Goal: Task Accomplishment & Management: Use online tool/utility

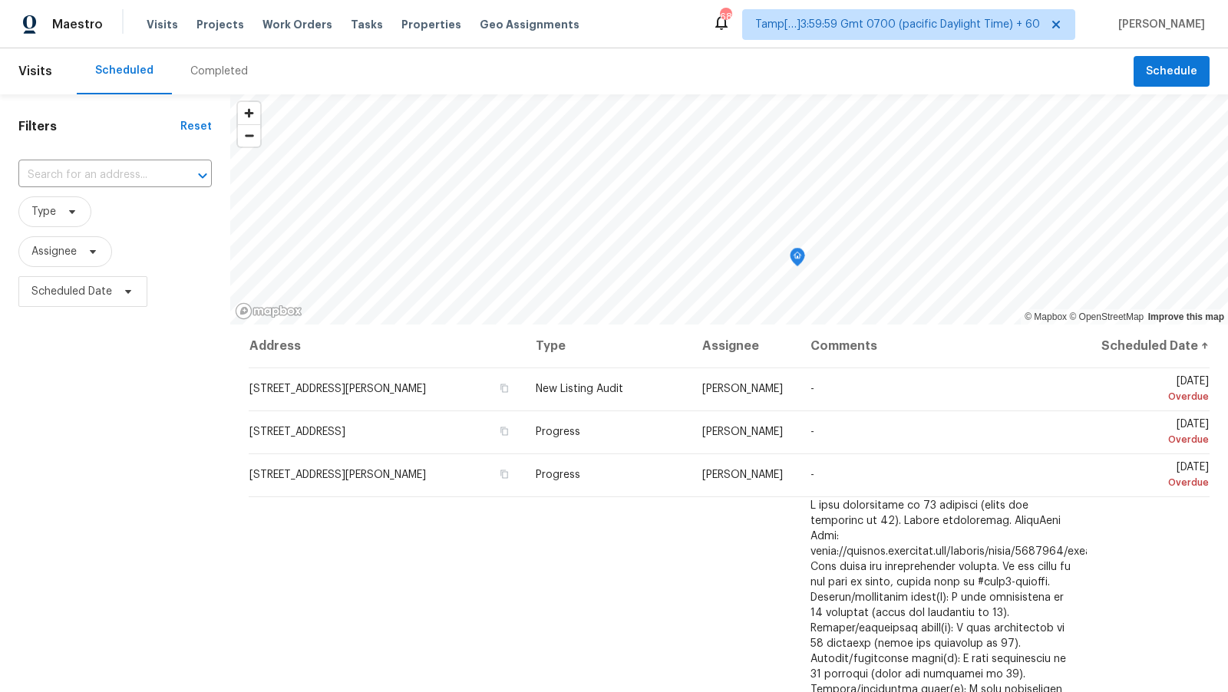
click at [191, 80] on div "Completed" at bounding box center [219, 71] width 94 height 46
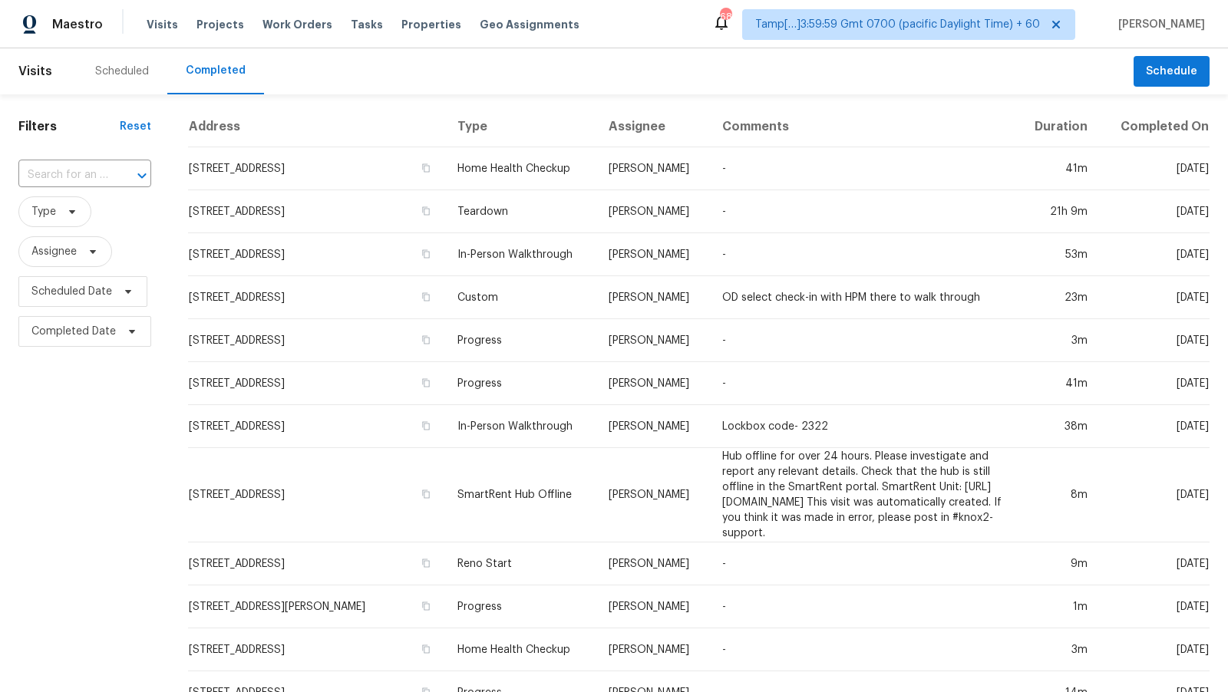
click at [119, 65] on div "Scheduled" at bounding box center [122, 71] width 54 height 15
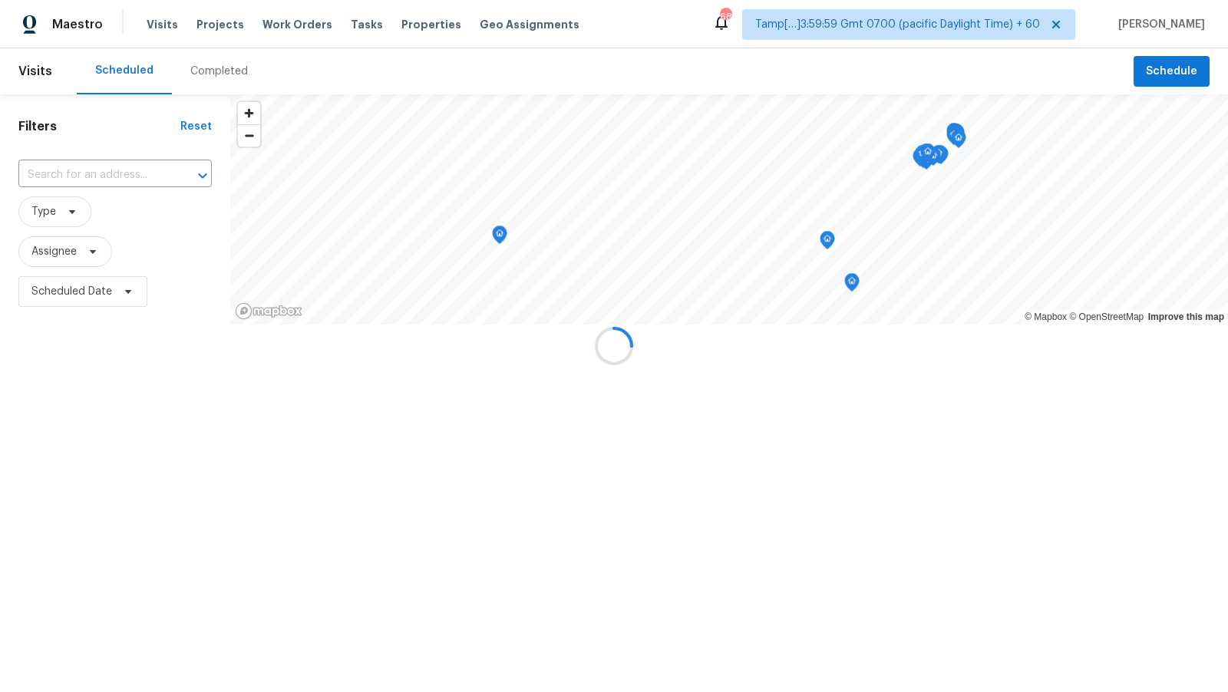
click at [48, 74] on div at bounding box center [614, 346] width 1228 height 692
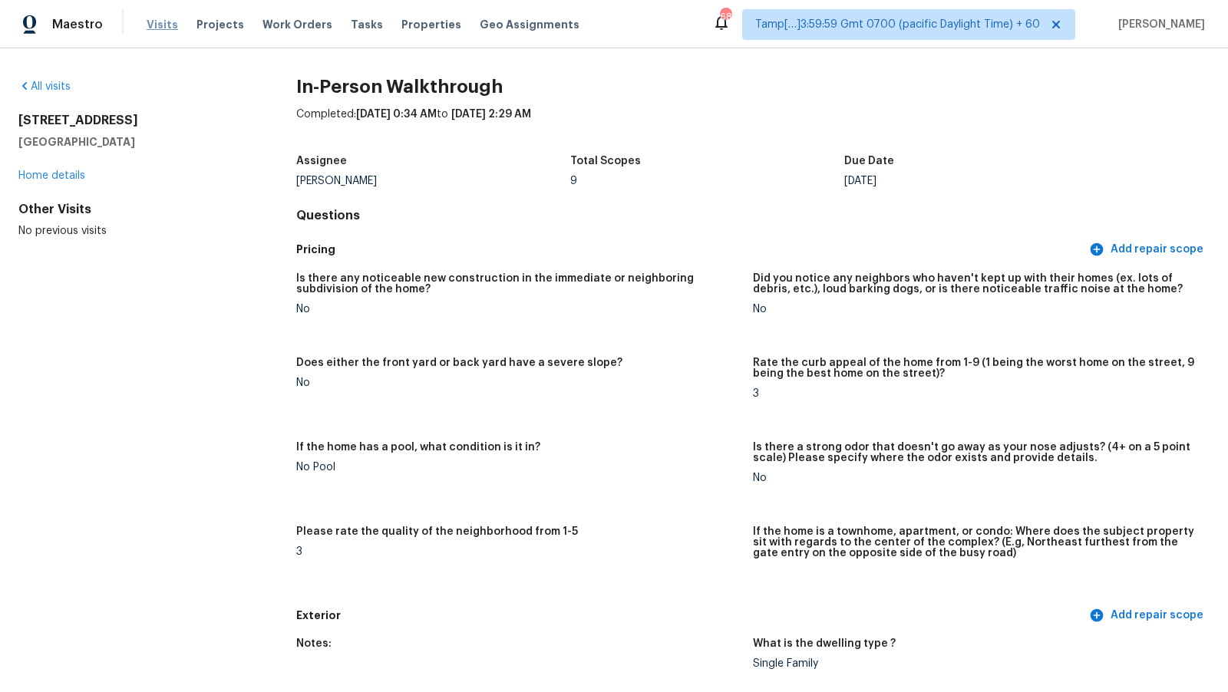
click at [155, 22] on span "Visits" at bounding box center [162, 24] width 31 height 15
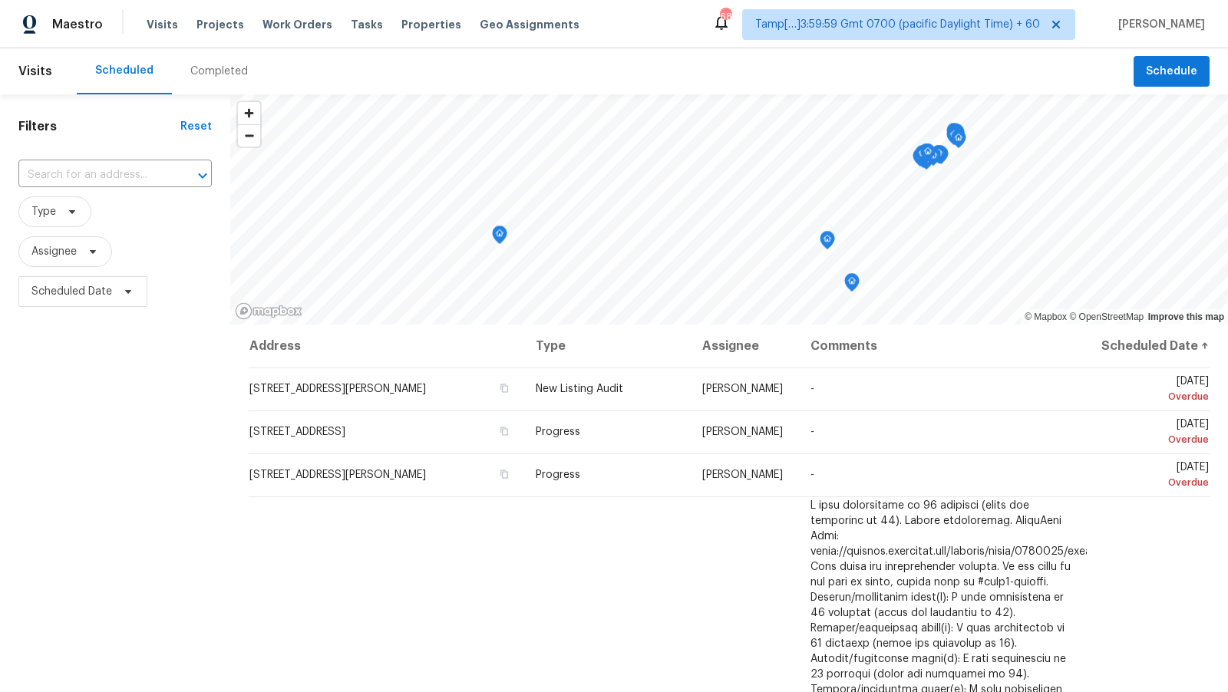
click at [209, 68] on div "Completed" at bounding box center [219, 71] width 58 height 15
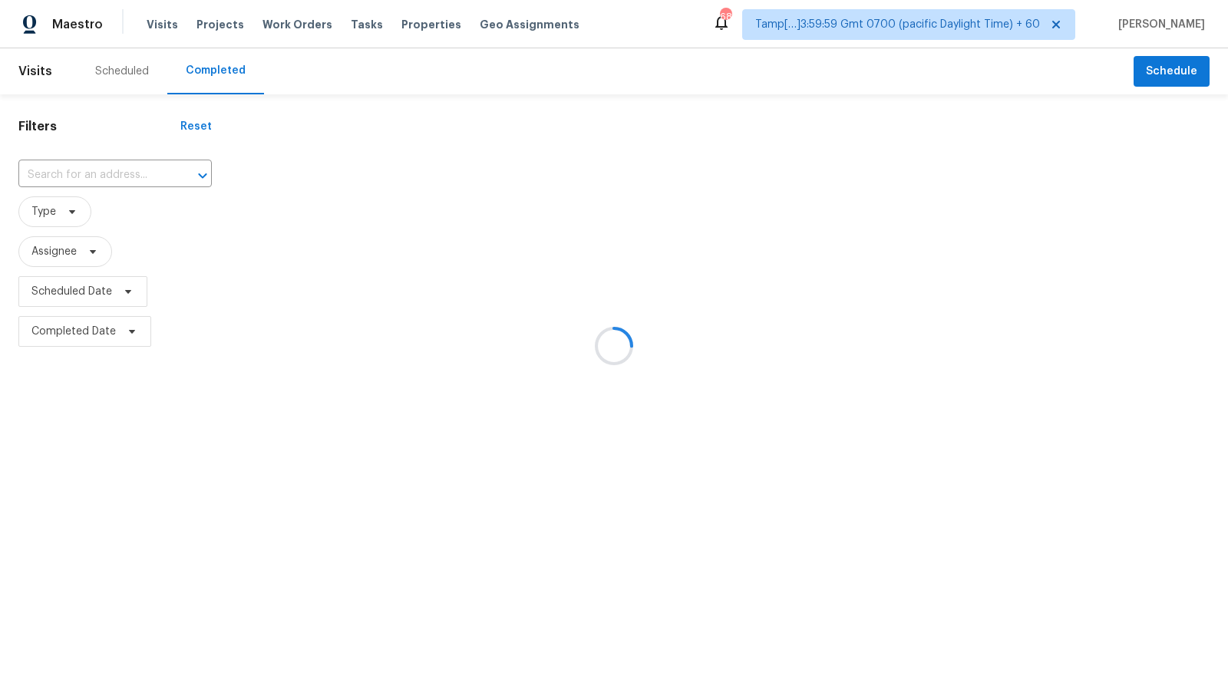
click at [94, 176] on div at bounding box center [614, 346] width 1228 height 692
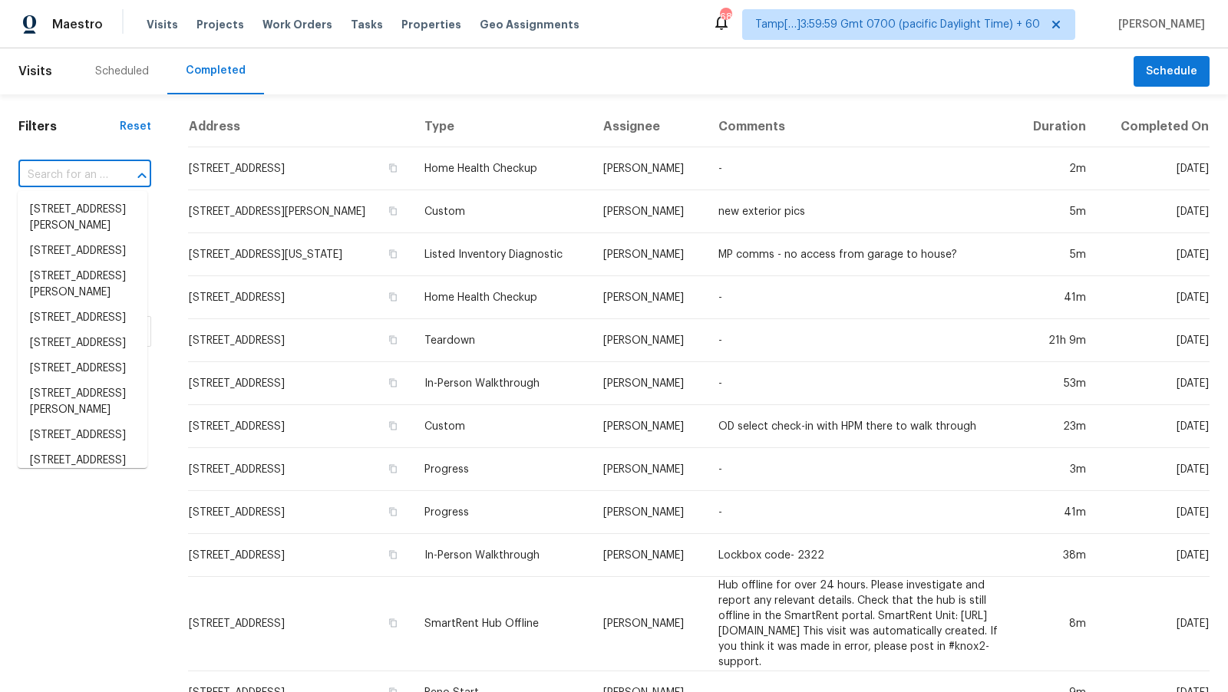
click at [94, 176] on input "text" at bounding box center [63, 175] width 90 height 24
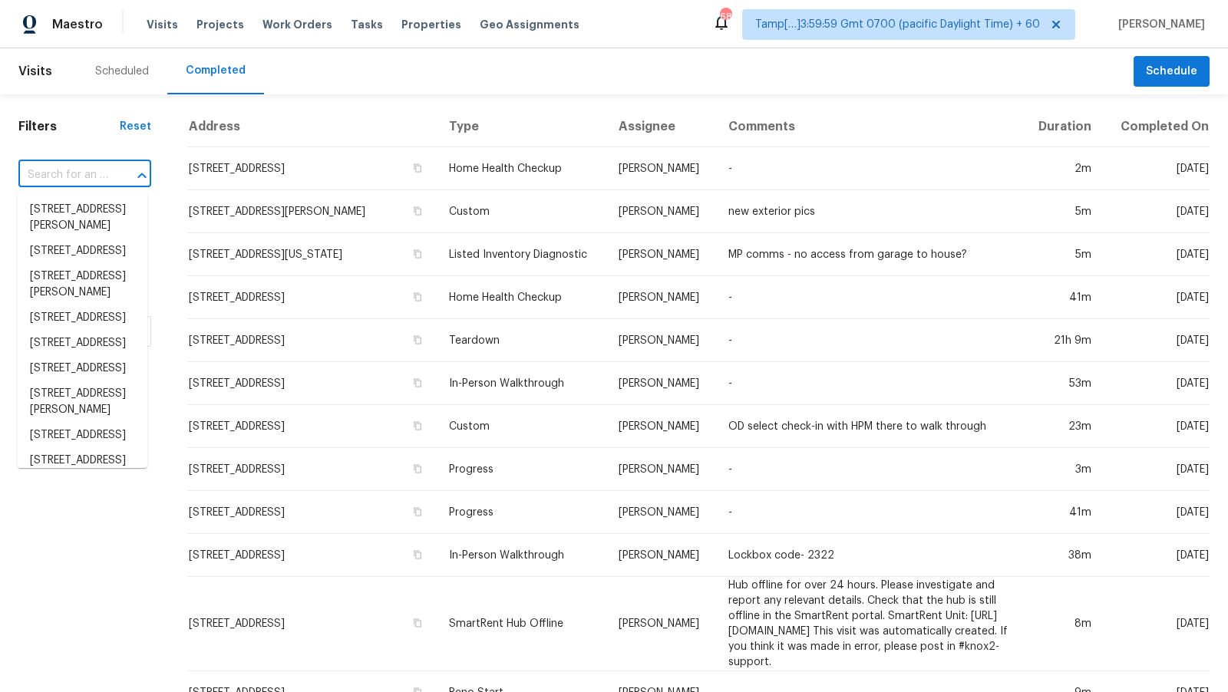
paste input "10118 Fairfax St, Houston, TX 77029"
type input "10118 Fairfax St, Houston, TX 77029"
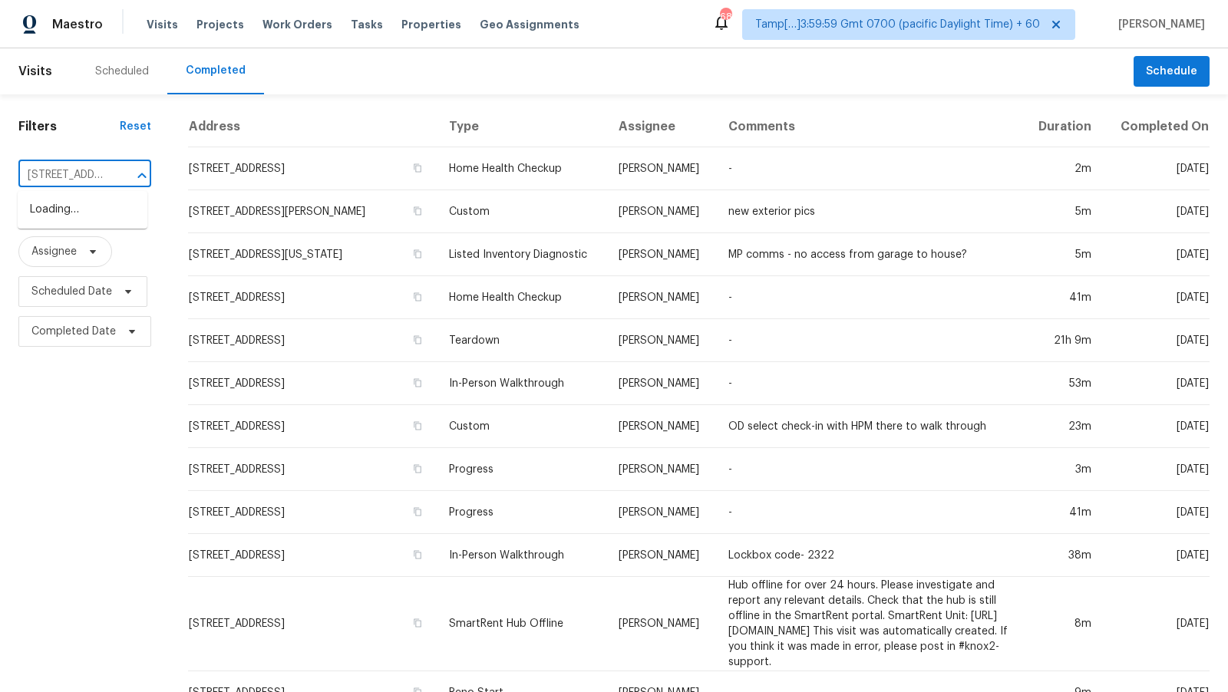
scroll to position [0, 100]
click at [74, 211] on li "10118 Fairfax St, Houston, TX 77029" at bounding box center [83, 209] width 130 height 25
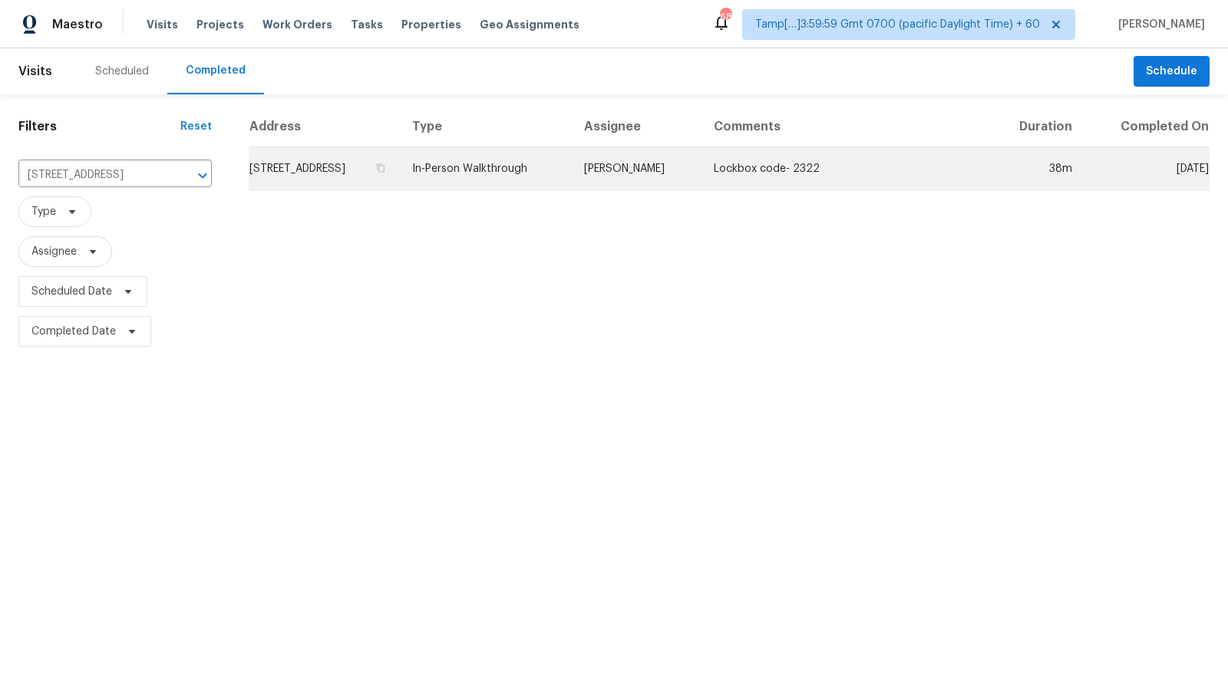
click at [400, 164] on td "10118 Fairfax St, Houston, TX 77029" at bounding box center [324, 168] width 151 height 43
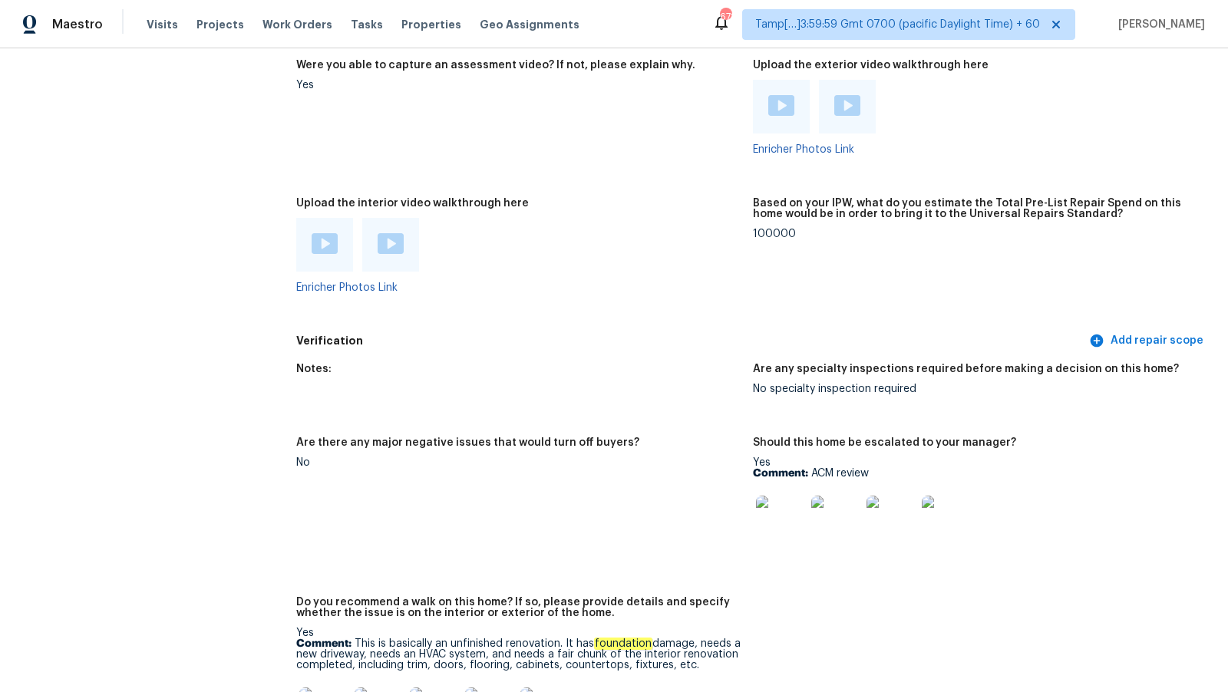
scroll to position [2957, 0]
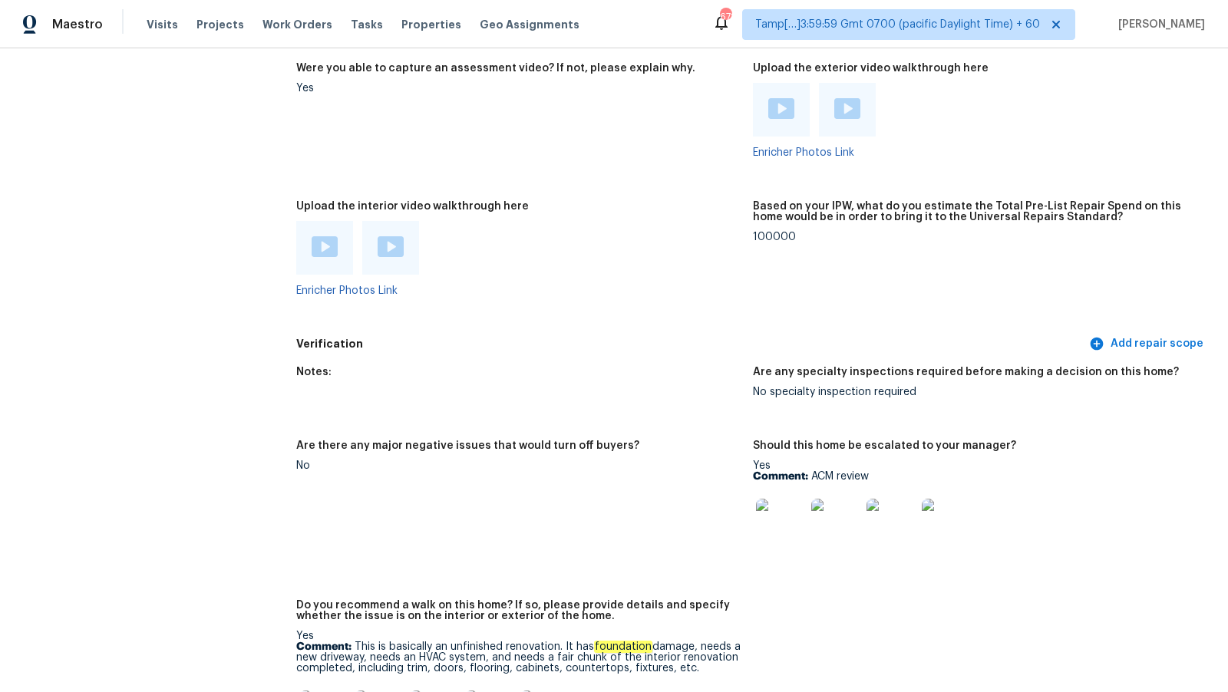
click at [316, 234] on div at bounding box center [324, 248] width 57 height 54
click at [317, 240] on img at bounding box center [324, 246] width 26 height 21
click at [388, 253] on img at bounding box center [390, 246] width 26 height 21
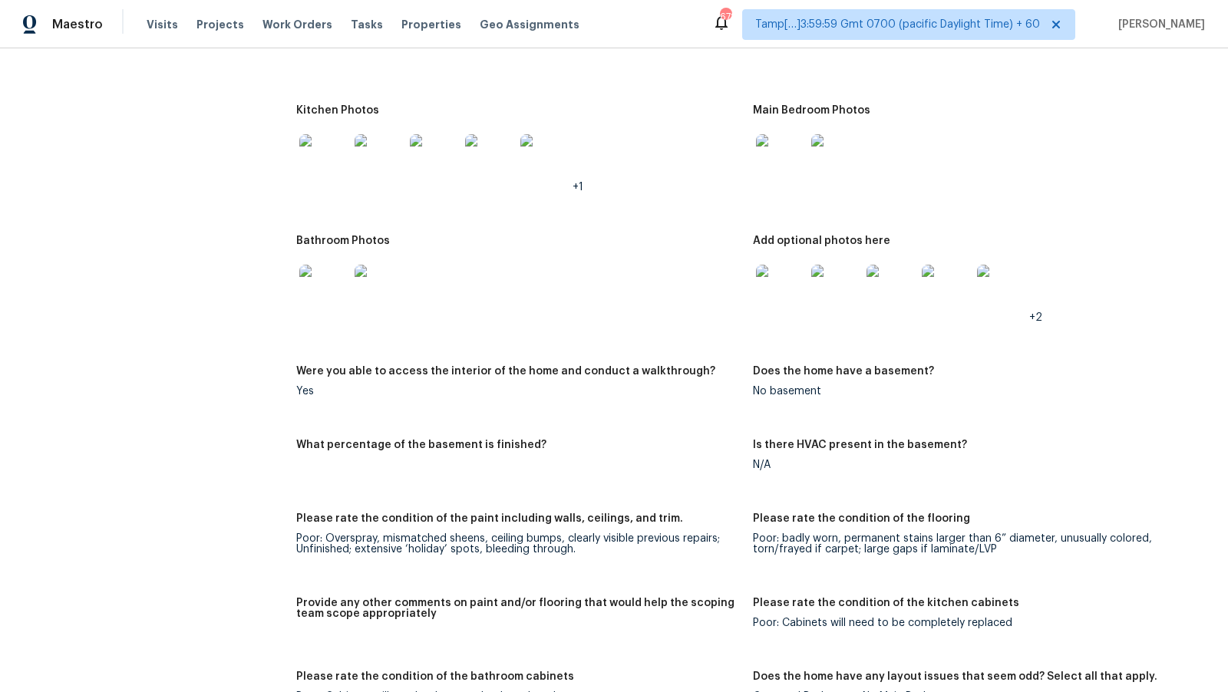
scroll to position [2241, 0]
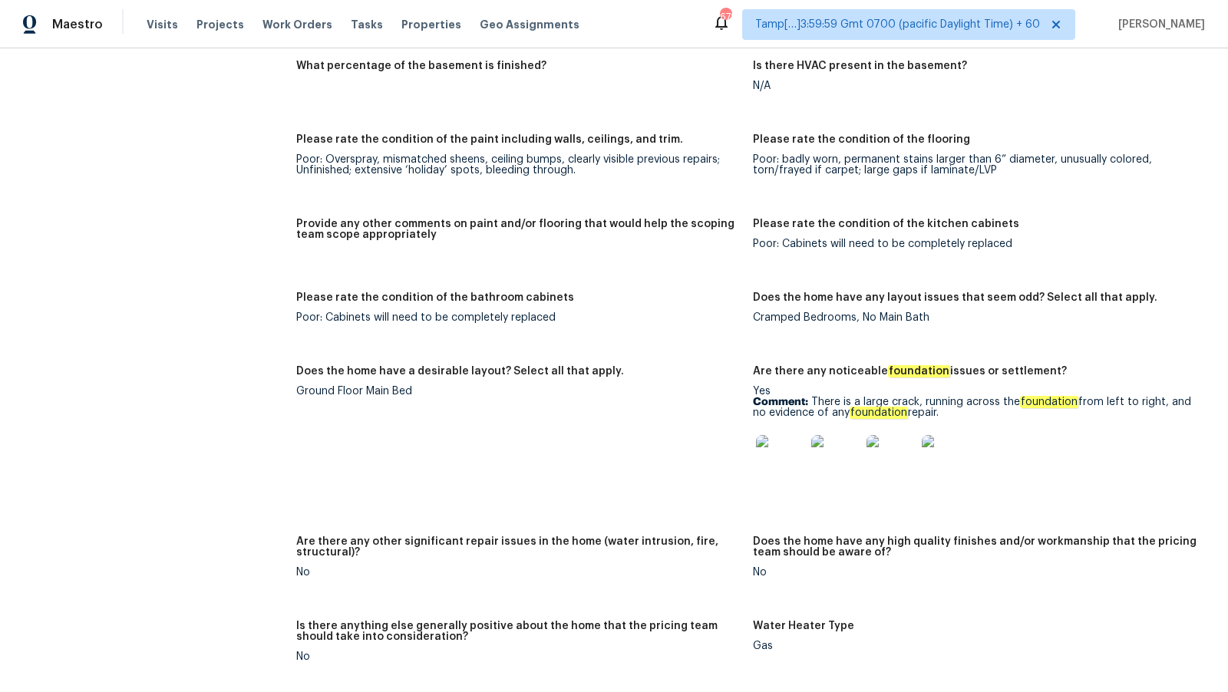
click at [787, 471] on img at bounding box center [780, 459] width 49 height 49
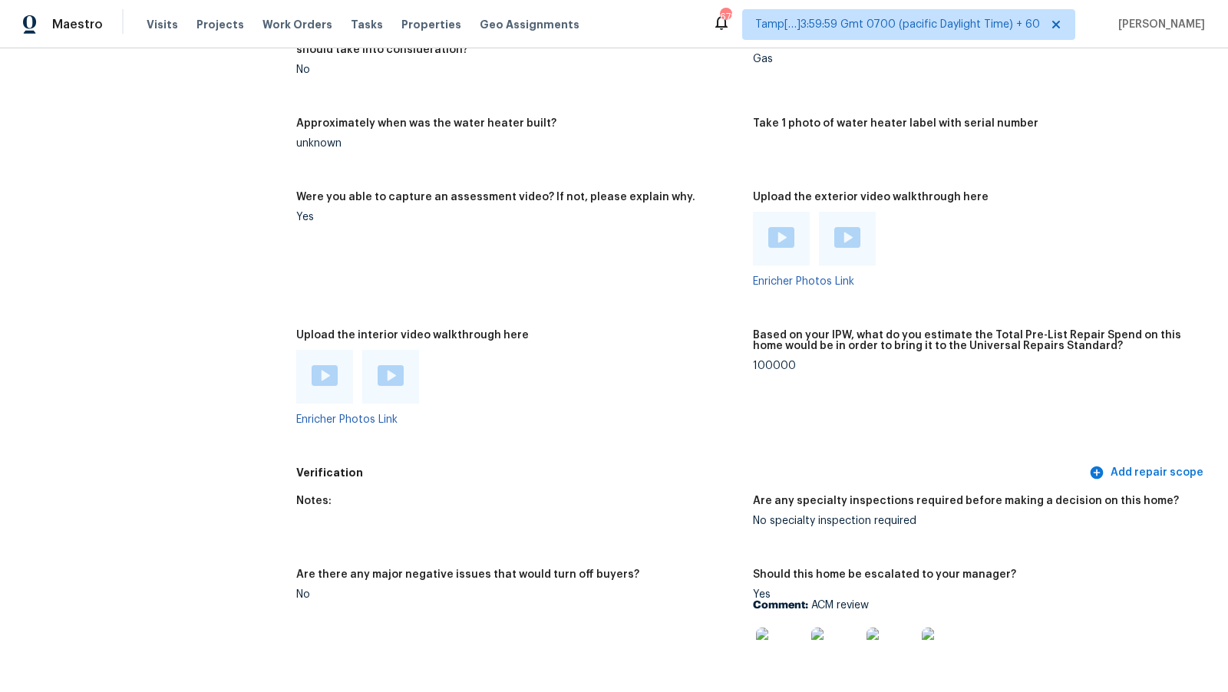
scroll to position [2827, 0]
click at [787, 238] on img at bounding box center [781, 238] width 26 height 21
click at [840, 236] on img at bounding box center [847, 238] width 26 height 21
click at [911, 416] on figure "Based on your IPW, what do you estimate the Total Pre-List Repair Spend on this…" at bounding box center [981, 391] width 456 height 120
click at [766, 667] on img at bounding box center [780, 652] width 49 height 49
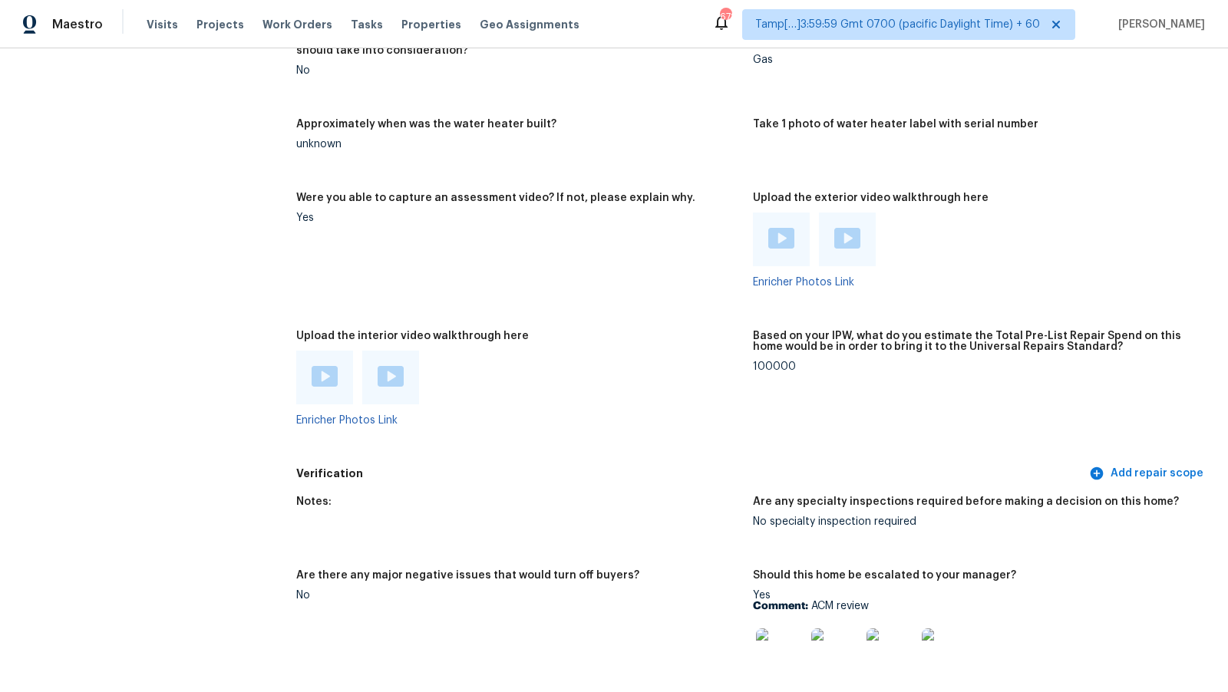
scroll to position [2167, 0]
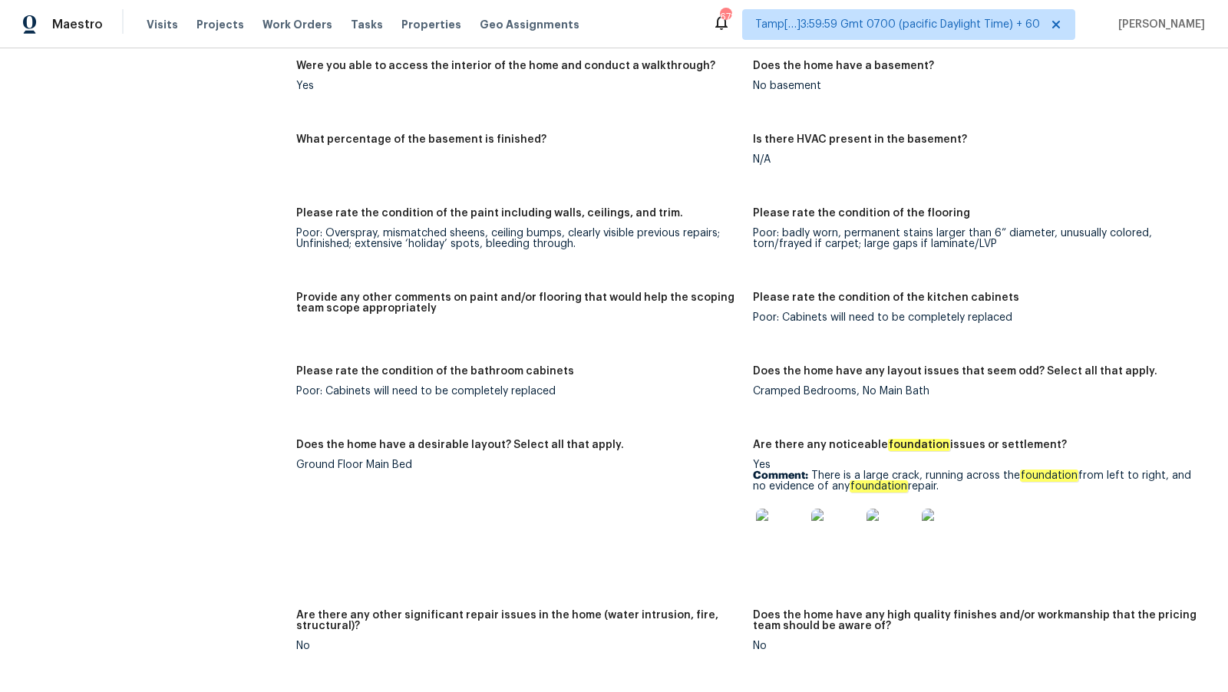
click at [730, 255] on figure "Please rate the condition of the paint including walls, ceilings, and trim. Poo…" at bounding box center [524, 241] width 456 height 66
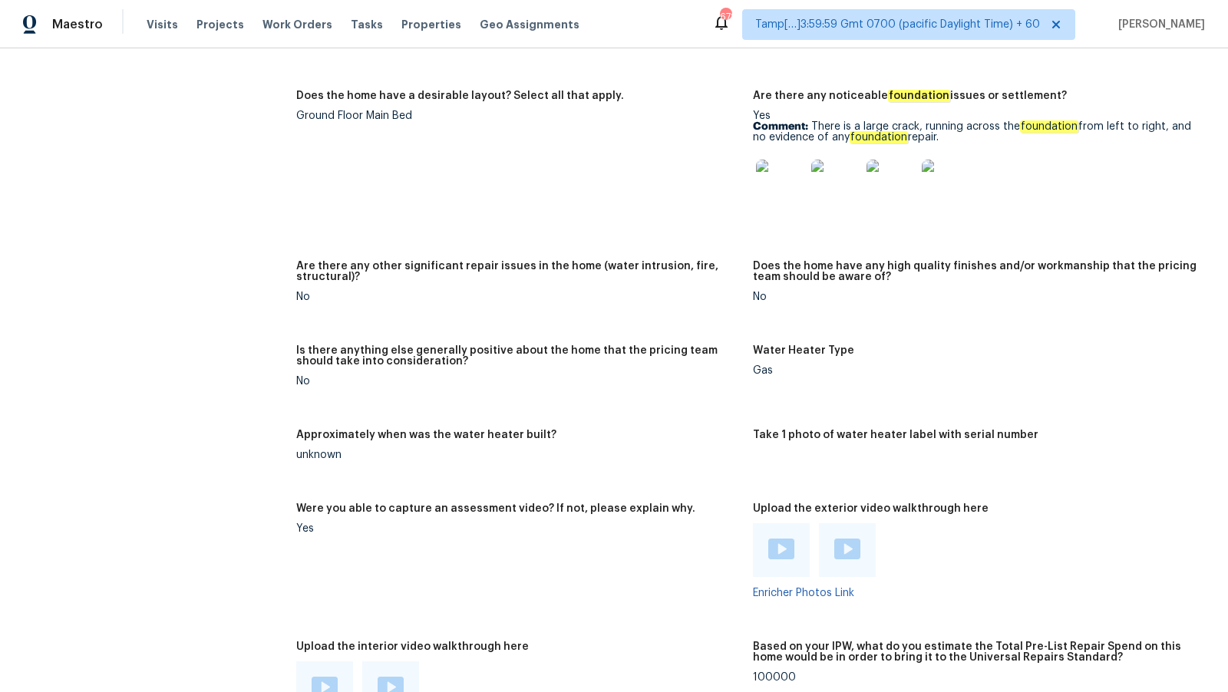
scroll to position [876, 0]
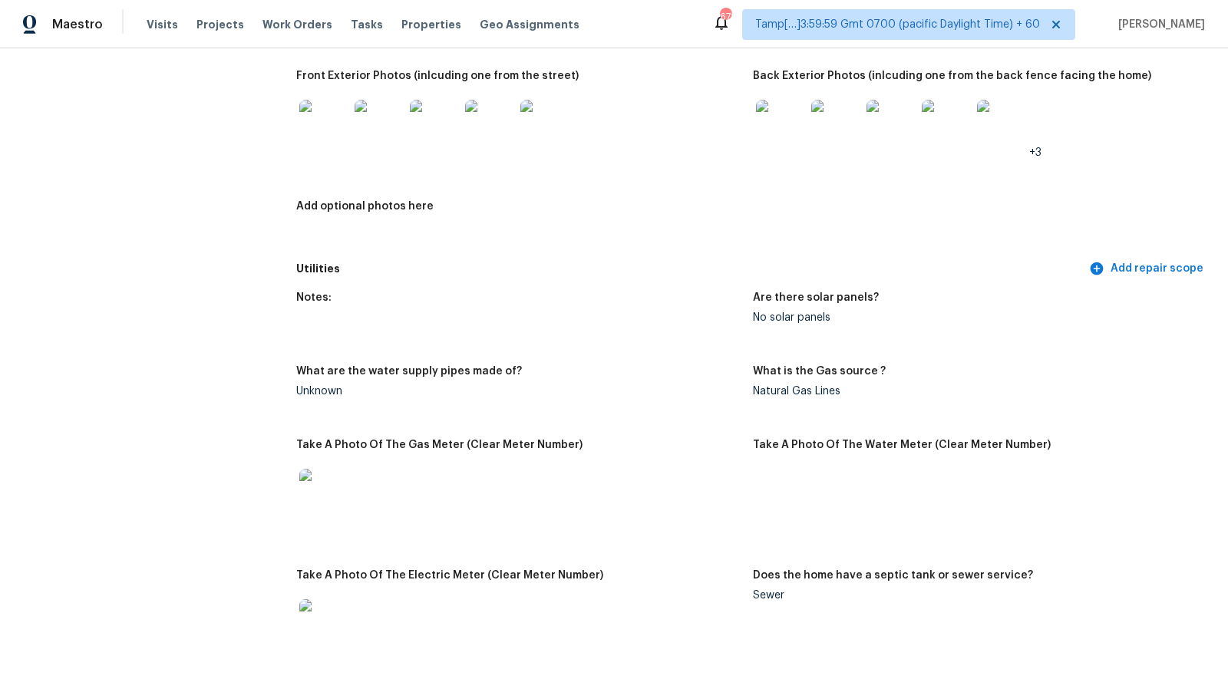
click at [683, 197] on div "Notes: This is a single story Brick home in an older Houston community. Home si…" at bounding box center [752, 12] width 913 height 483
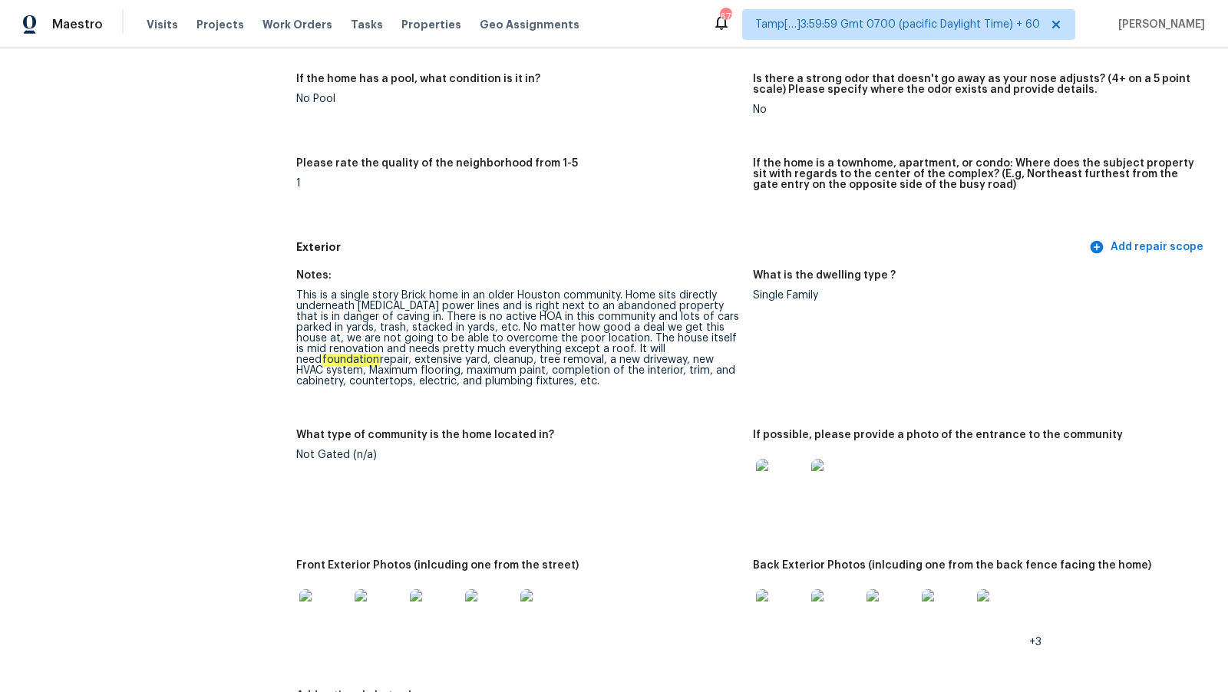
scroll to position [2009, 0]
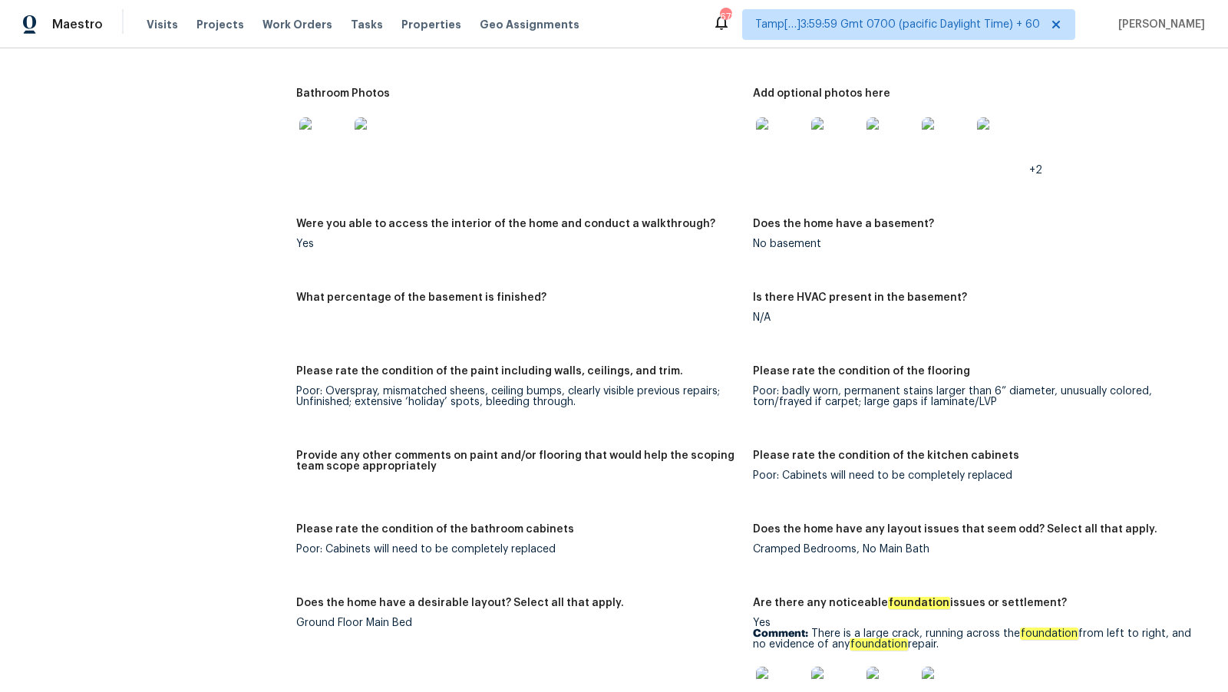
click at [709, 282] on div "Notes: Living Room Photos Kitchen Photos +1 Main Bedroom Photos Bathroom Photos…" at bounding box center [752, 547] width 913 height 1459
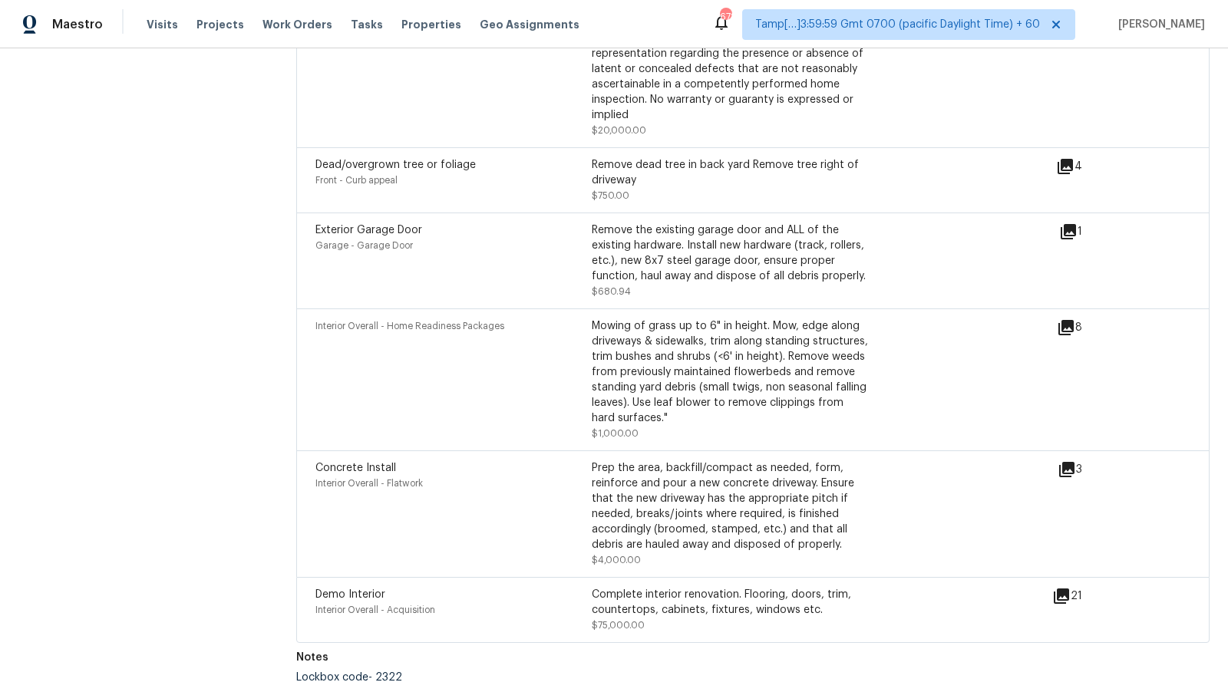
scroll to position [387, 0]
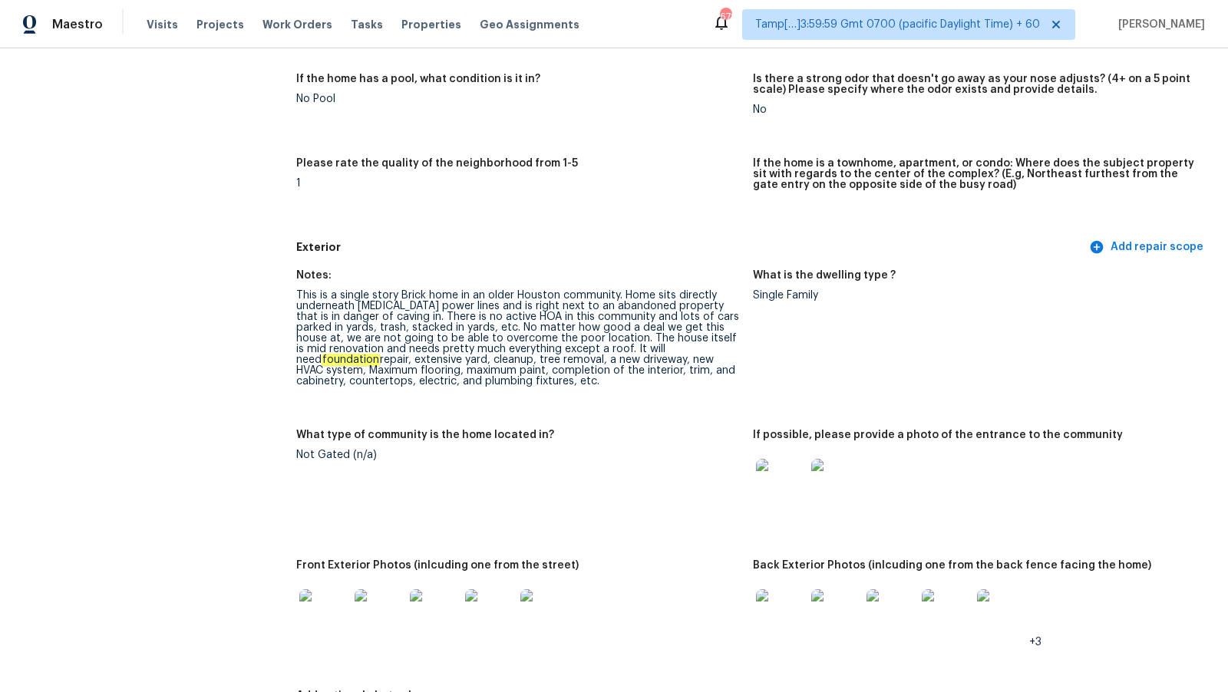
click at [846, 188] on h5 "If the home is a townhome, apartment, or condo: Where does the subject property…" at bounding box center [975, 174] width 444 height 32
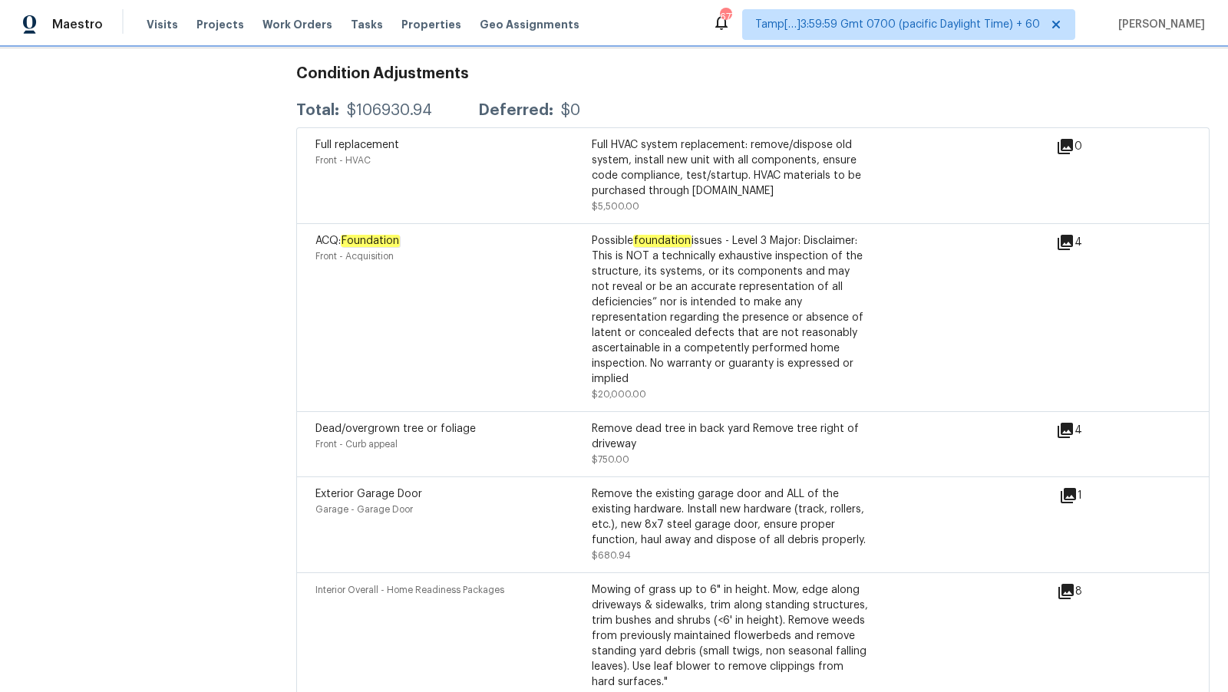
scroll to position [3729, 0]
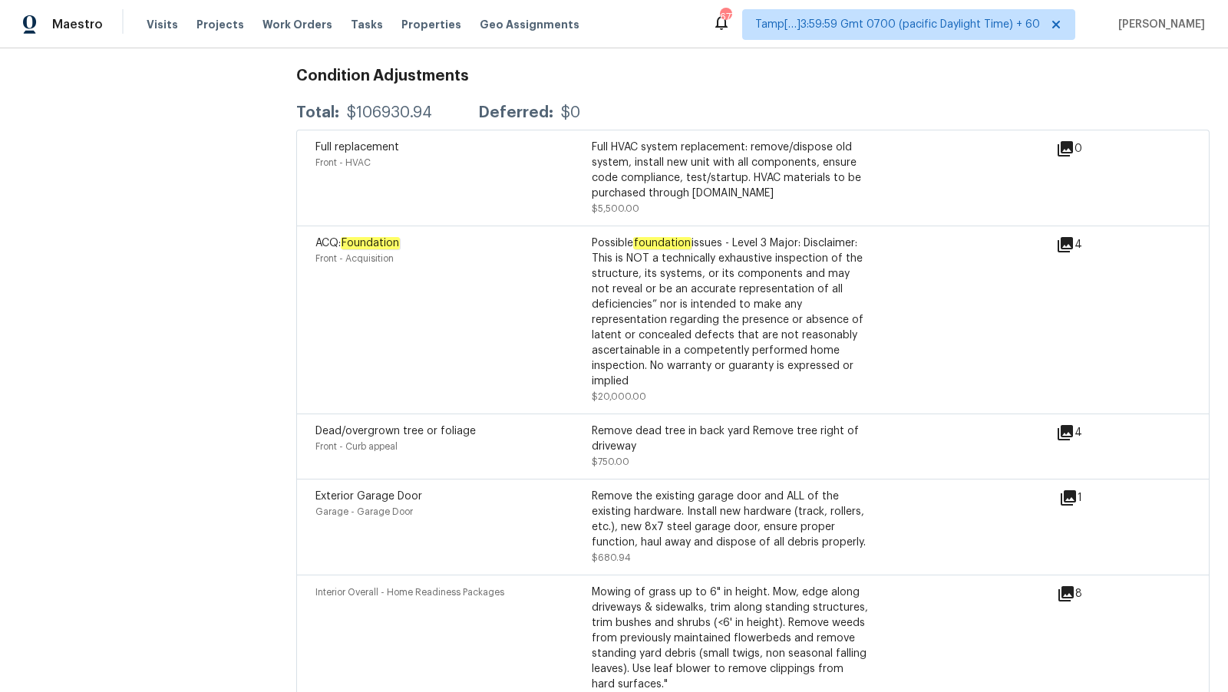
drag, startPoint x: 585, startPoint y: 250, endPoint x: 732, endPoint y: 388, distance: 201.4
click at [732, 388] on div "ACQ: Foundation Front - Acquisition Possible foundation issues - Level 3 Major:…" at bounding box center [591, 320] width 552 height 169
click at [654, 163] on div "Full HVAC system replacement: remove/dispose old system, install new unit with …" at bounding box center [730, 170] width 276 height 61
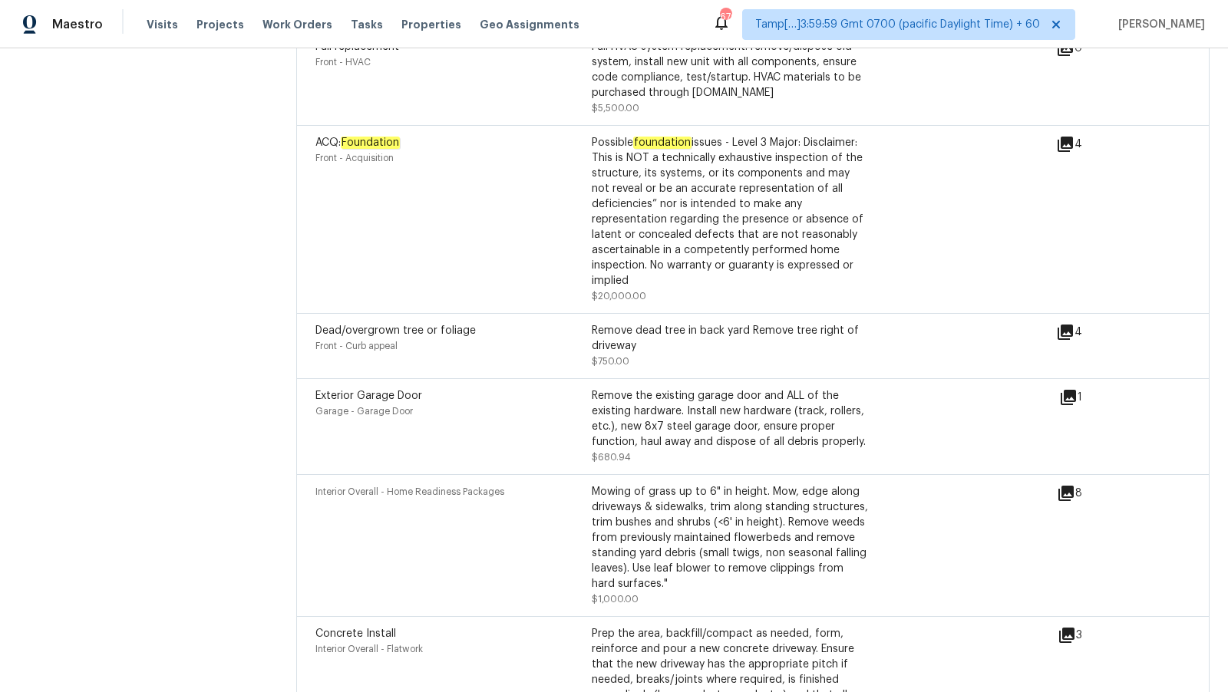
scroll to position [3996, 0]
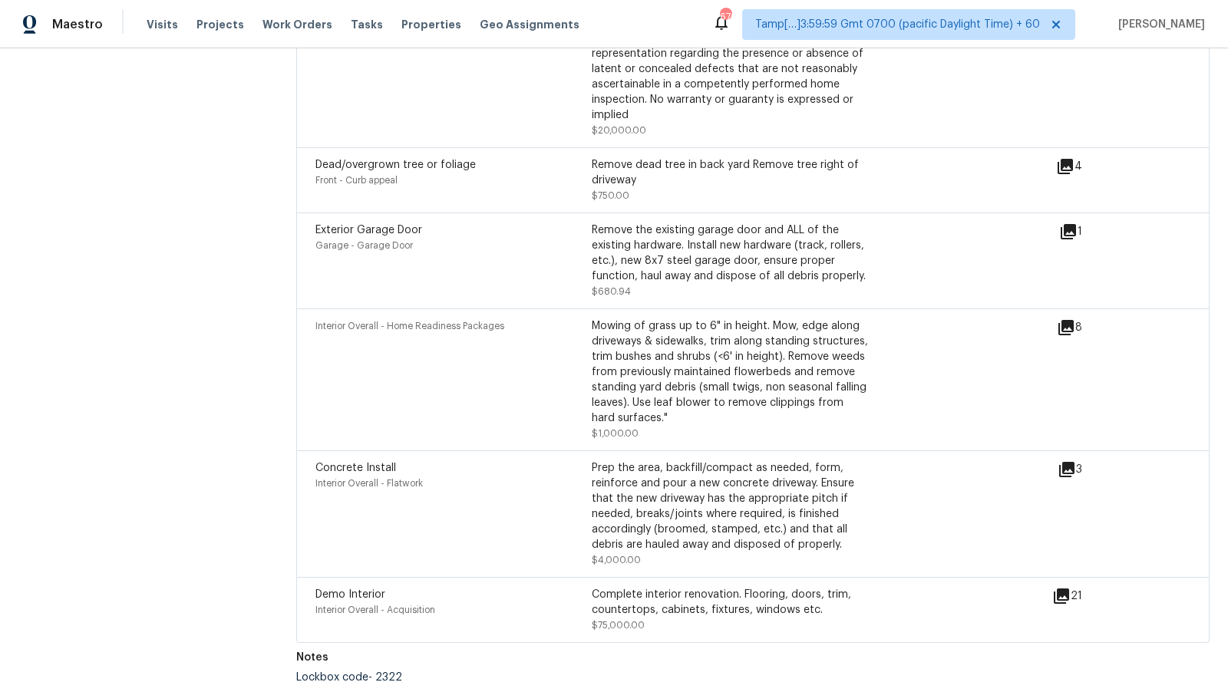
click at [384, 593] on div "Demo Interior" at bounding box center [453, 594] width 276 height 15
drag, startPoint x: 340, startPoint y: 605, endPoint x: 365, endPoint y: 605, distance: 25.3
click at [349, 605] on div "Interior Overall - Acquisition" at bounding box center [453, 609] width 276 height 15
drag, startPoint x: 607, startPoint y: 594, endPoint x: 799, endPoint y: 602, distance: 192.0
click at [799, 602] on div "Complete interior renovation. Flooring, doors, trim, countertops, cabinets, fix…" at bounding box center [730, 602] width 276 height 31
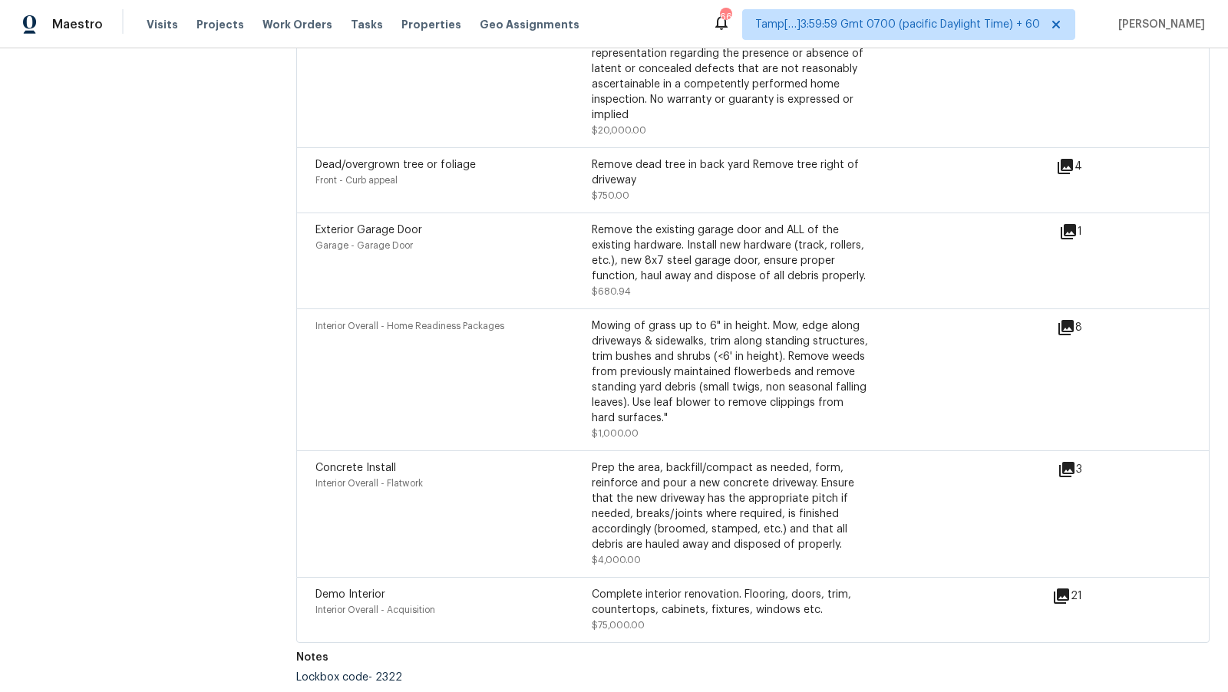
click at [606, 631] on div "Complete interior renovation. Flooring, doors, trim, countertops, cabinets, fix…" at bounding box center [730, 610] width 276 height 46
drag, startPoint x: 588, startPoint y: 595, endPoint x: 735, endPoint y: 597, distance: 147.3
click at [735, 597] on div "Demo Interior Interior Overall - Acquisition Complete interior renovation. Floo…" at bounding box center [591, 610] width 552 height 46
copy div "Interior Overall - Acquisition Complete interior renovation"
click at [700, 589] on div "Complete interior renovation. Flooring, doors, trim, countertops, cabinets, fix…" at bounding box center [730, 602] width 276 height 31
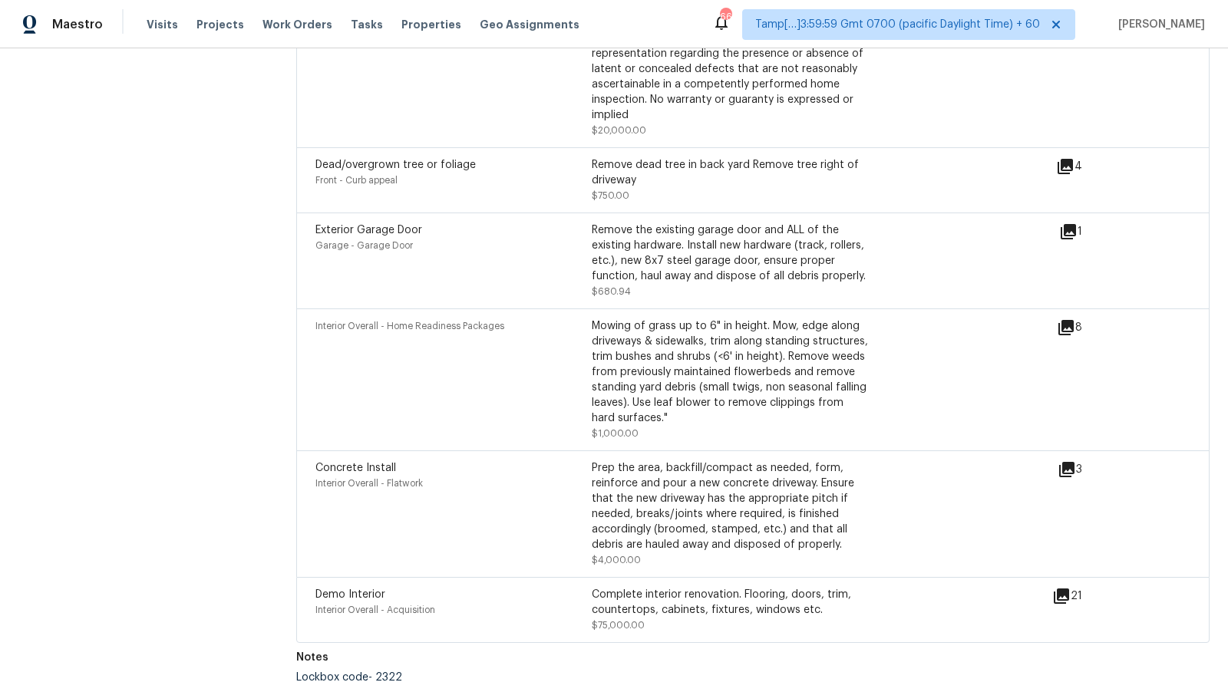
drag, startPoint x: 595, startPoint y: 593, endPoint x: 714, endPoint y: 594, distance: 119.7
click at [714, 594] on div "Complete interior renovation. Flooring, doors, trim, countertops, cabinets, fix…" at bounding box center [730, 602] width 276 height 31
drag, startPoint x: 735, startPoint y: 596, endPoint x: 591, endPoint y: 596, distance: 144.2
click at [592, 596] on div "Complete interior renovation. Flooring, doors, trim, countertops, cabinets, fix…" at bounding box center [730, 602] width 276 height 31
copy div "Complete interior renovation"
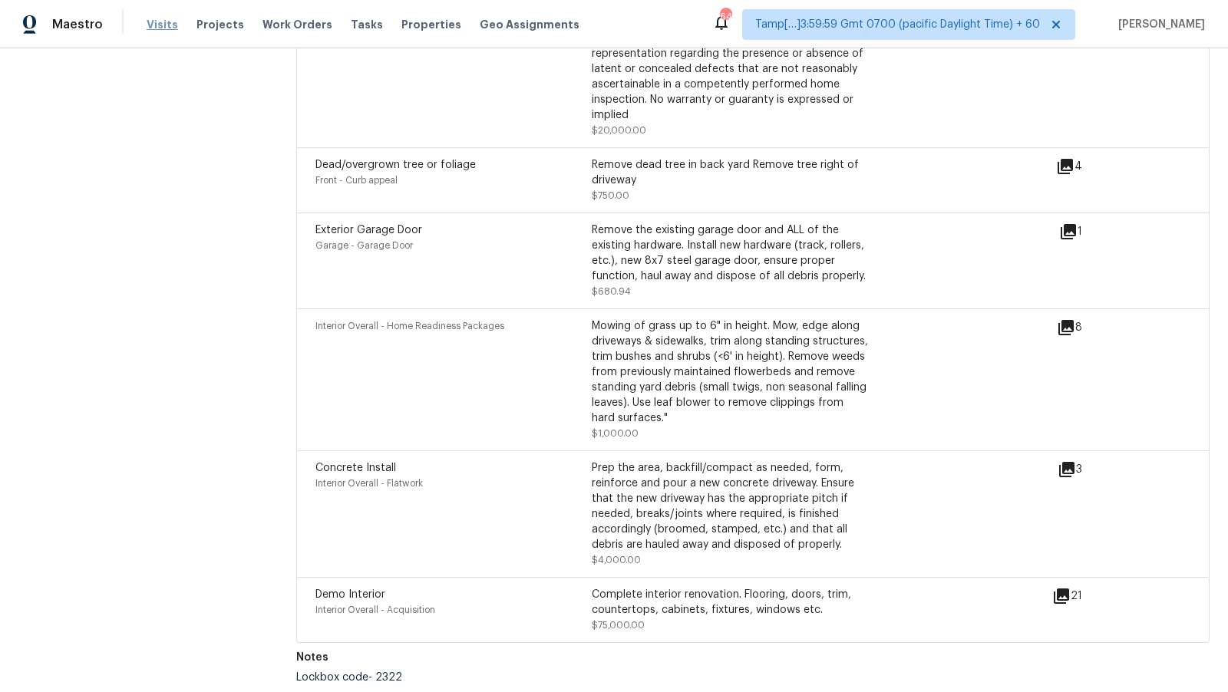
click at [161, 18] on span "Visits" at bounding box center [162, 24] width 31 height 15
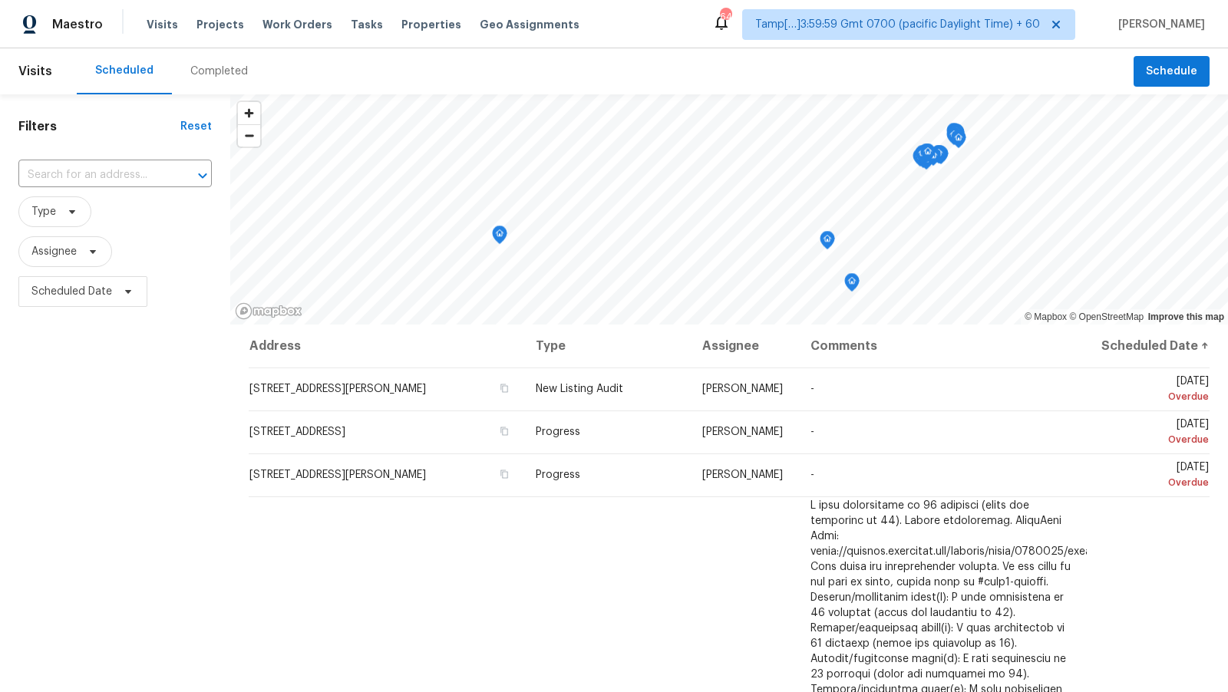
click at [212, 75] on div "Completed" at bounding box center [219, 71] width 58 height 15
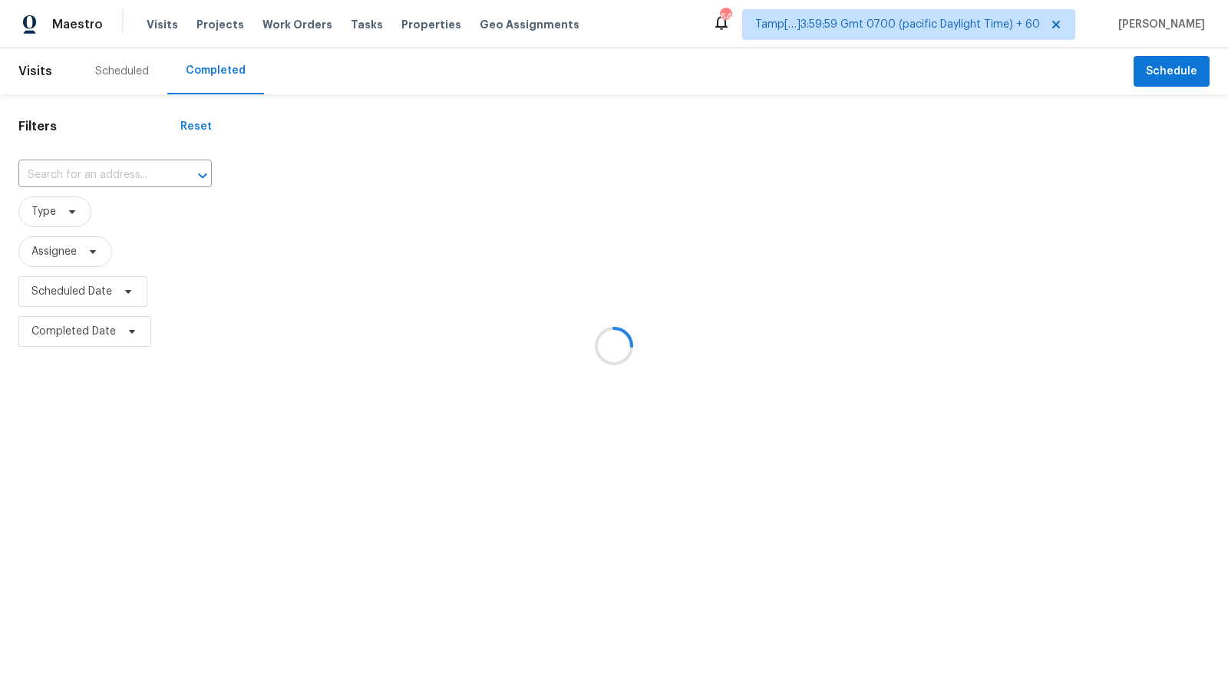
click at [111, 173] on div at bounding box center [614, 346] width 1228 height 692
click at [100, 171] on div at bounding box center [614, 346] width 1228 height 692
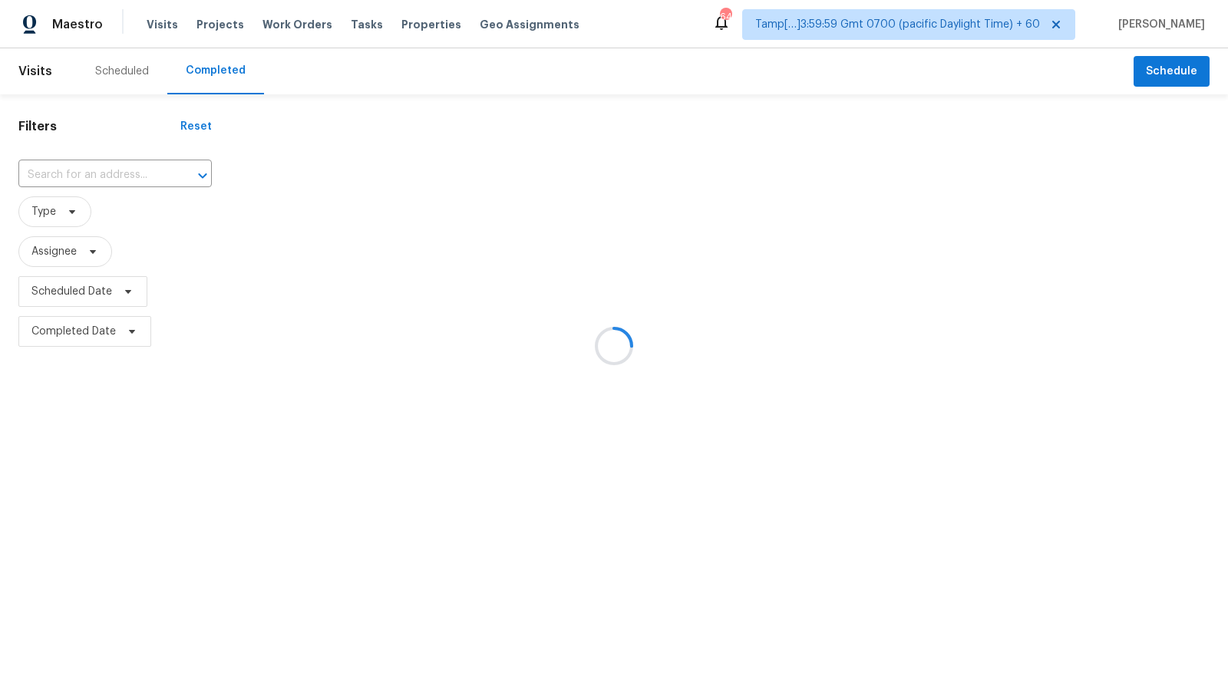
click at [71, 173] on div at bounding box center [614, 346] width 1228 height 692
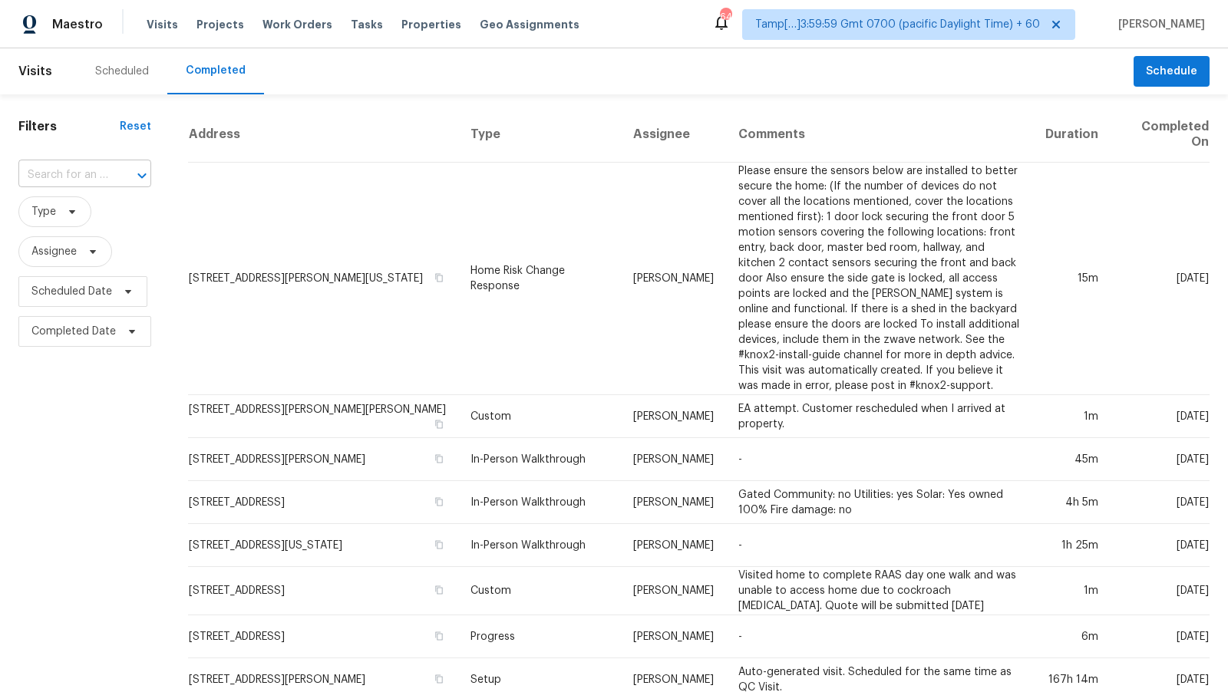
click at [73, 163] on input "text" at bounding box center [63, 175] width 90 height 24
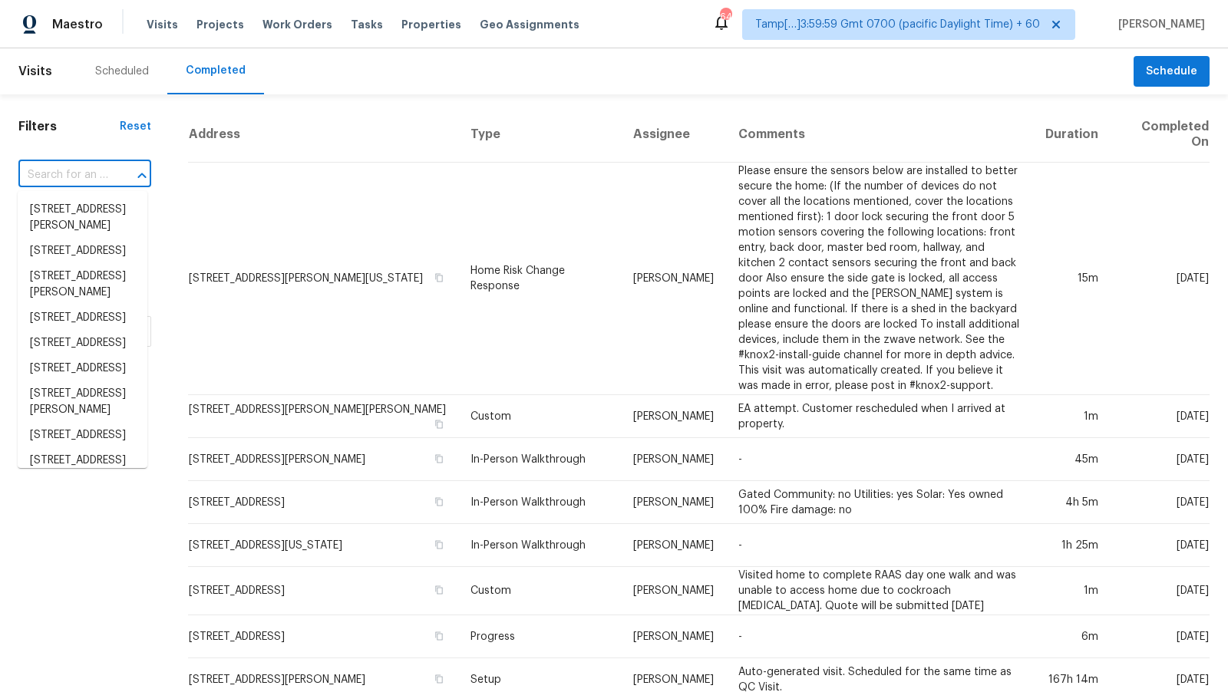
click at [73, 163] on input "text" at bounding box center [63, 175] width 90 height 24
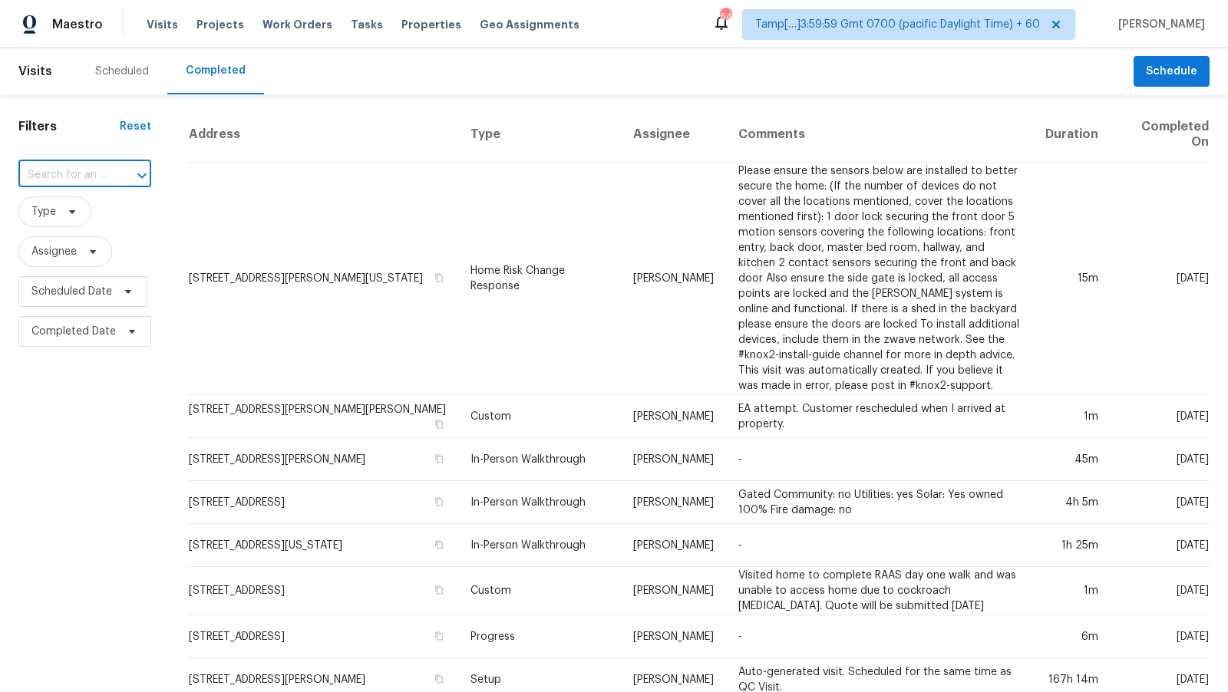
paste input "11339 Dean St, Spring Hill, FL 34608"
type input "11339 Dean St, Spring Hill, FL 34608"
click at [97, 205] on span "11339 Dean St, Spring Hill, FL 34608" at bounding box center [88, 218] width 117 height 32
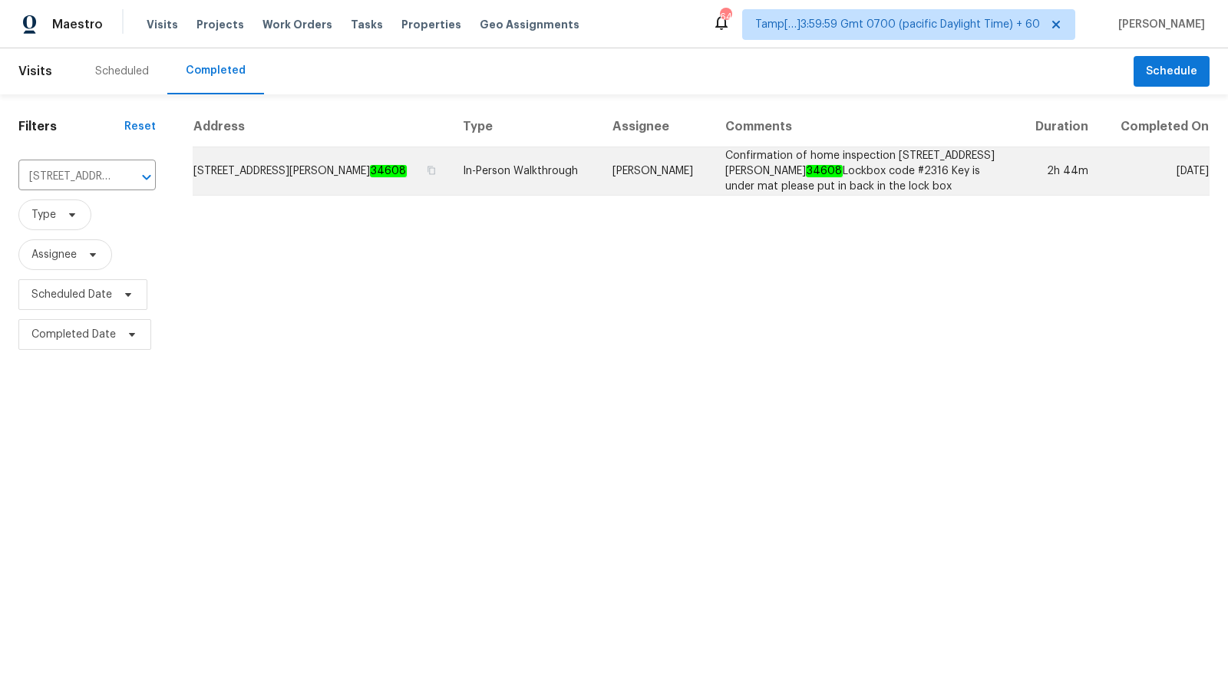
click at [543, 186] on td "In-Person Walkthrough" at bounding box center [525, 171] width 150 height 48
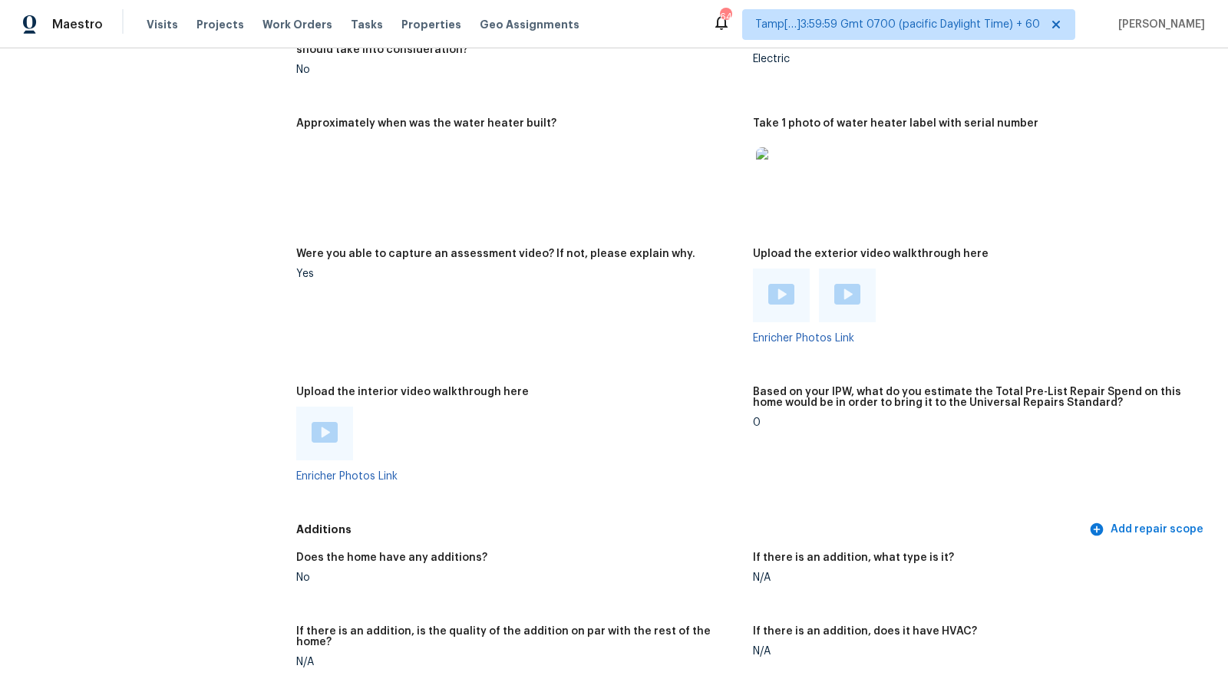
scroll to position [2614, 0]
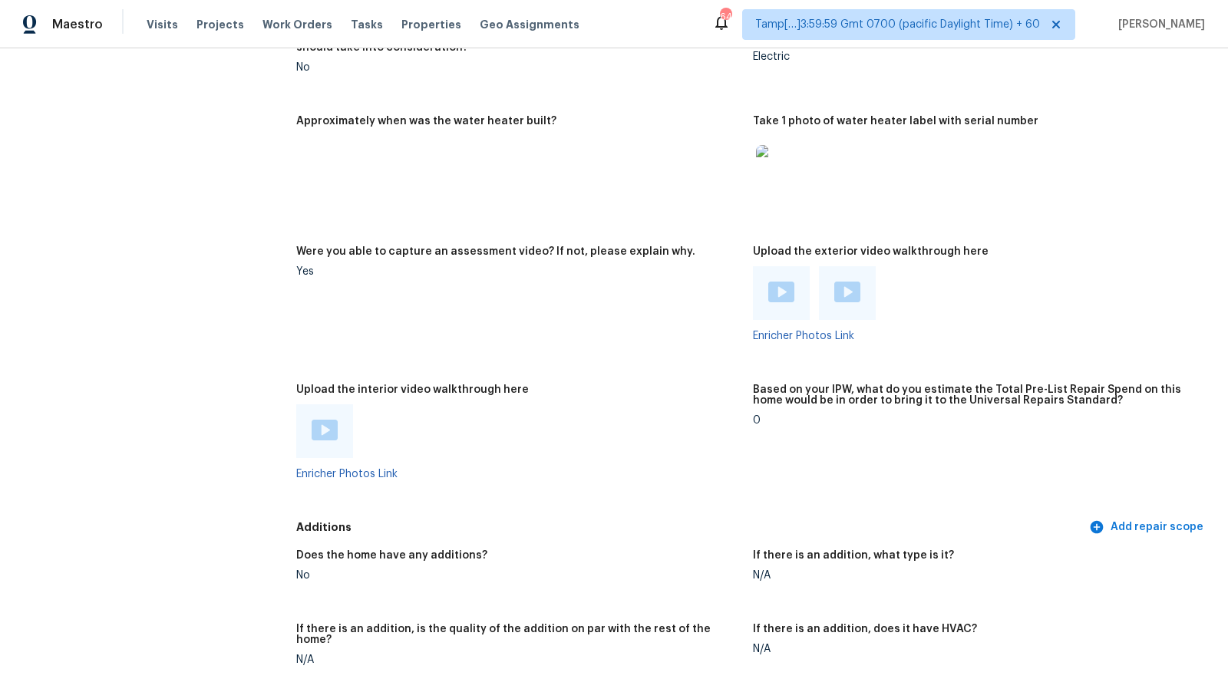
click at [306, 433] on div at bounding box center [324, 431] width 57 height 54
click at [328, 428] on img at bounding box center [324, 430] width 26 height 21
click at [677, 200] on figure "Approximately when was the water heater built?" at bounding box center [524, 172] width 456 height 112
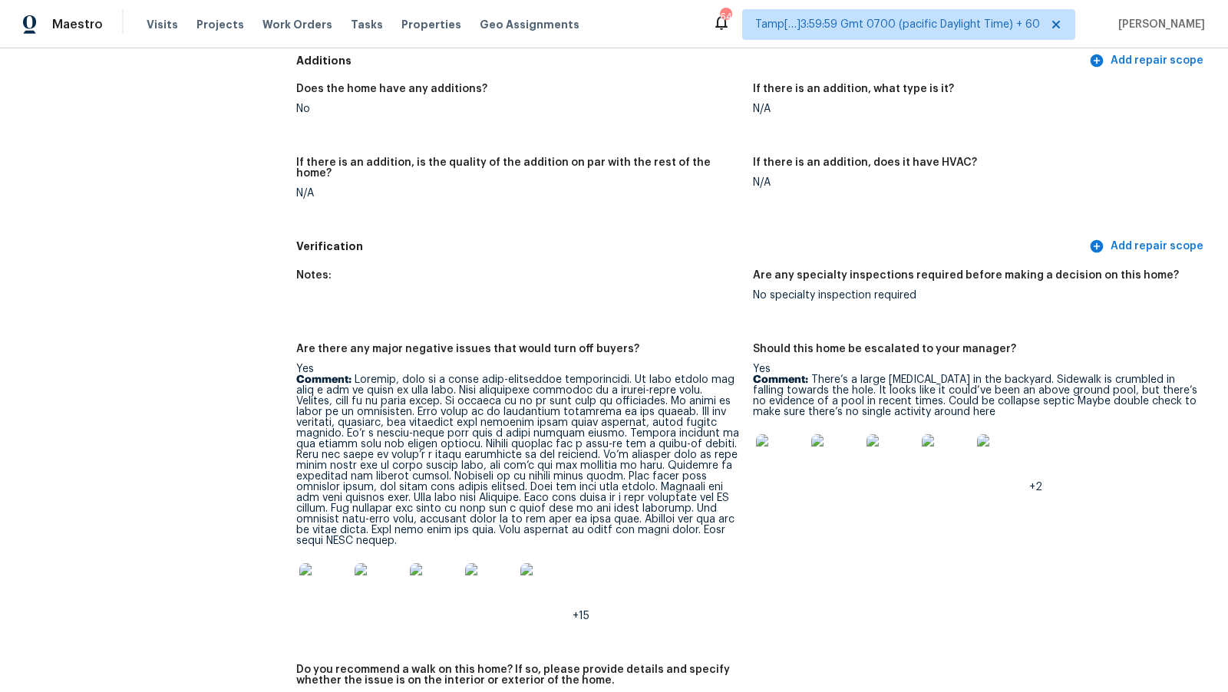
scroll to position [3091, 0]
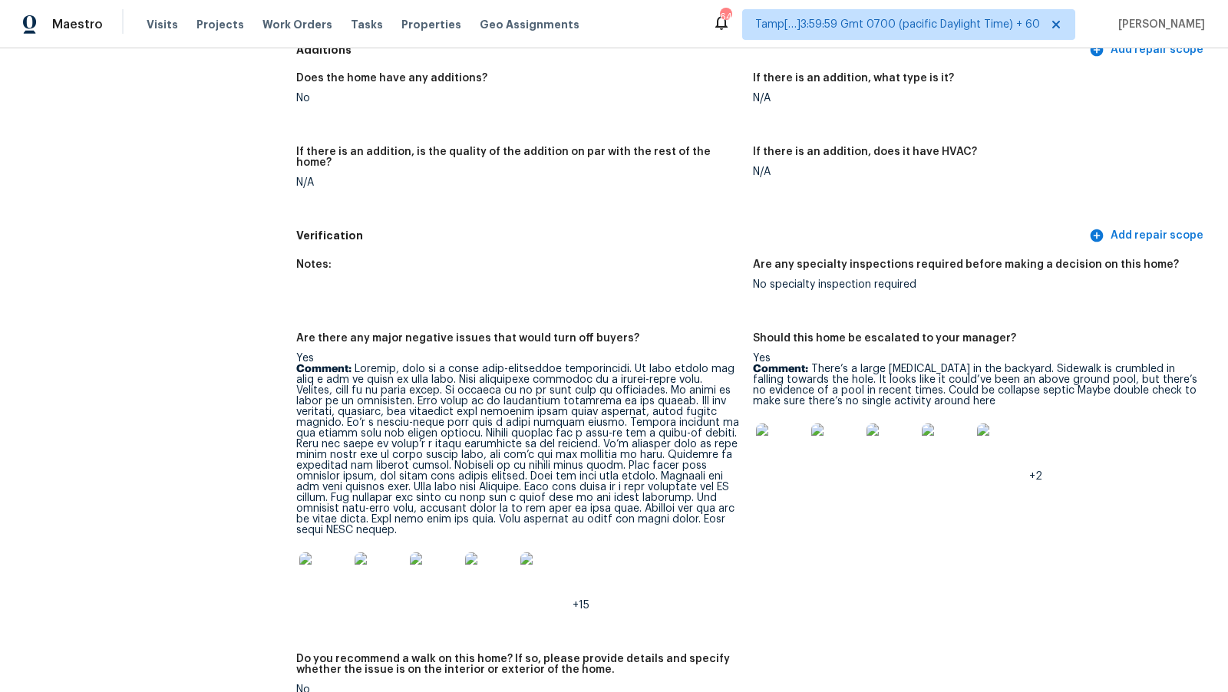
click at [750, 445] on figure "Are there any major negative issues that would turn off buyers? Yes Comment: +15" at bounding box center [524, 484] width 456 height 302
click at [781, 448] on img at bounding box center [780, 448] width 49 height 49
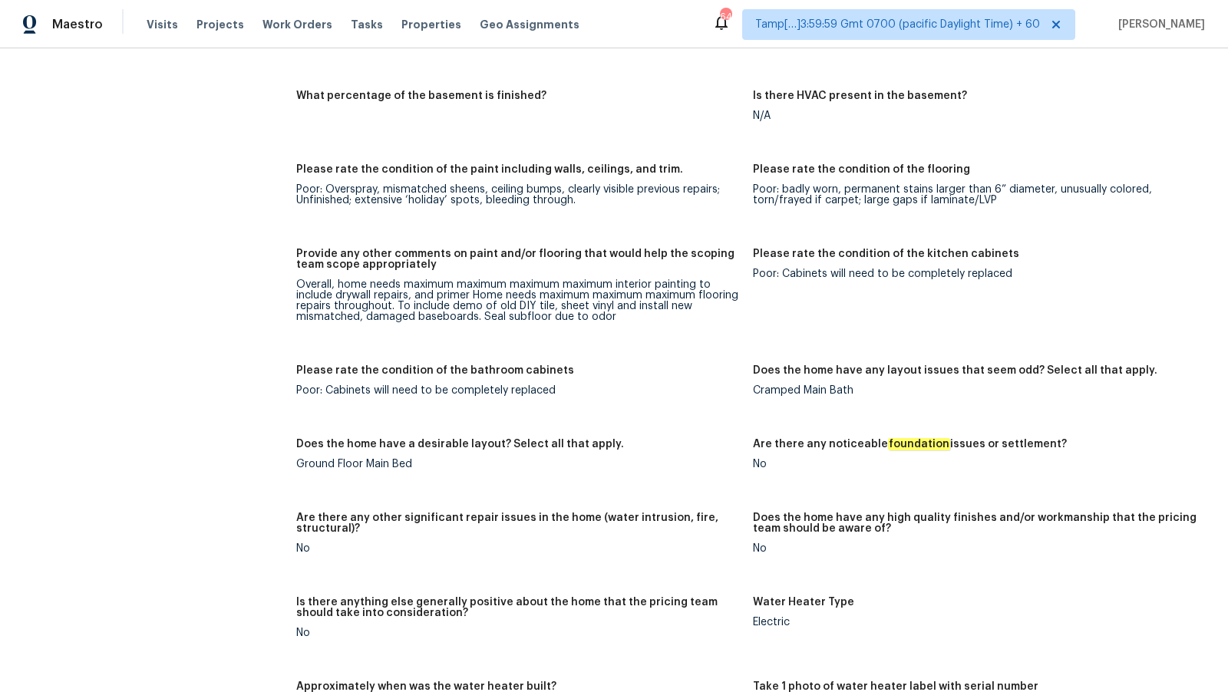
scroll to position [774, 0]
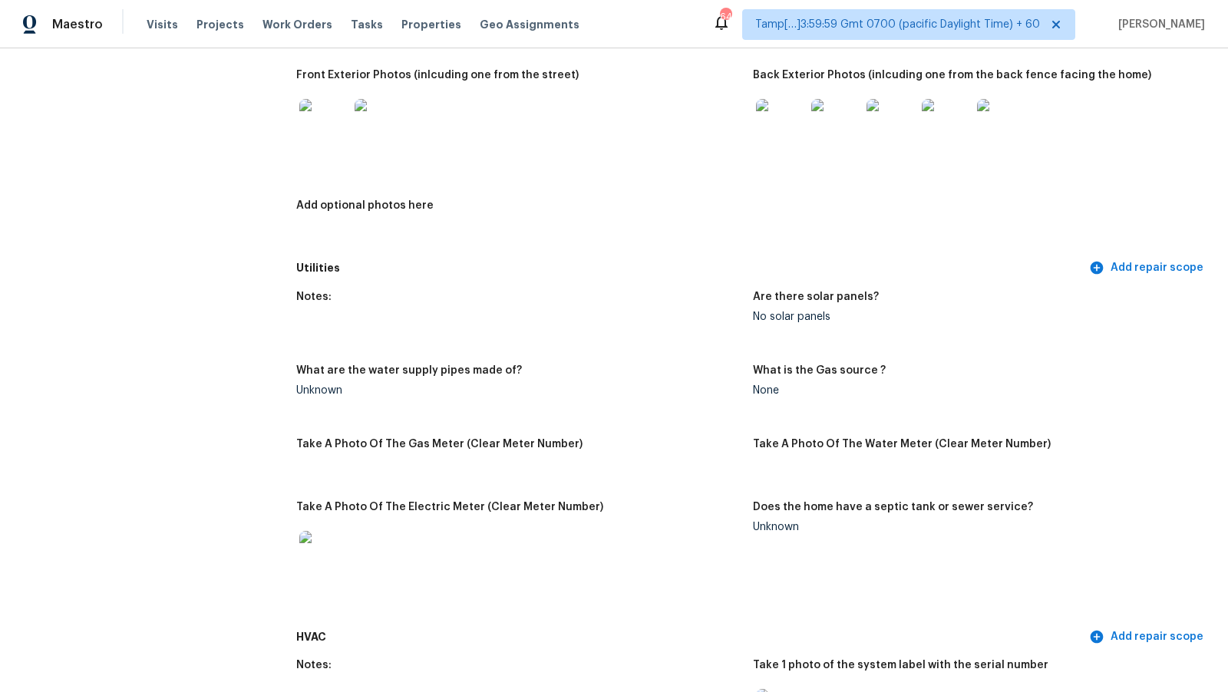
click at [471, 242] on figure "Add optional photos here" at bounding box center [524, 222] width 456 height 44
click at [517, 275] on h5 "Utilities" at bounding box center [690, 268] width 789 height 16
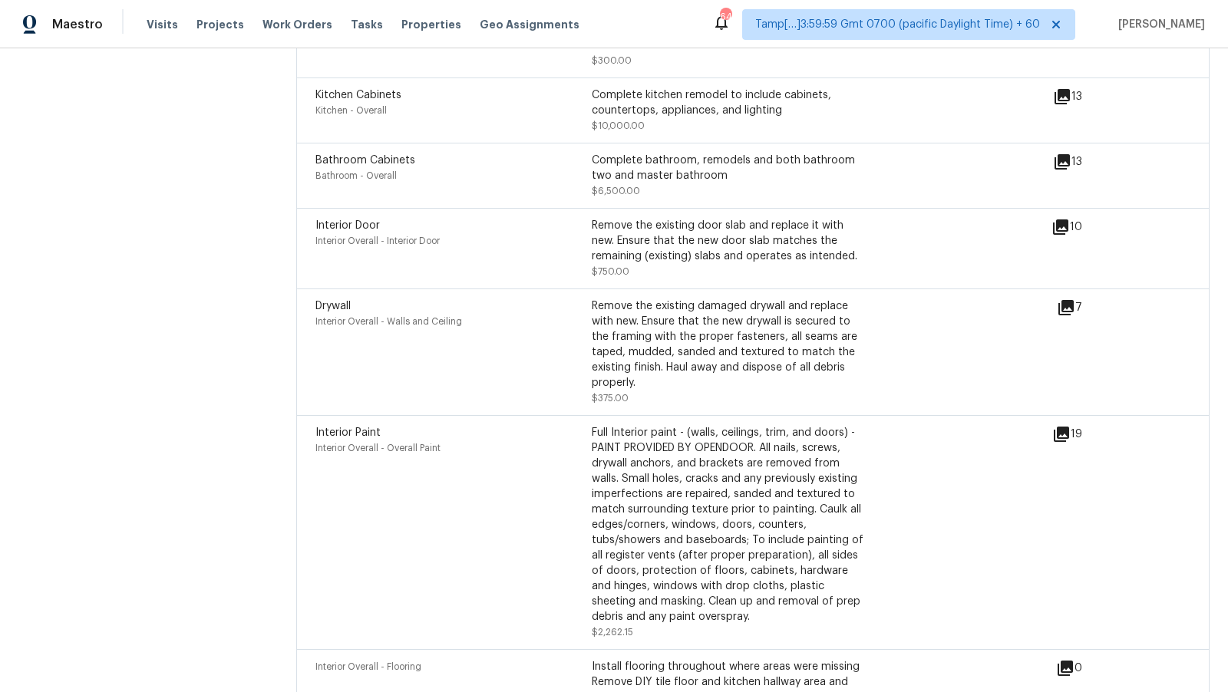
scroll to position [4425, 0]
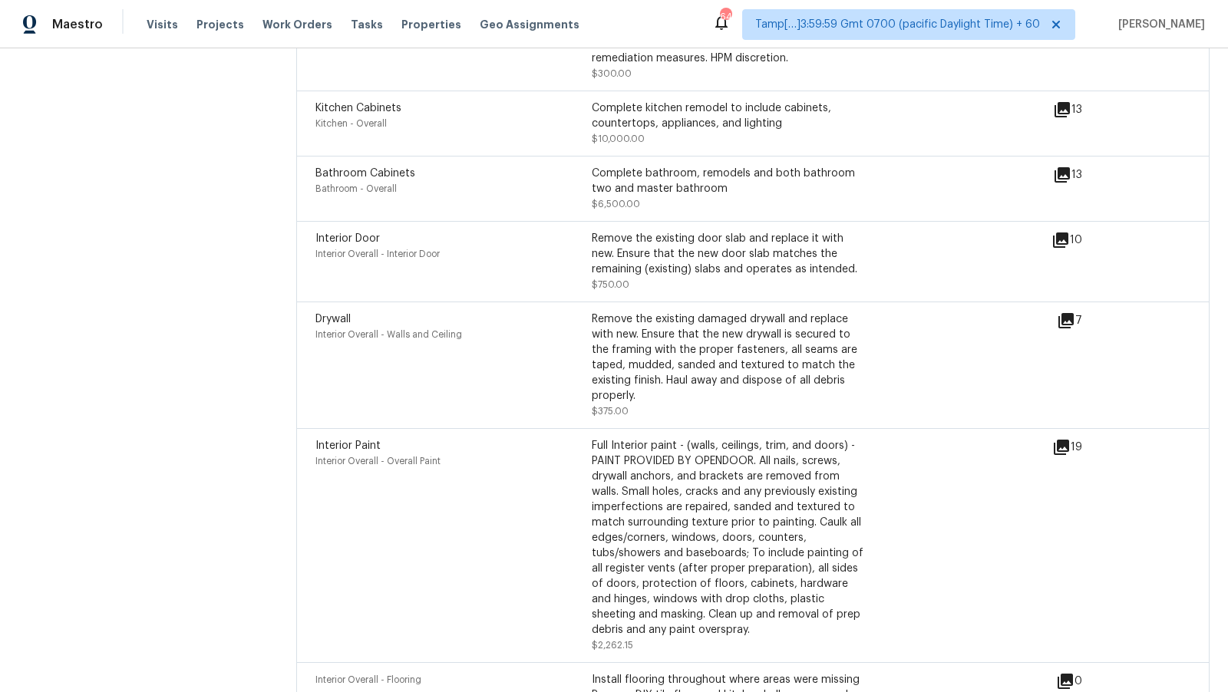
click at [1069, 231] on icon at bounding box center [1060, 240] width 18 height 18
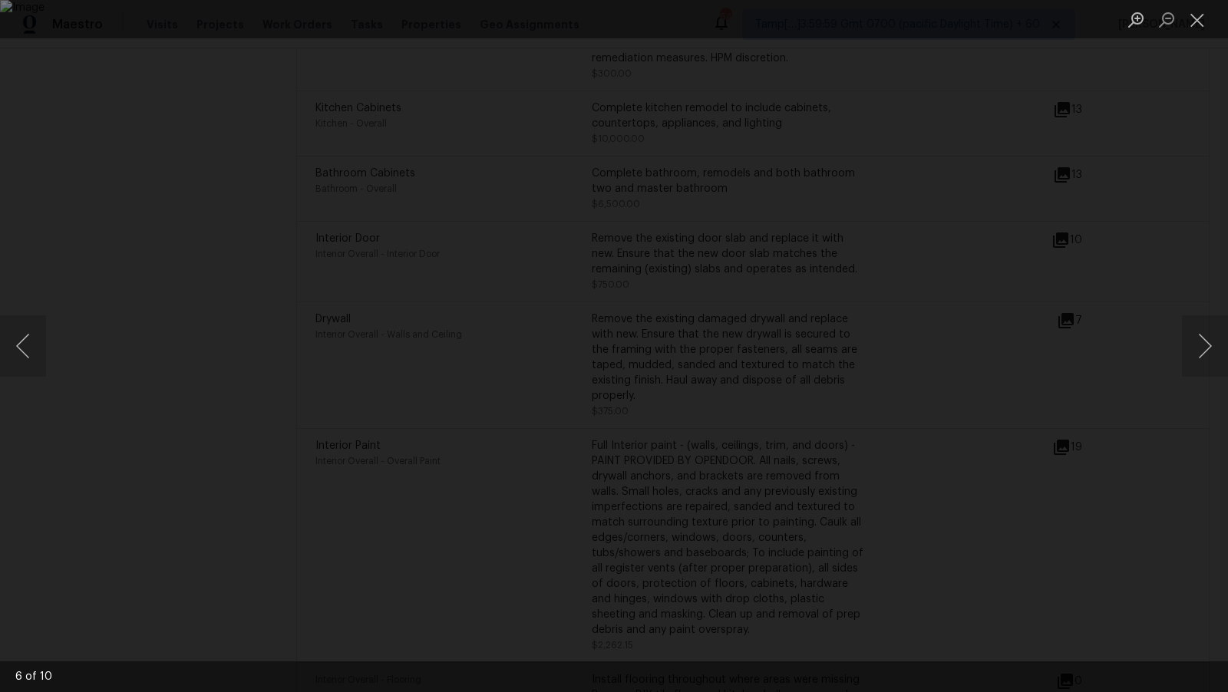
click at [1092, 250] on div "Lightbox" at bounding box center [614, 346] width 1228 height 692
click at [1045, 266] on div "Lightbox" at bounding box center [614, 346] width 1228 height 692
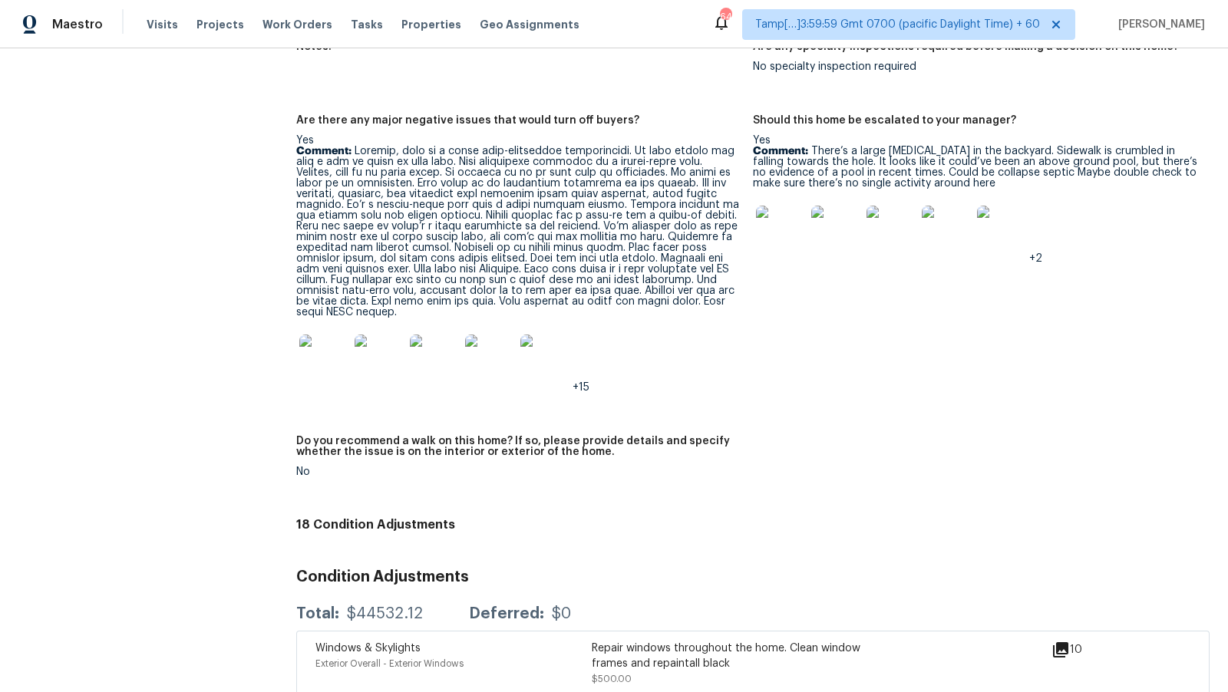
scroll to position [3288, 0]
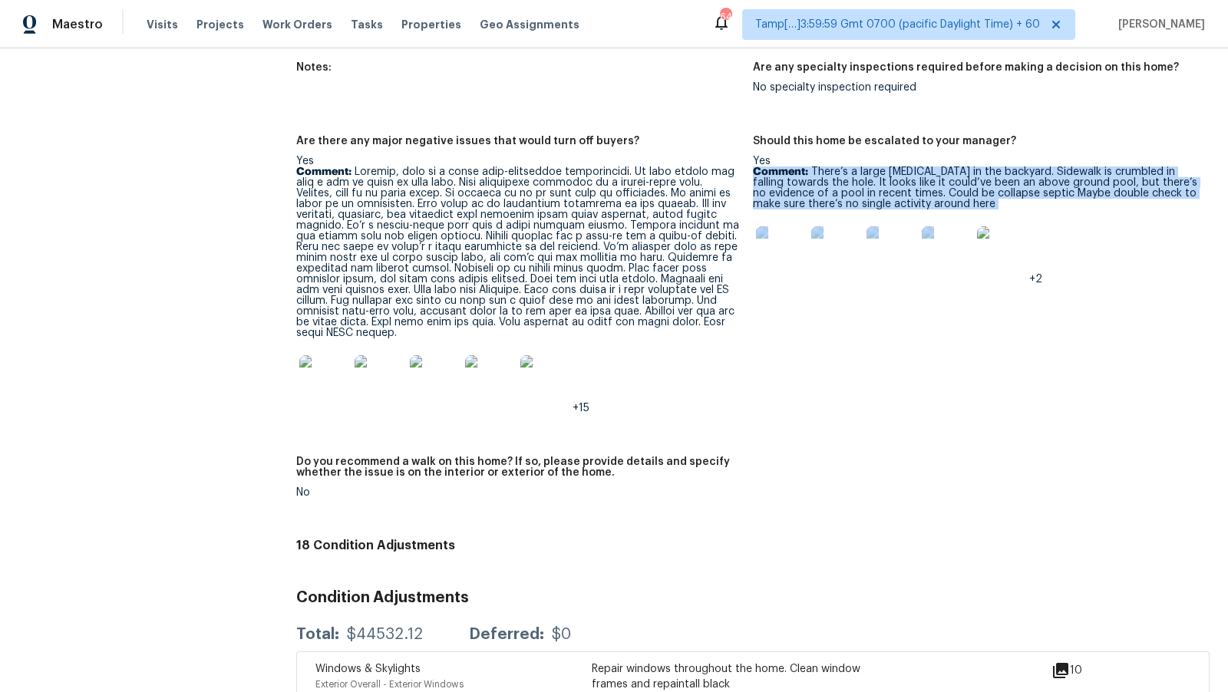
drag, startPoint x: 831, startPoint y: 153, endPoint x: 1015, endPoint y: 207, distance: 192.0
click at [1015, 207] on div "Yes Comment: There’s a large depression in the backyard. Sidewalk is crumbled i…" at bounding box center [975, 220] width 444 height 129
click at [1156, 198] on div "Yes Comment: There’s a large depression in the backyard. Sidewalk is crumbled i…" at bounding box center [975, 220] width 444 height 129
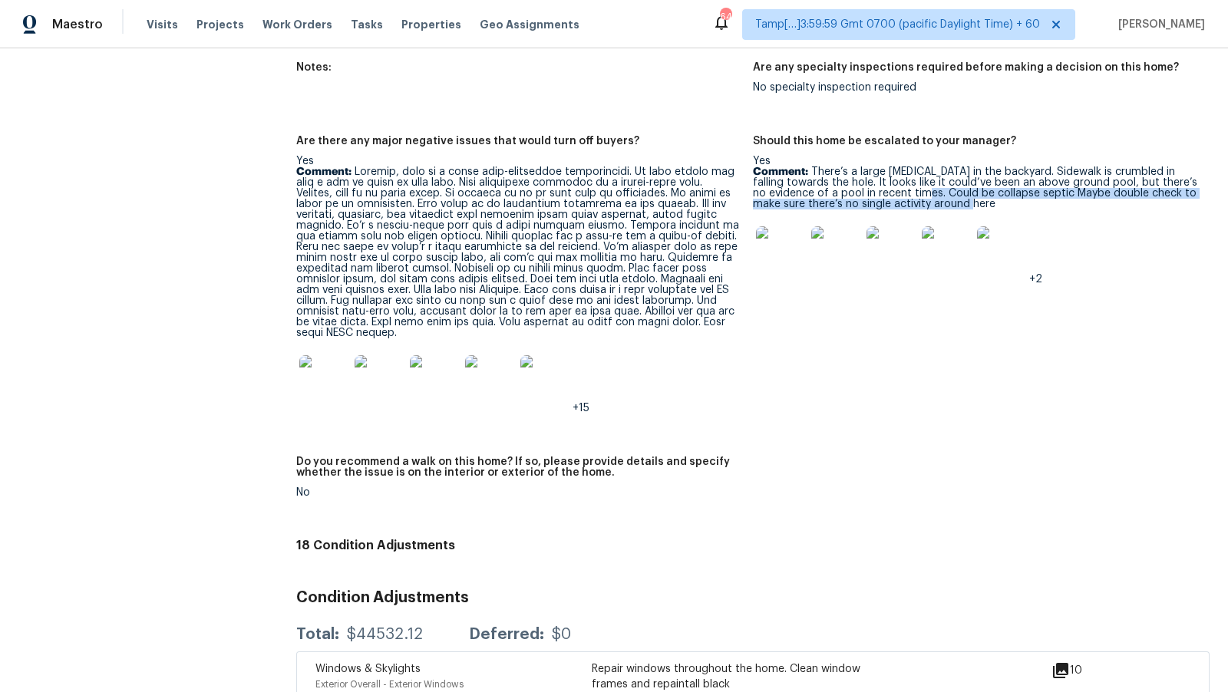
drag, startPoint x: 930, startPoint y: 186, endPoint x: 1012, endPoint y: 195, distance: 82.6
click at [1012, 195] on p "Comment: There’s a large depression in the backyard. Sidewalk is crumbled in fa…" at bounding box center [975, 187] width 444 height 43
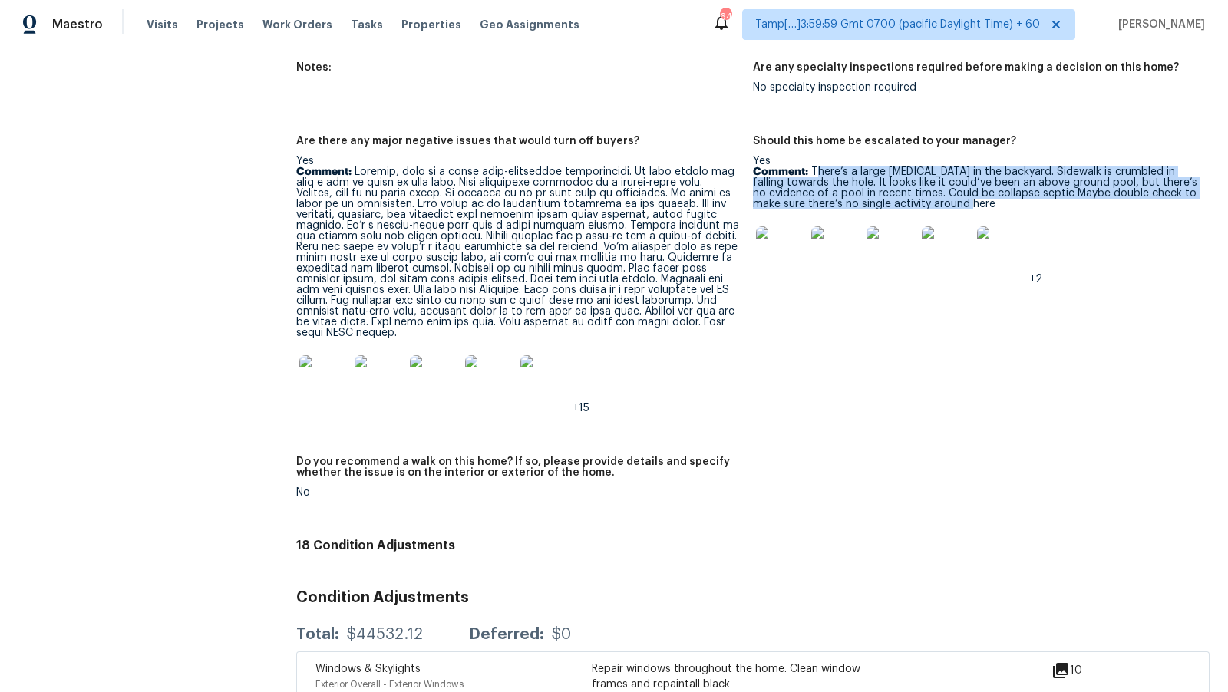
drag, startPoint x: 816, startPoint y: 160, endPoint x: 1020, endPoint y: 188, distance: 206.8
click at [1020, 190] on p "Comment: There’s a large depression in the backyard. Sidewalk is crumbled in fa…" at bounding box center [975, 187] width 444 height 43
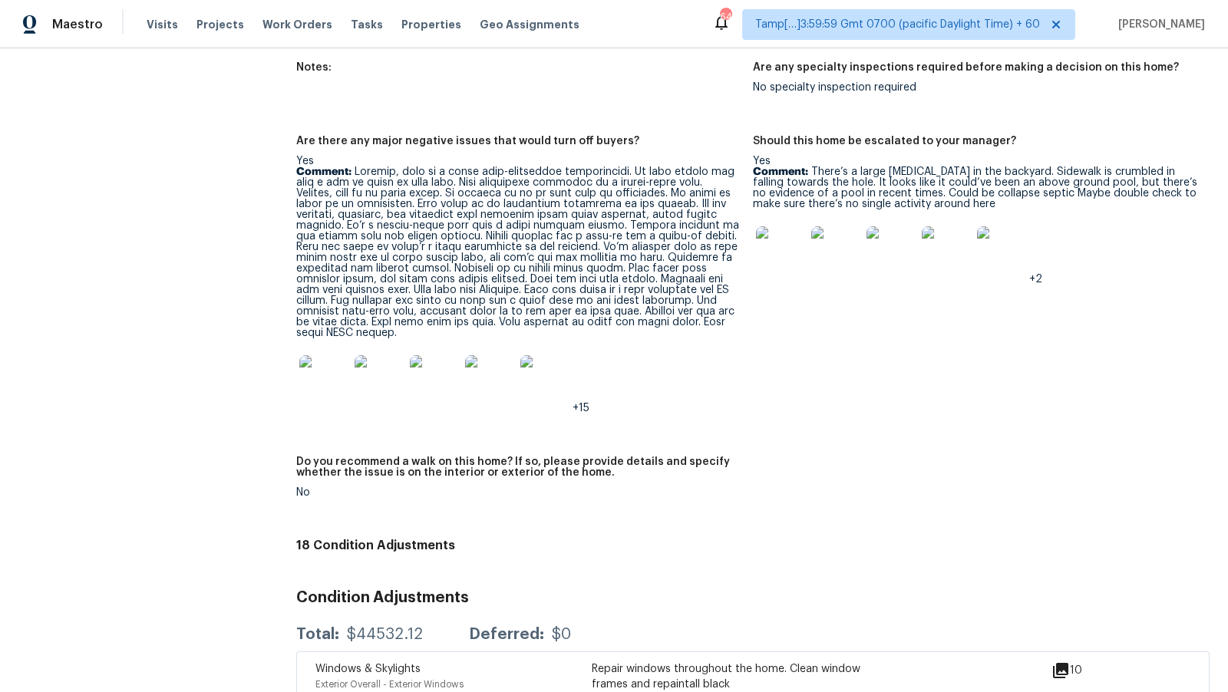
click at [1079, 295] on figure "Should this home be escalated to your manager? Yes Comment: There’s a large dep…" at bounding box center [981, 287] width 456 height 302
drag, startPoint x: 740, startPoint y: 116, endPoint x: 1060, endPoint y: 293, distance: 365.7
click at [1060, 293] on div "Notes: Are any specialty inspections required before making a decision on this …" at bounding box center [752, 292] width 913 height 479
click at [1060, 293] on figure "Should this home be escalated to your manager? Yes Comment: There’s a large dep…" at bounding box center [981, 287] width 456 height 302
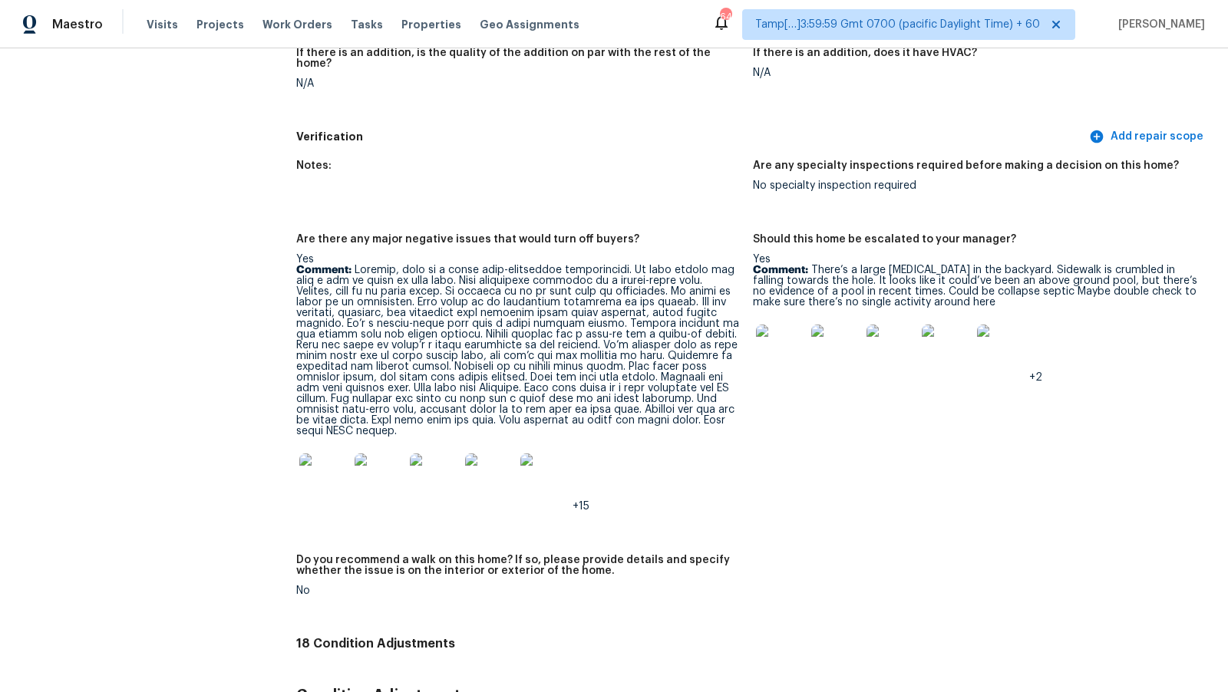
scroll to position [3192, 0]
click at [1037, 278] on p "Comment: There’s a large depression in the backyard. Sidewalk is crumbled in fa…" at bounding box center [975, 284] width 444 height 43
copy p "septic"
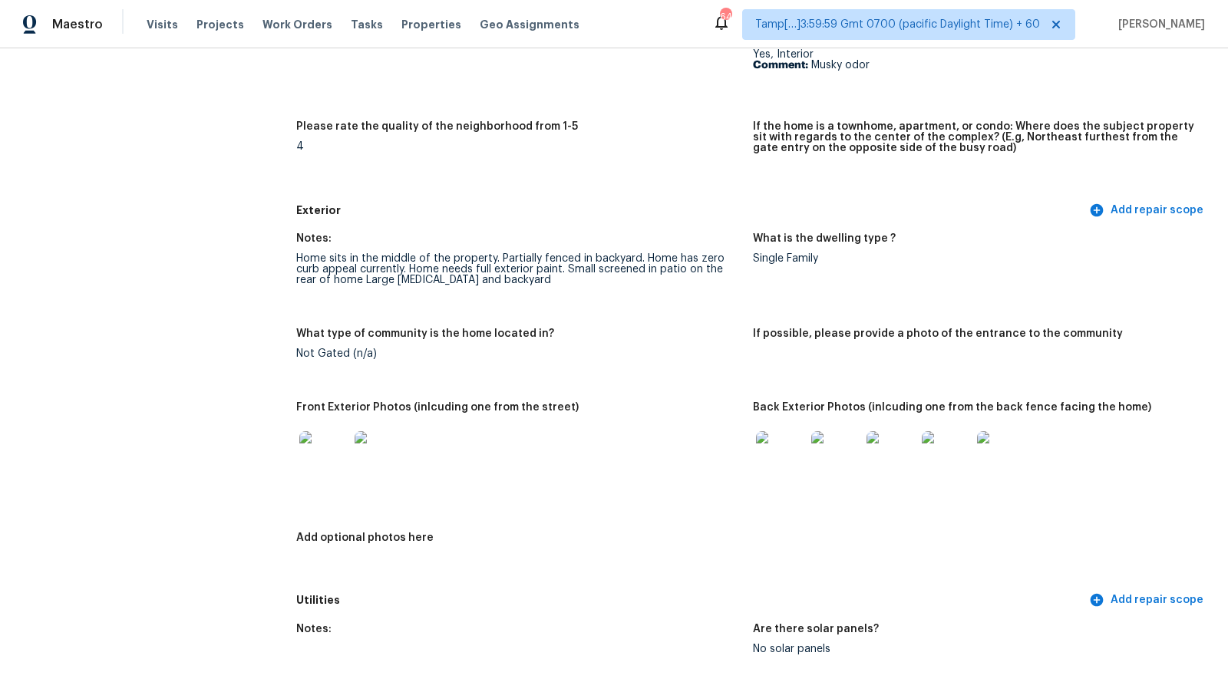
scroll to position [431, 0]
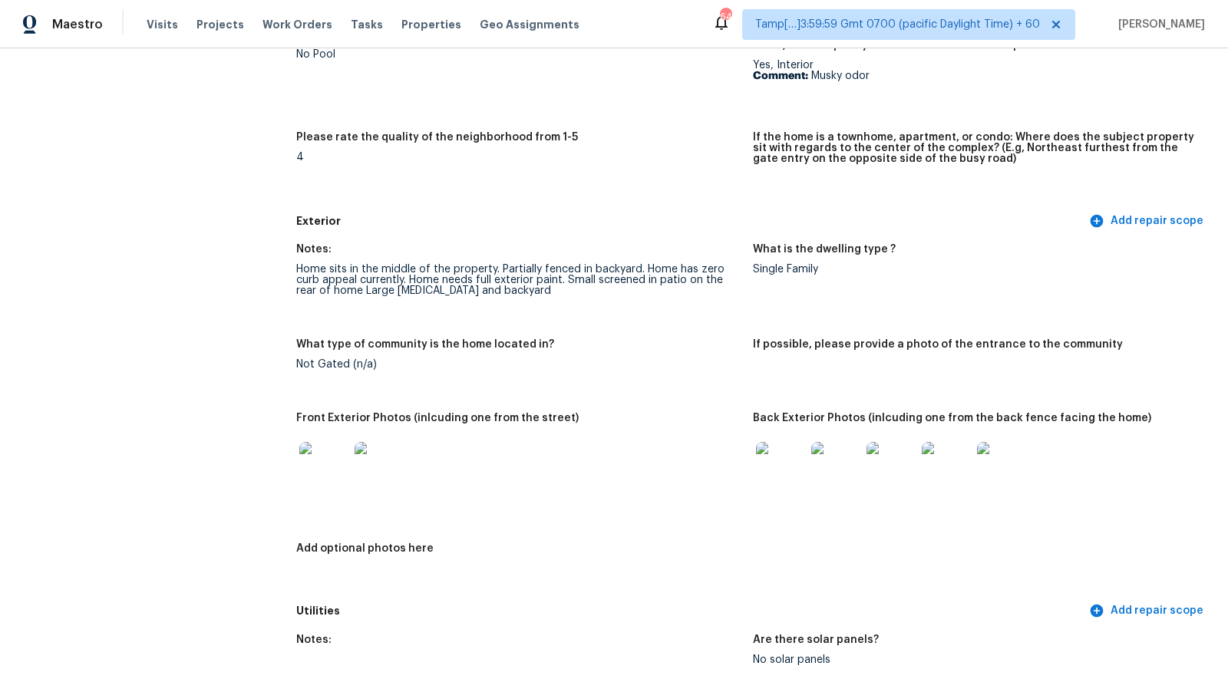
click at [842, 470] on img at bounding box center [835, 466] width 49 height 49
click at [167, 28] on span "Visits" at bounding box center [162, 24] width 31 height 15
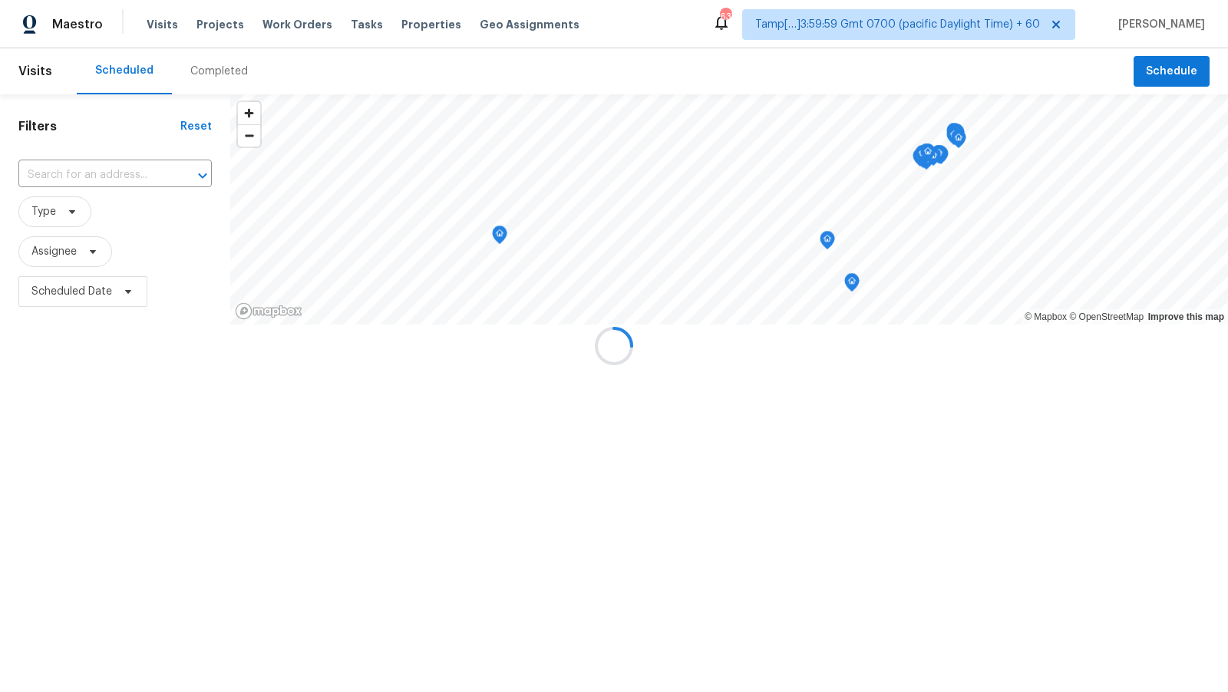
click at [206, 71] on div at bounding box center [614, 346] width 1228 height 692
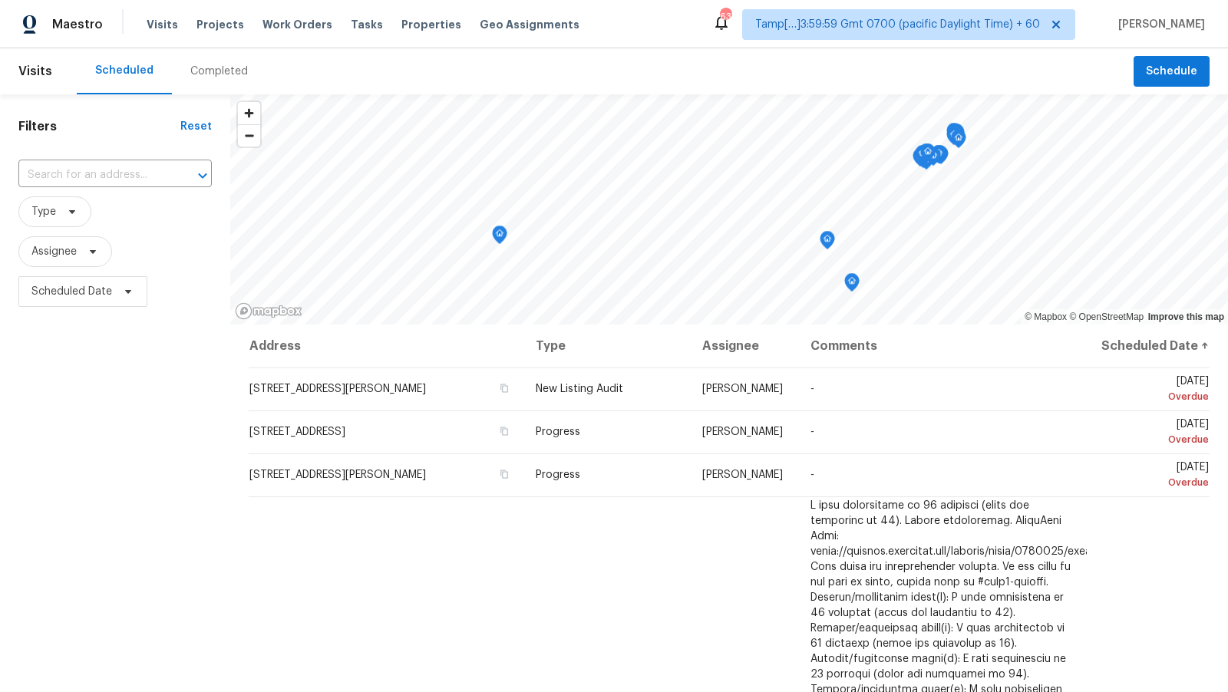
click at [213, 71] on div "Completed" at bounding box center [219, 71] width 58 height 15
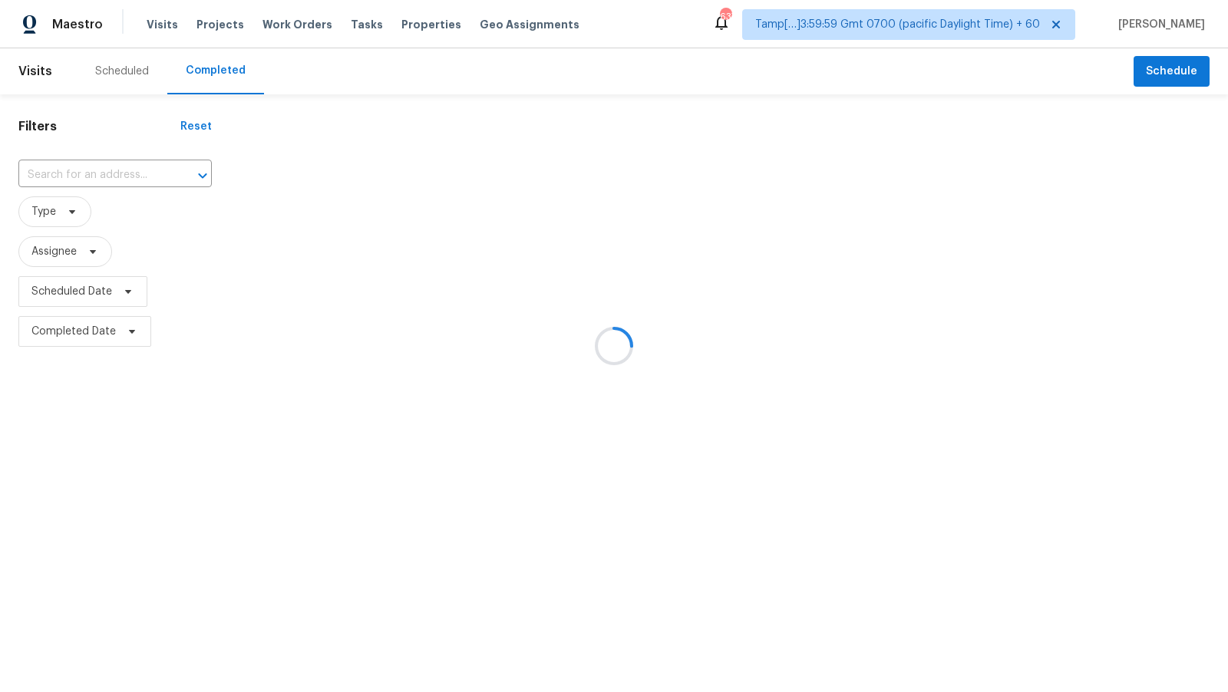
click at [100, 173] on div at bounding box center [614, 346] width 1228 height 692
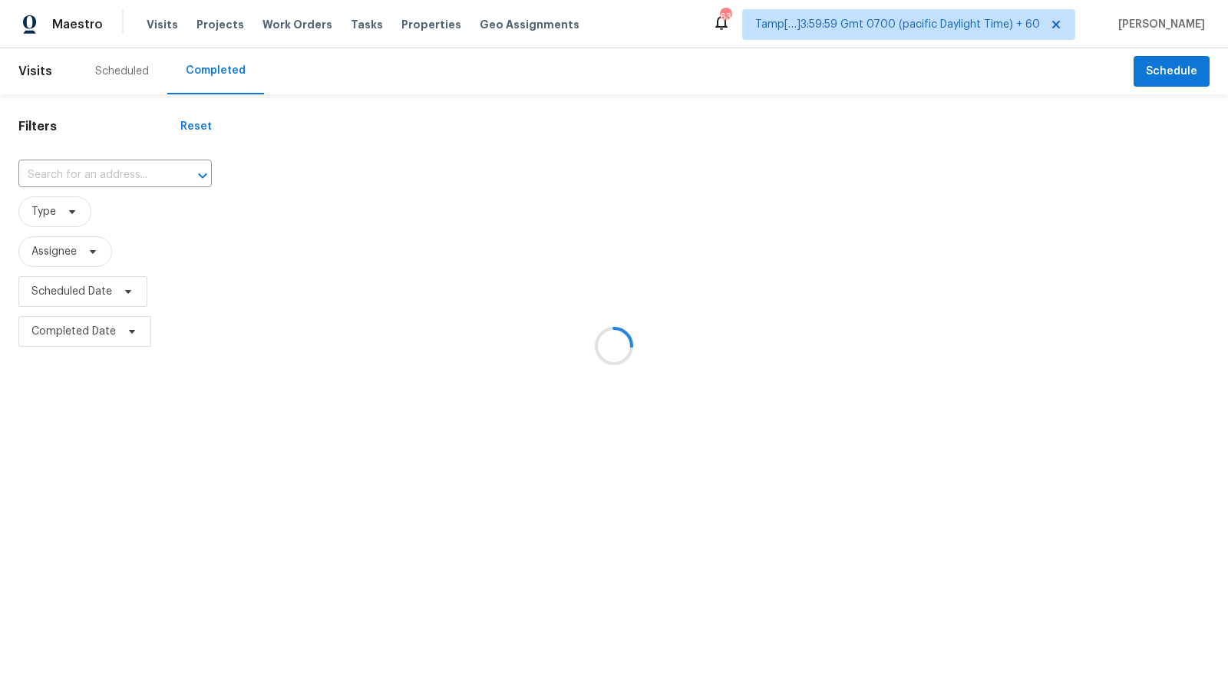
click at [130, 174] on div at bounding box center [614, 346] width 1228 height 692
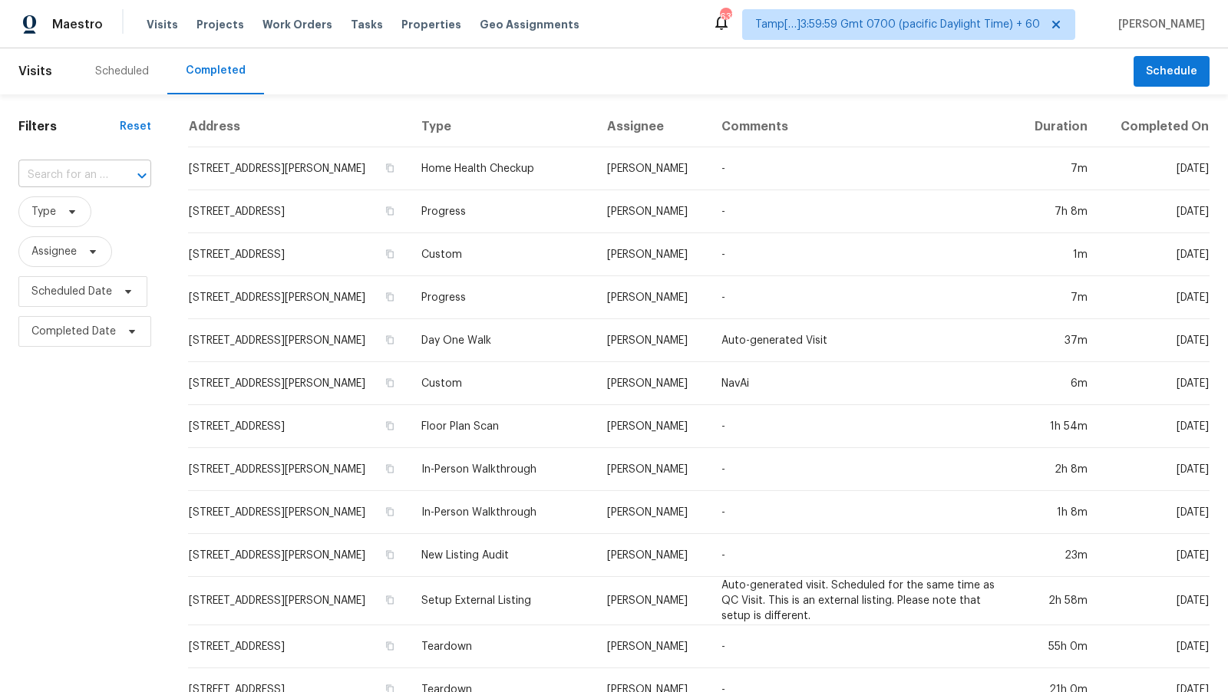
click at [95, 177] on input "text" at bounding box center [63, 175] width 90 height 24
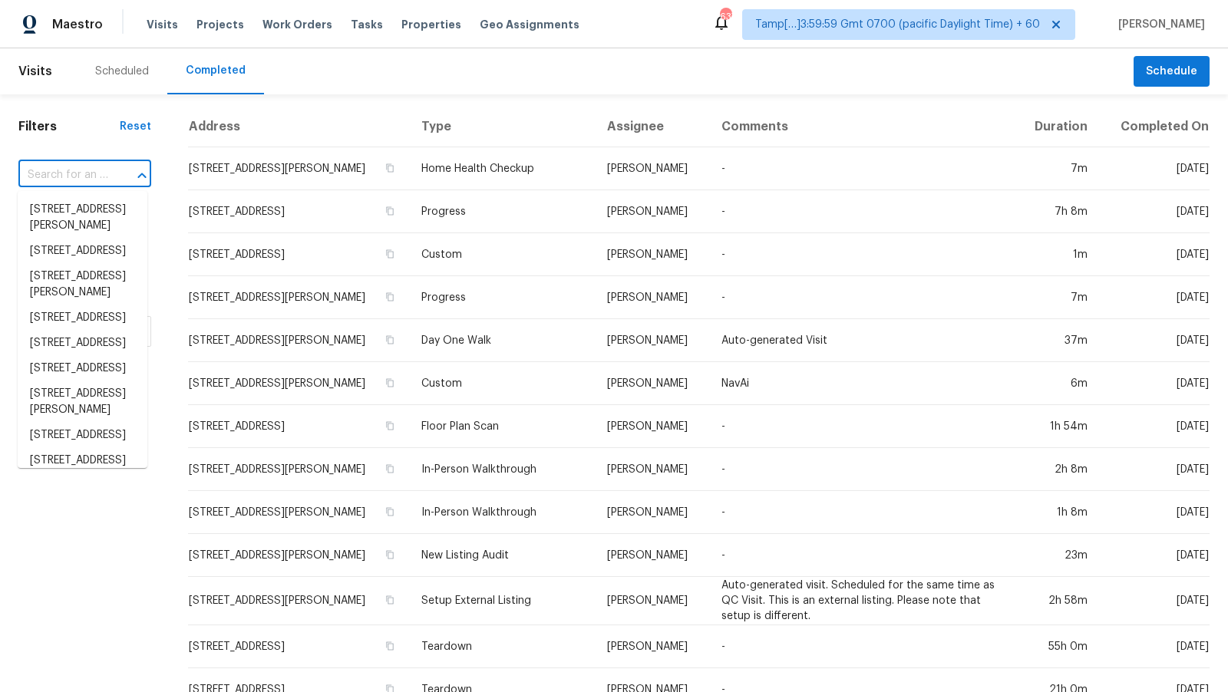
paste input "6709 NW 105th St, Kansas City, MO 64154"
type input "6709 NW 105th St, Kansas City, MO 64154"
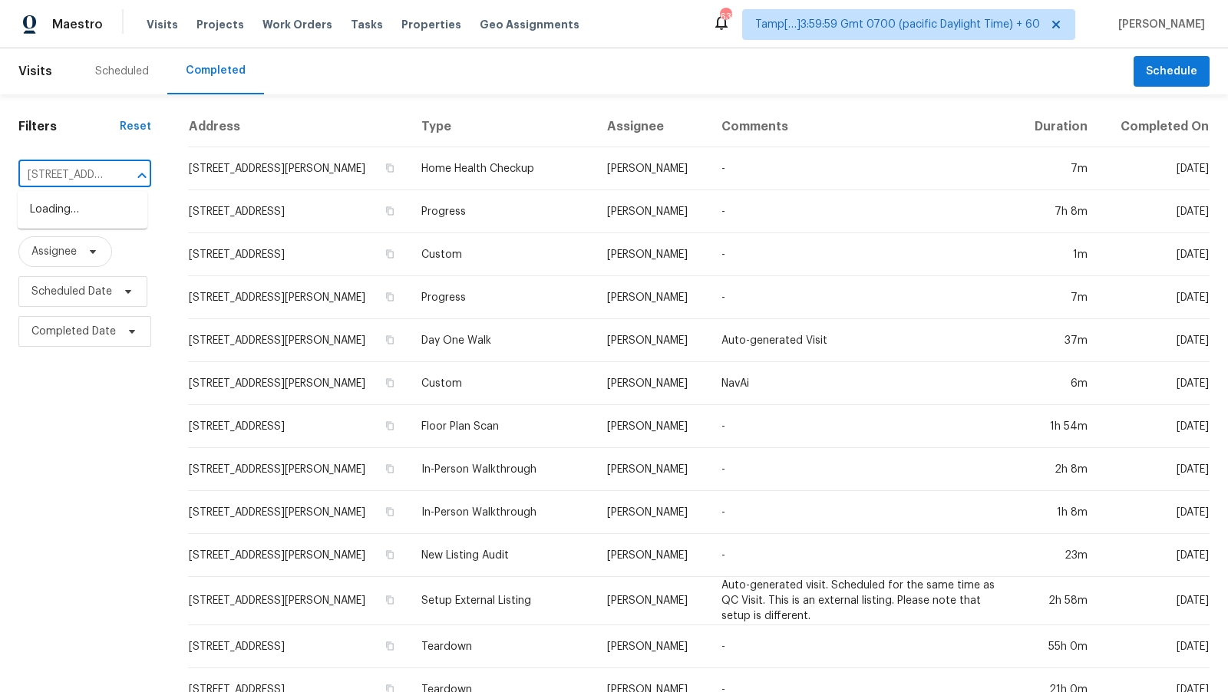
scroll to position [0, 132]
click at [93, 204] on li "6709 NW 105th St, Kansas City, MO 64154" at bounding box center [83, 217] width 130 height 41
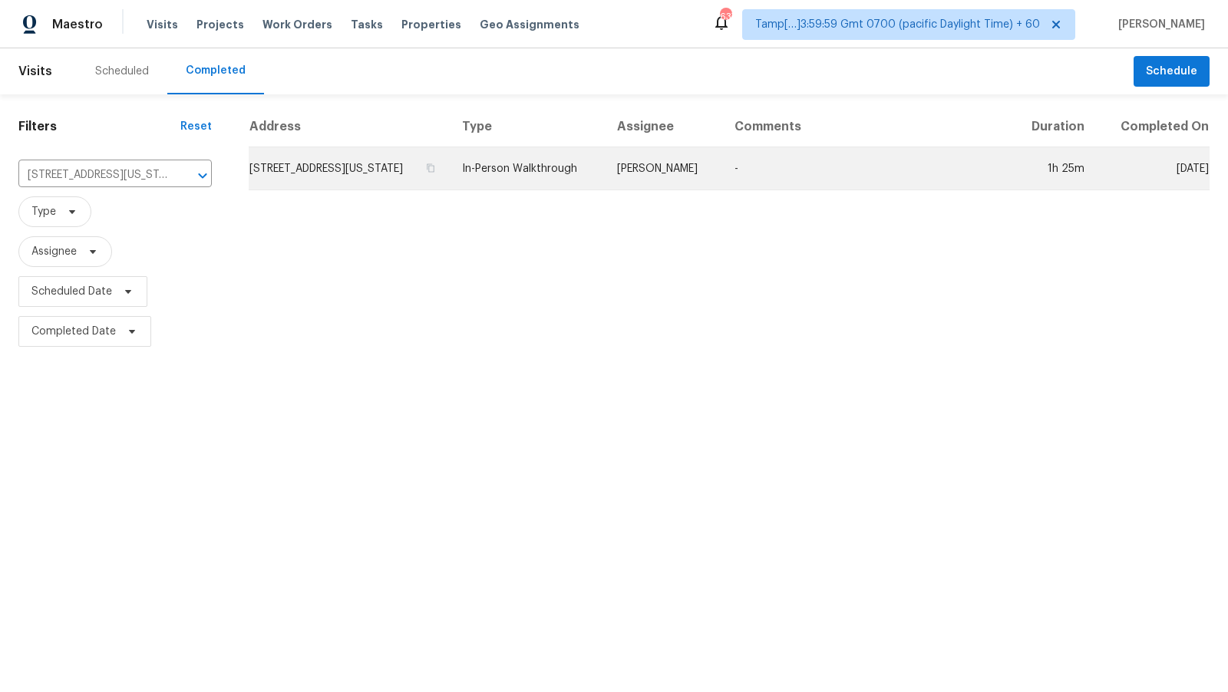
click at [418, 157] on td "6709 NW 105th St, Kansas City, MO 64154" at bounding box center [349, 168] width 201 height 43
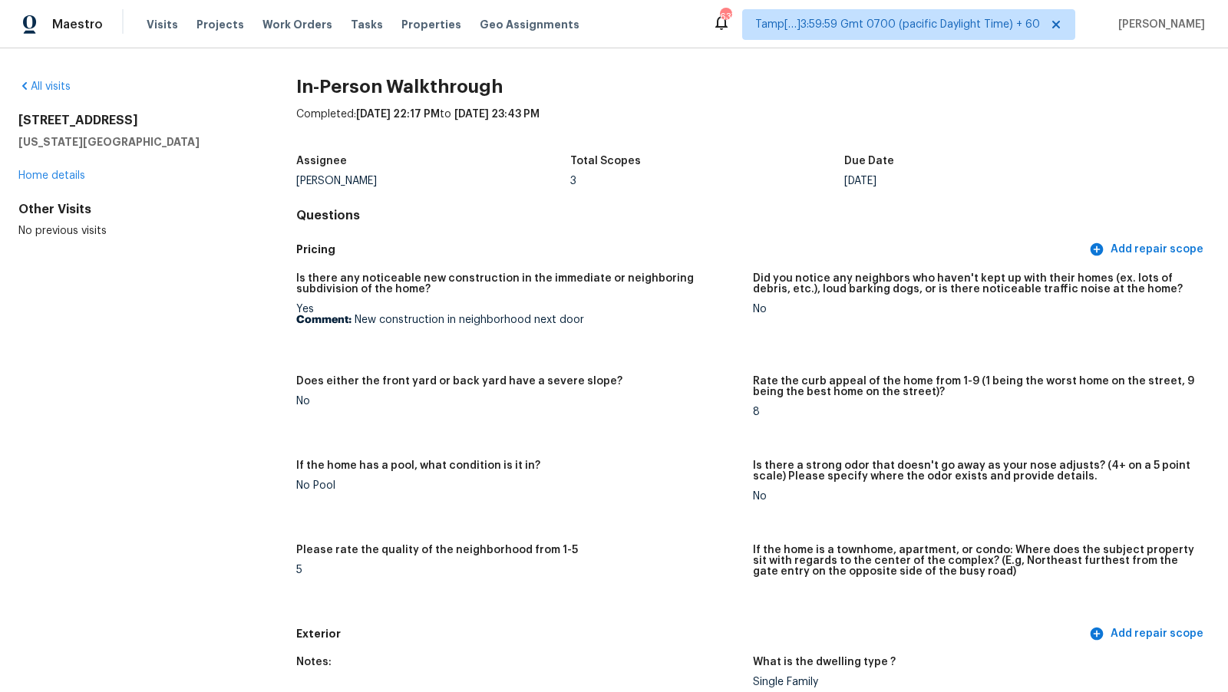
click at [559, 180] on div "Joshua Beatty" at bounding box center [433, 181] width 274 height 11
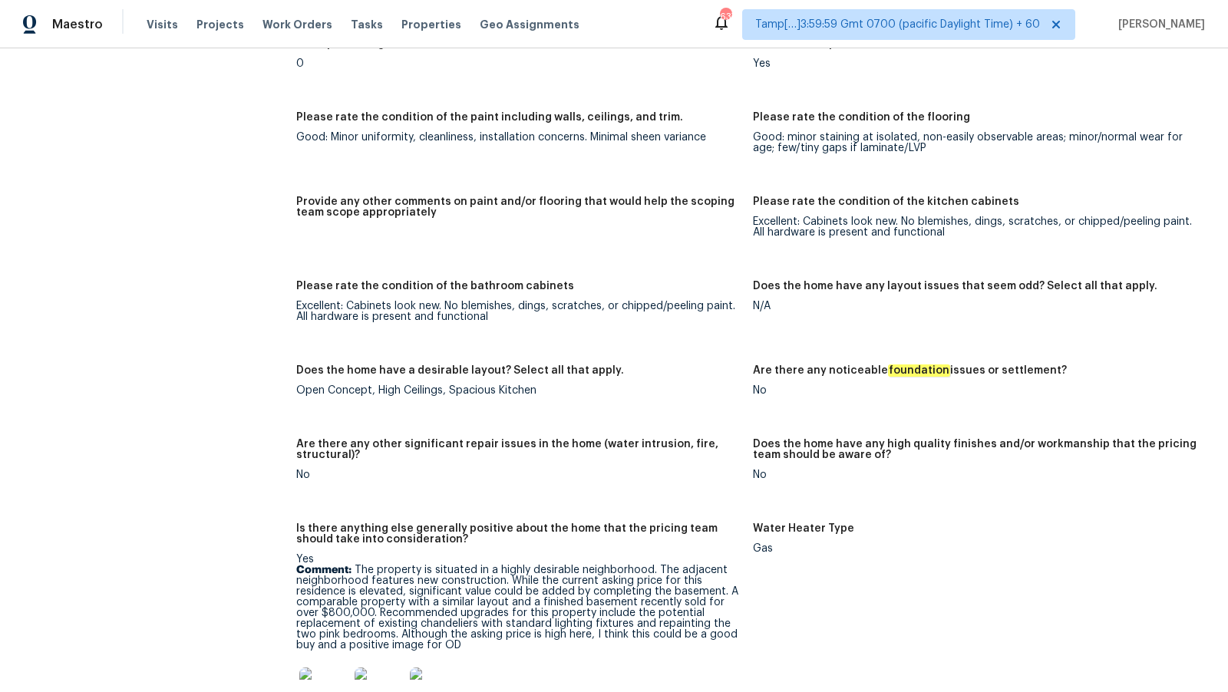
scroll to position [3350, 0]
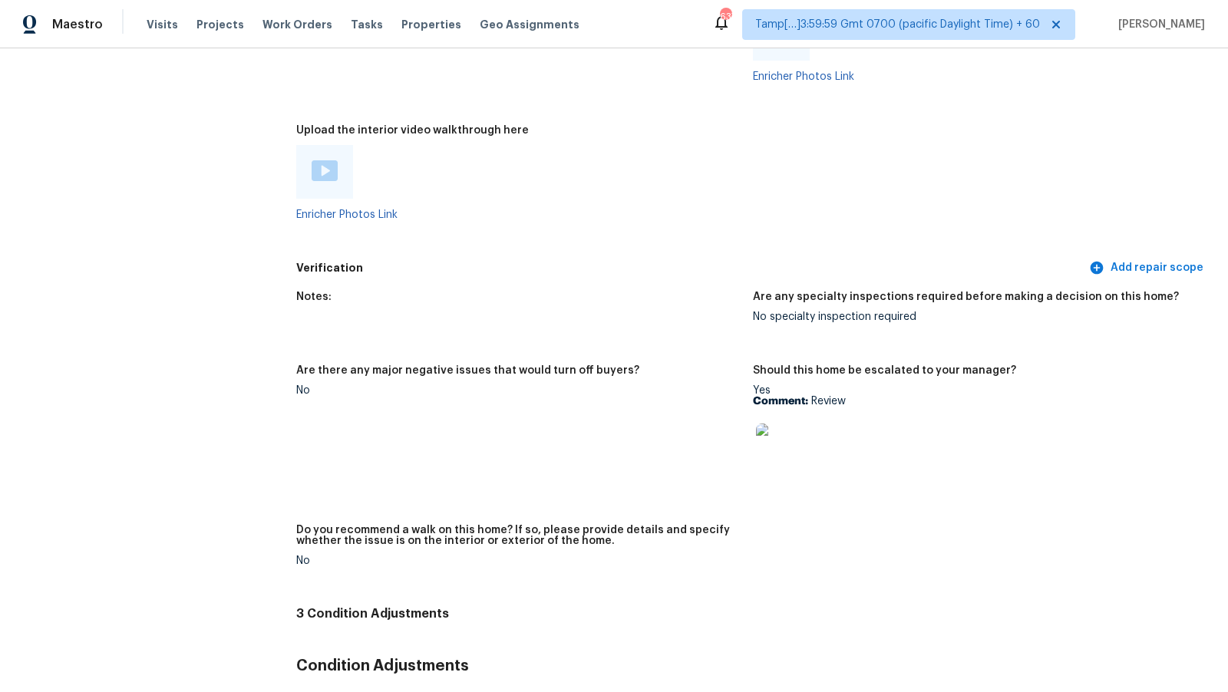
click at [799, 483] on figure "Should this home be escalated to your manager? Yes Comment: Review" at bounding box center [981, 435] width 456 height 141
click at [790, 449] on img at bounding box center [780, 448] width 49 height 49
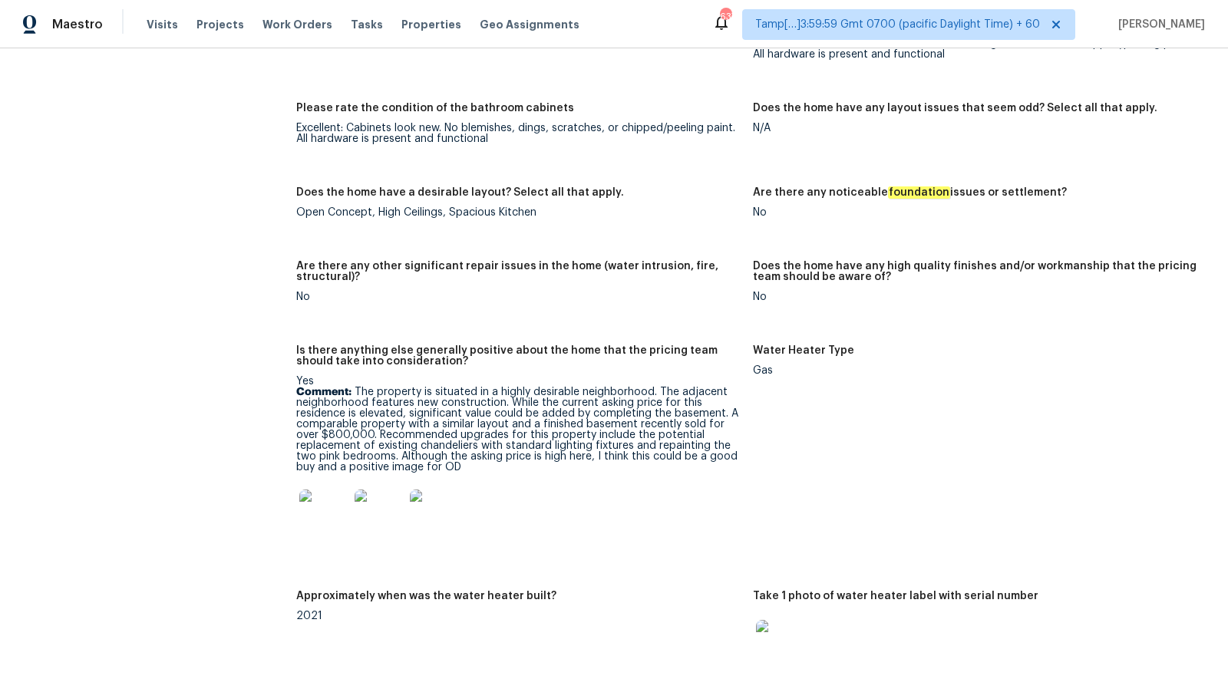
scroll to position [733, 0]
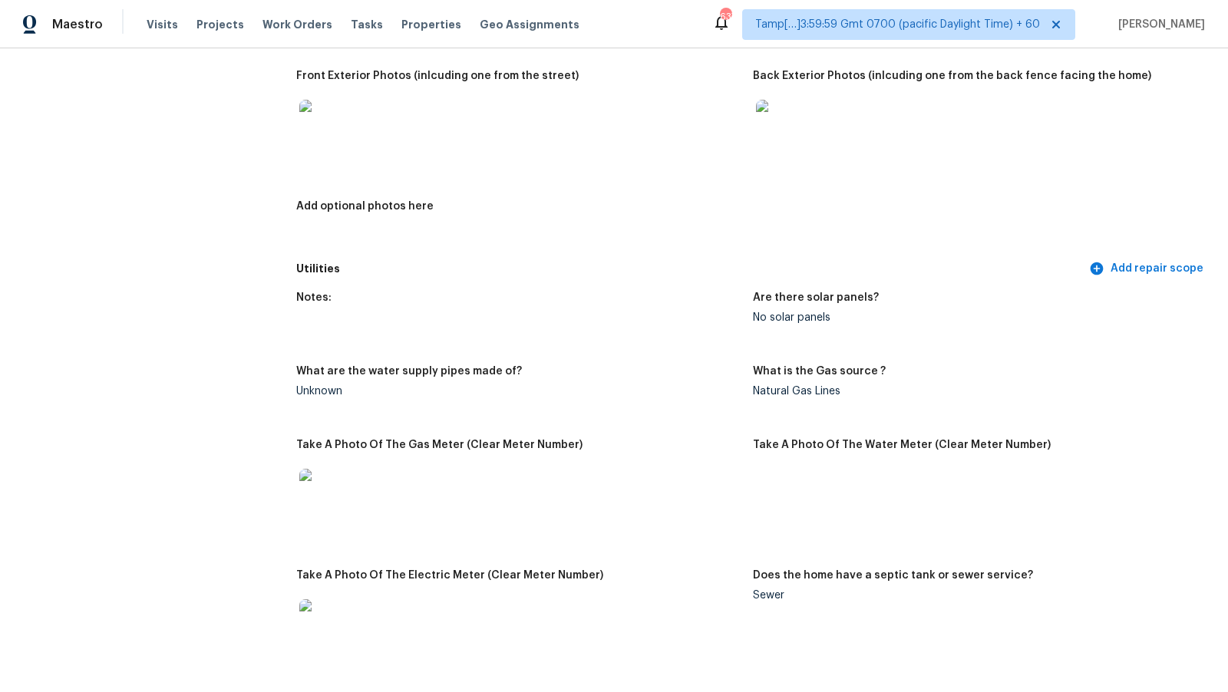
click at [425, 173] on figure "Front Exterior Photos (inlcuding one from the street)" at bounding box center [524, 127] width 456 height 112
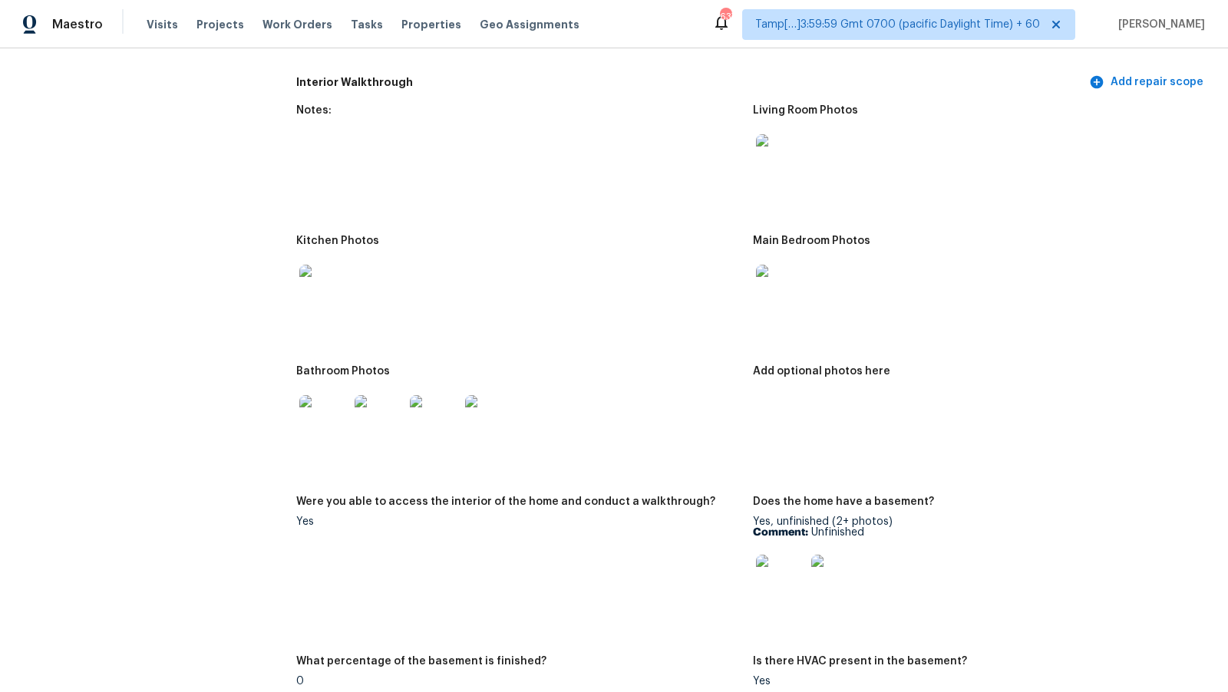
scroll to position [2354, 0]
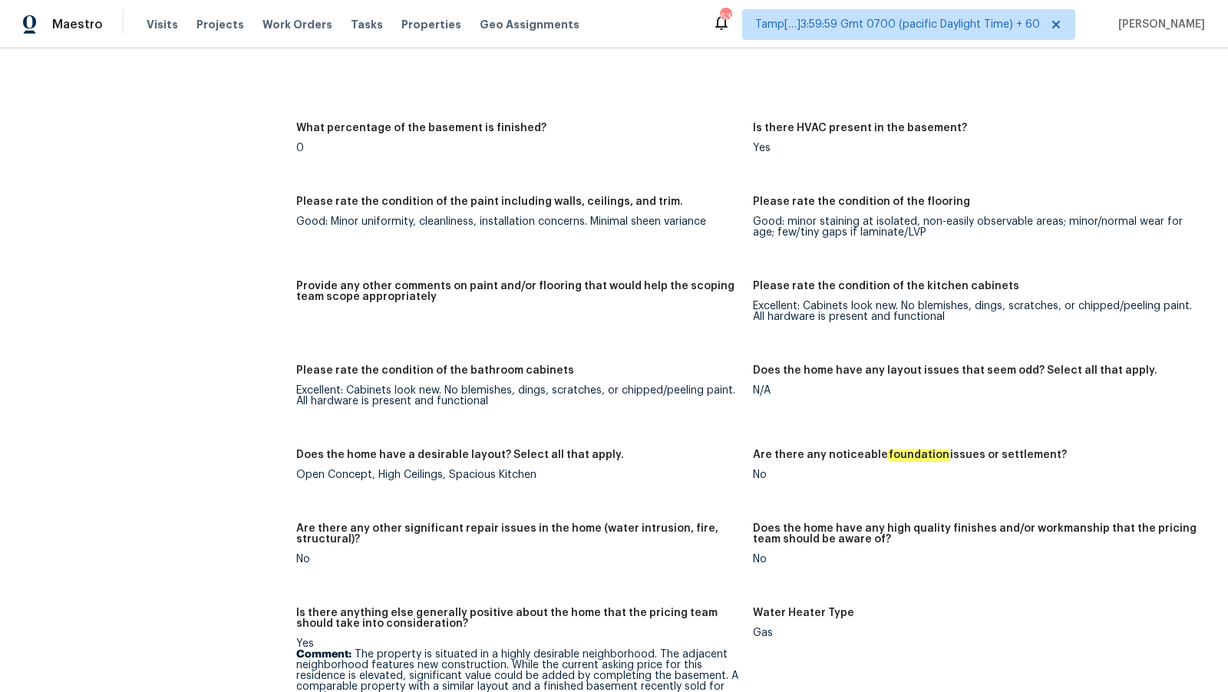
click at [526, 77] on figure "Were you able to access the interior of the home and conduct a walkthrough? Yes" at bounding box center [524, 33] width 456 height 141
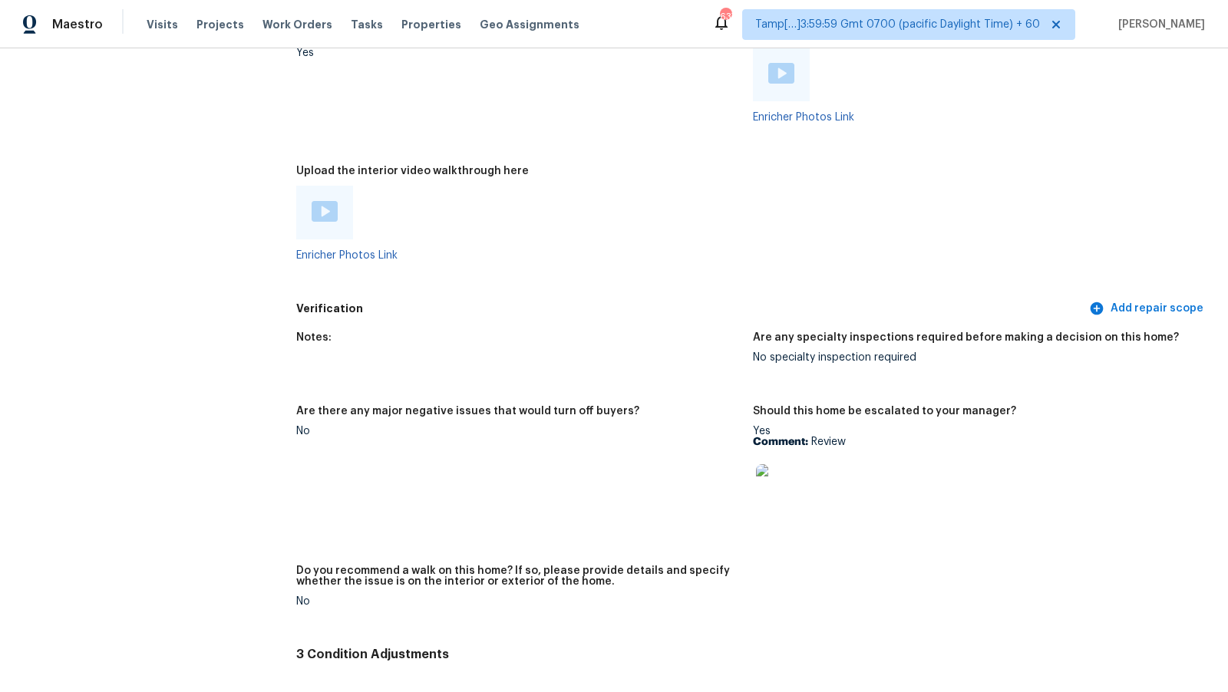
scroll to position [3292, 0]
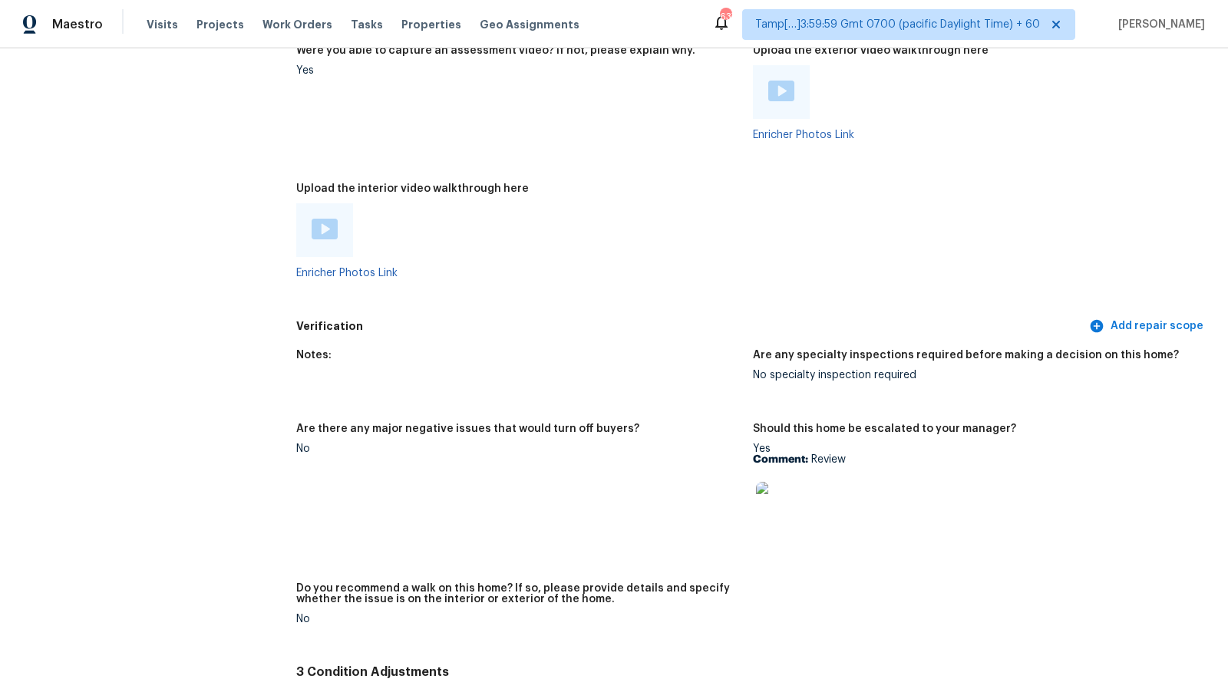
click at [321, 226] on img at bounding box center [324, 229] width 26 height 21
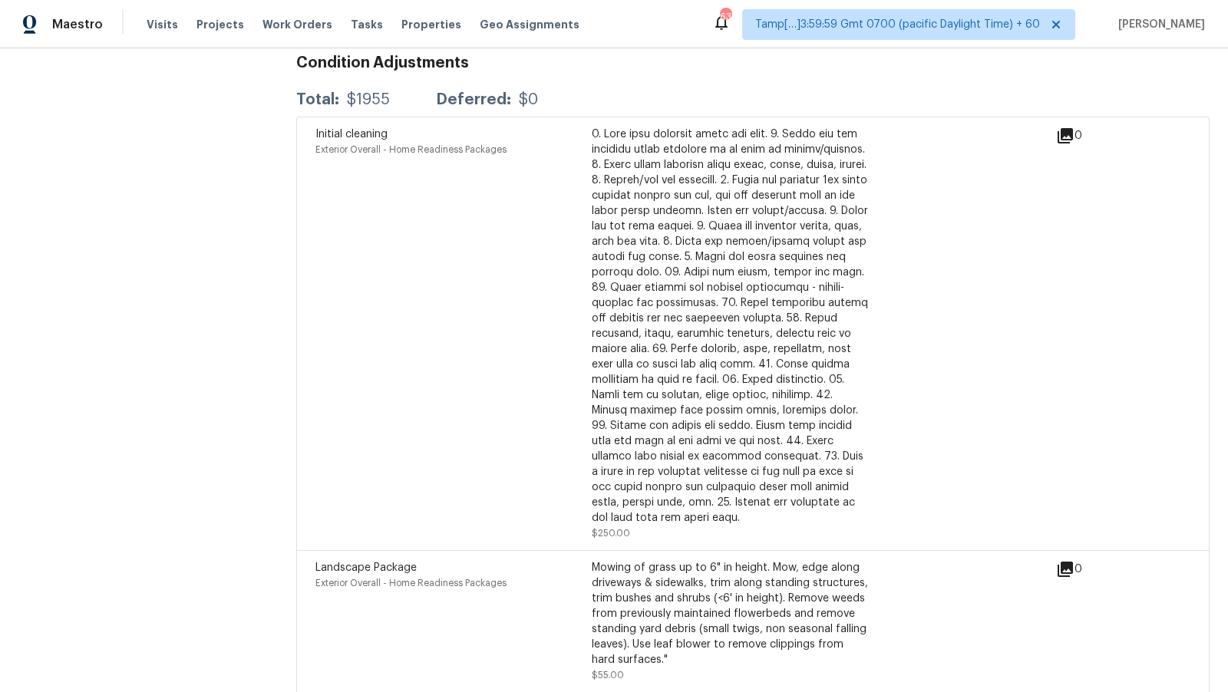
scroll to position [3954, 0]
click at [533, 211] on div "Initial cleaning Exterior Overall - Home Readiness Packages" at bounding box center [453, 333] width 276 height 414
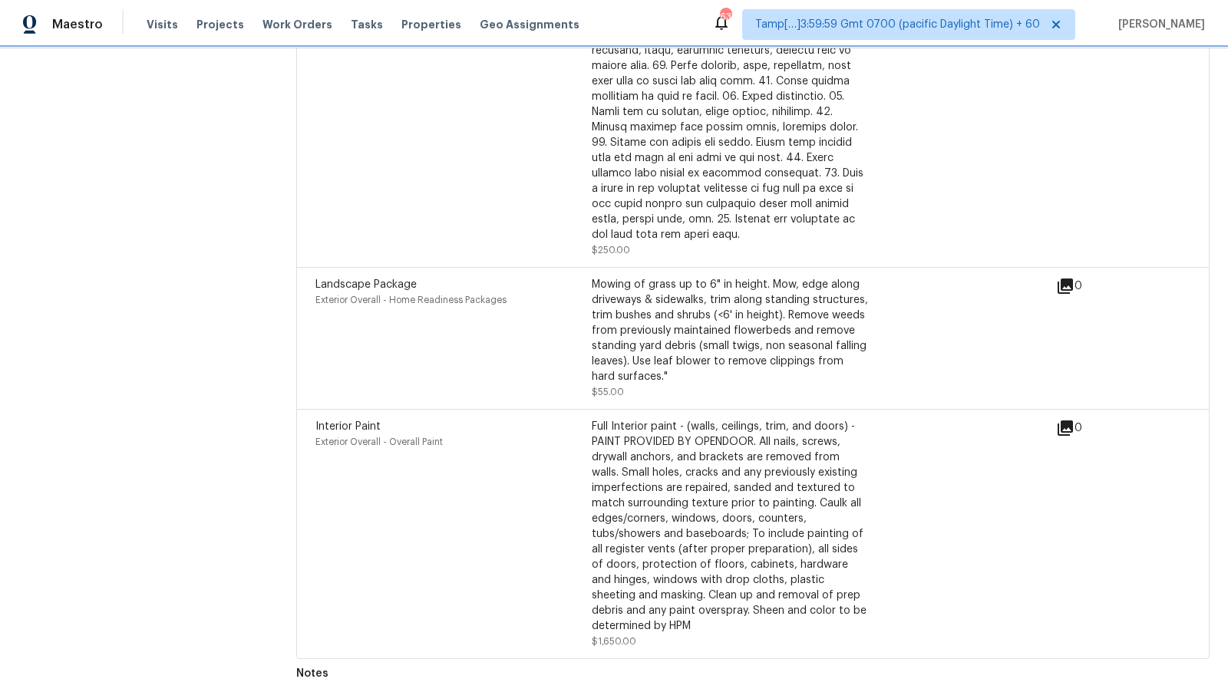
scroll to position [4241, 0]
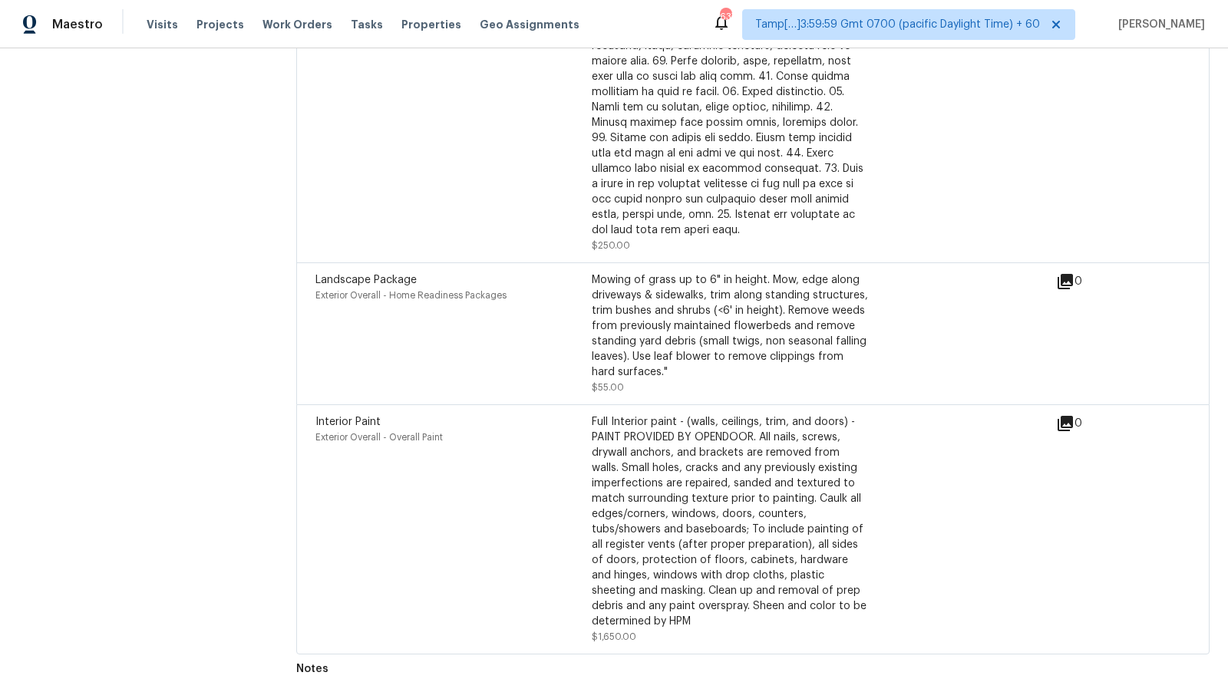
click at [558, 553] on div "Interior Paint Exterior Overall - Overall Paint" at bounding box center [453, 529] width 276 height 230
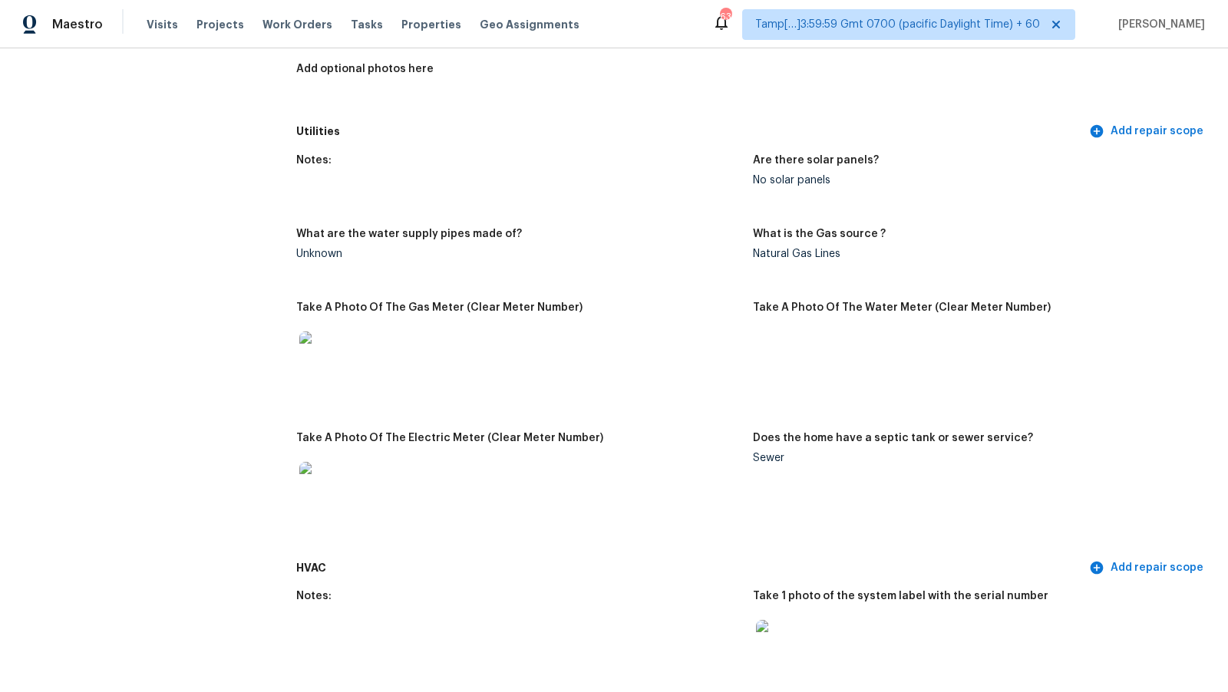
scroll to position [0, 0]
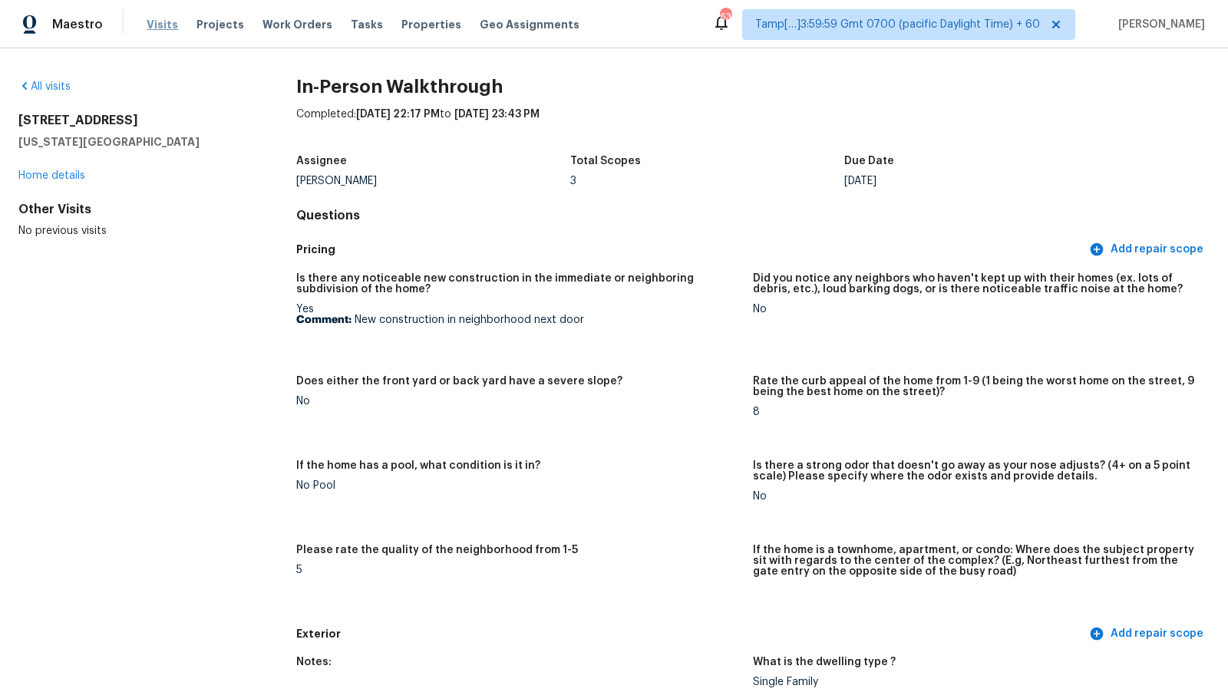
click at [147, 26] on span "Visits" at bounding box center [162, 24] width 31 height 15
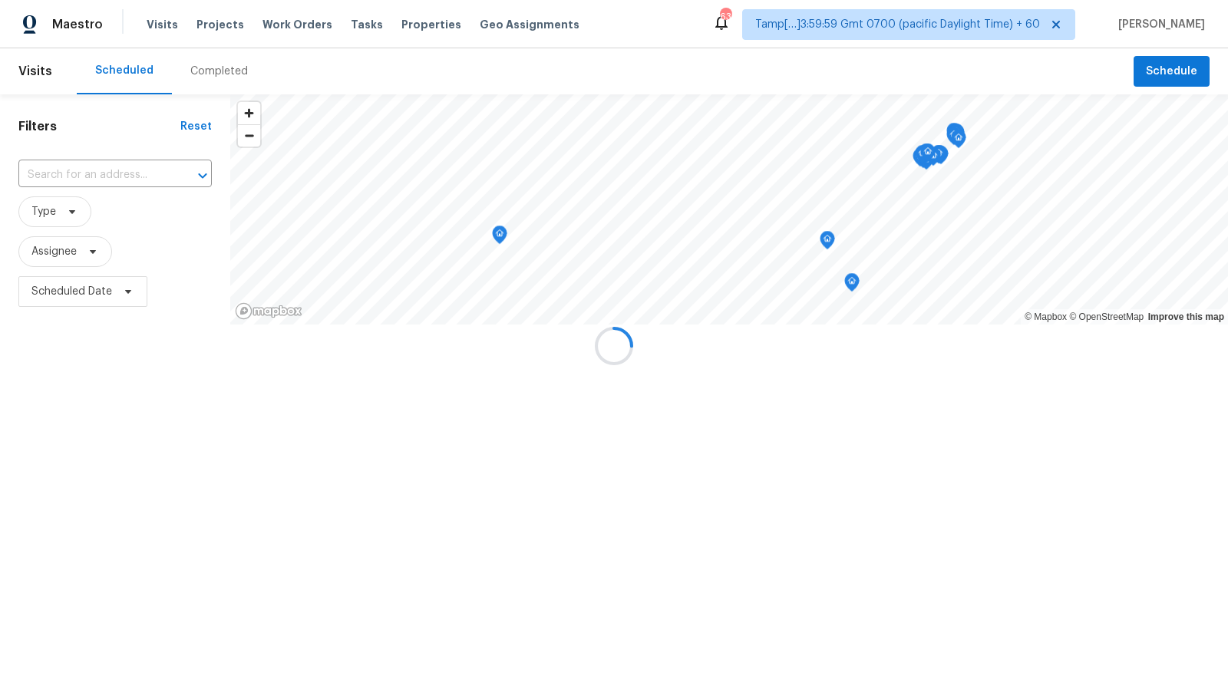
click at [192, 78] on div at bounding box center [614, 346] width 1228 height 692
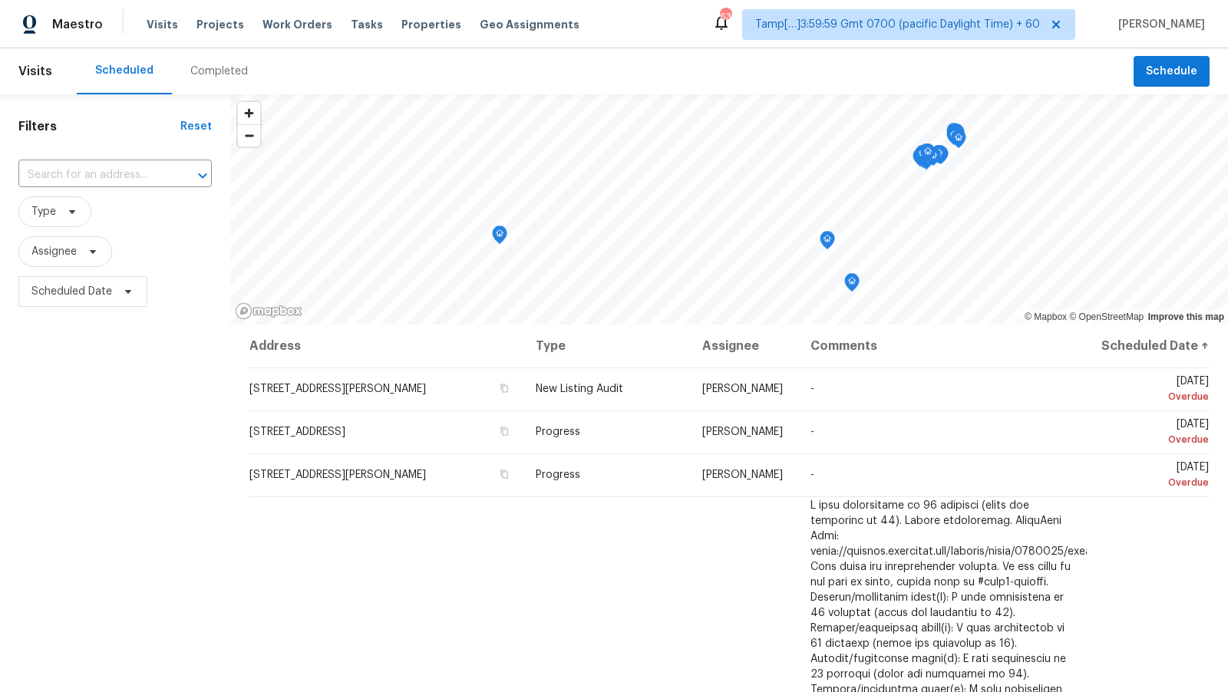
click at [203, 74] on div "Completed" at bounding box center [219, 71] width 58 height 15
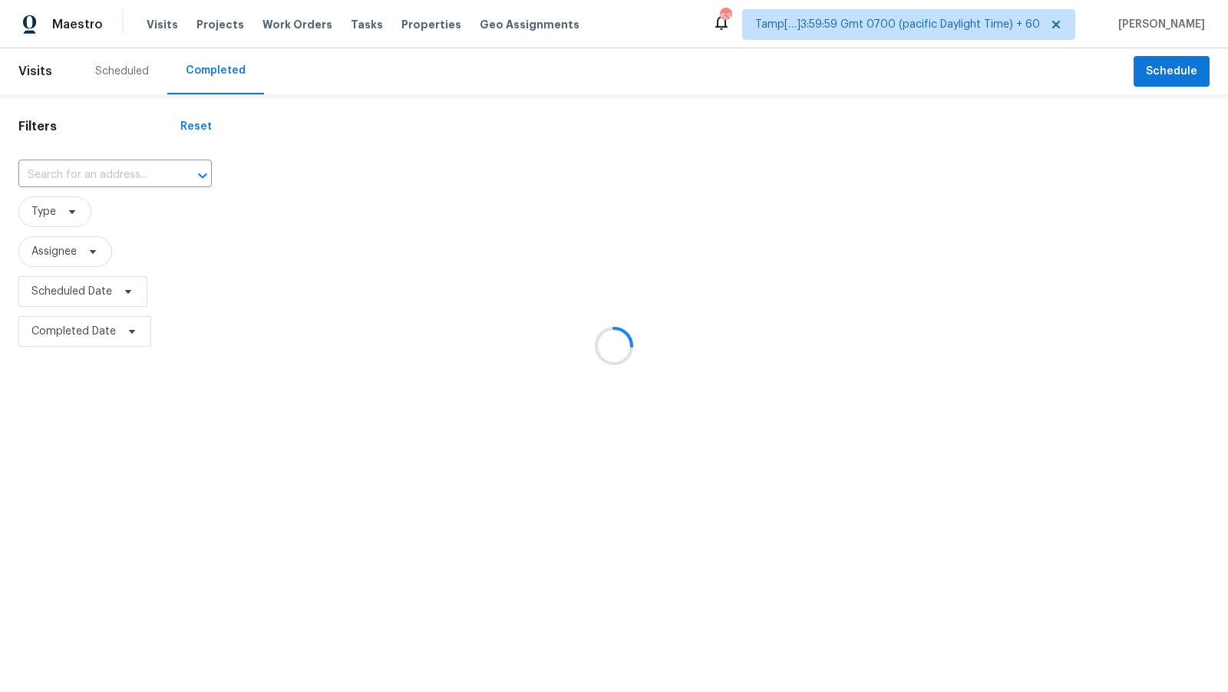
click at [127, 178] on div at bounding box center [614, 346] width 1228 height 692
click at [120, 171] on div at bounding box center [614, 346] width 1228 height 692
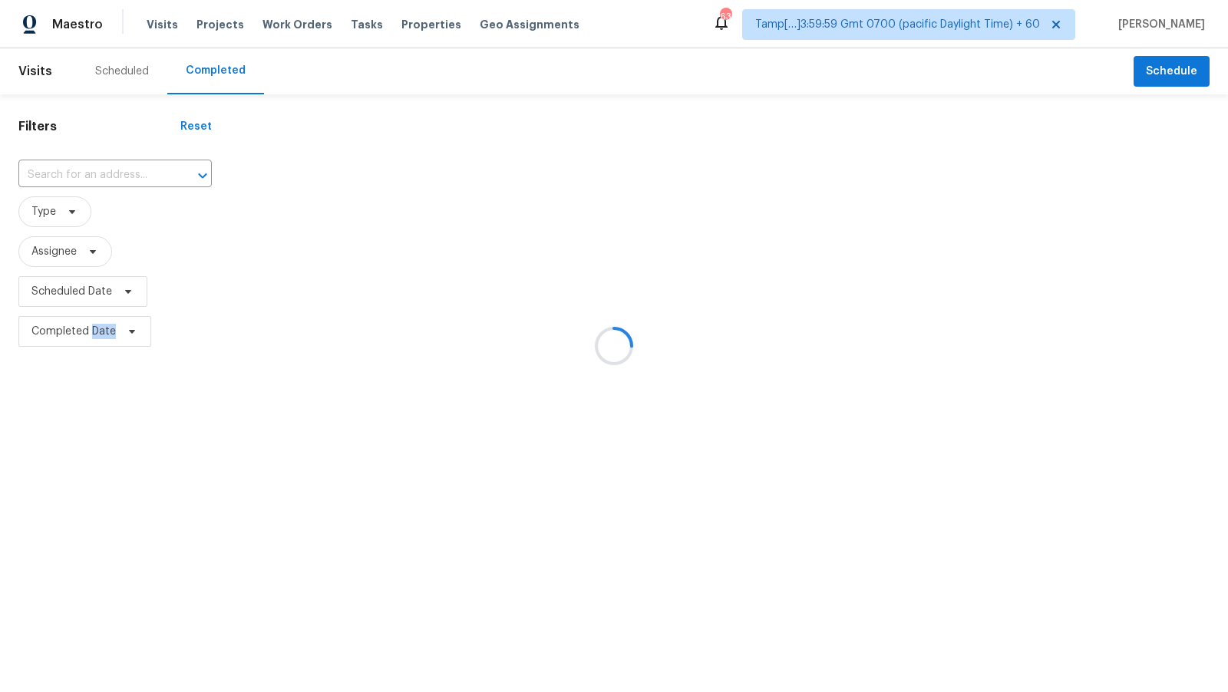
click at [120, 171] on div at bounding box center [614, 346] width 1228 height 692
click at [108, 175] on div at bounding box center [614, 346] width 1228 height 692
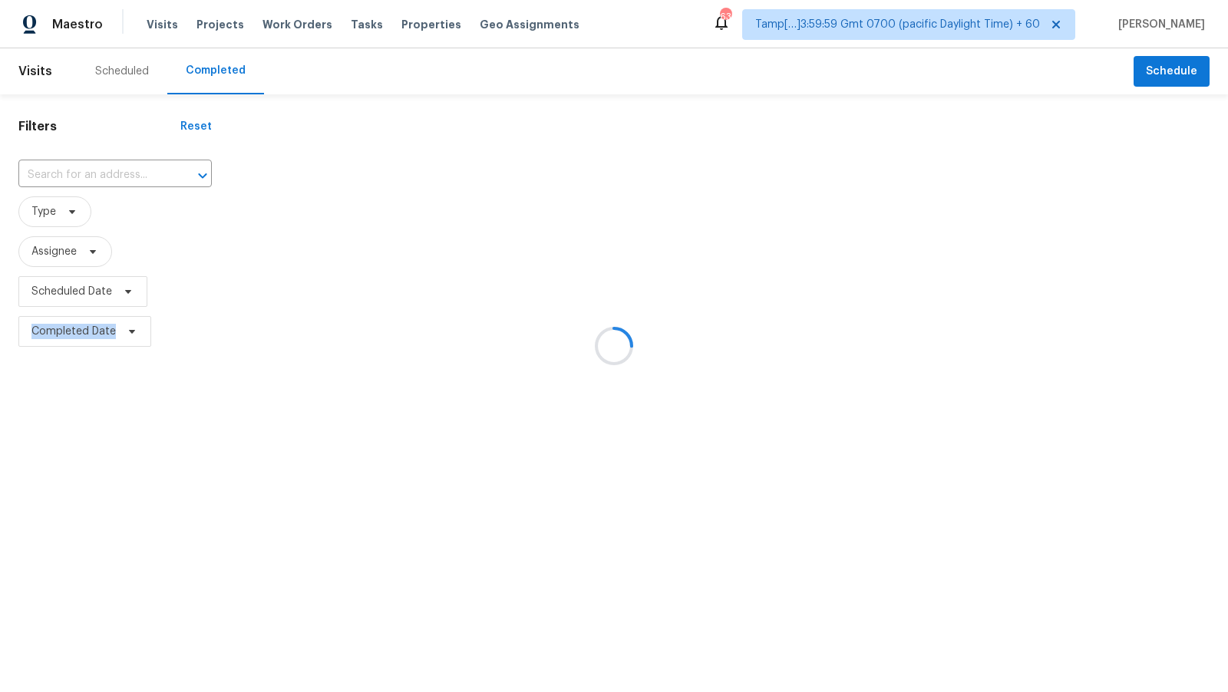
click at [108, 175] on div at bounding box center [614, 346] width 1228 height 692
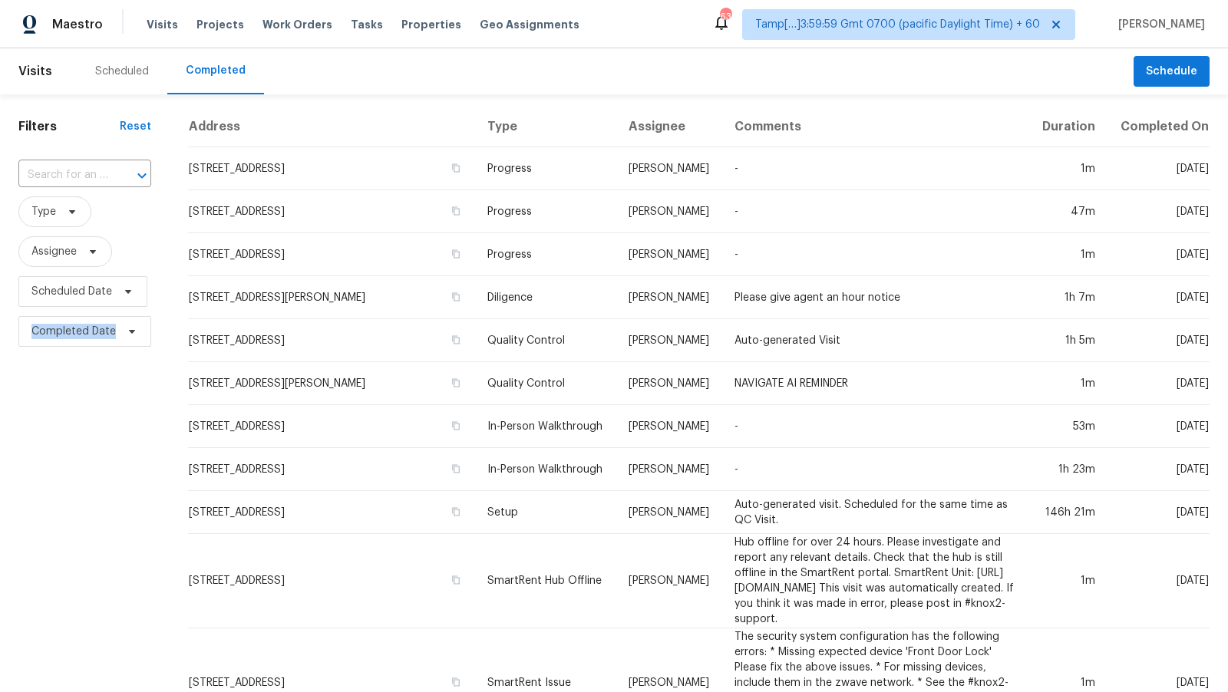
click at [111, 175] on div at bounding box center [131, 175] width 40 height 21
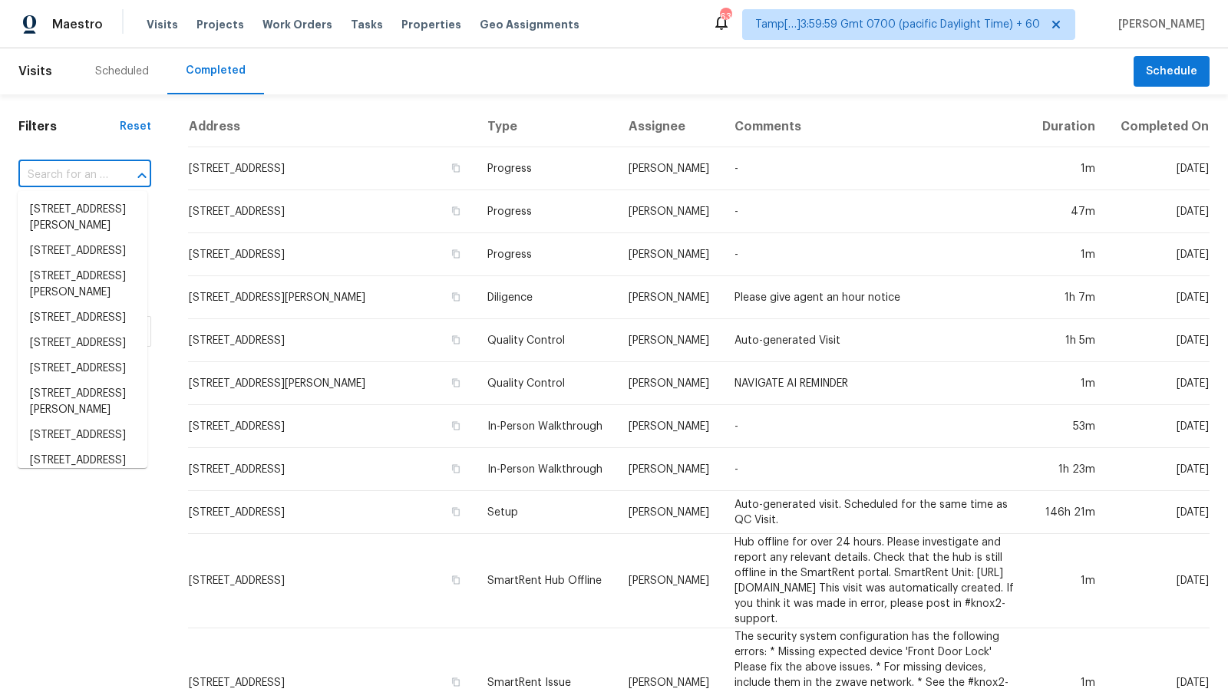
paste input "[STREET_ADDRESS][PERSON_NAME]"
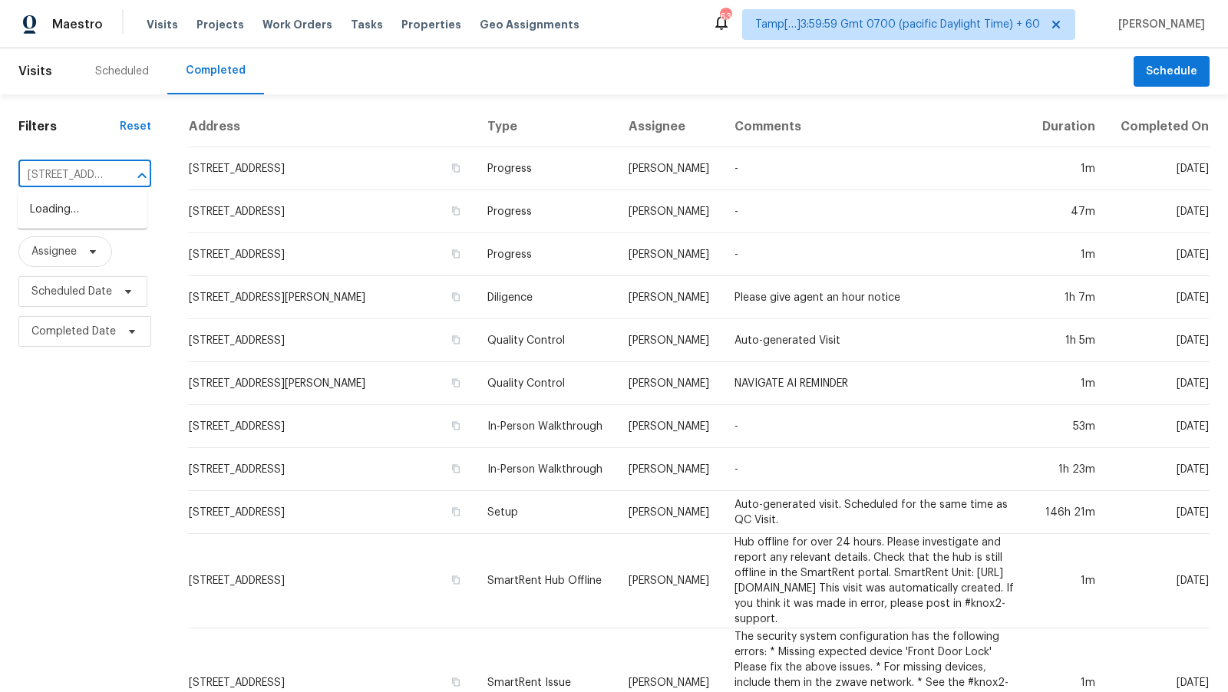
scroll to position [0, 104]
type input "[STREET_ADDRESS][PERSON_NAME]"
click at [100, 208] on li "[STREET_ADDRESS][PERSON_NAME]" at bounding box center [83, 217] width 130 height 41
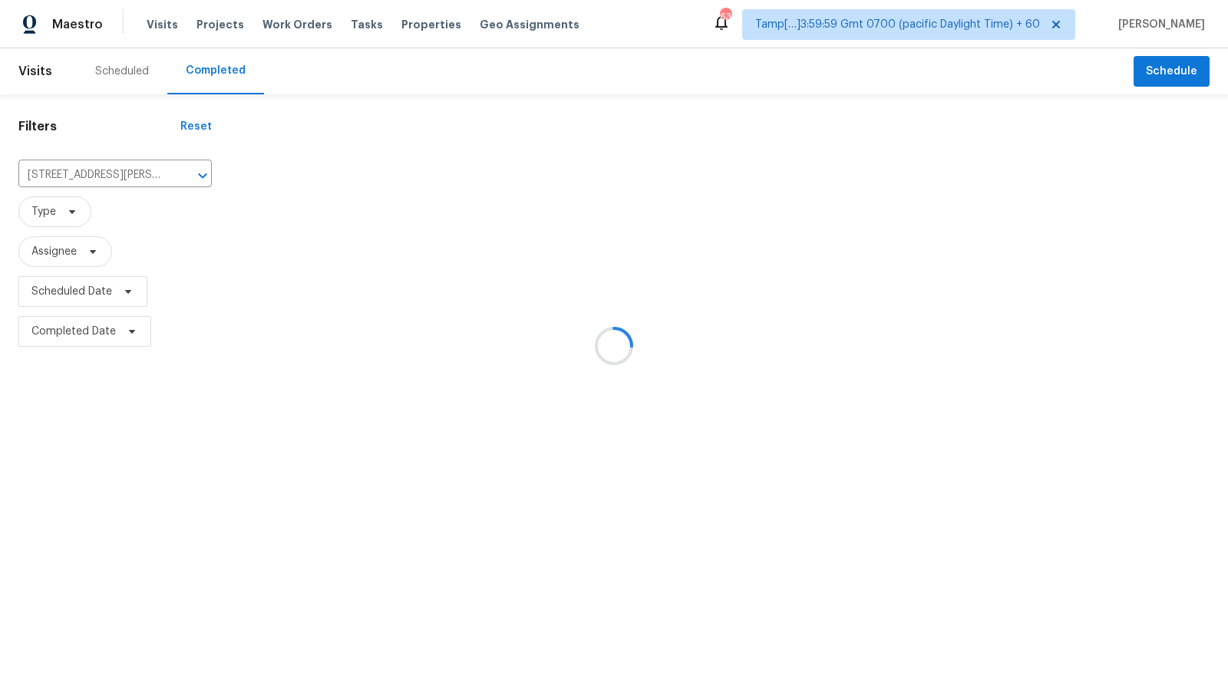
click at [109, 170] on div at bounding box center [614, 346] width 1228 height 692
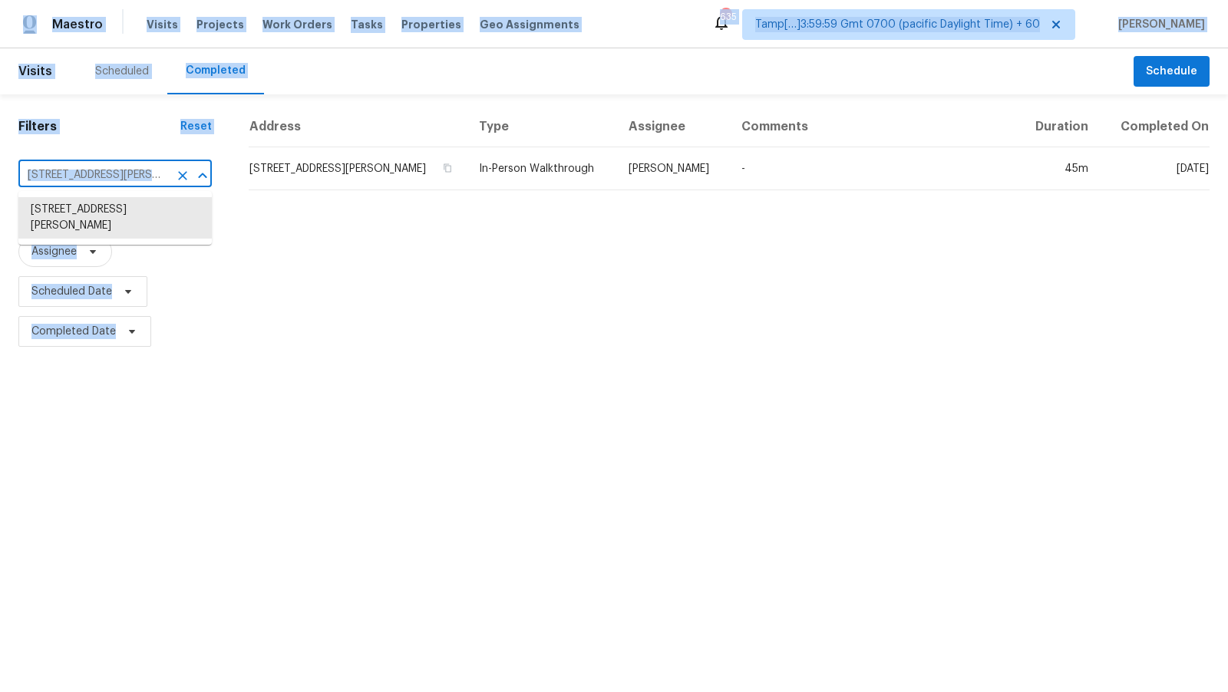
click at [109, 170] on input "[STREET_ADDRESS][PERSON_NAME]" at bounding box center [93, 175] width 150 height 24
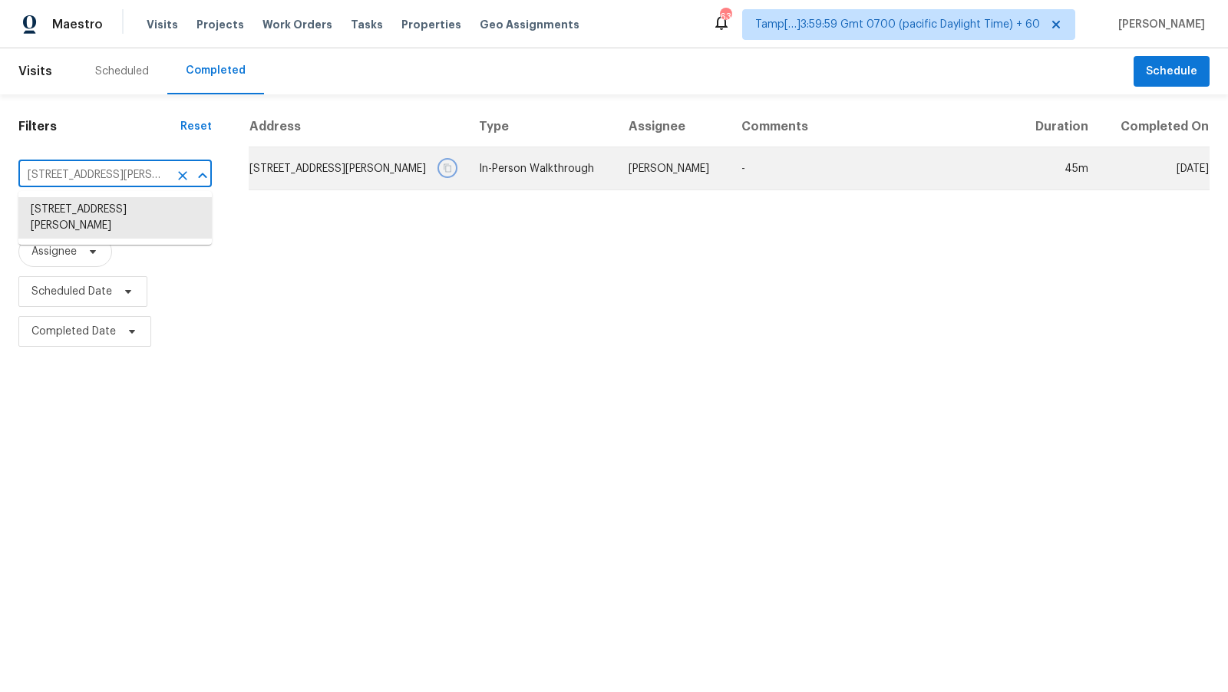
click at [452, 167] on icon "button" at bounding box center [447, 167] width 9 height 9
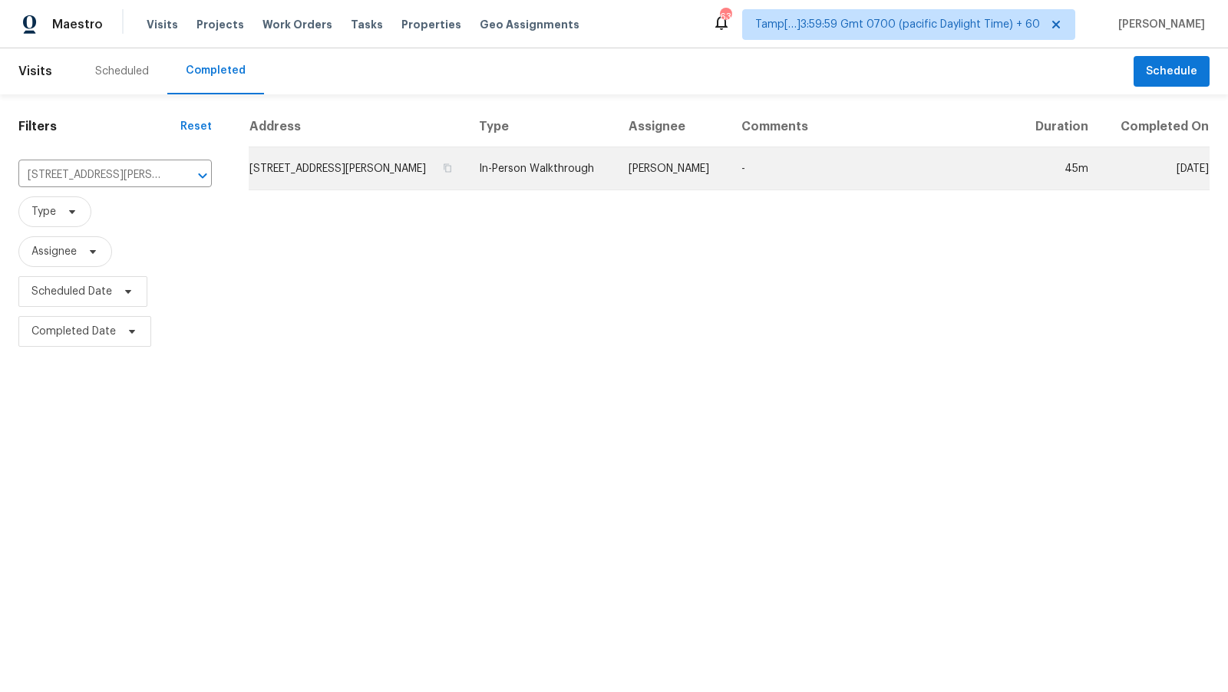
click at [335, 156] on td "[STREET_ADDRESS][PERSON_NAME]" at bounding box center [358, 168] width 218 height 43
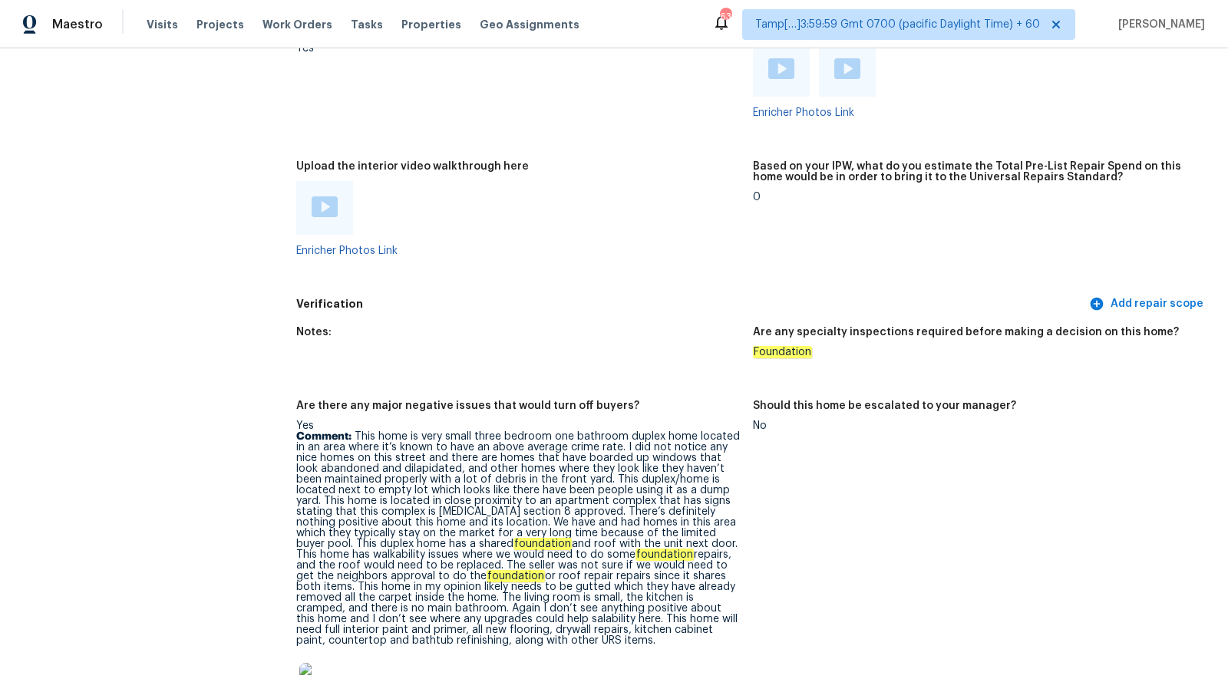
scroll to position [2719, 0]
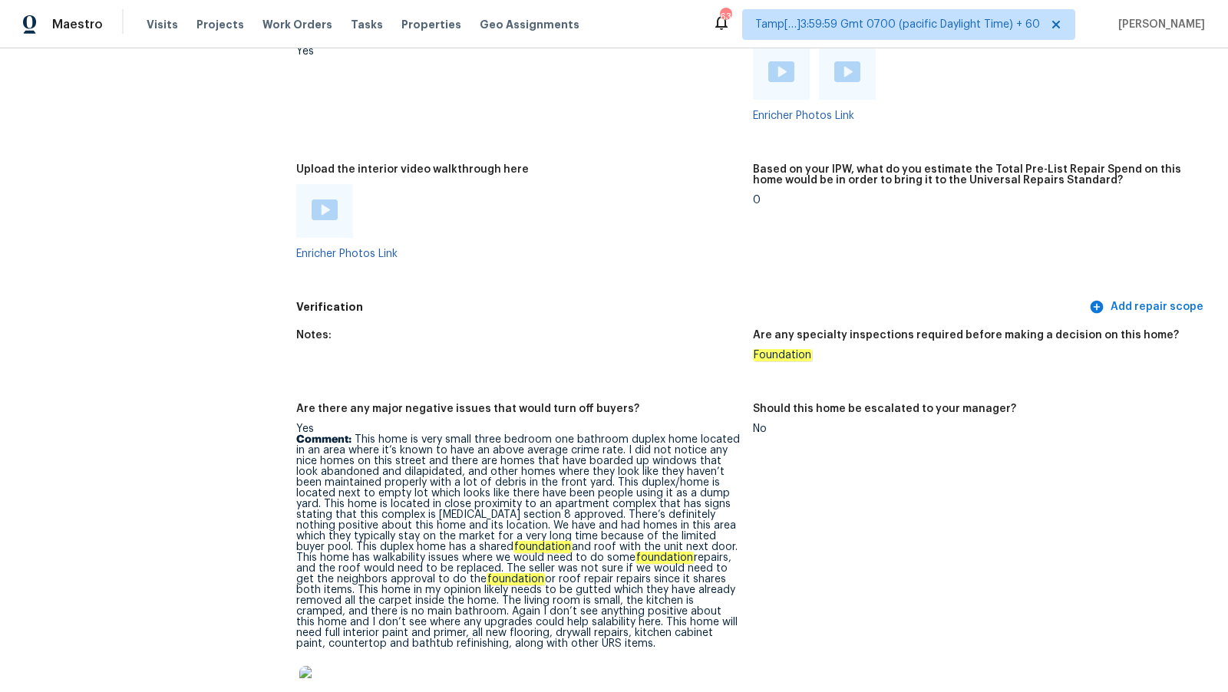
click at [324, 216] on img at bounding box center [324, 209] width 26 height 21
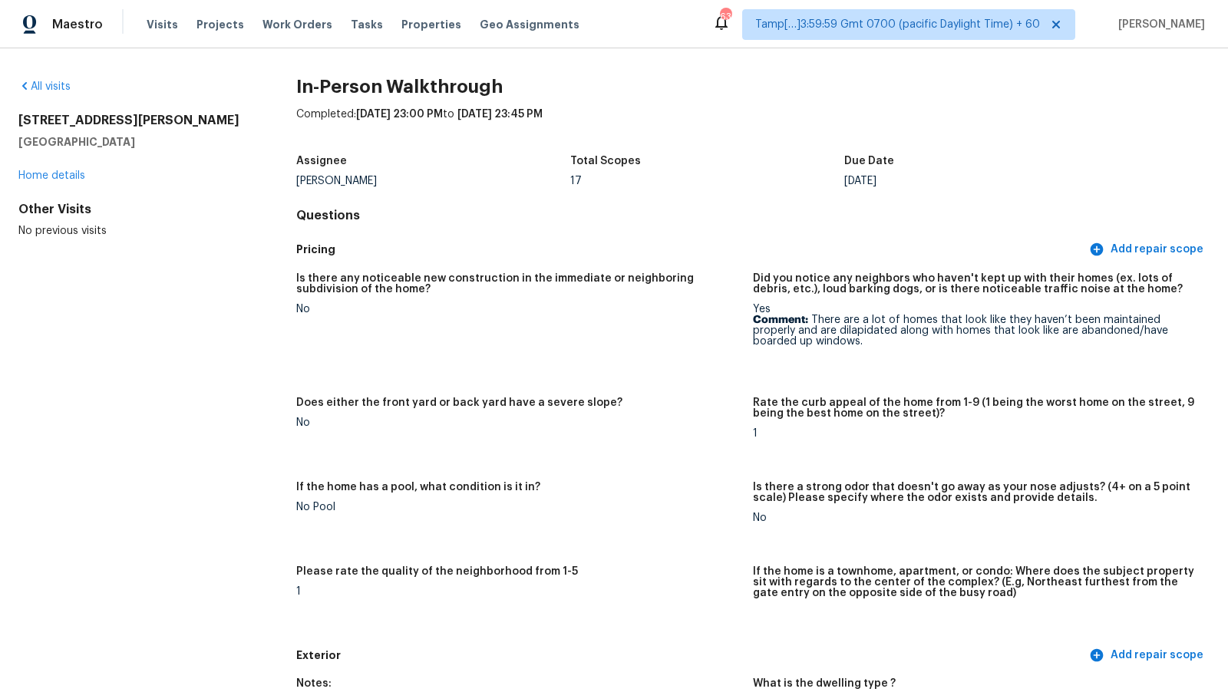
scroll to position [17, 0]
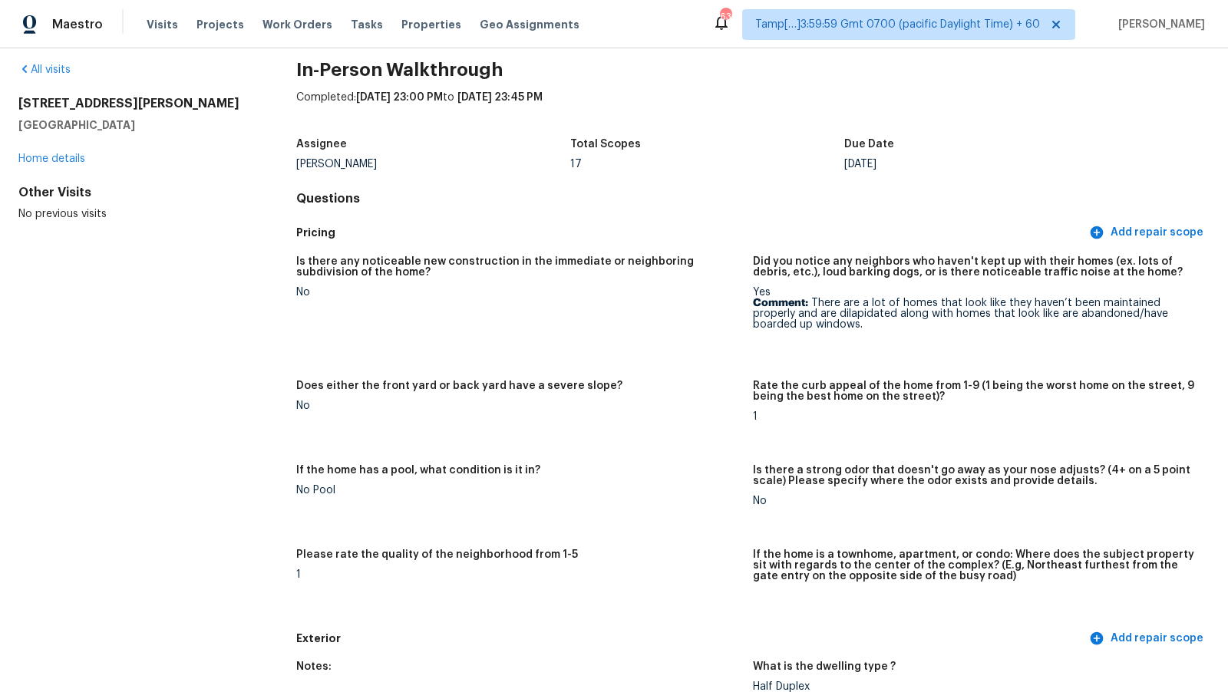
click at [759, 159] on div "17" at bounding box center [707, 164] width 274 height 11
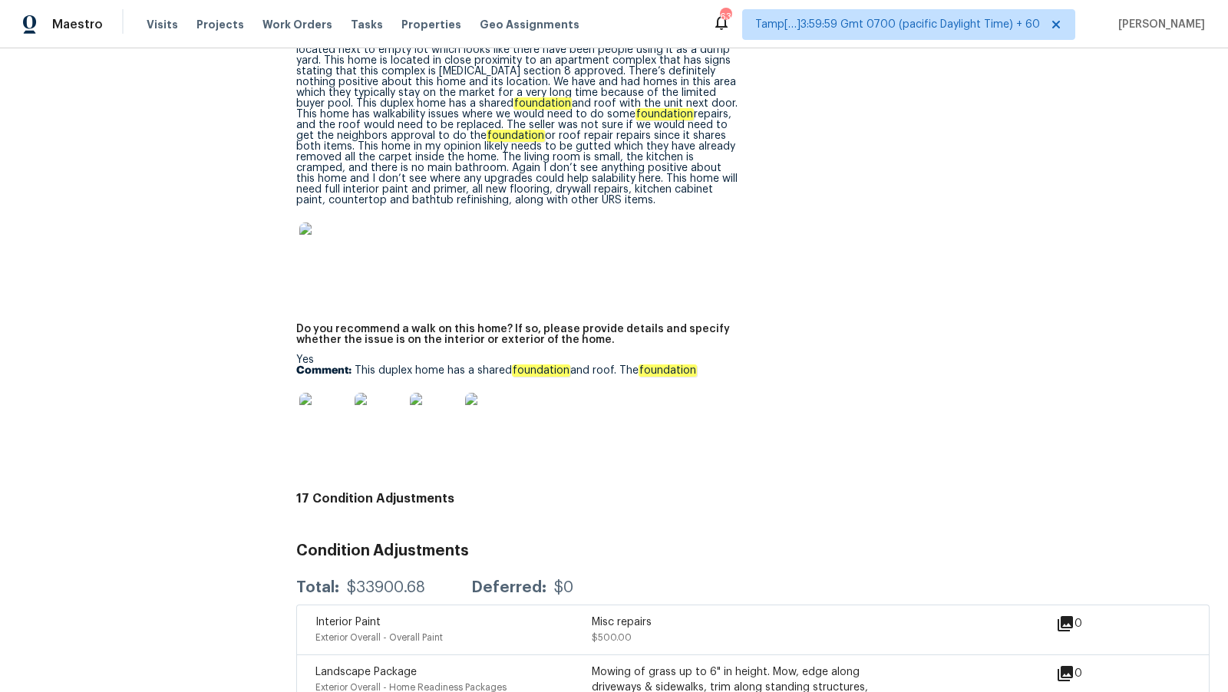
scroll to position [2757, 0]
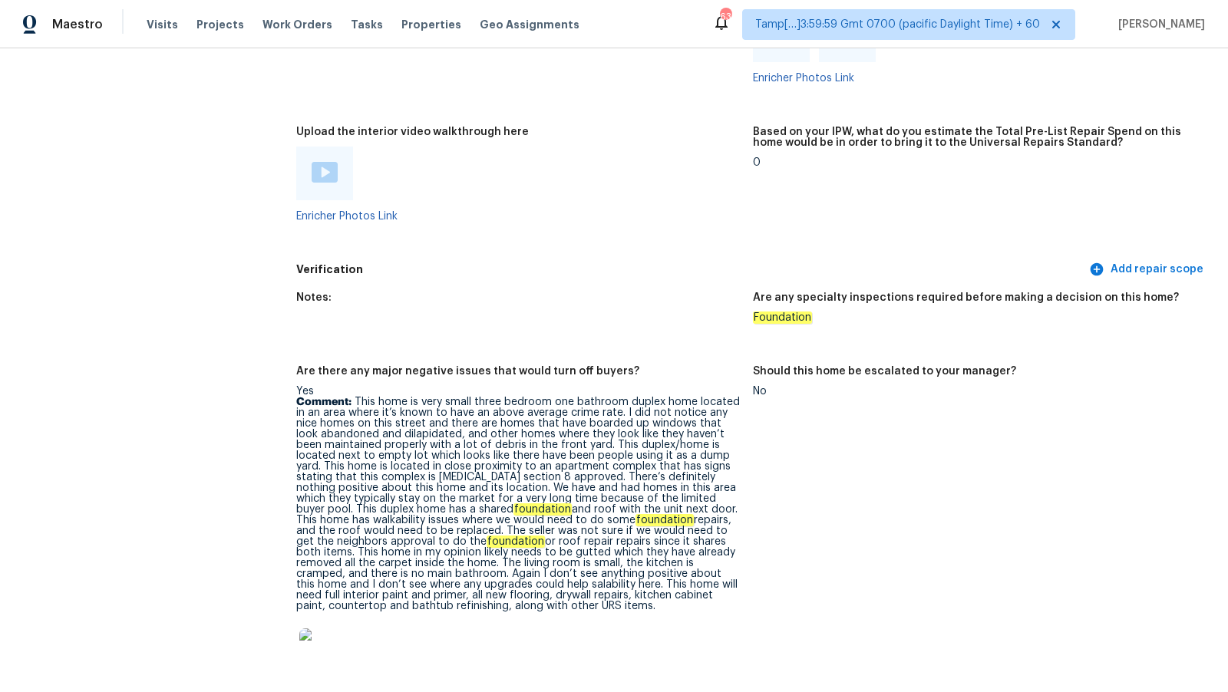
click at [873, 242] on figure "Based on your IPW, what do you estimate the Total Pre-List Repair Spend on this…" at bounding box center [981, 187] width 456 height 120
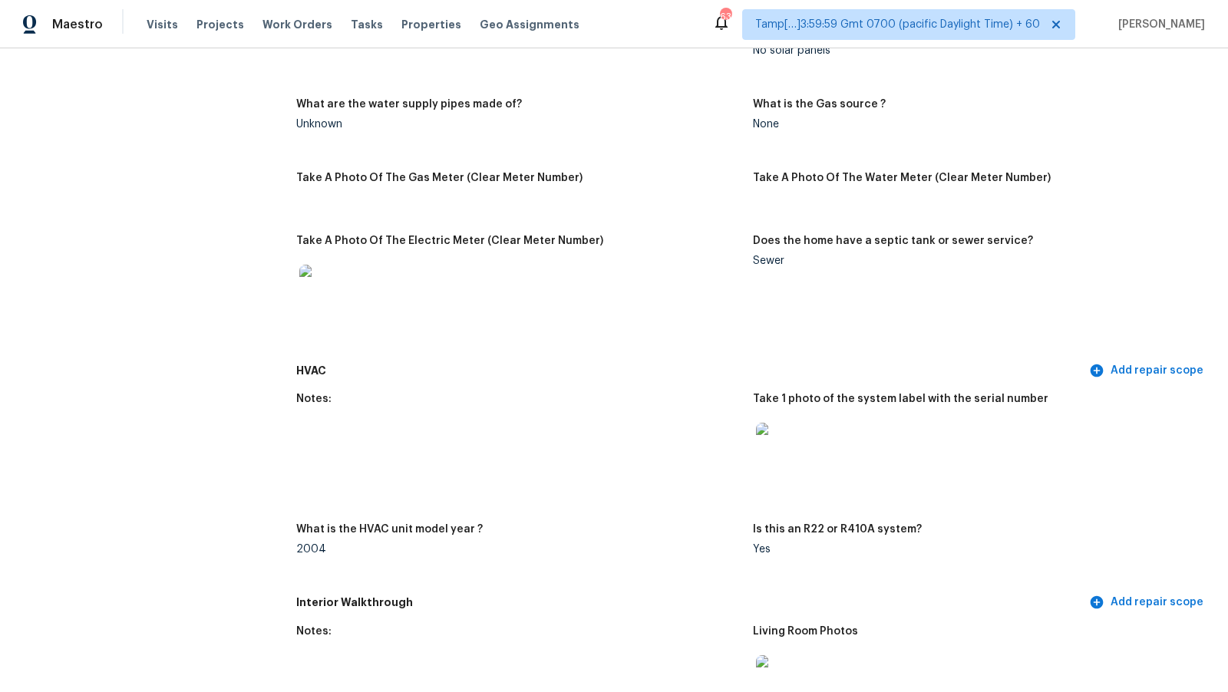
scroll to position [1543, 0]
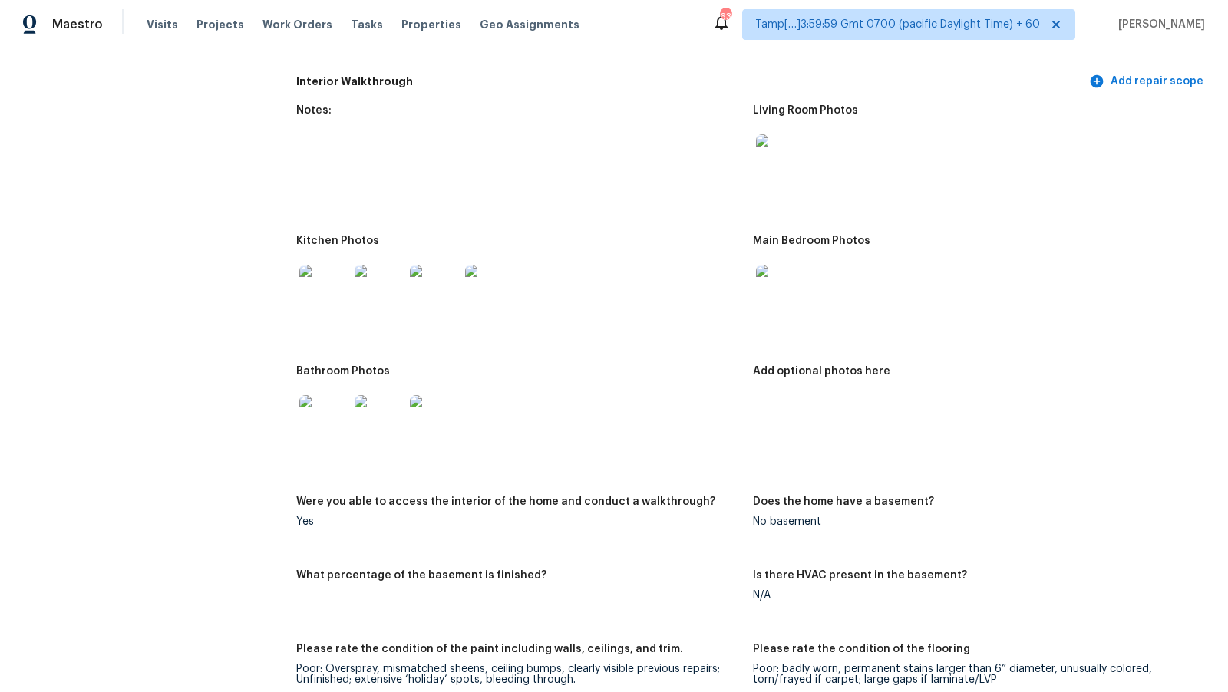
click at [578, 180] on figure "Notes:" at bounding box center [524, 161] width 456 height 112
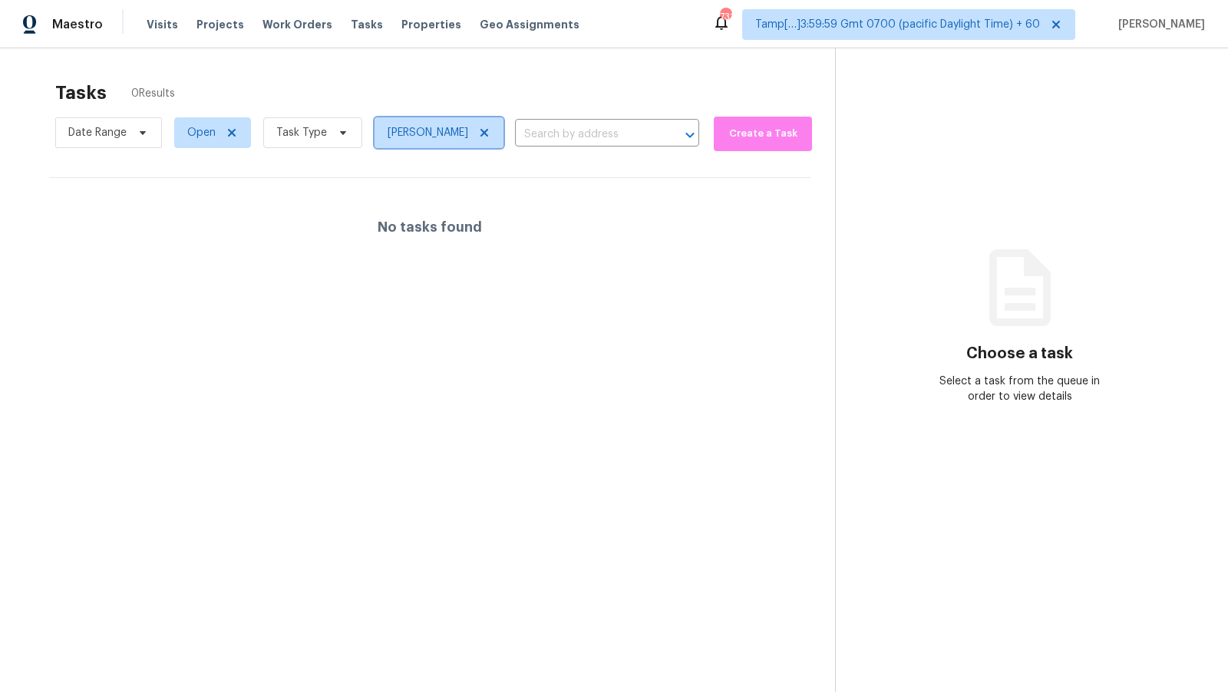
click at [490, 130] on icon at bounding box center [484, 133] width 12 height 12
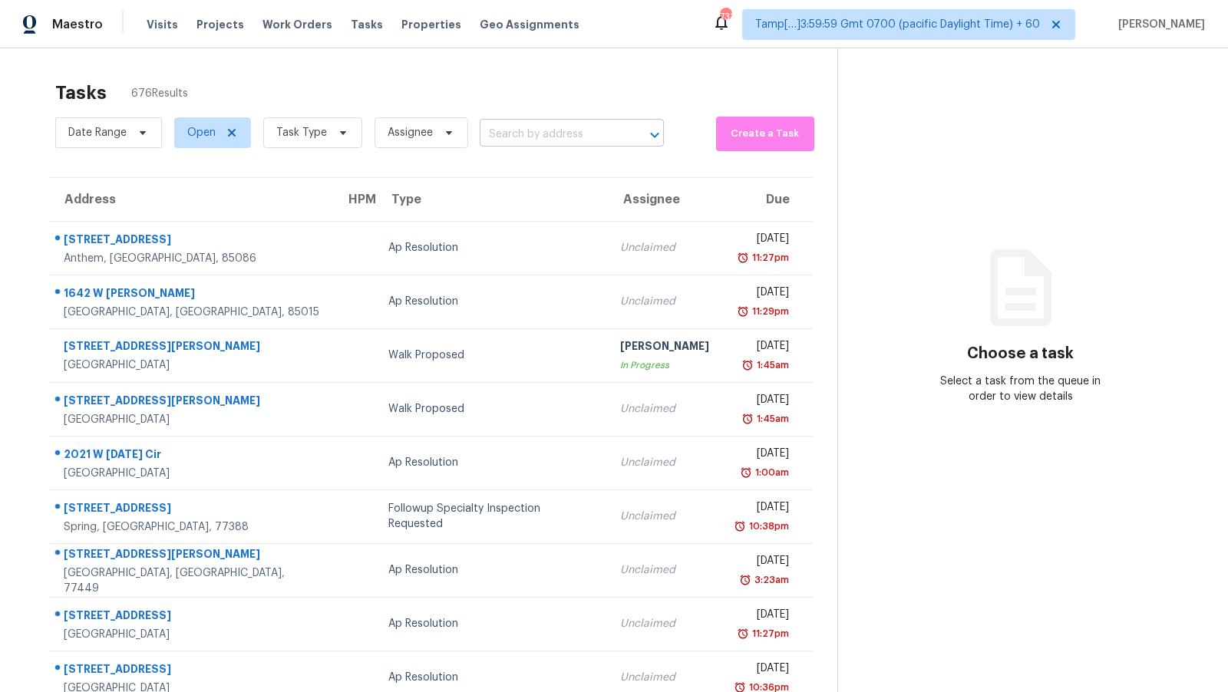
click at [545, 128] on input "text" at bounding box center [550, 135] width 141 height 24
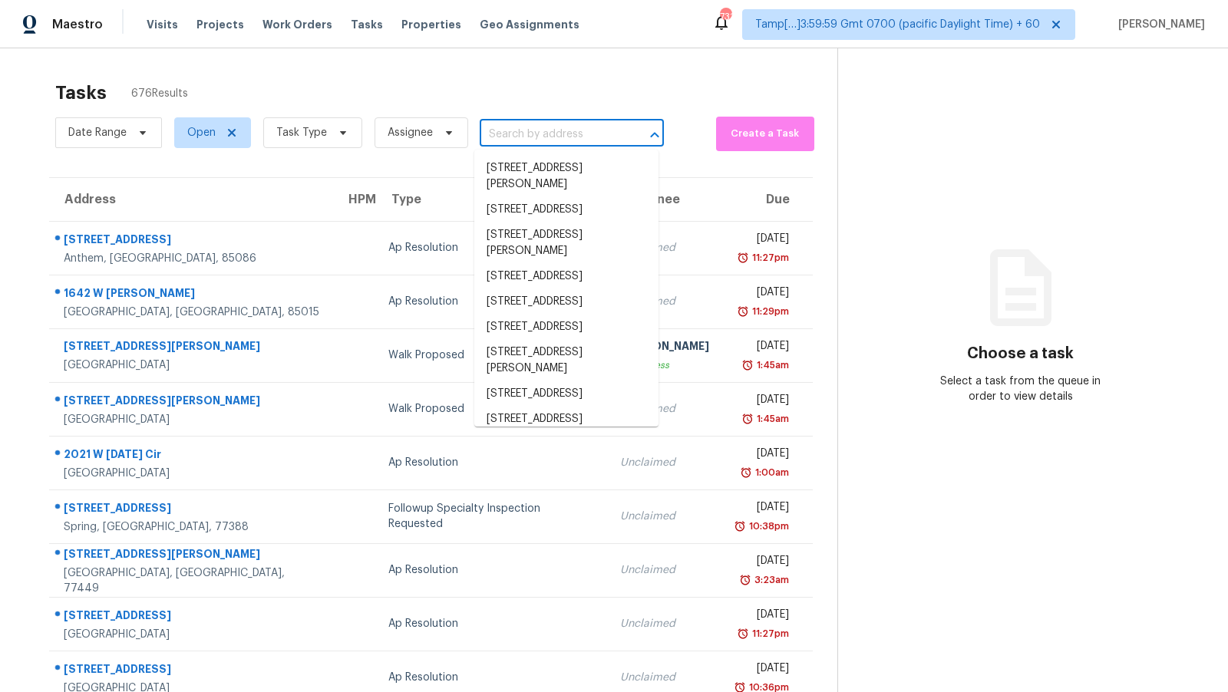
paste input "10118 Fairfax St, Houston, TX 77029"
type input "10118 Fairfax St, Houston, TX 77029"
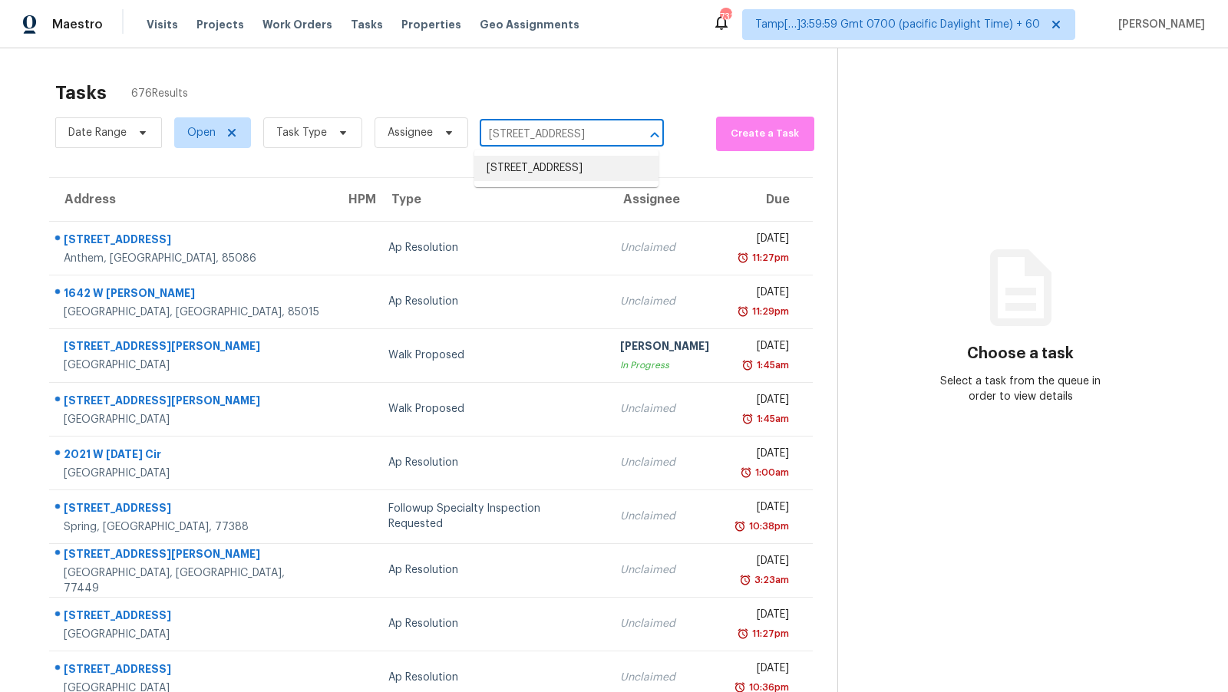
click at [553, 169] on li "10118 Fairfax St, Houston, TX 77029" at bounding box center [566, 168] width 184 height 25
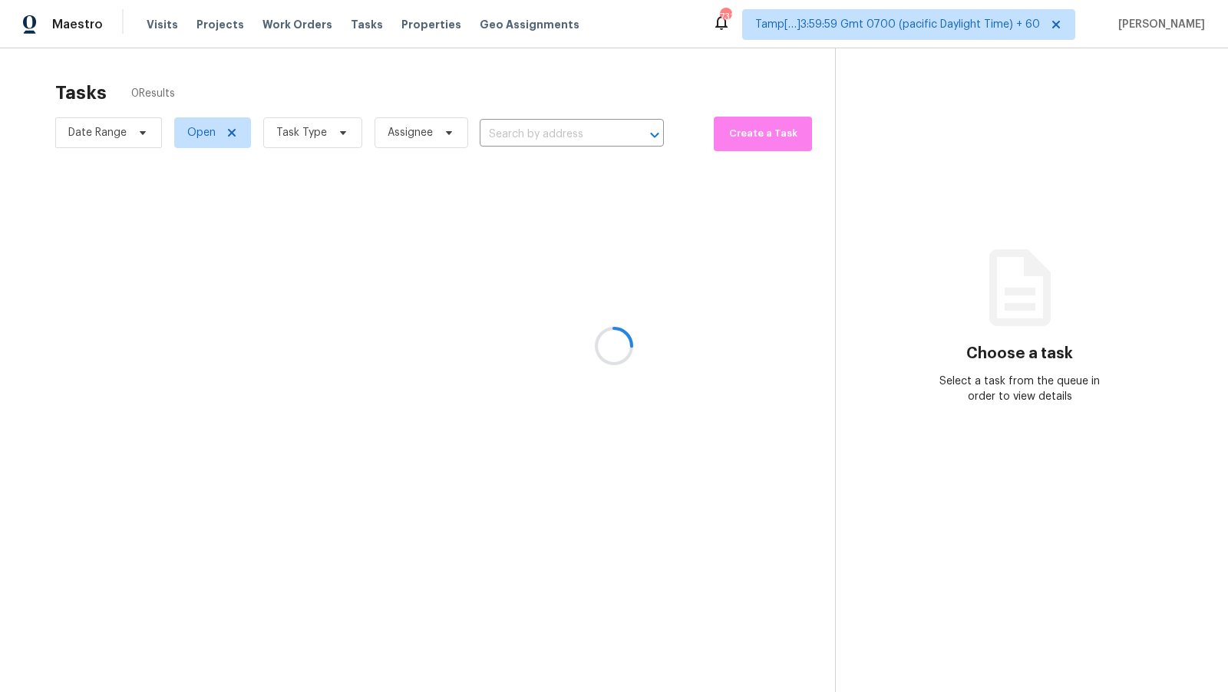
type input "10118 Fairfax St, Houston, TX 77029"
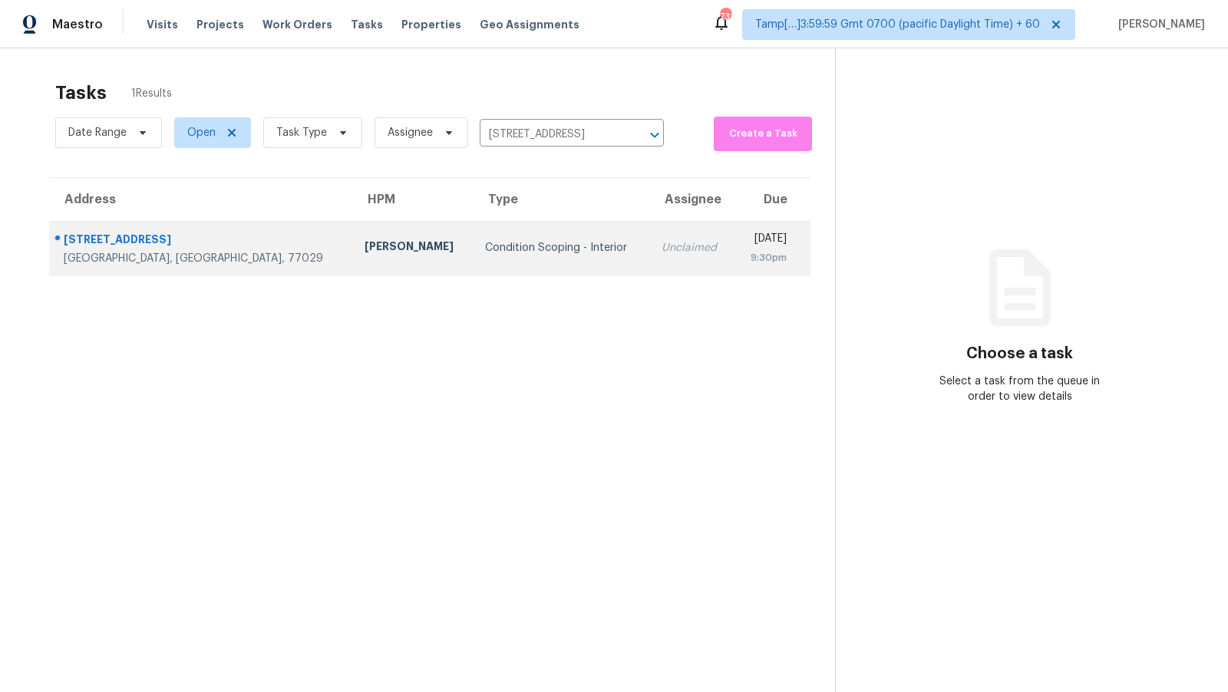
click at [661, 253] on div "Unclaimed" at bounding box center [691, 247] width 60 height 15
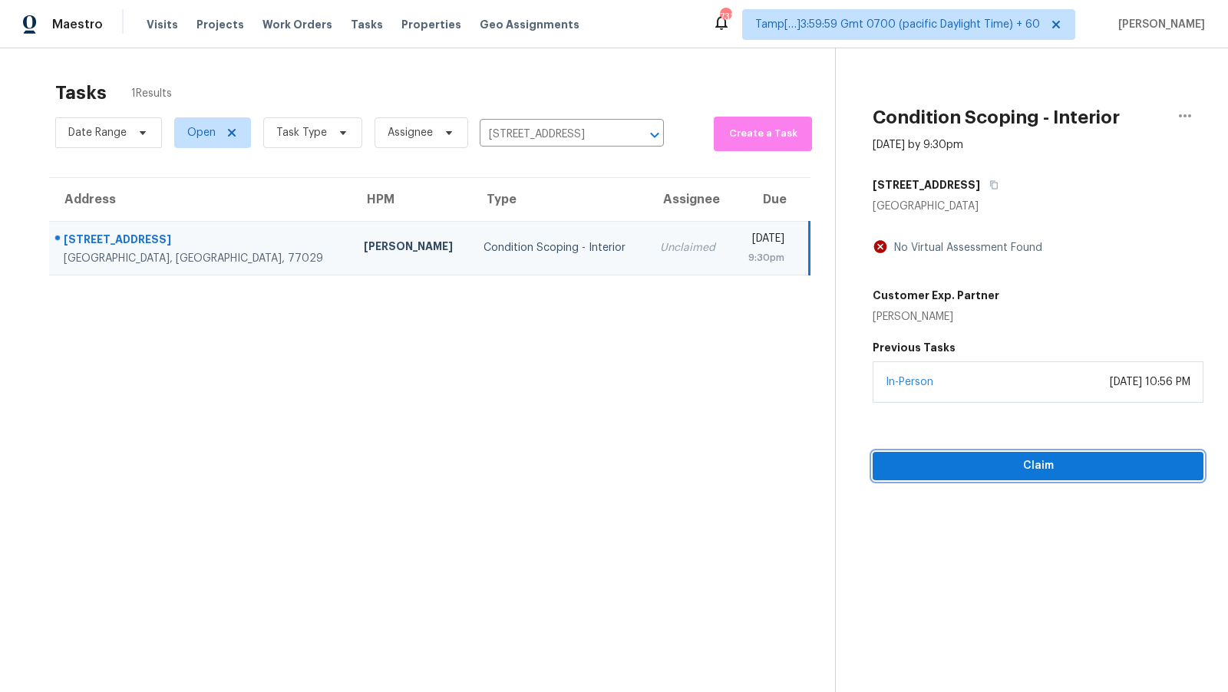
click at [986, 466] on span "Claim" at bounding box center [1038, 465] width 306 height 19
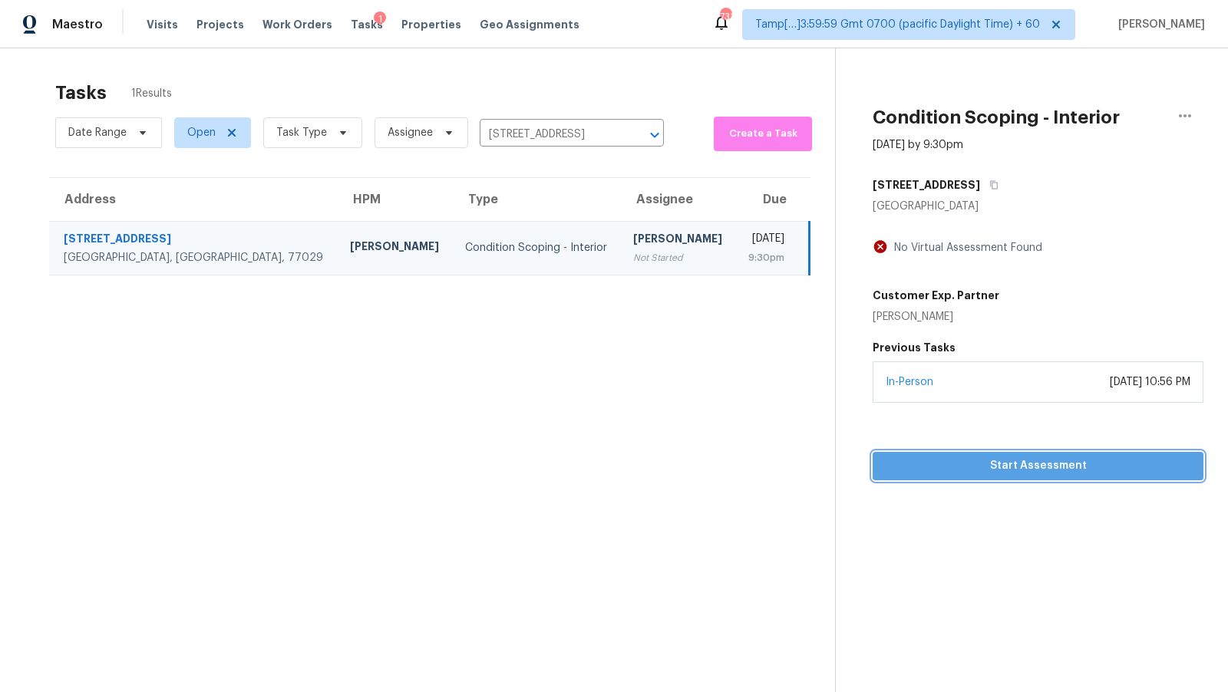
click at [986, 466] on span "Start Assessment" at bounding box center [1038, 465] width 306 height 19
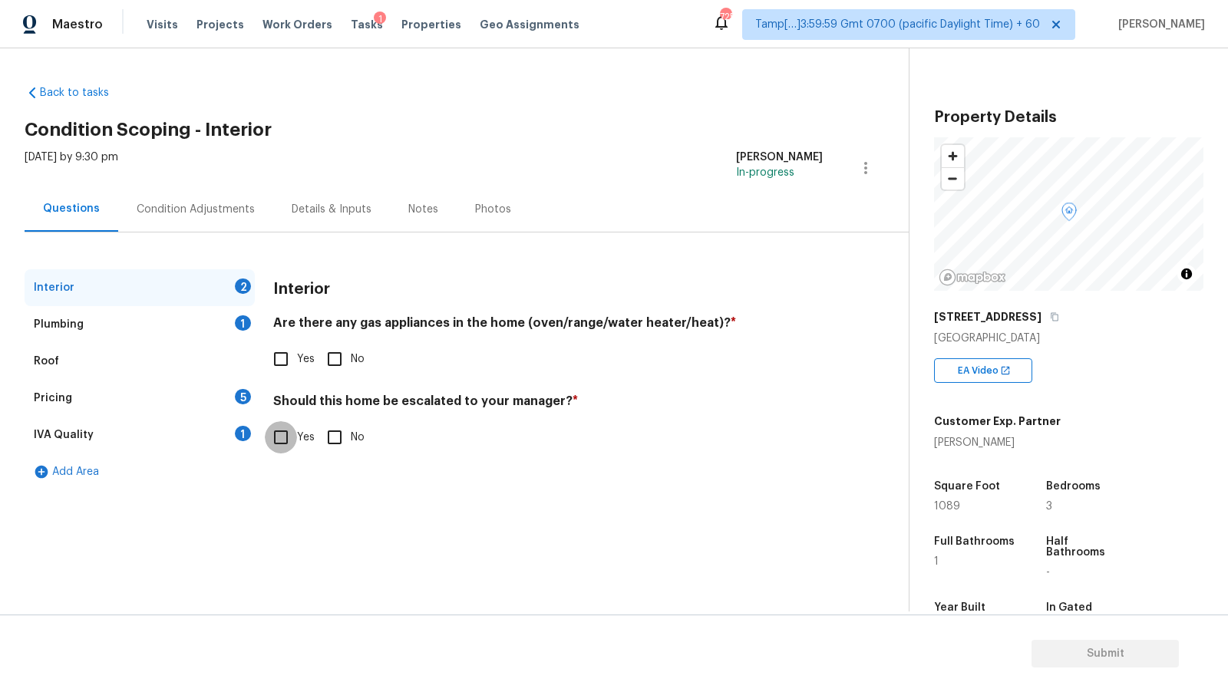
click at [278, 436] on input "Yes" at bounding box center [281, 437] width 32 height 32
checkbox input "true"
click at [146, 396] on div "Pricing 5" at bounding box center [140, 398] width 230 height 37
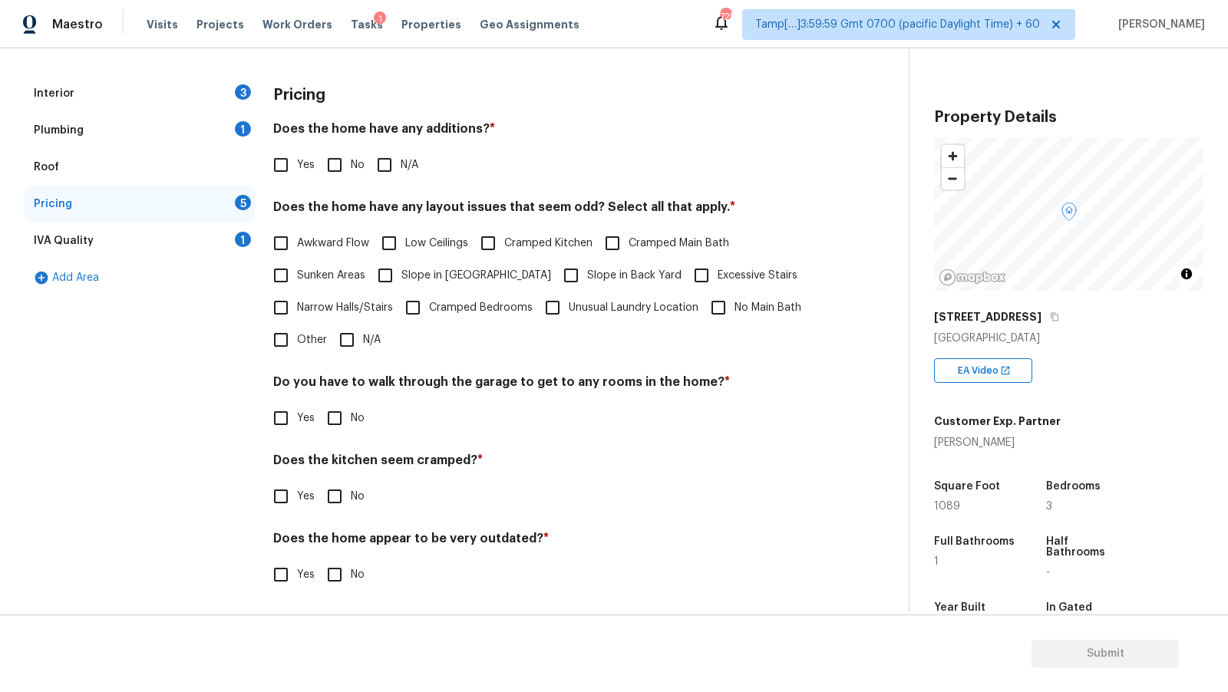
scroll to position [196, 0]
click at [645, 242] on span "Cramped Main Bath" at bounding box center [678, 242] width 101 height 16
click at [628, 242] on input "Cramped Main Bath" at bounding box center [612, 242] width 32 height 32
click at [622, 237] on input "Cramped Main Bath" at bounding box center [612, 242] width 32 height 32
checkbox input "false"
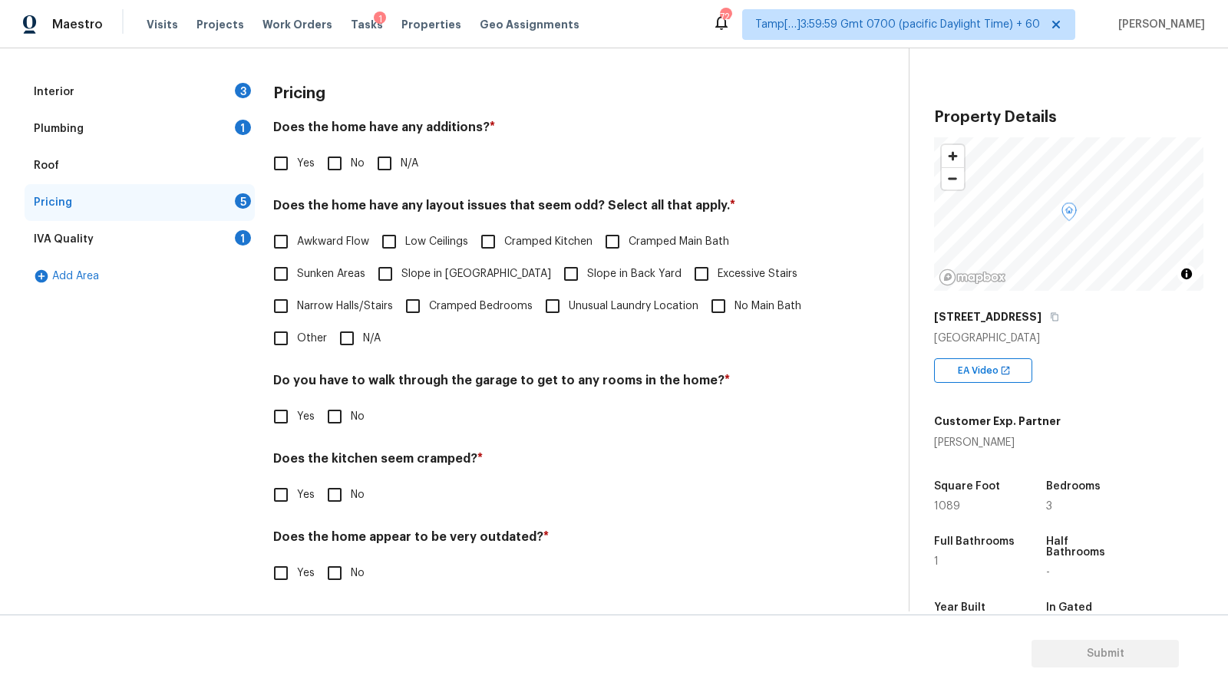
click at [476, 305] on span "Cramped Bedrooms" at bounding box center [481, 306] width 104 height 16
click at [429, 305] on input "Cramped Bedrooms" at bounding box center [413, 306] width 32 height 32
checkbox input "true"
click at [727, 301] on input "No Main Bath" at bounding box center [718, 306] width 32 height 32
checkbox input "true"
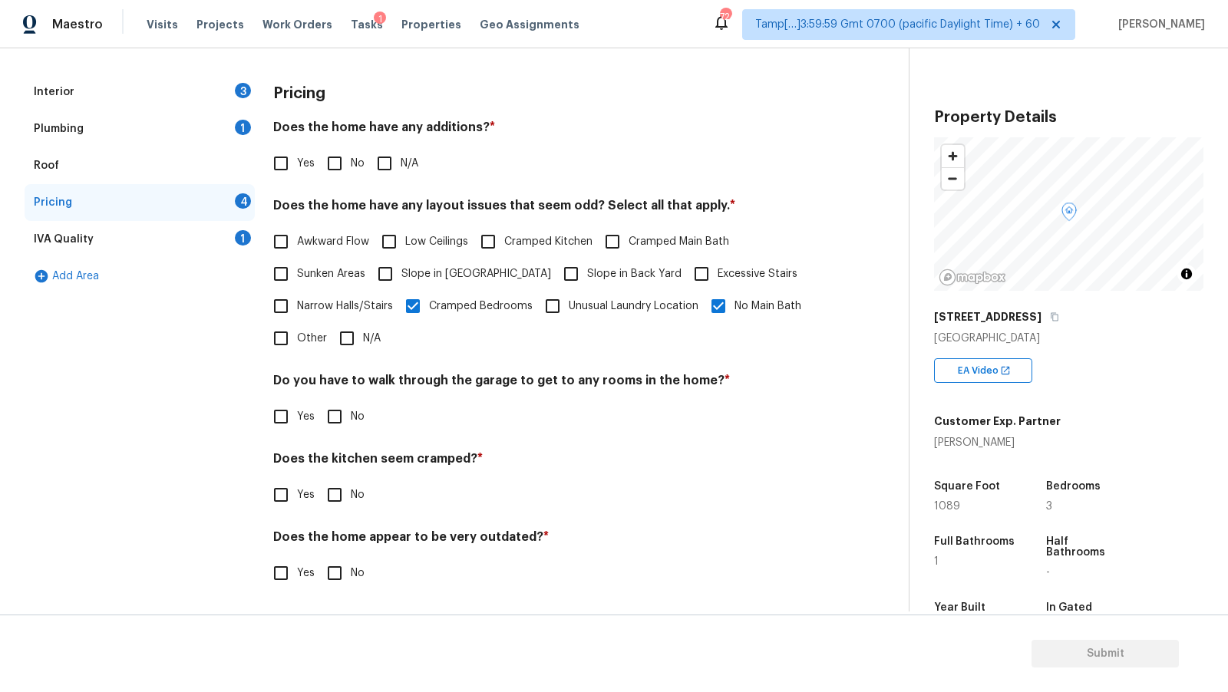
click at [147, 133] on div "Plumbing 1" at bounding box center [140, 128] width 230 height 37
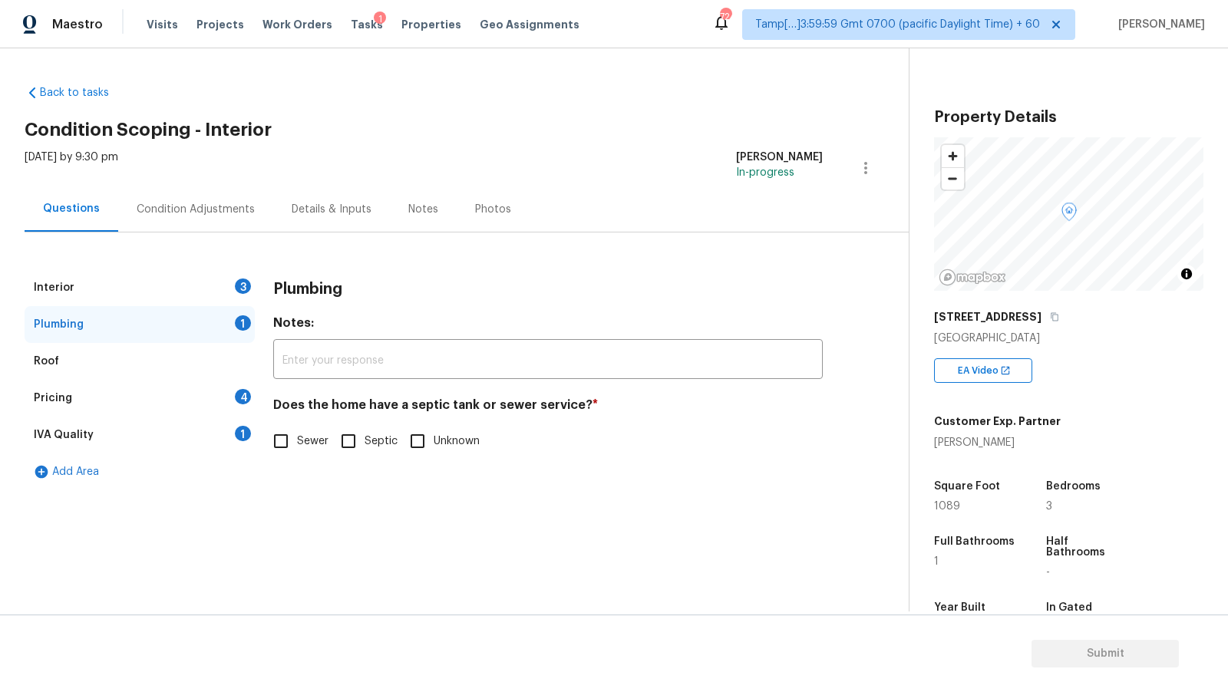
scroll to position [0, 0]
click at [160, 282] on div "Interior 3" at bounding box center [140, 287] width 230 height 37
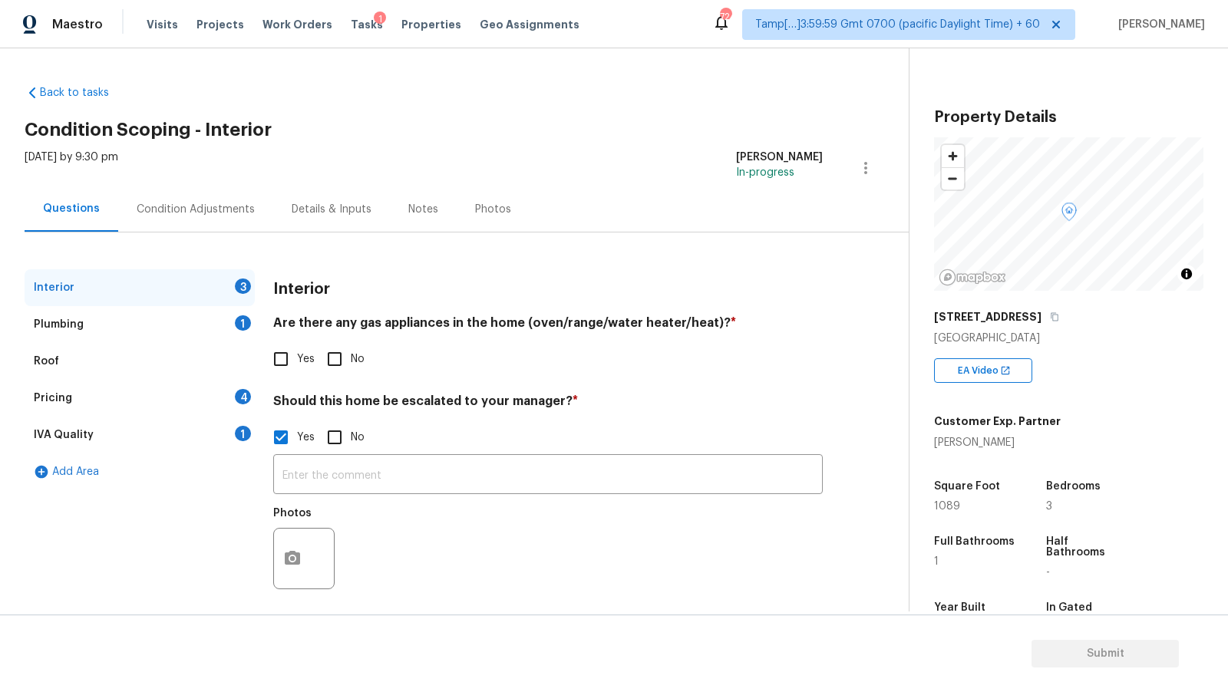
scroll to position [10, 0]
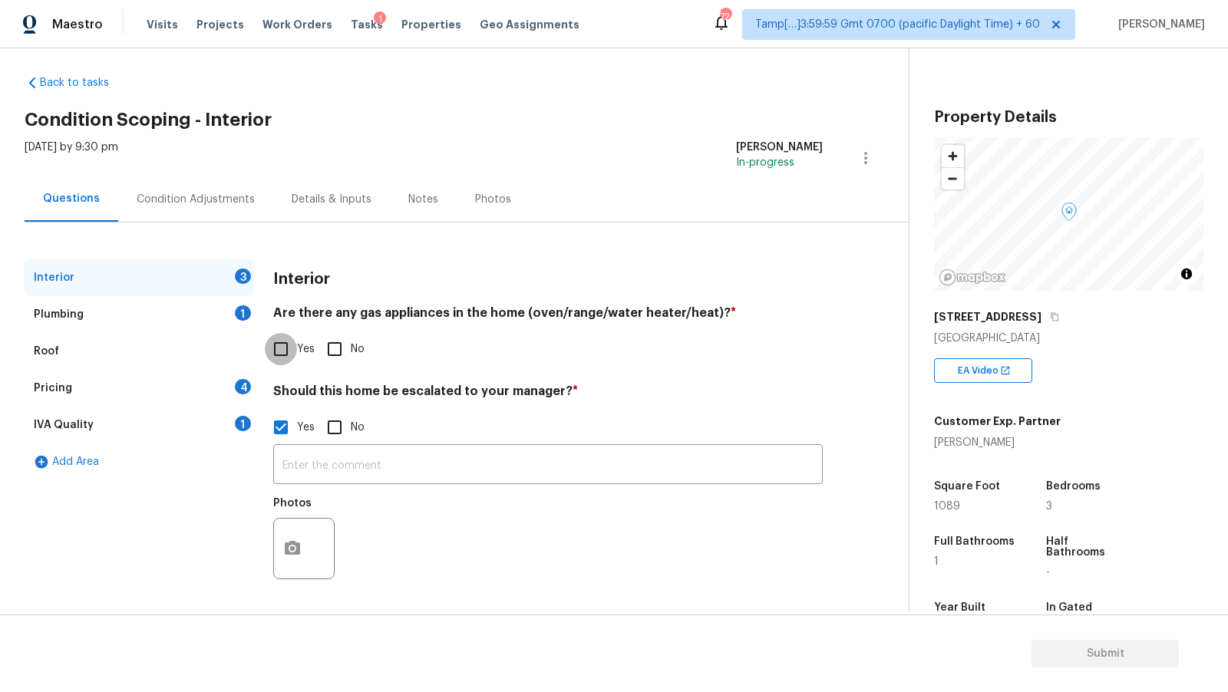
click at [275, 353] on input "Yes" at bounding box center [281, 349] width 32 height 32
checkbox input "true"
click at [128, 317] on div "Plumbing 1" at bounding box center [140, 314] width 230 height 37
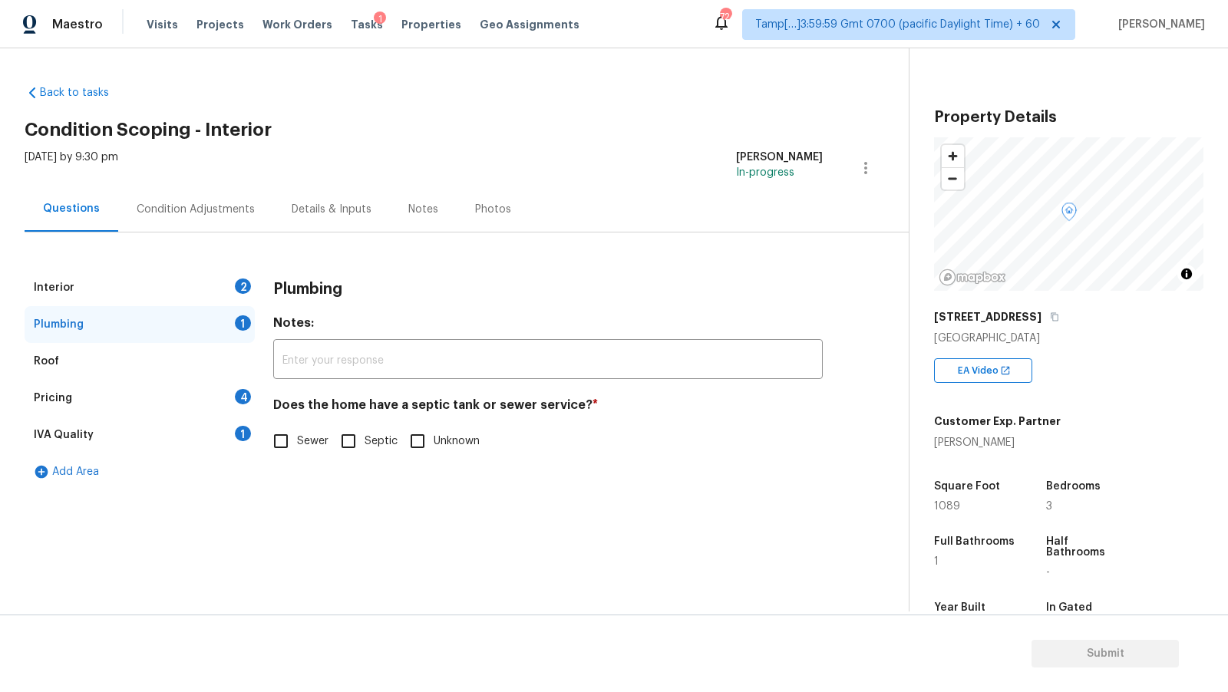
click at [304, 450] on label "Sewer" at bounding box center [297, 441] width 64 height 32
click at [297, 450] on input "Sewer" at bounding box center [281, 441] width 32 height 32
checkbox input "true"
click at [1047, 323] on button "button" at bounding box center [1054, 317] width 14 height 14
click at [188, 216] on div "Condition Adjustments" at bounding box center [195, 208] width 155 height 45
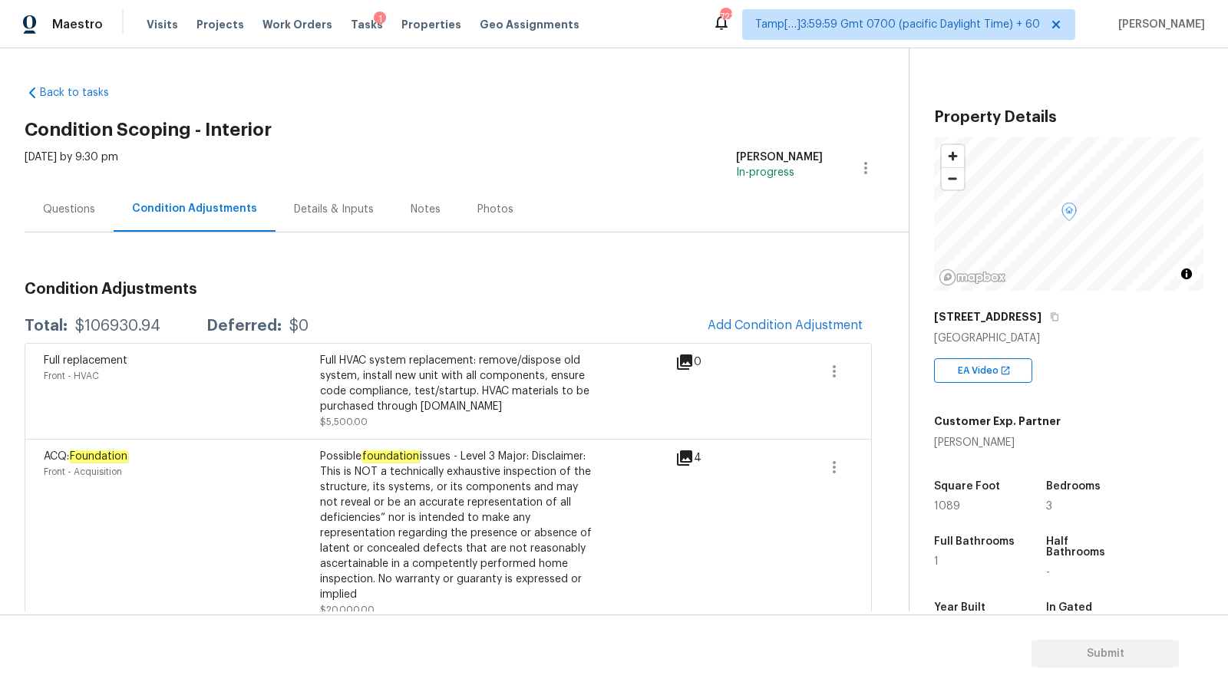
click at [77, 203] on div "Questions" at bounding box center [69, 209] width 52 height 15
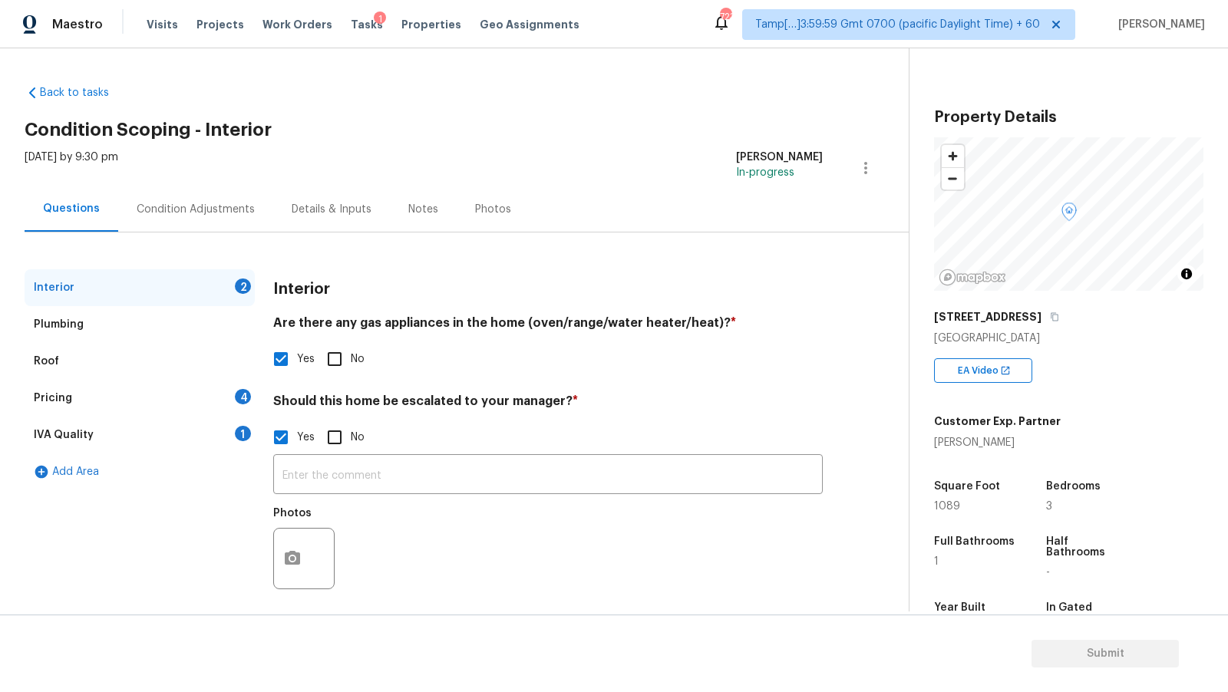
scroll to position [10, 0]
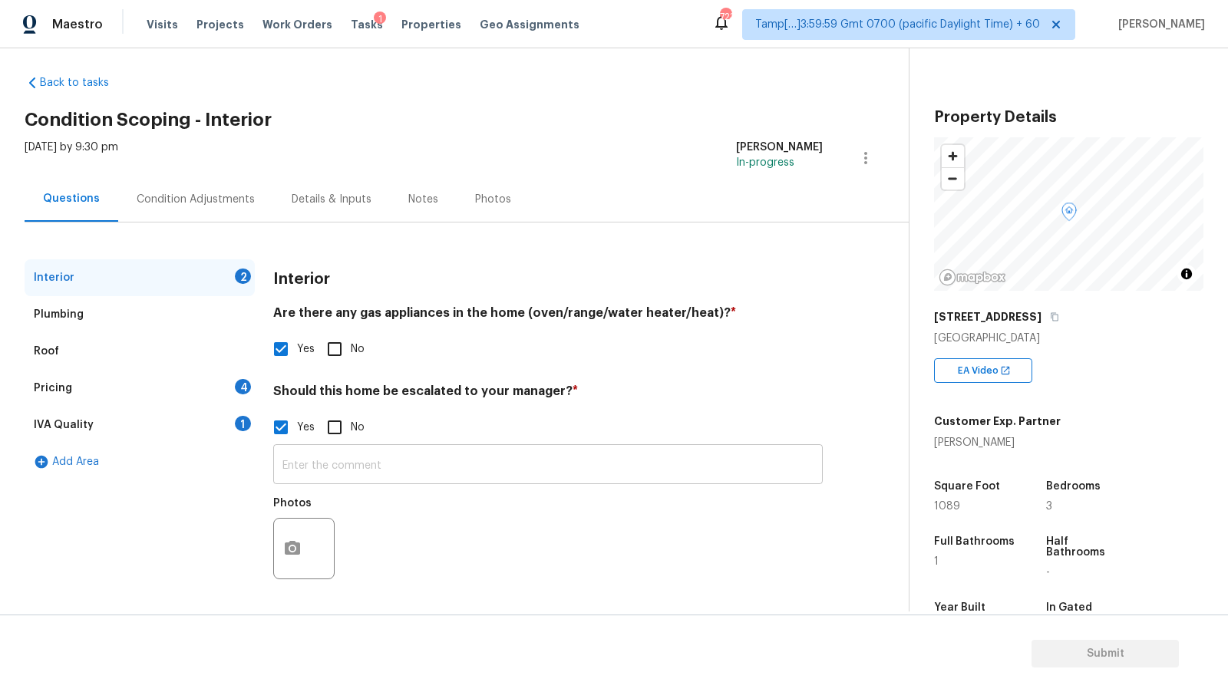
click at [357, 473] on input "text" at bounding box center [547, 466] width 549 height 36
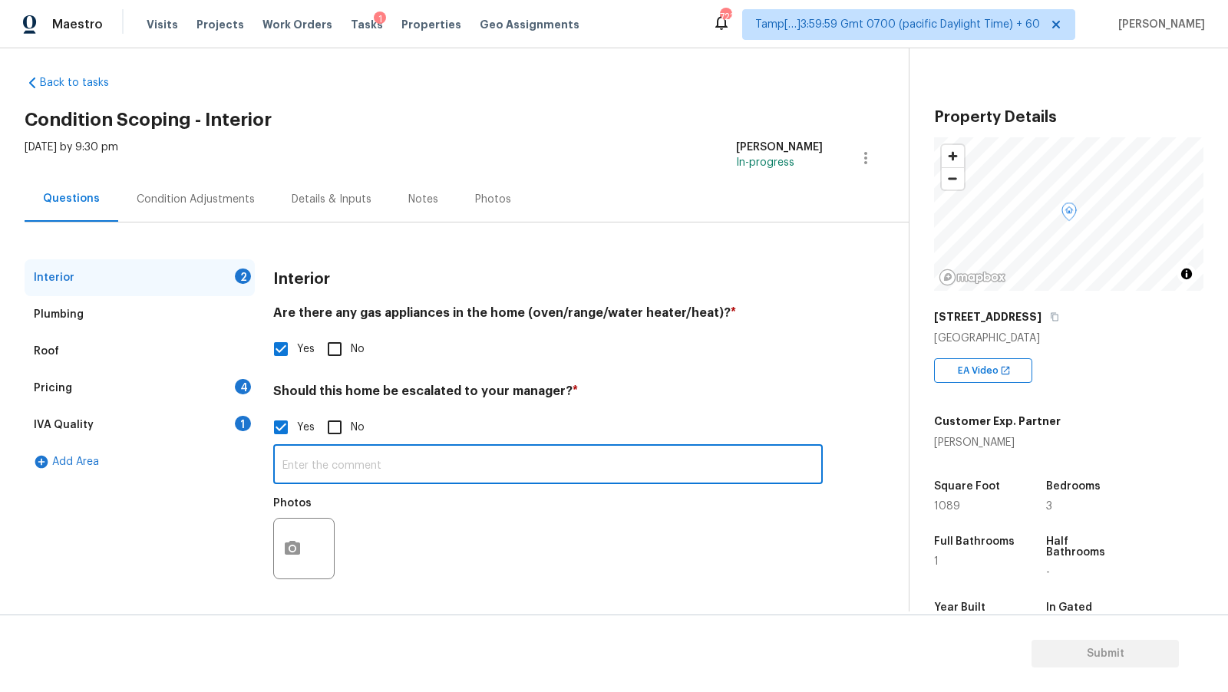
click at [316, 461] on input "text" at bounding box center [547, 466] width 549 height 36
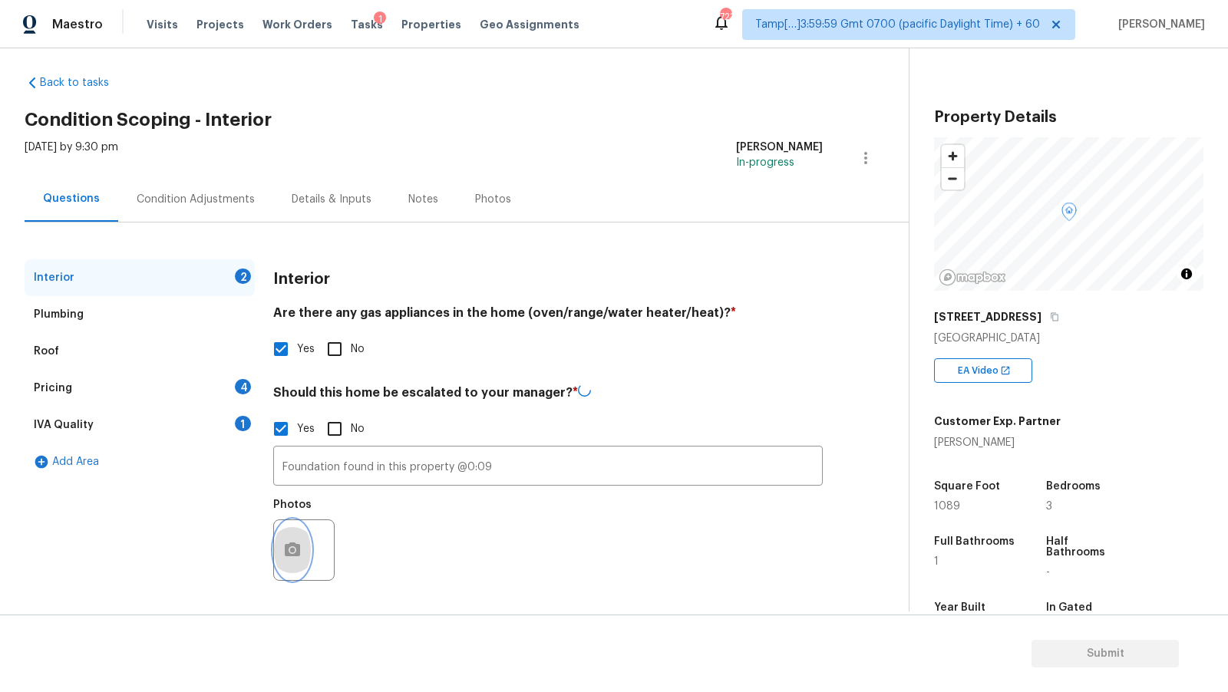
click at [292, 535] on button "button" at bounding box center [292, 550] width 37 height 60
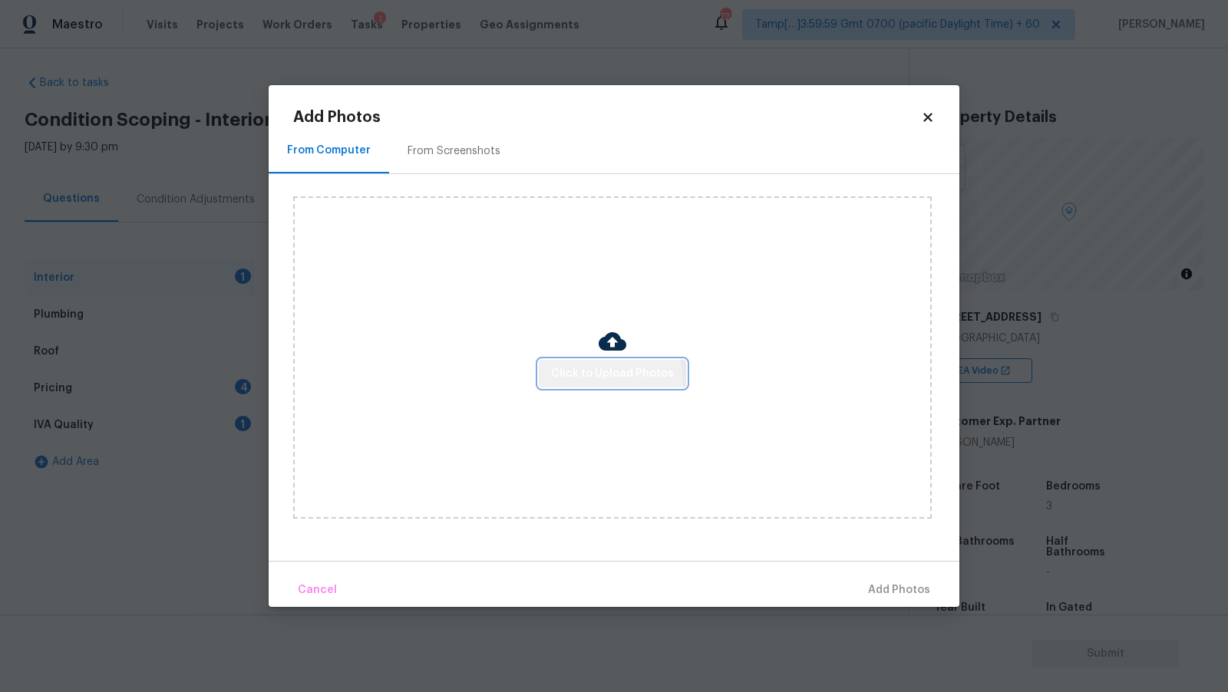
click at [580, 383] on button "Click to Upload Photos" at bounding box center [612, 374] width 147 height 28
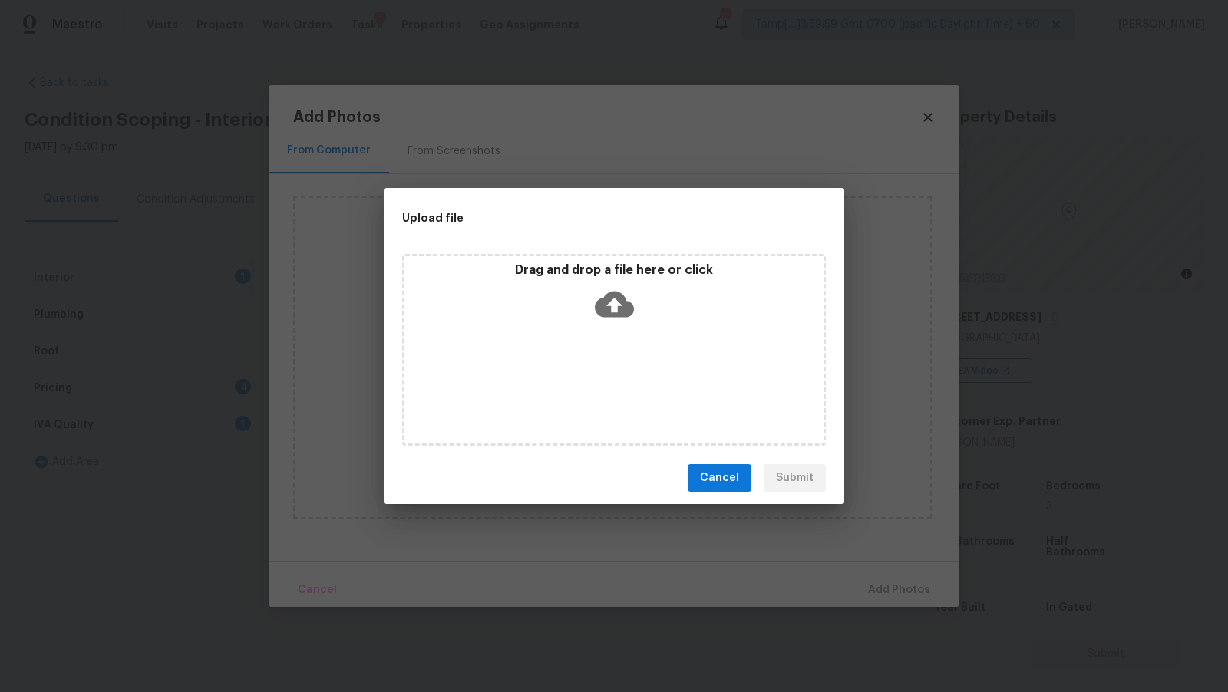
click at [620, 305] on icon at bounding box center [614, 304] width 39 height 39
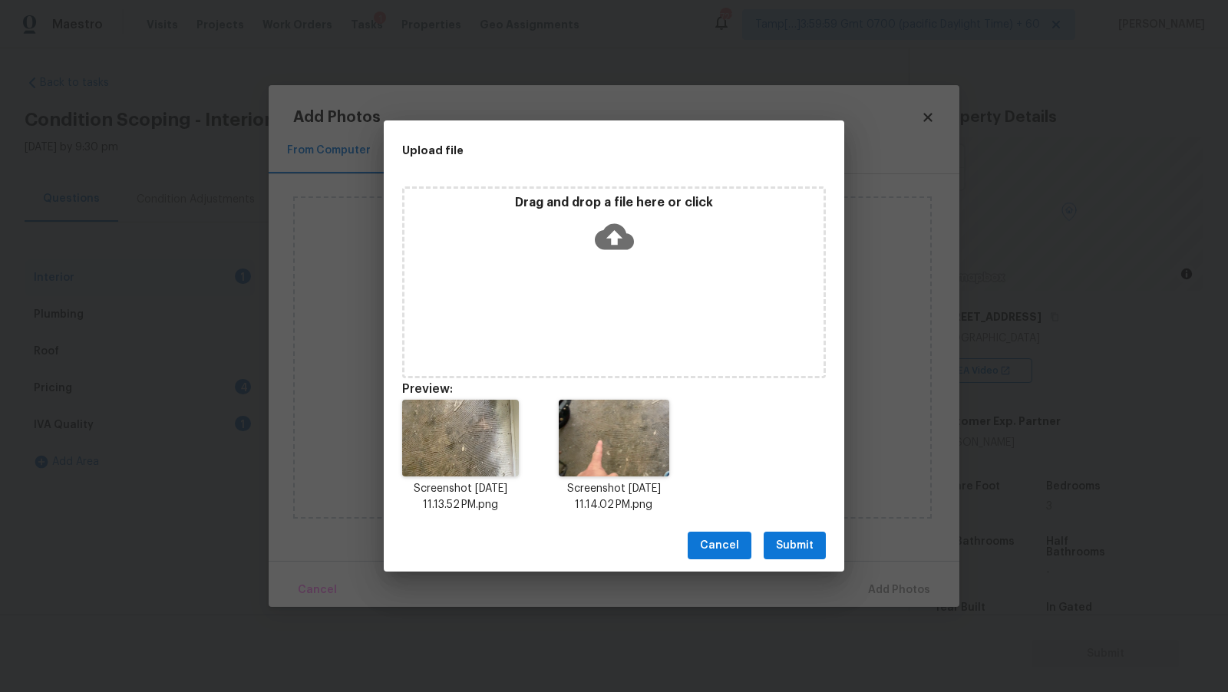
click at [786, 562] on div "Cancel Submit" at bounding box center [614, 545] width 460 height 53
click at [793, 546] on span "Submit" at bounding box center [795, 545] width 38 height 19
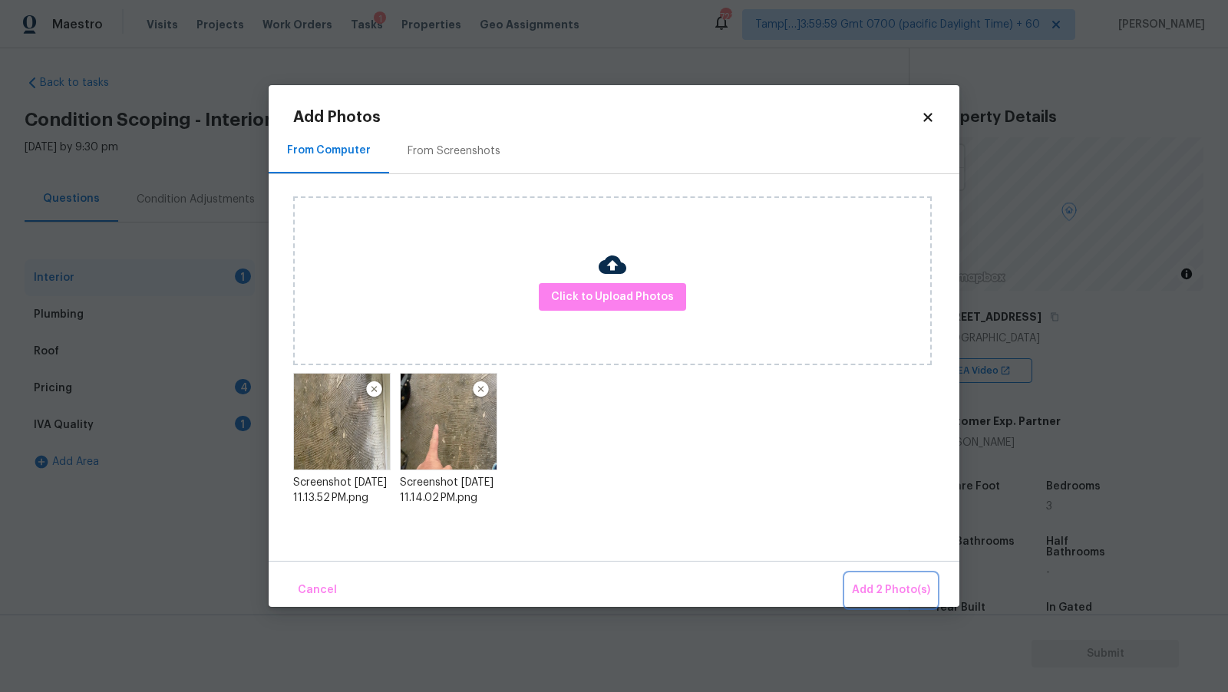
click at [872, 589] on span "Add 2 Photo(s)" at bounding box center [891, 590] width 78 height 19
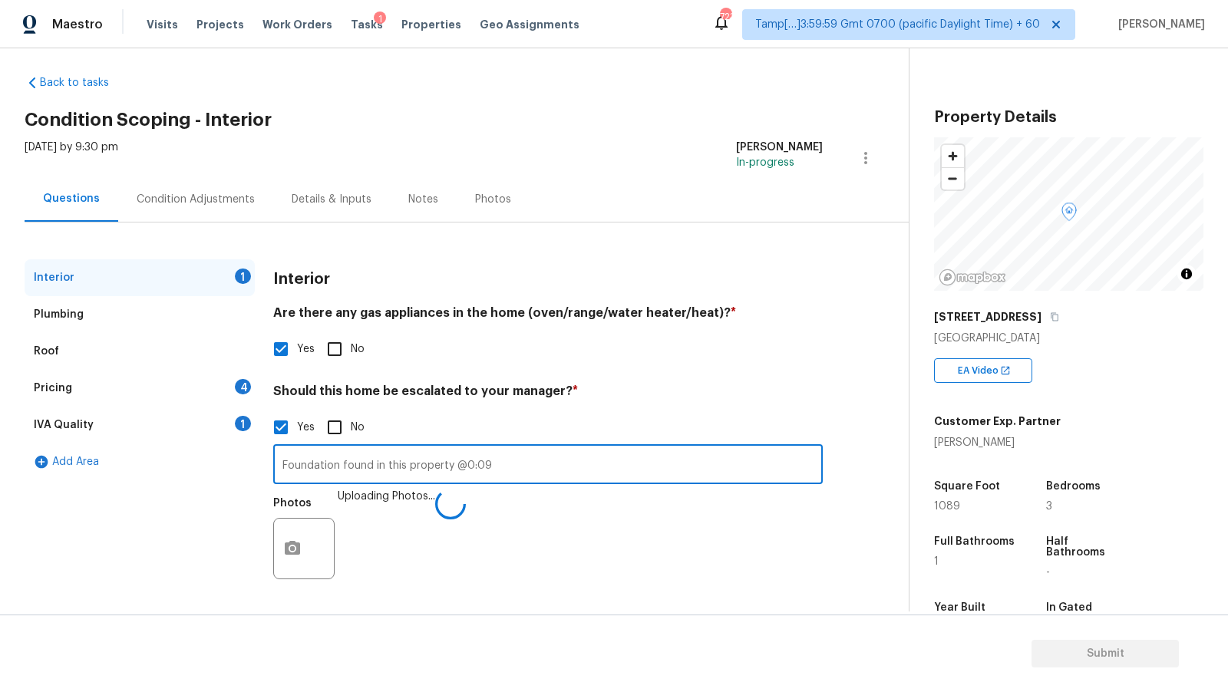
click at [338, 462] on input "Foundation found in this property @0:09" at bounding box center [547, 466] width 549 height 36
type input "Foundation issue found in this property @0:09"
click at [185, 315] on div "Plumbing" at bounding box center [140, 314] width 230 height 37
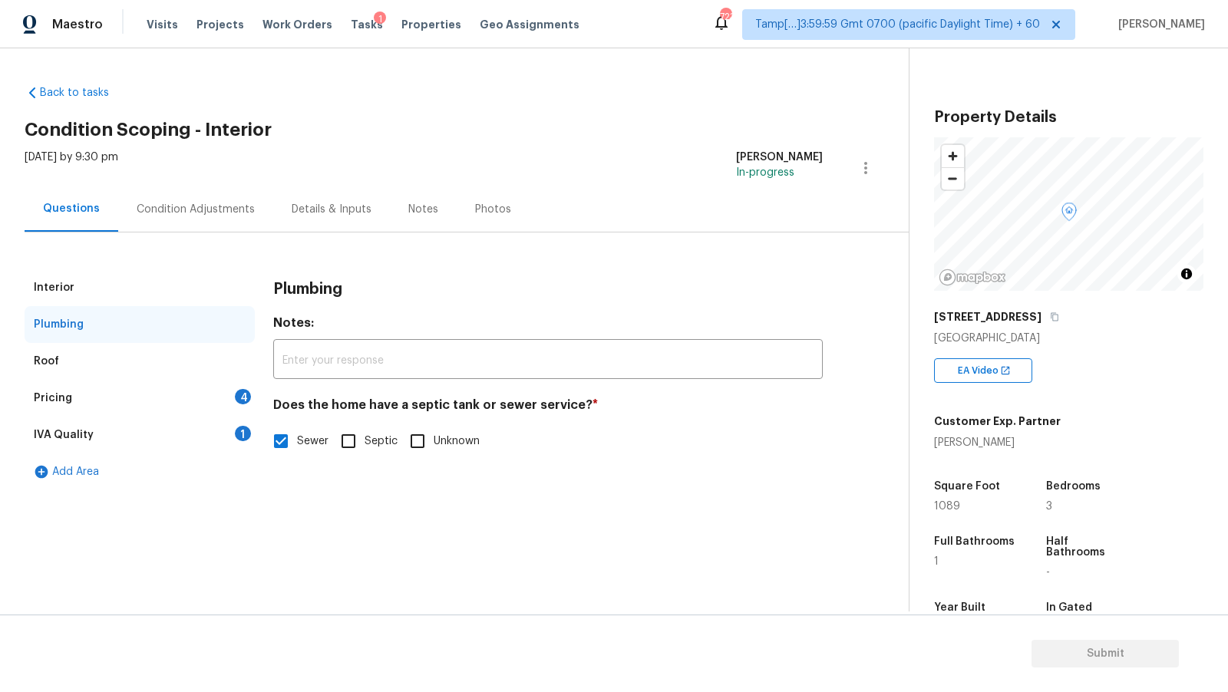
click at [168, 343] on div "Roof" at bounding box center [140, 361] width 230 height 37
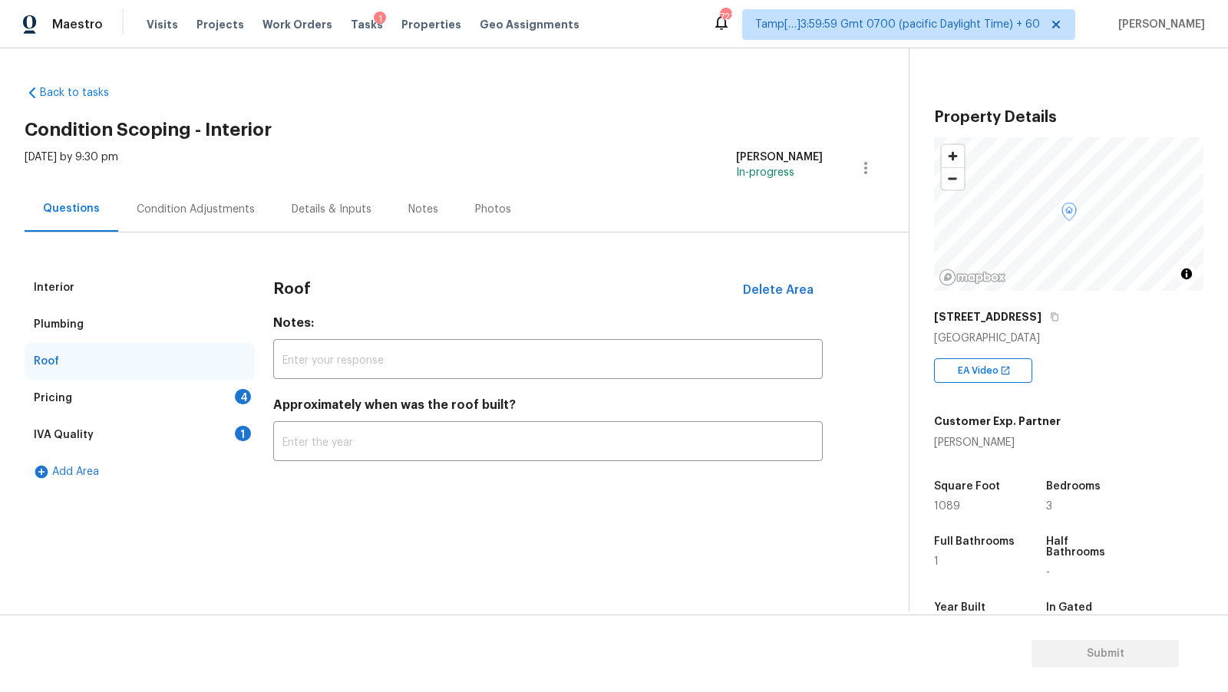
click at [165, 393] on div "Pricing 4" at bounding box center [140, 398] width 230 height 37
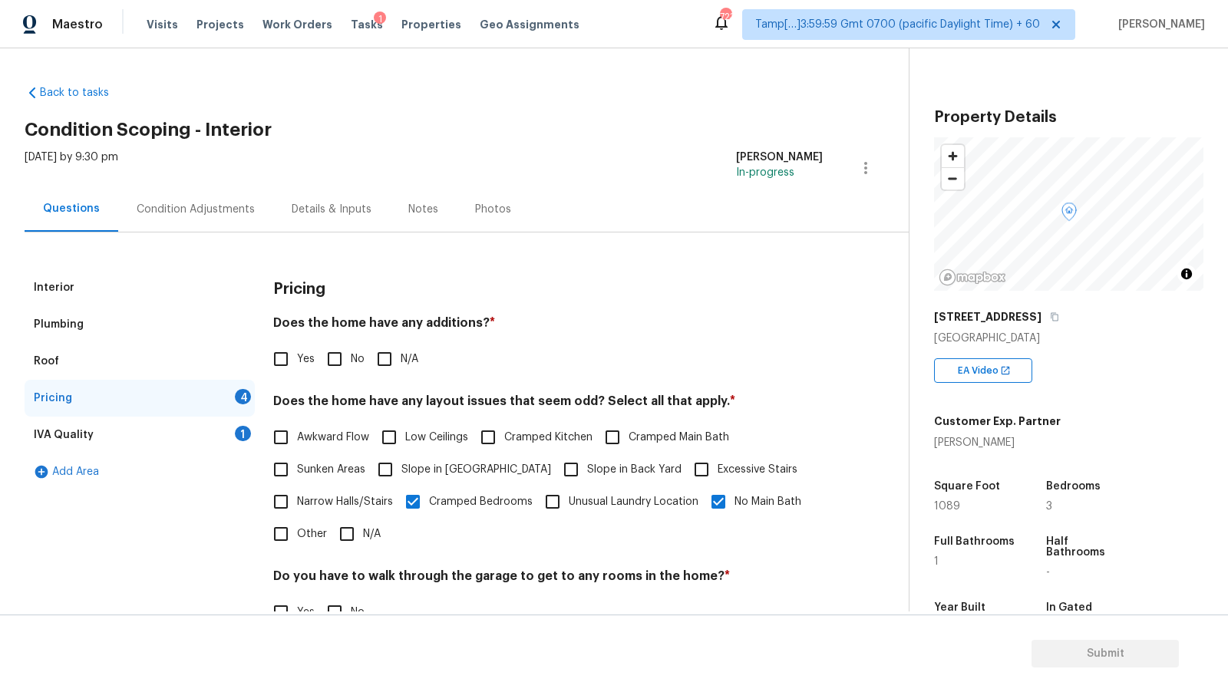
scroll to position [196, 0]
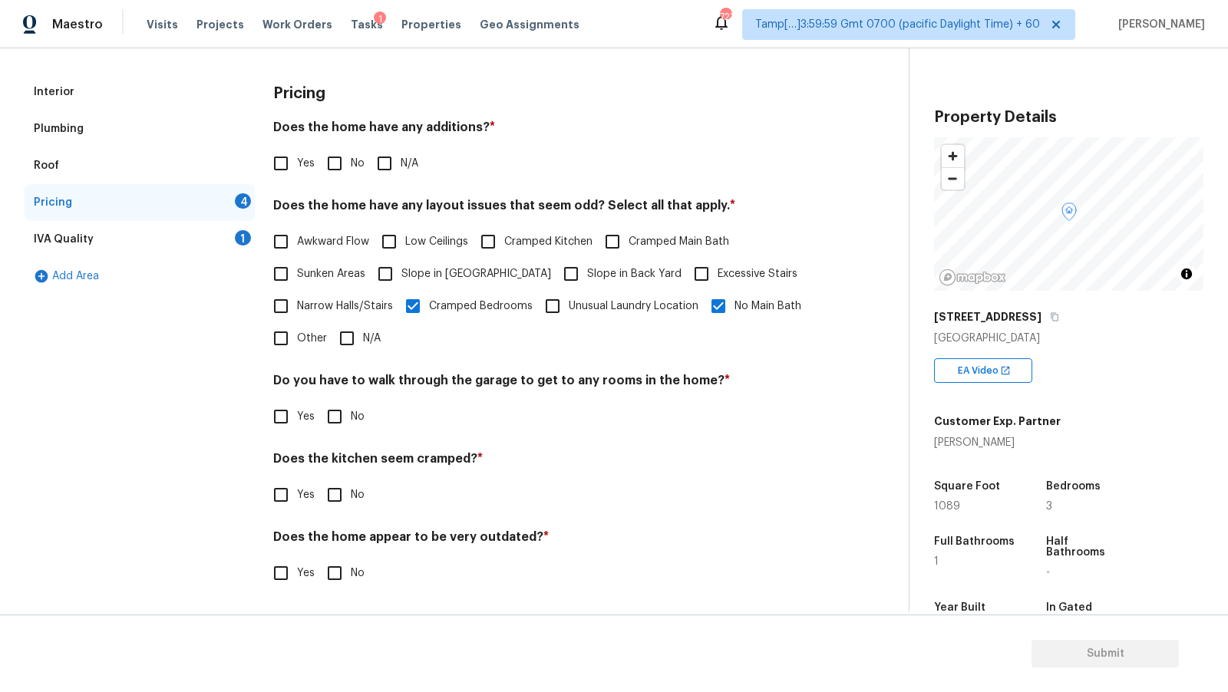
click at [351, 169] on span "No" at bounding box center [358, 164] width 14 height 16
click at [351, 169] on input "No" at bounding box center [334, 163] width 32 height 32
checkbox input "true"
click at [332, 416] on input "No" at bounding box center [334, 416] width 32 height 32
checkbox input "true"
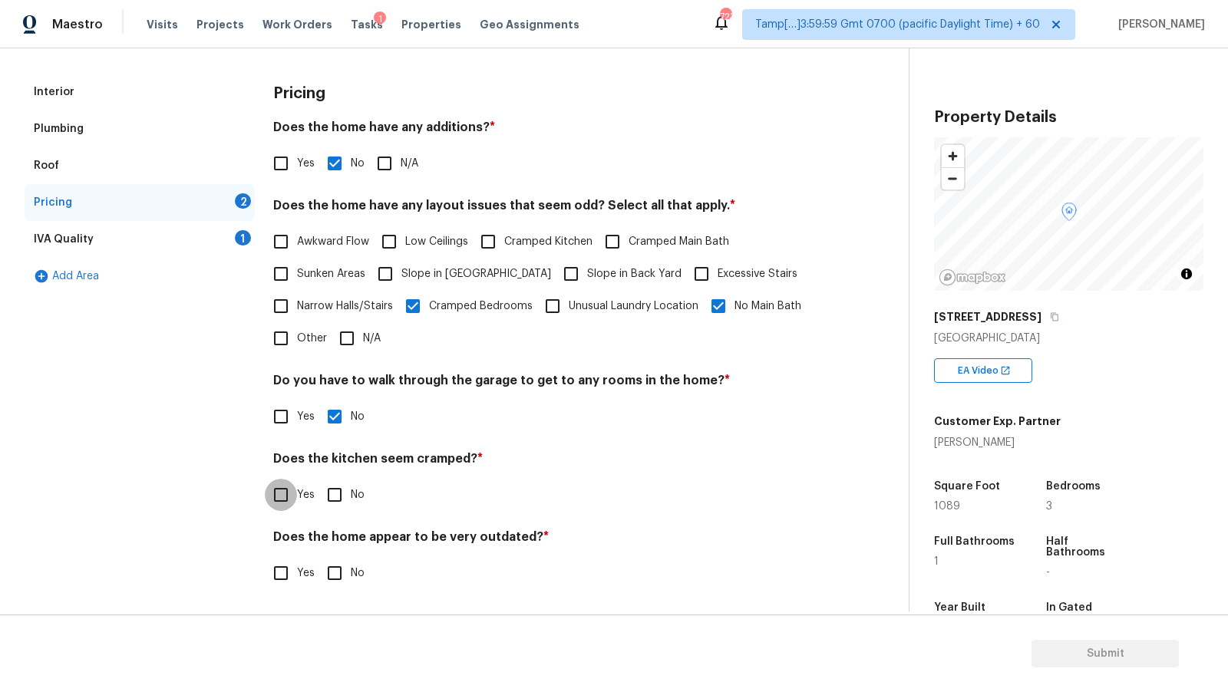
click at [286, 497] on input "Yes" at bounding box center [281, 495] width 32 height 32
checkbox input "true"
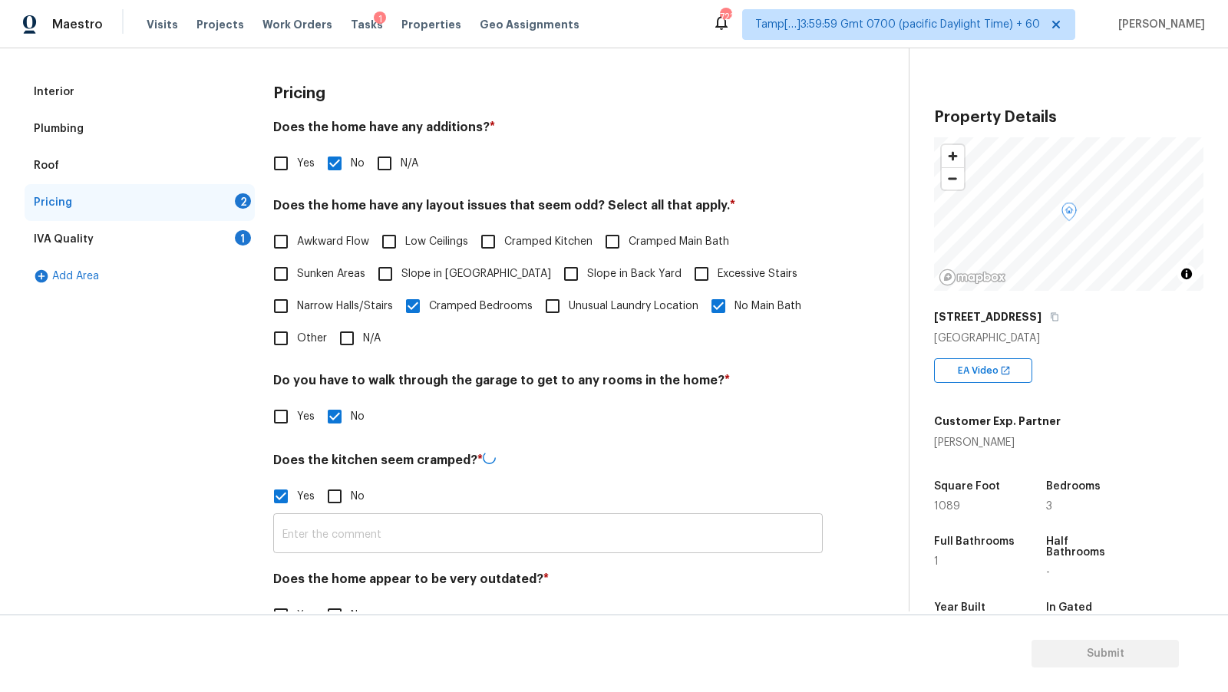
scroll to position [236, 0]
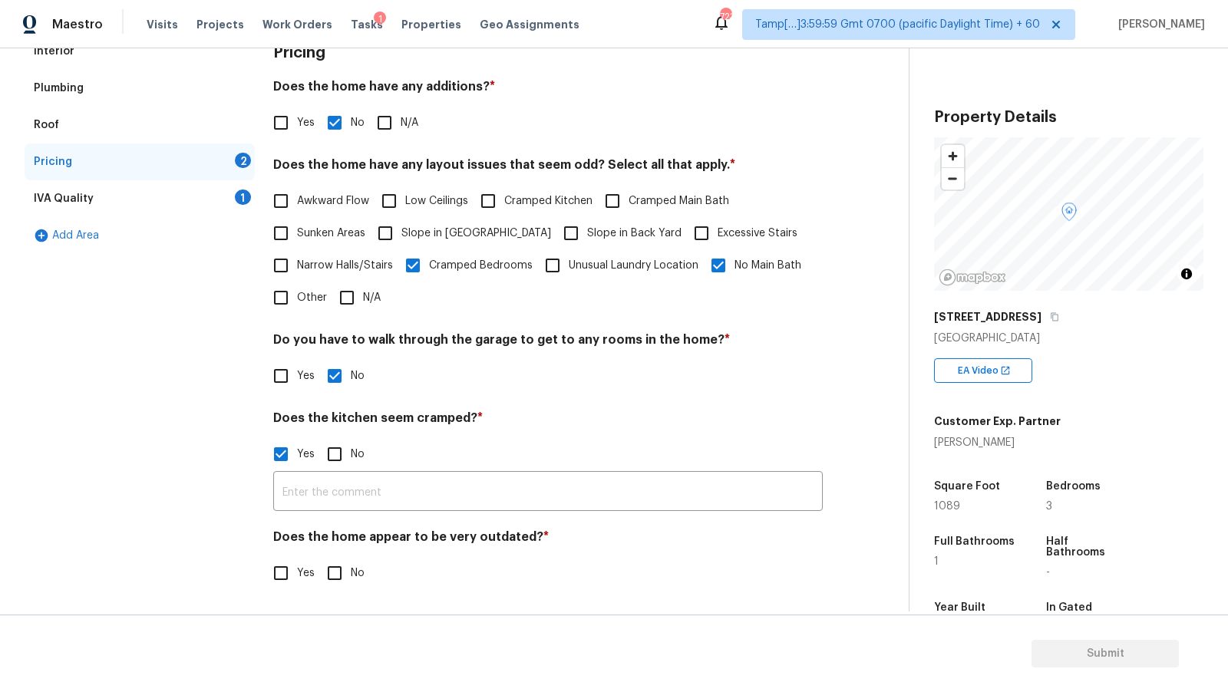
click at [351, 580] on span "No" at bounding box center [358, 573] width 14 height 16
click at [351, 580] on input "No" at bounding box center [334, 573] width 32 height 32
checkbox input "true"
click at [302, 572] on span "Yes" at bounding box center [306, 573] width 18 height 16
click at [297, 572] on input "Yes" at bounding box center [281, 573] width 32 height 32
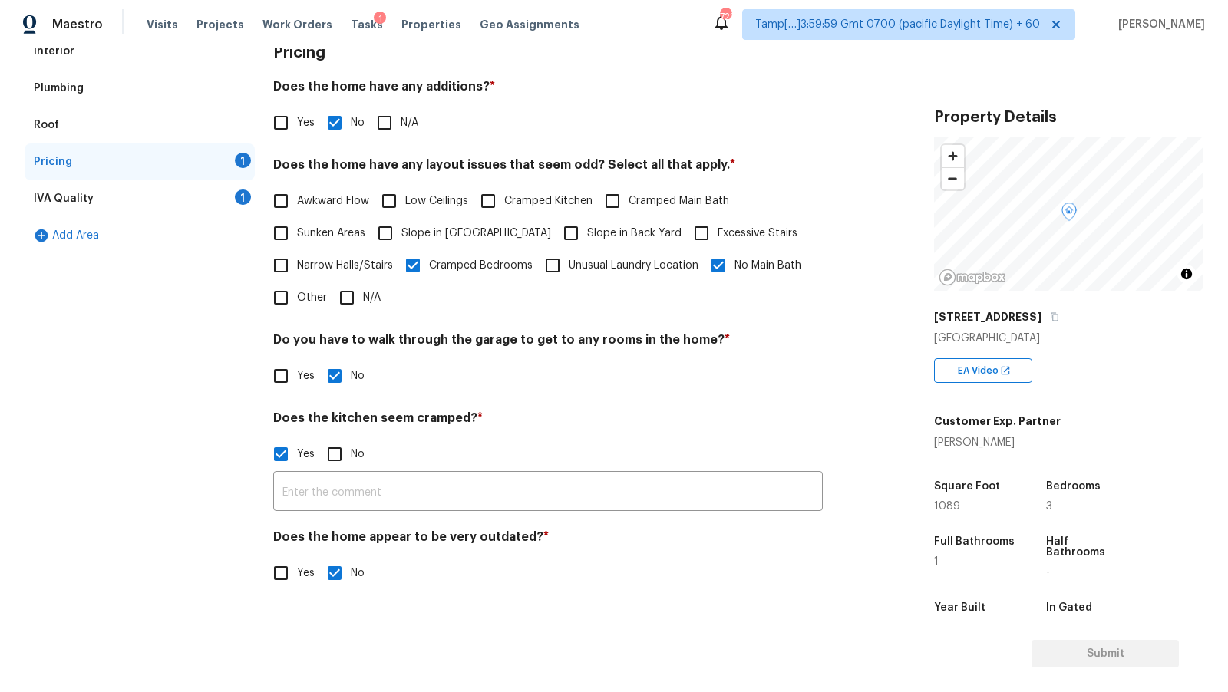
checkbox input "true"
checkbox input "false"
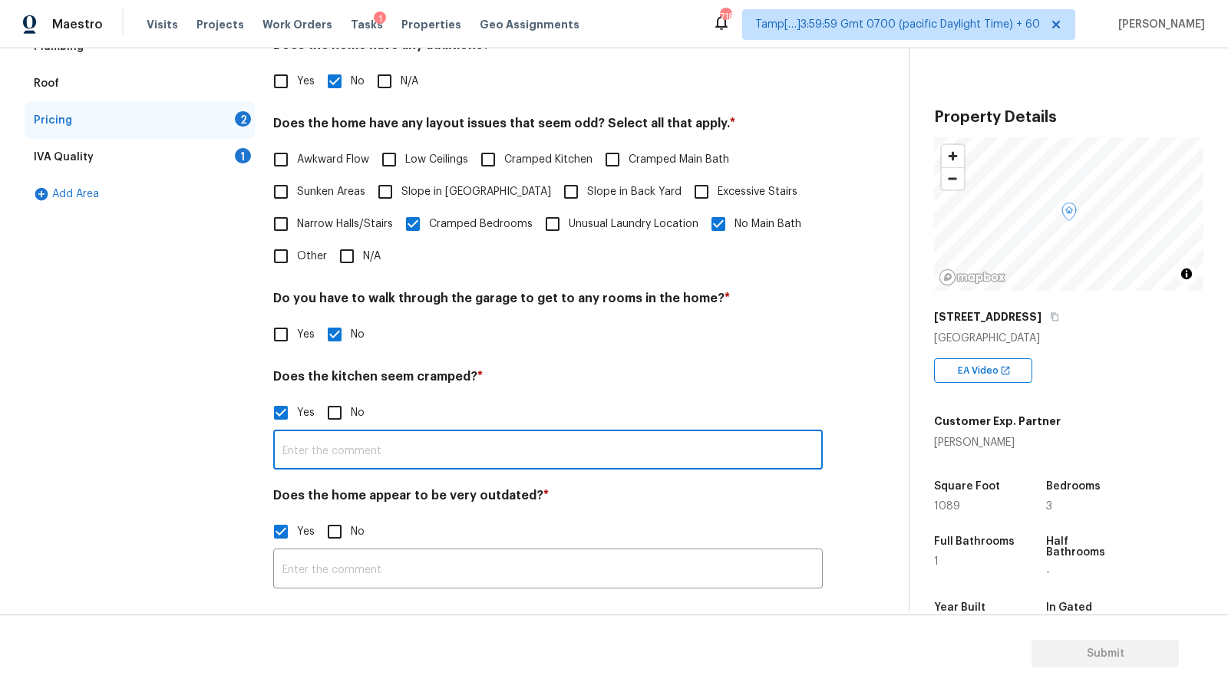
click at [456, 450] on input "text" at bounding box center [547, 451] width 549 height 36
click at [361, 407] on span "No" at bounding box center [358, 413] width 14 height 16
click at [351, 407] on input "No" at bounding box center [334, 413] width 32 height 32
checkbox input "true"
checkbox input "false"
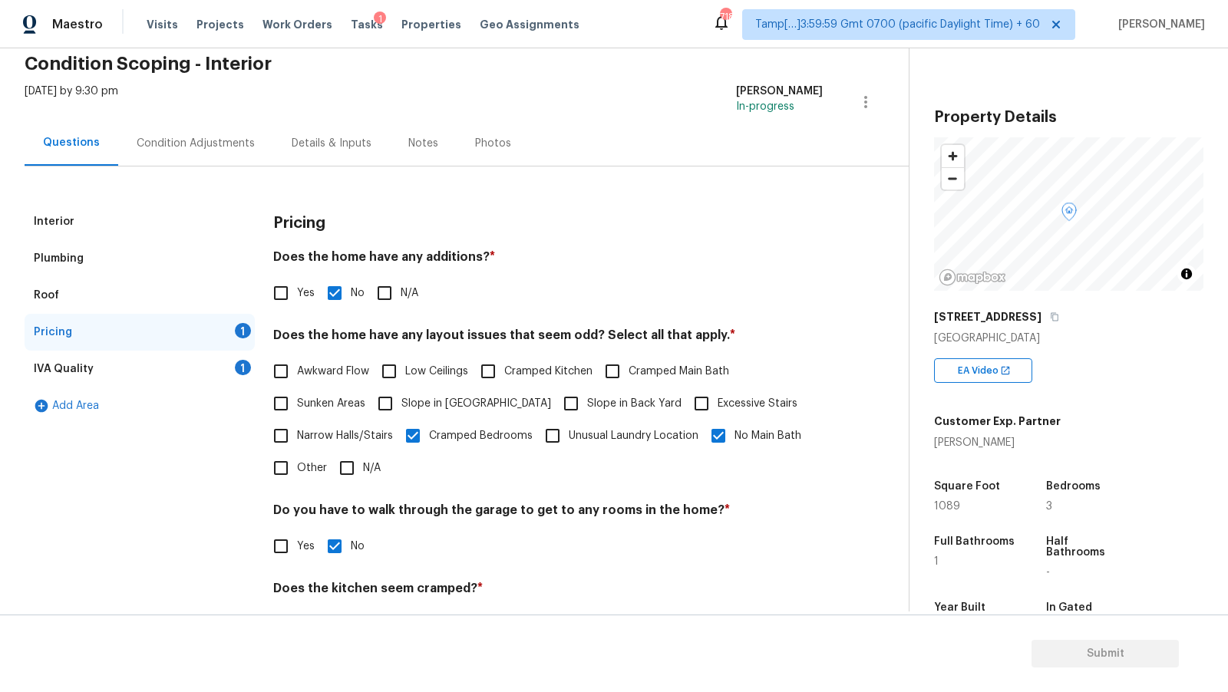
scroll to position [65, 0]
click at [95, 363] on div "IVA Quality 1" at bounding box center [140, 369] width 230 height 37
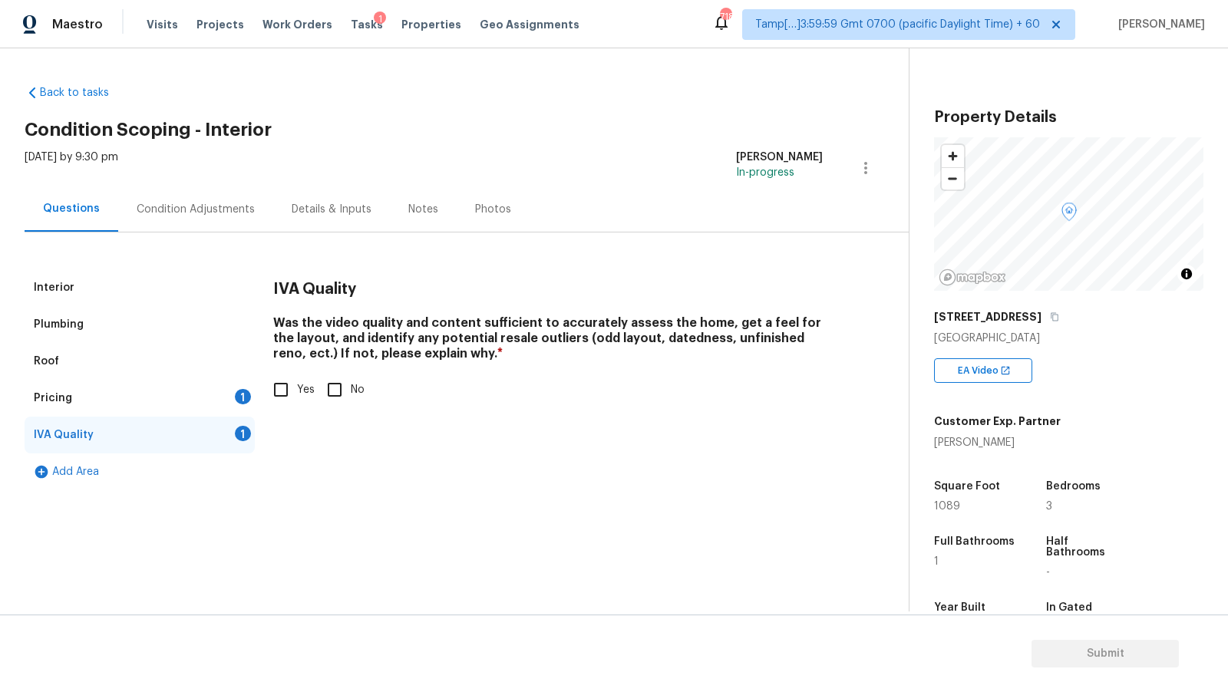
click at [275, 395] on input "Yes" at bounding box center [281, 390] width 32 height 32
checkbox input "true"
click at [196, 398] on div "Pricing 1" at bounding box center [140, 398] width 230 height 37
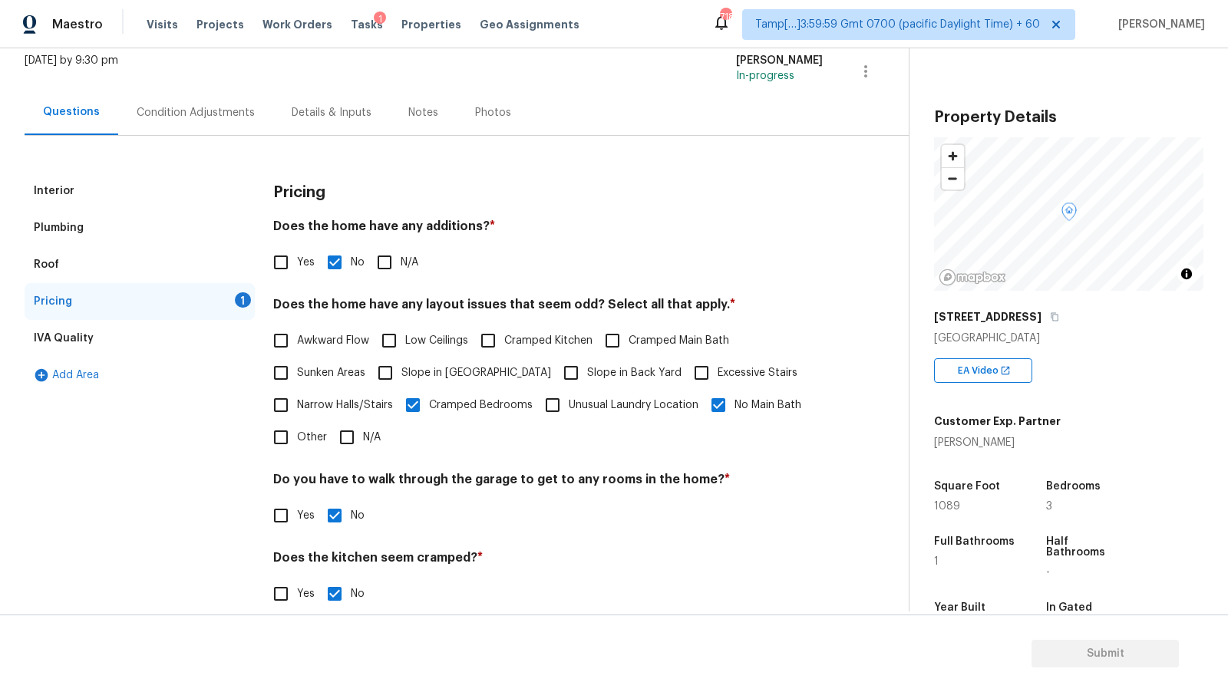
scroll to position [236, 0]
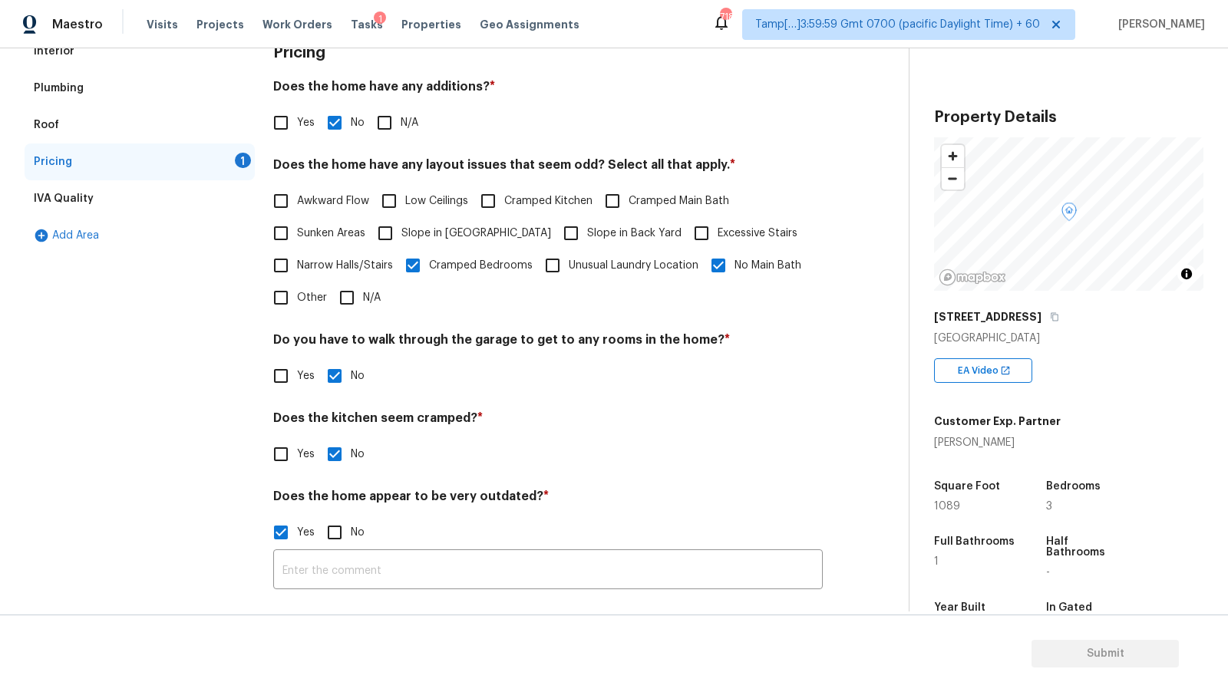
click at [382, 598] on div "Pricing Does the home have any additions? * Yes No N/A Does the home have any l…" at bounding box center [547, 320] width 549 height 575
click at [386, 573] on input "text" at bounding box center [547, 571] width 549 height 36
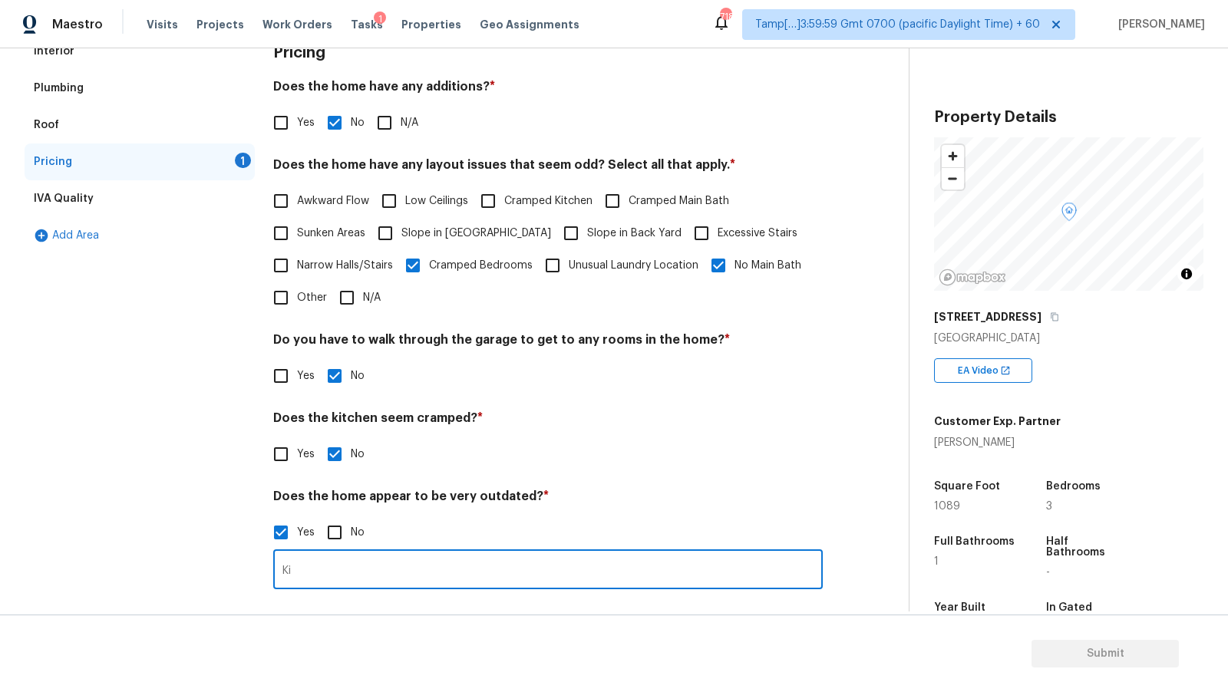
type input "K"
click at [404, 573] on input "Home needs to be updated." at bounding box center [547, 571] width 549 height 36
click at [450, 574] on input "Home needs to be updated." at bounding box center [547, 571] width 549 height 36
type input "Home needs renovation."
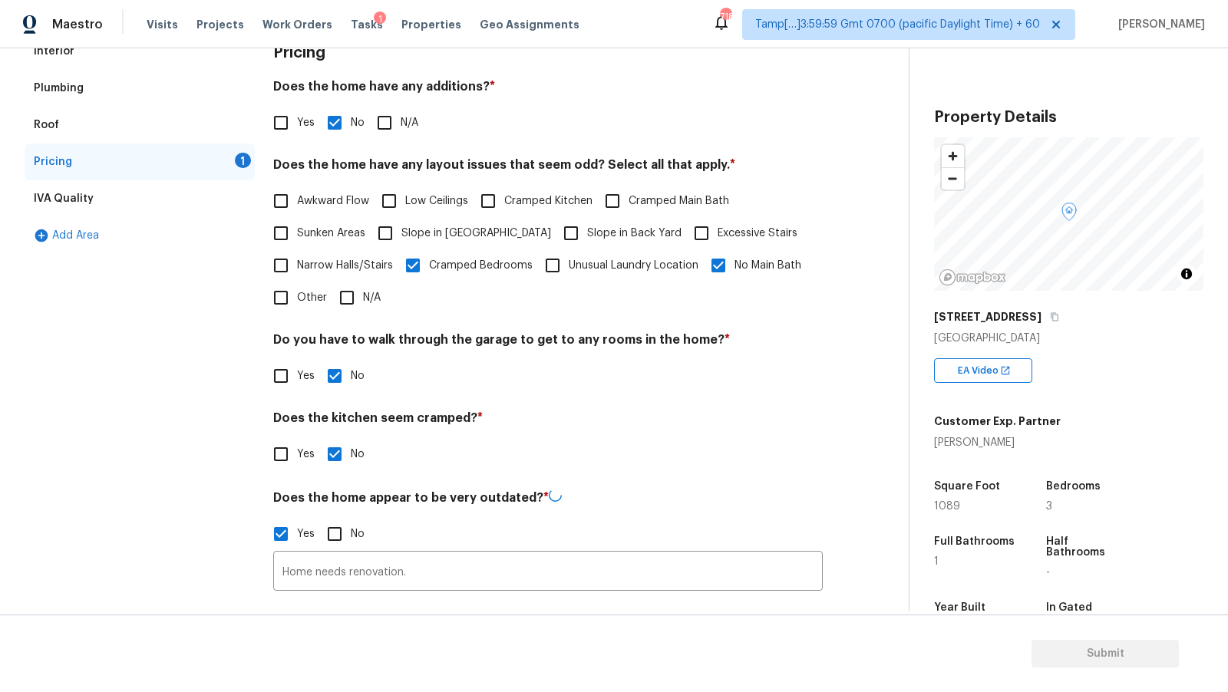
click at [117, 200] on div "IVA Quality" at bounding box center [140, 198] width 230 height 37
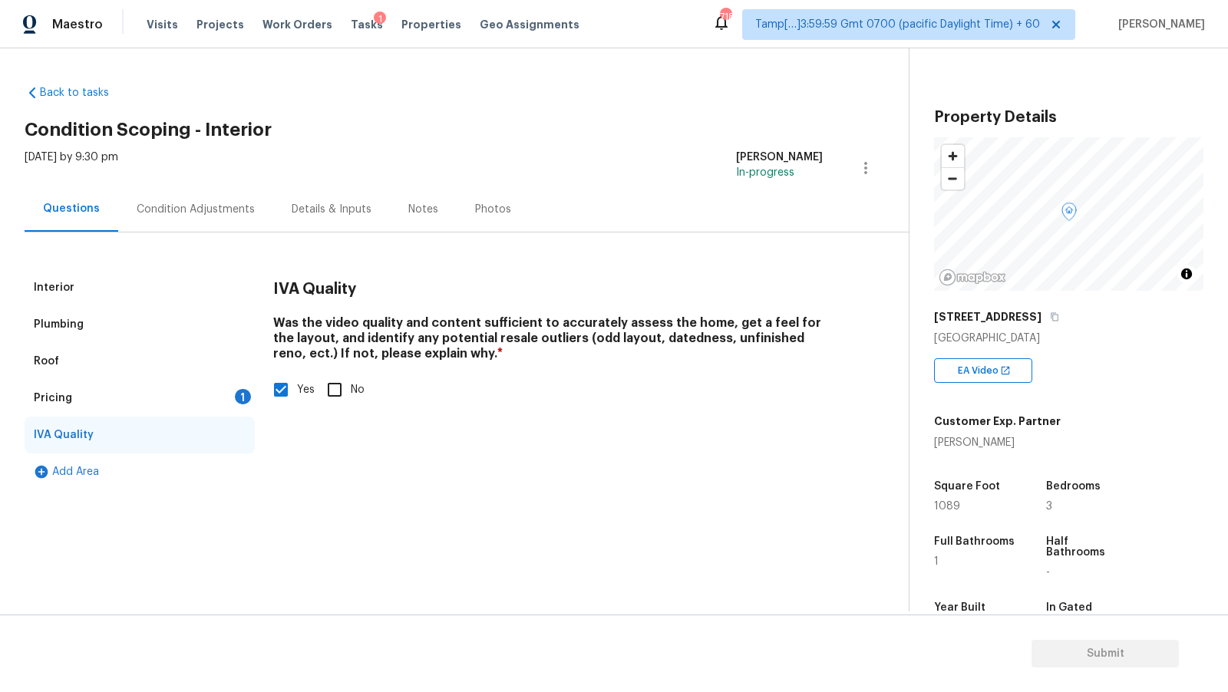
click at [118, 165] on div "[DATE] by 9:30 pm" at bounding box center [72, 168] width 94 height 37
click at [218, 195] on div "Condition Adjustments" at bounding box center [195, 208] width 155 height 45
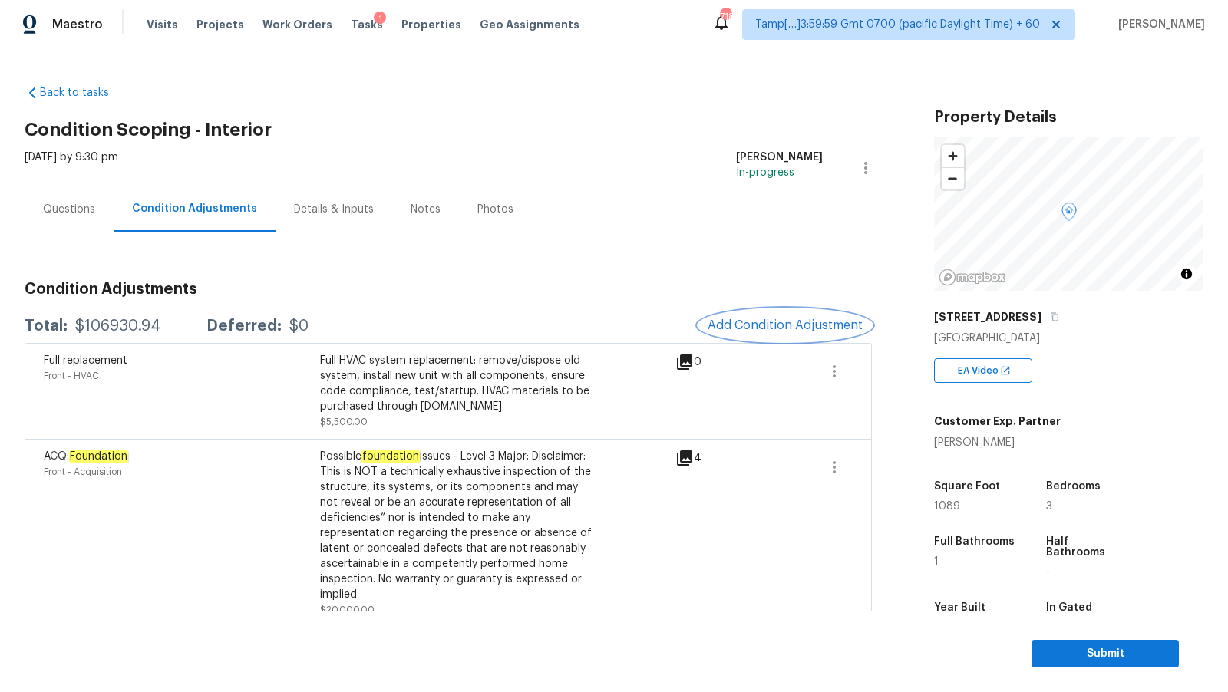
click at [747, 335] on button "Add Condition Adjustment" at bounding box center [784, 325] width 173 height 32
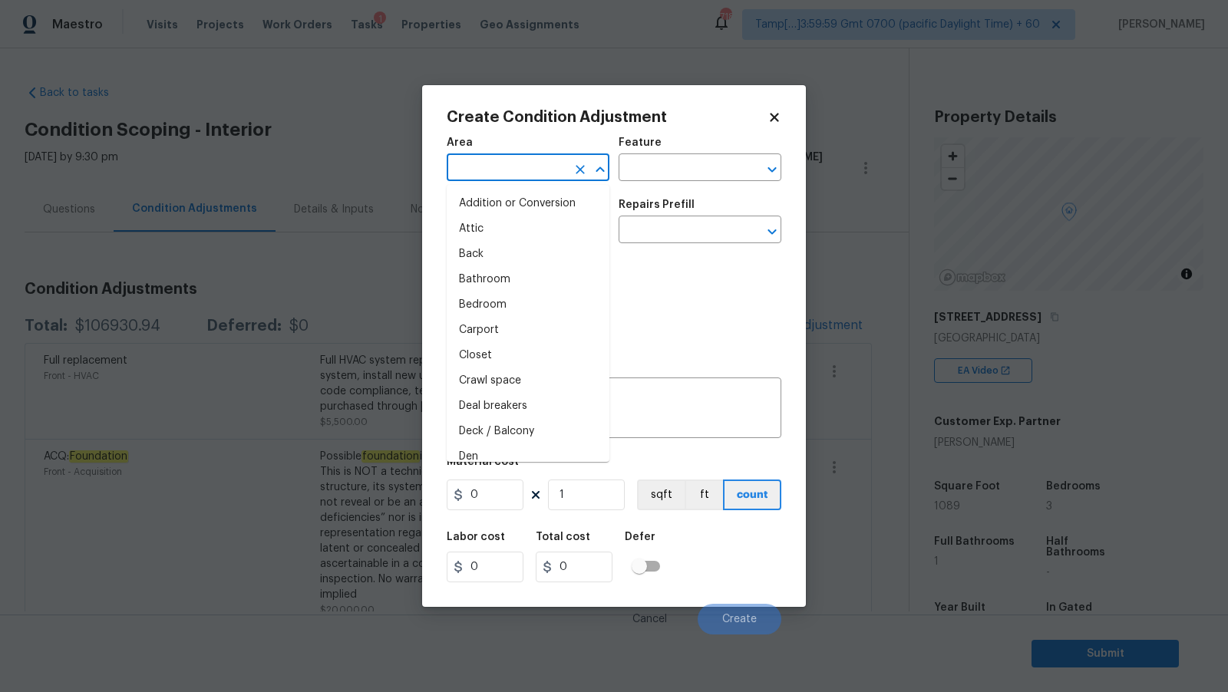
click at [552, 164] on input "text" at bounding box center [507, 169] width 120 height 24
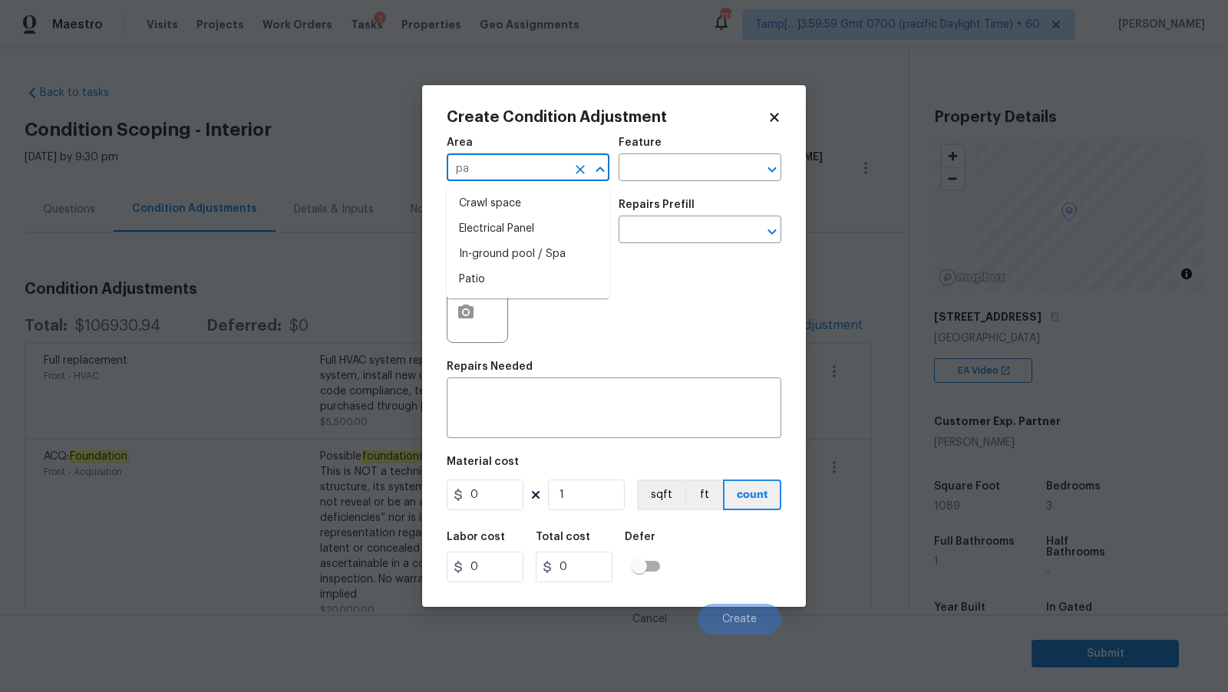
type input "p"
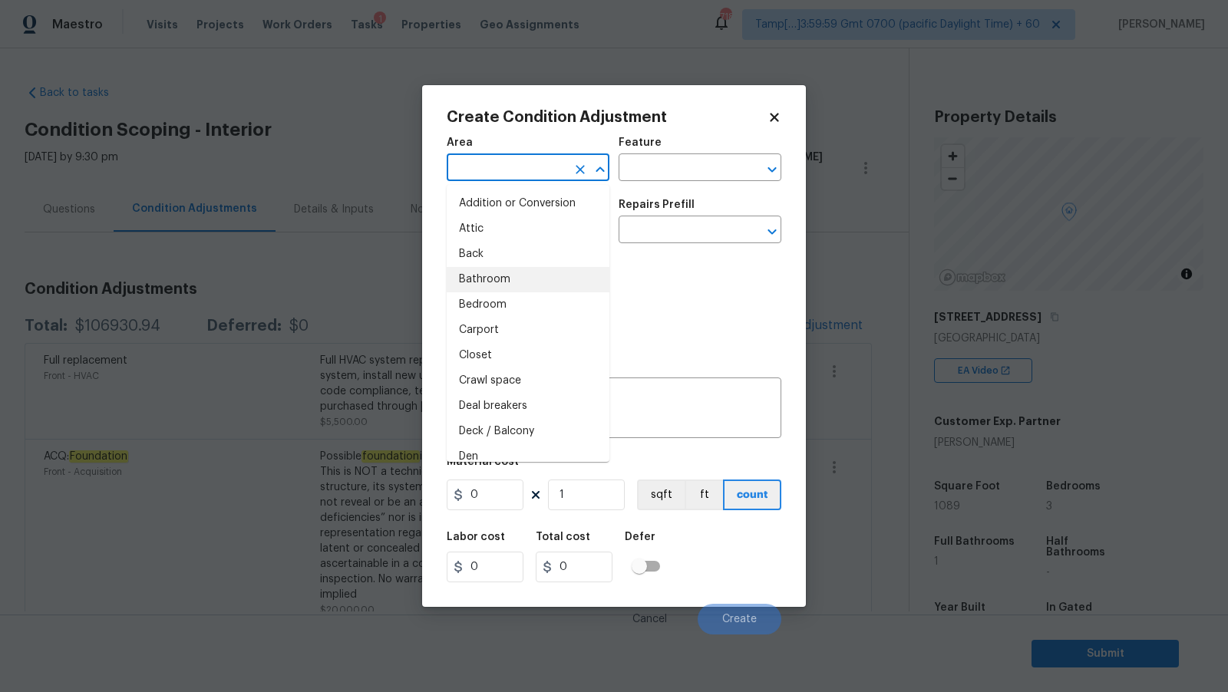
type input "a"
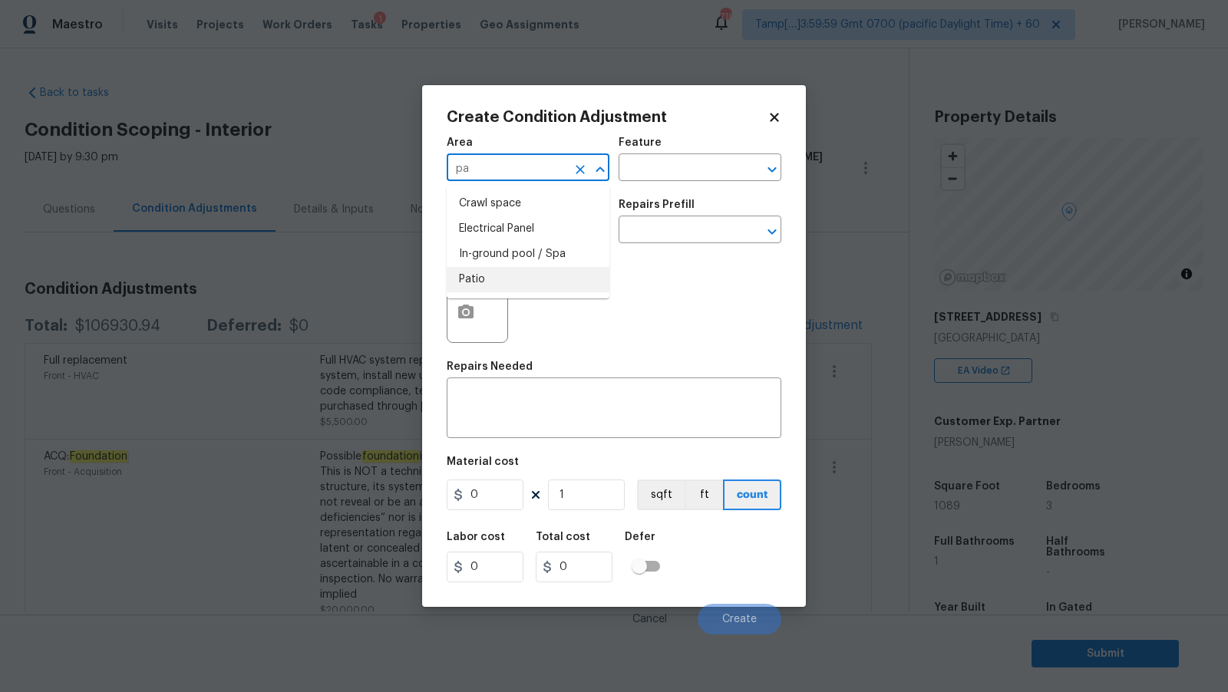
type input "p"
type input "Interior Overall"
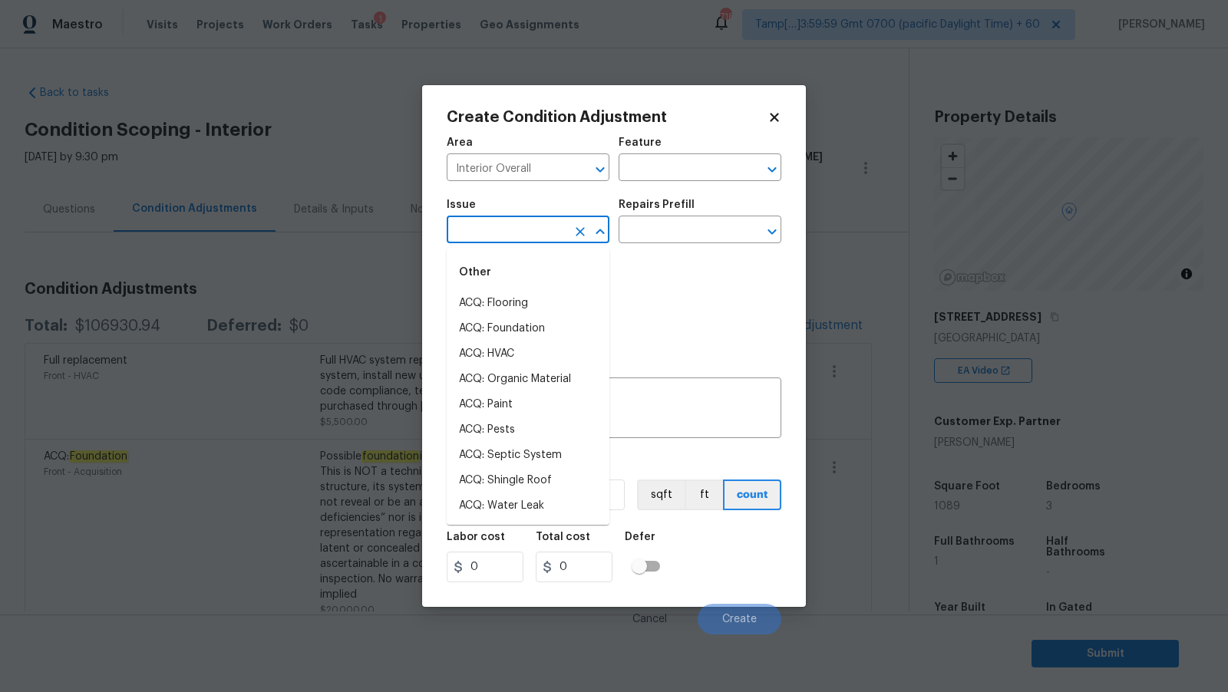
click at [565, 222] on input "text" at bounding box center [507, 231] width 120 height 24
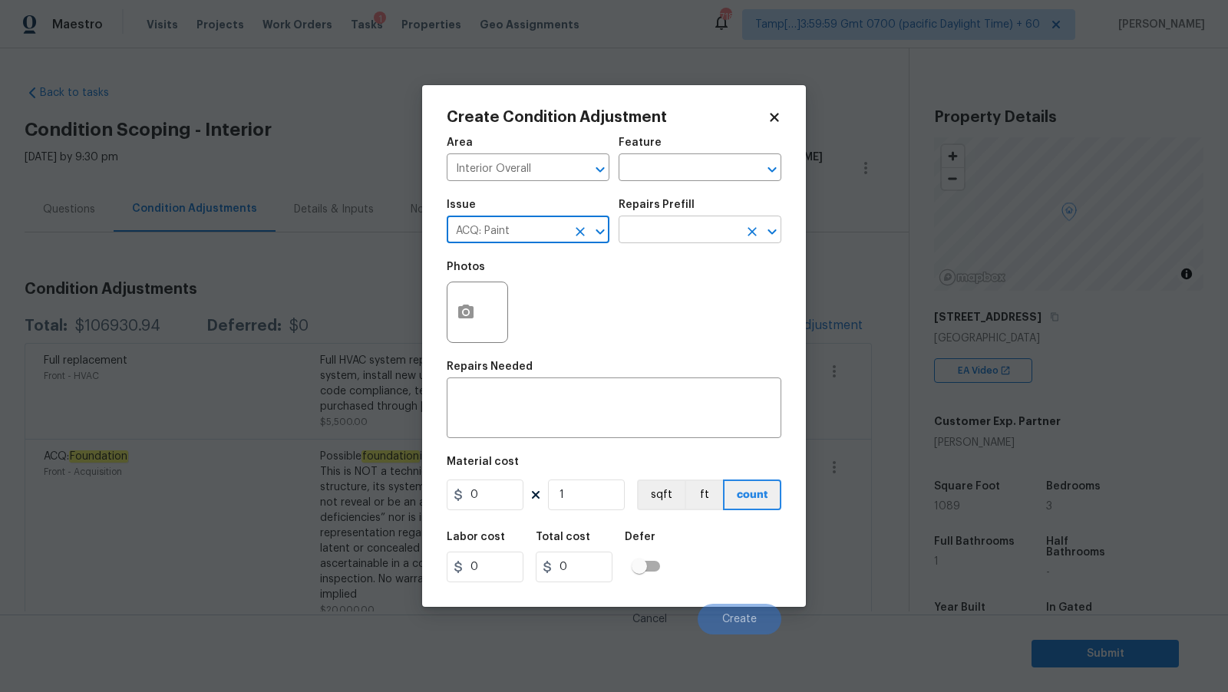
click at [773, 228] on icon "Open" at bounding box center [772, 231] width 18 height 18
type input "ACQ: Paint"
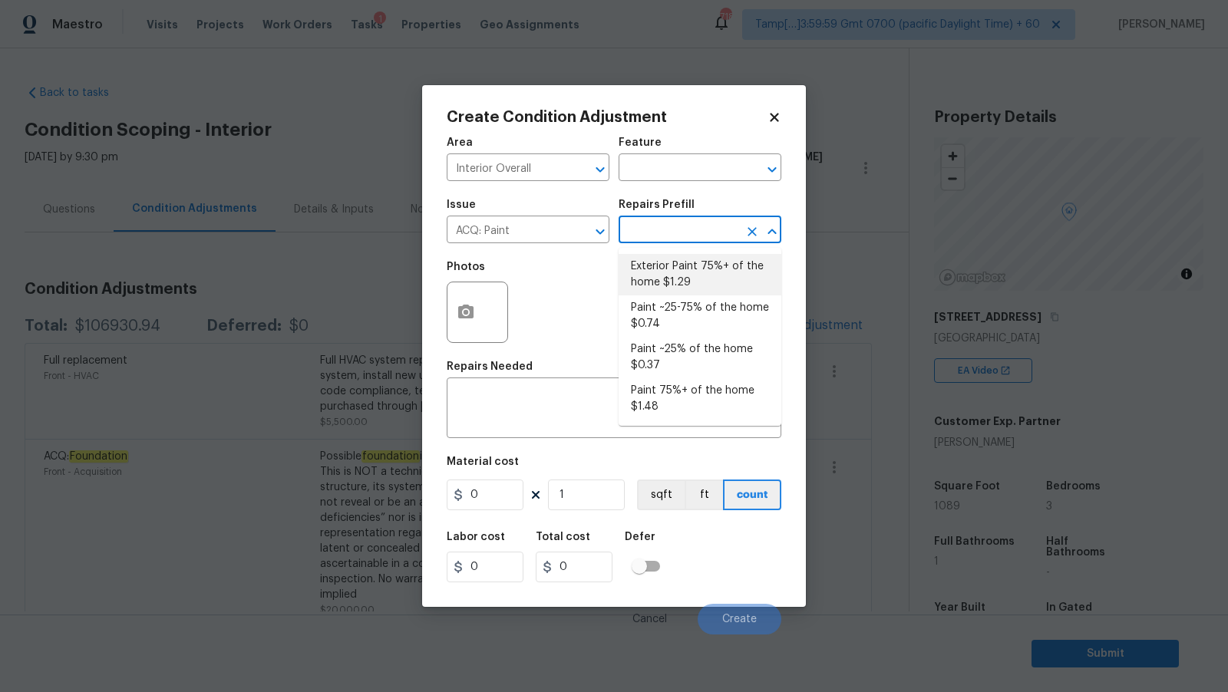
click at [704, 289] on li "Exterior Paint 75%+ of the home $1.29" at bounding box center [699, 274] width 163 height 41
type input "Acquisition"
type textarea "Acquisition Scope: 75%+ of the home exterior will likely require paint"
type input "1.29"
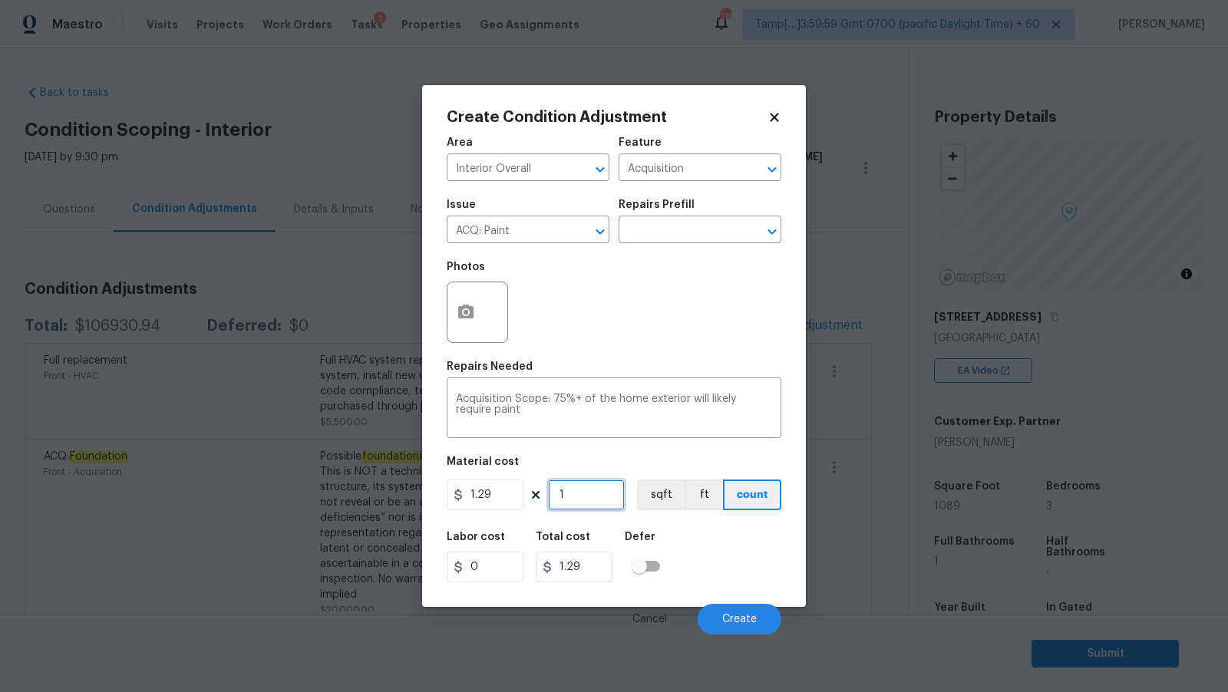
click at [599, 502] on input "1" at bounding box center [586, 495] width 77 height 31
type input "10"
type input "12.9"
type input "108"
type input "139.32"
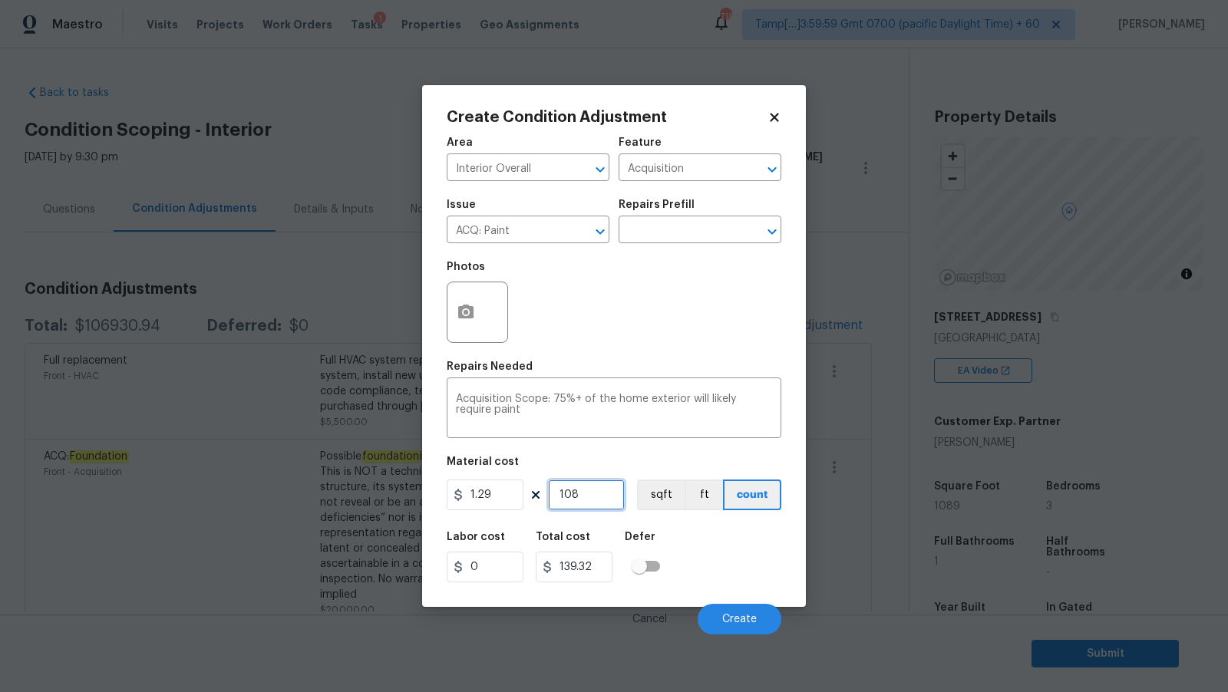
type input "1087"
type input "1402.23"
type input "10879"
type input "14033.91"
type input "1087"
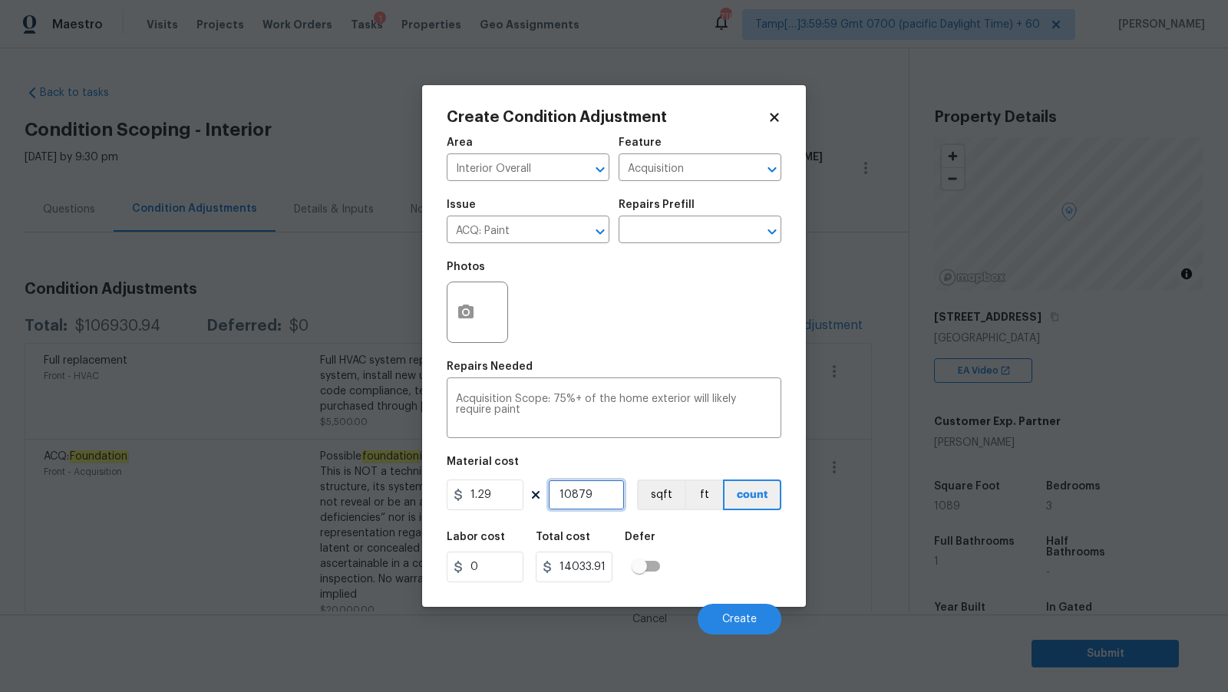
type input "1402.23"
type input "108"
type input "139.32"
type input "1089"
type input "1404.81"
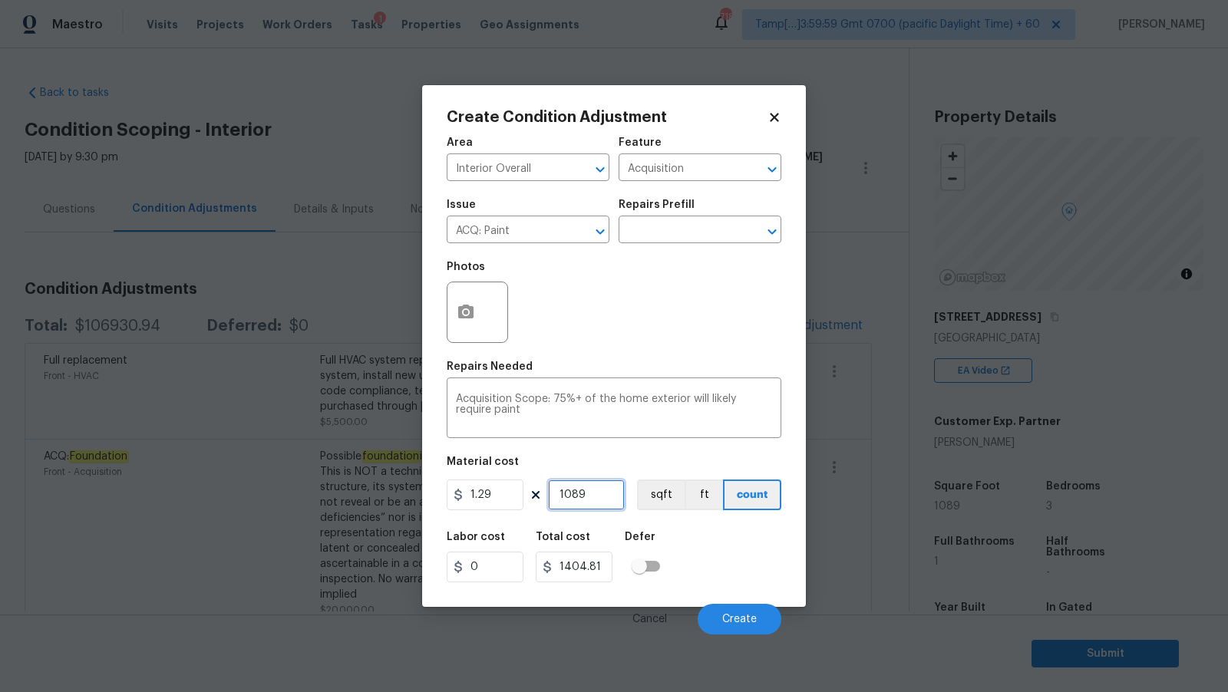
type input "1089"
click at [574, 282] on div "Photos" at bounding box center [614, 302] width 335 height 100
click at [468, 316] on icon "button" at bounding box center [465, 312] width 15 height 14
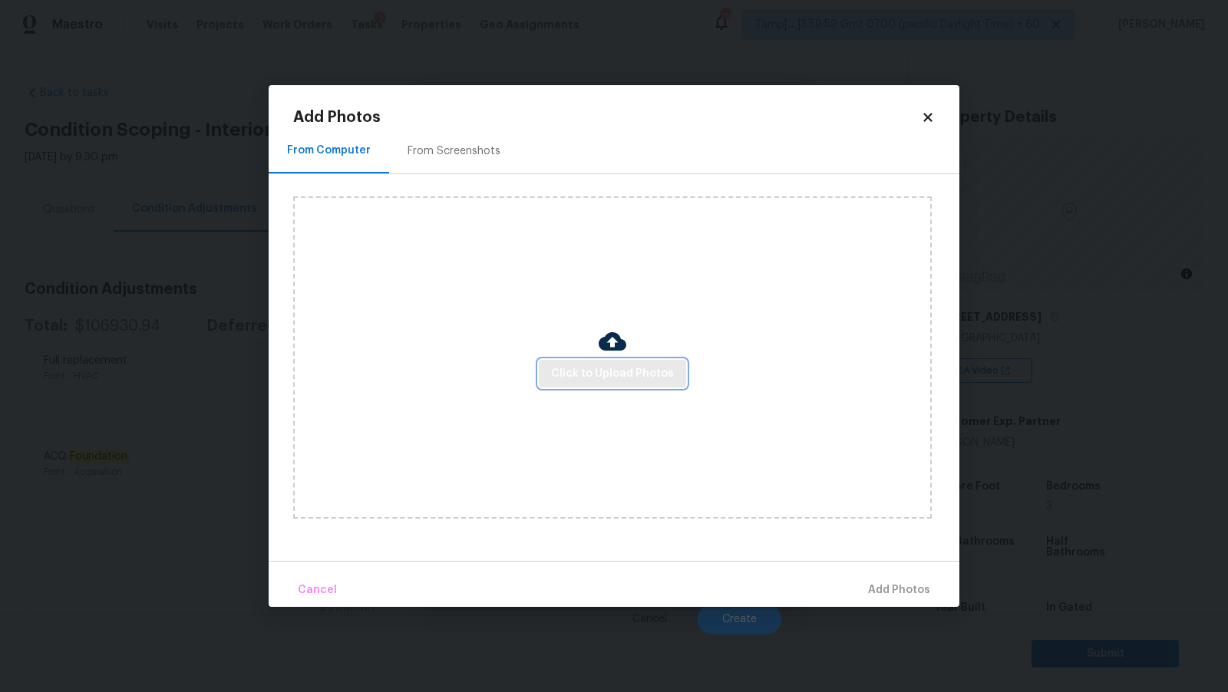
click at [624, 367] on span "Click to Upload Photos" at bounding box center [612, 373] width 123 height 19
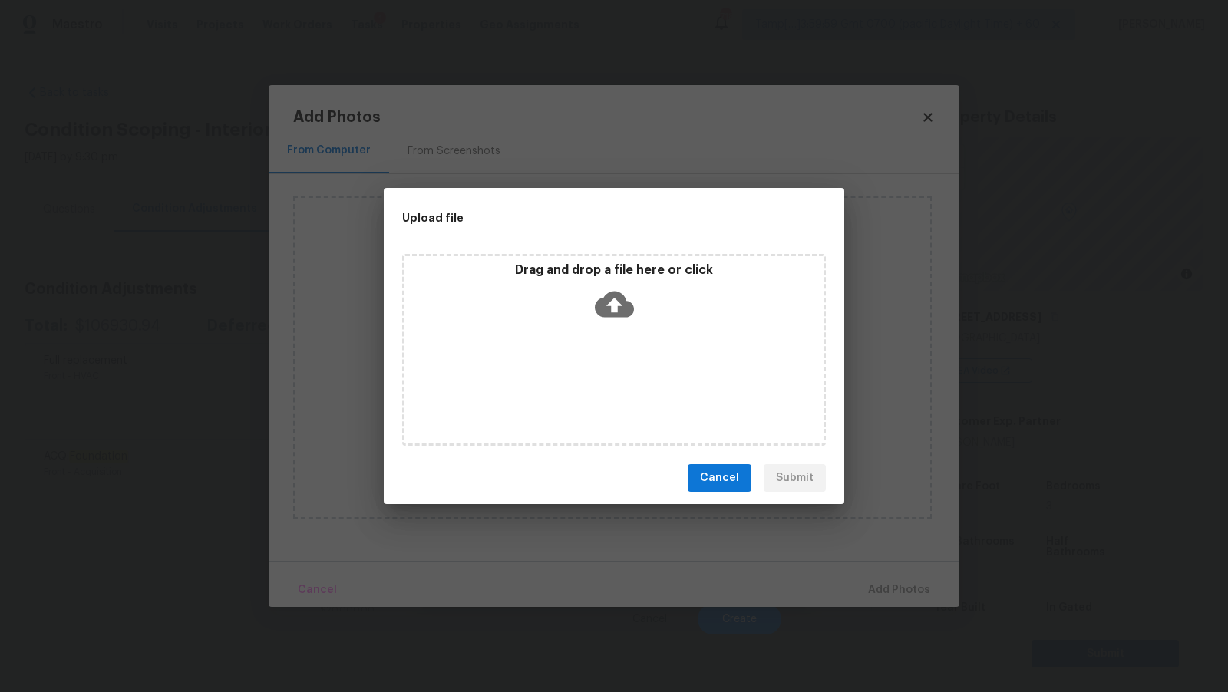
click at [611, 315] on icon at bounding box center [614, 305] width 39 height 26
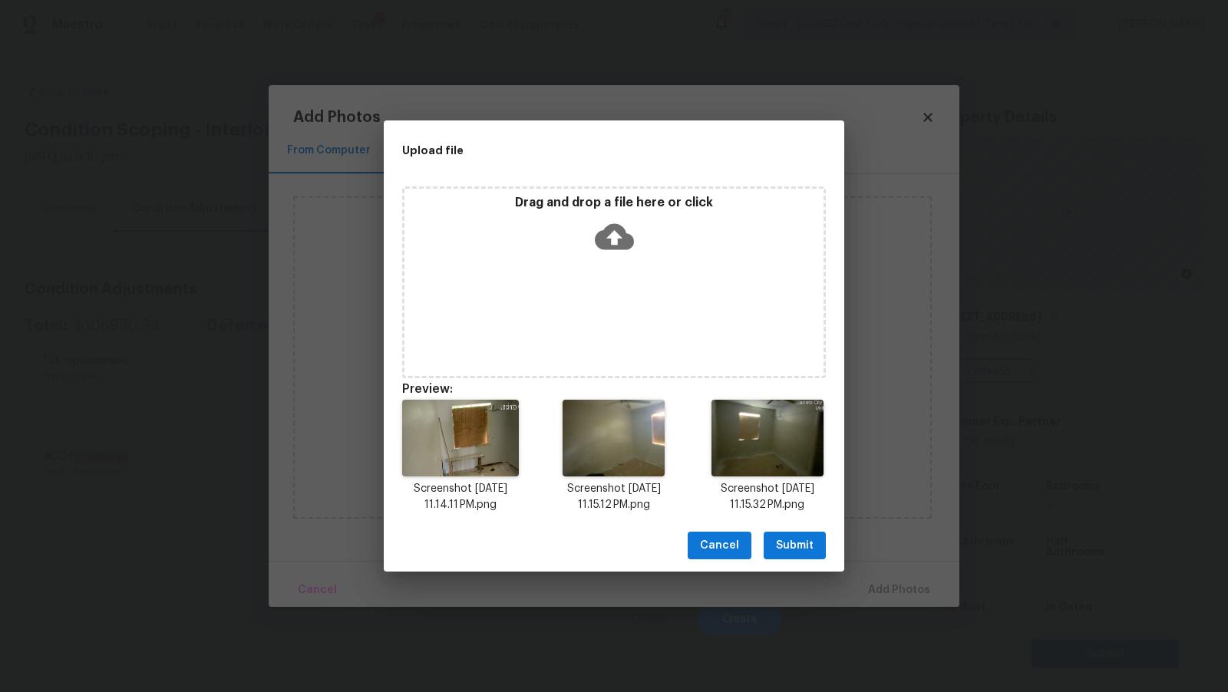
click at [799, 539] on span "Submit" at bounding box center [795, 545] width 38 height 19
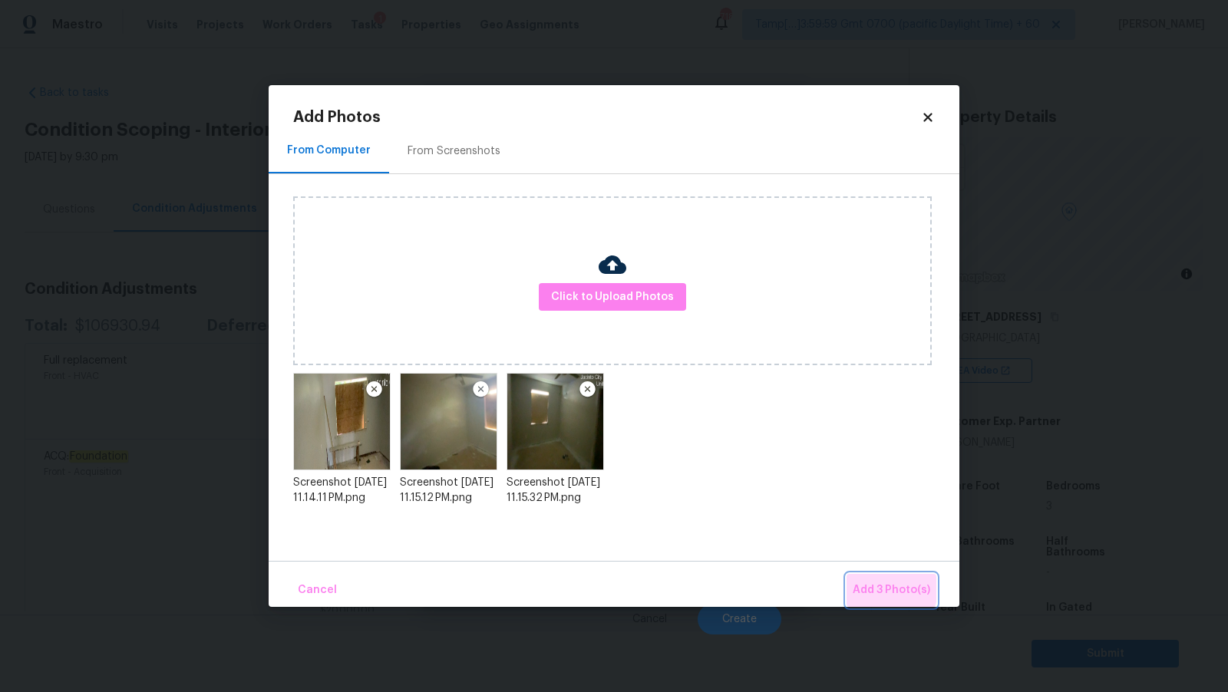
click at [875, 585] on span "Add 3 Photo(s)" at bounding box center [890, 590] width 77 height 19
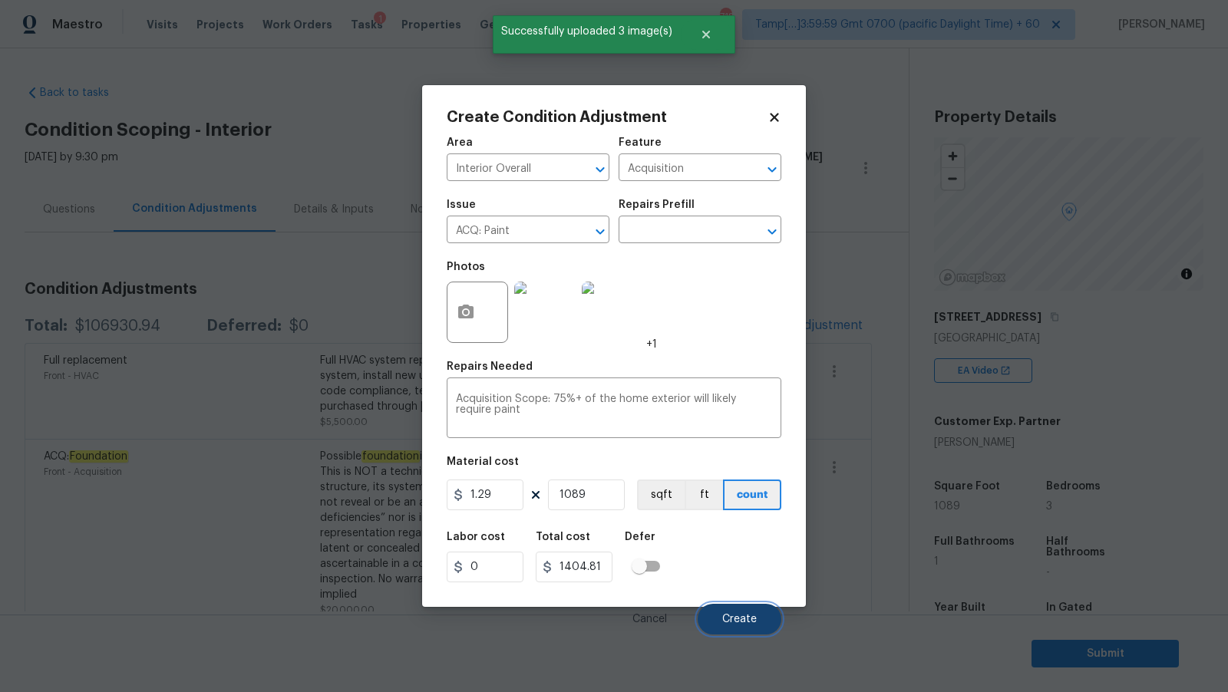
click at [730, 618] on span "Create" at bounding box center [739, 620] width 35 height 12
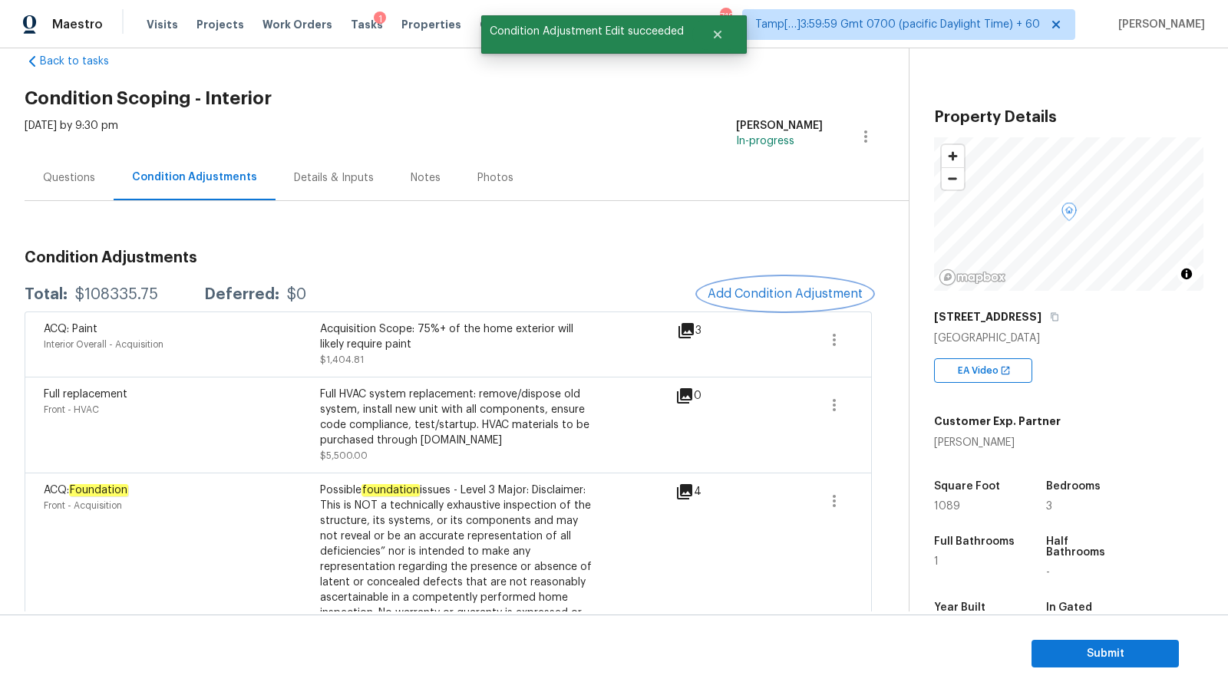
scroll to position [41, 0]
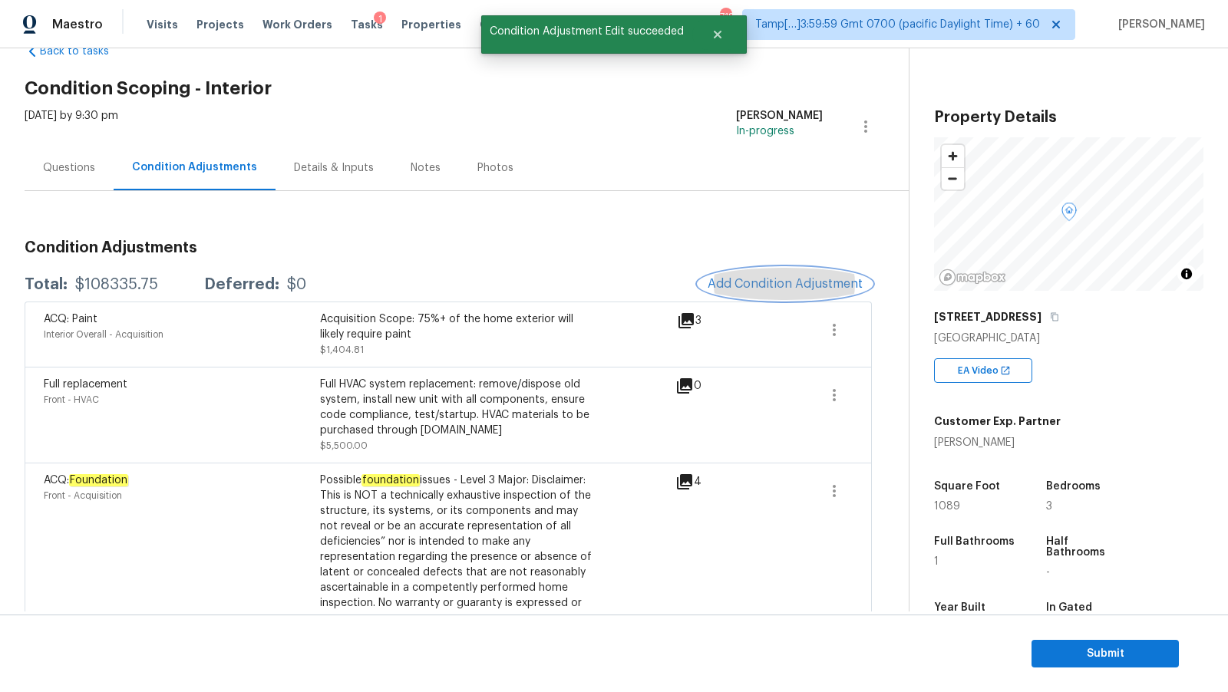
click at [754, 298] on button "Add Condition Adjustment" at bounding box center [784, 284] width 173 height 32
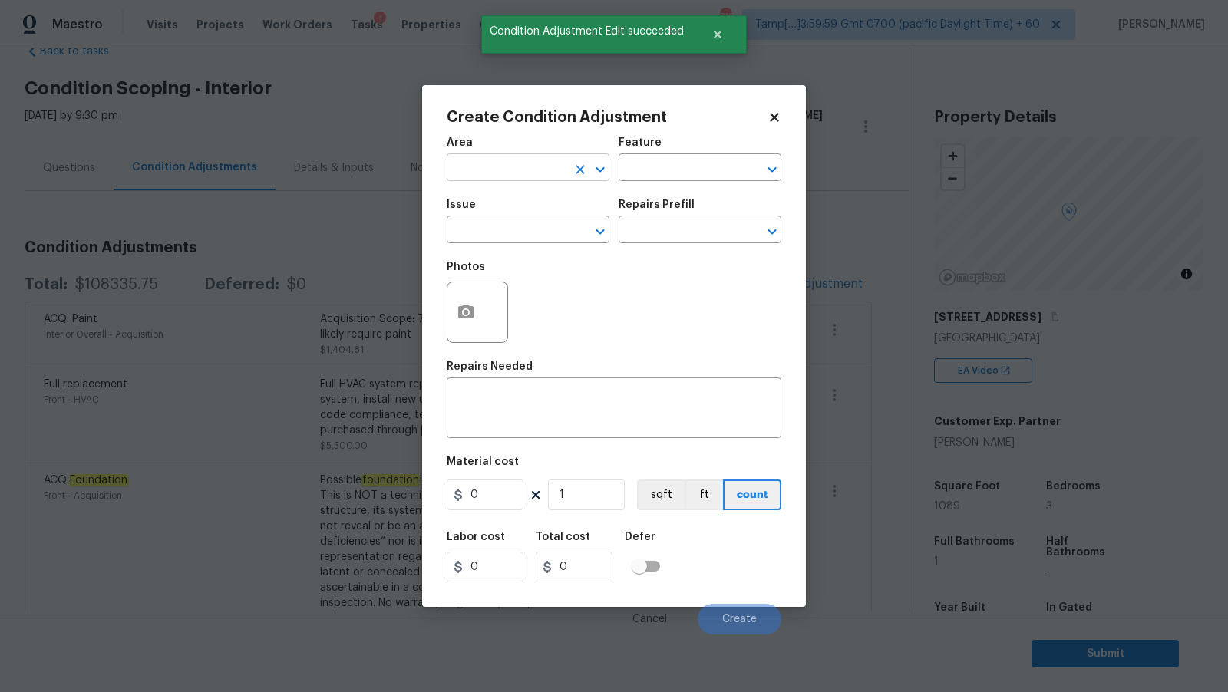
click at [545, 174] on input "text" at bounding box center [507, 169] width 120 height 24
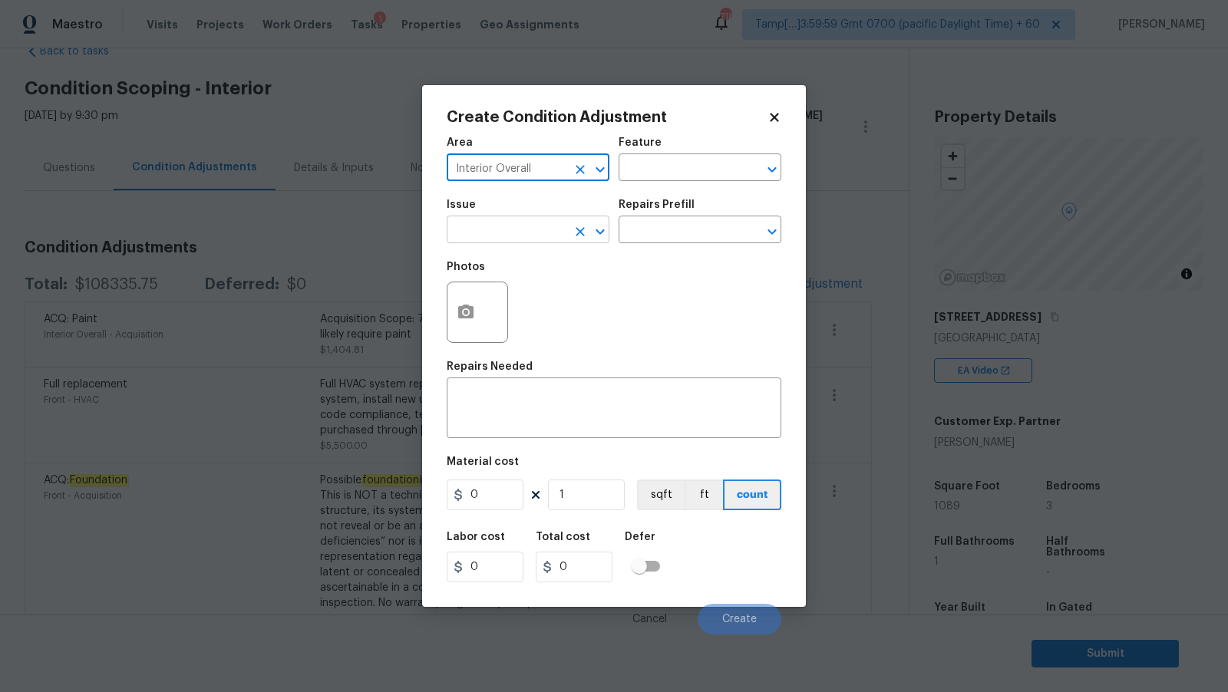
type input "Interior Overall"
click at [565, 236] on input "text" at bounding box center [507, 231] width 120 height 24
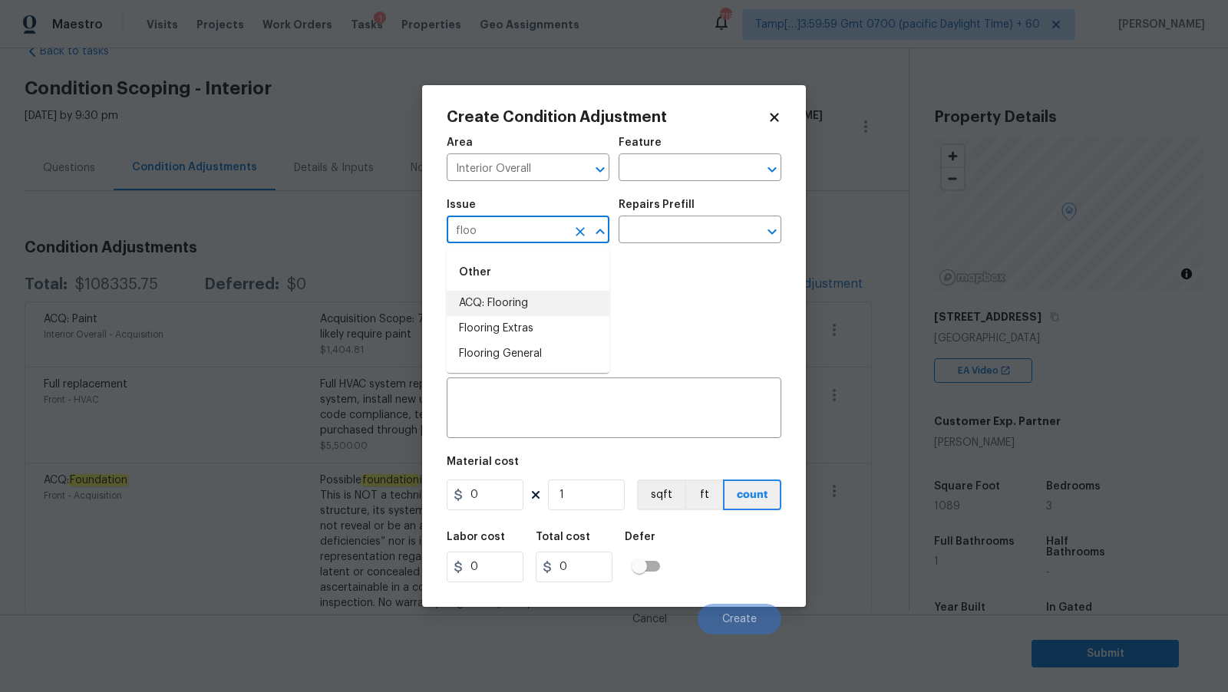
click at [582, 309] on li "ACQ: Flooring" at bounding box center [528, 303] width 163 height 25
type input "ACQ: Flooring"
click at [710, 229] on input "text" at bounding box center [678, 231] width 120 height 24
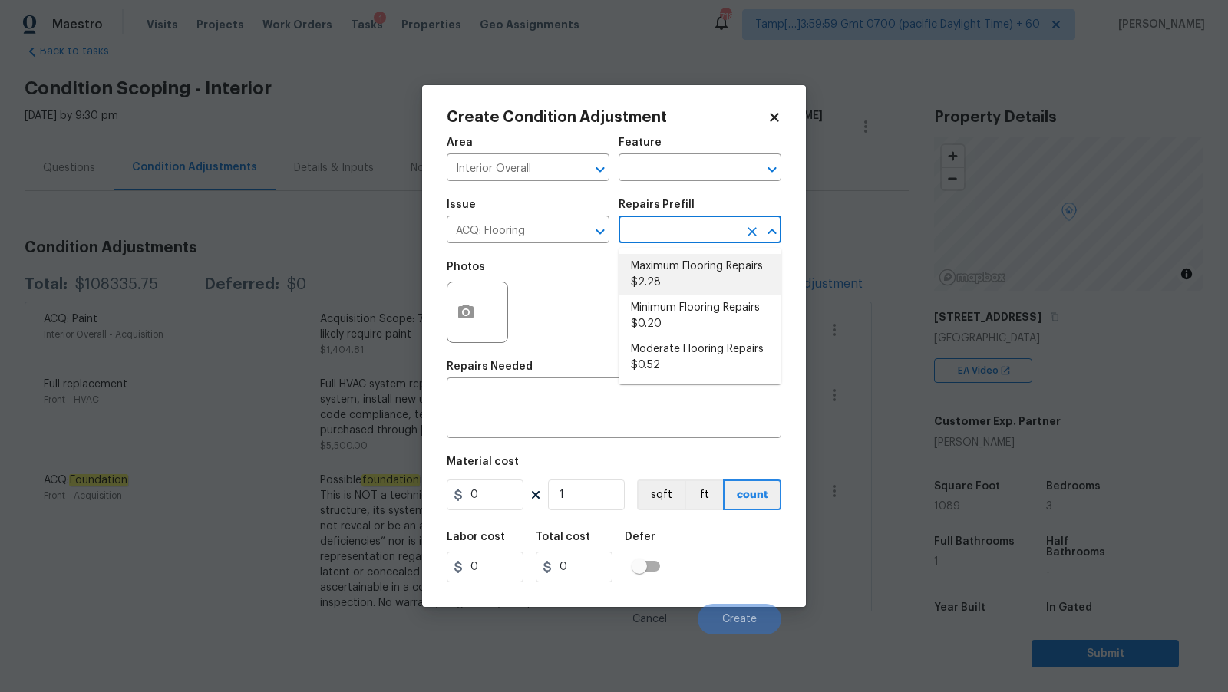
click at [720, 268] on li "Maximum Flooring Repairs $2.28" at bounding box center [699, 274] width 163 height 41
type input "Acquisition"
type textarea "Acquisition Scope: Maximum flooring repairs"
type input "2.28"
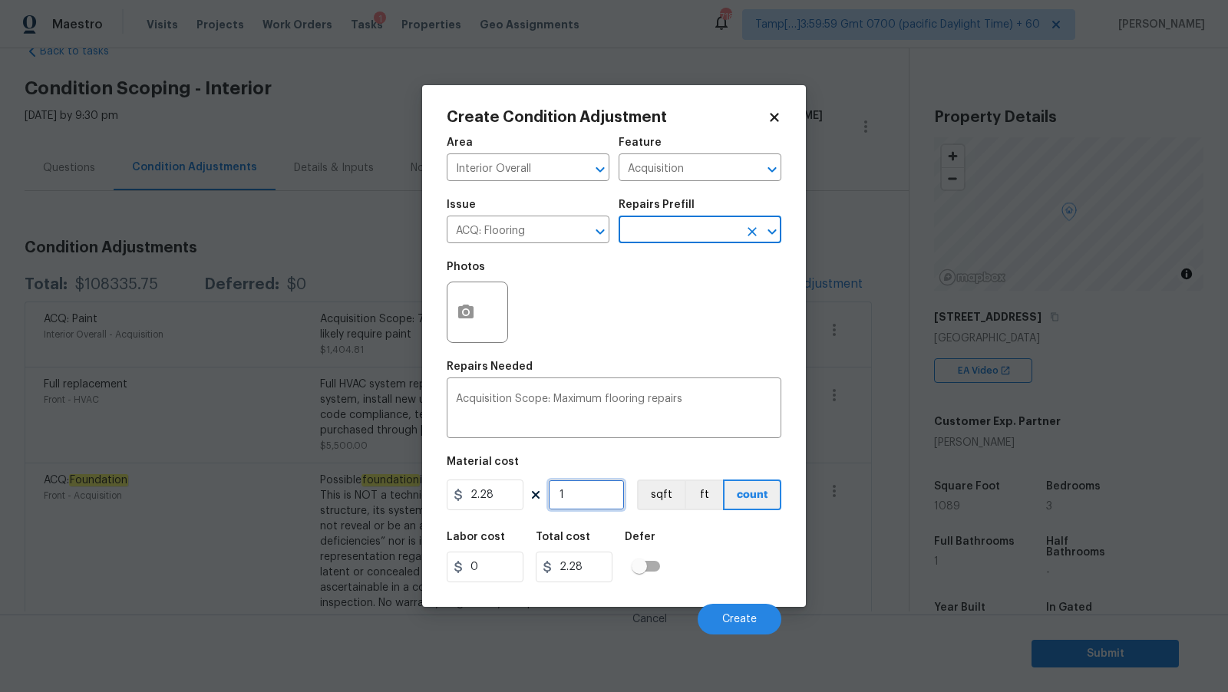
click at [593, 502] on input "1" at bounding box center [586, 495] width 77 height 31
type input "10"
type input "22.8"
type input "108"
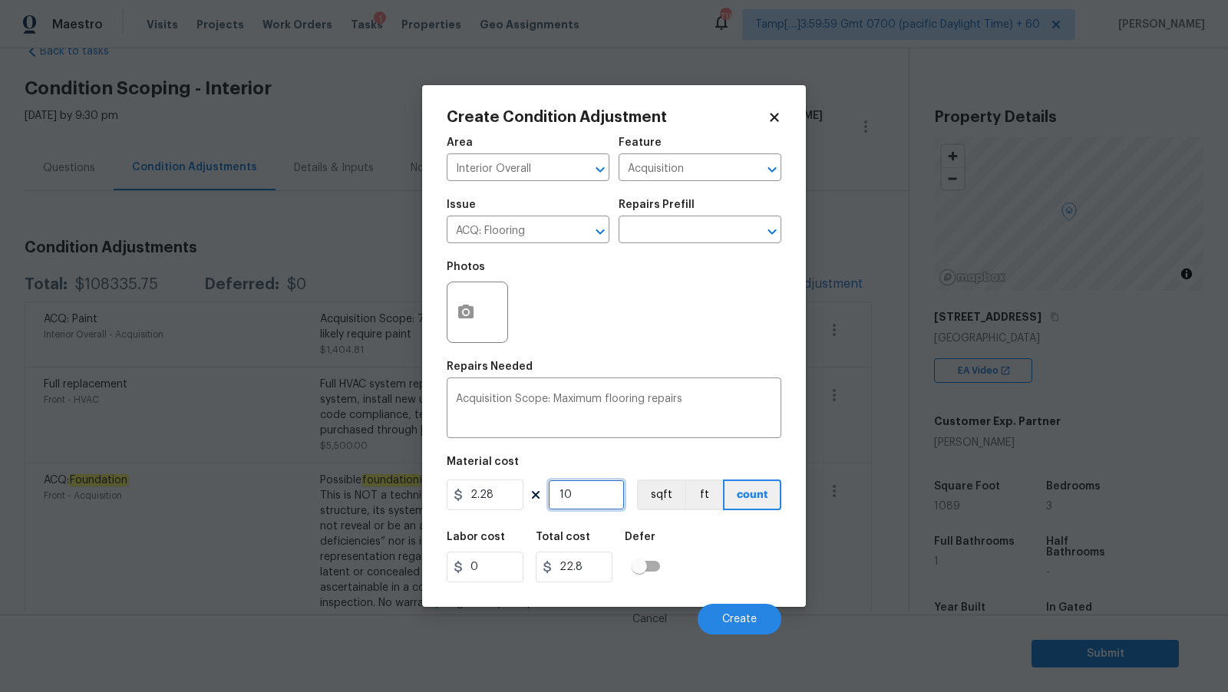
type input "246.24"
type input "1089"
type input "2482.92"
type input "1089"
click at [633, 344] on div "Photos" at bounding box center [614, 302] width 335 height 100
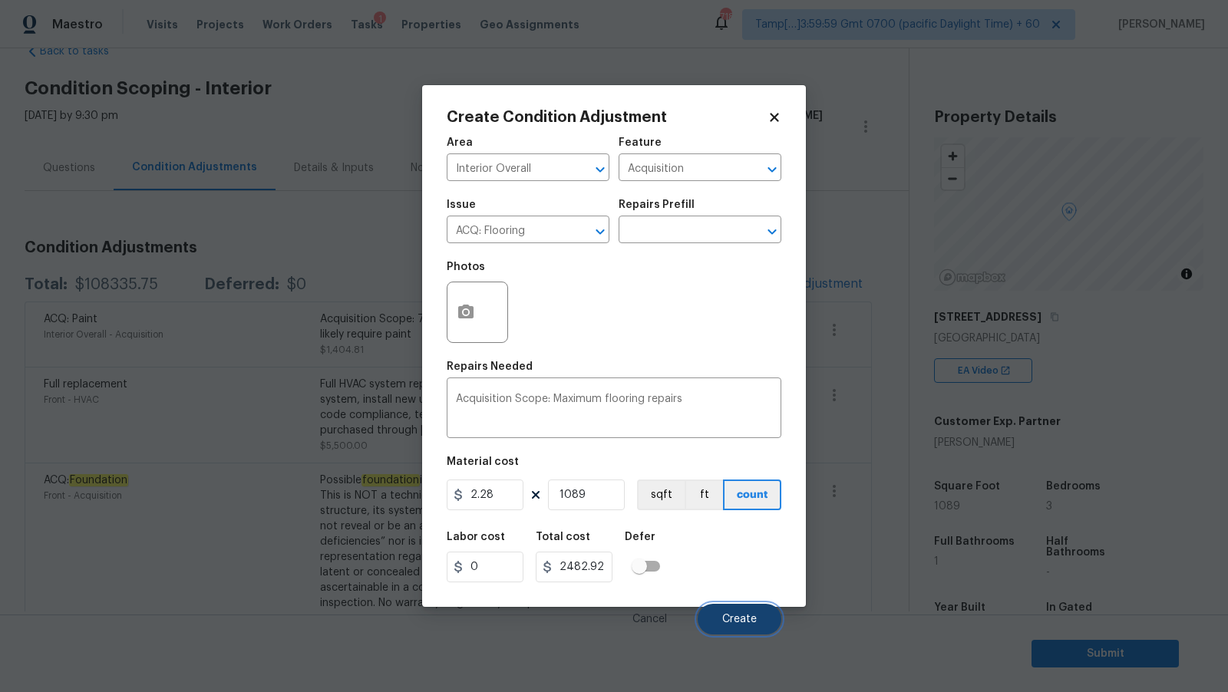
click at [751, 616] on span "Create" at bounding box center [739, 620] width 35 height 12
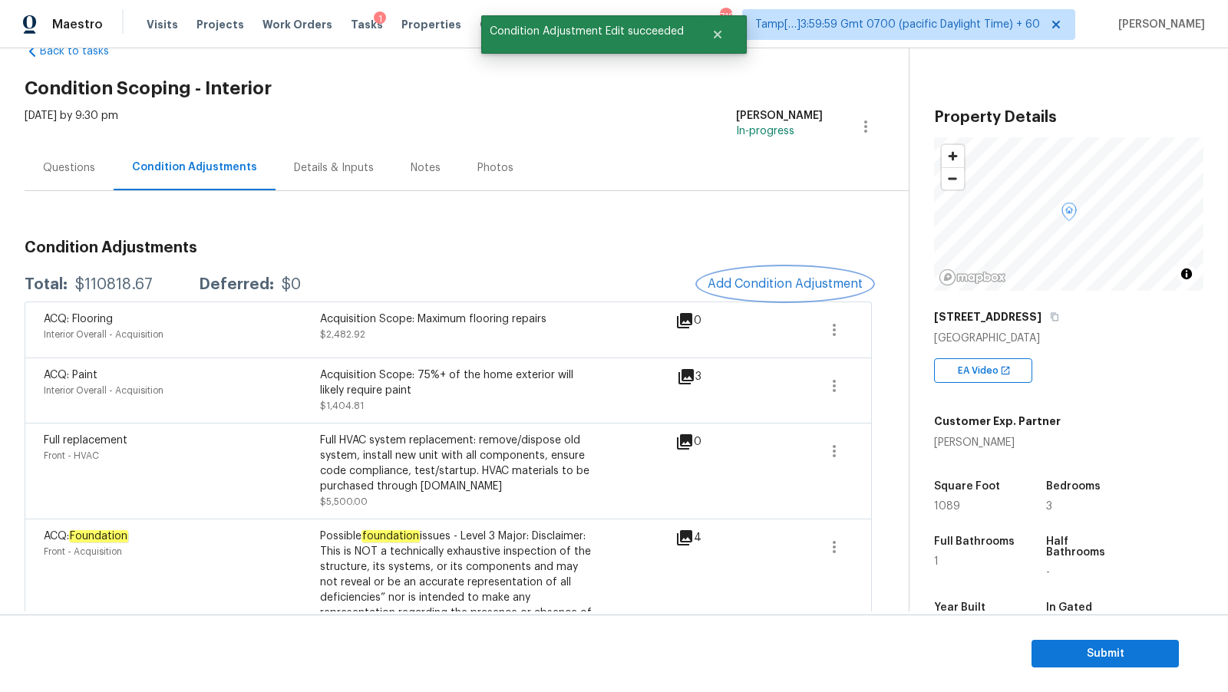
scroll to position [20, 0]
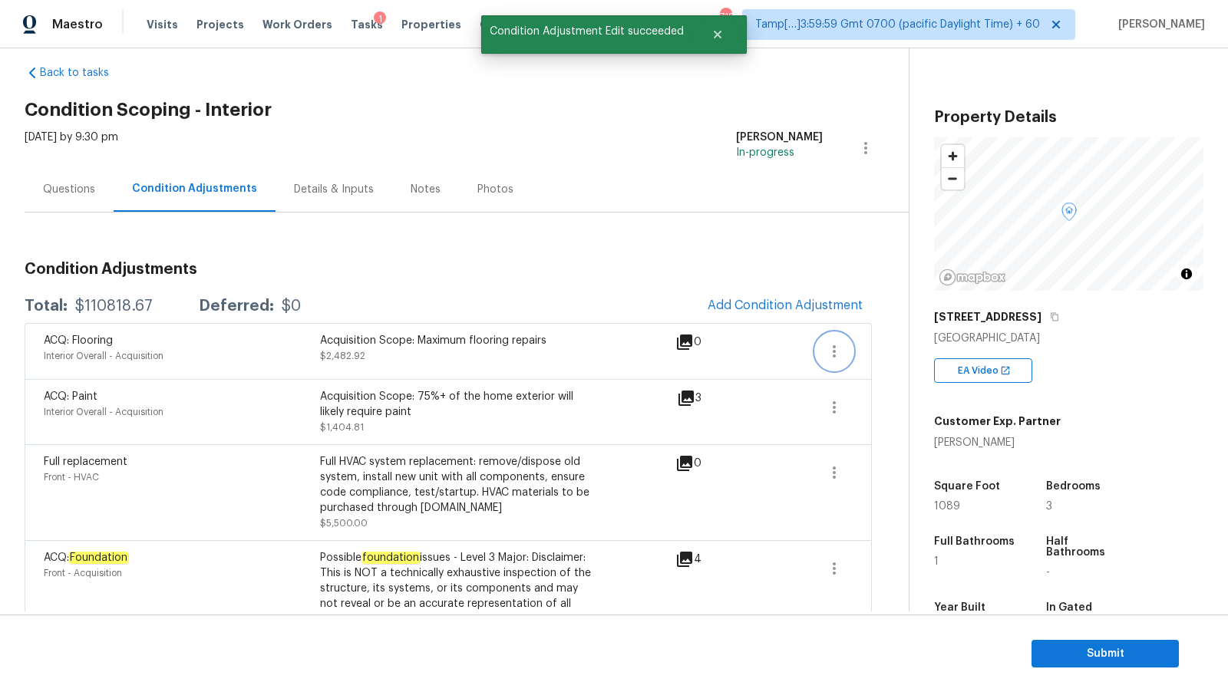
click at [844, 348] on button "button" at bounding box center [834, 351] width 37 height 37
click at [911, 349] on div "Edit" at bounding box center [922, 346] width 120 height 15
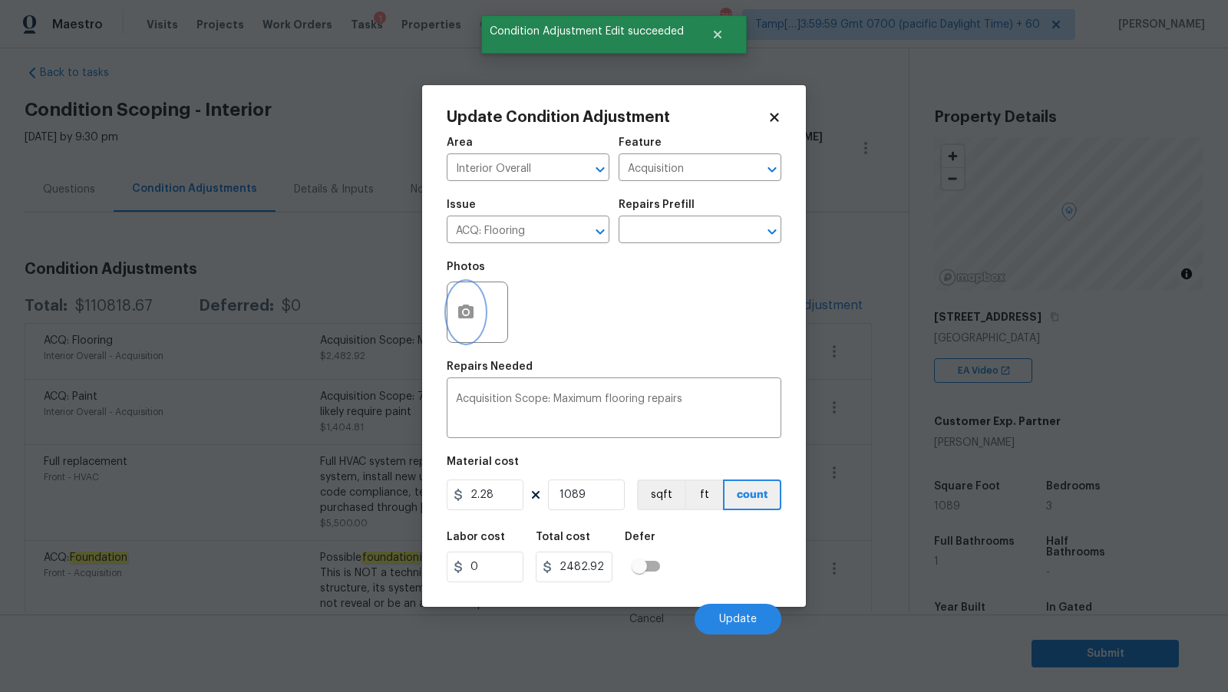
click at [469, 317] on icon "button" at bounding box center [465, 312] width 15 height 14
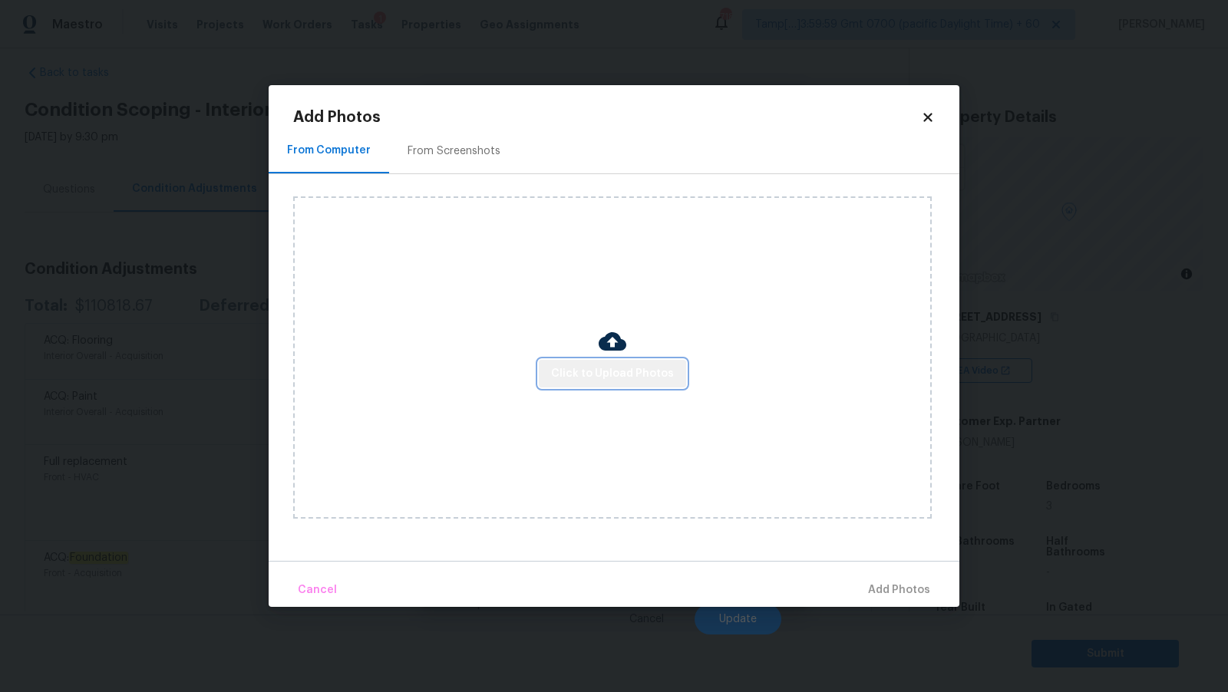
click at [631, 368] on span "Click to Upload Photos" at bounding box center [612, 373] width 123 height 19
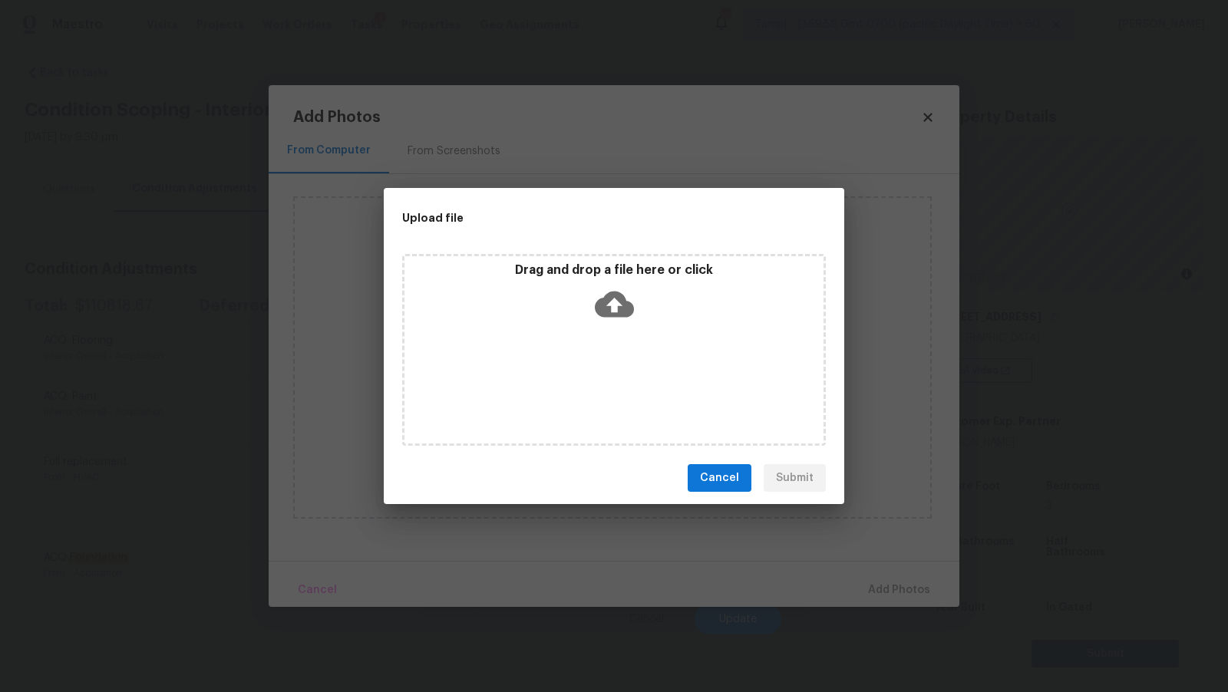
click at [626, 302] on icon at bounding box center [614, 305] width 39 height 26
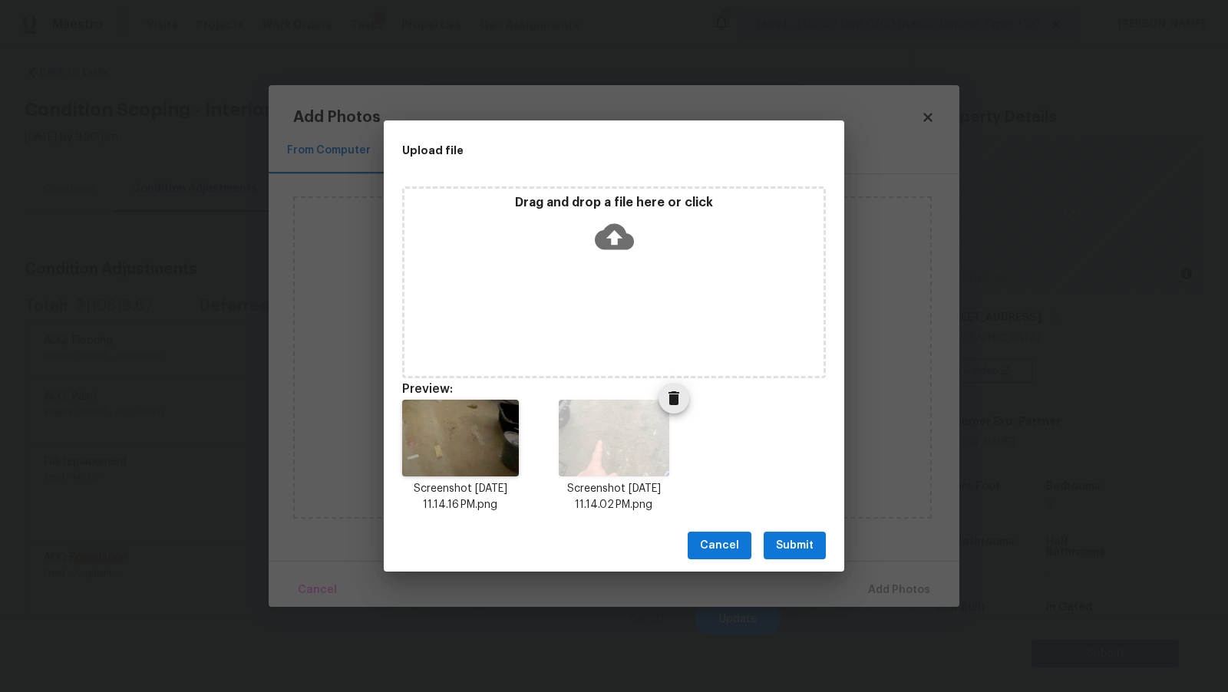
click at [677, 405] on icon "Delete" at bounding box center [673, 398] width 18 height 18
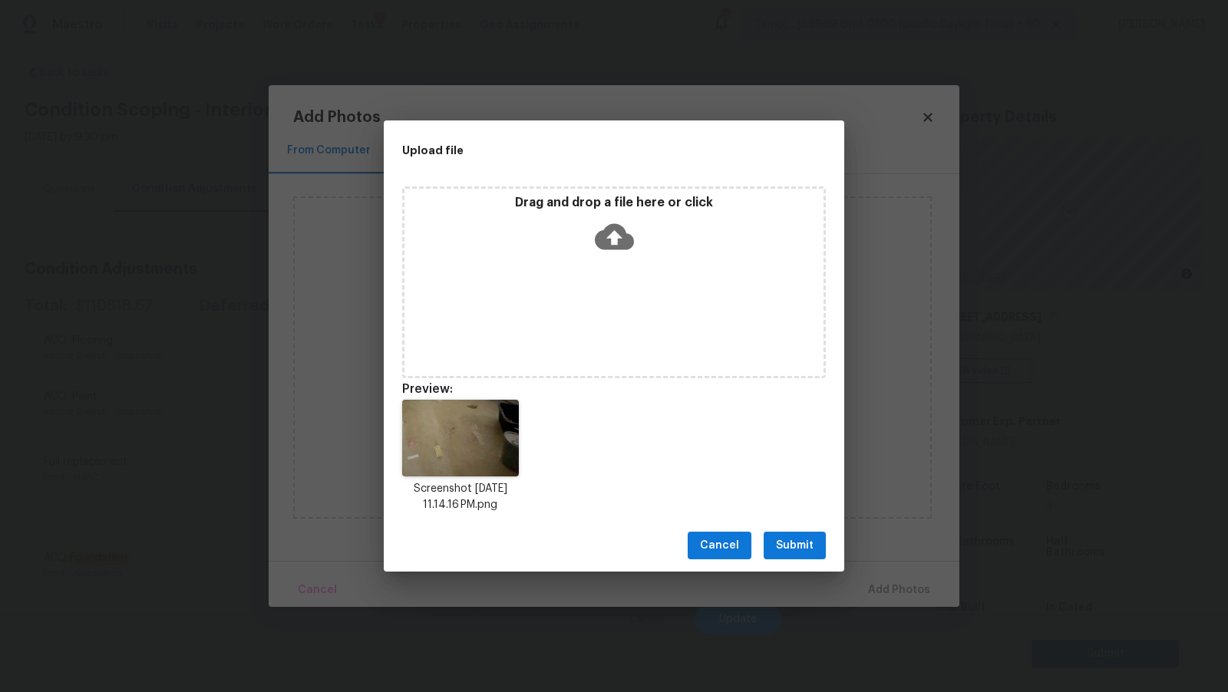
click at [776, 552] on span "Submit" at bounding box center [795, 545] width 38 height 19
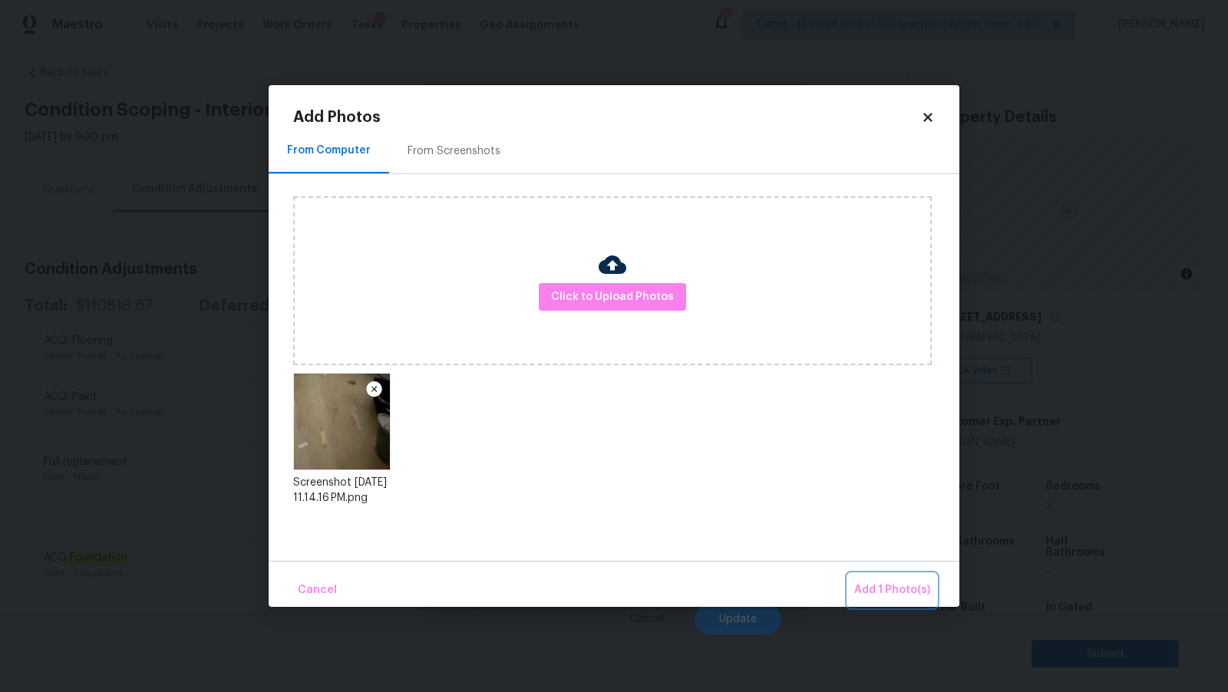
click at [885, 591] on span "Add 1 Photo(s)" at bounding box center [892, 590] width 76 height 19
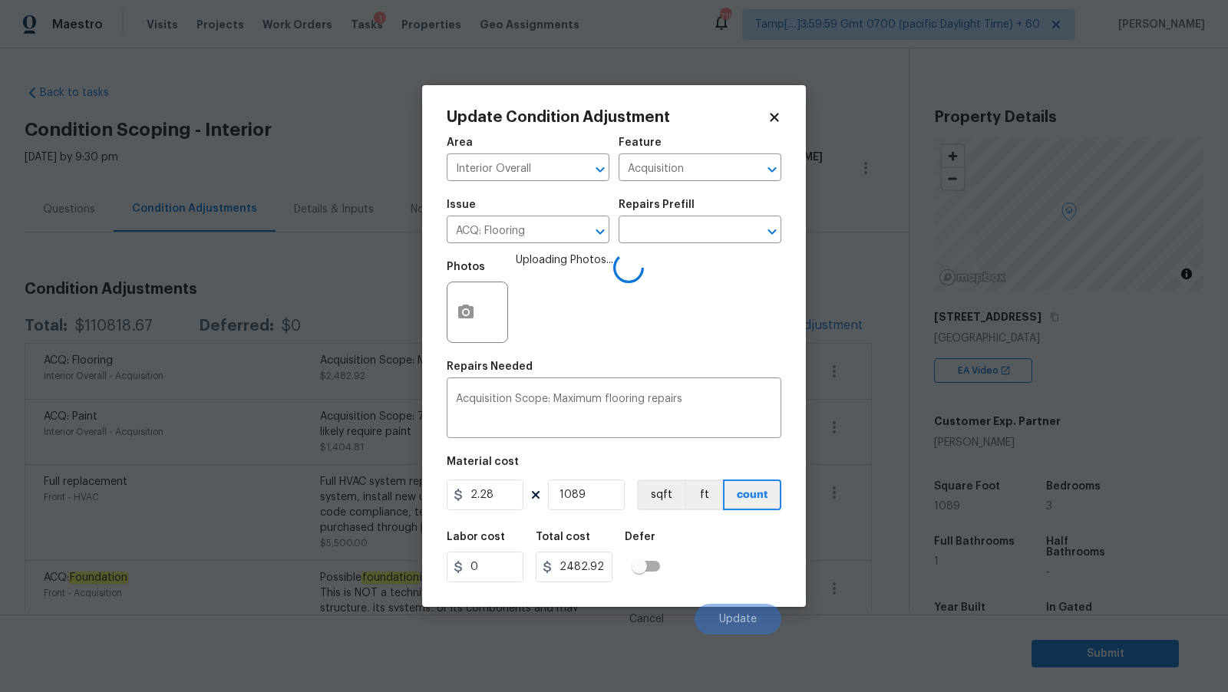
scroll to position [20, 0]
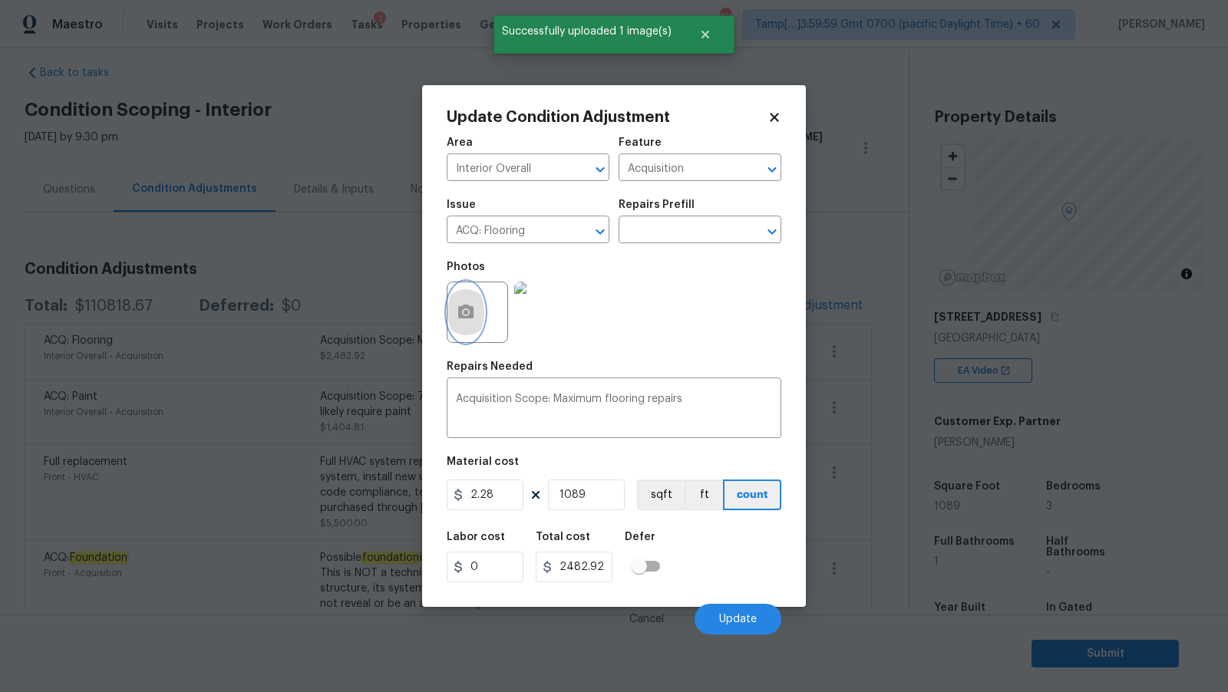
click at [470, 318] on icon "button" at bounding box center [465, 312] width 15 height 14
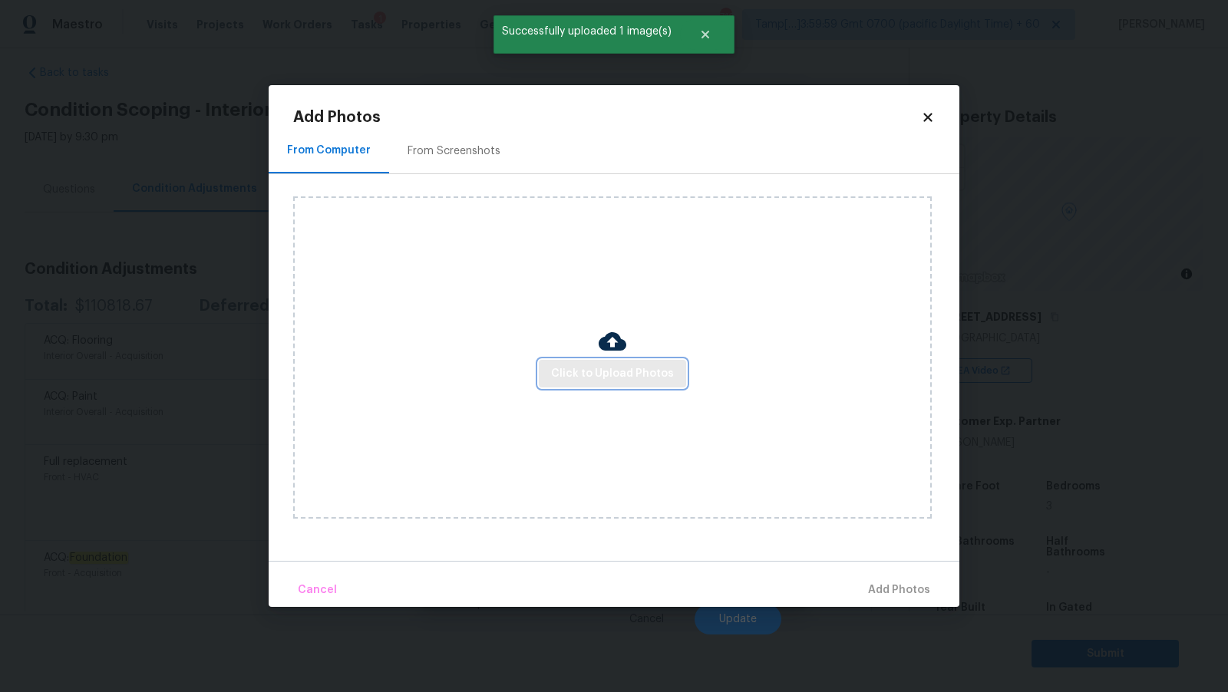
click at [600, 378] on span "Click to Upload Photos" at bounding box center [612, 373] width 123 height 19
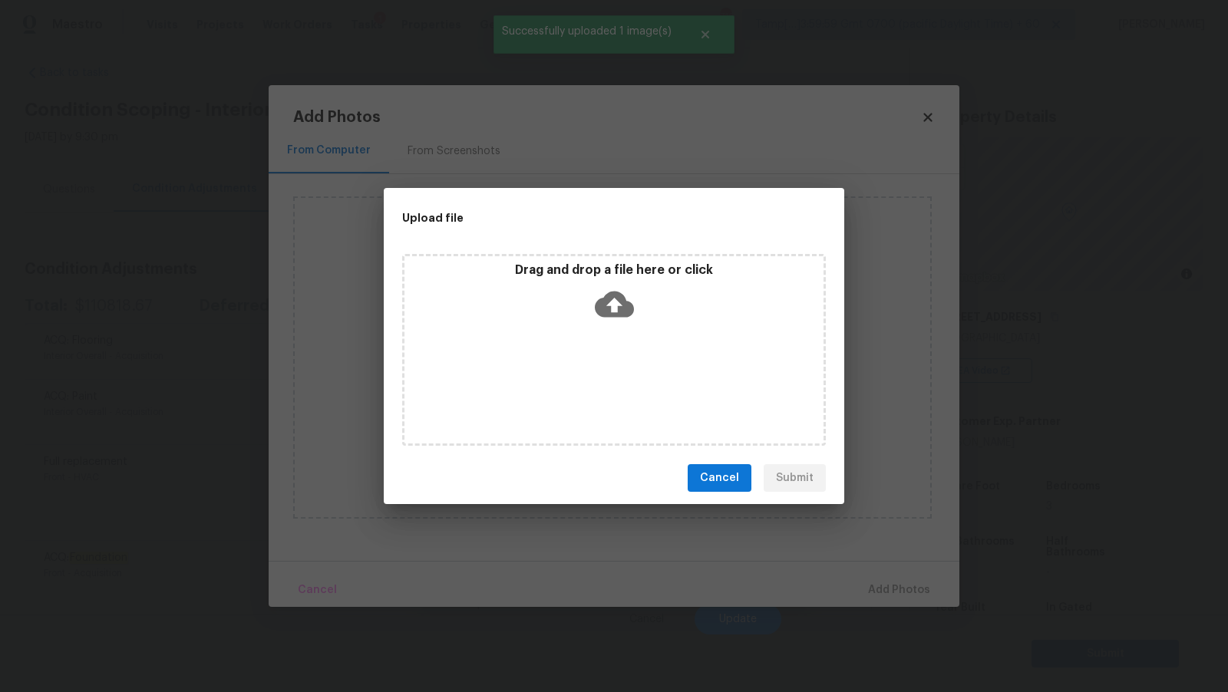
click at [623, 285] on icon at bounding box center [614, 304] width 39 height 39
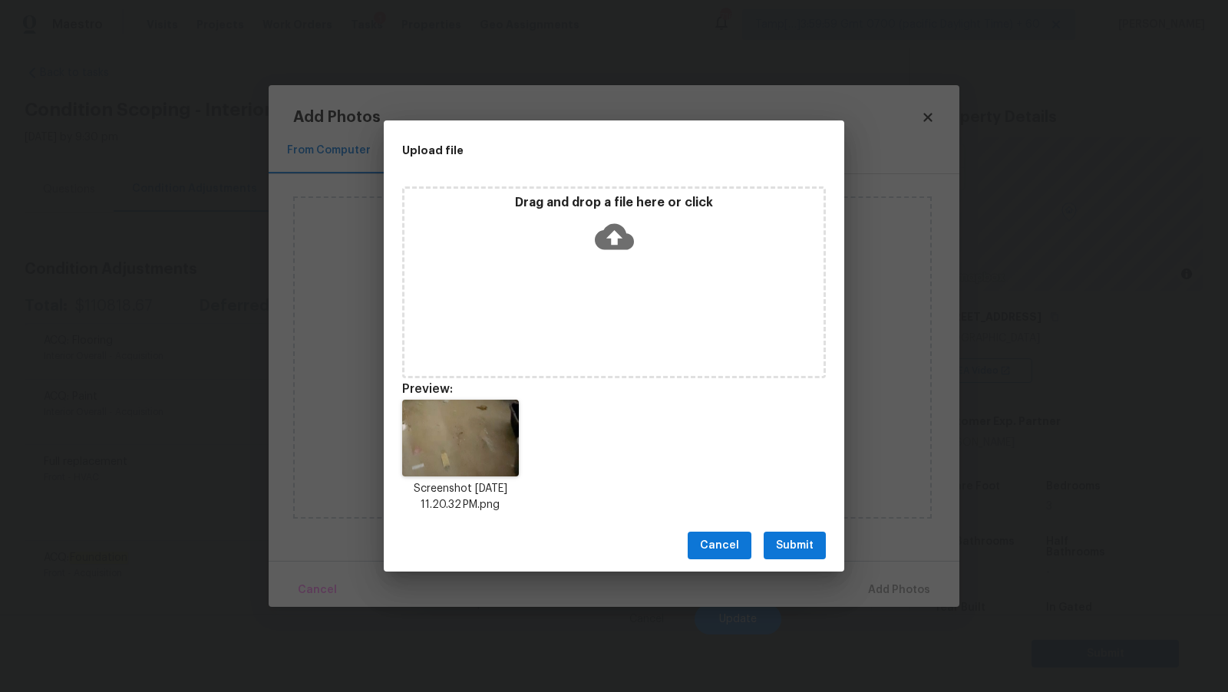
click at [807, 548] on span "Submit" at bounding box center [795, 545] width 38 height 19
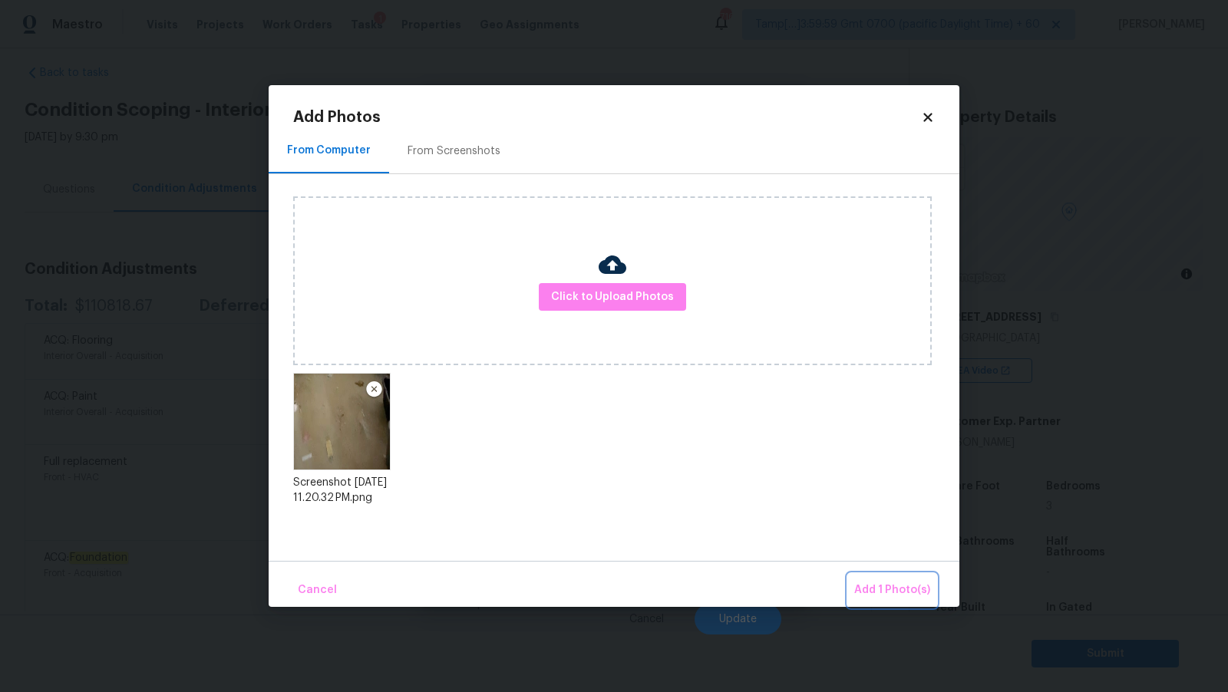
click at [882, 593] on span "Add 1 Photo(s)" at bounding box center [892, 590] width 76 height 19
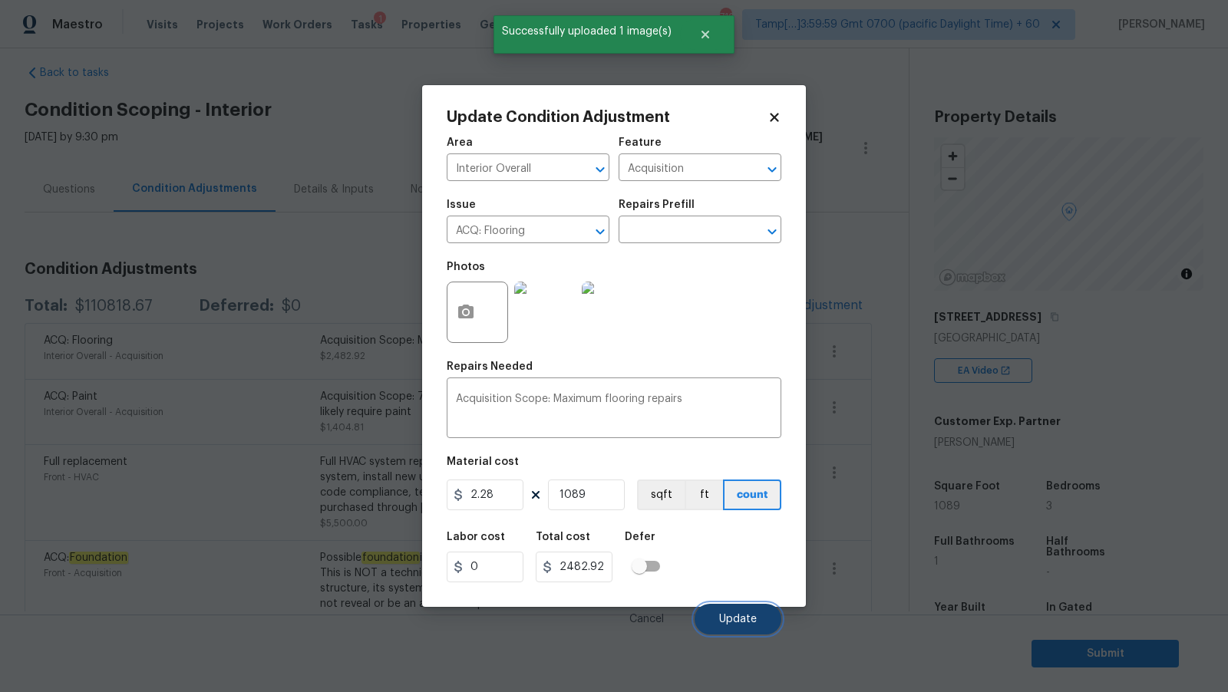
click at [738, 611] on button "Update" at bounding box center [737, 619] width 87 height 31
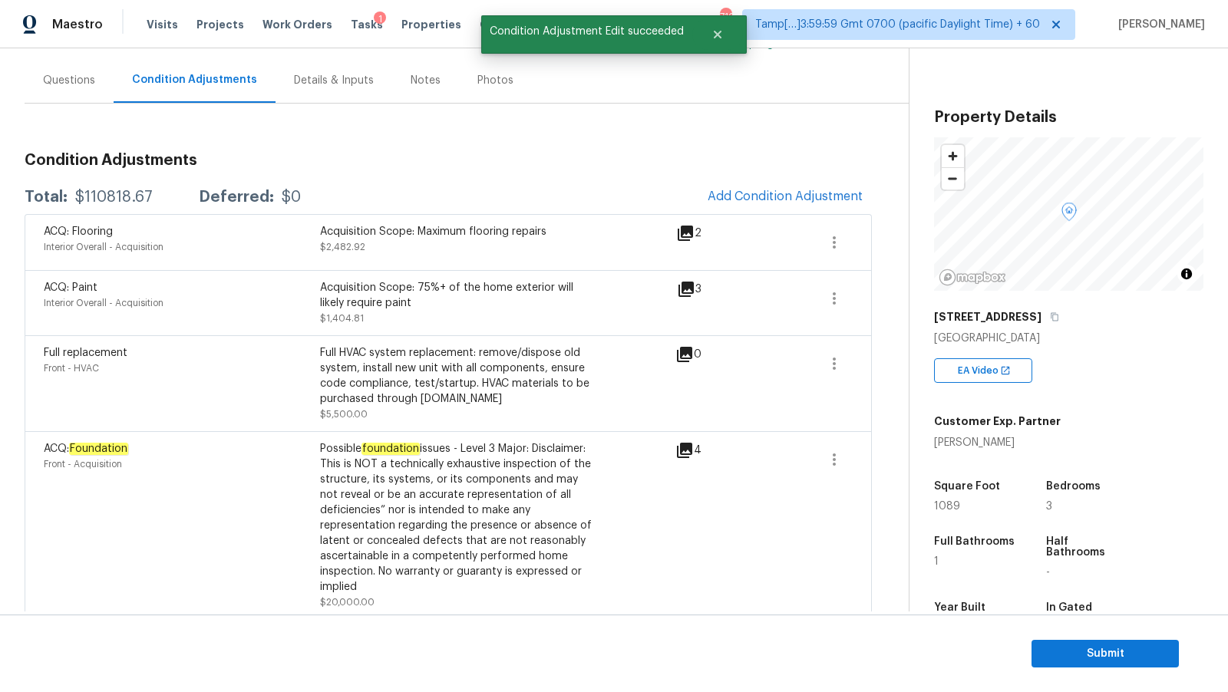
scroll to position [127, 0]
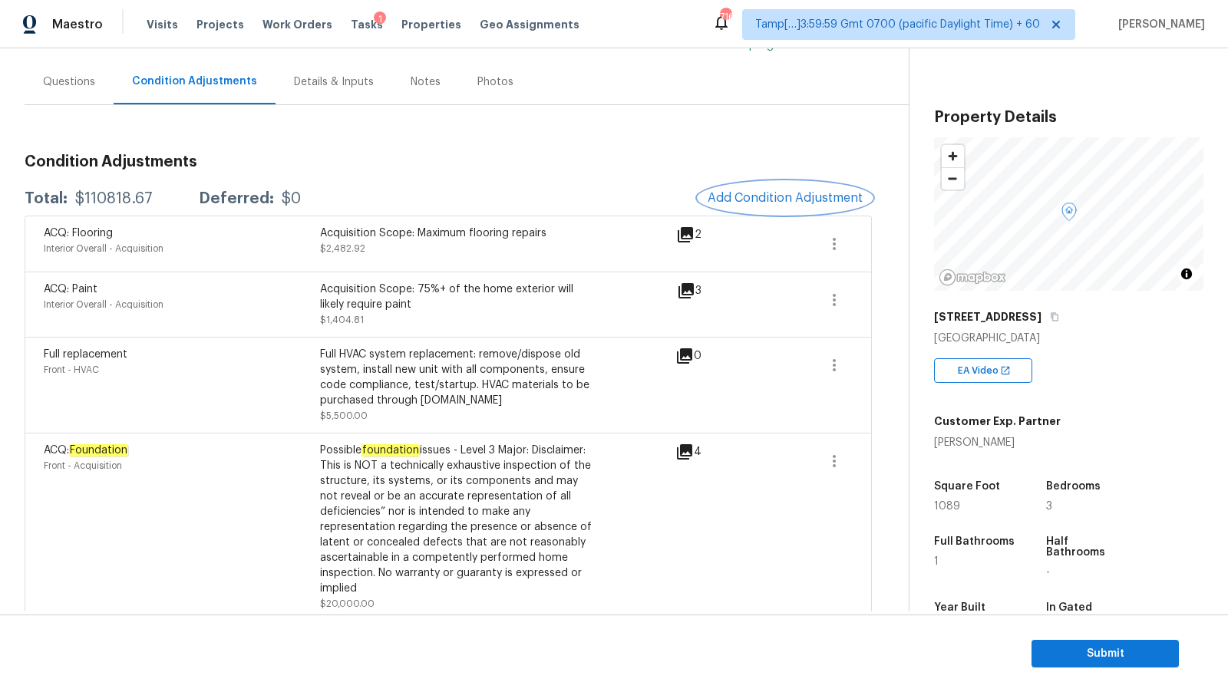
click at [754, 200] on span "Add Condition Adjustment" at bounding box center [784, 198] width 155 height 14
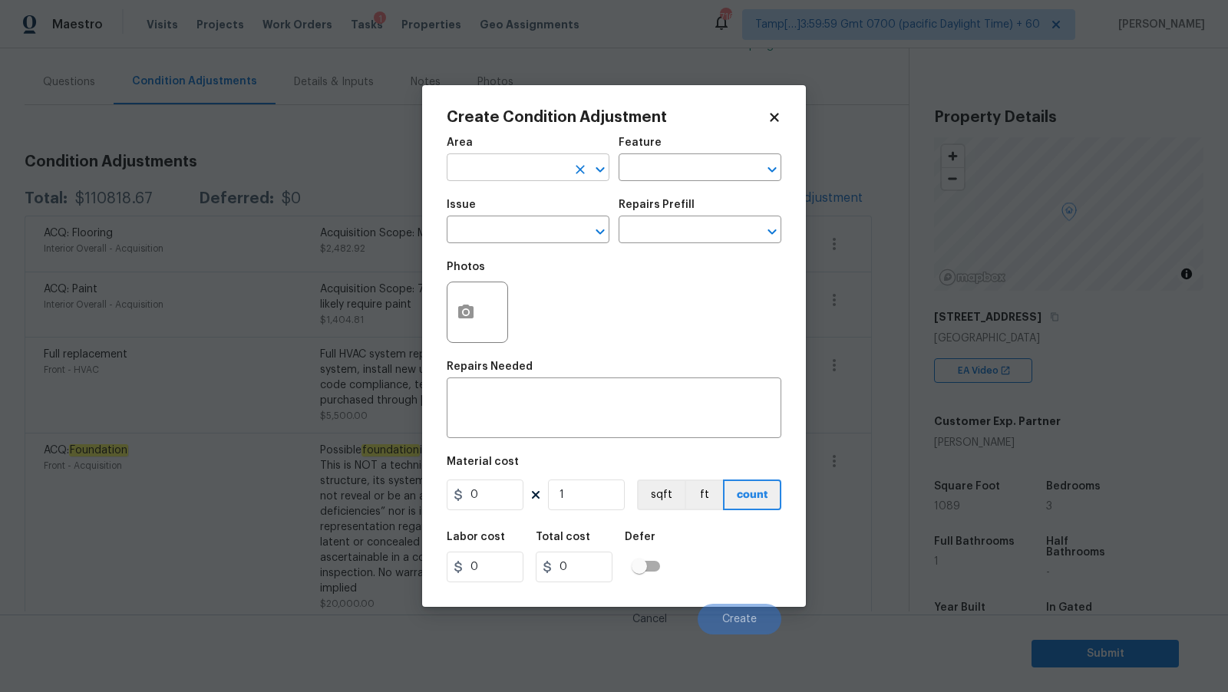
click at [602, 165] on icon "Open" at bounding box center [600, 169] width 18 height 18
click at [598, 232] on icon "Open" at bounding box center [599, 231] width 8 height 5
type input "Interior Overall"
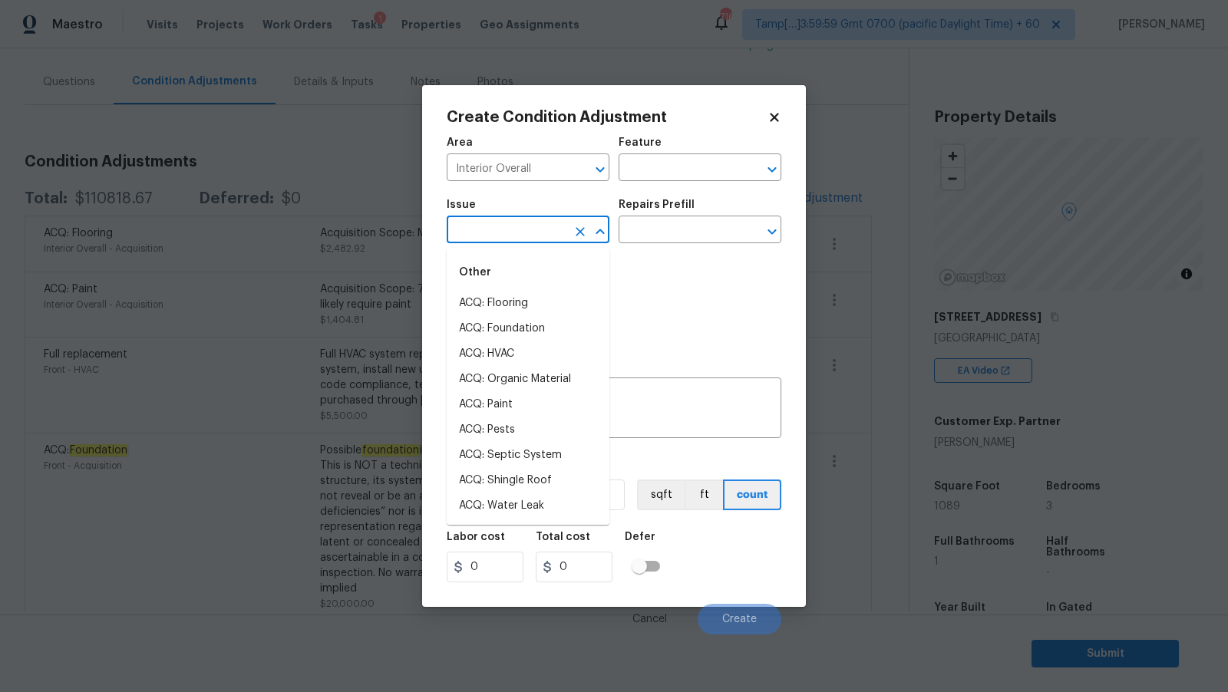
click at [507, 232] on input "text" at bounding box center [507, 231] width 120 height 24
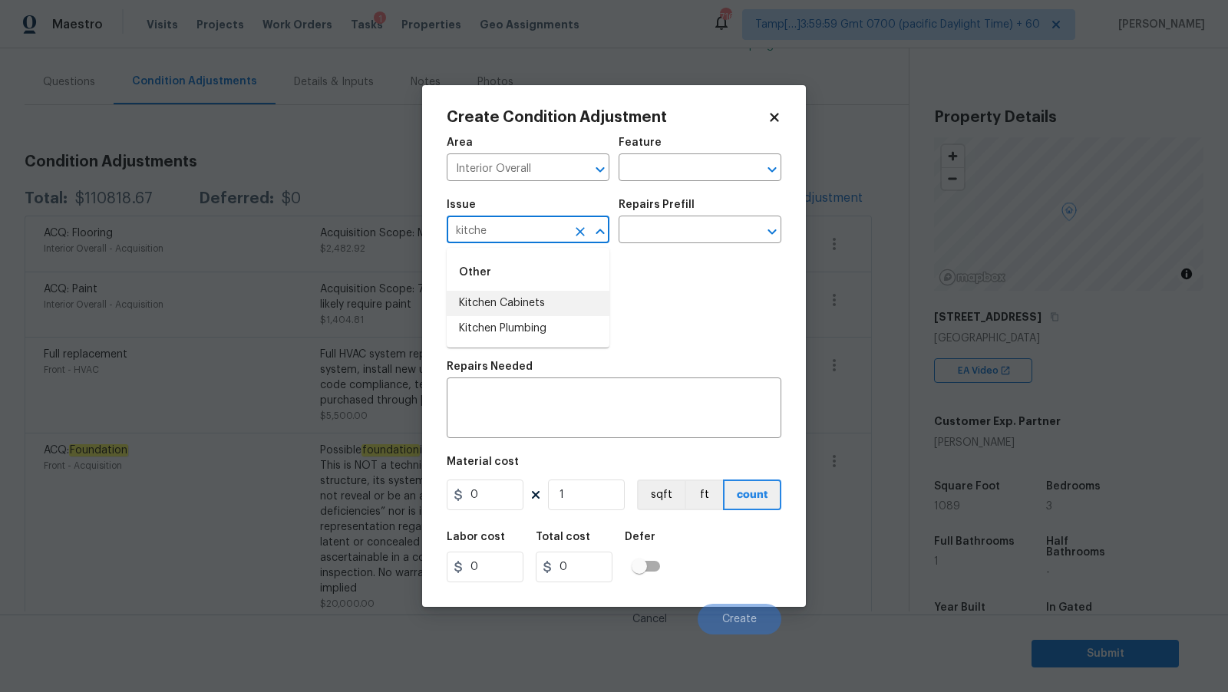
click at [494, 303] on li "Kitchen Cabinets" at bounding box center [528, 303] width 163 height 25
type input "Kitchen Cabinets"
click at [699, 224] on input "text" at bounding box center [678, 231] width 120 height 24
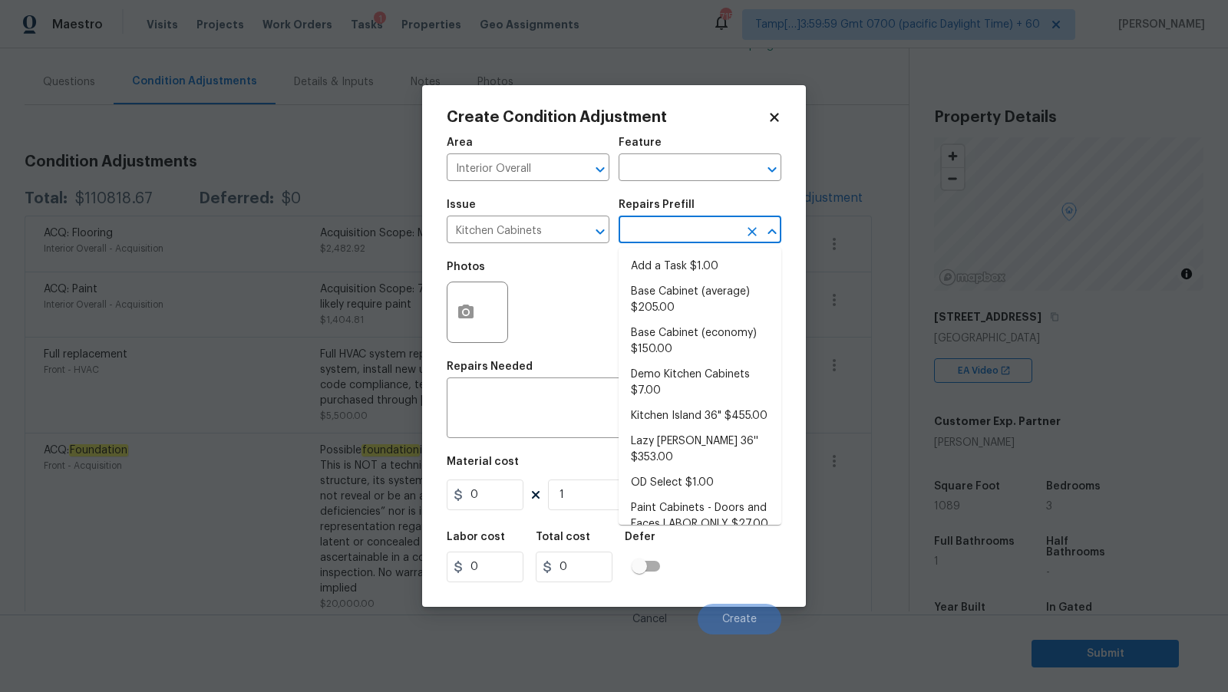
scroll to position [244, 0]
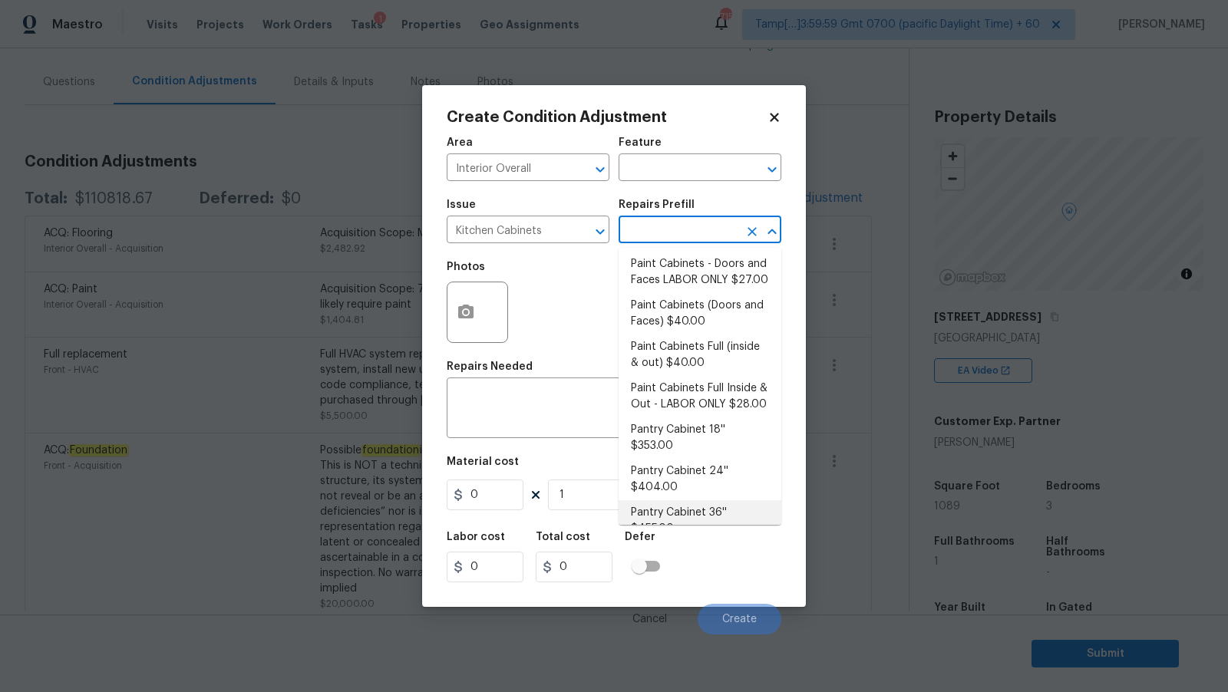
click at [358, 196] on body "Maestro Visits Projects Work Orders Tasks 1 Properties Geo Assignments 715 Tamp…" at bounding box center [614, 346] width 1228 height 692
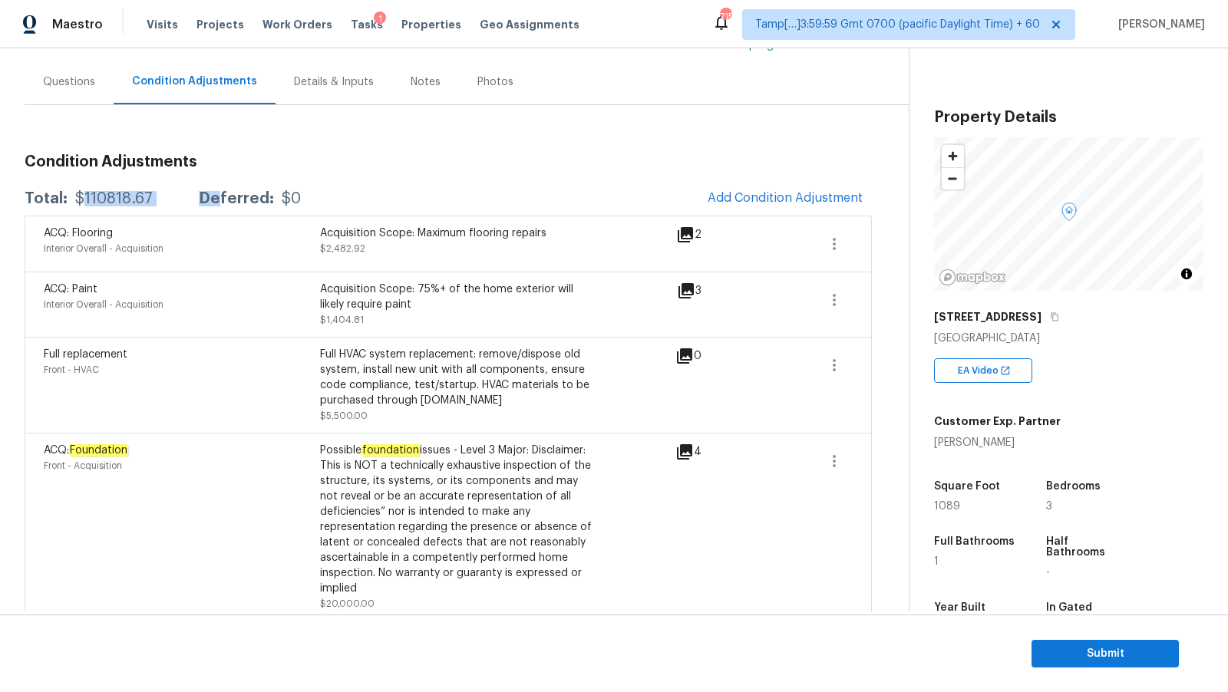
drag, startPoint x: 81, startPoint y: 194, endPoint x: 217, endPoint y: 194, distance: 136.6
click at [217, 194] on div "Total: $110818.67 Deferred: $0" at bounding box center [163, 198] width 276 height 15
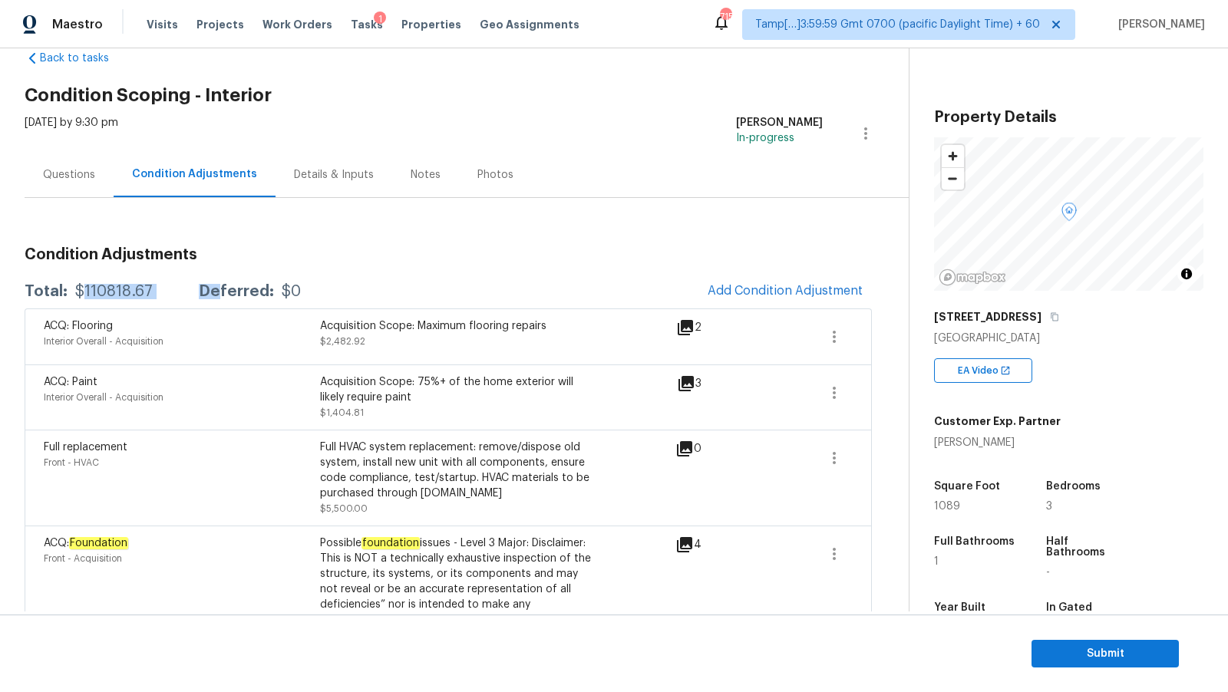
scroll to position [33, 0]
click at [826, 333] on icon "button" at bounding box center [834, 338] width 18 height 18
click at [878, 335] on div "Edit" at bounding box center [922, 333] width 120 height 15
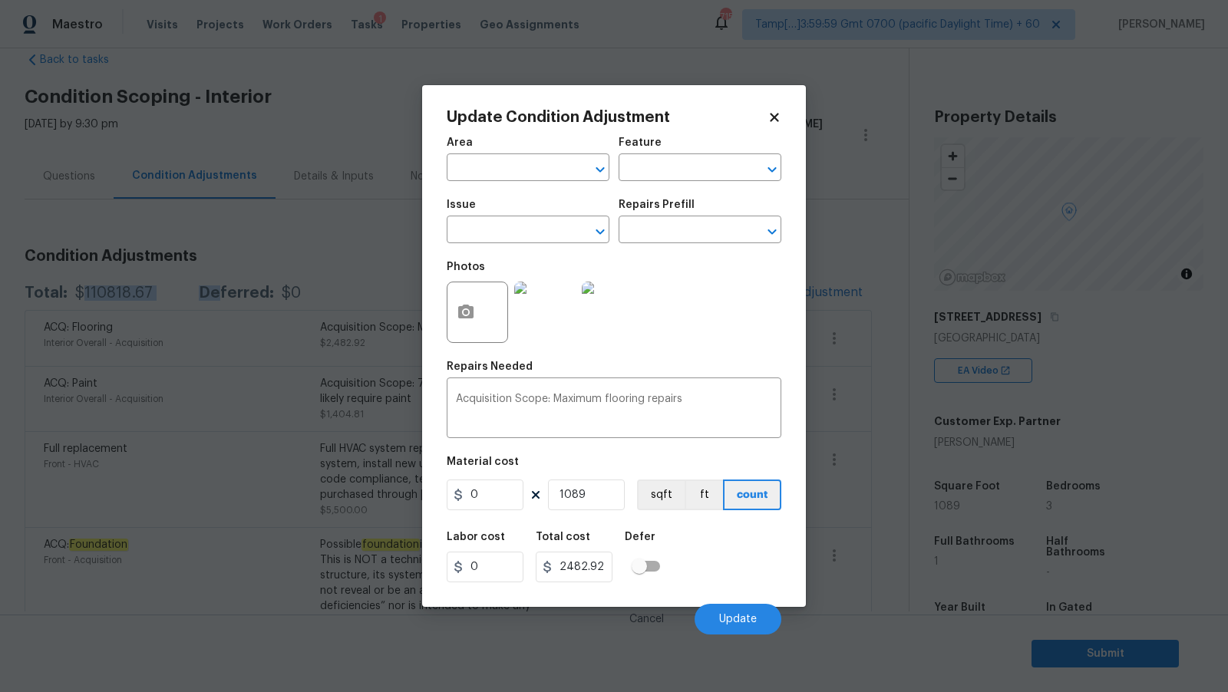
type input "Interior Overall"
type input "Acquisition"
type input "ACQ: Flooring"
click at [552, 306] on img at bounding box center [544, 312] width 61 height 61
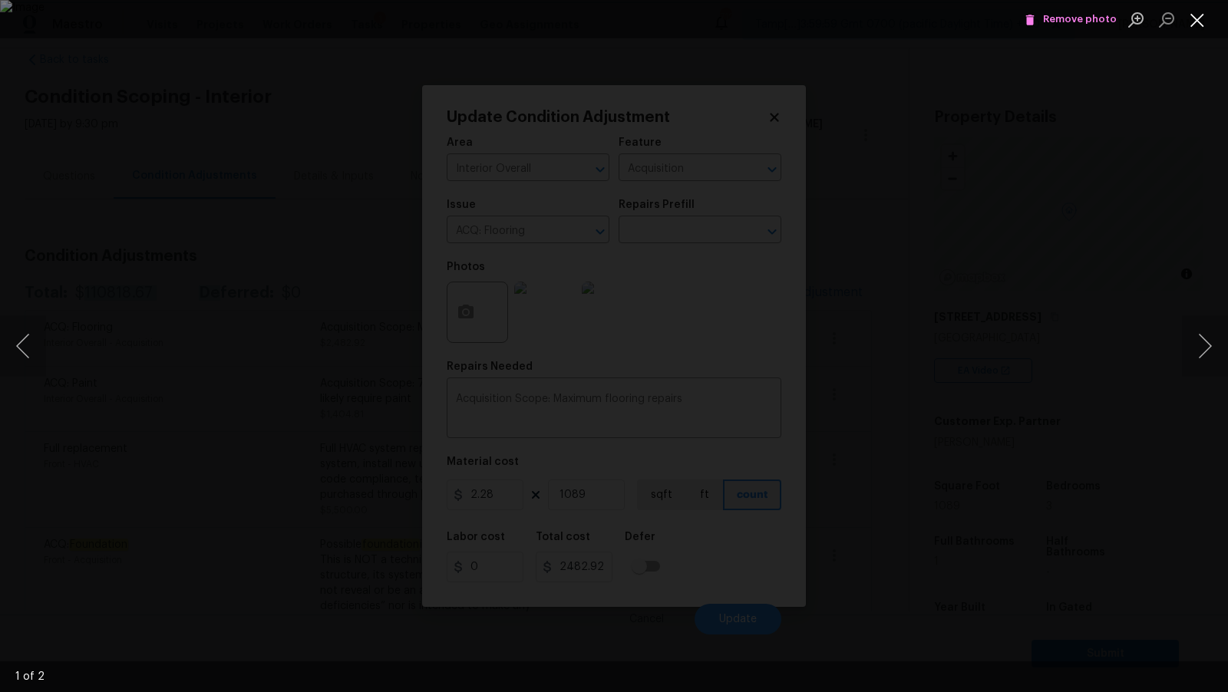
click at [1191, 19] on button "Close lightbox" at bounding box center [1197, 19] width 31 height 27
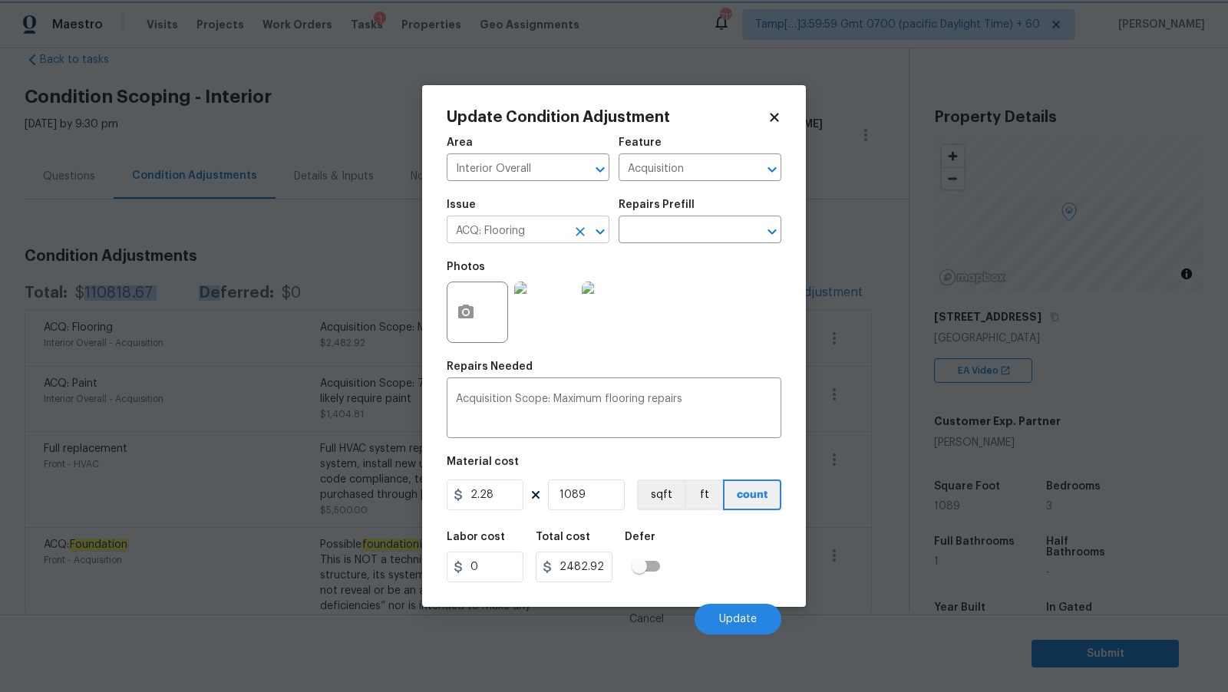
click at [603, 226] on icon "Open" at bounding box center [600, 231] width 18 height 18
click at [681, 295] on div "Photos" at bounding box center [614, 302] width 335 height 100
click at [489, 487] on input "2.28" at bounding box center [485, 495] width 77 height 31
type input "0"
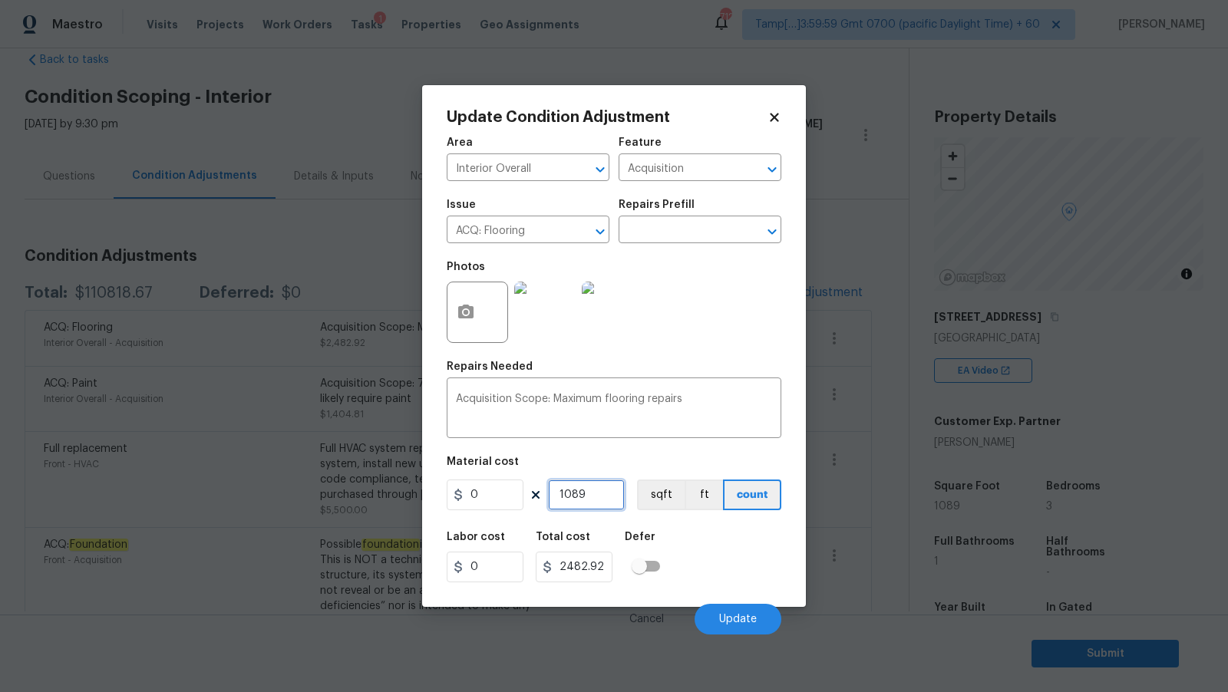
type input "0"
click at [741, 577] on div "Labor cost 0 Total cost 0 Defer" at bounding box center [614, 556] width 335 height 69
click at [549, 299] on img at bounding box center [544, 312] width 61 height 61
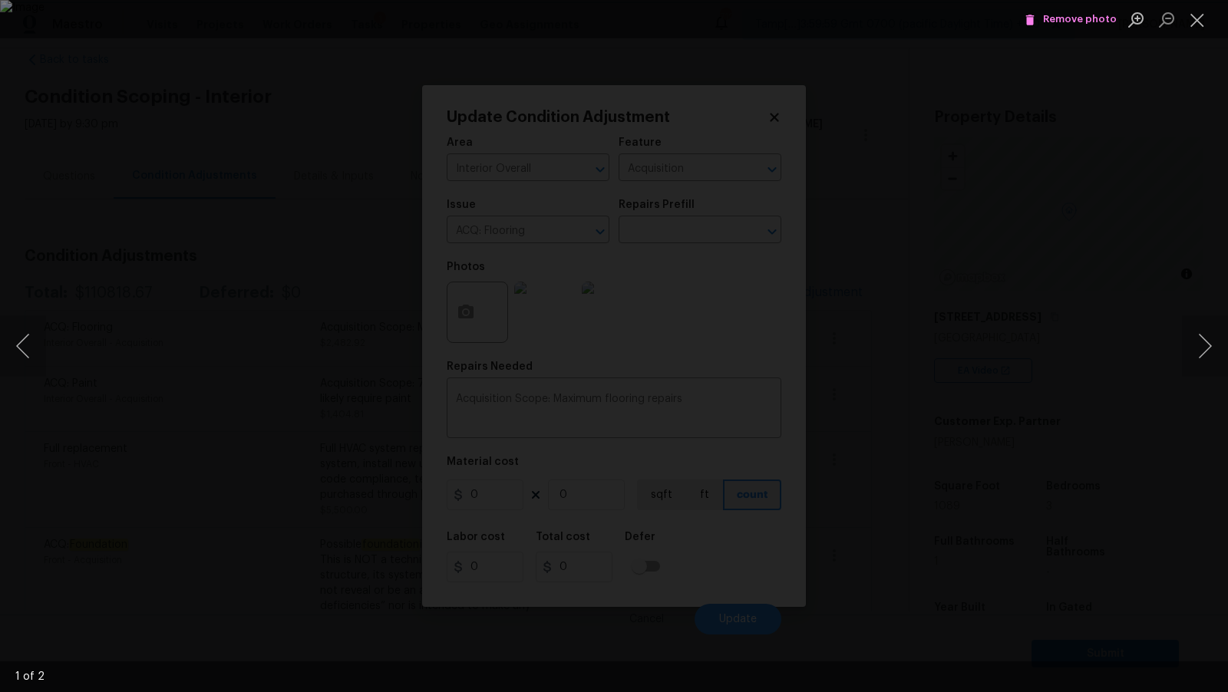
click at [1061, 16] on span "Remove photo" at bounding box center [1070, 20] width 92 height 18
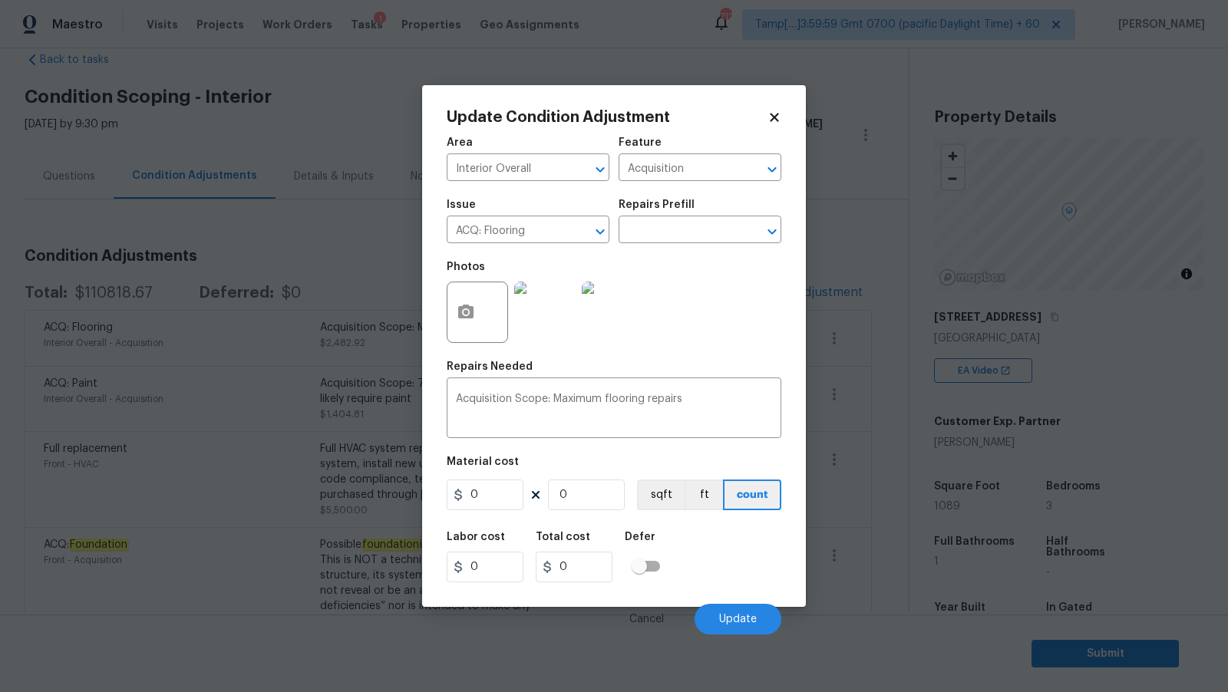
click at [534, 297] on img at bounding box center [544, 312] width 61 height 61
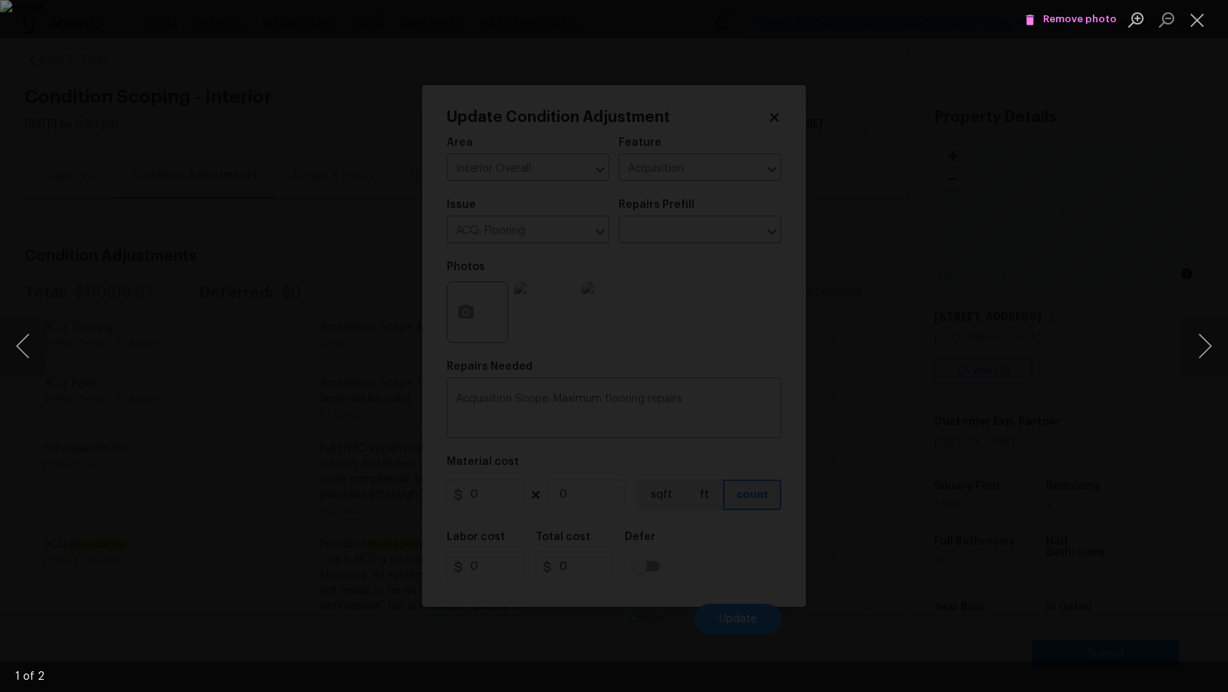
click at [1032, 19] on icon "Lightbox" at bounding box center [1030, 20] width 8 height 11
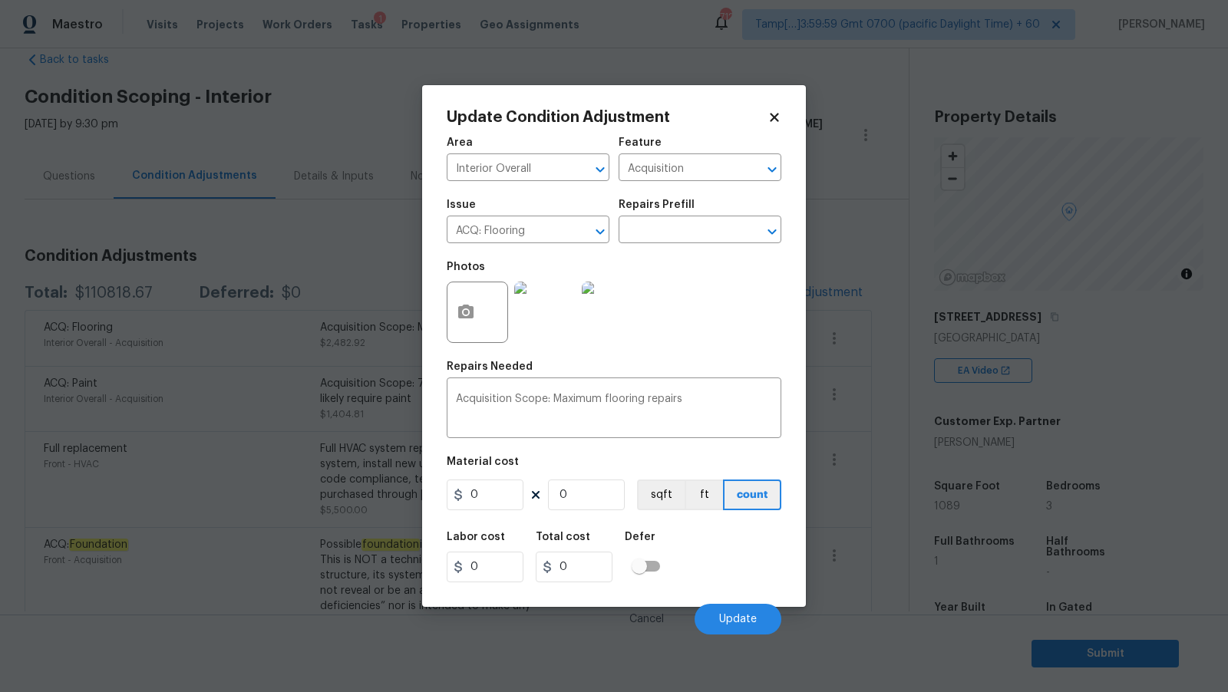
click at [634, 317] on img at bounding box center [612, 312] width 61 height 61
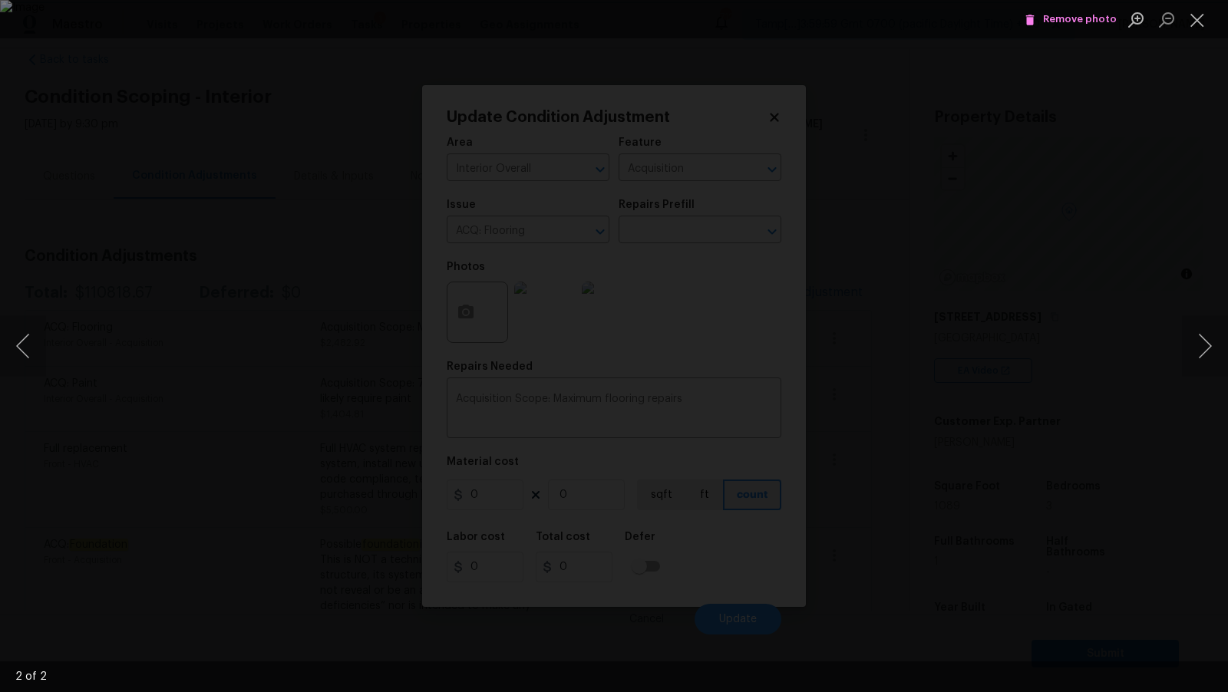
click at [1037, 21] on icon "Lightbox" at bounding box center [1030, 20] width 14 height 14
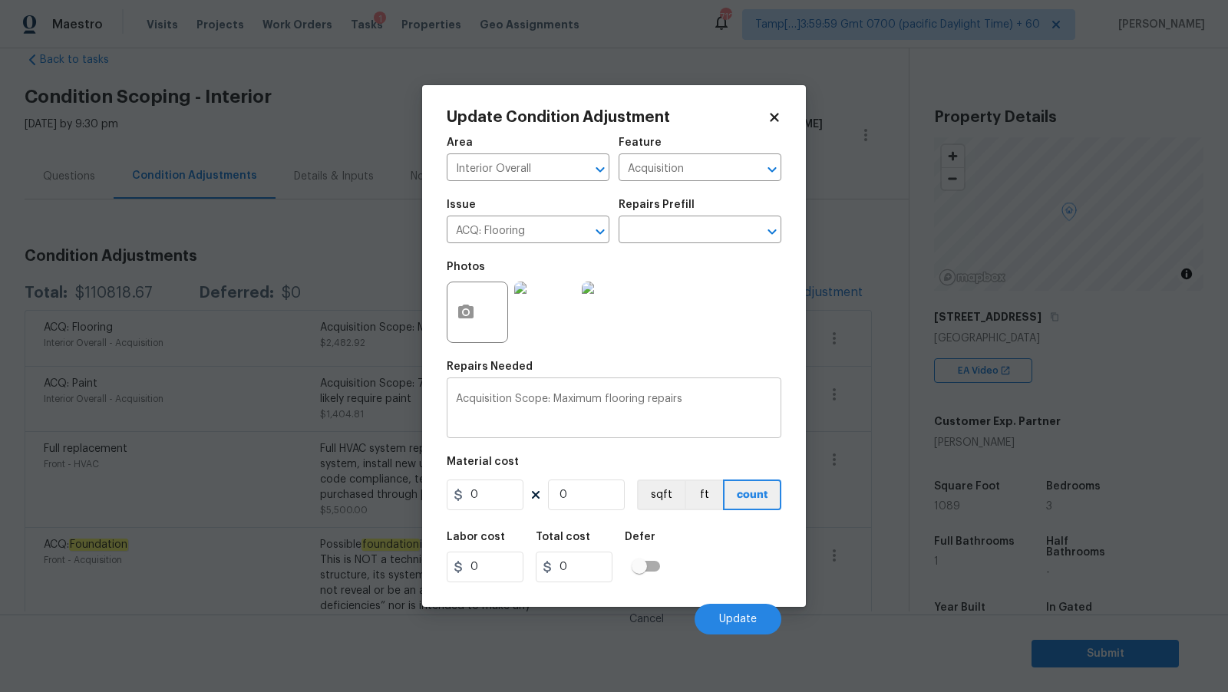
click at [674, 393] on div "Acquisition Scope: Maximum flooring repairs x ​" at bounding box center [614, 409] width 335 height 57
click at [691, 393] on div "Acquisition Scope: Maximum flooring repairs x ​" at bounding box center [614, 409] width 335 height 57
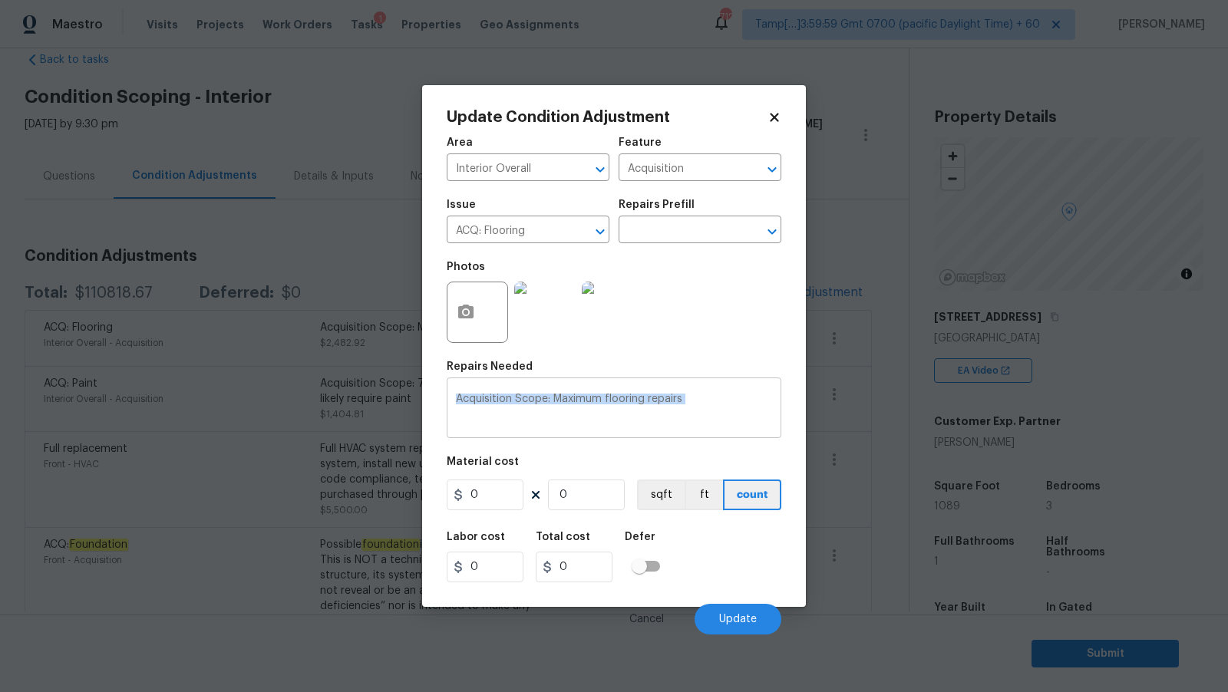
click at [691, 393] on div "Acquisition Scope: Maximum flooring repairs x ​" at bounding box center [614, 409] width 335 height 57
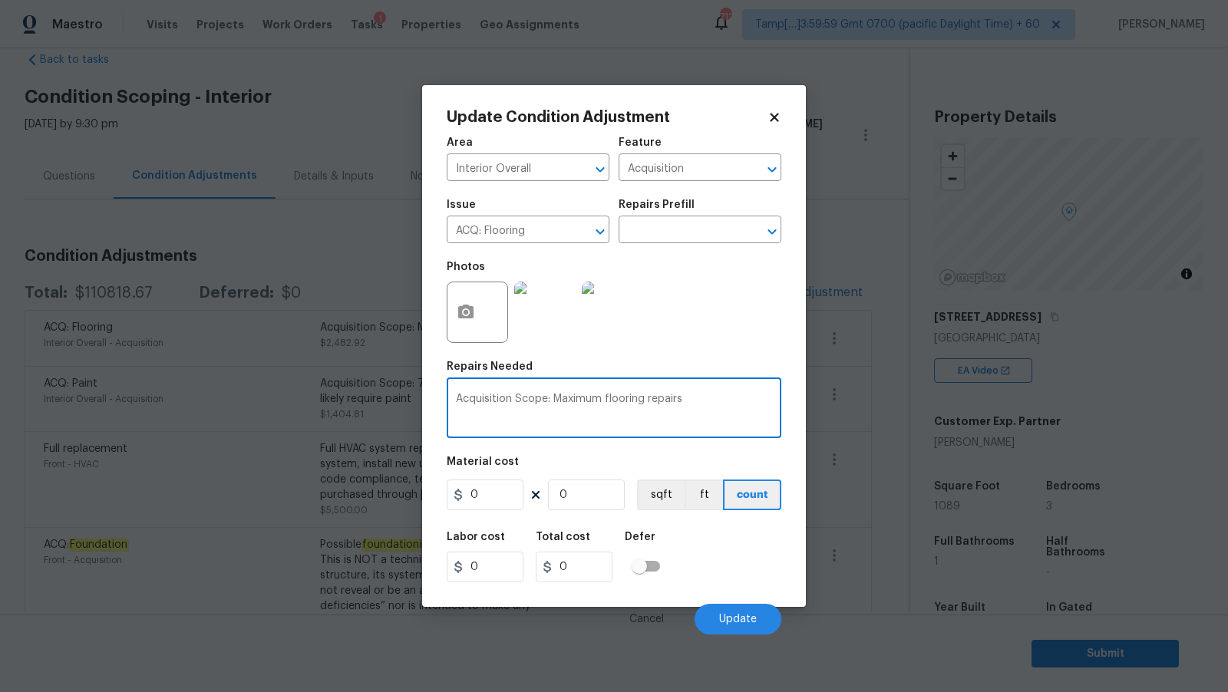
click at [690, 407] on textarea "Acquisition Scope: Maximum flooring repairs" at bounding box center [614, 410] width 316 height 32
click at [684, 402] on textarea "Ignore the line item" at bounding box center [614, 410] width 316 height 32
type textarea "Ignore the line item"
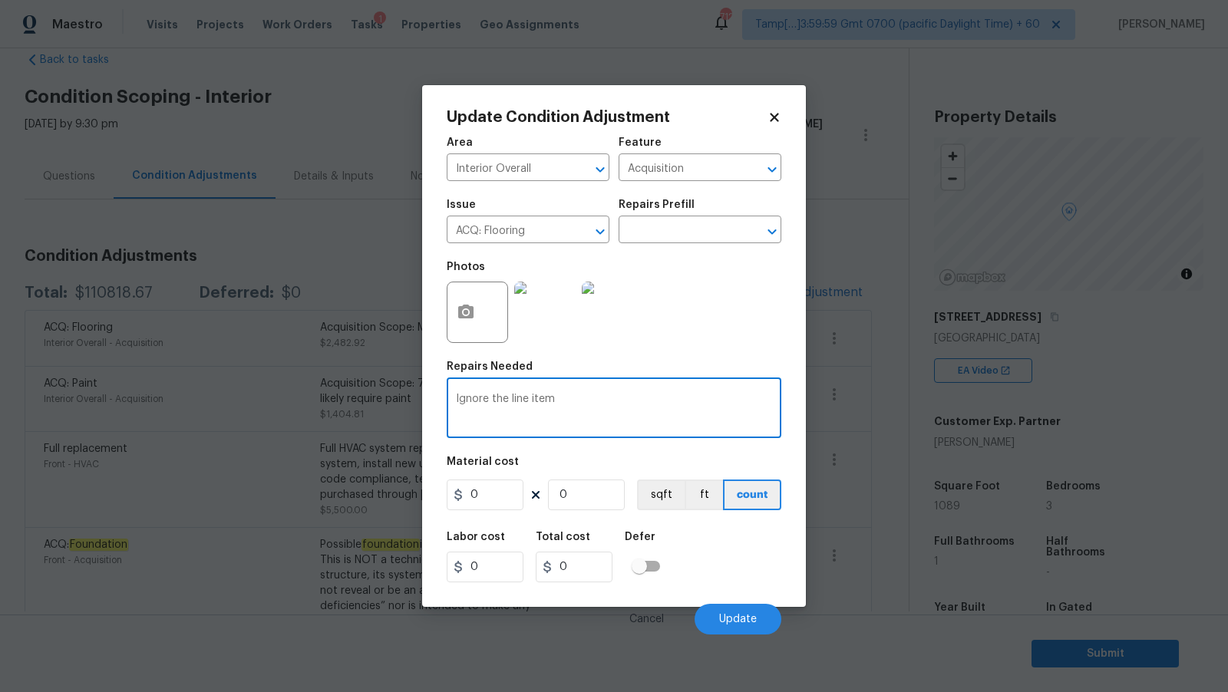
click at [730, 328] on div "Photos" at bounding box center [614, 302] width 335 height 100
click at [645, 396] on textarea "Ignore the line item" at bounding box center [614, 410] width 316 height 32
type textarea "Ignore"
click at [735, 614] on button "Update" at bounding box center [737, 619] width 87 height 31
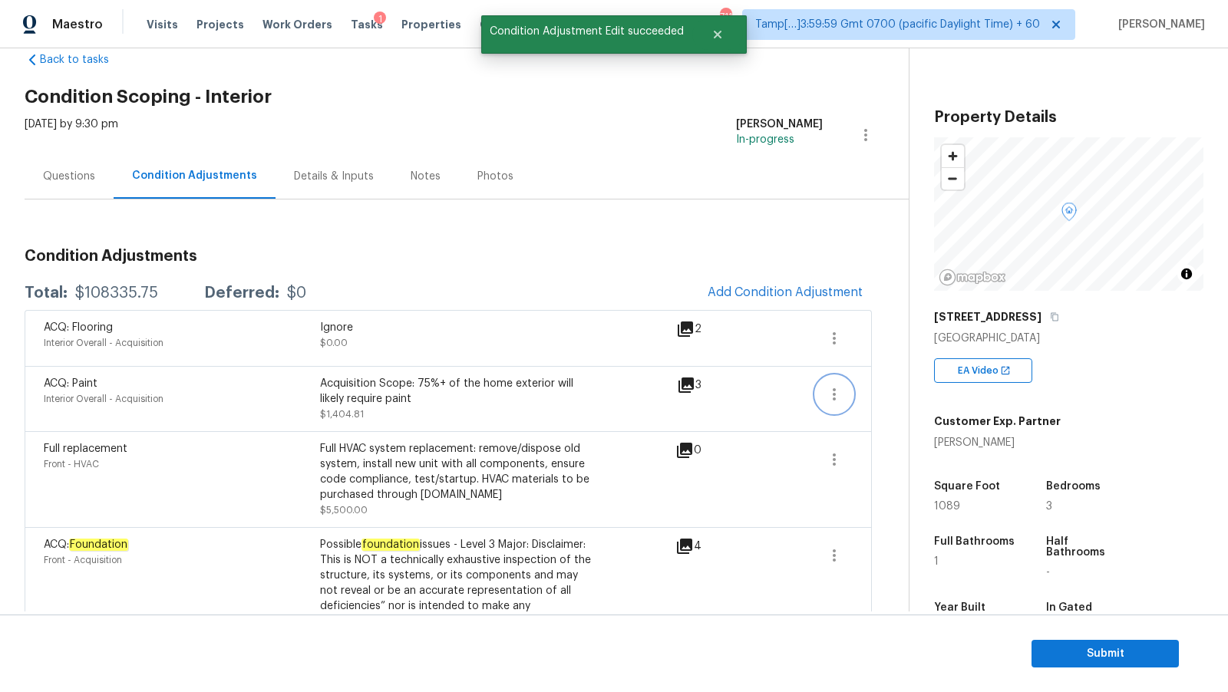
click at [833, 380] on button "button" at bounding box center [834, 394] width 37 height 37
click at [890, 390] on div "Edit" at bounding box center [922, 389] width 120 height 15
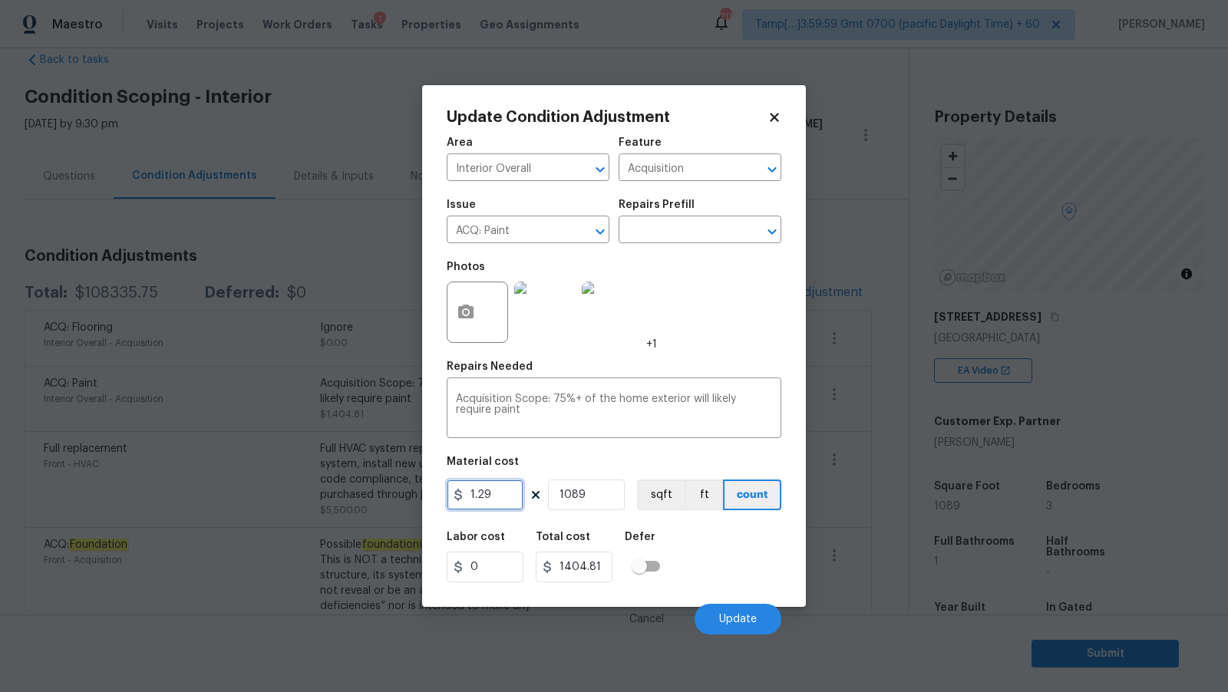
click at [493, 490] on input "1.29" at bounding box center [485, 495] width 77 height 31
type input "0"
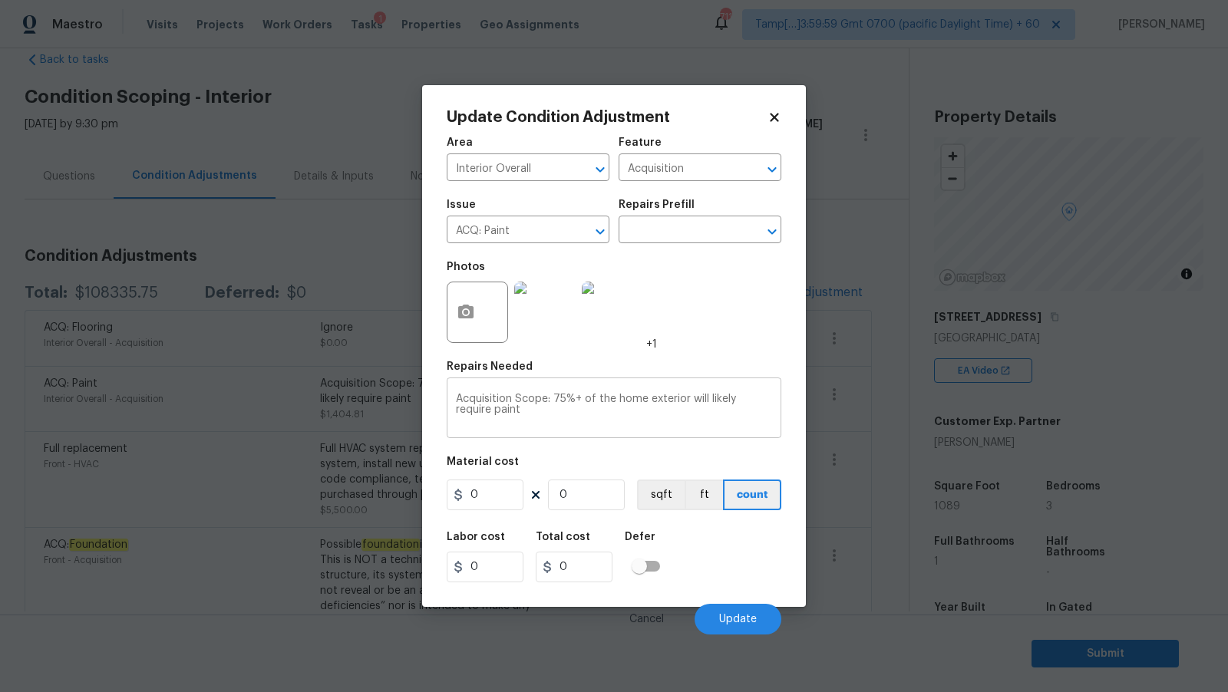
click at [561, 400] on textarea "Acquisition Scope: 75%+ of the home exterior will likely require paint" at bounding box center [614, 410] width 316 height 32
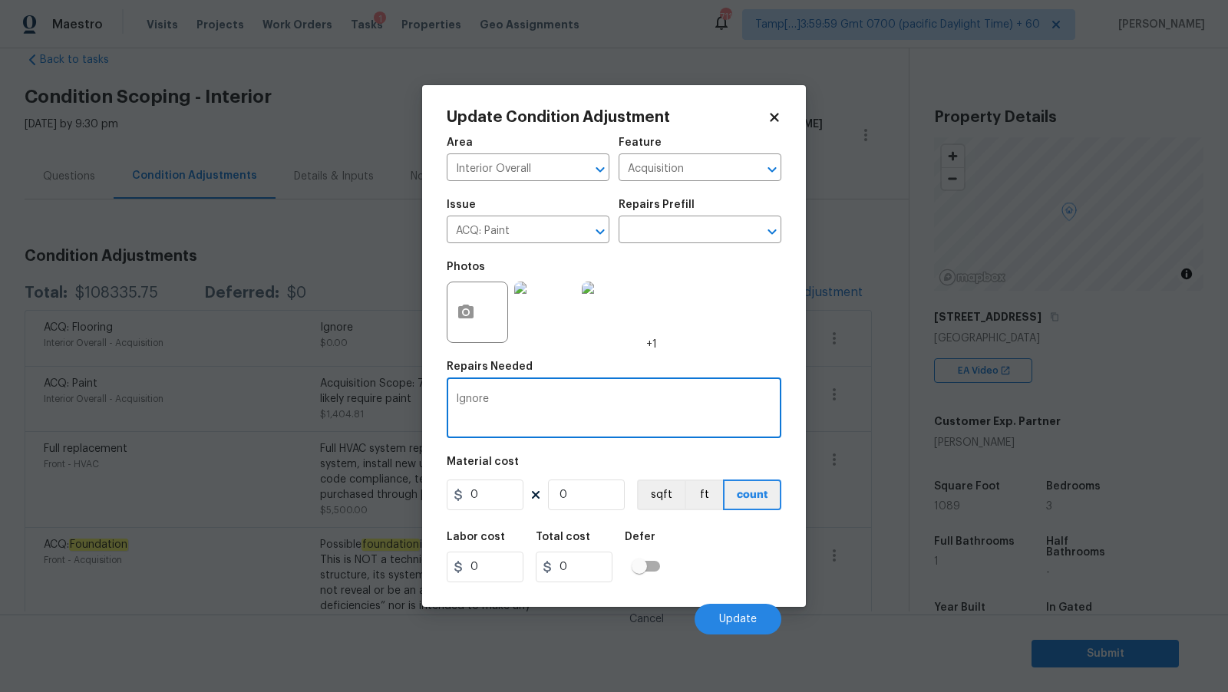
type textarea "Ignore"
click at [740, 597] on div "Cancel Update" at bounding box center [614, 613] width 335 height 43
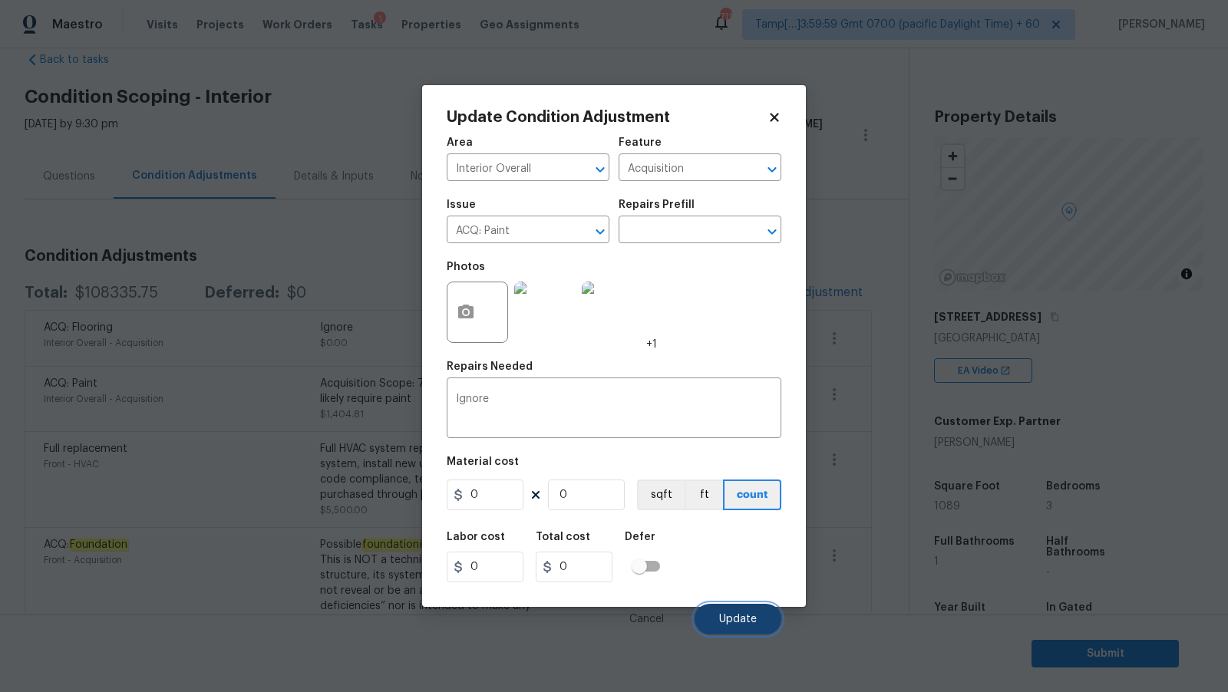
click at [730, 610] on button "Update" at bounding box center [737, 619] width 87 height 31
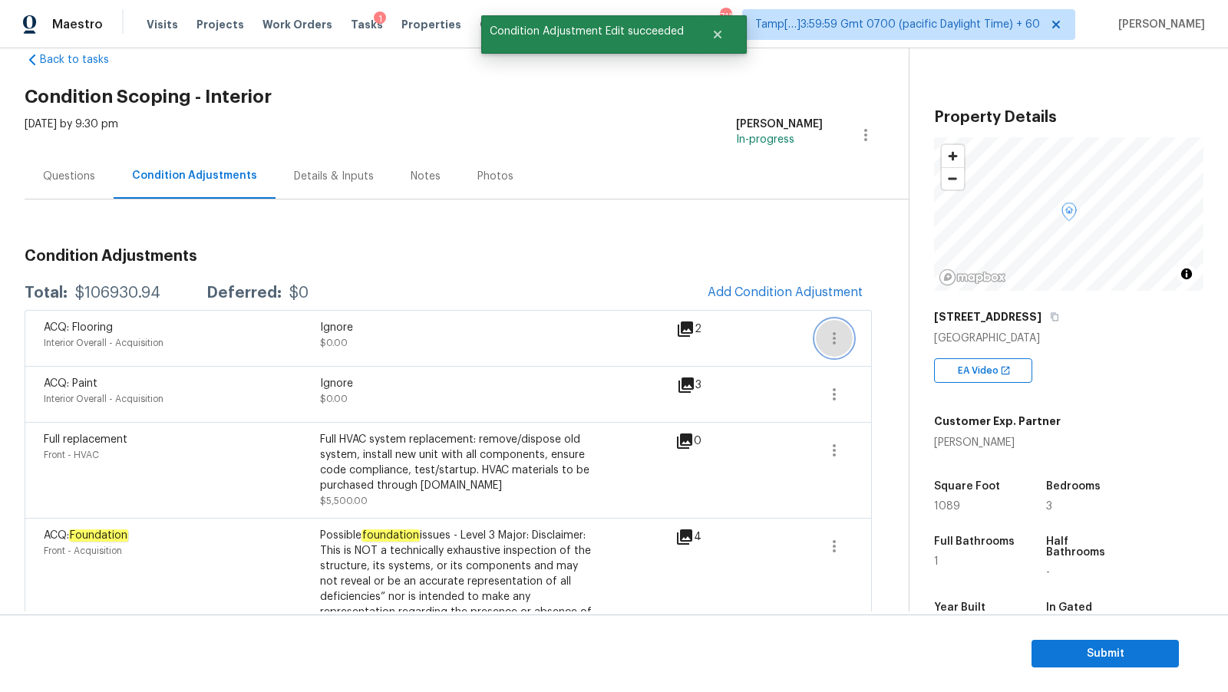
click at [836, 338] on icon "button" at bounding box center [834, 338] width 18 height 18
click at [876, 338] on div "Edit" at bounding box center [922, 333] width 120 height 15
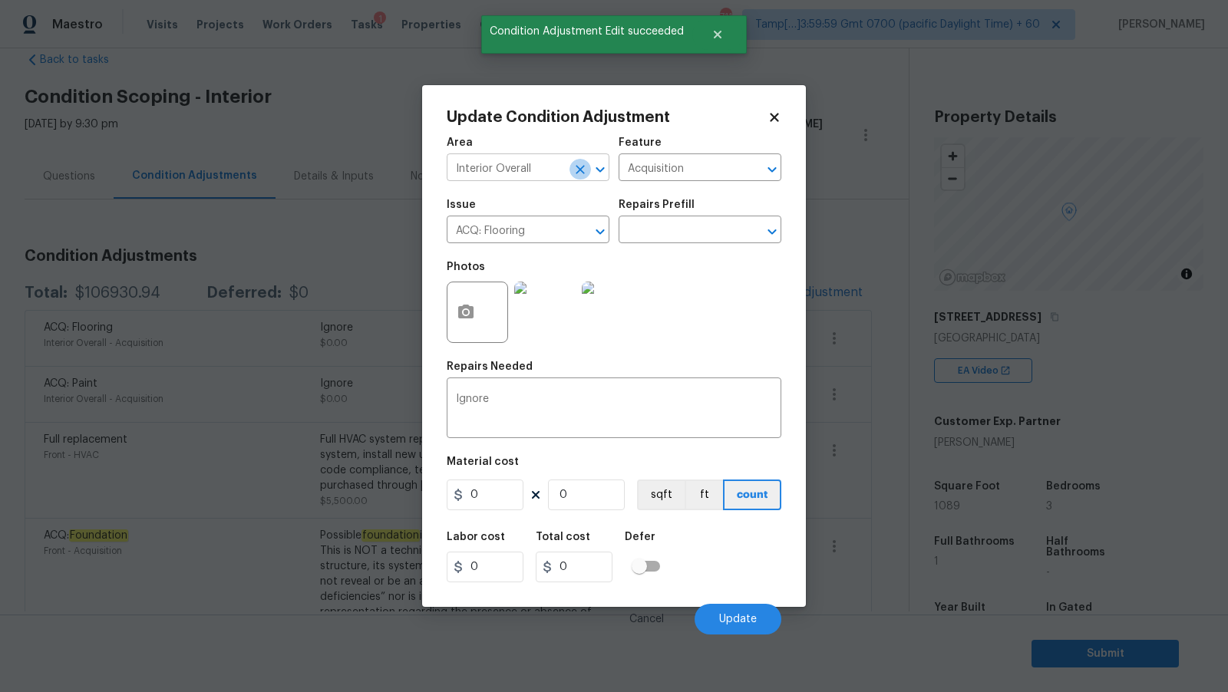
click at [582, 167] on icon "Clear" at bounding box center [579, 169] width 9 height 9
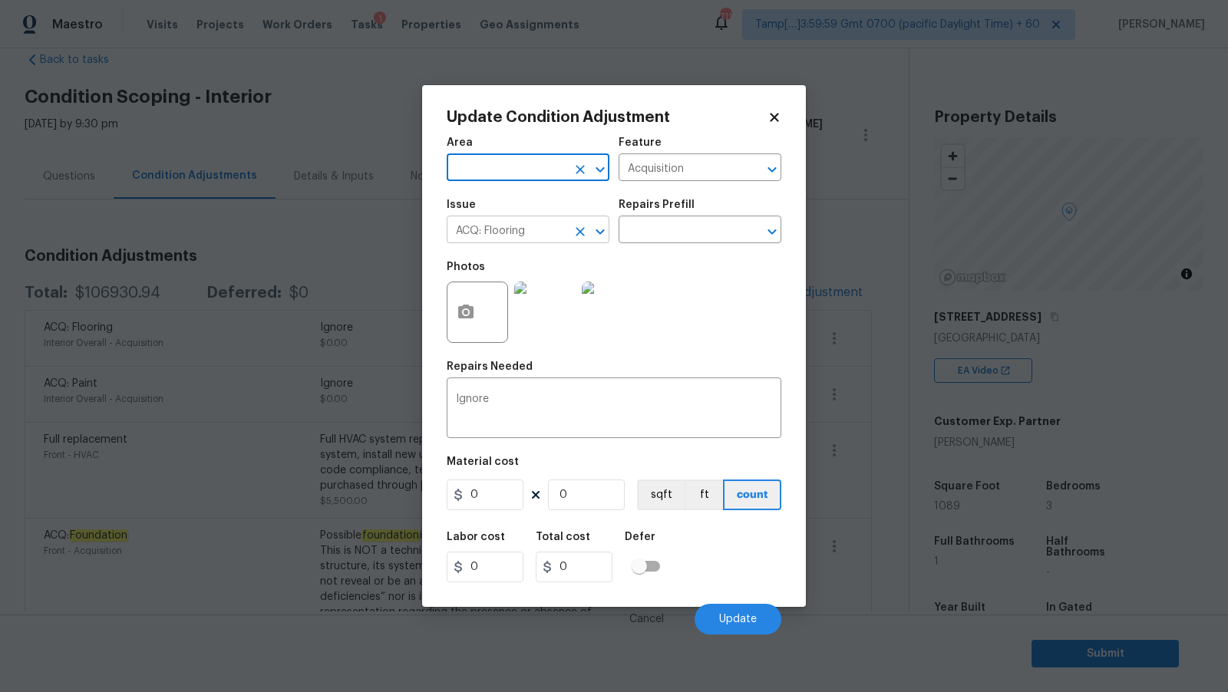
click at [582, 232] on icon "Clear" at bounding box center [579, 231] width 15 height 15
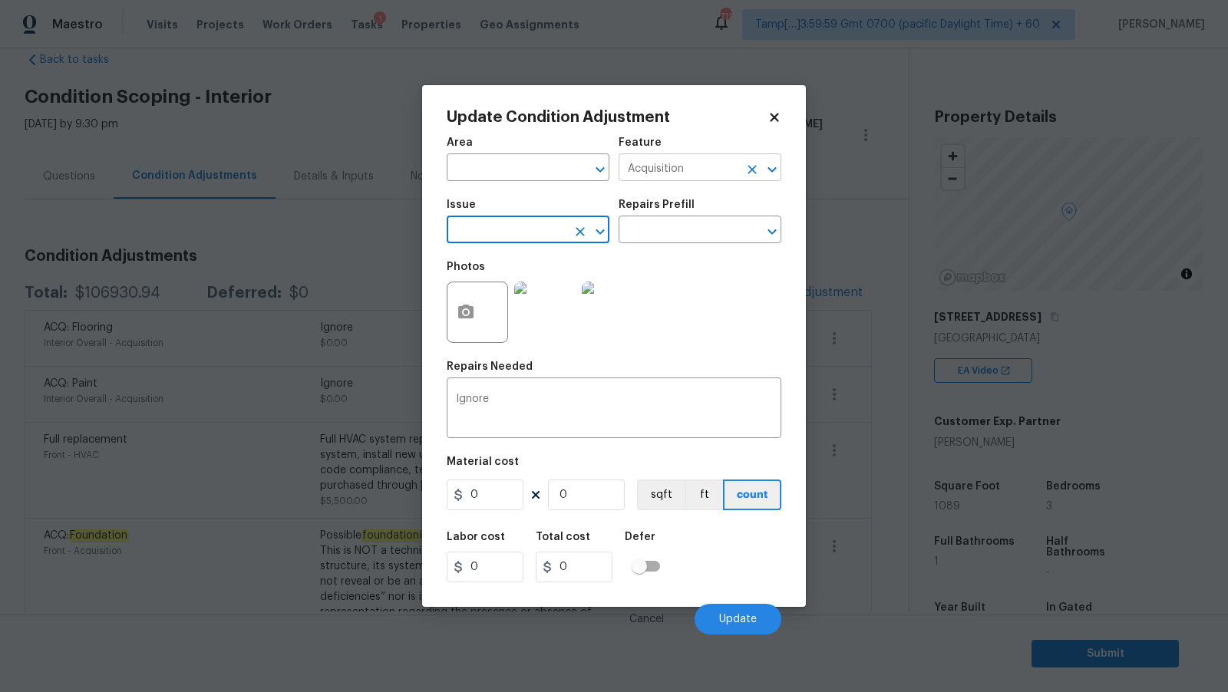
click at [749, 170] on icon "Clear" at bounding box center [751, 169] width 15 height 15
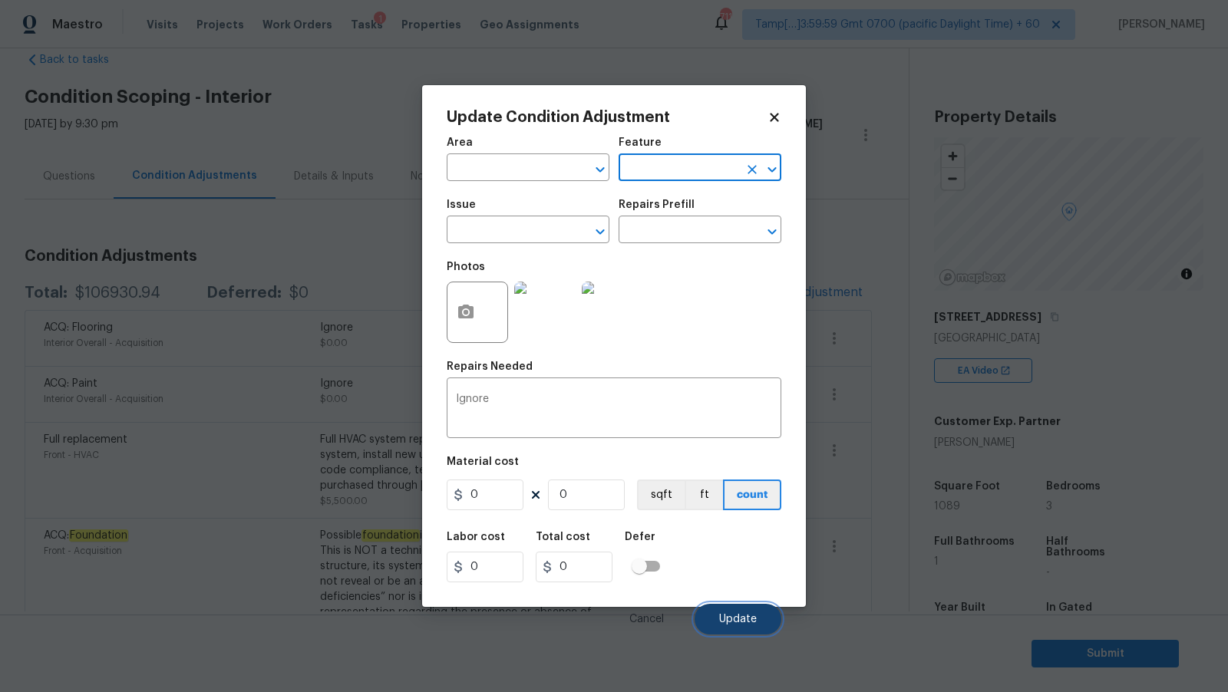
click at [730, 621] on span "Update" at bounding box center [738, 620] width 38 height 12
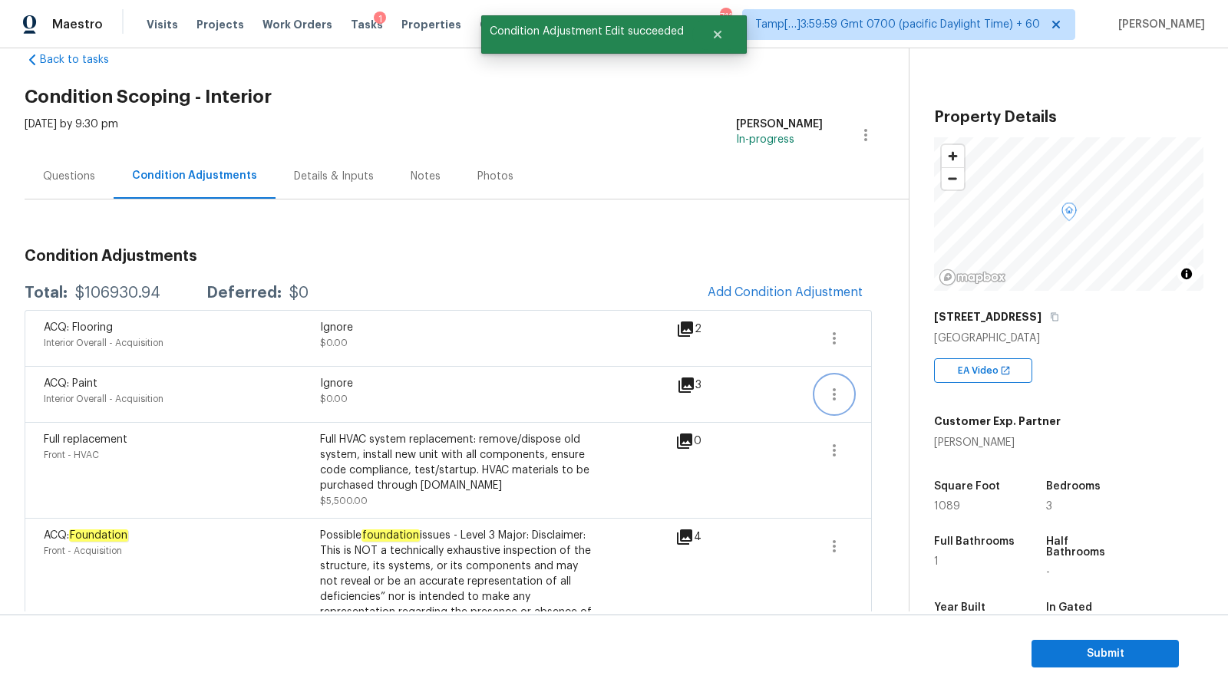
click at [828, 392] on icon "button" at bounding box center [834, 394] width 18 height 18
click at [868, 394] on div "Edit" at bounding box center [922, 389] width 120 height 15
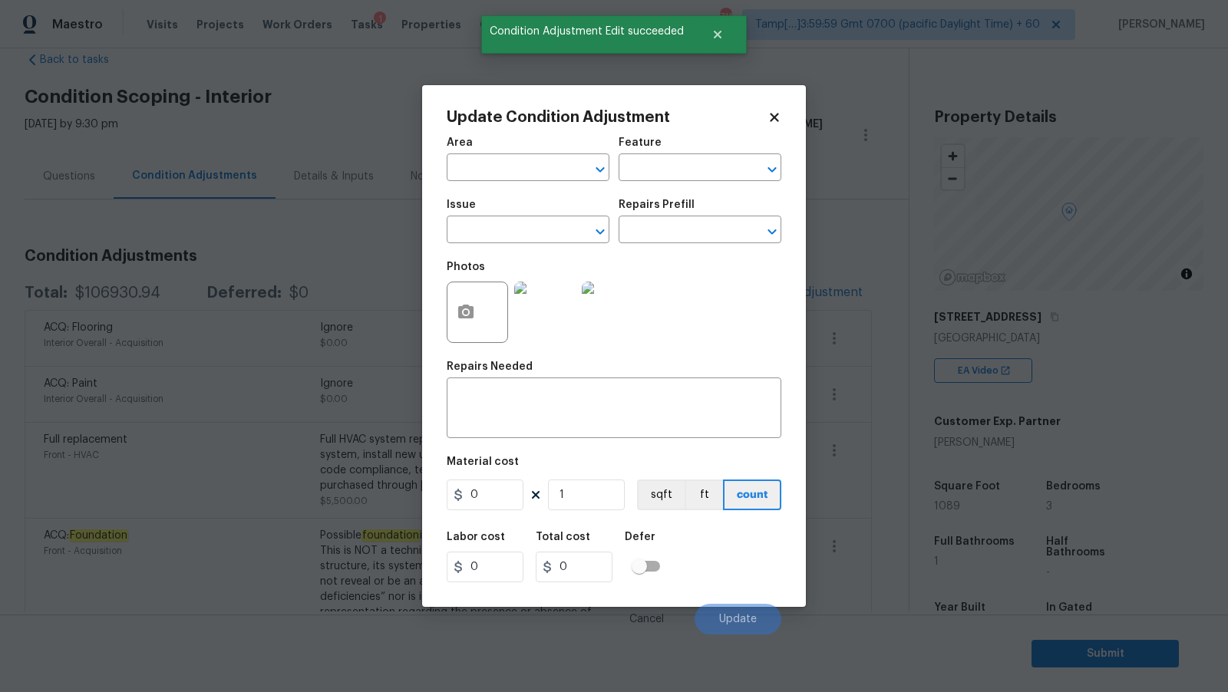
type textarea "Ignore"
type input "0"
type input "Interior Overall"
type input "Acquisition"
type input "ACQ: Paint"
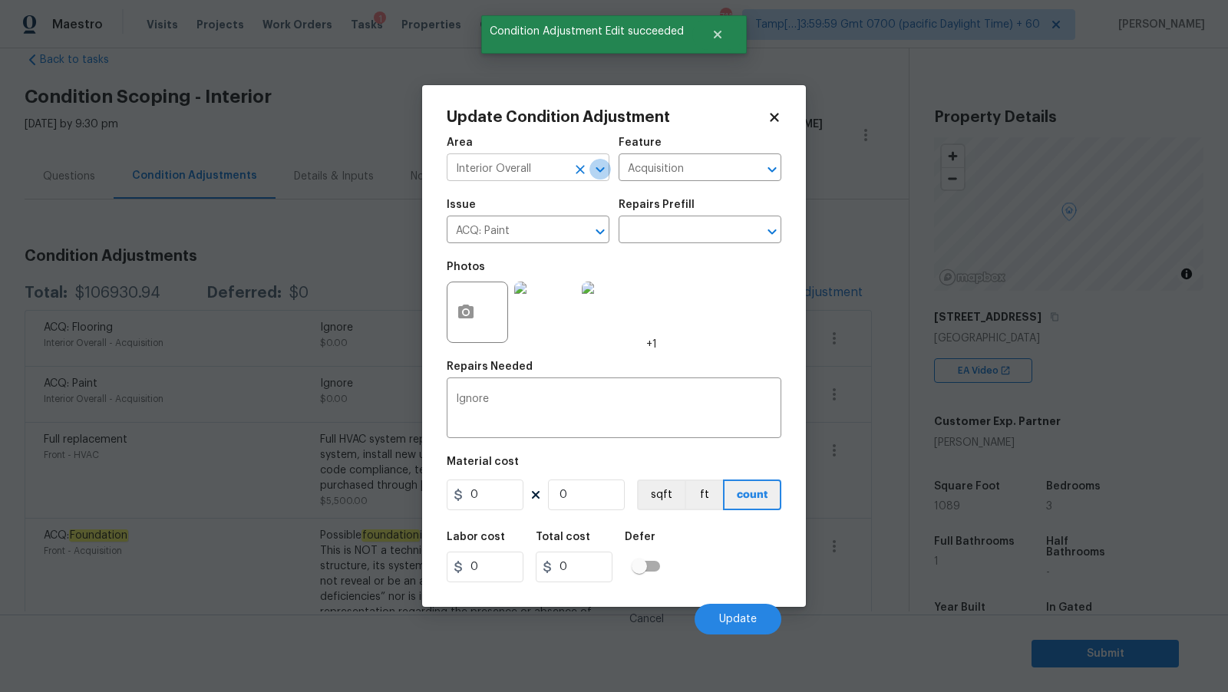
click at [601, 172] on icon "Open" at bounding box center [600, 169] width 18 height 18
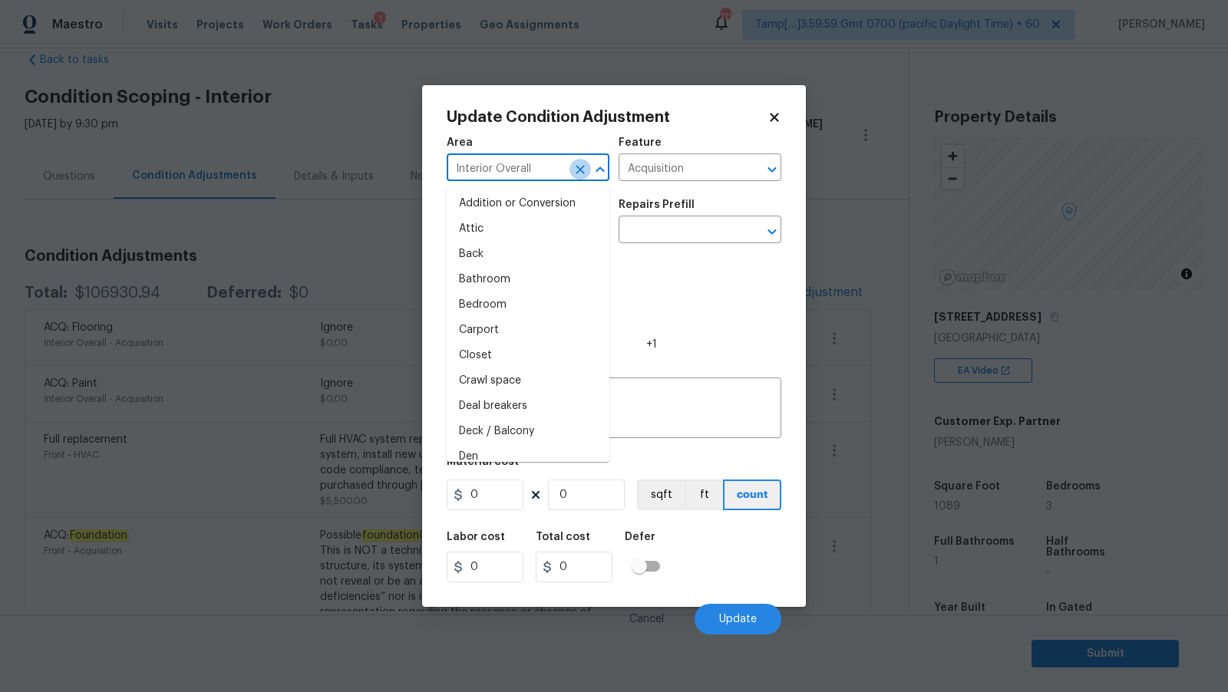
click at [579, 166] on icon "Clear" at bounding box center [579, 169] width 15 height 15
click at [748, 171] on icon "Clear" at bounding box center [751, 169] width 9 height 9
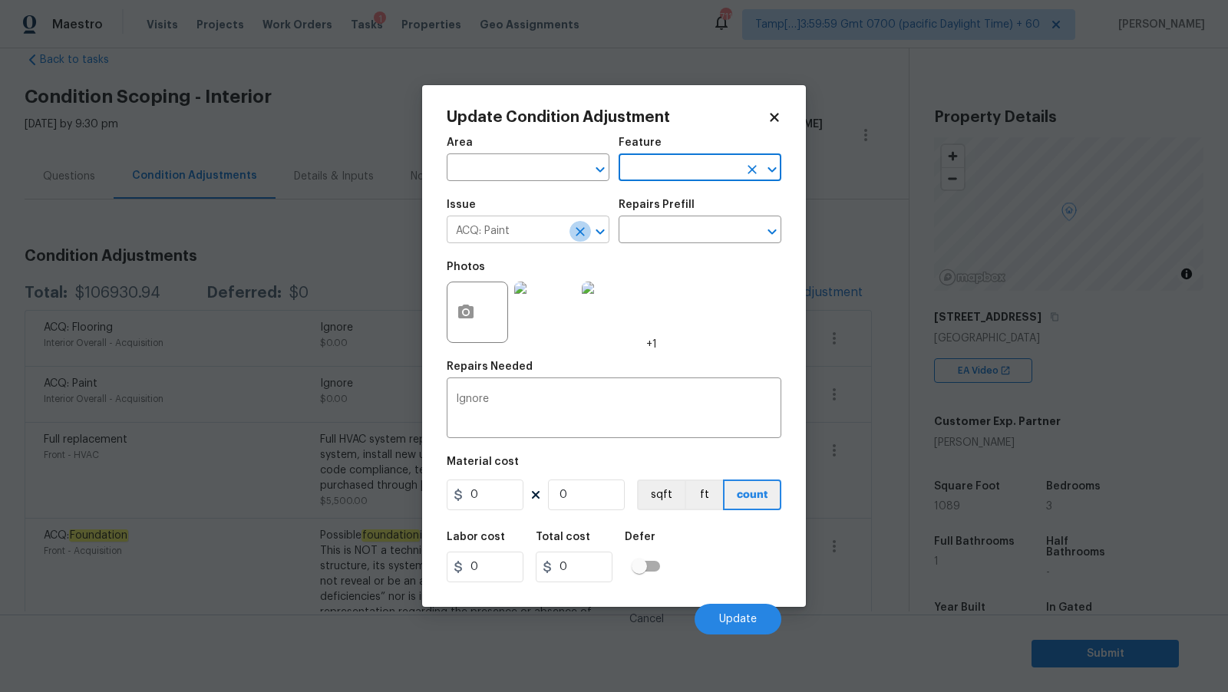
click at [584, 230] on icon "Clear" at bounding box center [579, 231] width 15 height 15
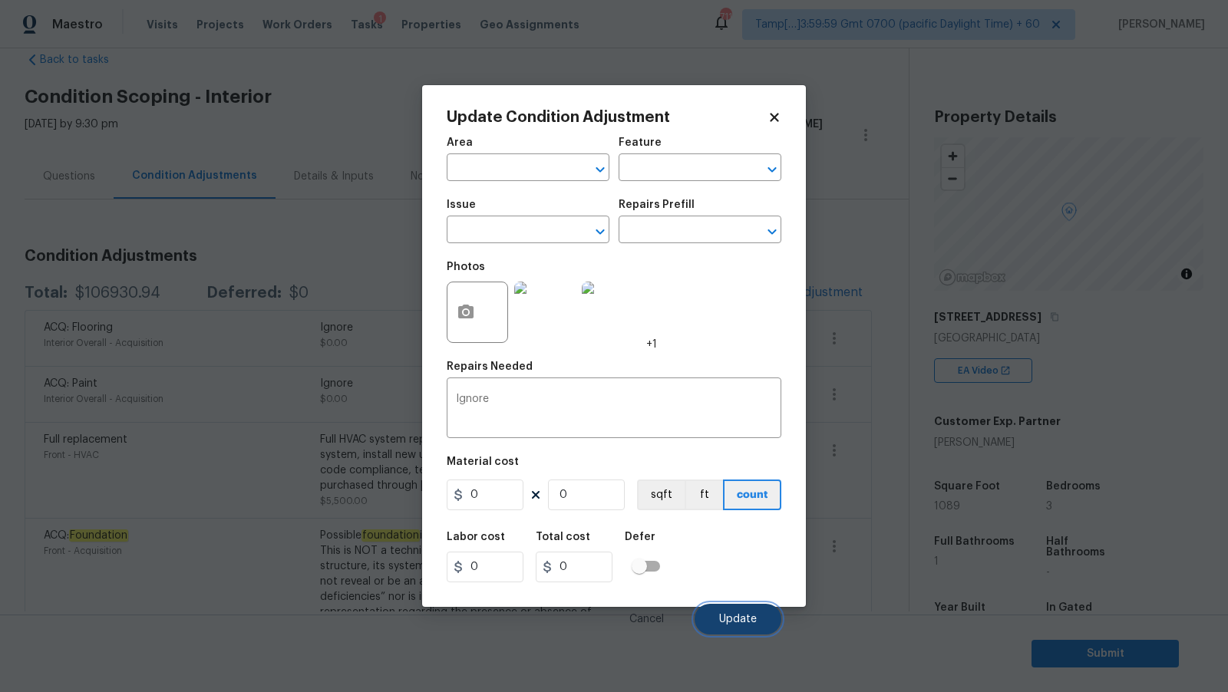
click at [739, 614] on button "Update" at bounding box center [737, 619] width 87 height 31
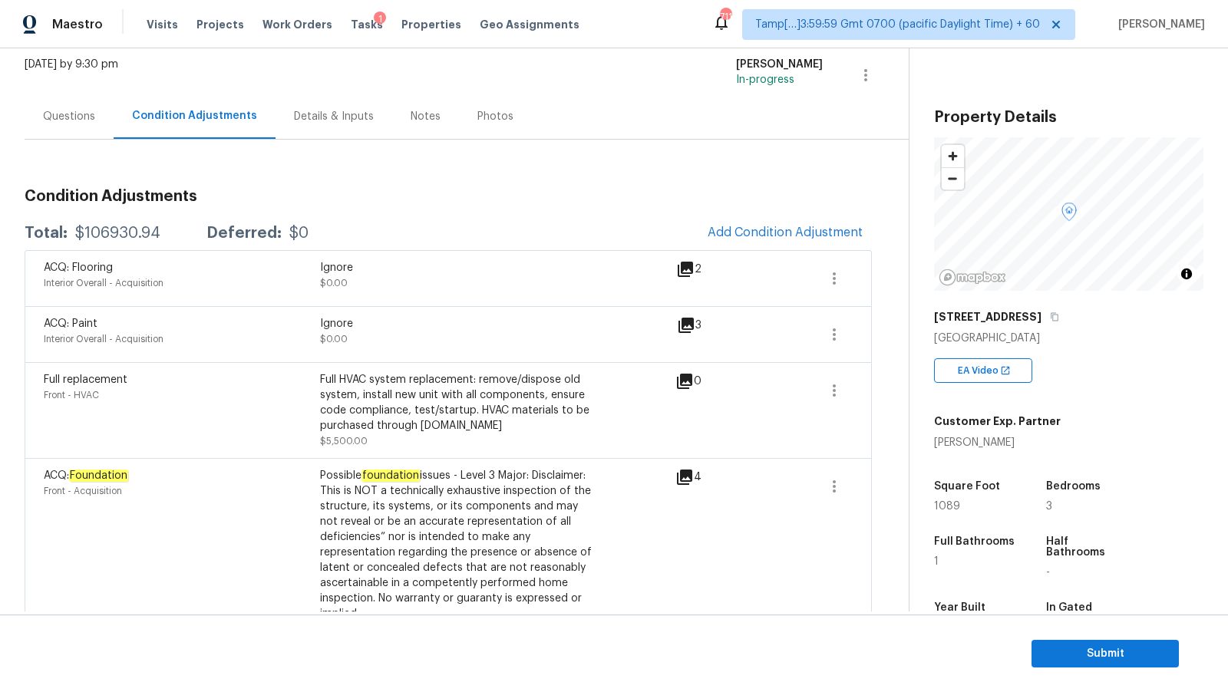
scroll to position [0, 0]
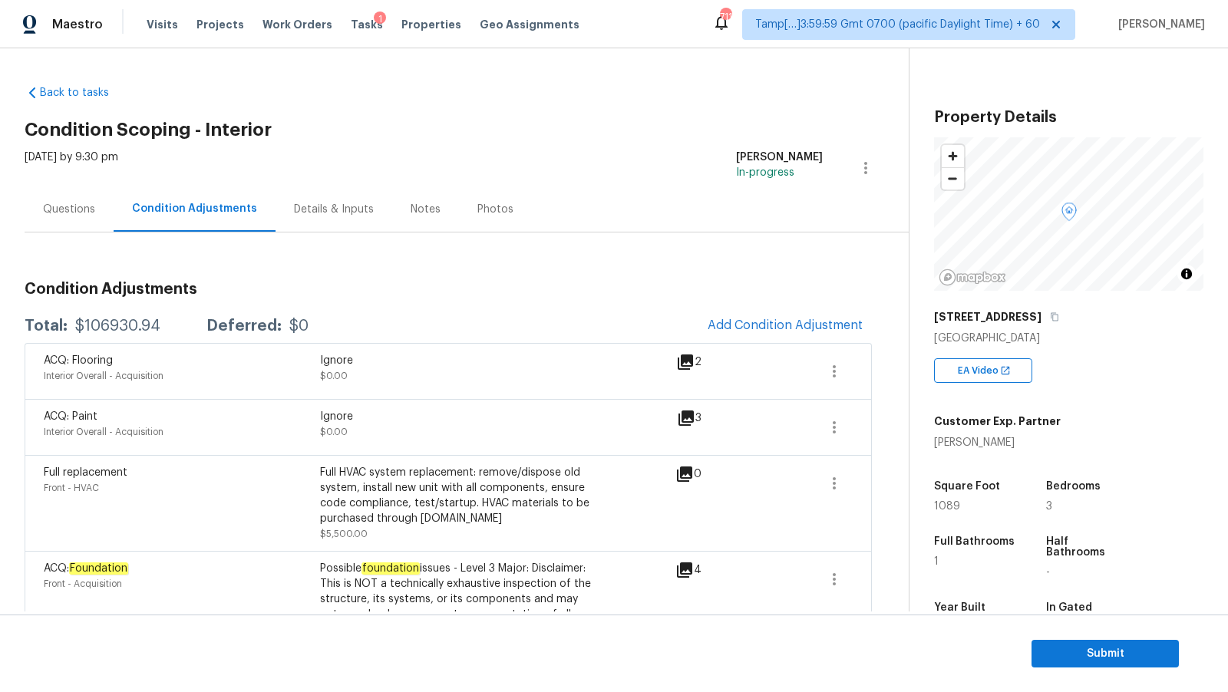
click at [299, 213] on div "Details & Inputs" at bounding box center [334, 209] width 80 height 15
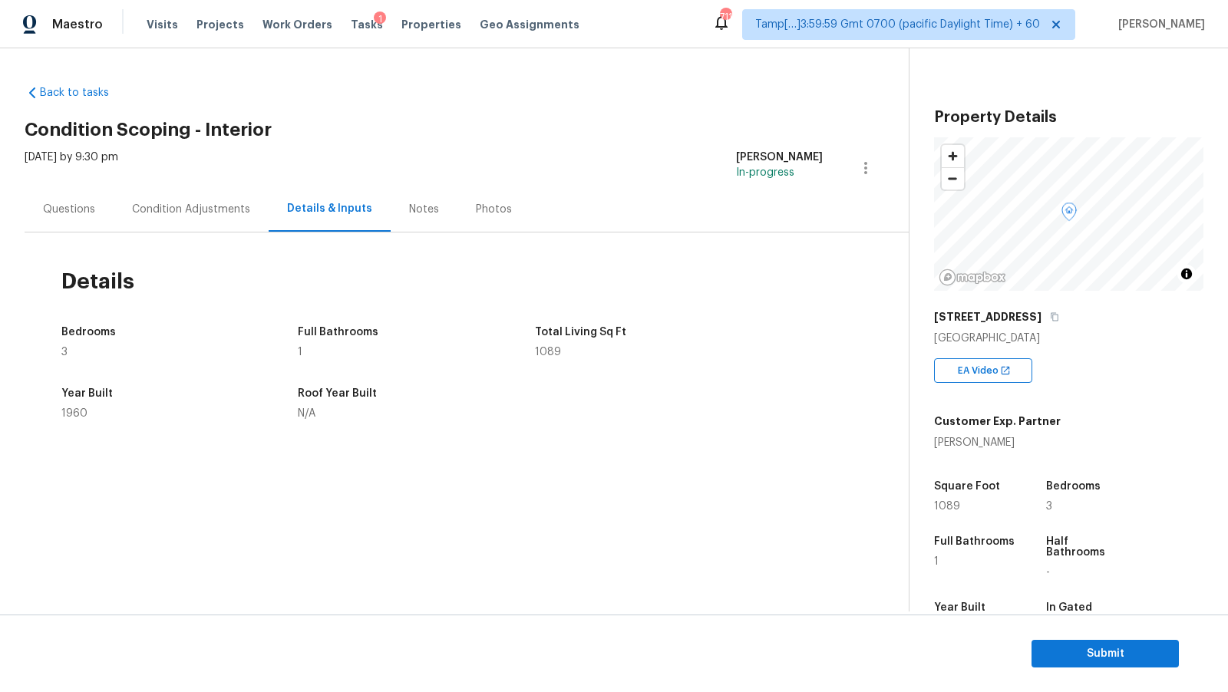
click at [190, 210] on div "Condition Adjustments" at bounding box center [191, 209] width 118 height 15
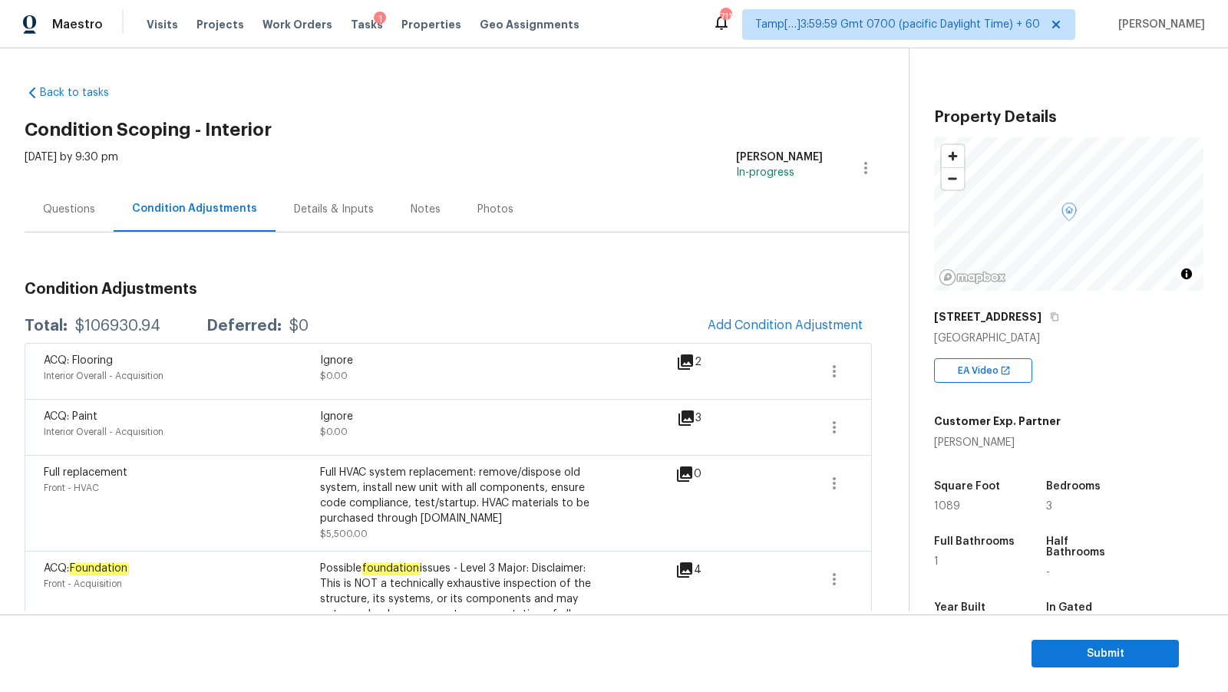
click at [95, 206] on div "Questions" at bounding box center [69, 208] width 89 height 45
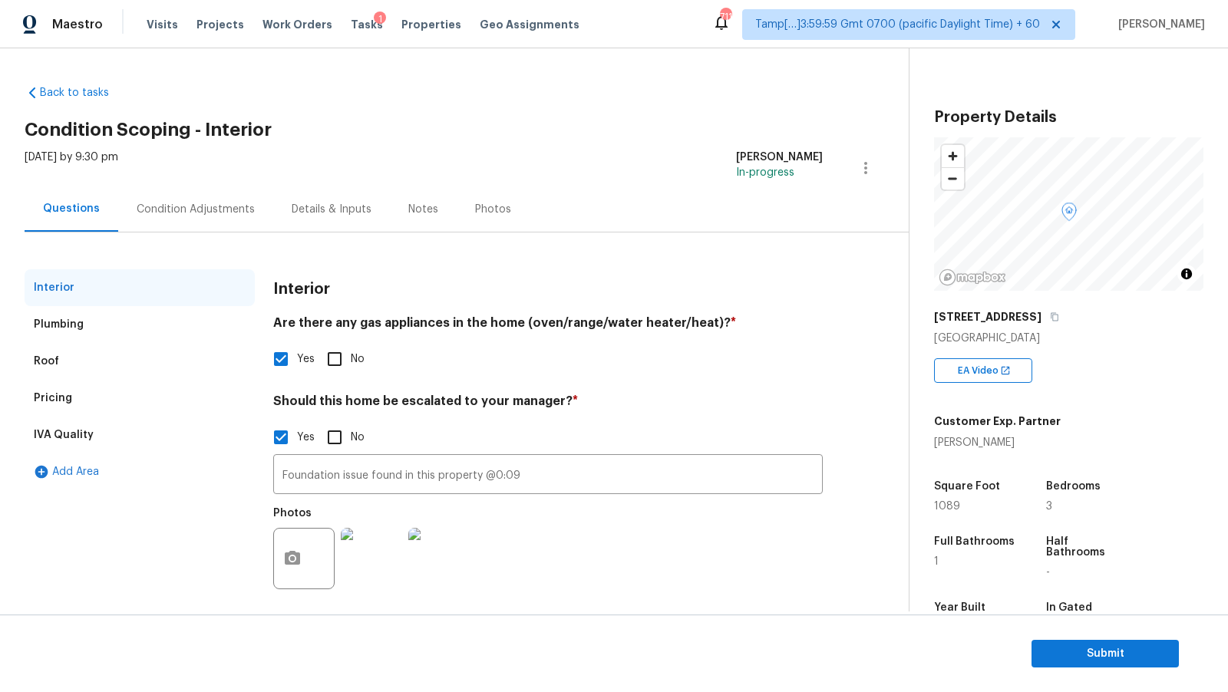
scroll to position [10, 0]
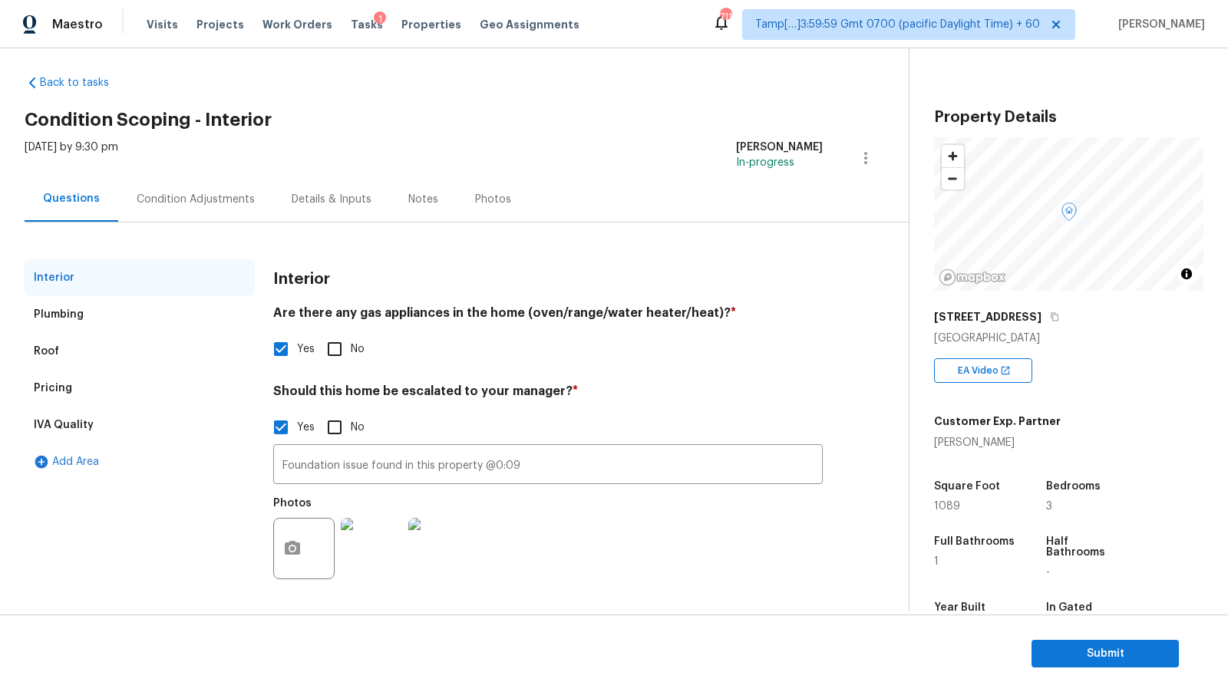
click at [98, 392] on div "Pricing" at bounding box center [140, 388] width 230 height 37
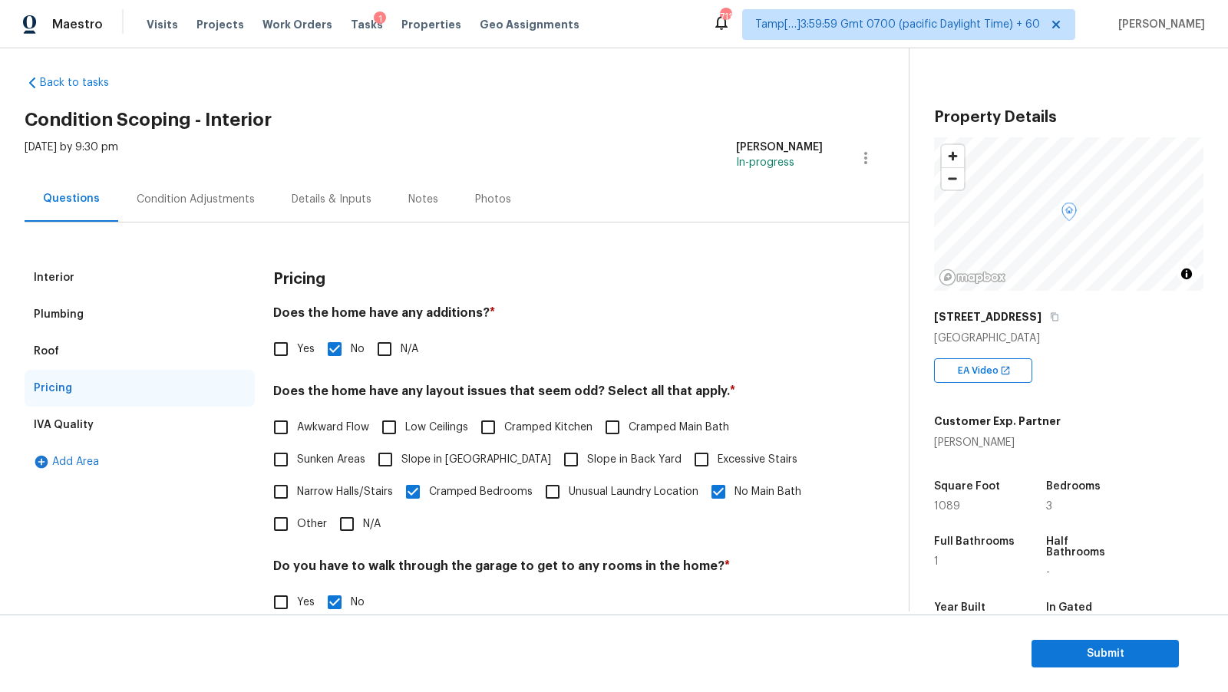
click at [83, 362] on div "Roof" at bounding box center [140, 351] width 230 height 37
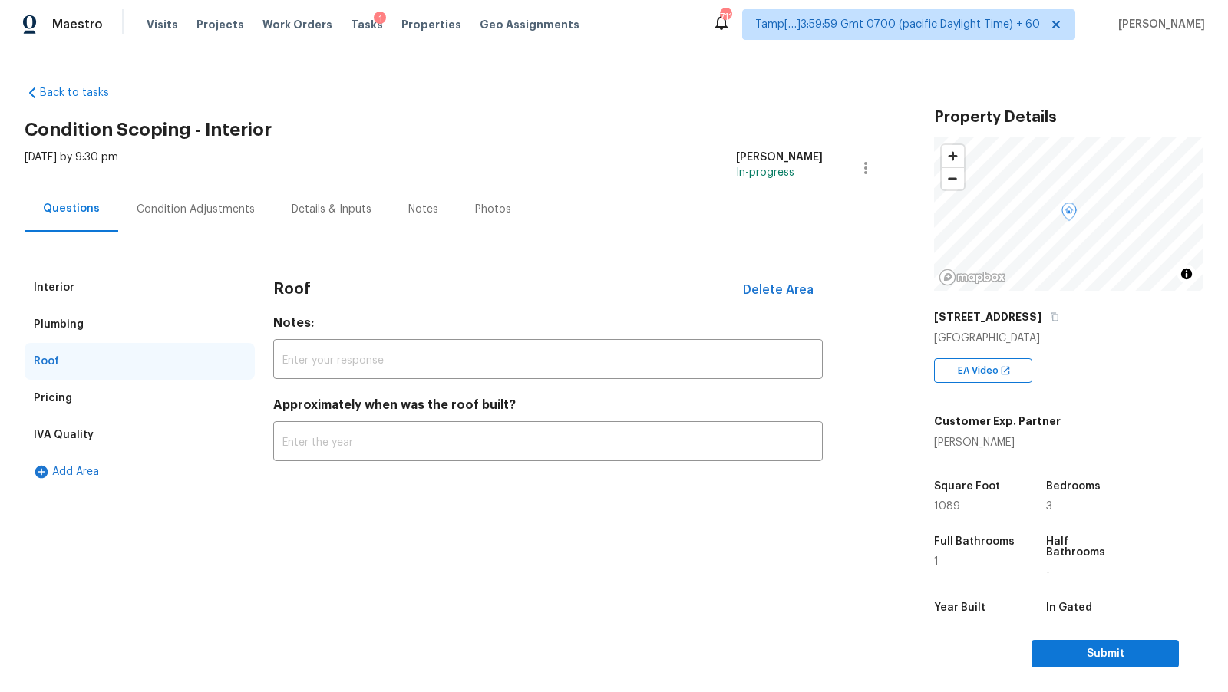
scroll to position [0, 0]
click at [77, 324] on div "Plumbing" at bounding box center [59, 324] width 50 height 15
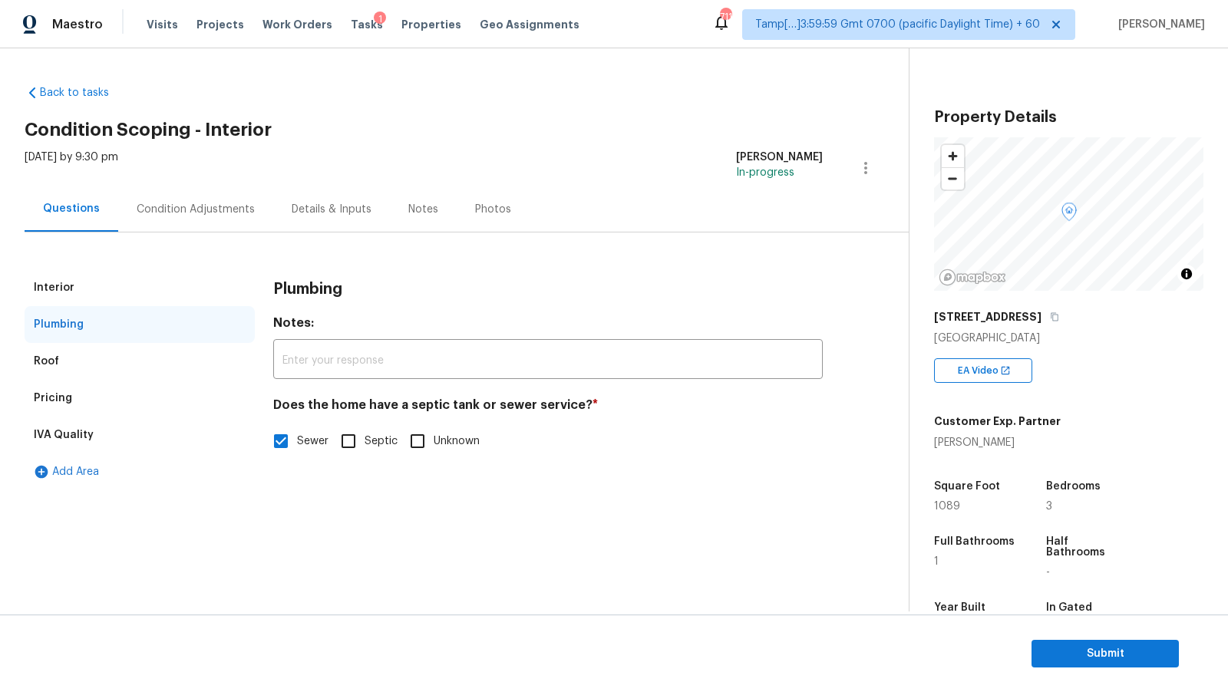
click at [77, 292] on div "Interior" at bounding box center [140, 287] width 230 height 37
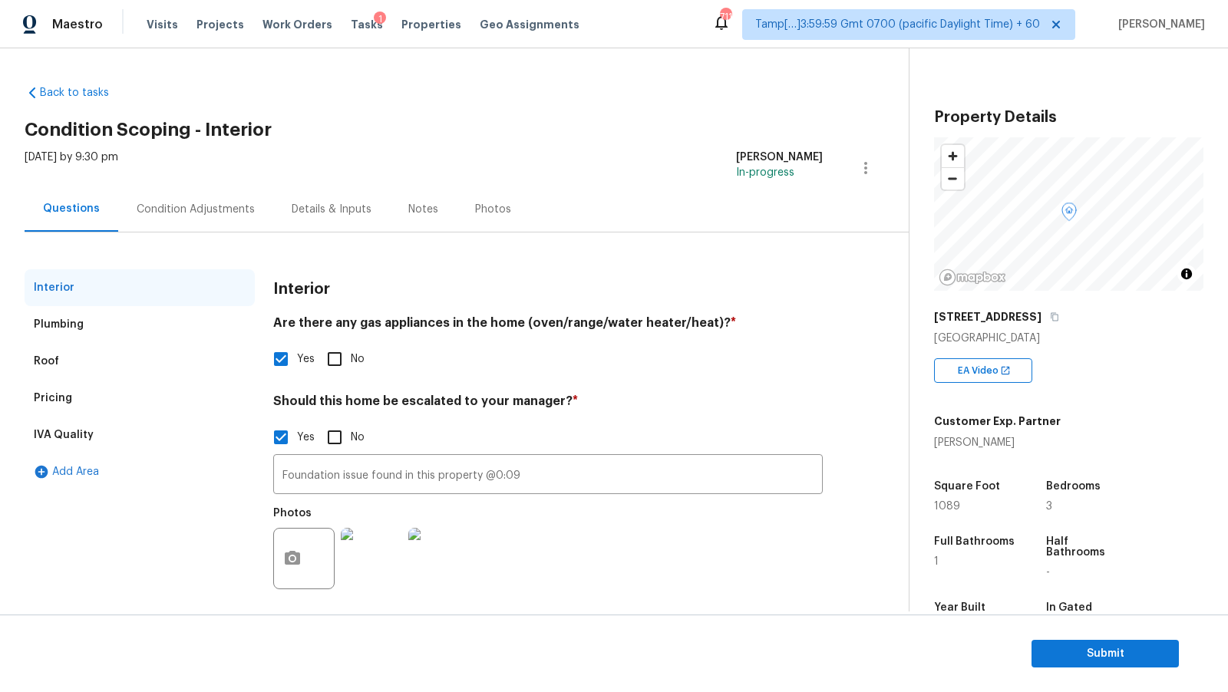
click at [101, 437] on div "IVA Quality" at bounding box center [140, 435] width 230 height 37
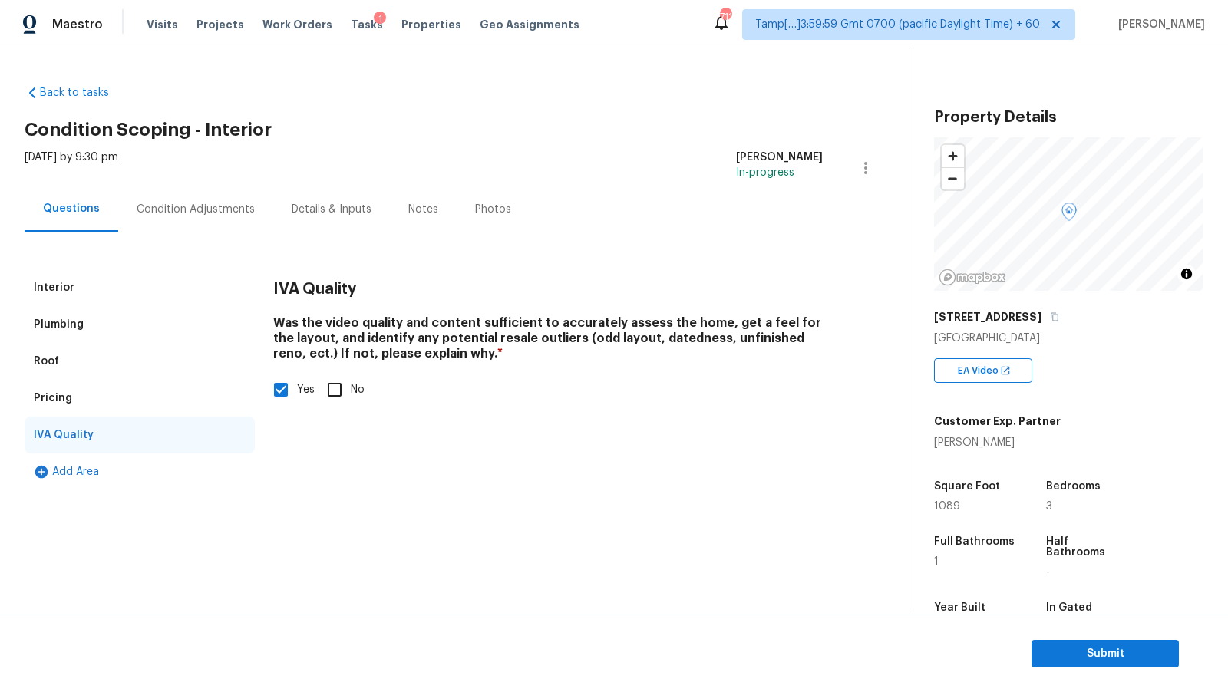
click at [164, 207] on div "Condition Adjustments" at bounding box center [196, 209] width 118 height 15
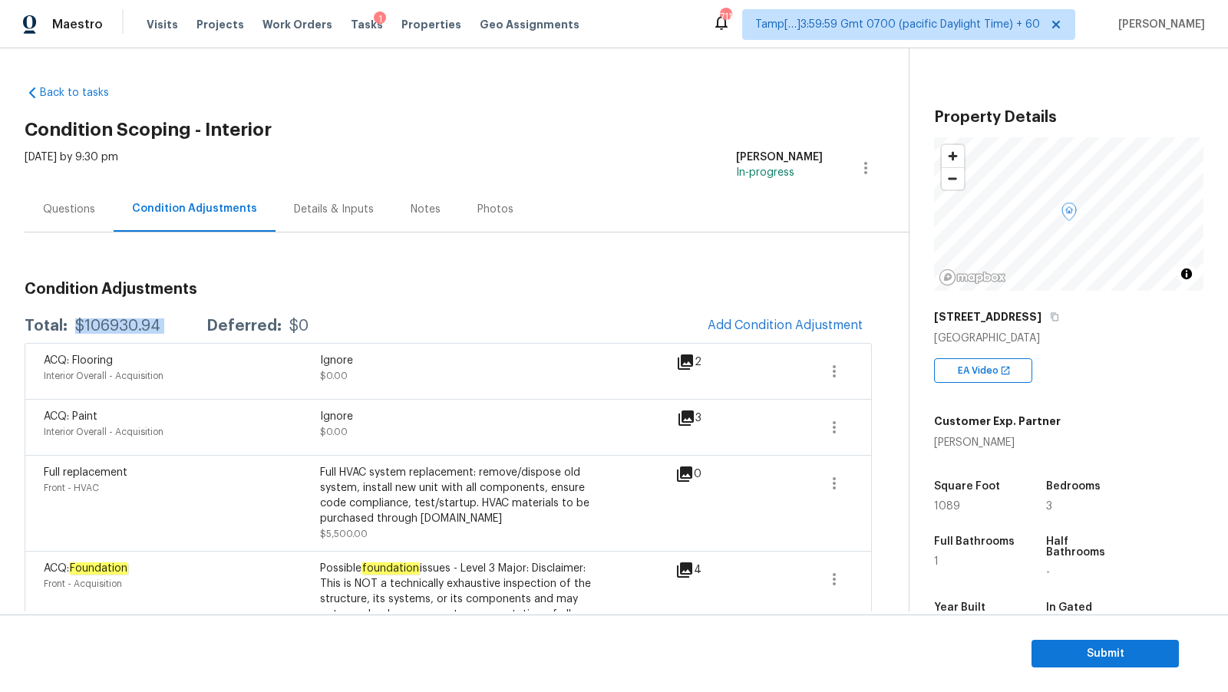
drag, startPoint x: 77, startPoint y: 324, endPoint x: 202, endPoint y: 325, distance: 125.1
click at [202, 325] on div "Total: $106930.94 Deferred: $0" at bounding box center [167, 325] width 284 height 15
copy div "$106930.94"
click at [1106, 658] on span "Submit" at bounding box center [1104, 653] width 123 height 19
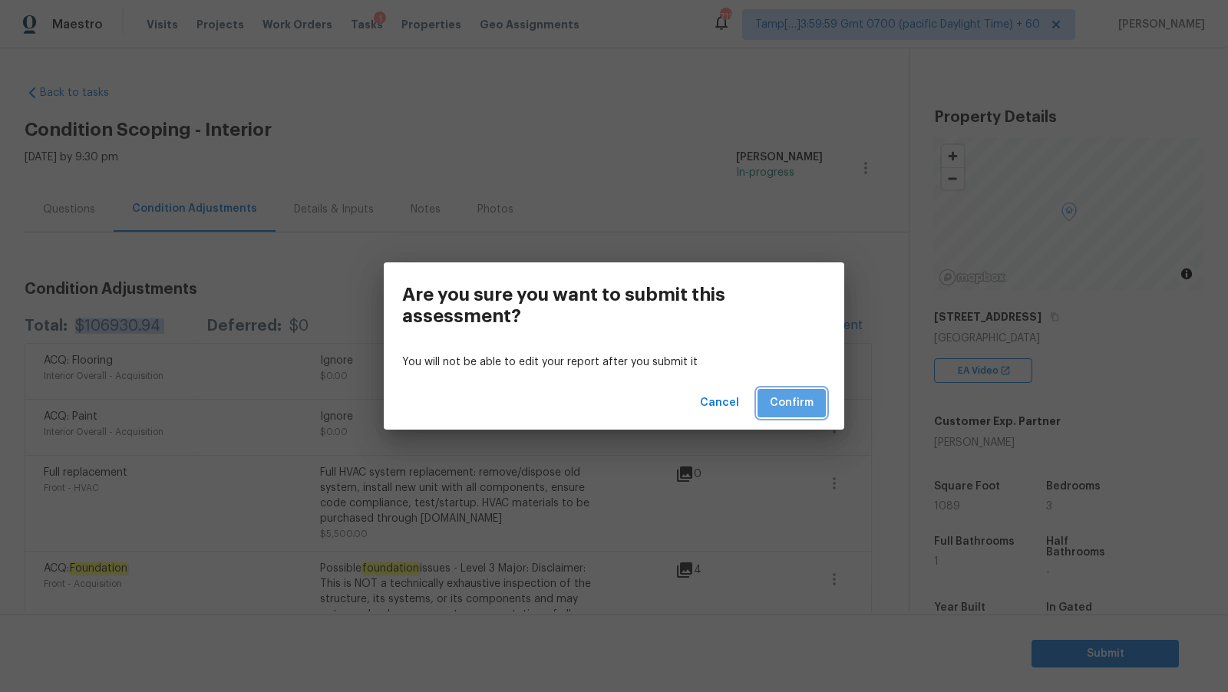
click at [811, 401] on span "Confirm" at bounding box center [792, 403] width 44 height 19
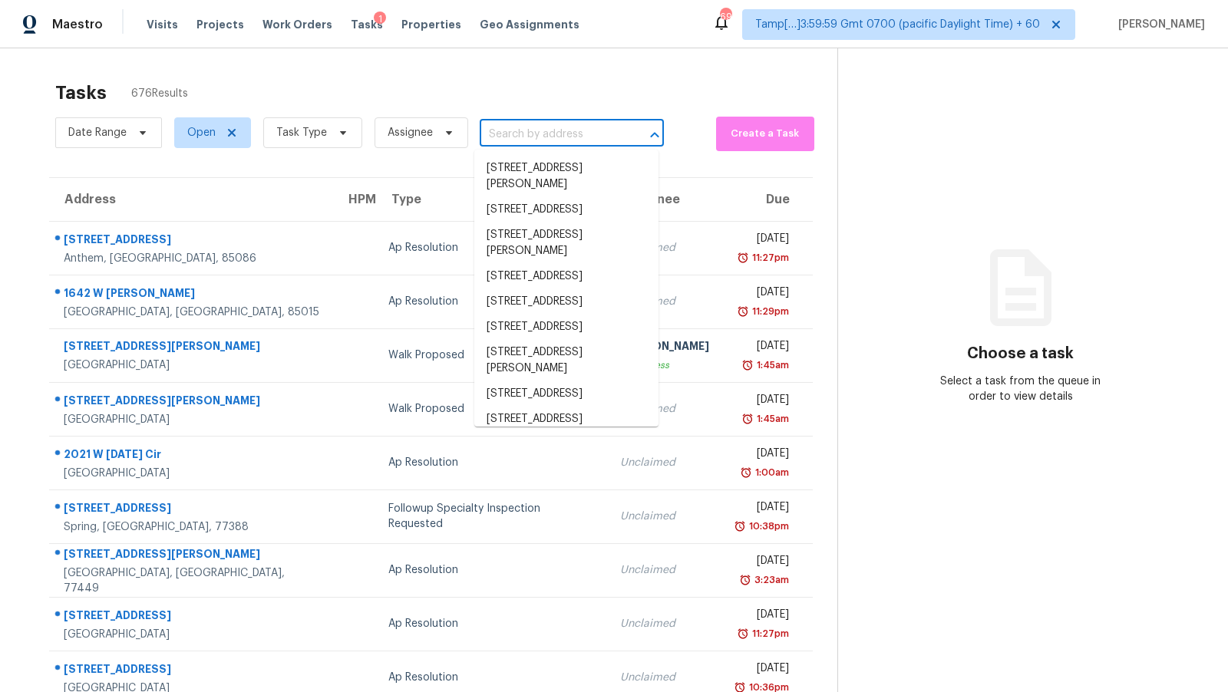
click at [498, 127] on input "text" at bounding box center [550, 135] width 141 height 24
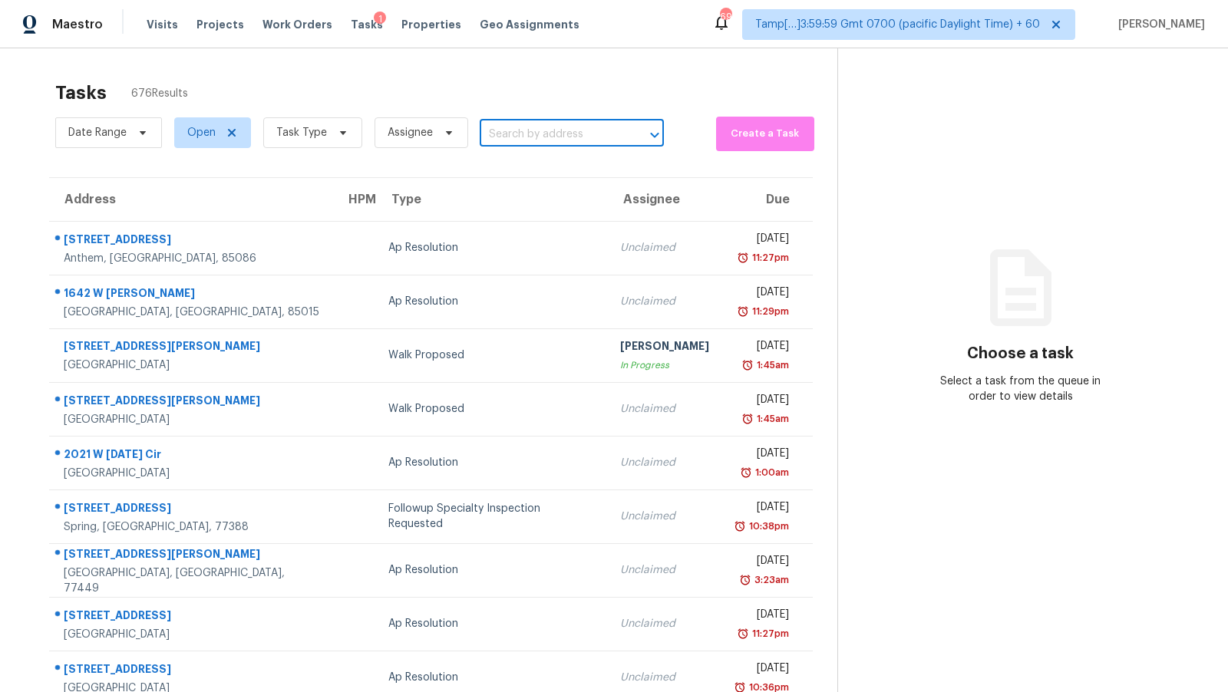
paste input "11339 Dean St Spring Hill, FL, 34608 ("
type input "11339 Dean St Spring Hill, FL, 34608 ("
click at [543, 137] on input "11339 Dean St Spring Hill, FL, 34608 (" at bounding box center [550, 134] width 141 height 27
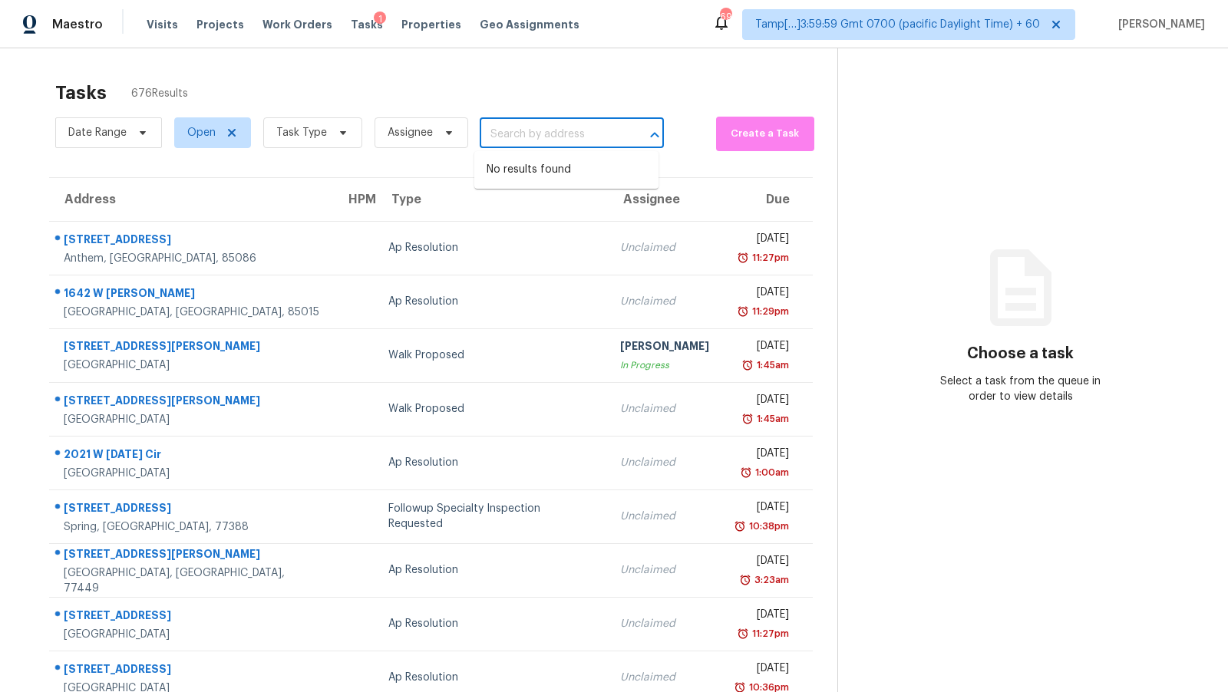
click at [547, 80] on div "Tasks 676 Results" at bounding box center [446, 93] width 782 height 40
click at [576, 173] on section "Tasks 676 Results Date Range Open Task Type Assignee ​ Create a Task Address HP…" at bounding box center [431, 436] width 812 height 727
click at [582, 140] on input "text" at bounding box center [550, 134] width 141 height 27
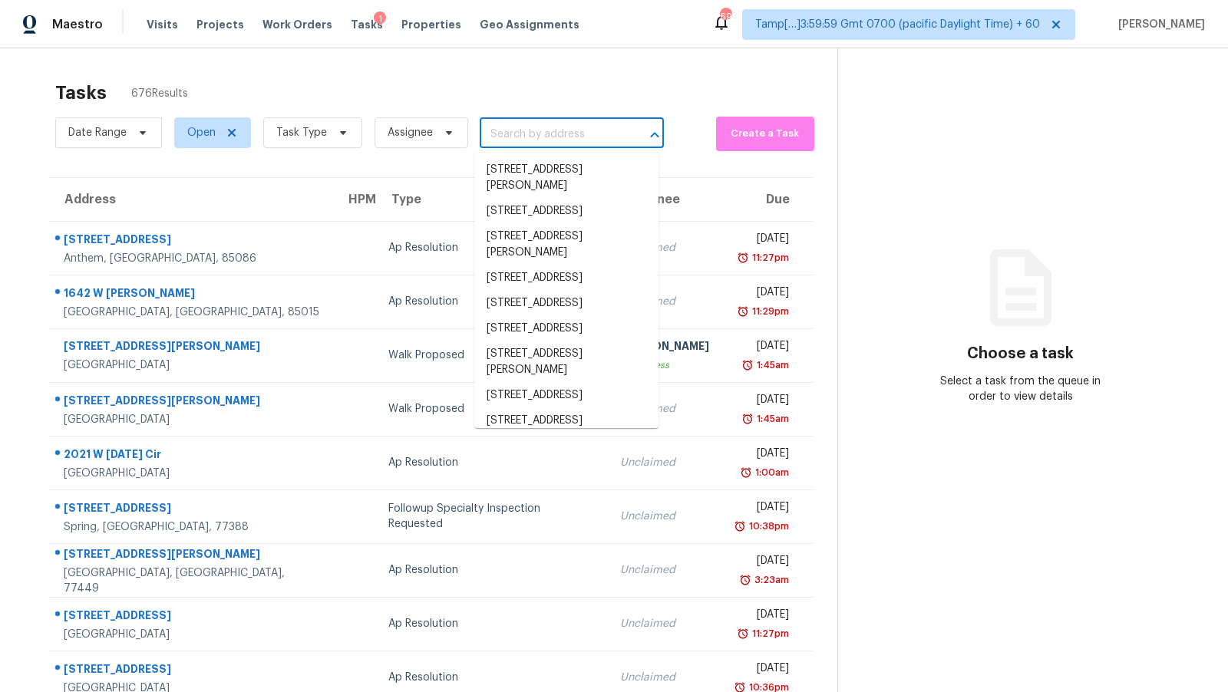
paste input "11339 Dean St Spring Hill, FL, 34608 ("
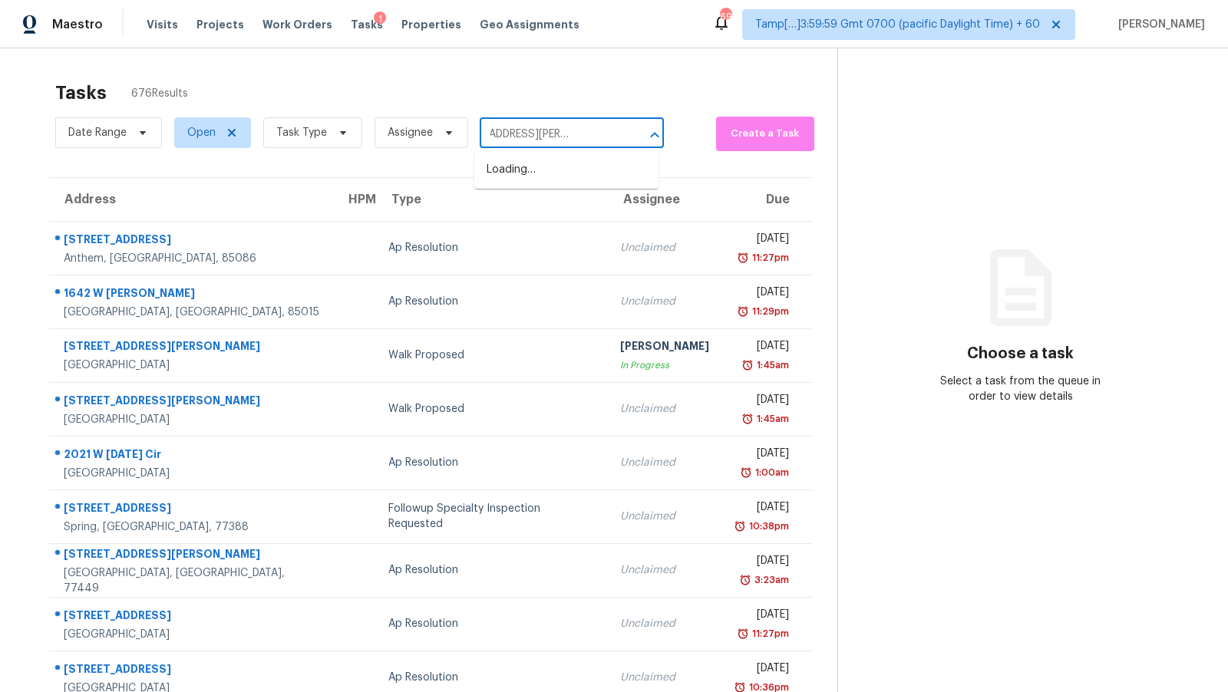
type input "11339 Dean St Spring Hill, FL, 34608"
click at [556, 176] on span "11339 Dean St, Spring Hill, FL 34608" at bounding box center [566, 178] width 160 height 32
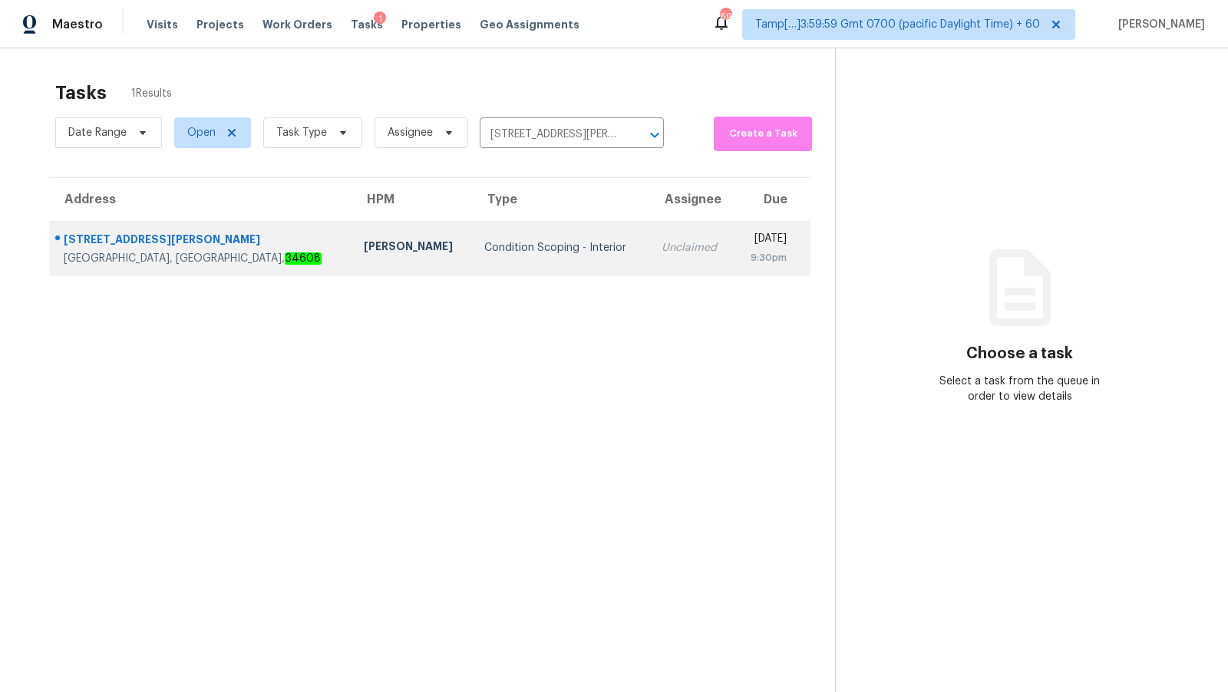
click at [364, 243] on div "Mat Smith" at bounding box center [412, 248] width 96 height 19
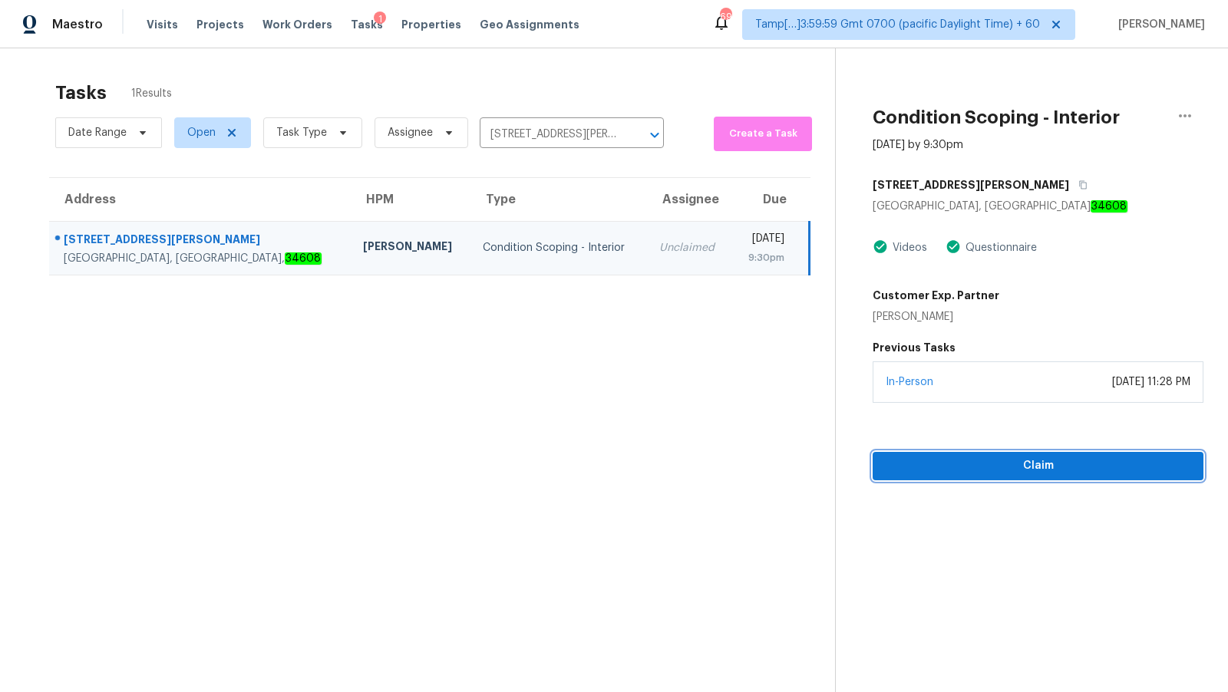
click at [1020, 468] on span "Claim" at bounding box center [1038, 465] width 306 height 19
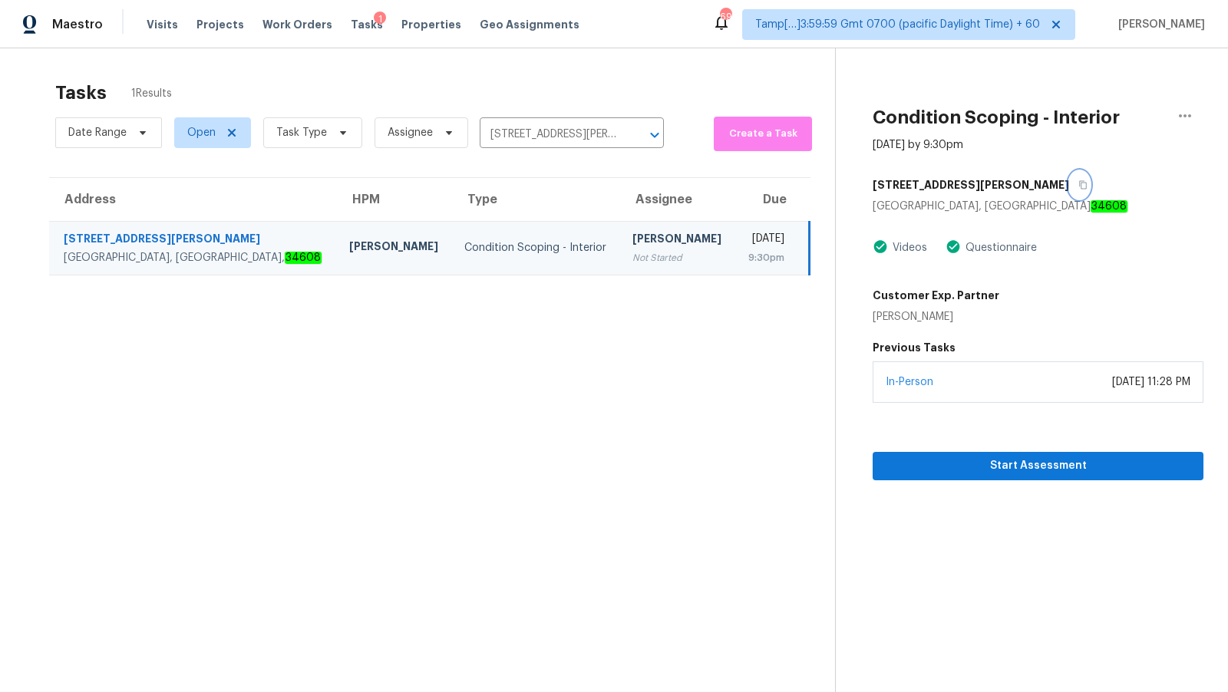
click at [1069, 190] on button "button" at bounding box center [1079, 185] width 21 height 28
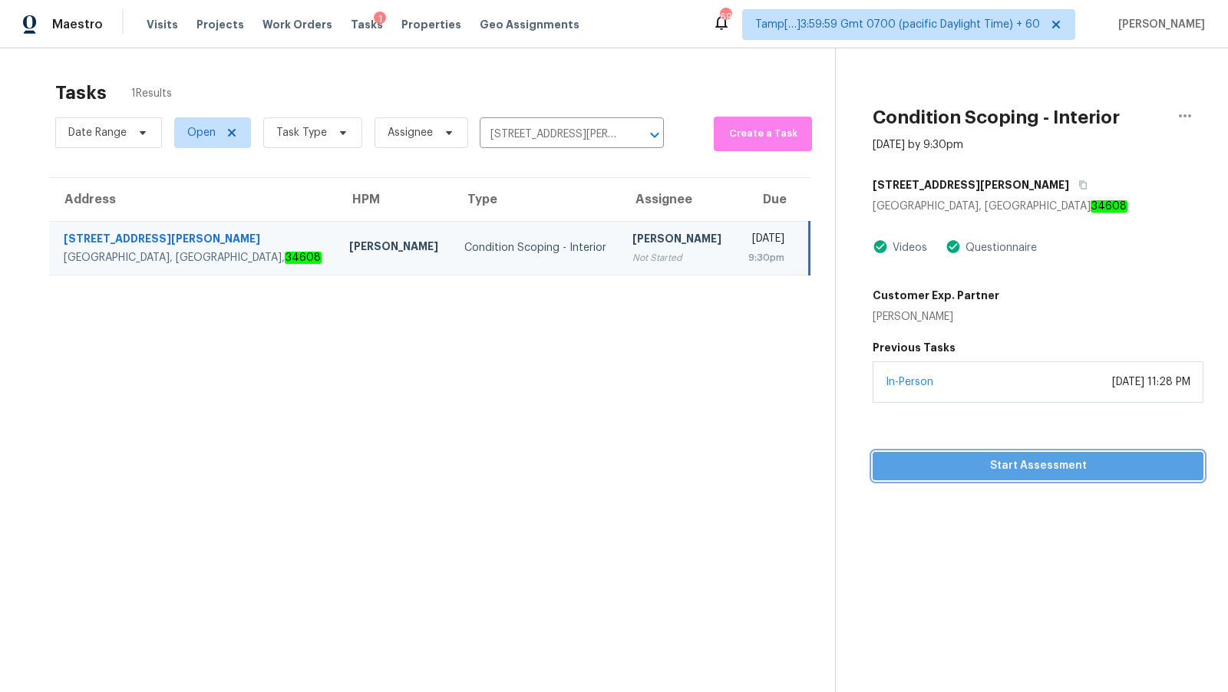
click at [1020, 466] on span "Start Assessment" at bounding box center [1038, 465] width 306 height 19
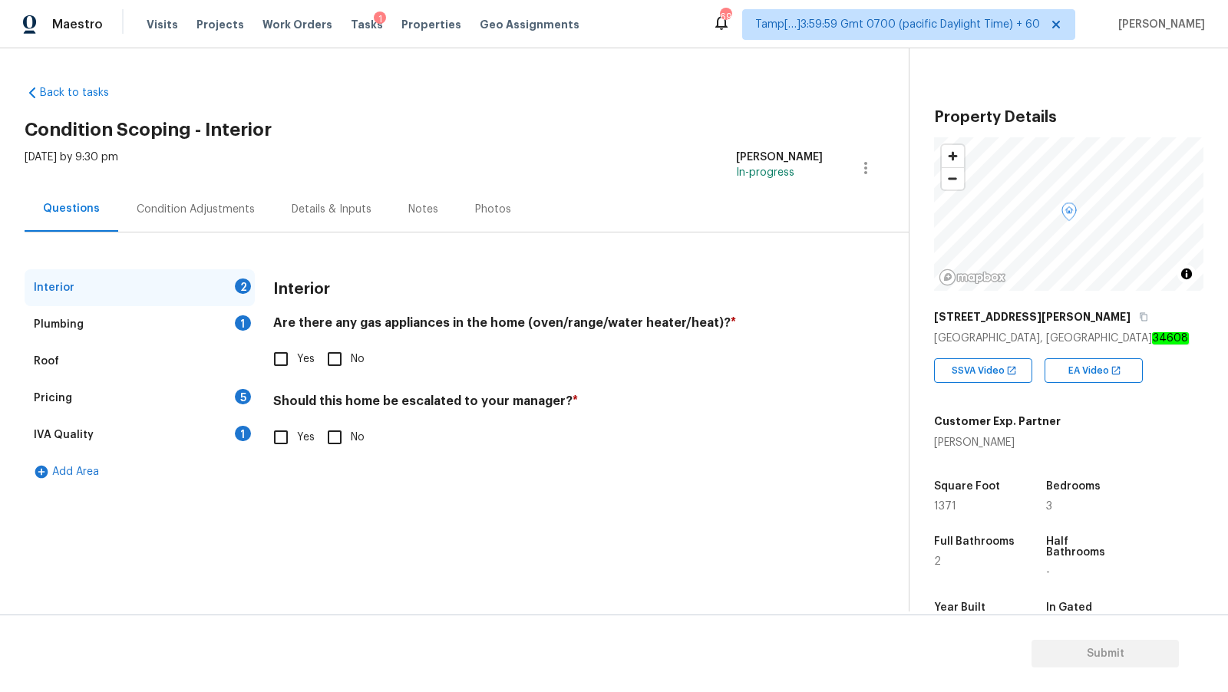
click at [91, 398] on div "Pricing 5" at bounding box center [140, 398] width 230 height 37
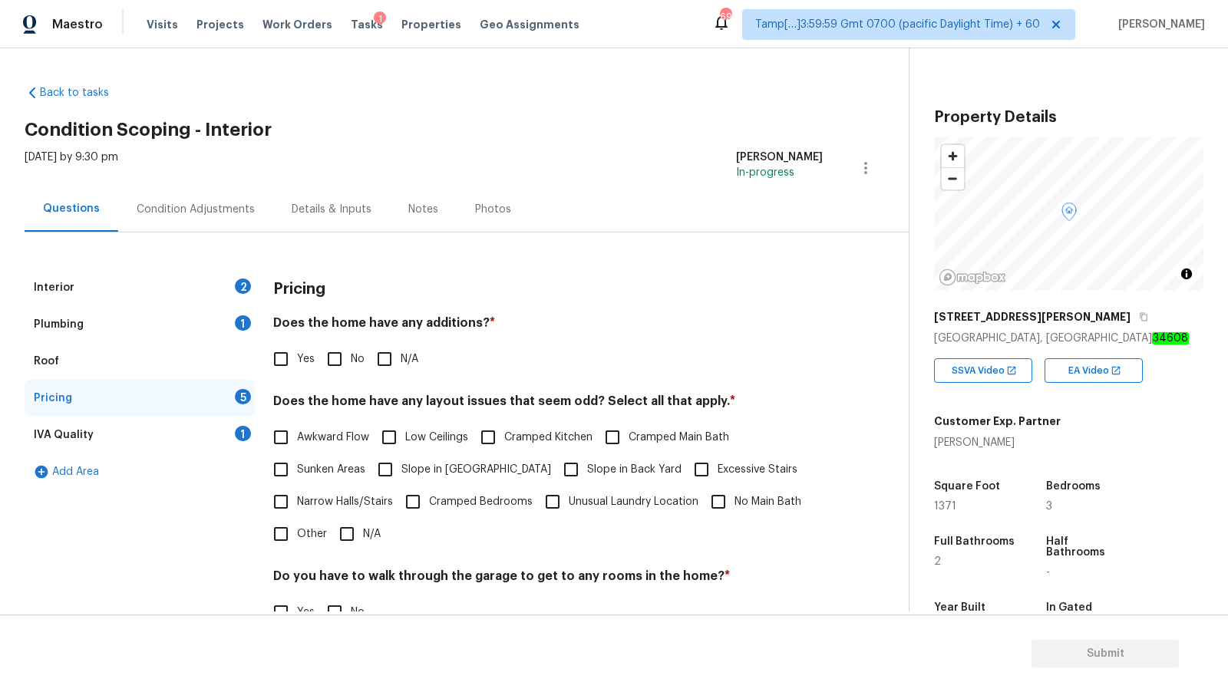
scroll to position [56, 0]
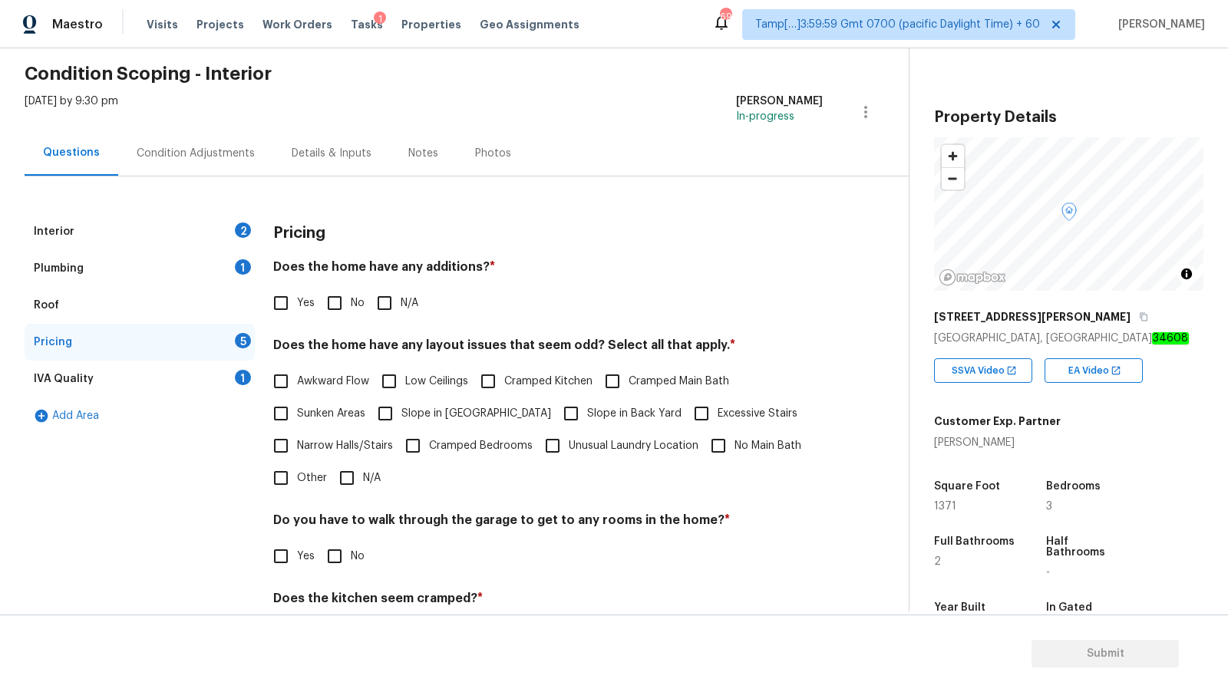
click at [650, 394] on label "Cramped Main Bath" at bounding box center [662, 381] width 133 height 32
click at [628, 394] on input "Cramped Main Bath" at bounding box center [612, 381] width 32 height 32
checkbox input "true"
click at [186, 232] on div "Interior 2" at bounding box center [140, 231] width 230 height 37
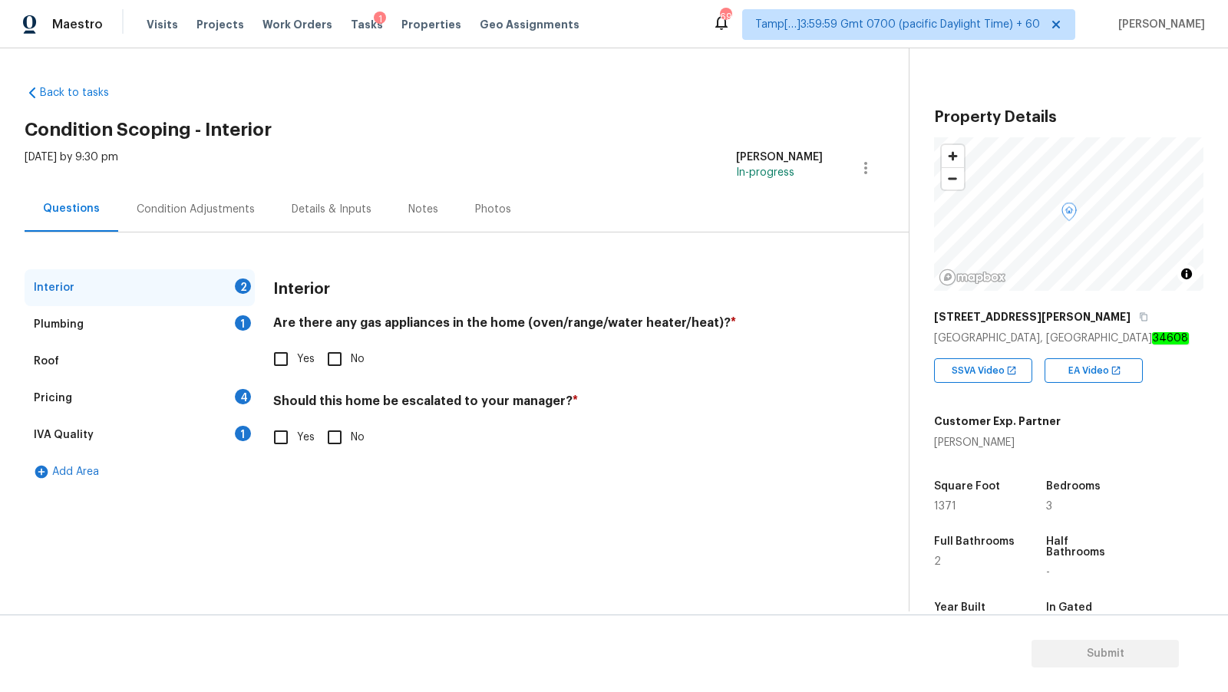
scroll to position [0, 0]
click at [342, 362] on input "No" at bounding box center [334, 359] width 32 height 32
checkbox input "true"
click at [124, 310] on div "Plumbing 1" at bounding box center [140, 324] width 230 height 37
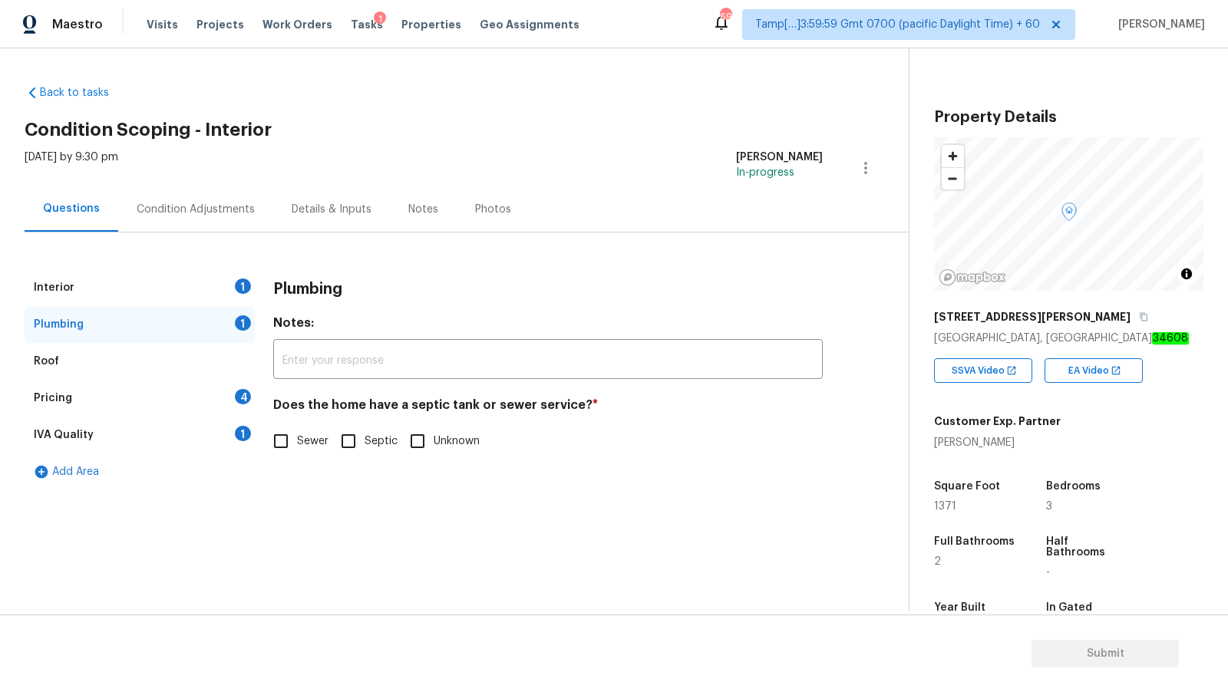
click at [424, 456] on input "Unknown" at bounding box center [417, 441] width 32 height 32
checkbox input "true"
click at [150, 289] on div "Interior 1" at bounding box center [140, 287] width 230 height 37
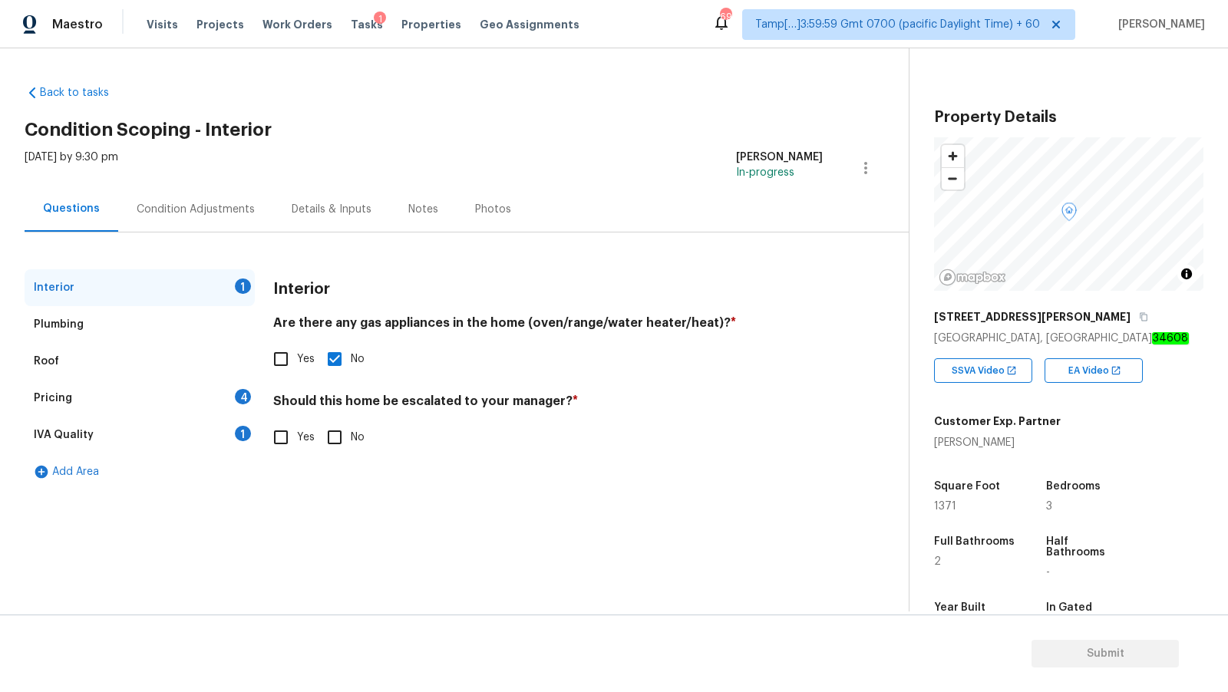
click at [138, 433] on div "IVA Quality 1" at bounding box center [140, 435] width 230 height 37
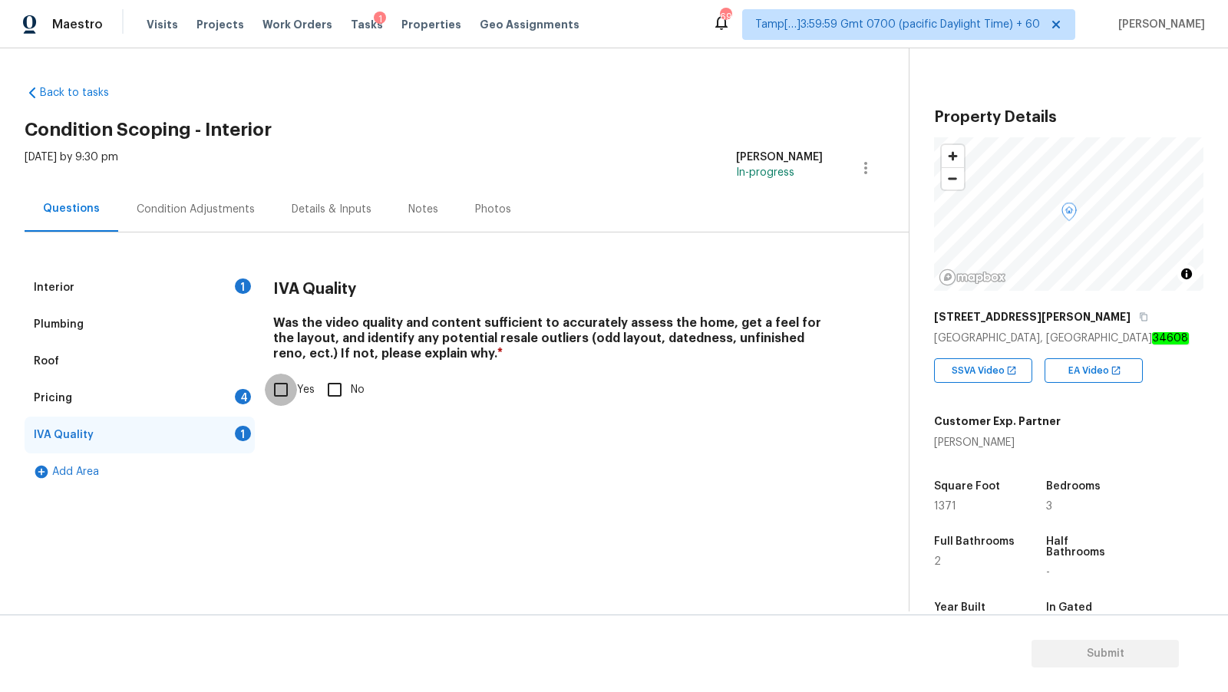
click at [271, 384] on input "Yes" at bounding box center [281, 390] width 32 height 32
checkbox input "true"
click at [174, 398] on div "Pricing 4" at bounding box center [140, 398] width 230 height 37
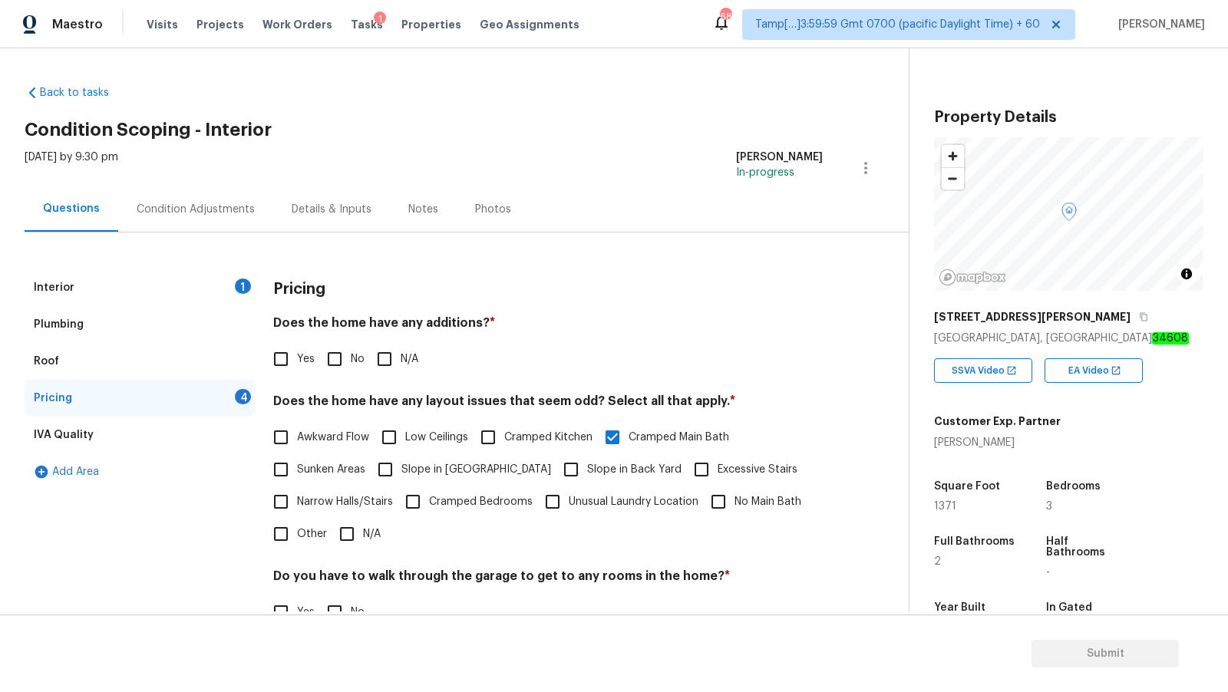
click at [165, 200] on div "Condition Adjustments" at bounding box center [195, 208] width 155 height 45
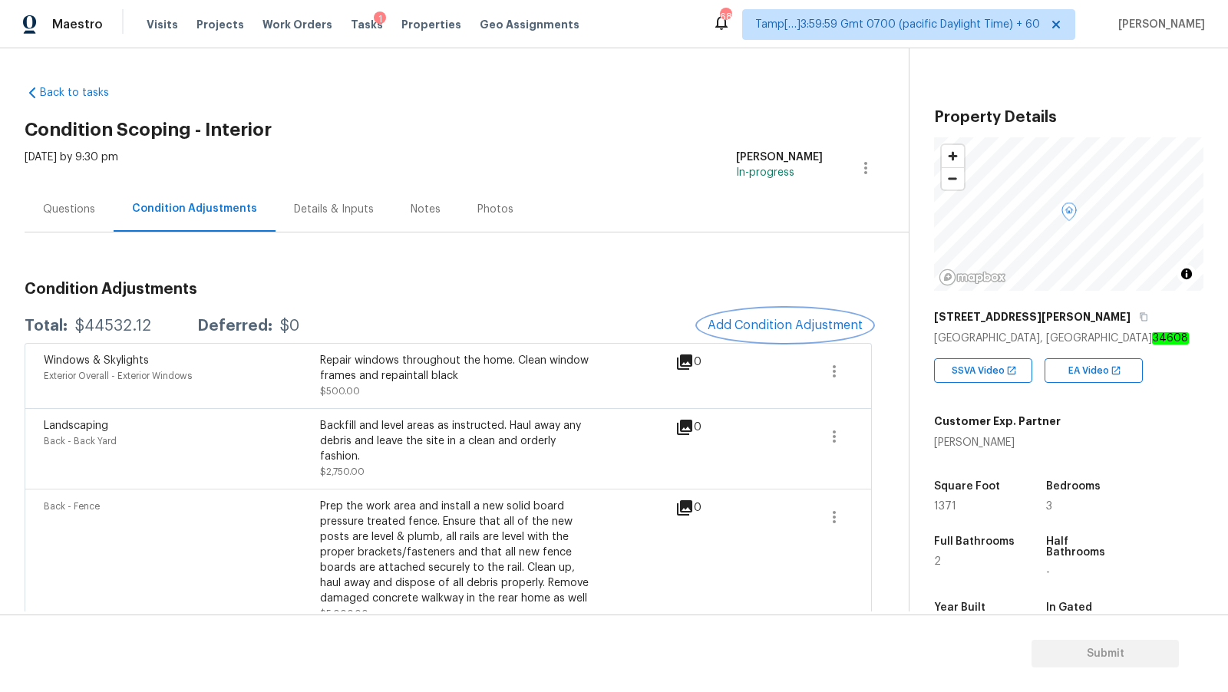
click at [775, 320] on span "Add Condition Adjustment" at bounding box center [784, 325] width 155 height 14
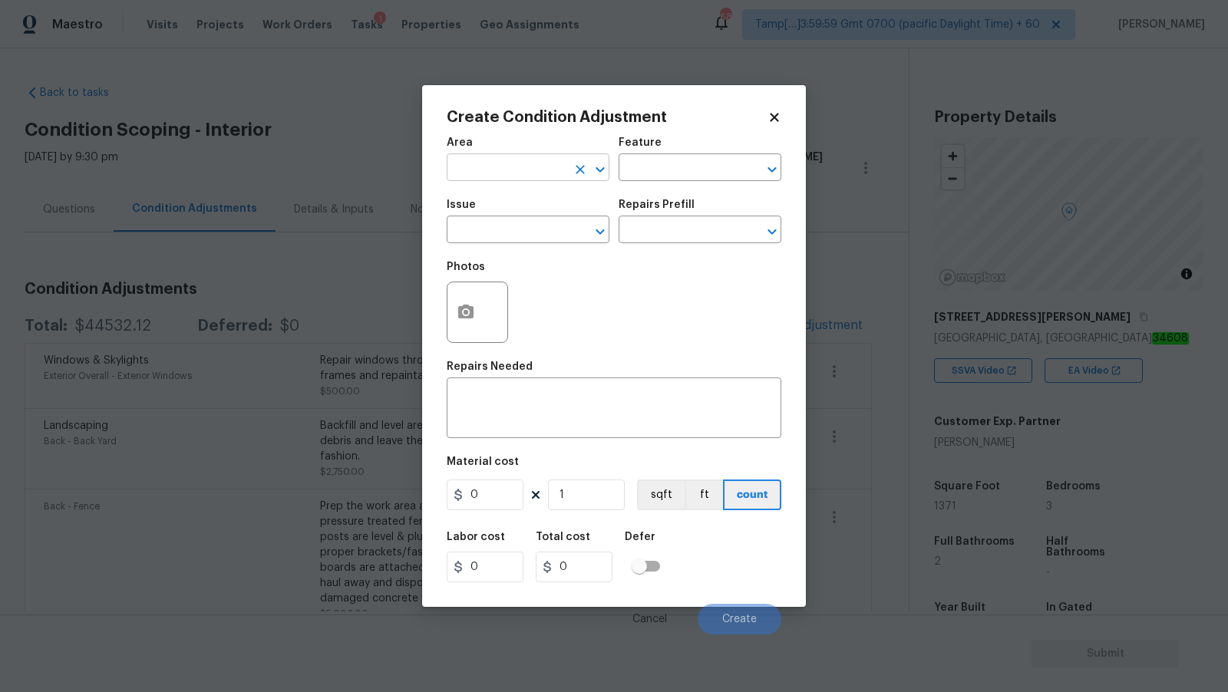
click at [601, 166] on icon "Open" at bounding box center [600, 169] width 18 height 18
type input "Interior Overall"
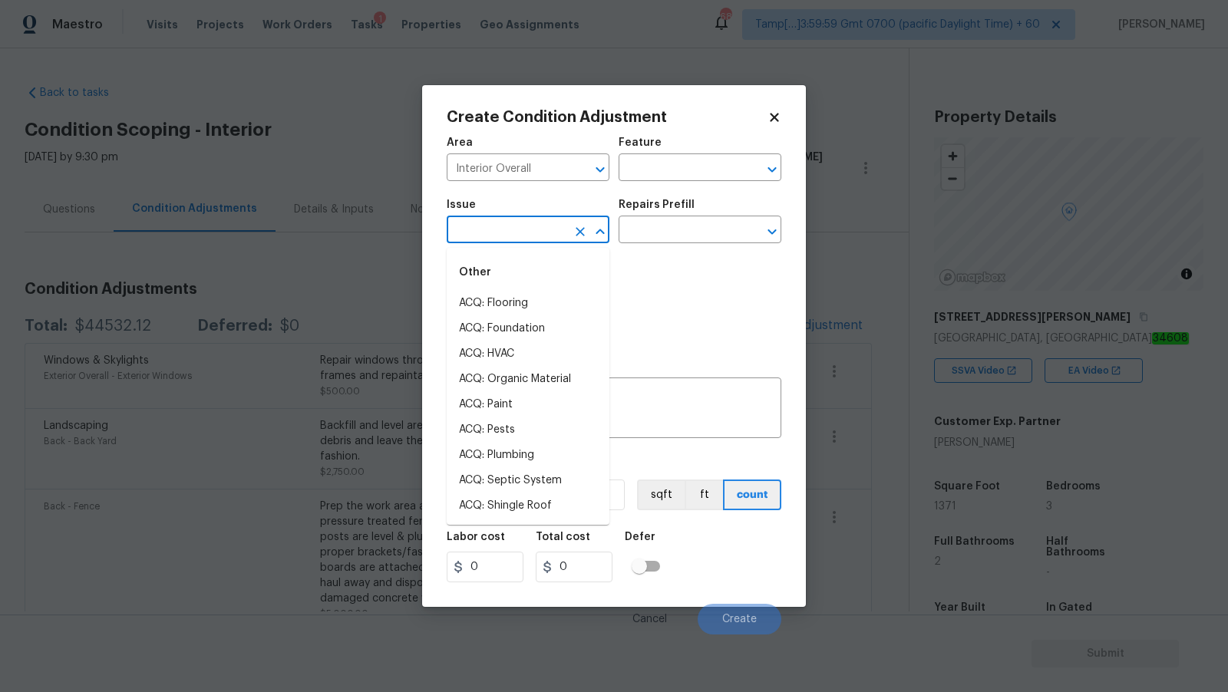
click at [546, 238] on input "text" at bounding box center [507, 231] width 120 height 24
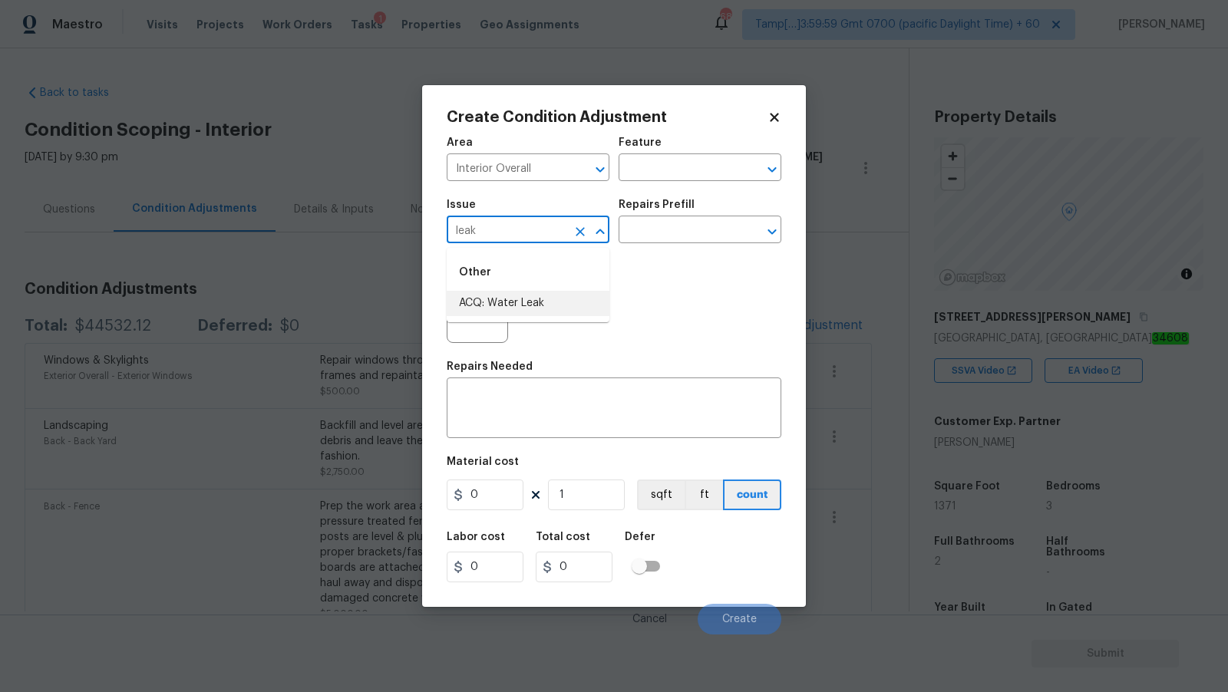
click at [536, 301] on li "ACQ: Water Leak" at bounding box center [528, 303] width 163 height 25
click at [770, 232] on icon "Open" at bounding box center [771, 231] width 8 height 5
type input "ACQ: Water Leak"
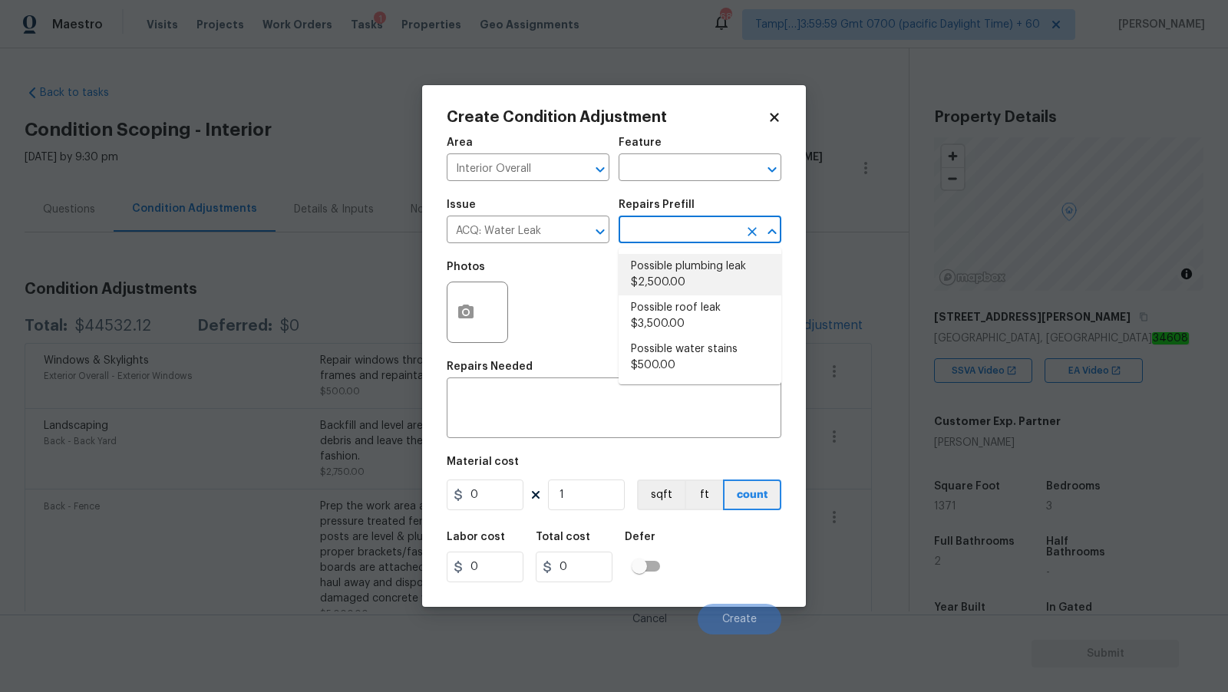
click at [714, 275] on li "Possible plumbing leak $2,500.00" at bounding box center [699, 274] width 163 height 41
type input "Acquisition"
type textarea "Acquisition Scope: Possible plumbing leak"
type input "2500"
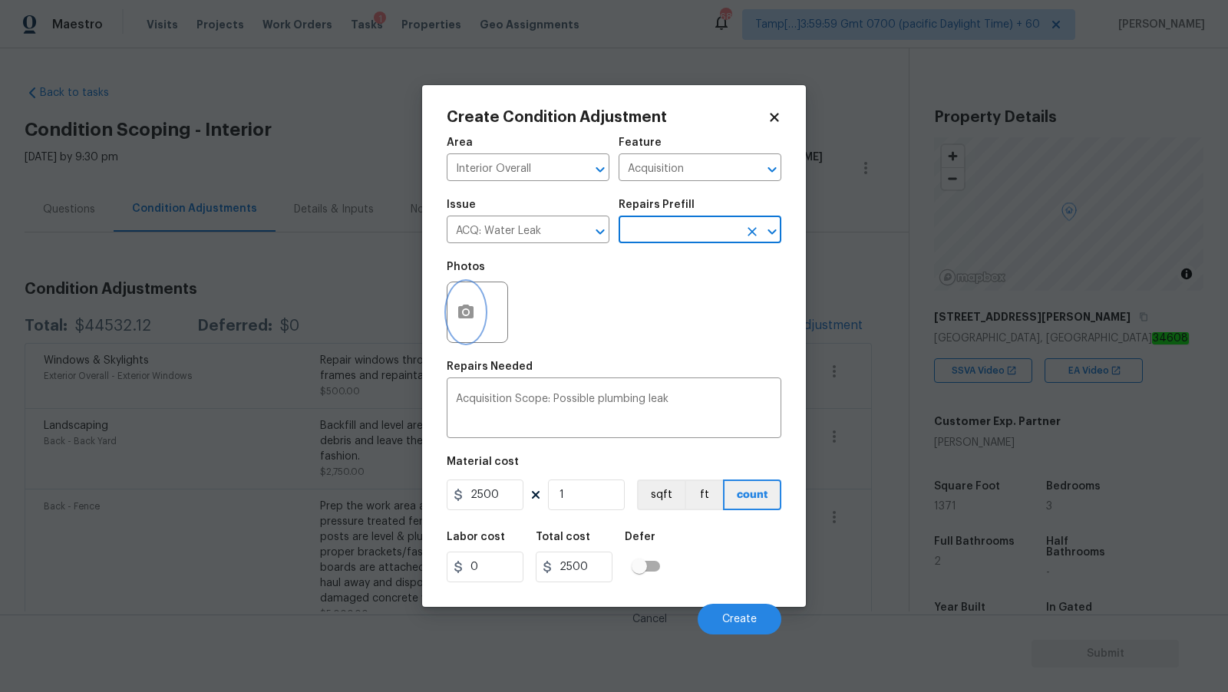
click at [466, 318] on icon "button" at bounding box center [465, 312] width 15 height 14
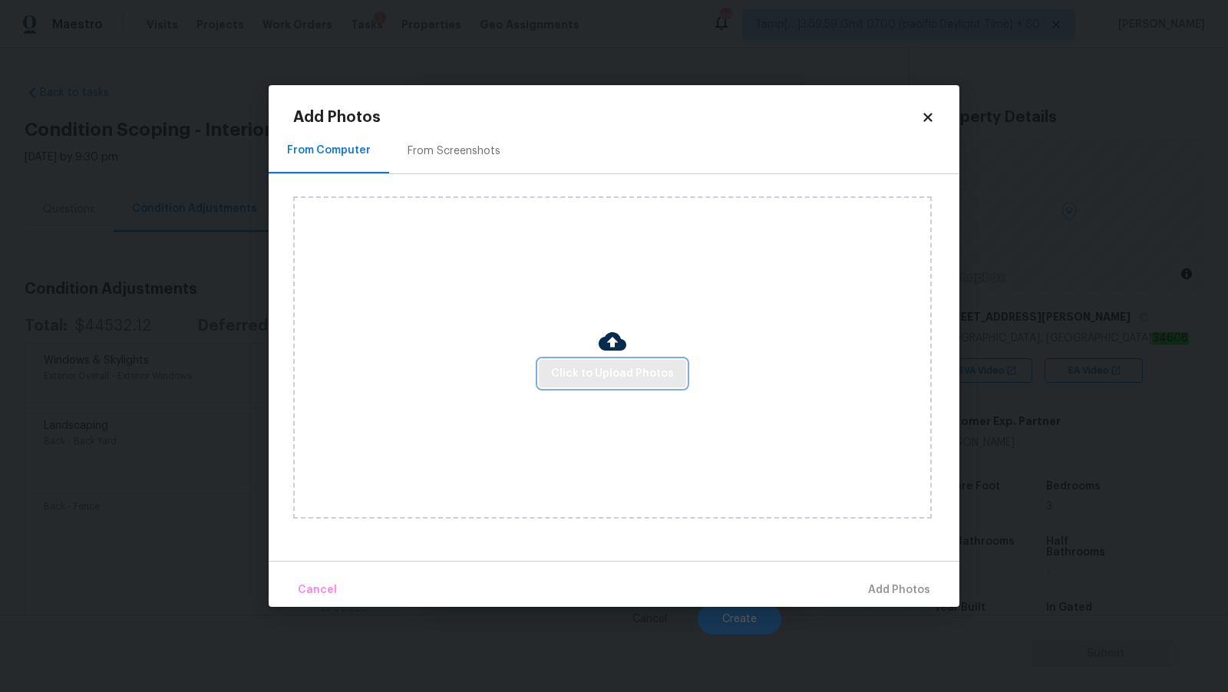
click at [579, 364] on span "Click to Upload Photos" at bounding box center [612, 373] width 123 height 19
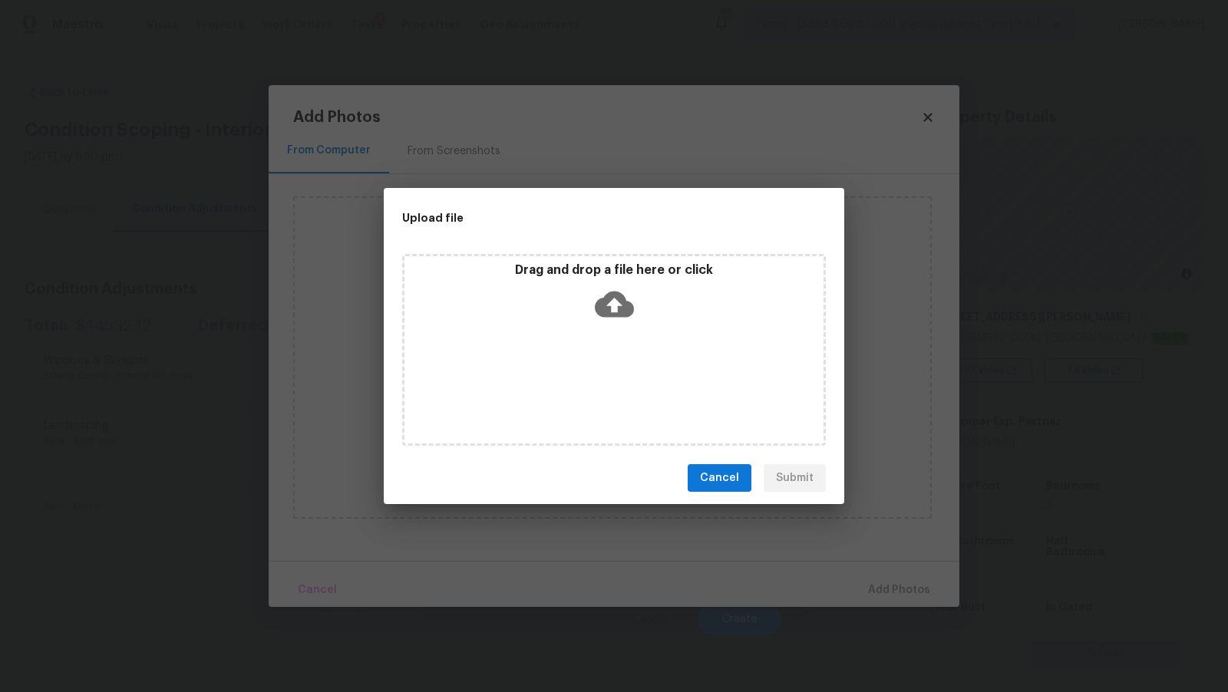
click at [588, 297] on div "Drag and drop a file here or click" at bounding box center [613, 295] width 419 height 66
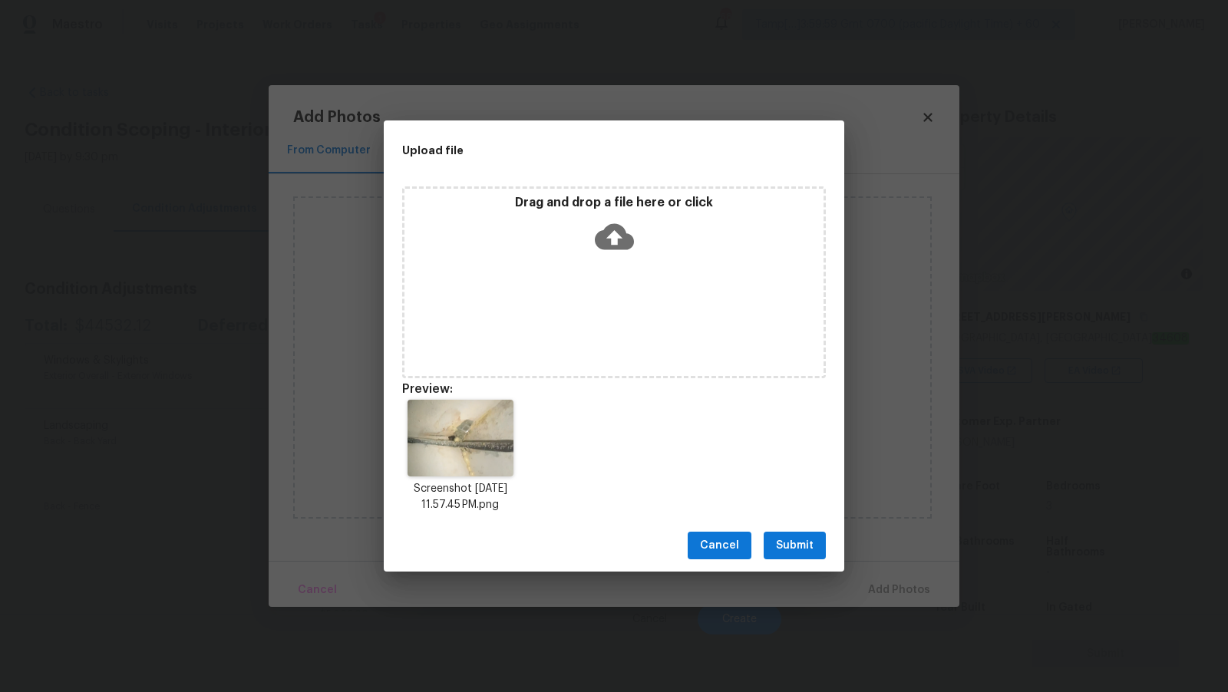
click at [774, 545] on button "Submit" at bounding box center [794, 546] width 62 height 28
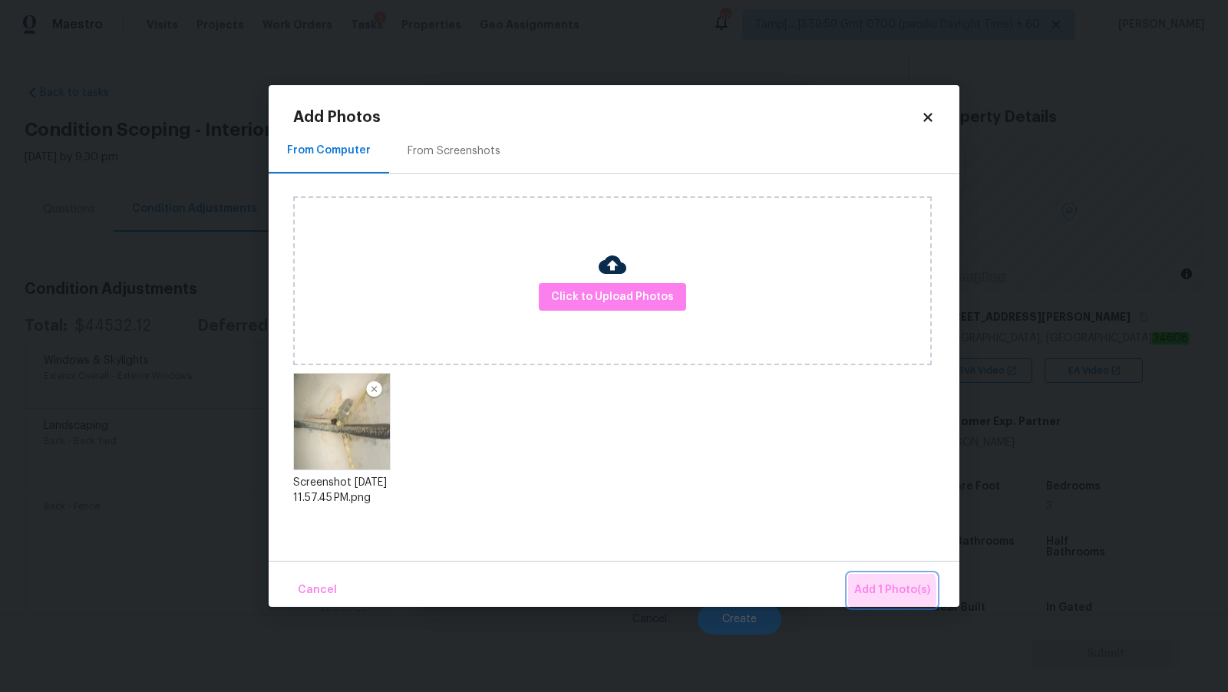
click at [863, 594] on span "Add 1 Photo(s)" at bounding box center [892, 590] width 76 height 19
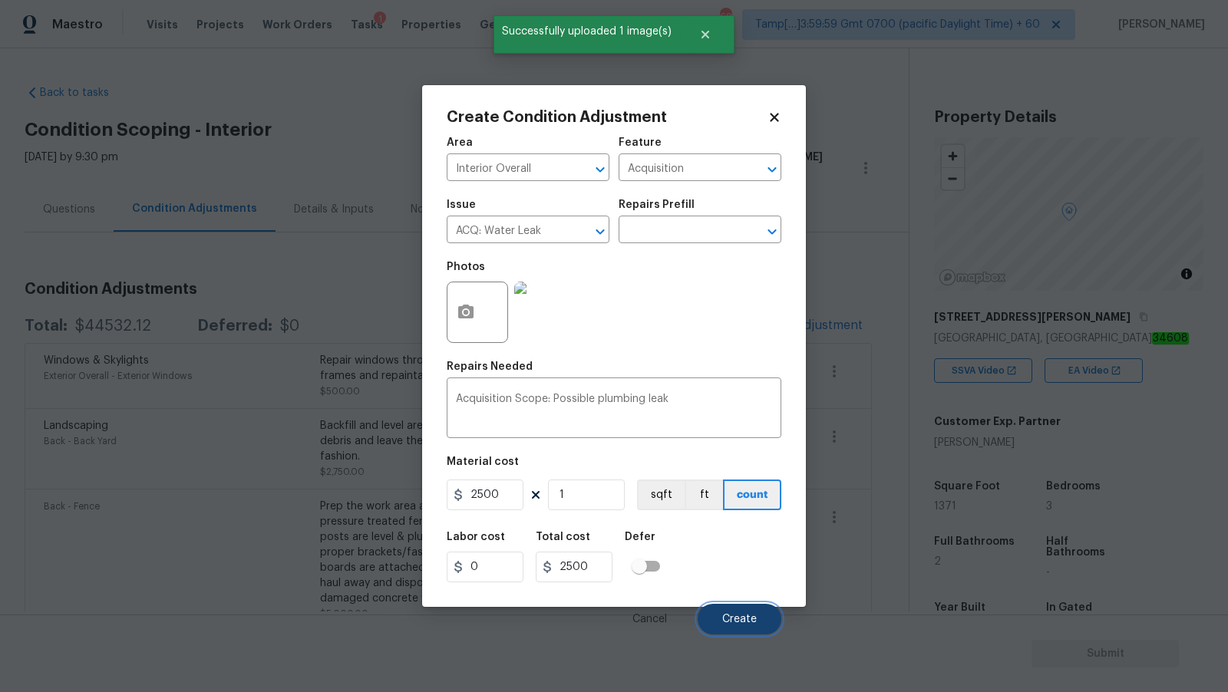
click at [740, 630] on button "Create" at bounding box center [739, 619] width 84 height 31
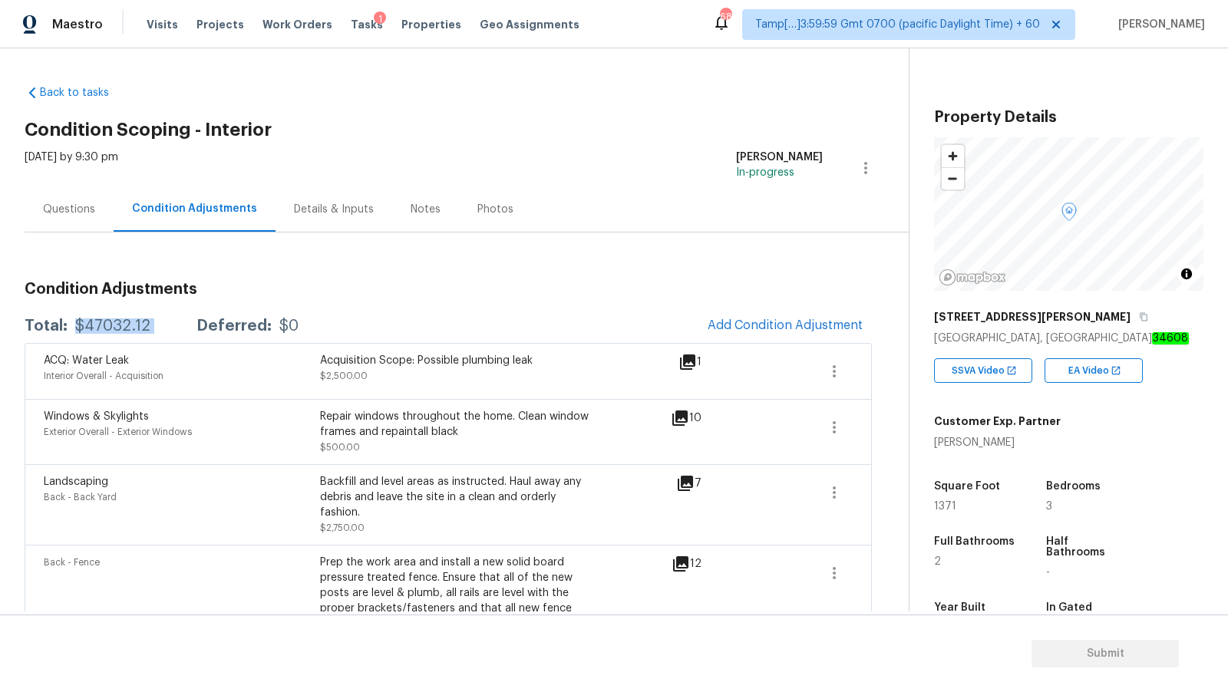
drag, startPoint x: 76, startPoint y: 326, endPoint x: 176, endPoint y: 328, distance: 100.5
click at [176, 328] on div "Total: $47032.12 Deferred: $0" at bounding box center [162, 325] width 274 height 15
copy div "$47032.12"
click at [1024, 321] on div "11339 Dean St" at bounding box center [1068, 317] width 269 height 28
click at [1139, 320] on icon "button" at bounding box center [1143, 316] width 9 height 9
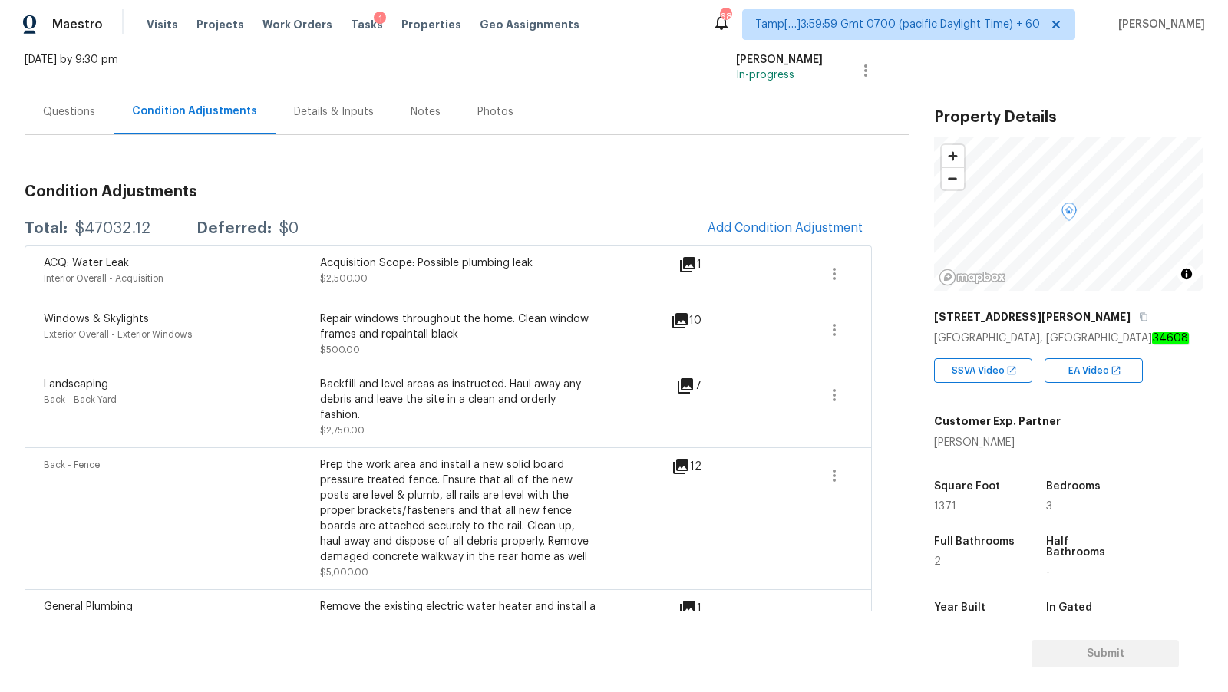
scroll to position [137, 0]
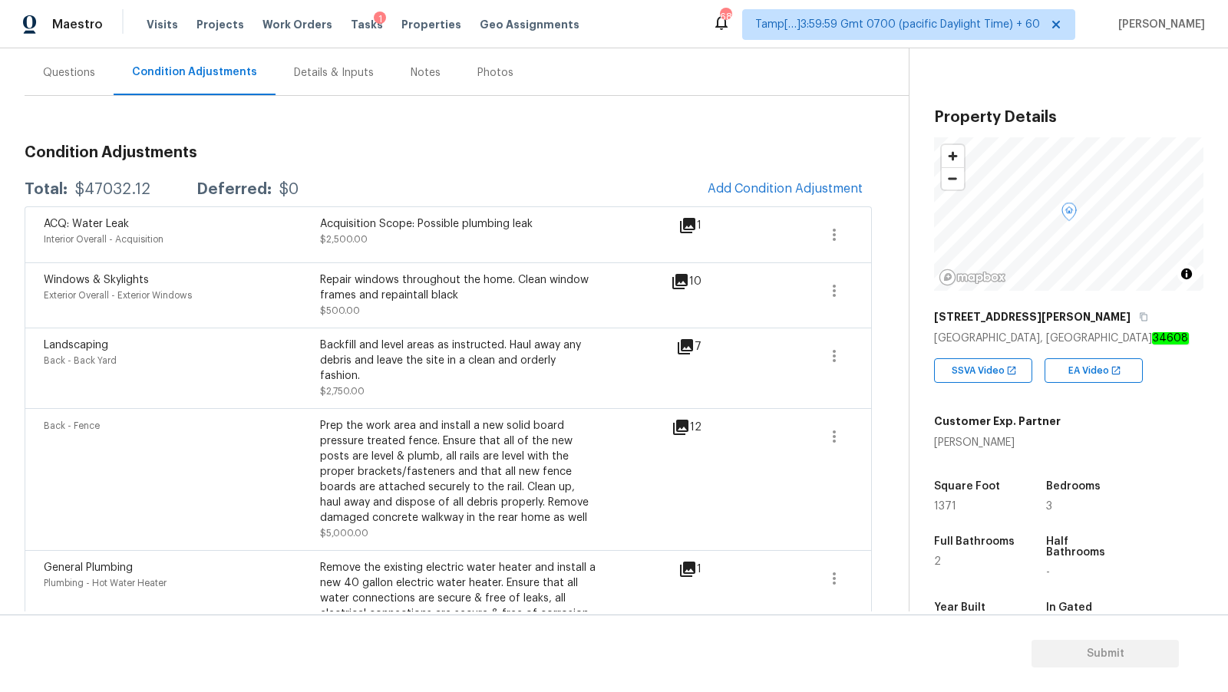
click at [94, 81] on div "Questions" at bounding box center [69, 72] width 89 height 45
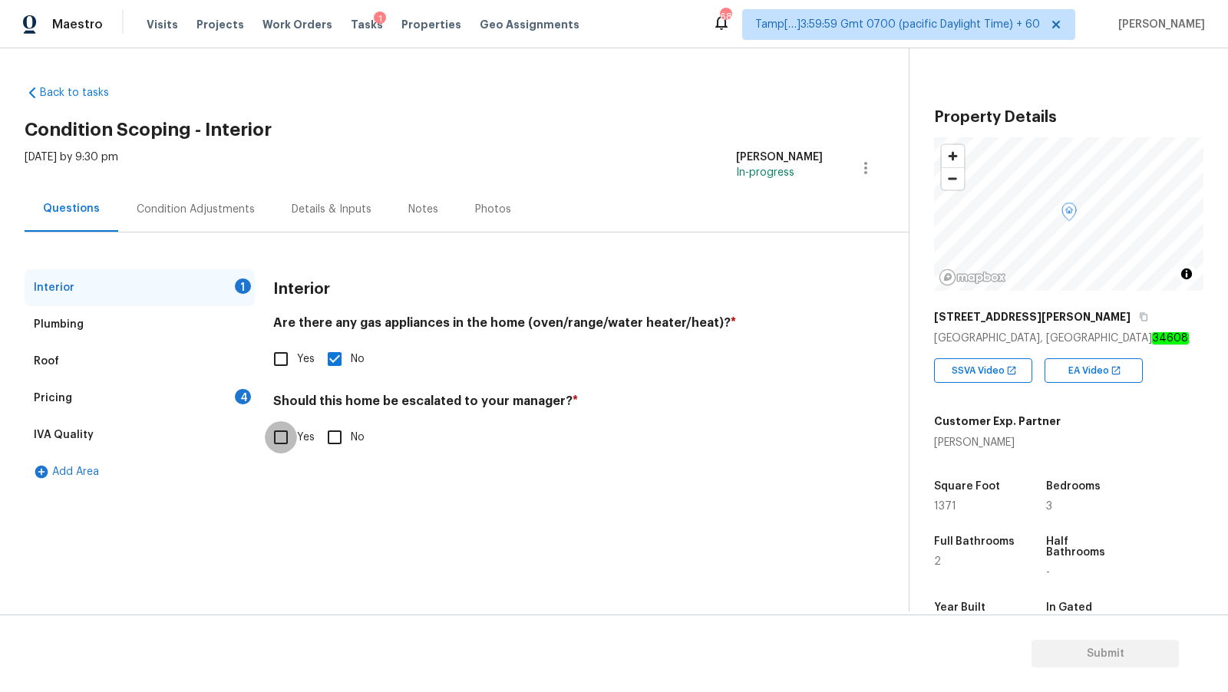
click at [275, 441] on input "Yes" at bounding box center [281, 437] width 32 height 32
checkbox input "true"
click at [288, 555] on icon "button" at bounding box center [292, 558] width 15 height 14
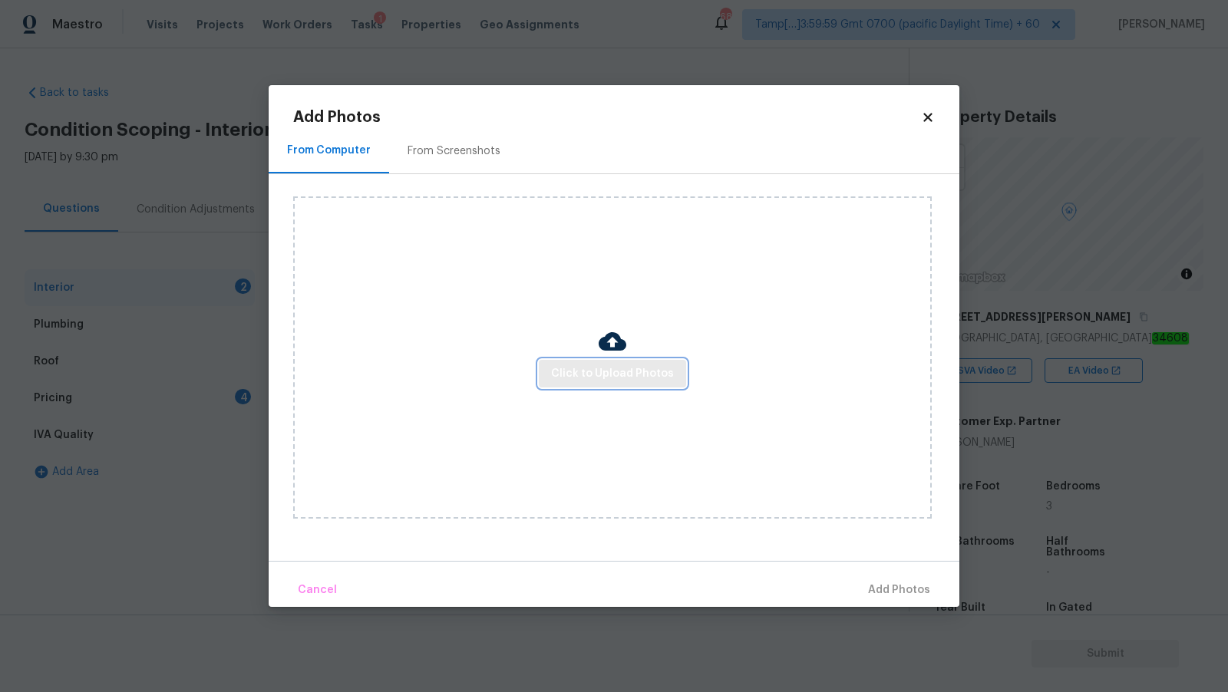
click at [643, 364] on span "Click to Upload Photos" at bounding box center [612, 373] width 123 height 19
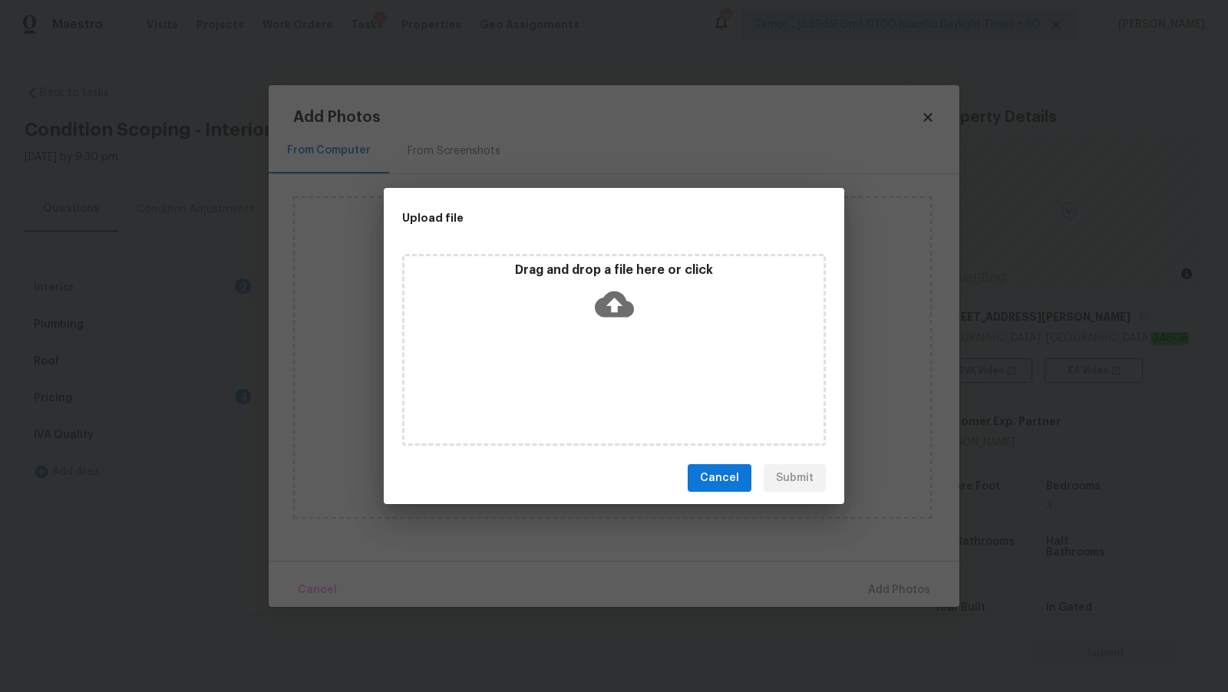
click at [618, 314] on icon at bounding box center [614, 305] width 39 height 26
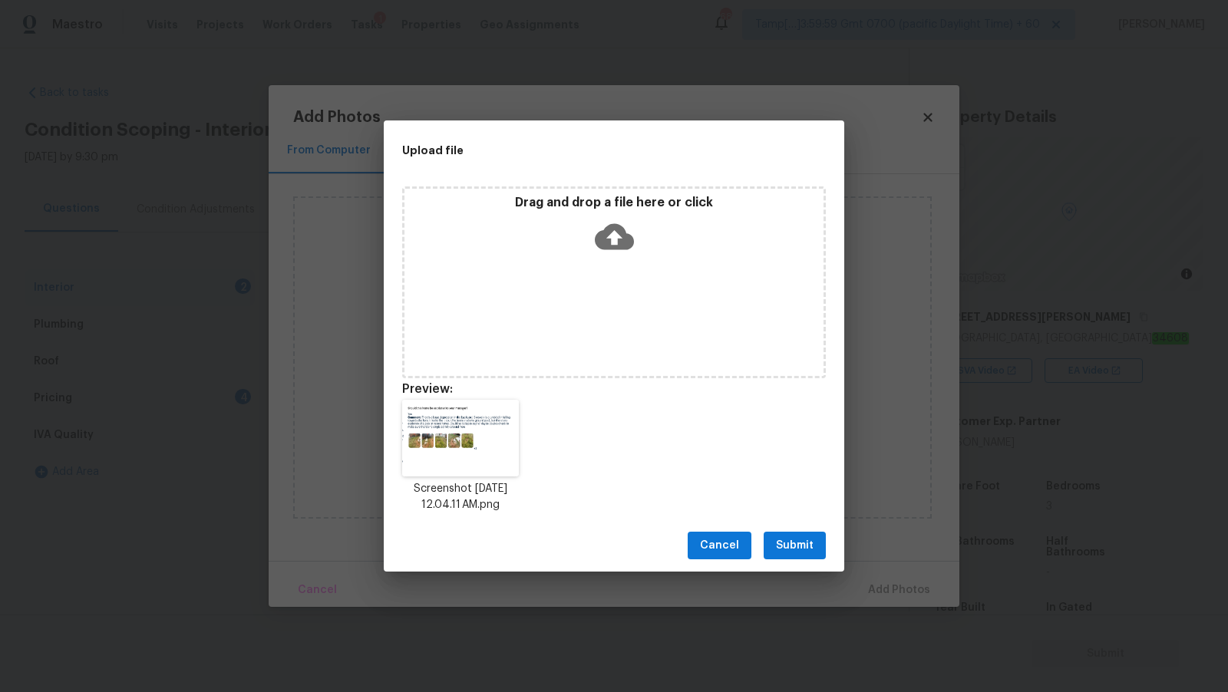
click at [785, 538] on span "Submit" at bounding box center [795, 545] width 38 height 19
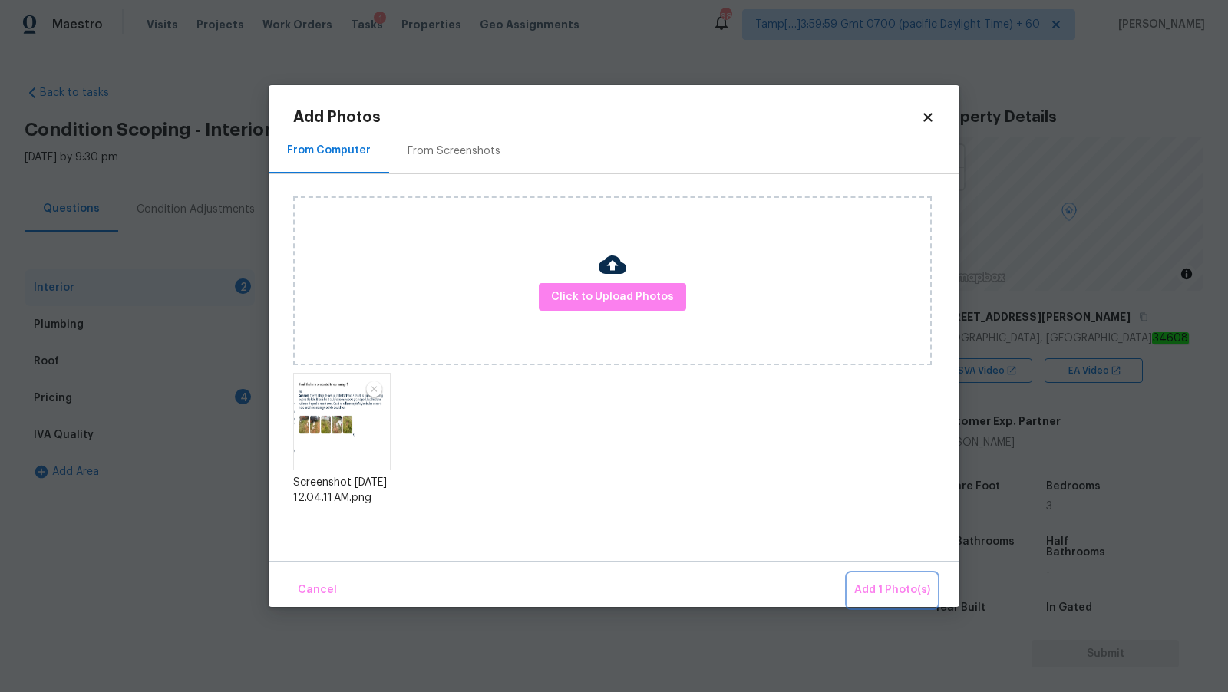
click at [885, 597] on span "Add 1 Photo(s)" at bounding box center [892, 590] width 76 height 19
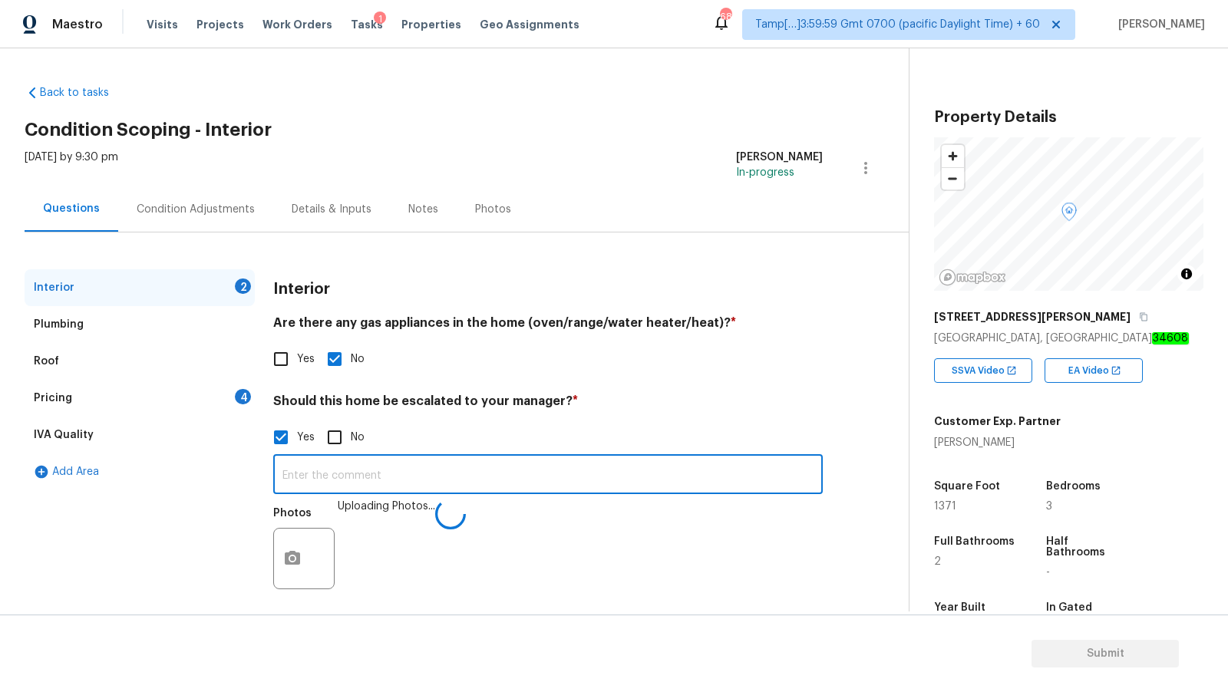
click at [436, 470] on input "text" at bounding box center [547, 476] width 549 height 36
paste input "septic"
type input "HPM address about septic"
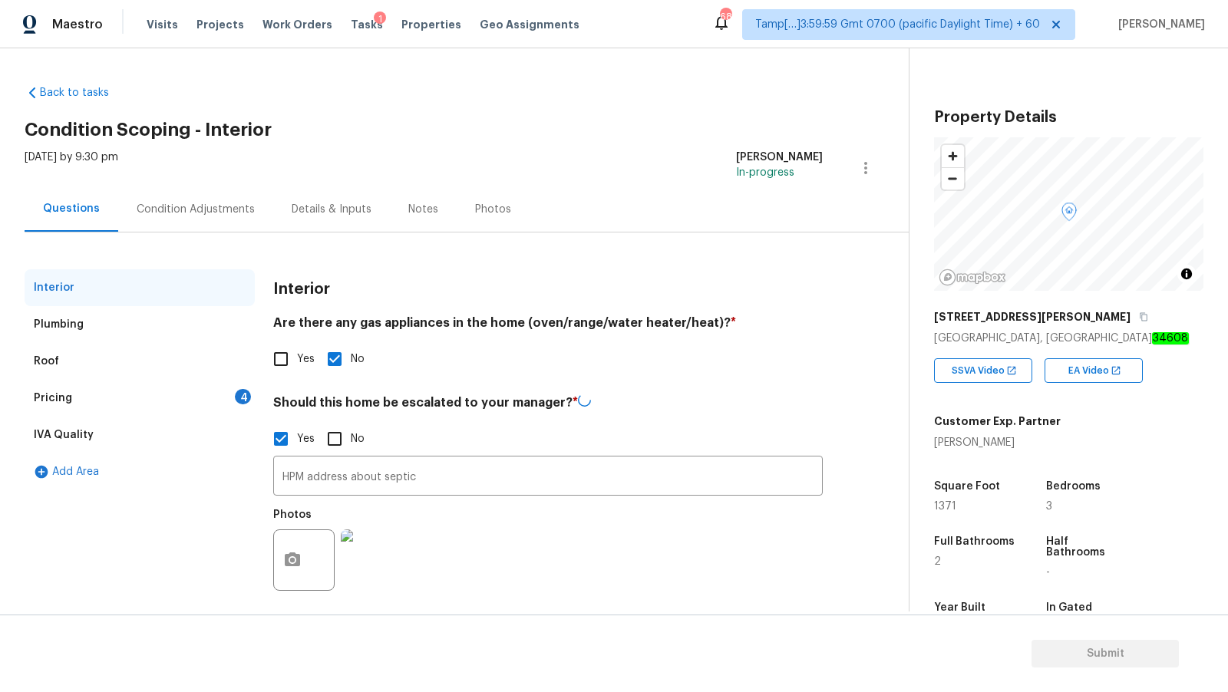
click at [137, 401] on div "Pricing 4" at bounding box center [140, 398] width 230 height 37
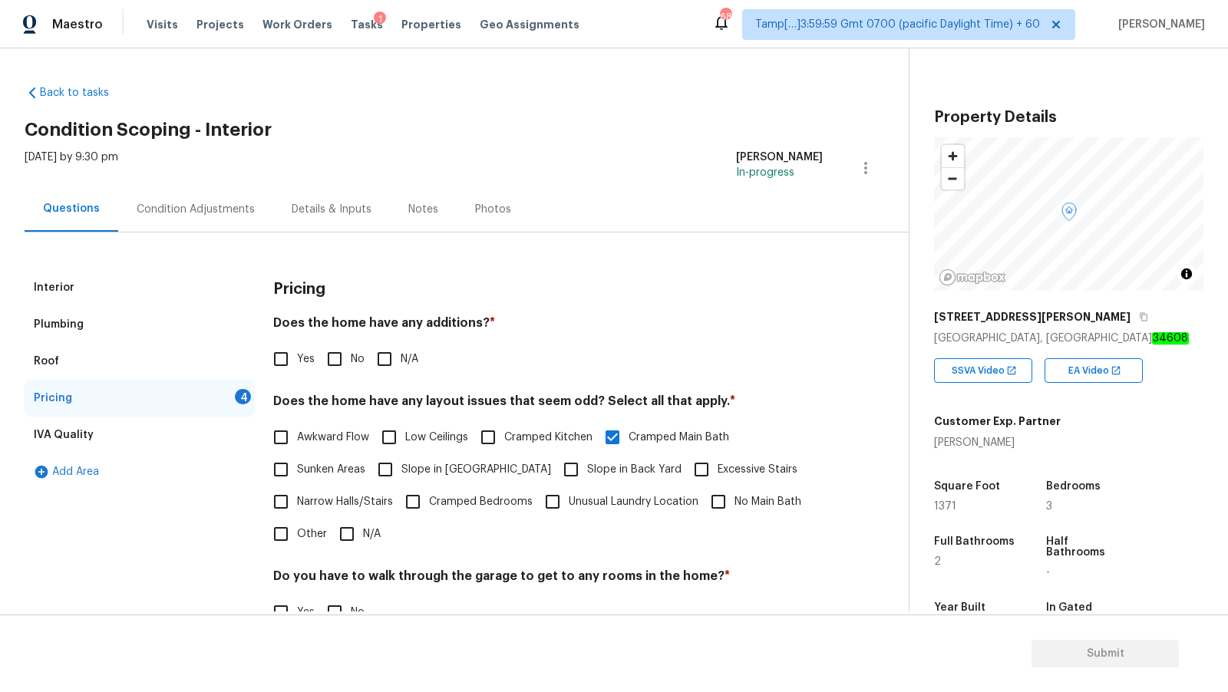
click at [354, 358] on span "No" at bounding box center [358, 359] width 14 height 16
click at [351, 358] on input "No" at bounding box center [334, 359] width 32 height 32
checkbox input "true"
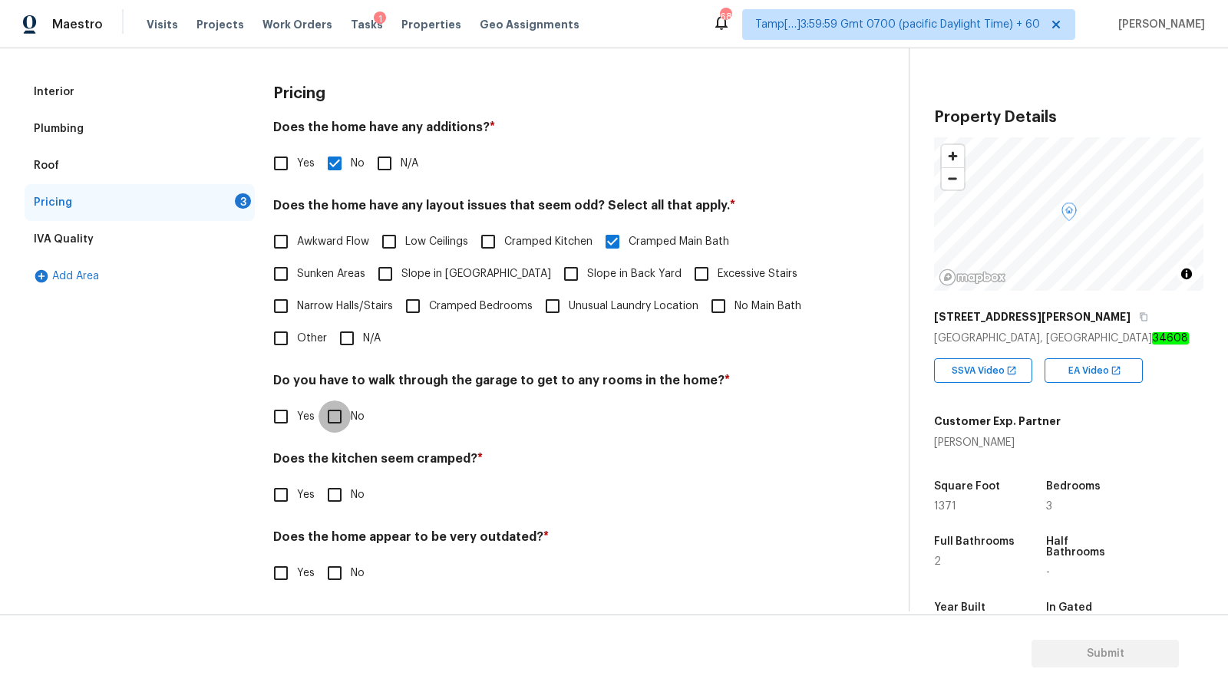
click at [336, 417] on input "No" at bounding box center [334, 416] width 32 height 32
checkbox input "true"
click at [333, 503] on input "No" at bounding box center [334, 495] width 32 height 32
checkbox input "true"
click at [351, 575] on span "No" at bounding box center [358, 573] width 14 height 16
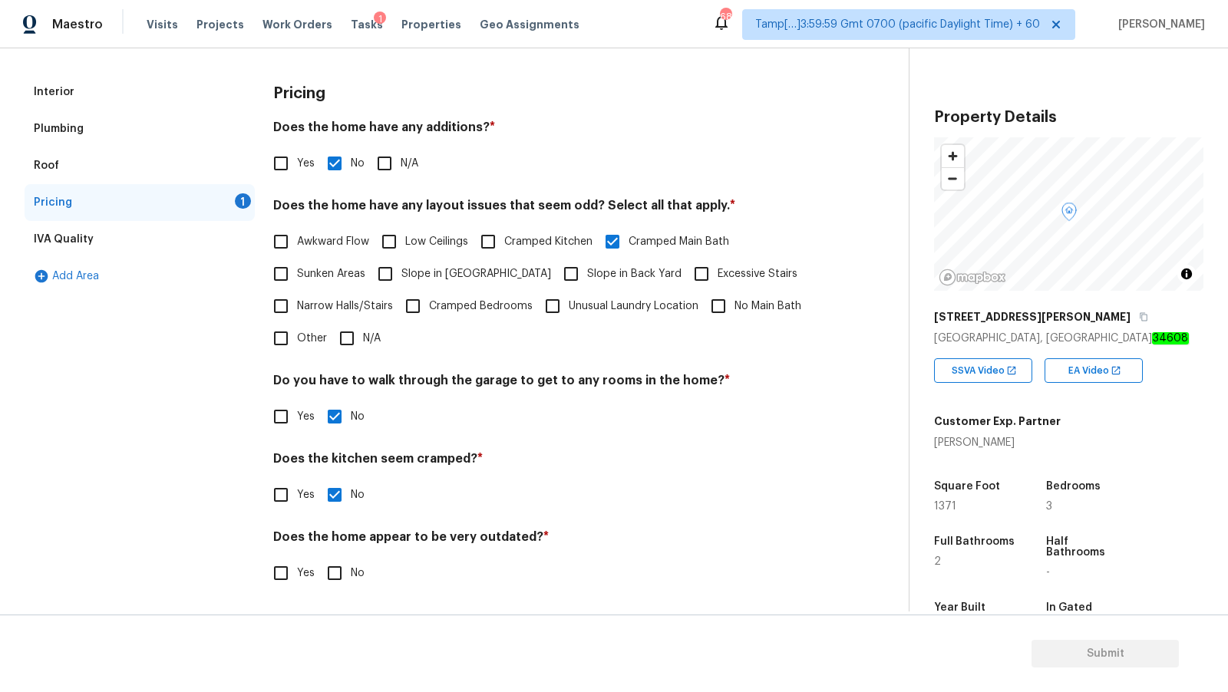
click at [350, 575] on input "No" at bounding box center [334, 573] width 32 height 32
checkbox input "true"
click at [1139, 319] on icon "button" at bounding box center [1143, 316] width 9 height 9
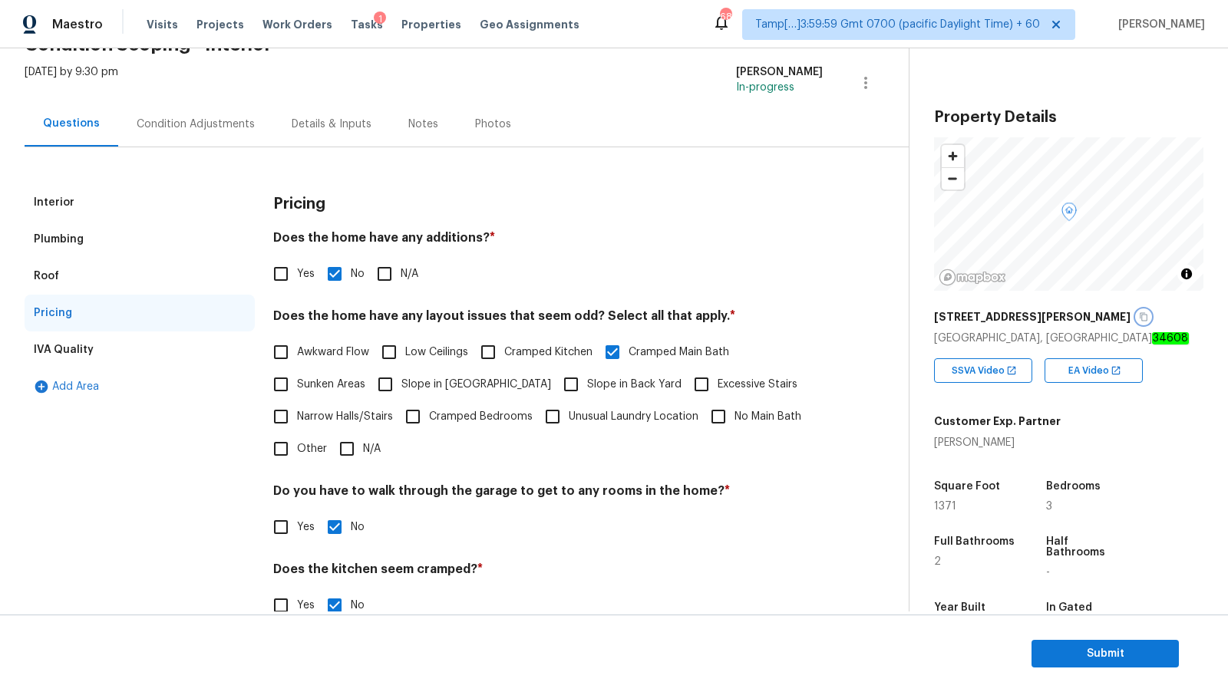
scroll to position [0, 0]
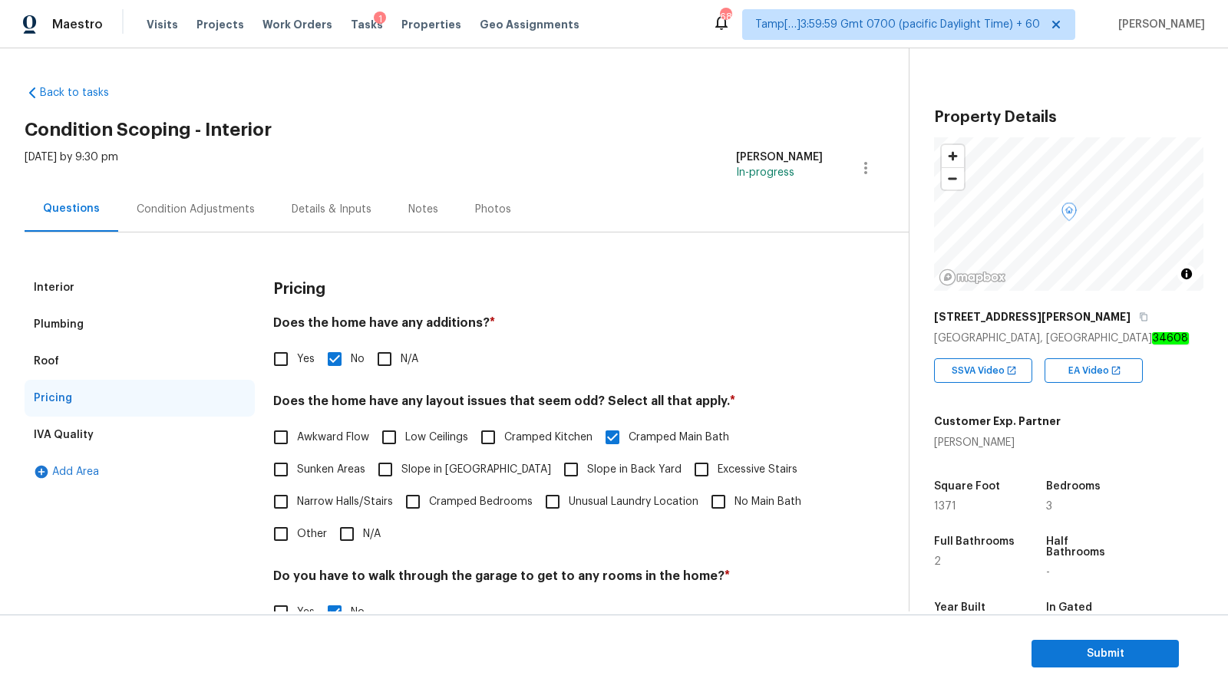
click at [1023, 322] on div "11339 Dean St" at bounding box center [1068, 317] width 269 height 28
click at [1139, 313] on icon "button" at bounding box center [1143, 316] width 9 height 9
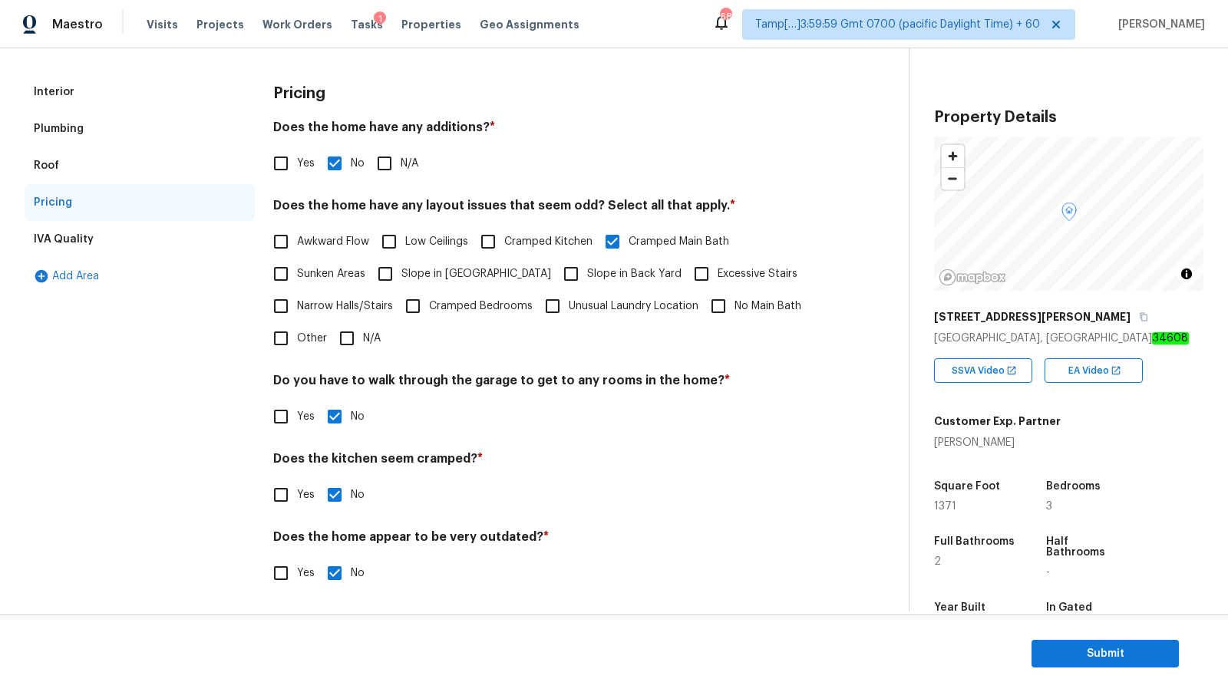
click at [114, 231] on div "IVA Quality" at bounding box center [140, 239] width 230 height 37
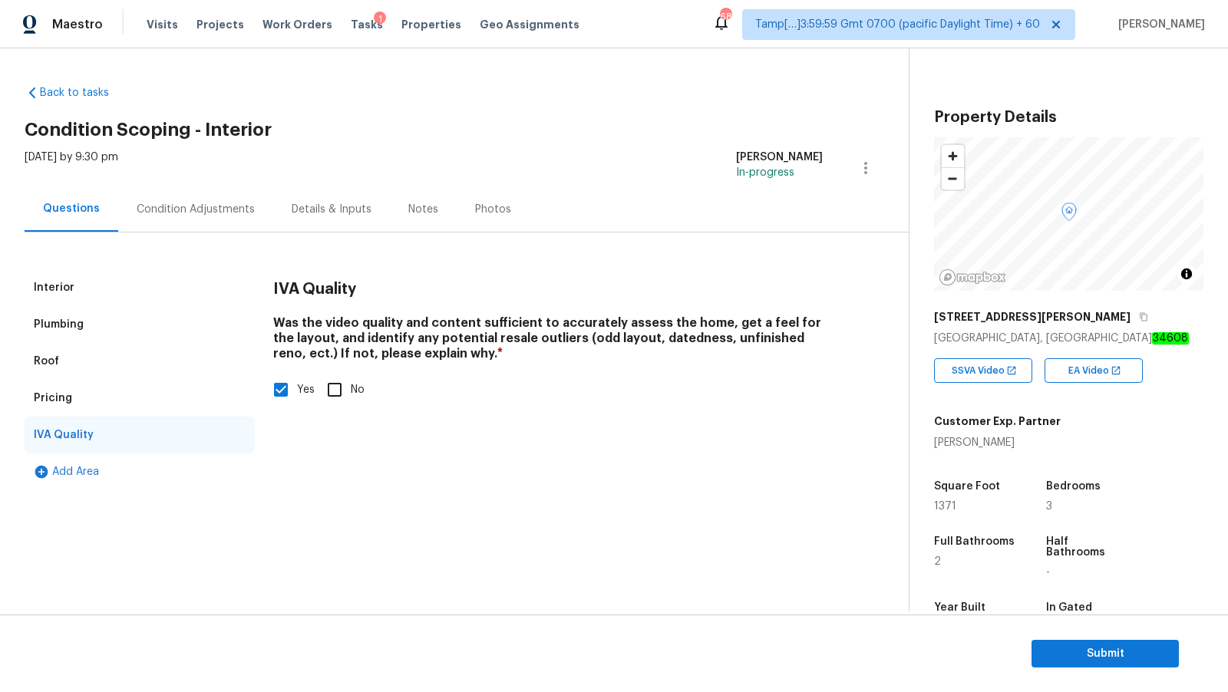
scroll to position [0, 0]
click at [237, 205] on div "Condition Adjustments" at bounding box center [196, 209] width 118 height 15
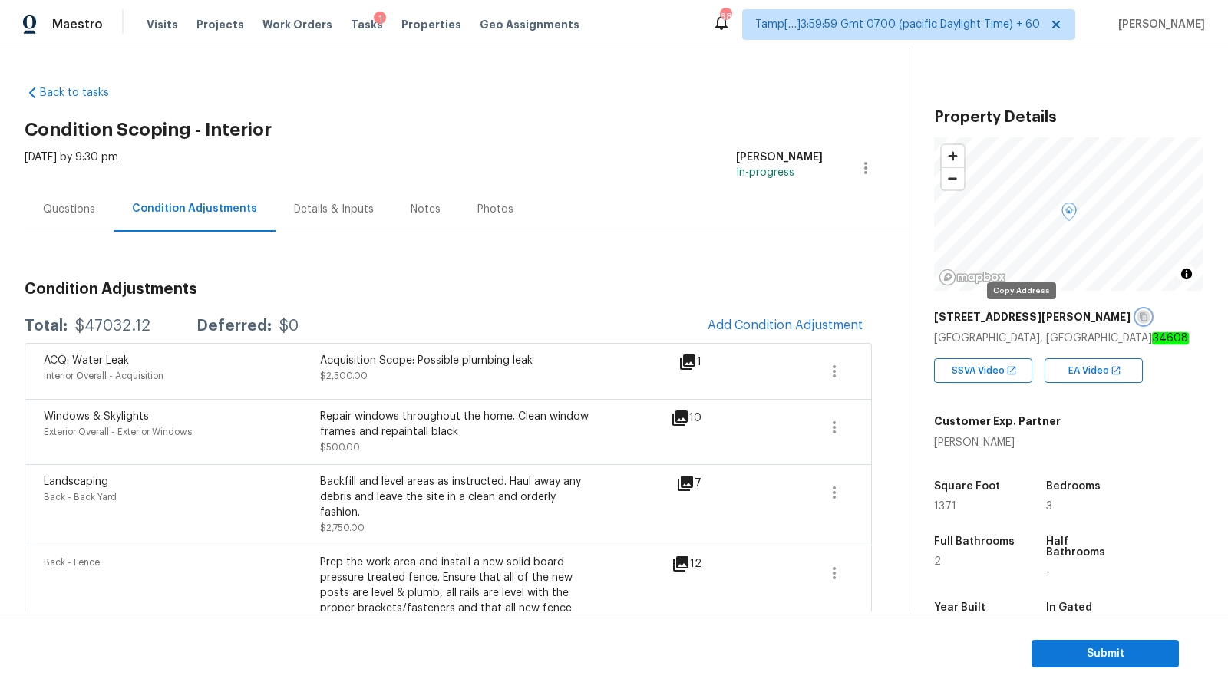
click at [1139, 316] on icon "button" at bounding box center [1143, 316] width 9 height 9
click at [94, 208] on div "Questions" at bounding box center [69, 208] width 89 height 45
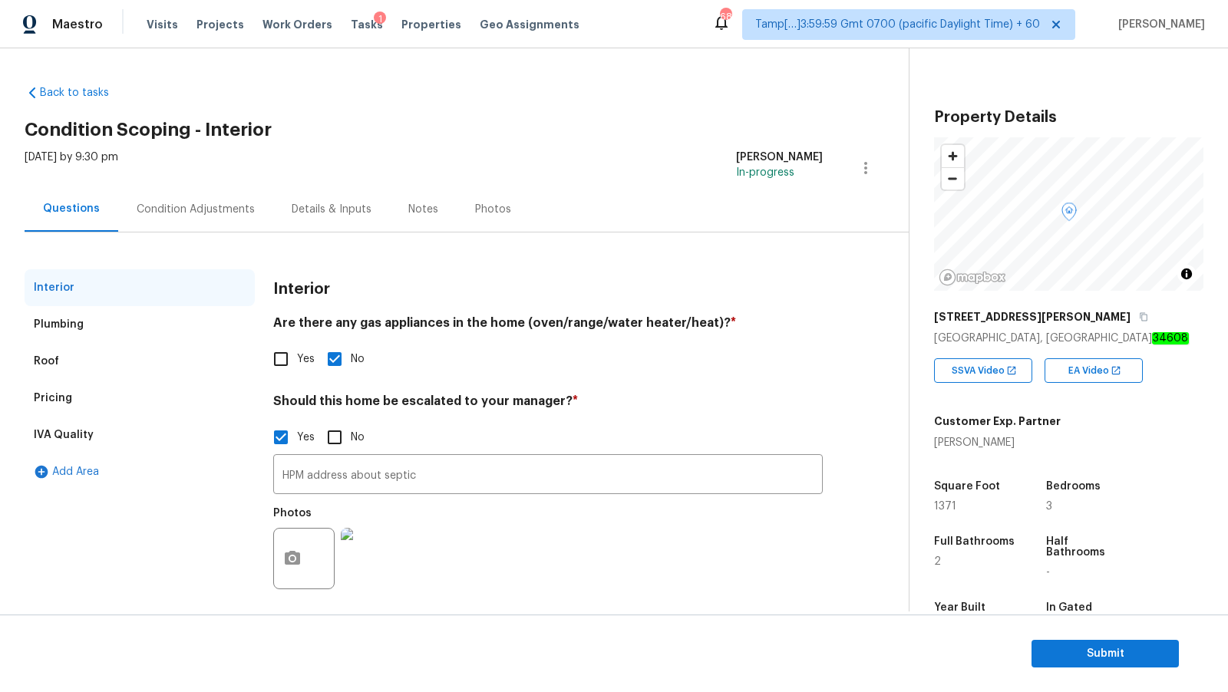
scroll to position [10, 0]
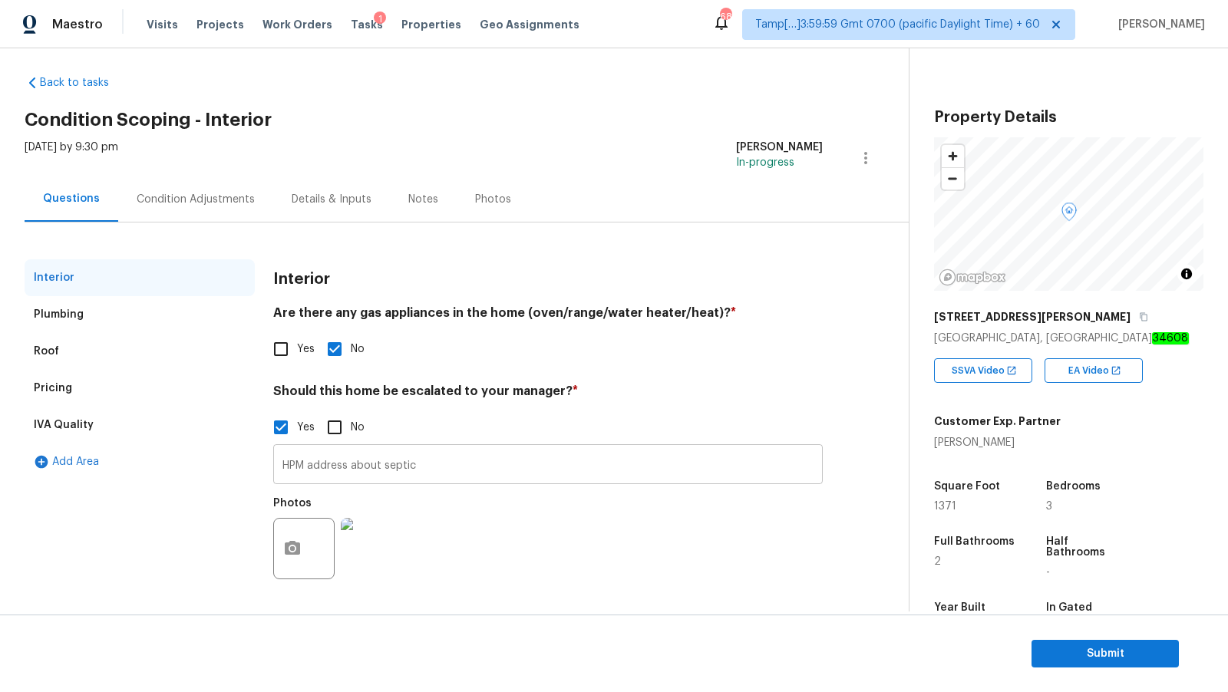
click at [477, 458] on input "HPM address about septic" at bounding box center [547, 466] width 549 height 36
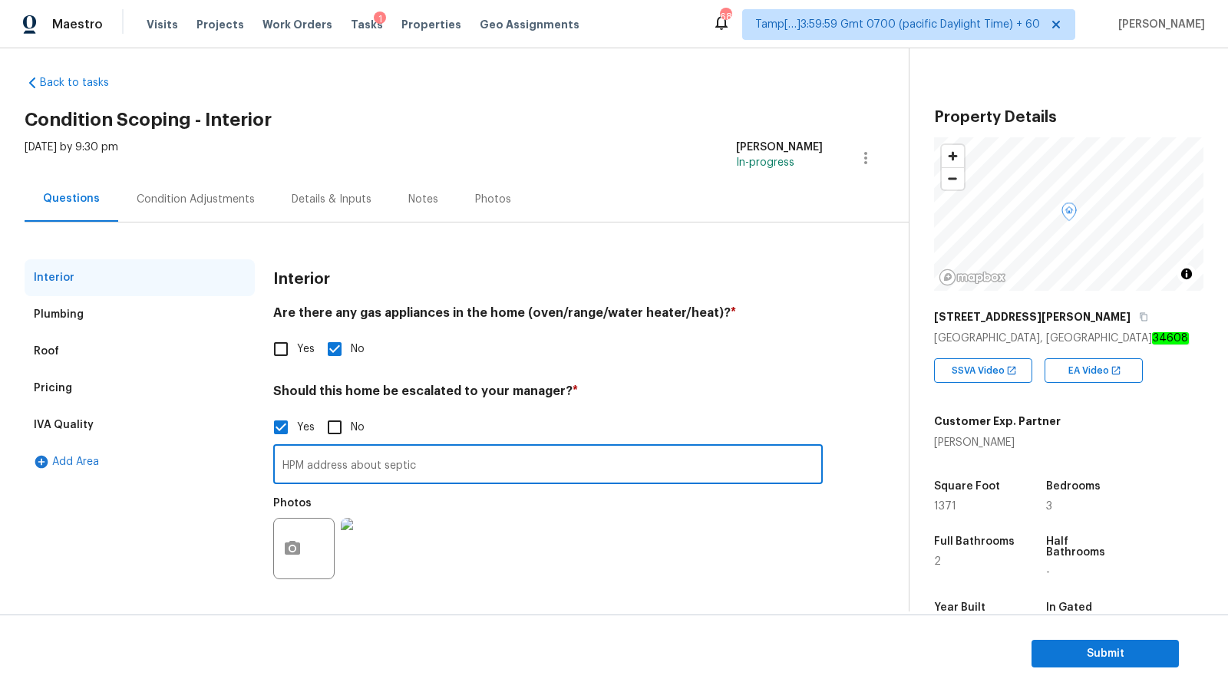
click at [473, 463] on input "HPM address about septic" at bounding box center [547, 466] width 549 height 36
type input "HPM address about septic & This property adjacent to sinkhole"
click at [199, 198] on div "Condition Adjustments" at bounding box center [196, 199] width 118 height 15
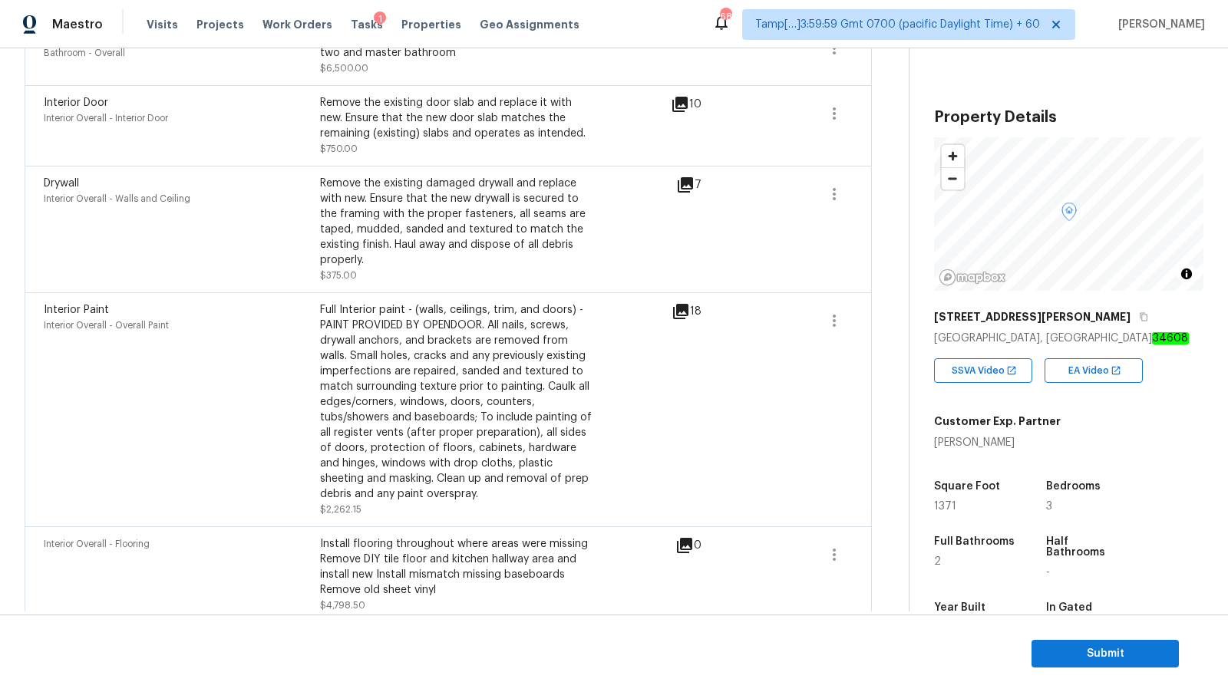
scroll to position [426, 0]
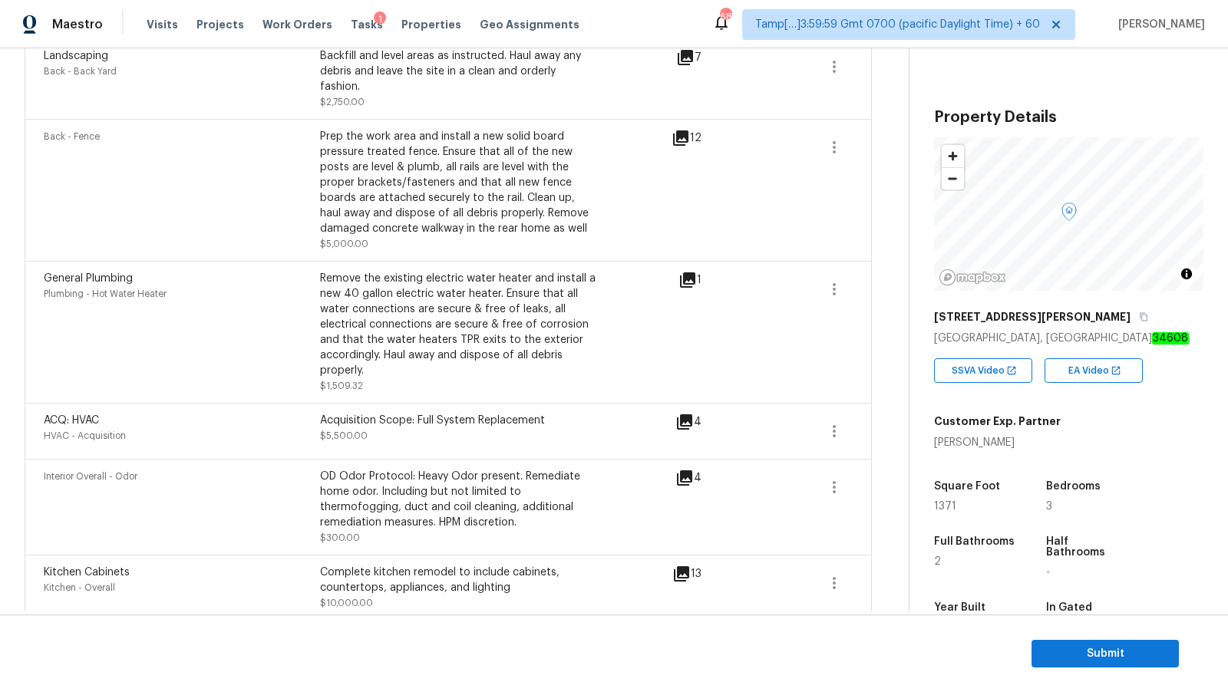
click at [351, 271] on div "Remove the existing electric water heater and install a new 40 gallon electric …" at bounding box center [458, 324] width 276 height 107
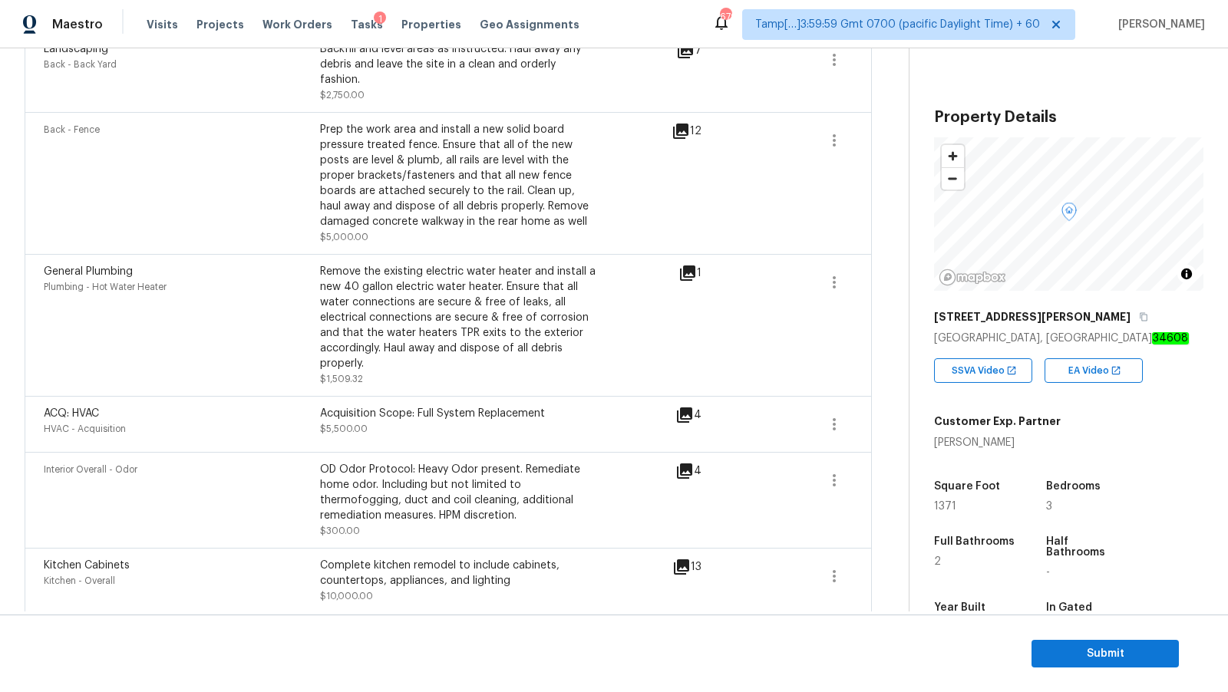
scroll to position [0, 0]
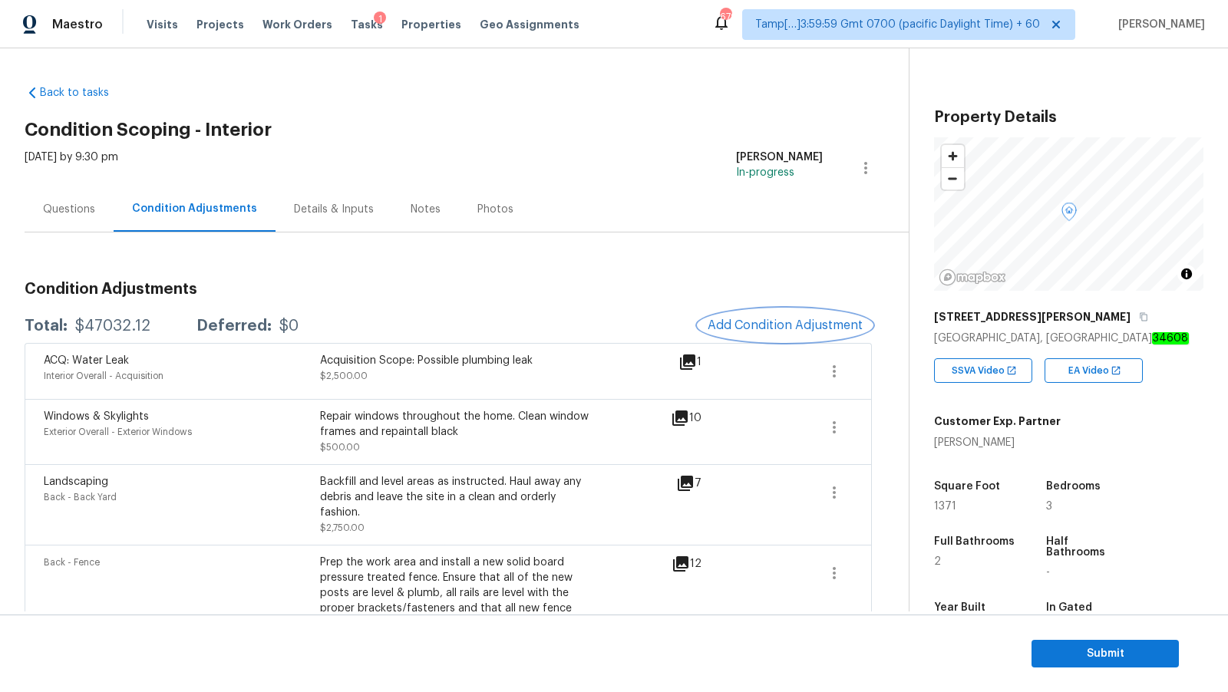
click at [786, 328] on span "Add Condition Adjustment" at bounding box center [784, 325] width 155 height 14
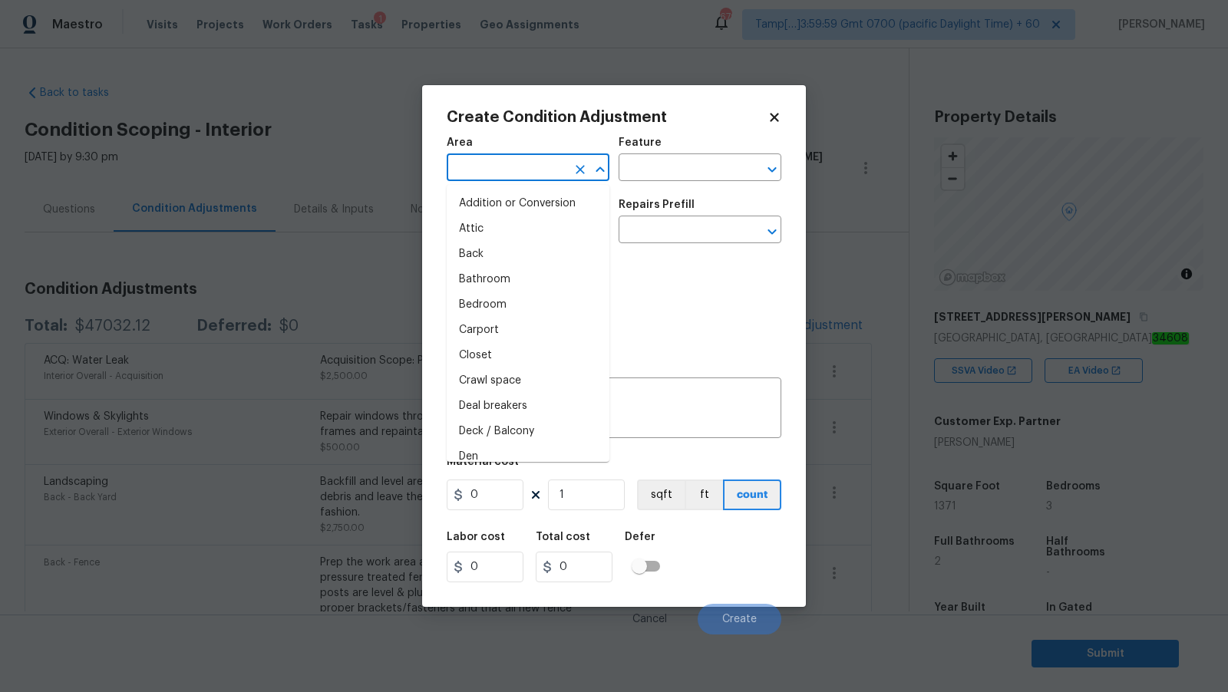
click at [540, 165] on input "text" at bounding box center [507, 169] width 120 height 24
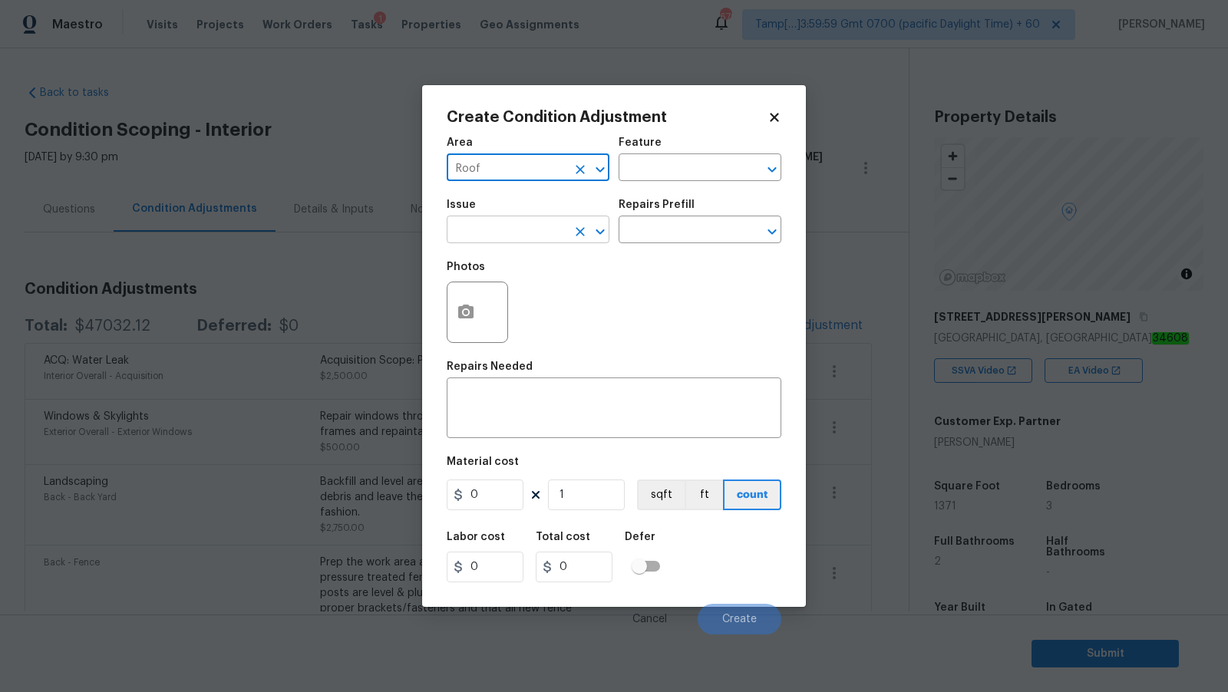
click at [528, 231] on input "text" at bounding box center [507, 231] width 120 height 24
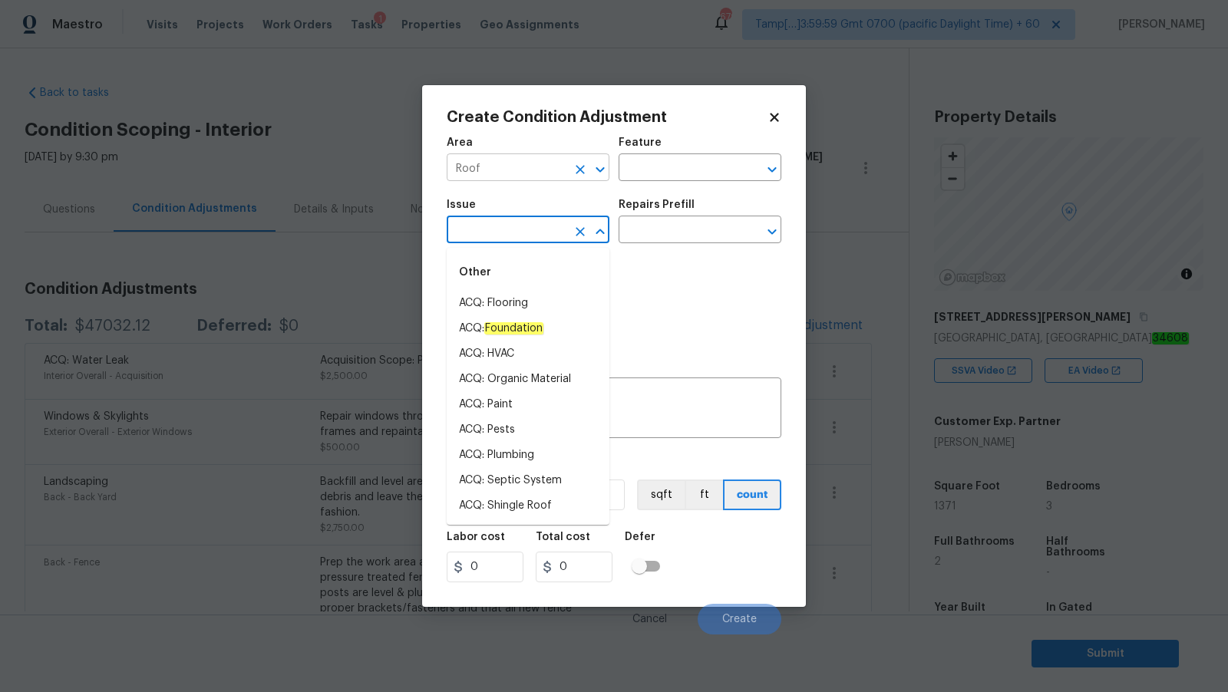
click at [526, 170] on input "Roof" at bounding box center [507, 169] width 120 height 24
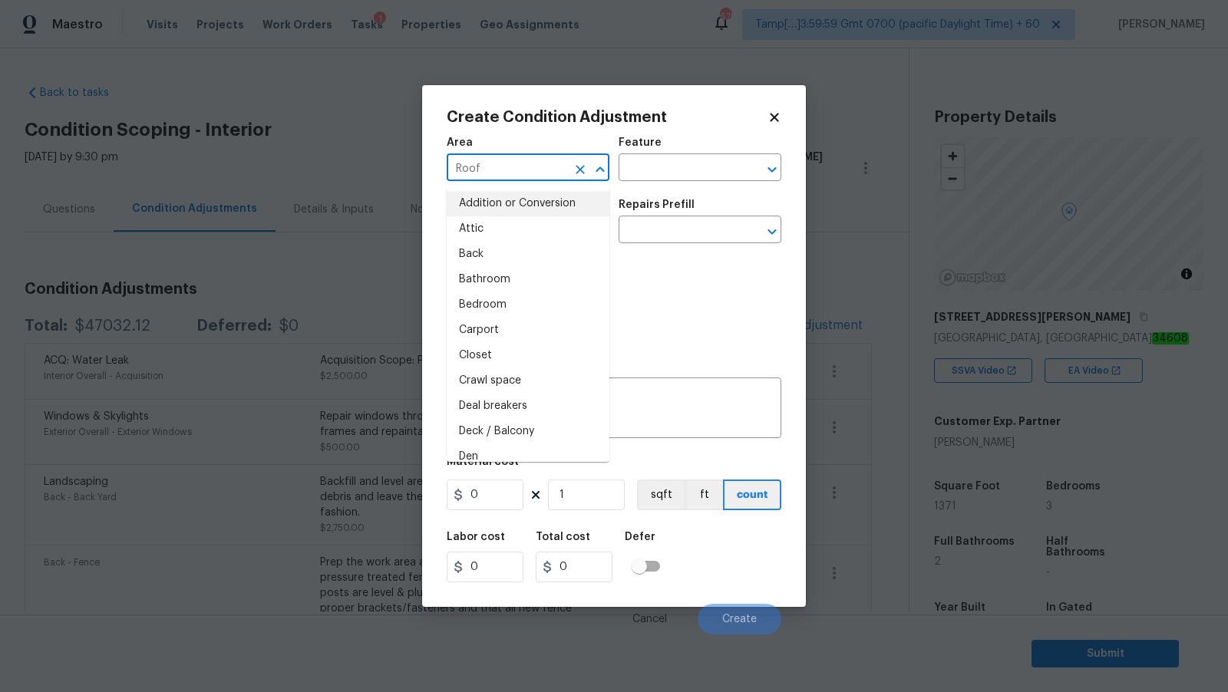
click at [526, 170] on input "Roof" at bounding box center [507, 169] width 120 height 24
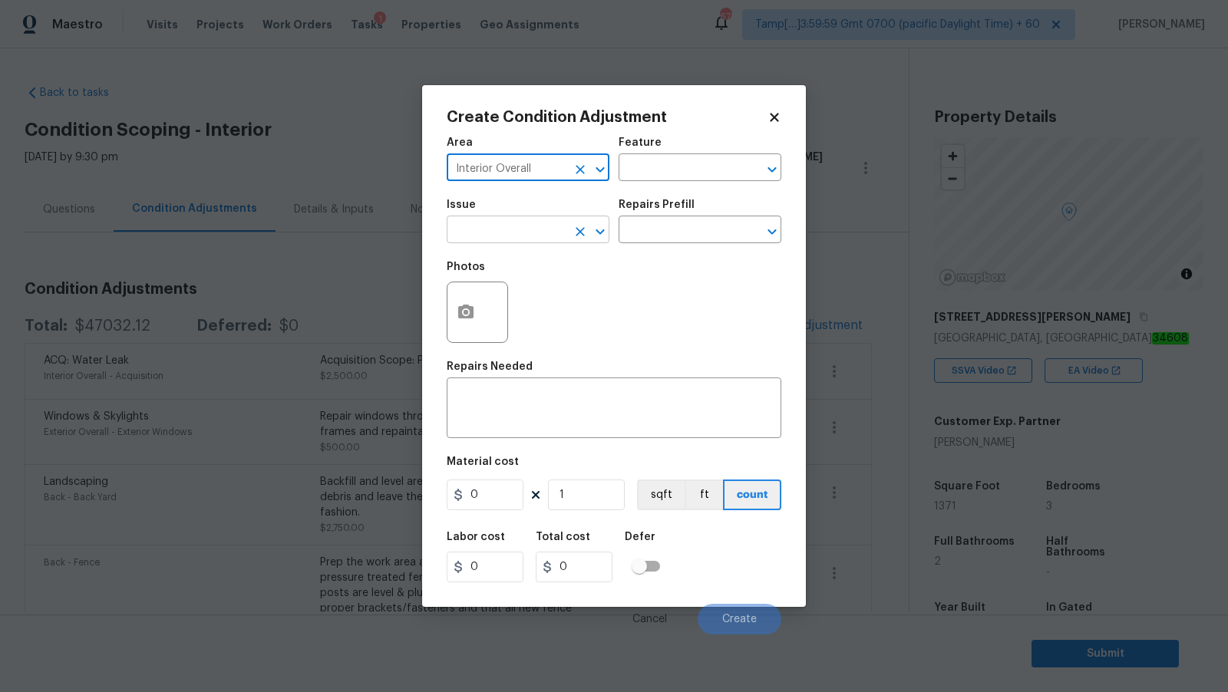
type input "Interior Overall"
click at [529, 242] on input "text" at bounding box center [507, 231] width 120 height 24
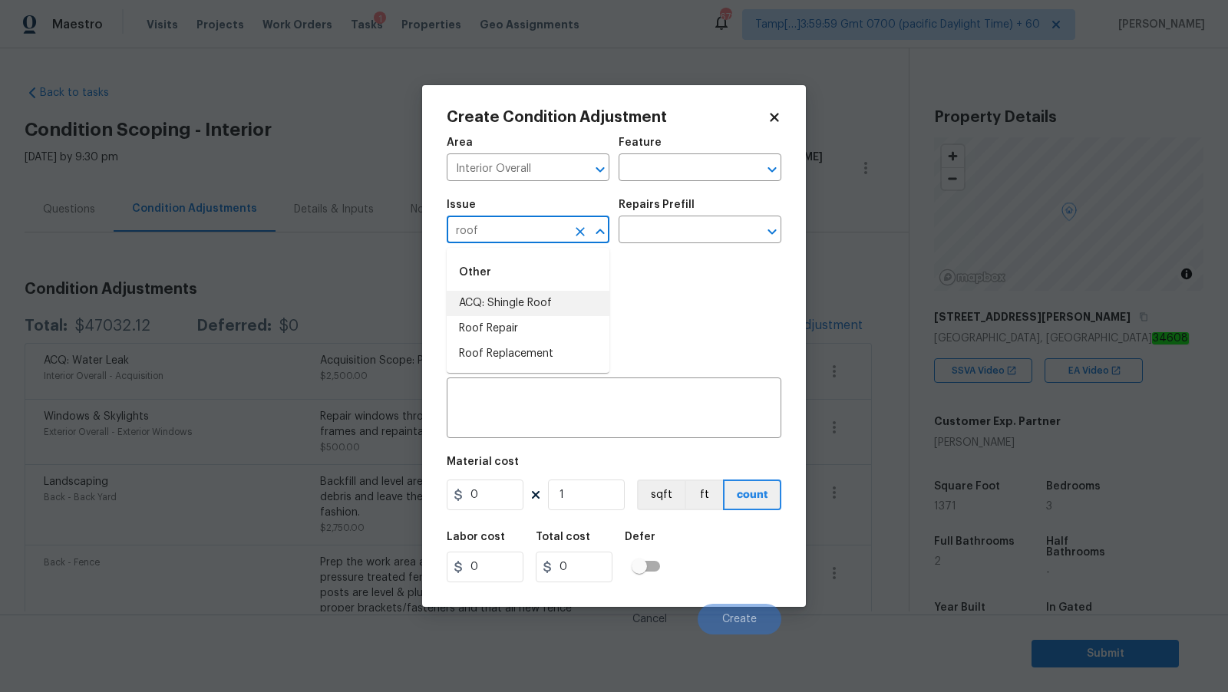
click at [576, 305] on li "ACQ: Shingle Roof" at bounding box center [528, 303] width 163 height 25
type input "ACQ: Shingle Roof"
click at [649, 226] on input "text" at bounding box center [678, 231] width 120 height 24
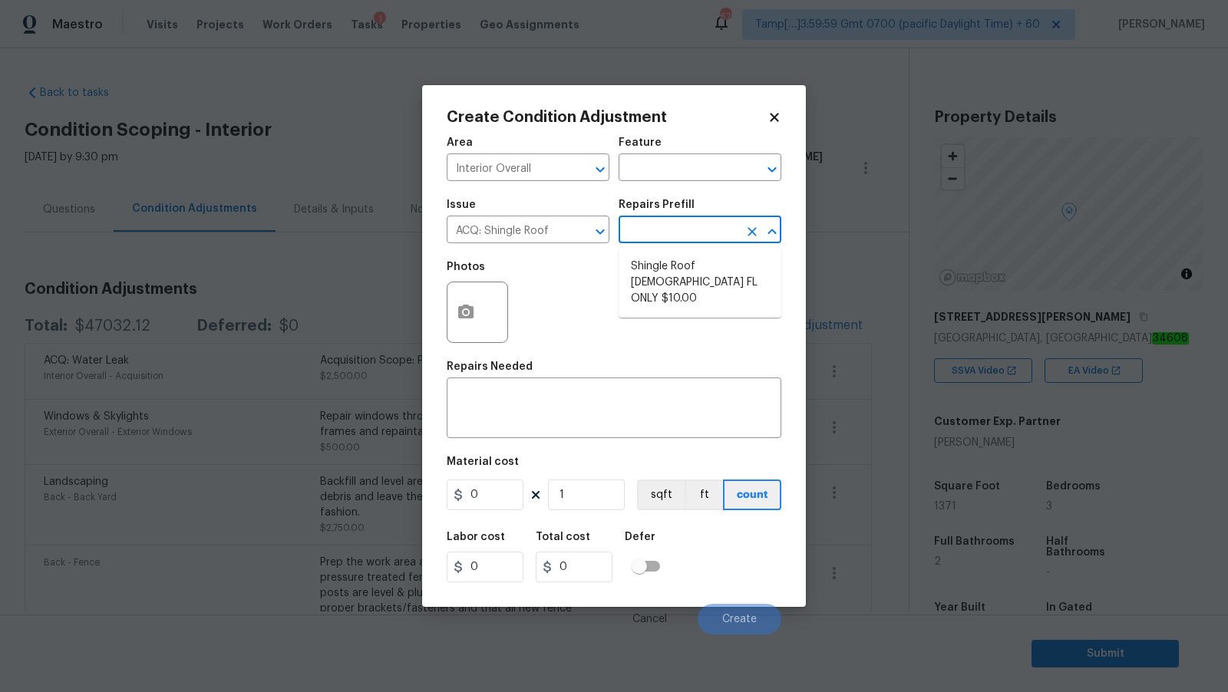
click at [691, 270] on li "Shingle Roof 15+ Years Old FL ONLY $10.00" at bounding box center [699, 283] width 163 height 58
type input "Acquisition"
type textarea "Acquisition Scope (Florida Only): Shingle Roof 15+ years in age maintenance."
type input "10"
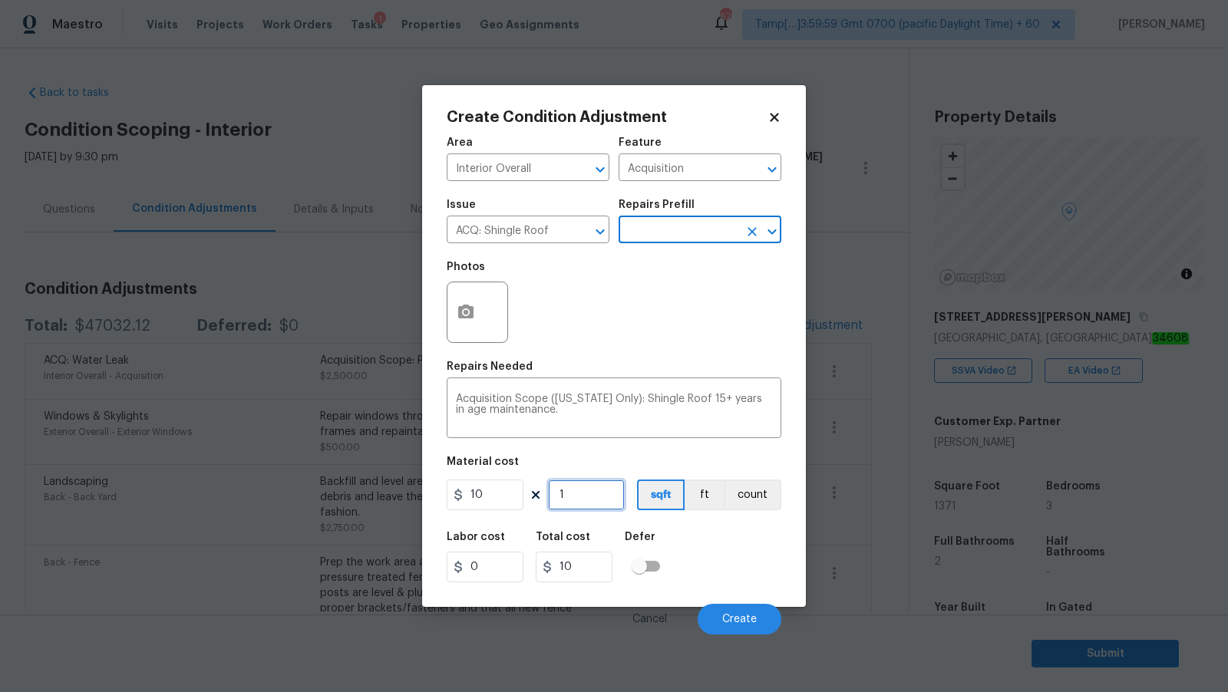
click at [584, 498] on input "1" at bounding box center [586, 495] width 77 height 31
type input "13"
type input "130"
type input "137"
type input "1370"
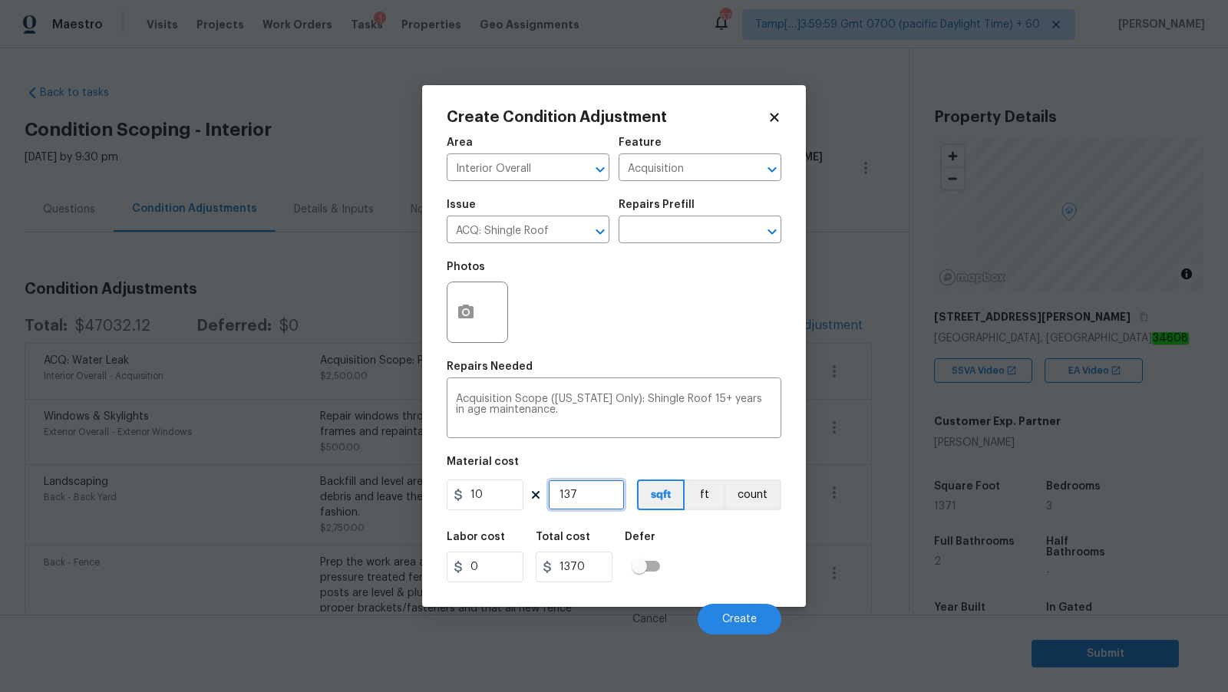
type input "1371"
type input "13710"
type input "1371"
click at [631, 391] on div "Acquisition Scope (Florida Only): Shingle Roof 15+ years in age maintenance. x ​" at bounding box center [614, 409] width 335 height 57
click at [733, 554] on div "Labor cost 0 Total cost 13710 Defer" at bounding box center [614, 556] width 335 height 69
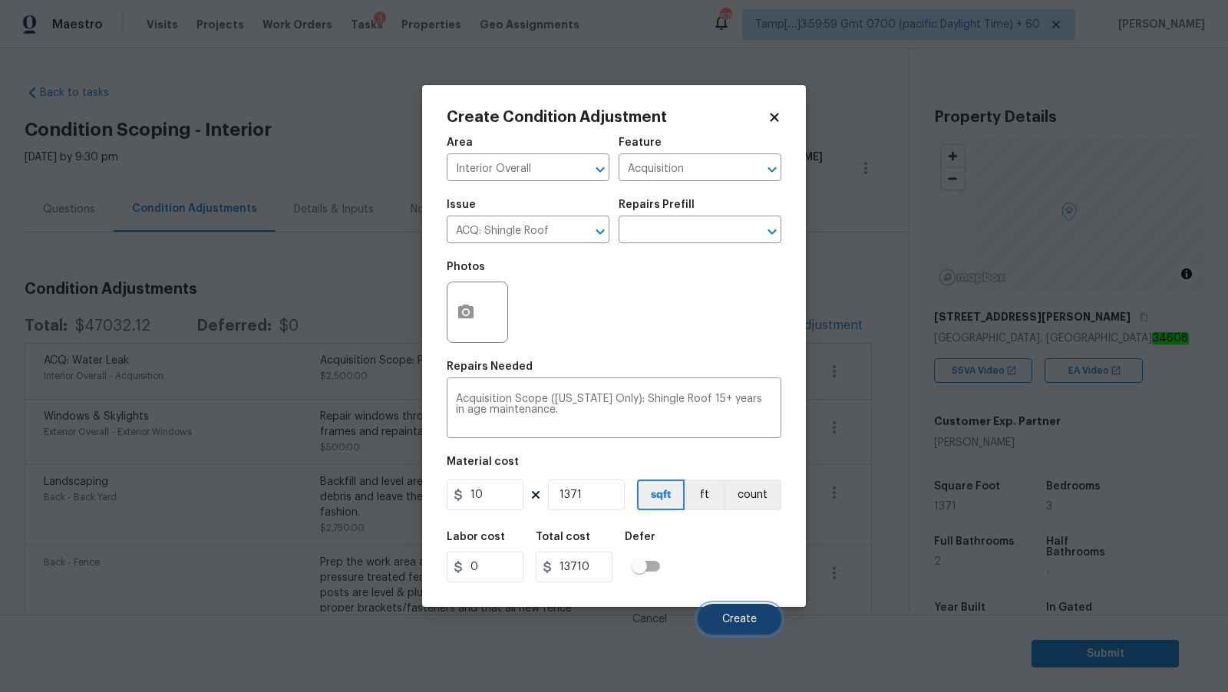
click at [744, 618] on span "Create" at bounding box center [739, 620] width 35 height 12
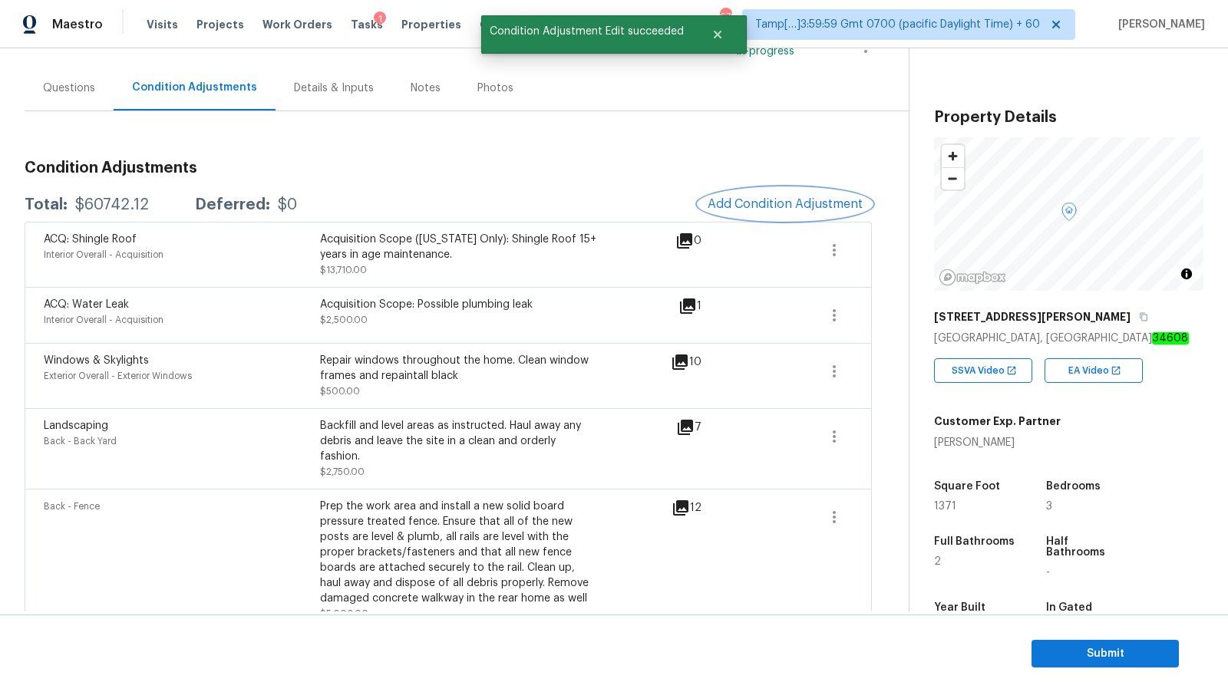
scroll to position [133, 0]
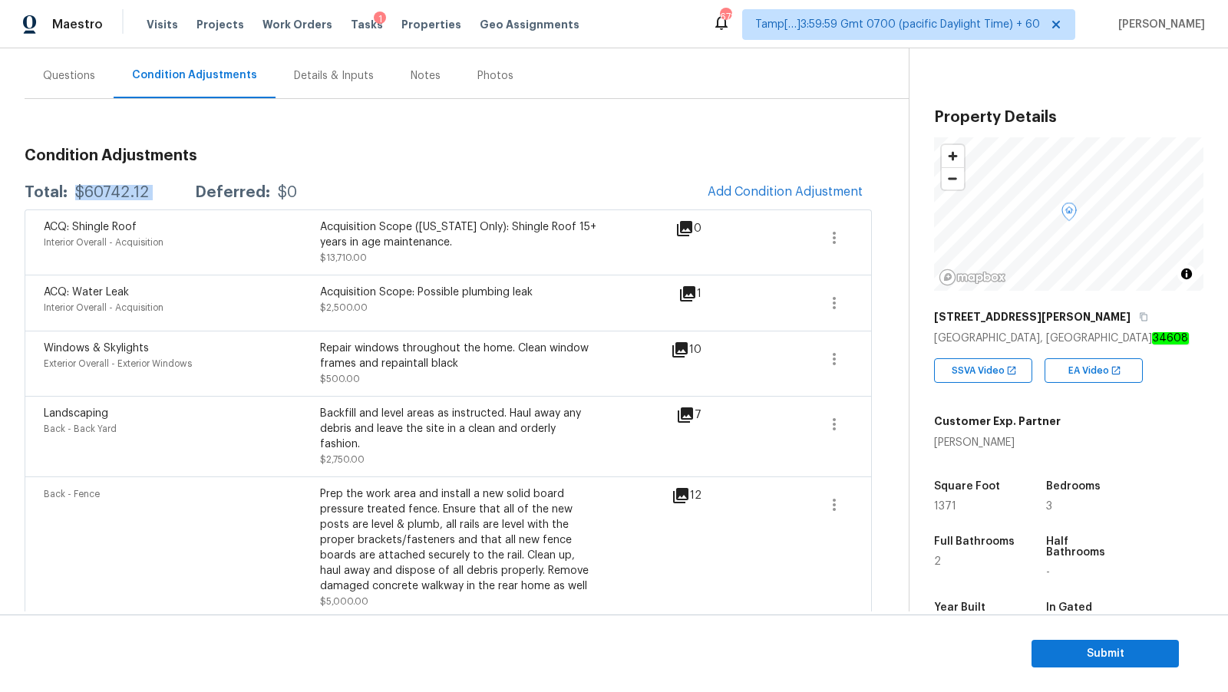
drag, startPoint x: 76, startPoint y: 188, endPoint x: 177, endPoint y: 192, distance: 101.3
click at [177, 192] on div "Total: $60742.12 Deferred: $0" at bounding box center [161, 192] width 272 height 15
copy div "$60742.12"
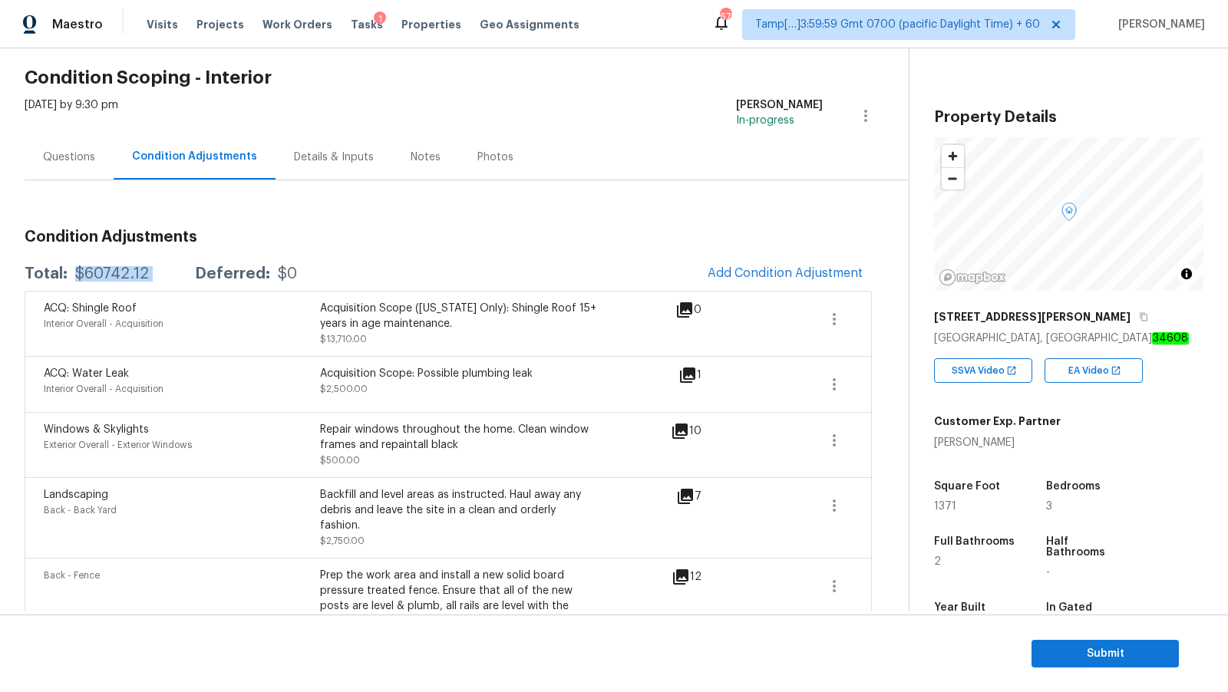
scroll to position [0, 0]
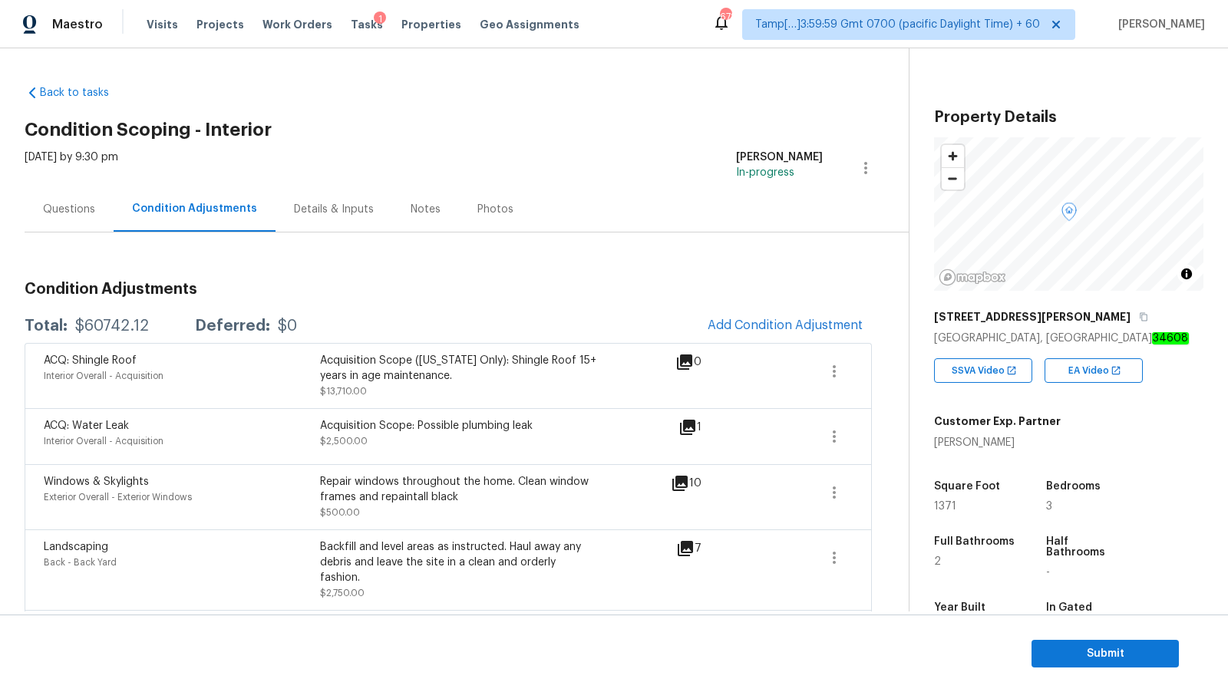
click at [87, 208] on div "Questions" at bounding box center [69, 209] width 52 height 15
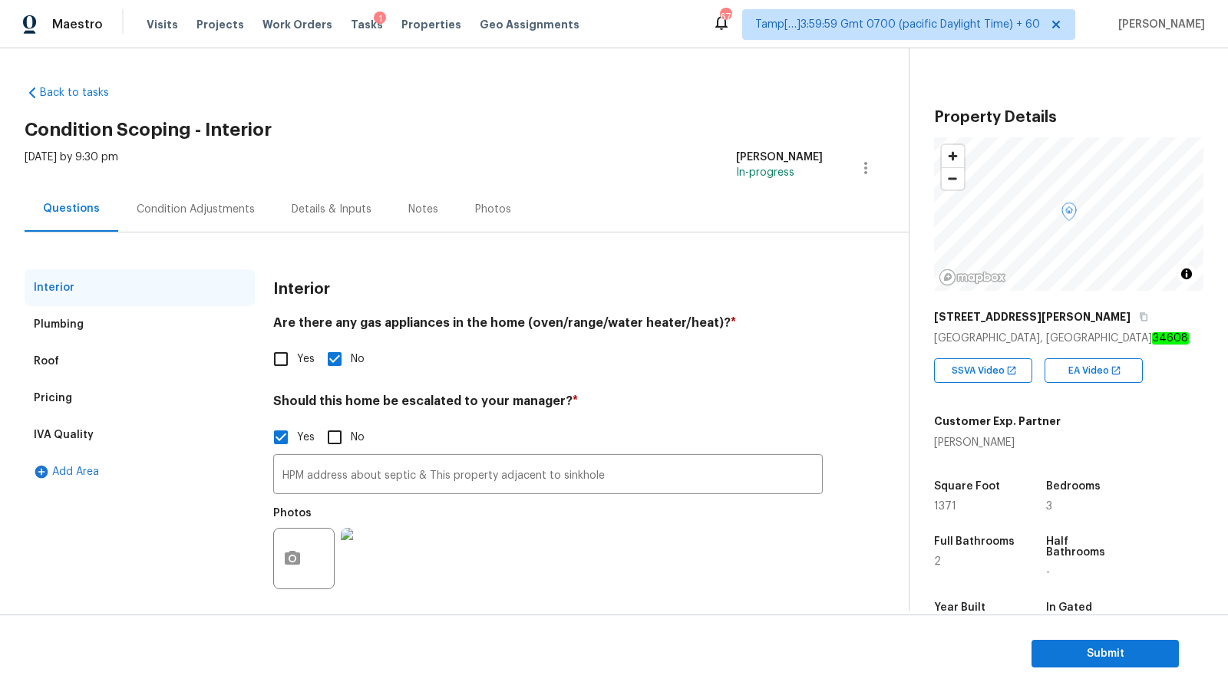
click at [74, 320] on div "Plumbing" at bounding box center [59, 324] width 50 height 15
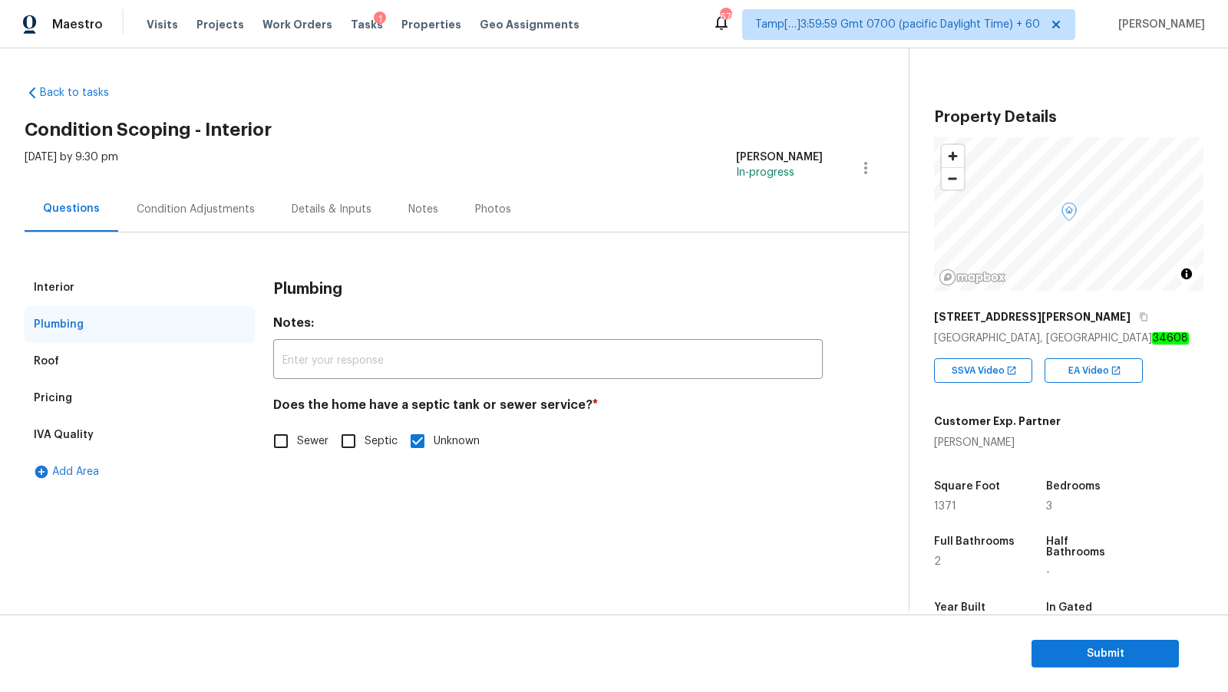
click at [67, 351] on div "Roof" at bounding box center [140, 361] width 230 height 37
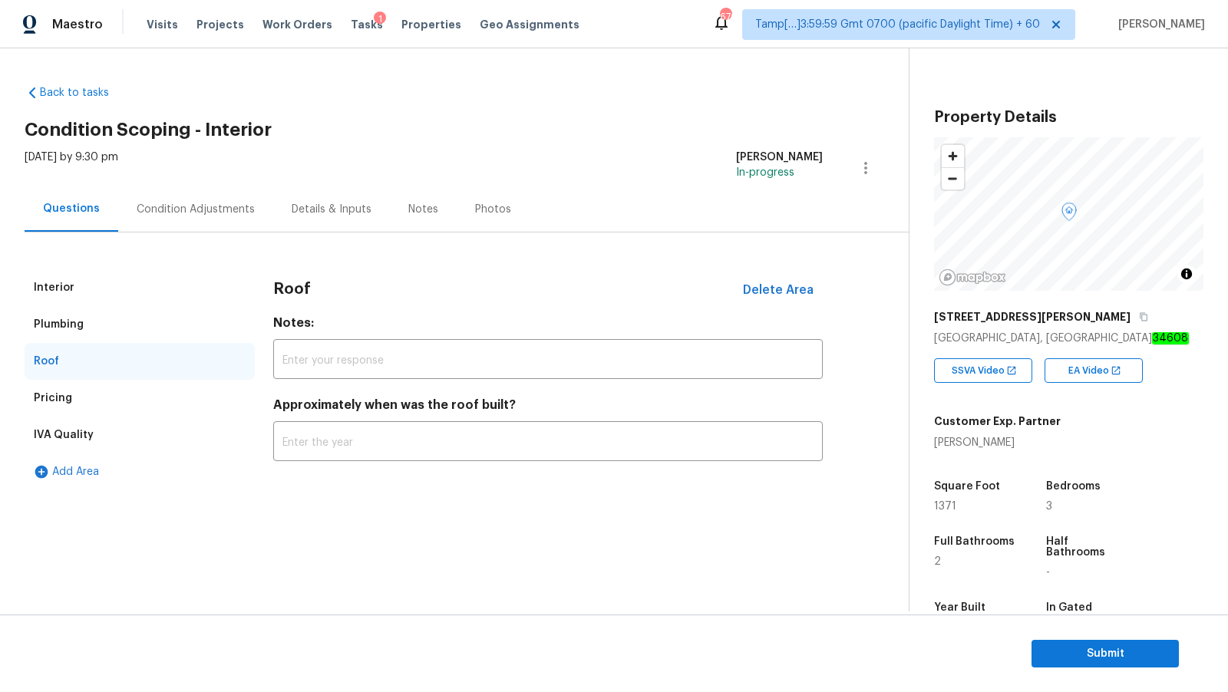
click at [85, 389] on div "Pricing" at bounding box center [140, 398] width 230 height 37
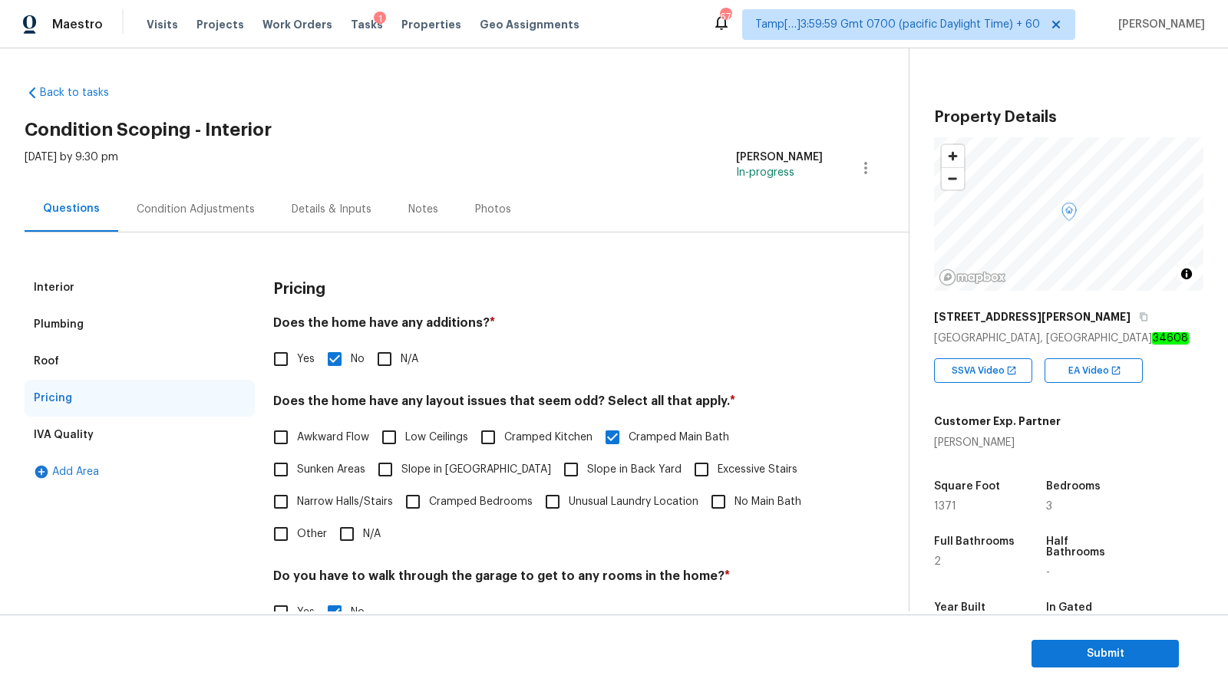
scroll to position [196, 0]
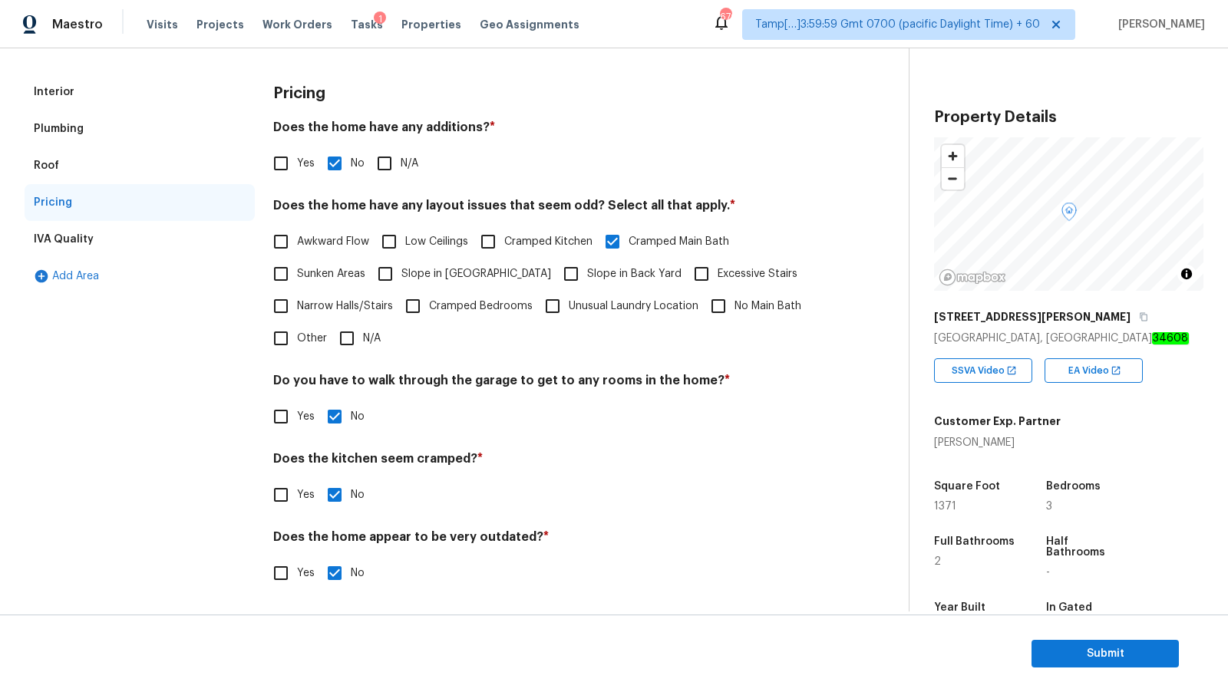
click at [85, 242] on div "IVA Quality" at bounding box center [64, 239] width 60 height 15
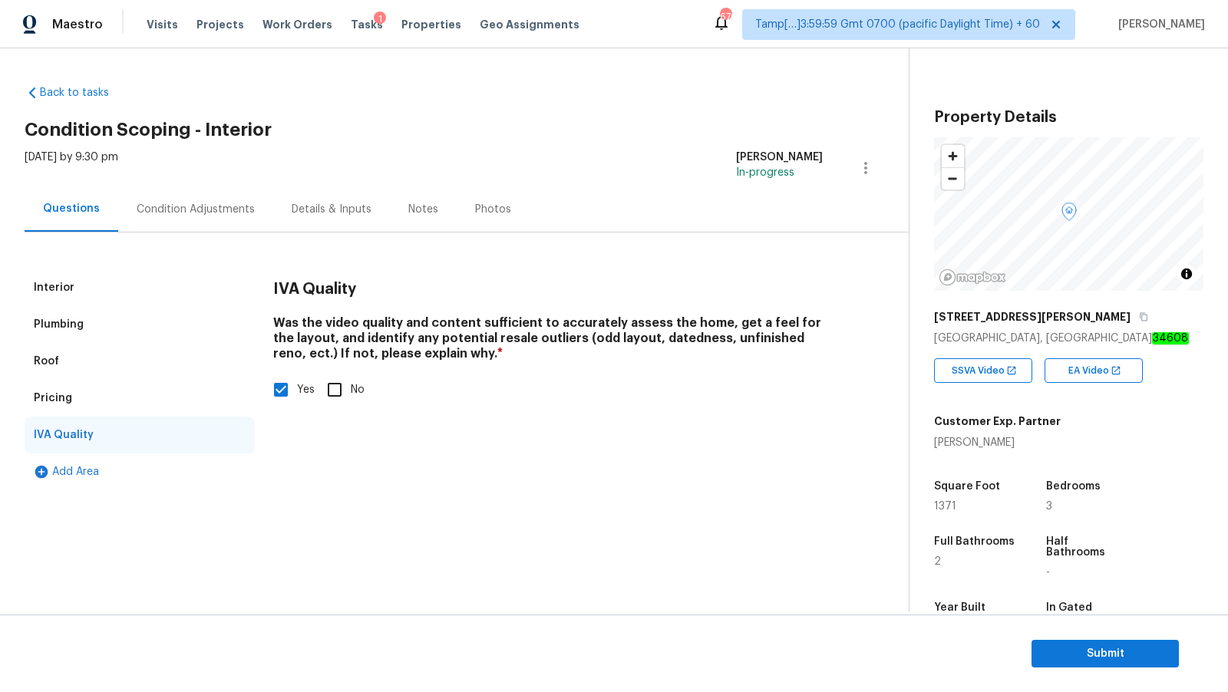
click at [191, 214] on div "Condition Adjustments" at bounding box center [196, 209] width 118 height 15
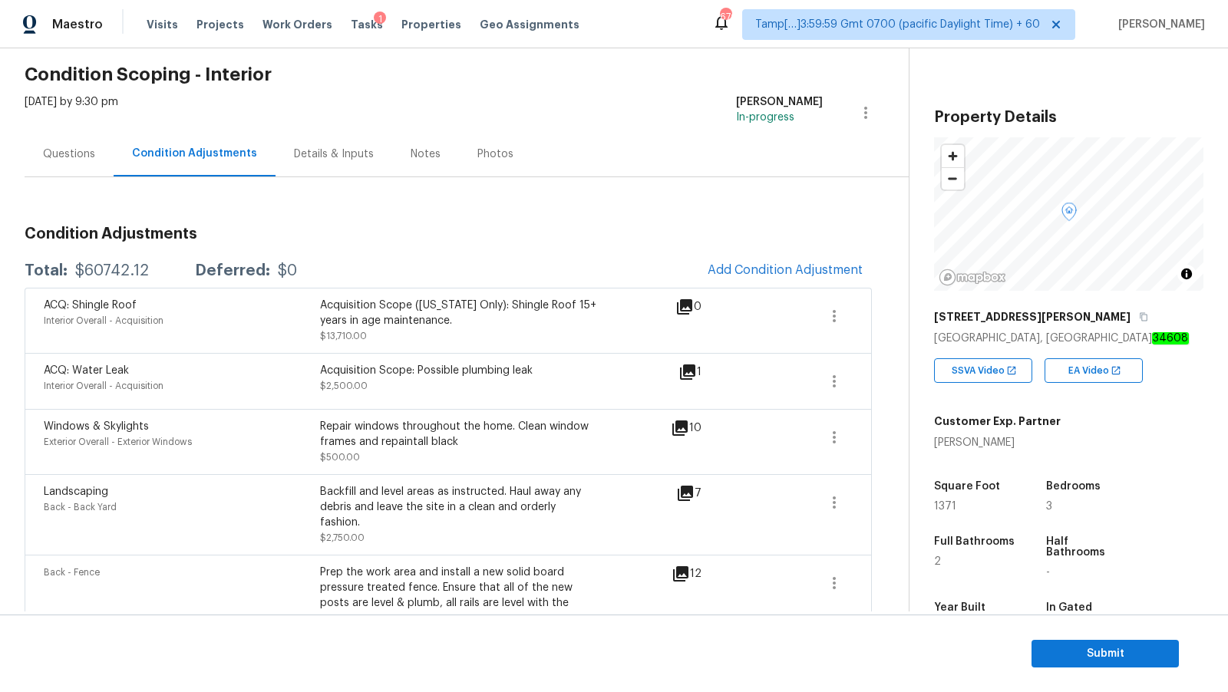
scroll to position [56, 0]
click at [1106, 651] on span "Submit" at bounding box center [1104, 653] width 123 height 19
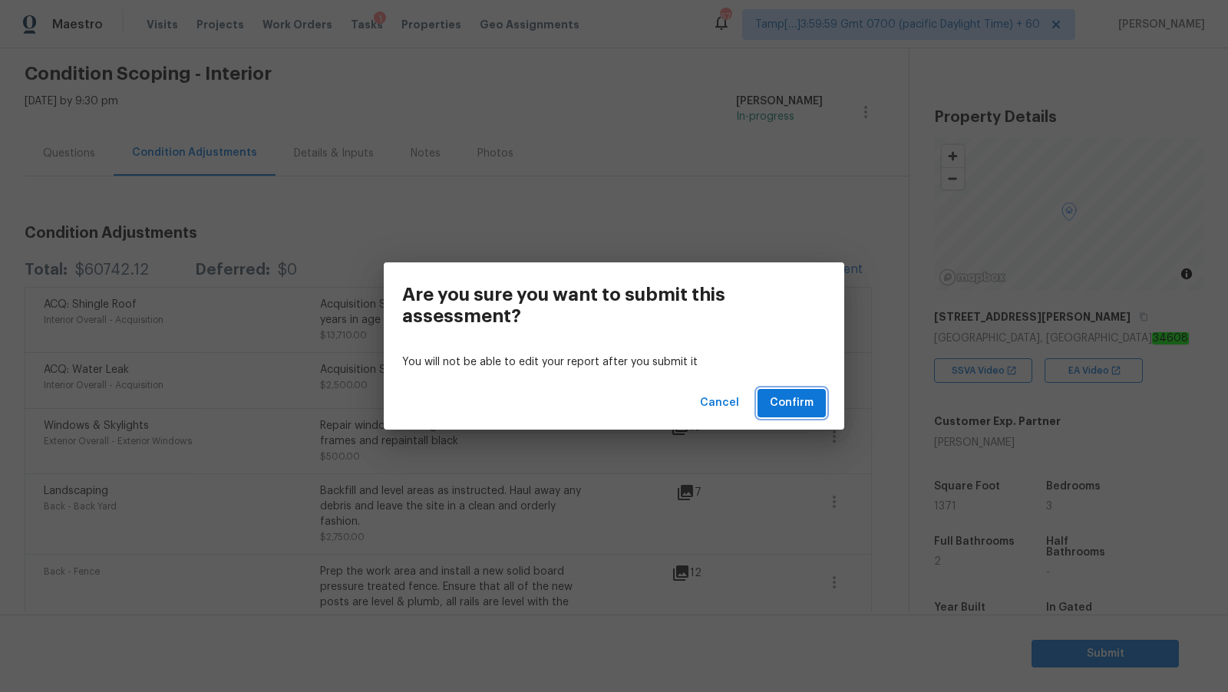
click at [795, 401] on span "Confirm" at bounding box center [792, 403] width 44 height 19
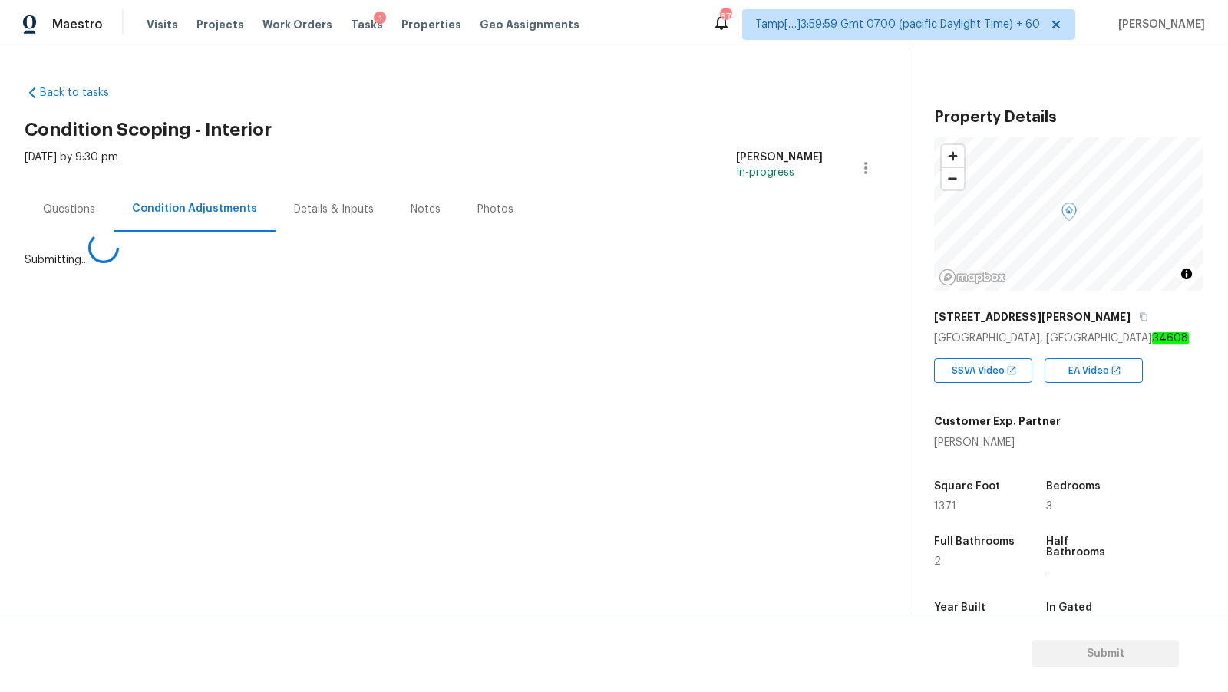
scroll to position [0, 0]
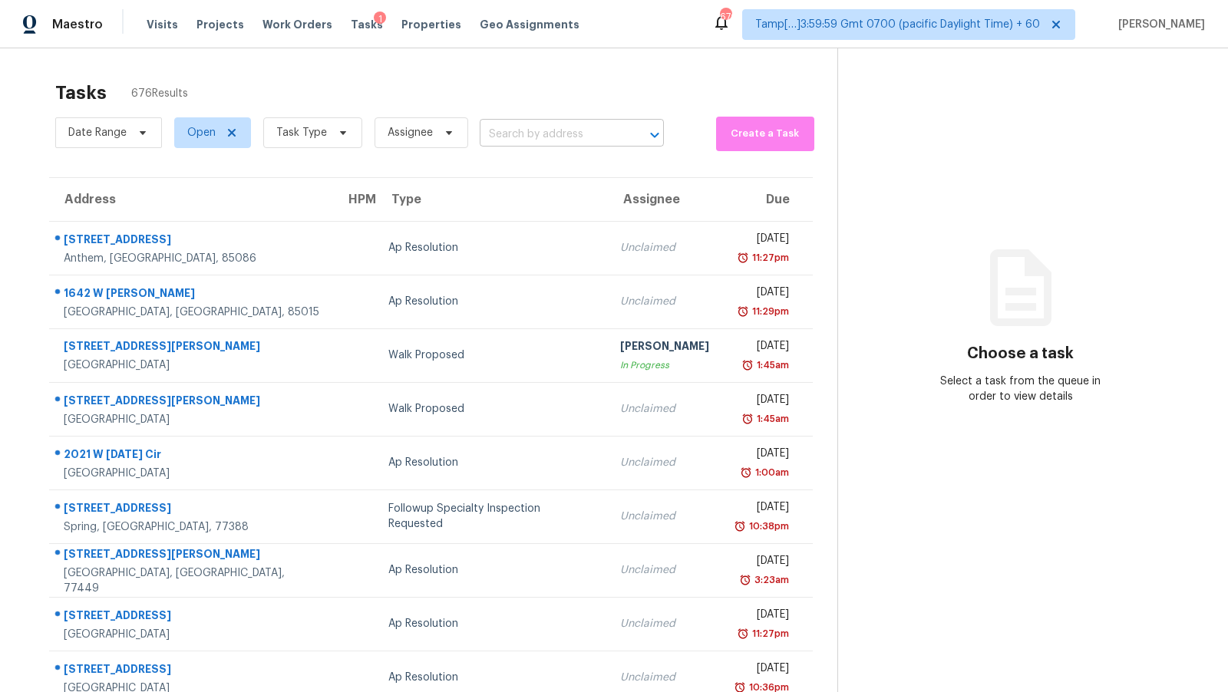
click at [509, 133] on input "text" at bounding box center [550, 135] width 141 height 24
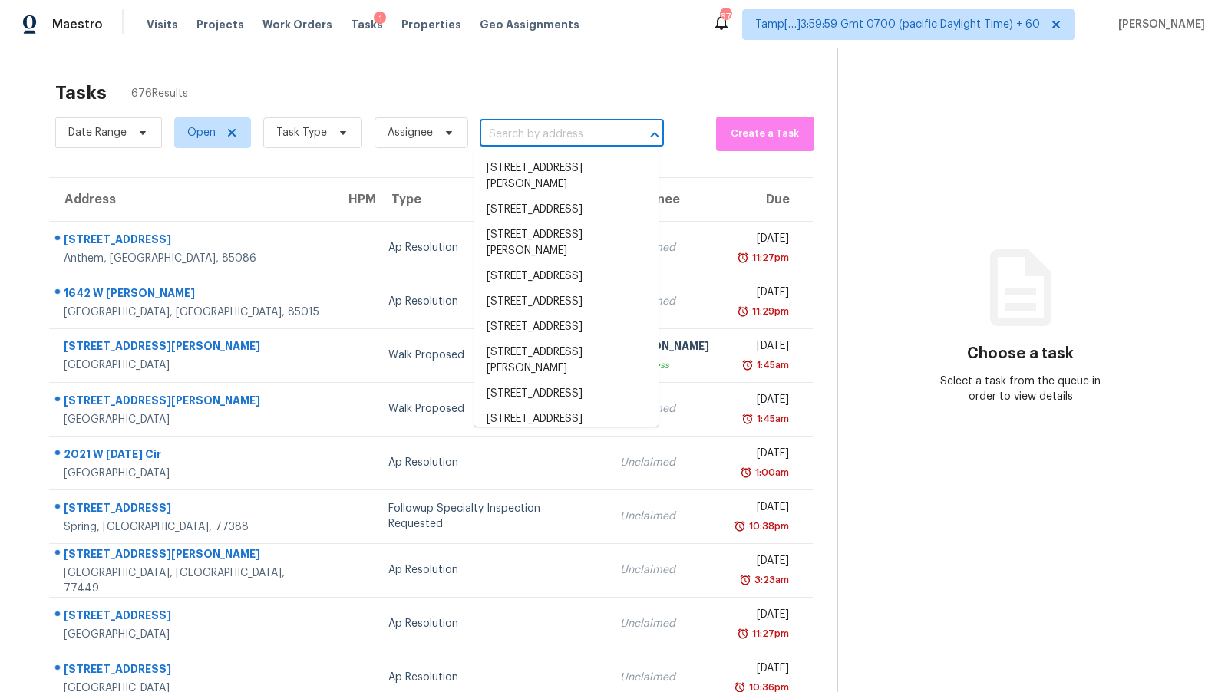
click at [509, 133] on input "text" at bounding box center [550, 135] width 141 height 24
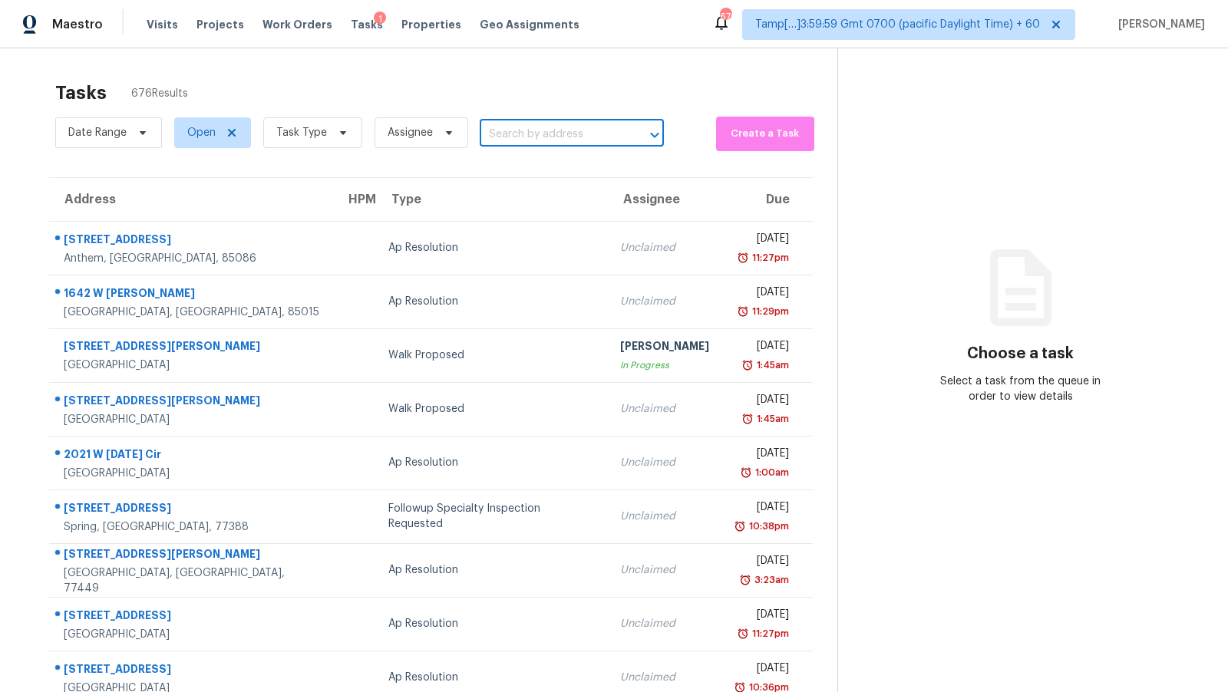
paste input "6709 NW 105th St, Kansas City, MO 64154"
type input "6709 NW 105th St, Kansas City, MO 64154"
click at [554, 180] on li "6709 NW 105th St, Kansas City, MO 64154" at bounding box center [566, 168] width 184 height 25
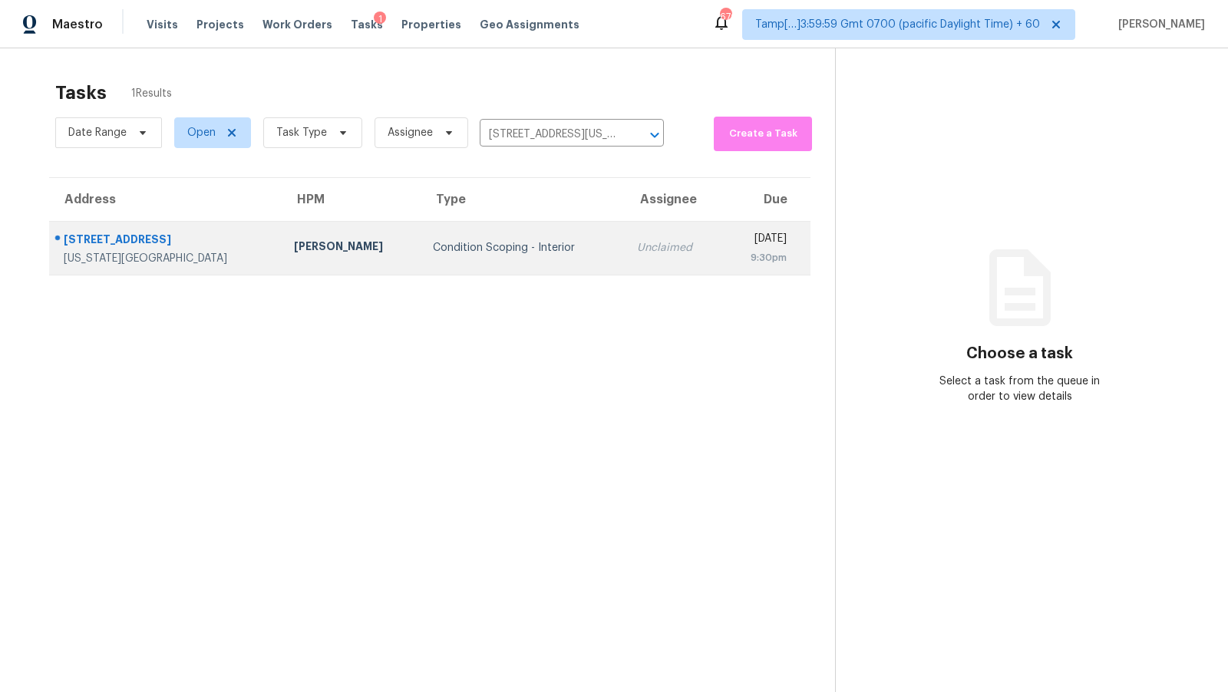
click at [433, 254] on div "Condition Scoping - Interior" at bounding box center [522, 247] width 179 height 15
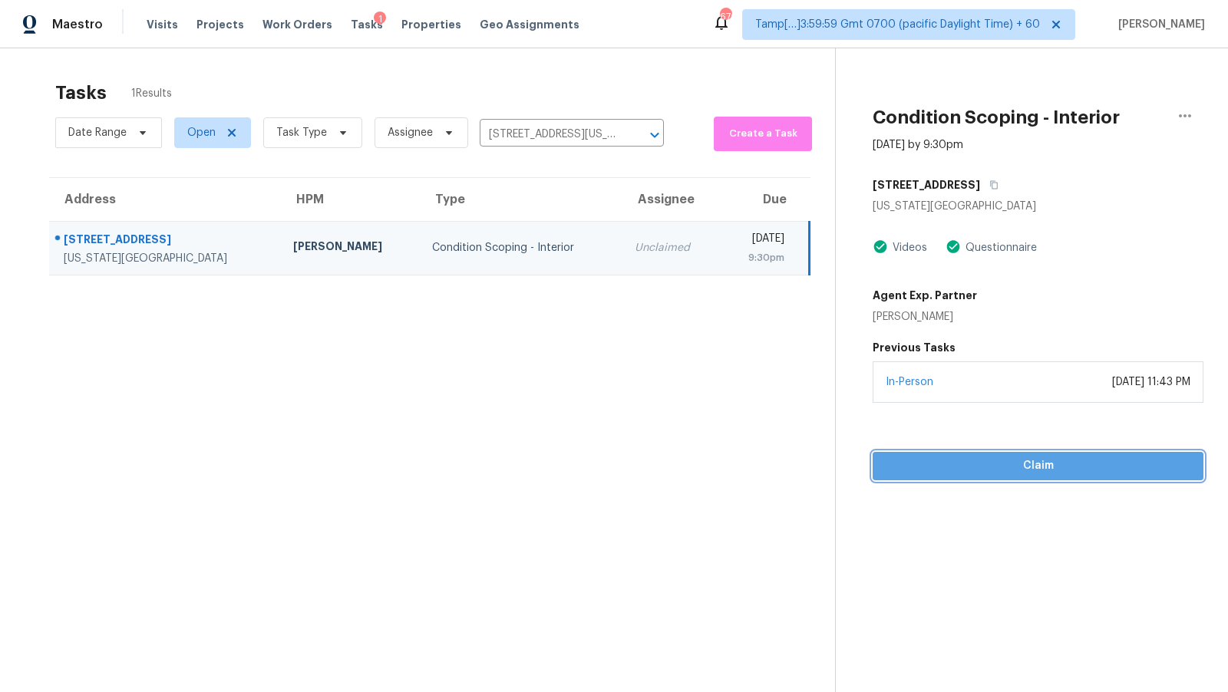
click at [988, 456] on span "Claim" at bounding box center [1038, 465] width 306 height 19
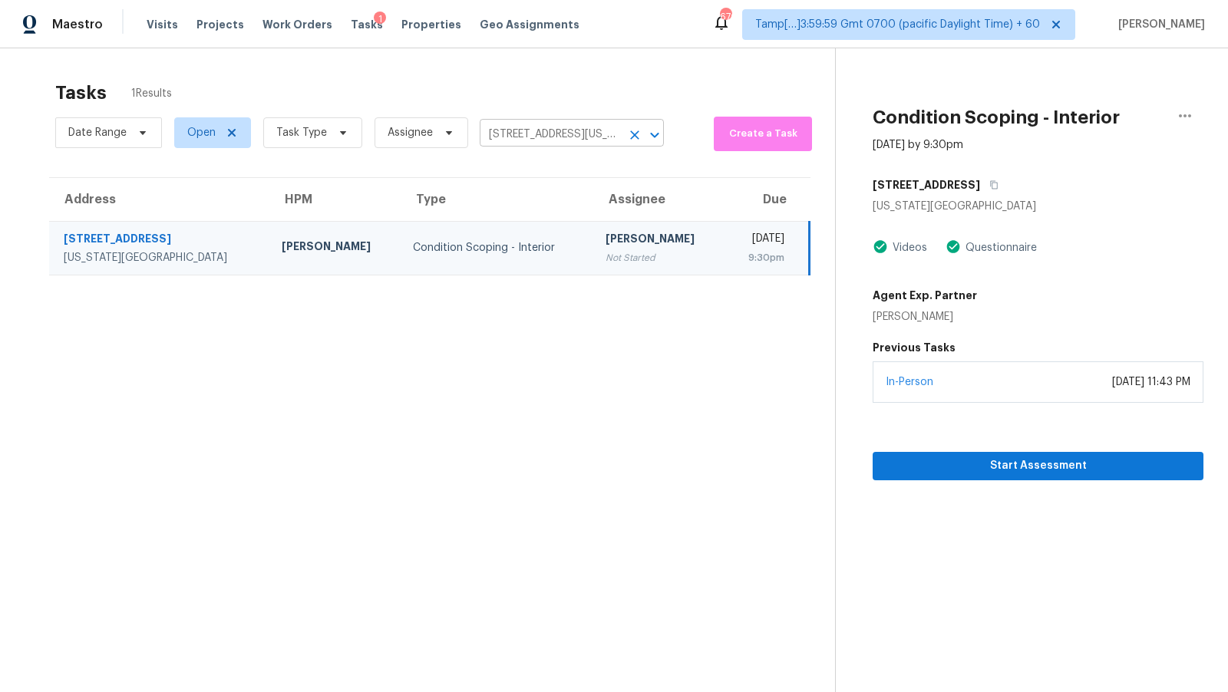
click at [572, 129] on input "6709 NW 105th St, Kansas City, MO 64154" at bounding box center [550, 135] width 141 height 24
paste input "4226 Dawson Ln, Houston, TX 77051"
type input "4226 Dawson Ln, Houston, TX 77051"
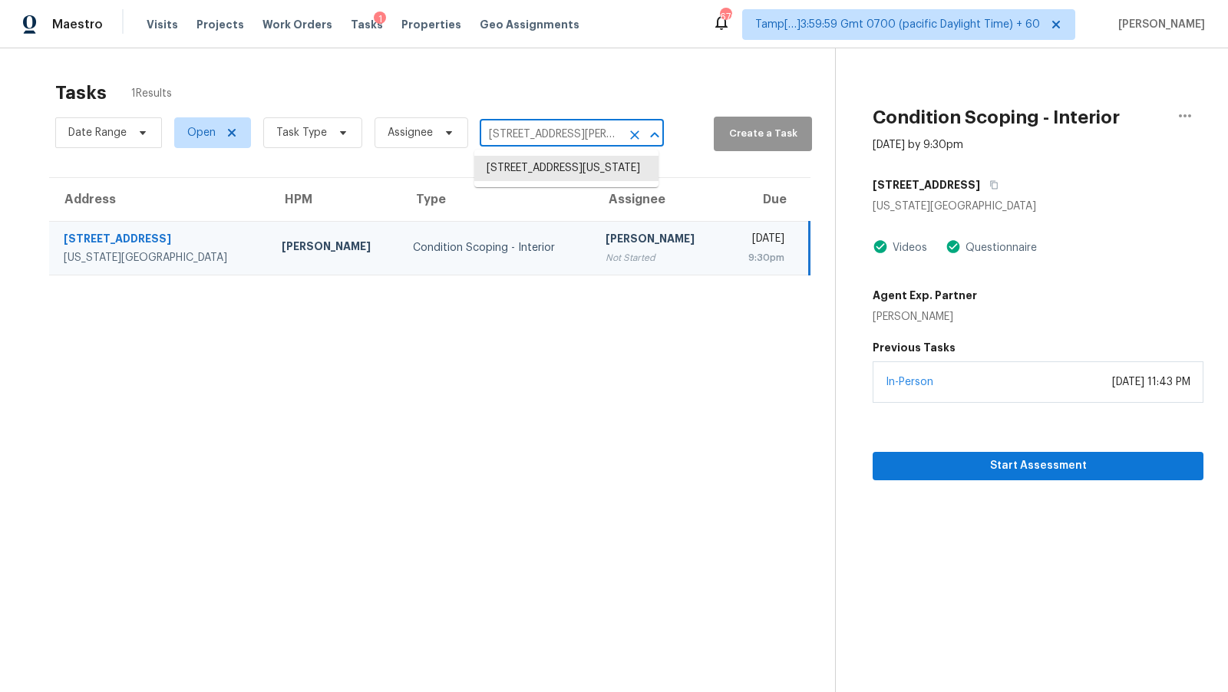
scroll to position [0, 50]
click at [572, 171] on li "4226 Dawson Ln, Houston, TX 77051" at bounding box center [566, 176] width 184 height 41
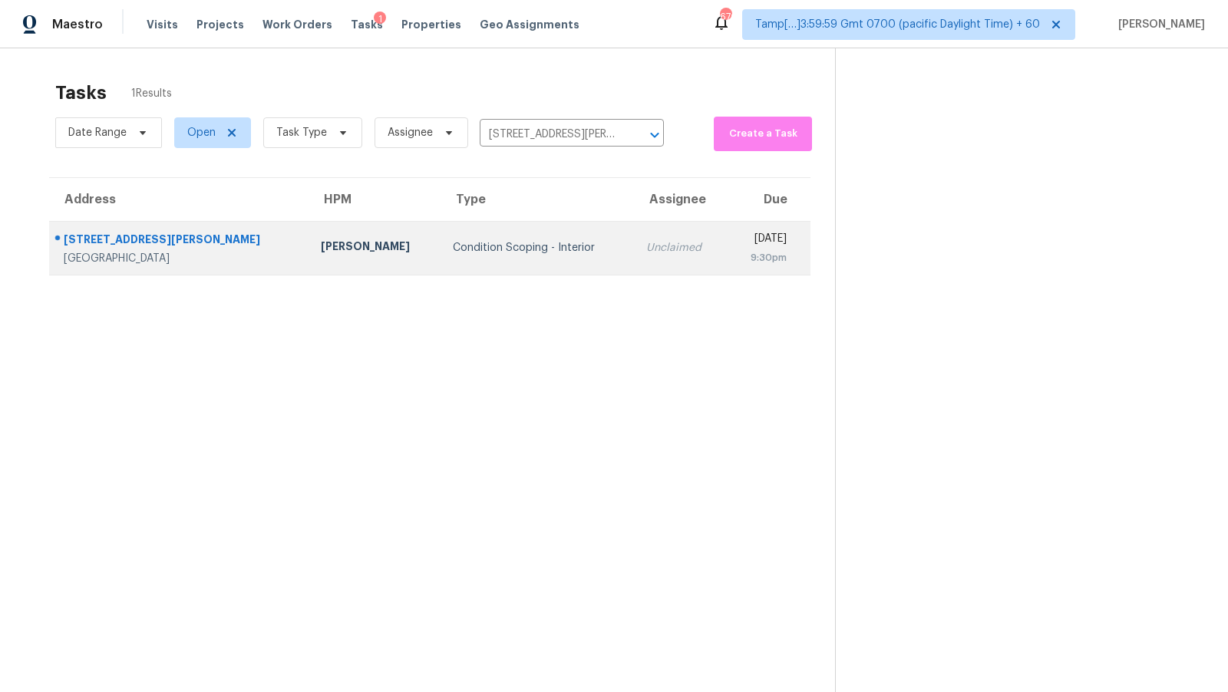
click at [634, 229] on td "Unclaimed" at bounding box center [680, 248] width 93 height 54
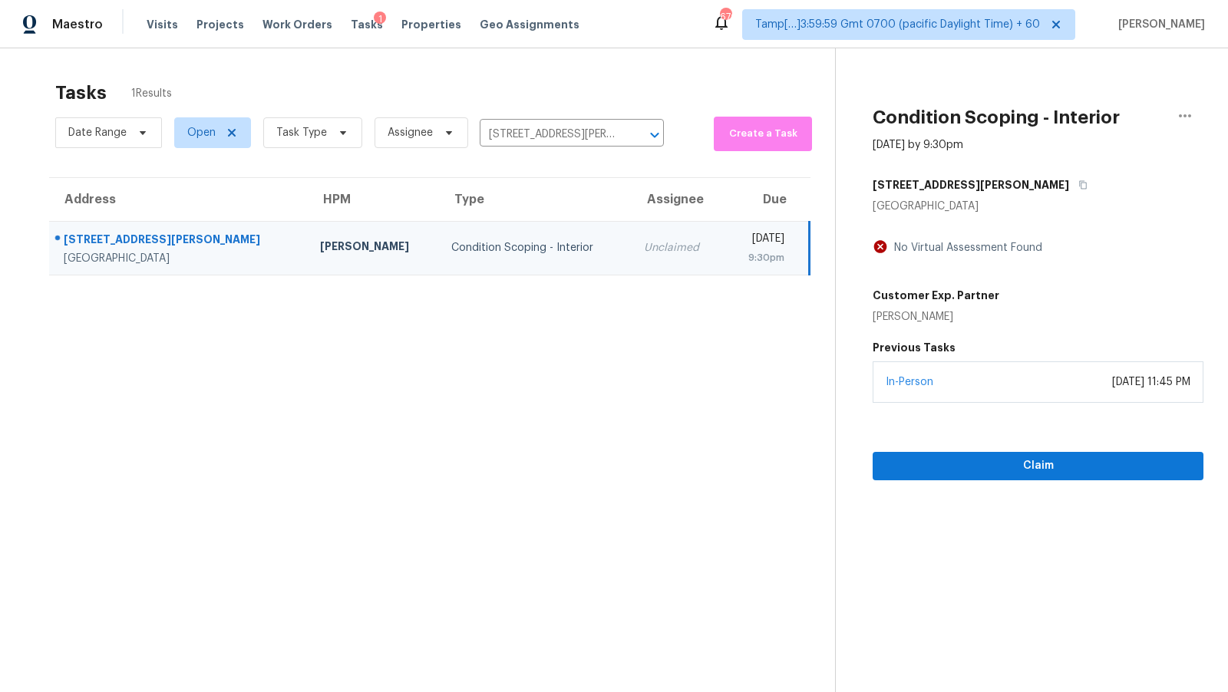
click at [1006, 391] on div "In-Person October 08, 2025 at 11:45 PM" at bounding box center [1037, 381] width 331 height 41
click at [990, 452] on button "Claim" at bounding box center [1037, 466] width 331 height 28
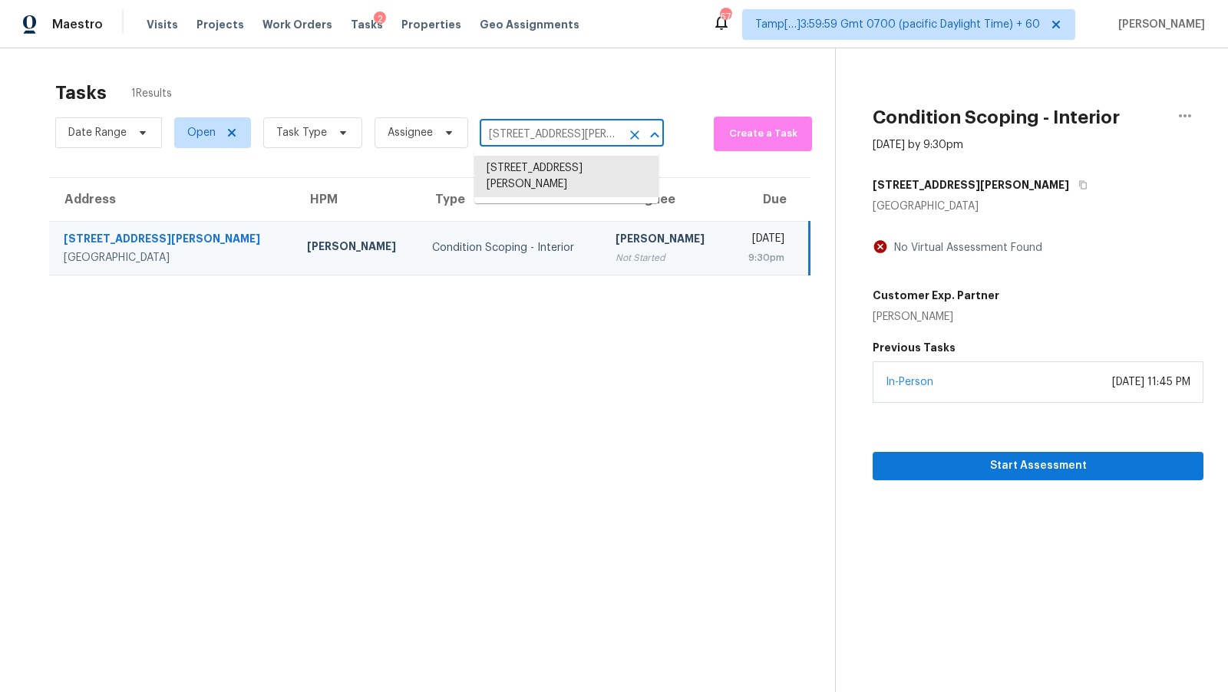
click at [529, 132] on input "4226 Dawson Ln, Houston, TX 77051" at bounding box center [550, 135] width 141 height 24
paste input "6709 NW 105th St, Kansas City, MO 64154"
type input "6709 NW 105th St, Kansas City, MO 64154"
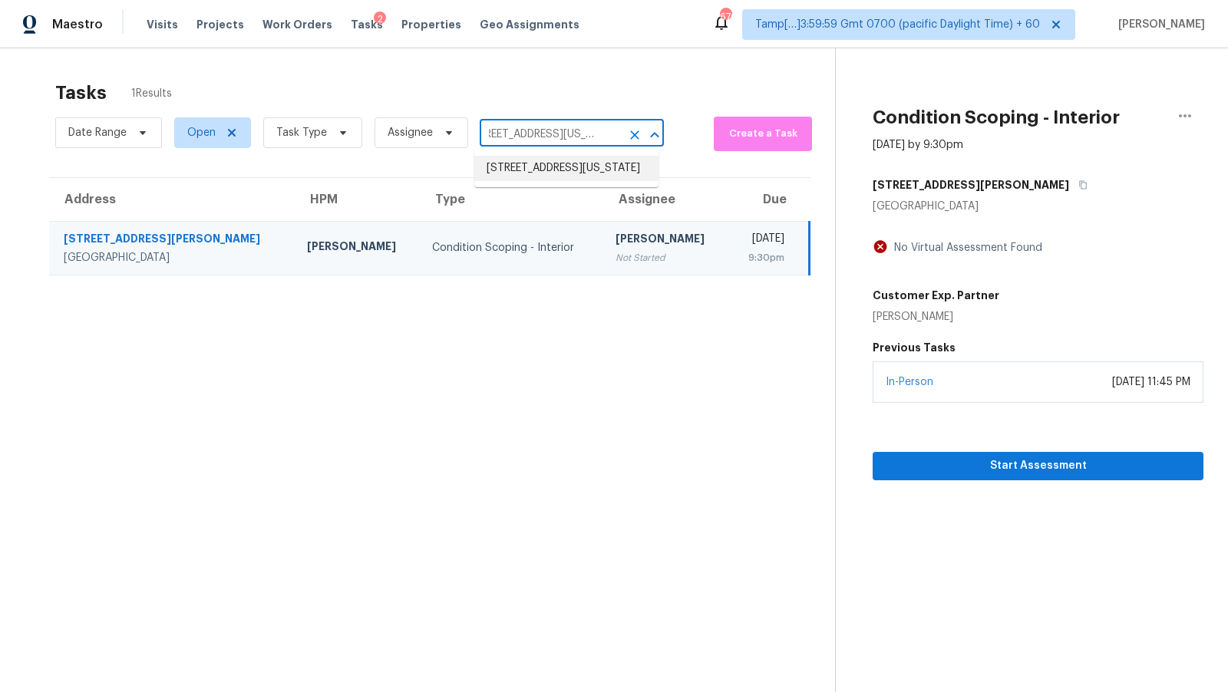
click at [525, 173] on li "6709 NW 105th St, Kansas City, MO 64154" at bounding box center [566, 168] width 184 height 25
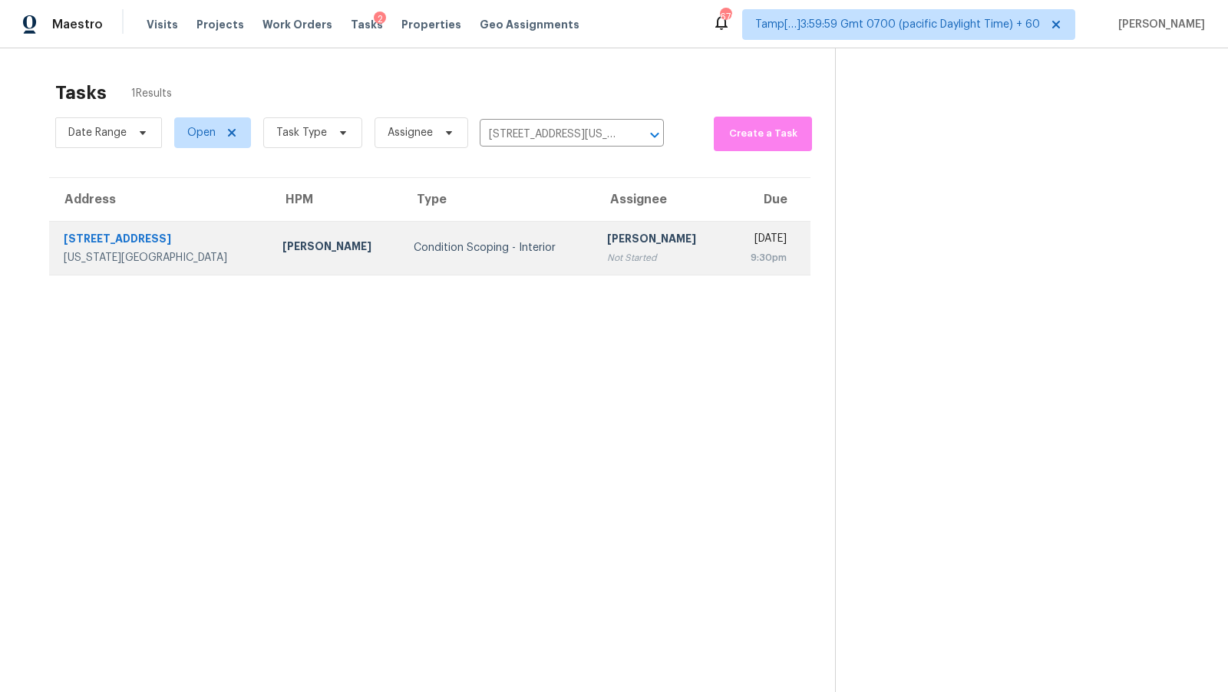
click at [607, 250] on div "Not Started" at bounding box center [660, 257] width 107 height 15
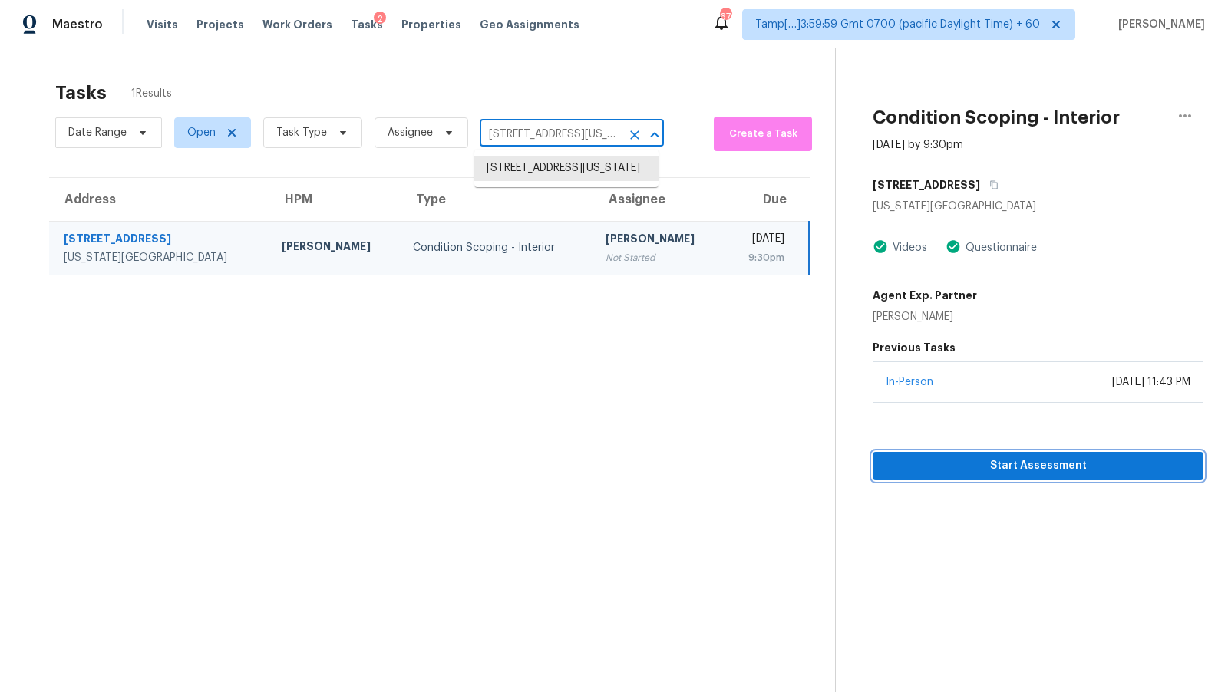
click at [977, 466] on span "Start Assessment" at bounding box center [1038, 465] width 306 height 19
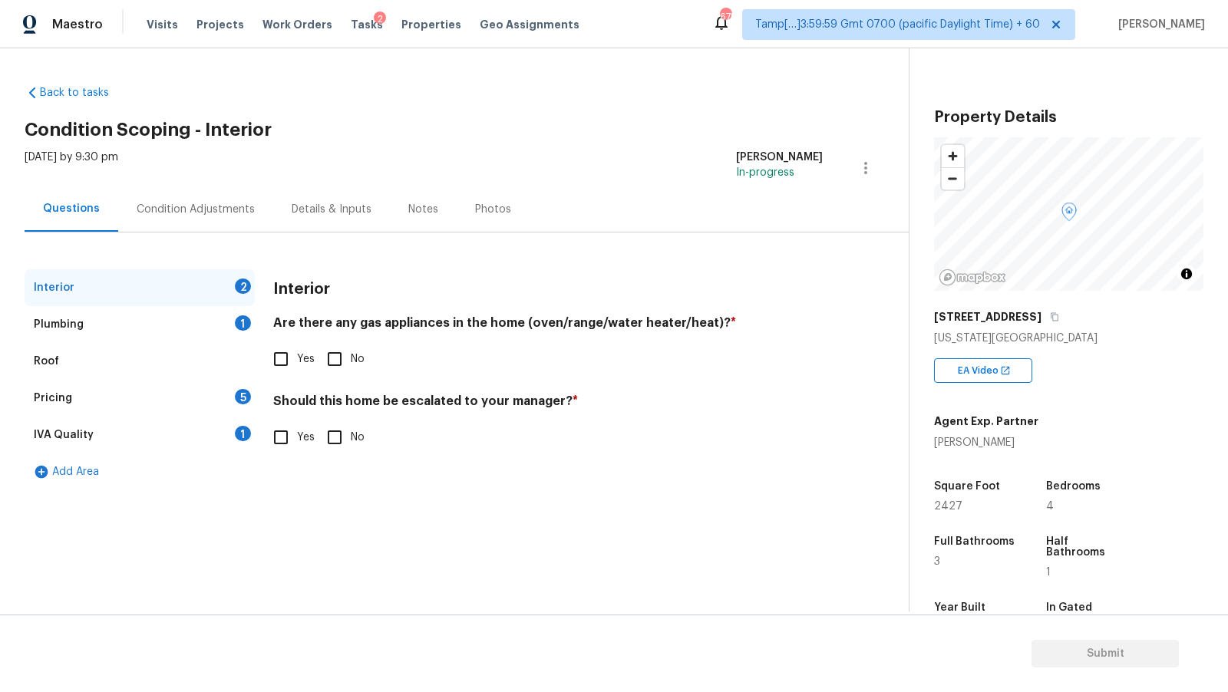
click at [302, 351] on span "Yes" at bounding box center [306, 359] width 18 height 16
click at [297, 351] on input "Yes" at bounding box center [281, 359] width 32 height 32
checkbox input "true"
click at [193, 317] on div "Plumbing 1" at bounding box center [140, 324] width 230 height 37
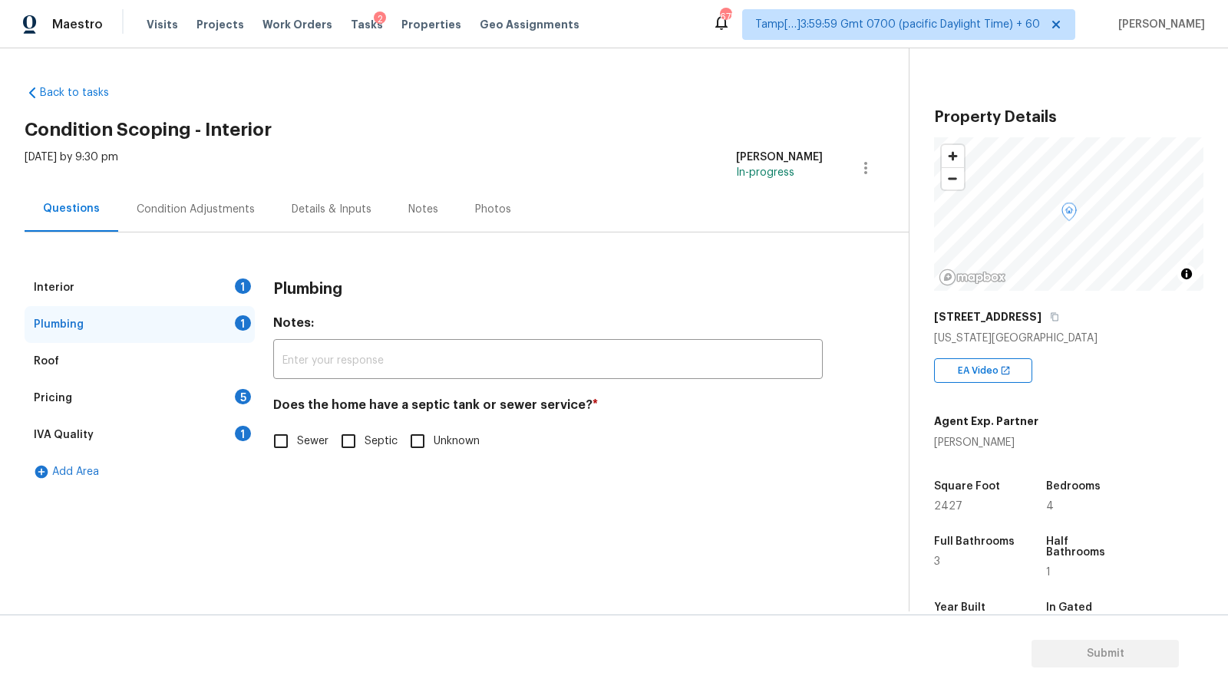
click at [279, 431] on input "Sewer" at bounding box center [281, 441] width 32 height 32
checkbox input "true"
click at [369, 372] on input "text" at bounding box center [547, 361] width 549 height 36
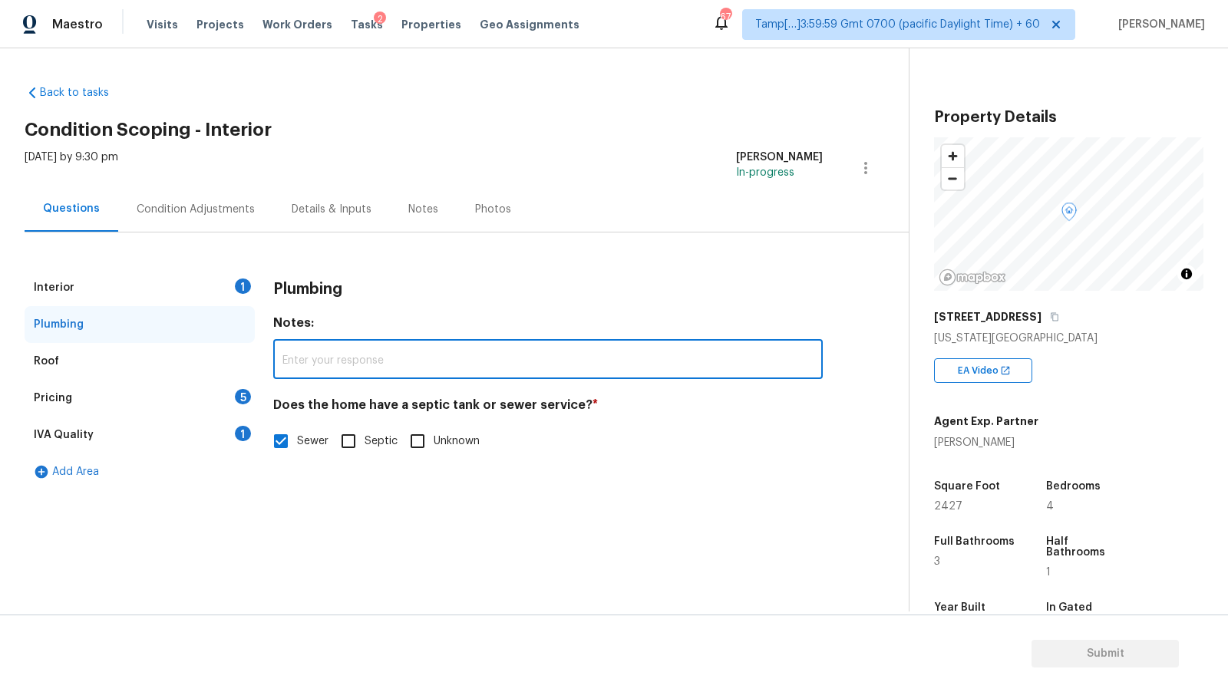
click at [208, 288] on div "Interior 1" at bounding box center [140, 287] width 230 height 37
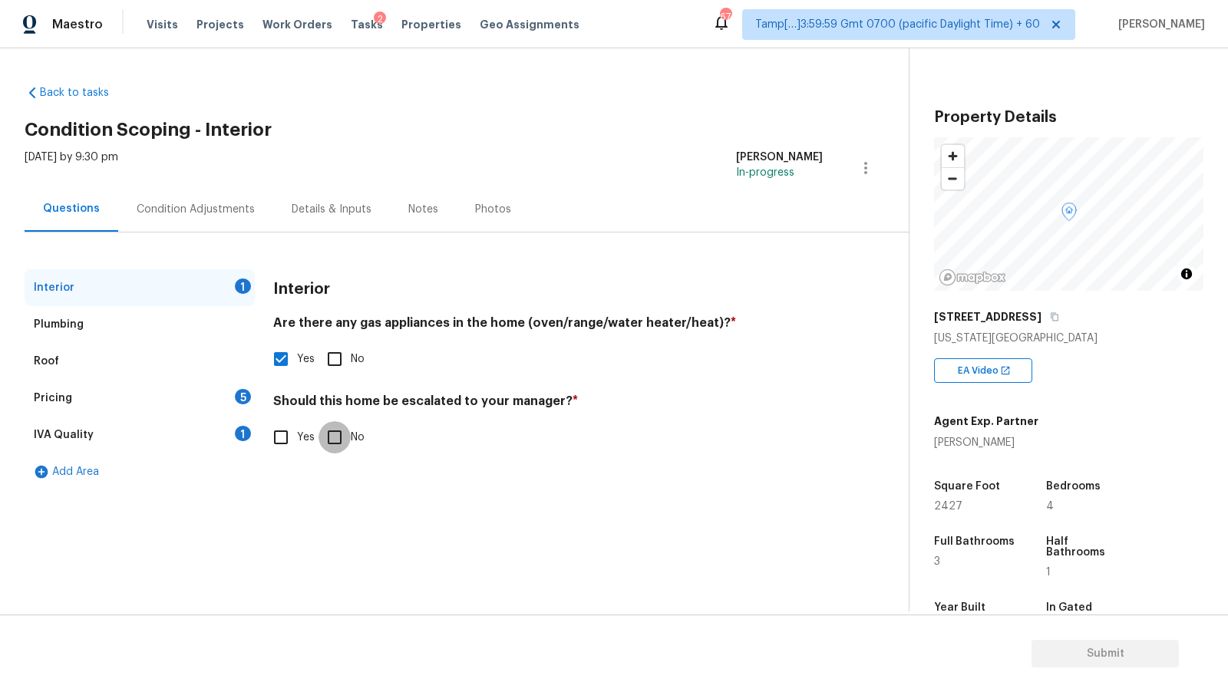
click at [342, 444] on input "No" at bounding box center [334, 437] width 32 height 32
checkbox input "true"
click at [187, 440] on div "IVA Quality 1" at bounding box center [140, 435] width 230 height 37
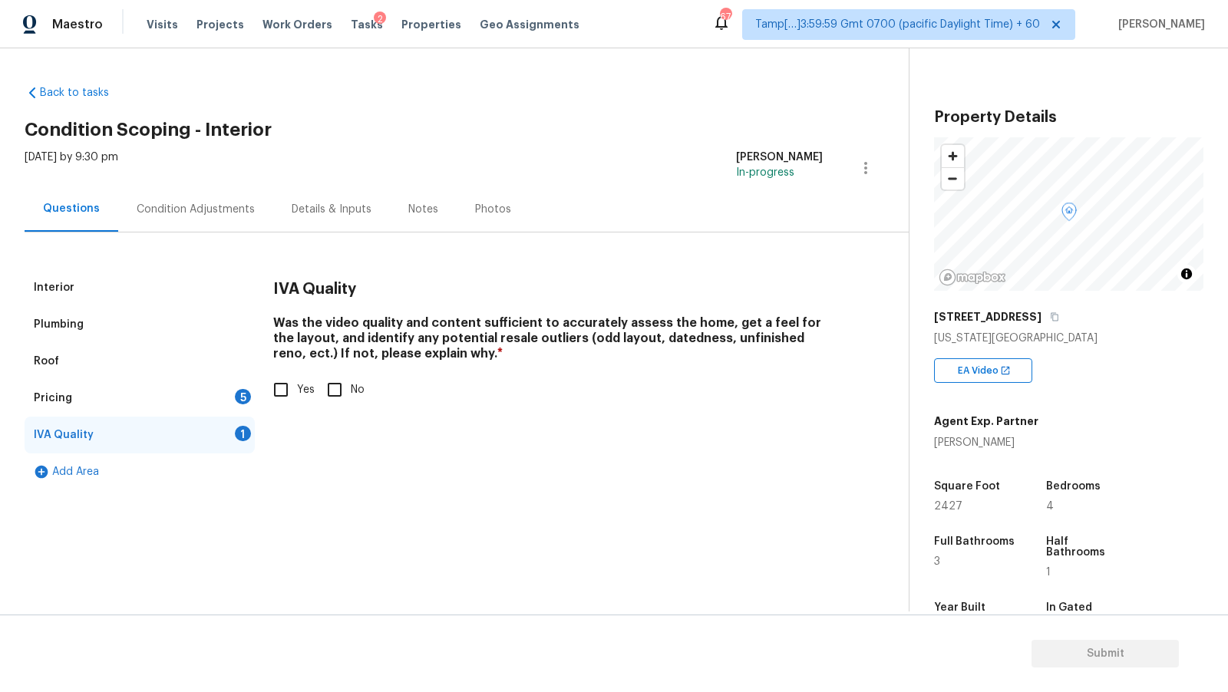
click at [298, 385] on span "Yes" at bounding box center [306, 390] width 18 height 16
click at [297, 385] on input "Yes" at bounding box center [281, 390] width 32 height 32
checkbox input "true"
click at [216, 398] on div "Pricing 5" at bounding box center [140, 398] width 230 height 37
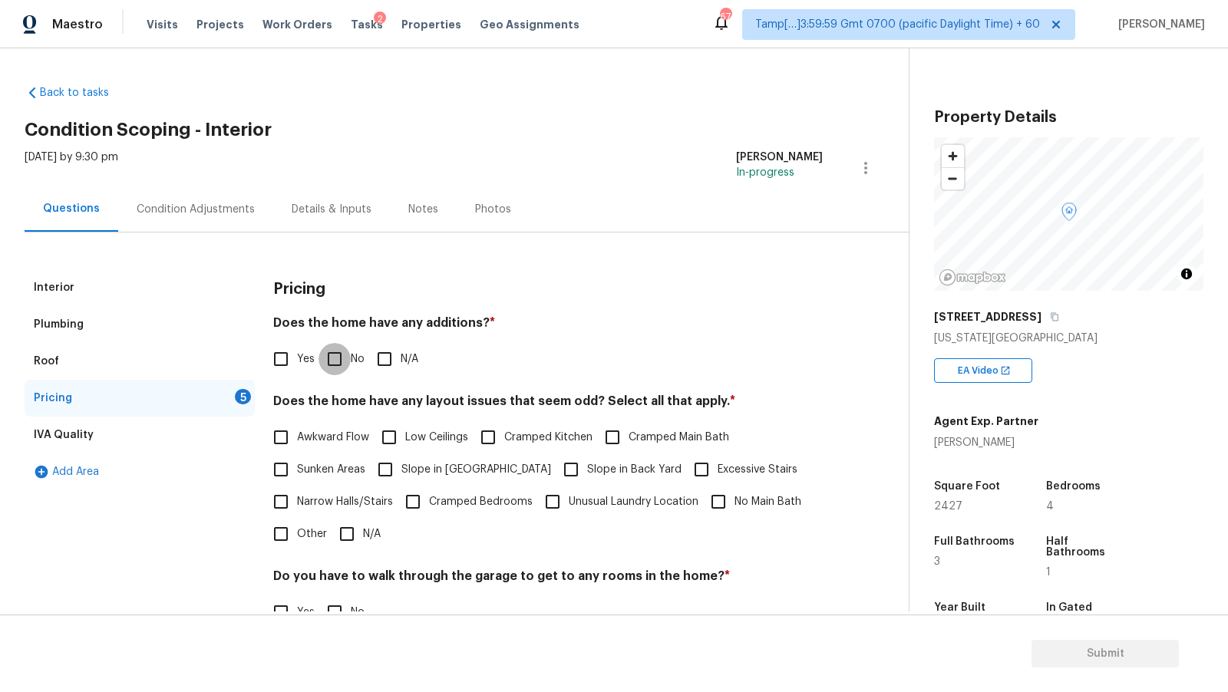
click at [344, 367] on input "No" at bounding box center [334, 359] width 32 height 32
checkbox input "true"
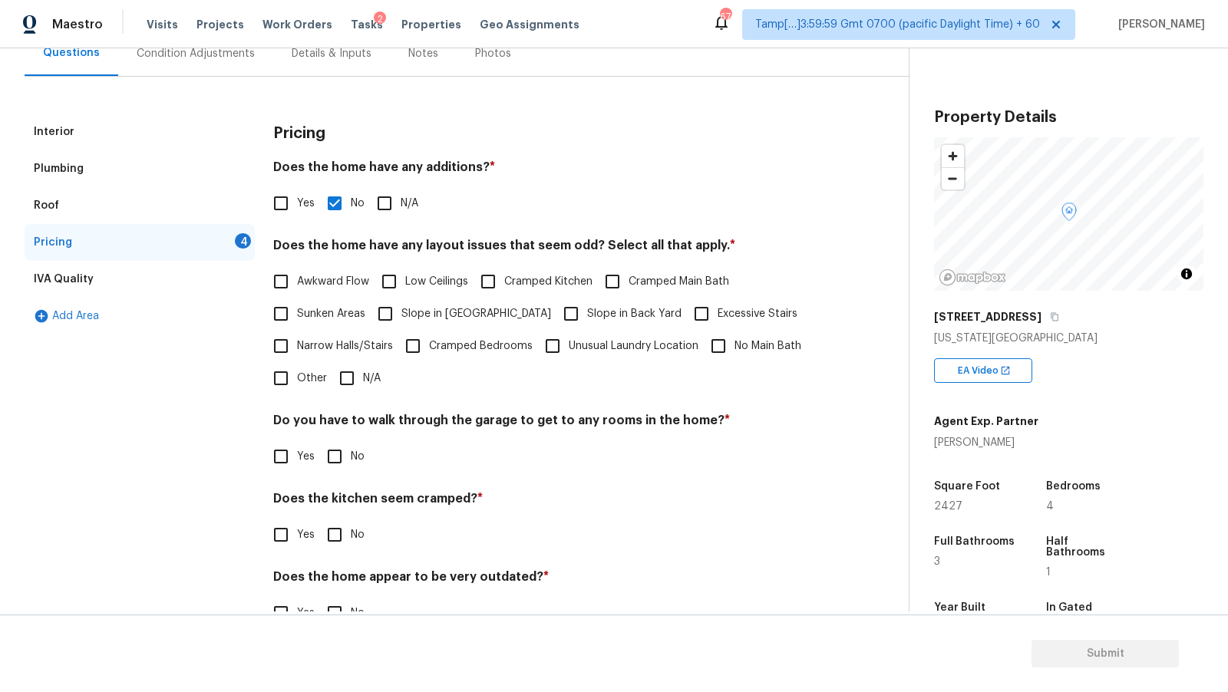
scroll to position [196, 0]
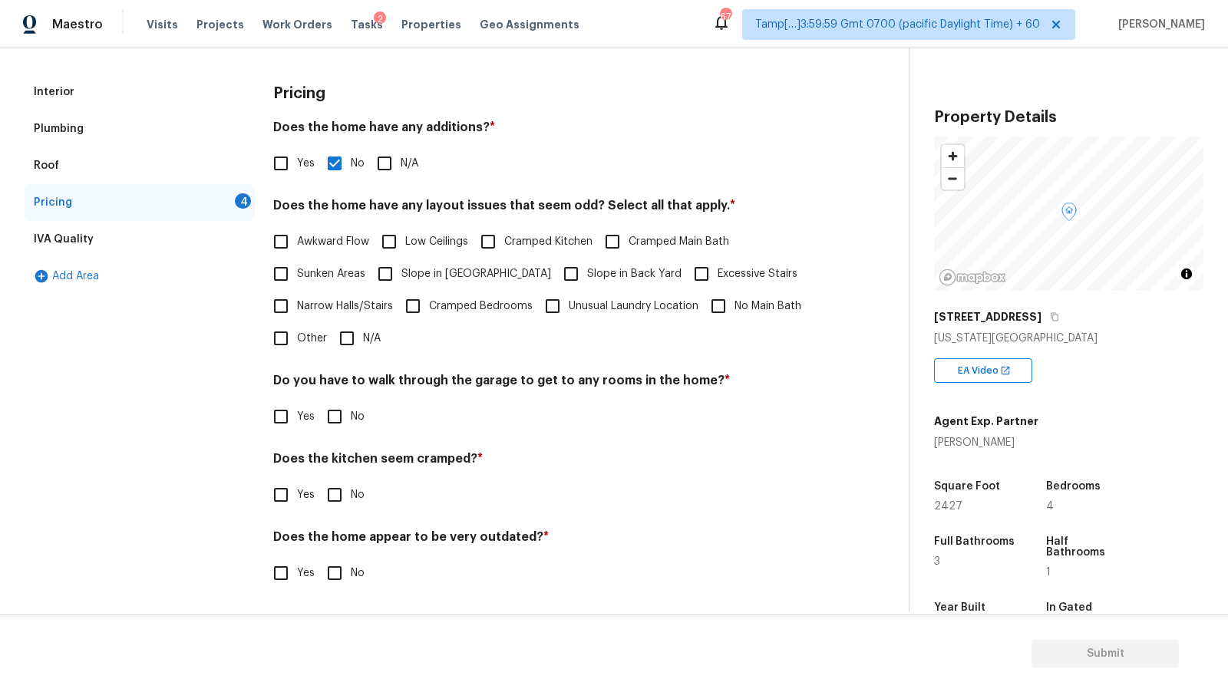
click at [346, 341] on input "N/A" at bounding box center [347, 338] width 32 height 32
checkbox input "true"
click at [338, 423] on input "No" at bounding box center [334, 418] width 32 height 32
checkbox input "true"
click at [354, 498] on span "No" at bounding box center [358, 497] width 14 height 16
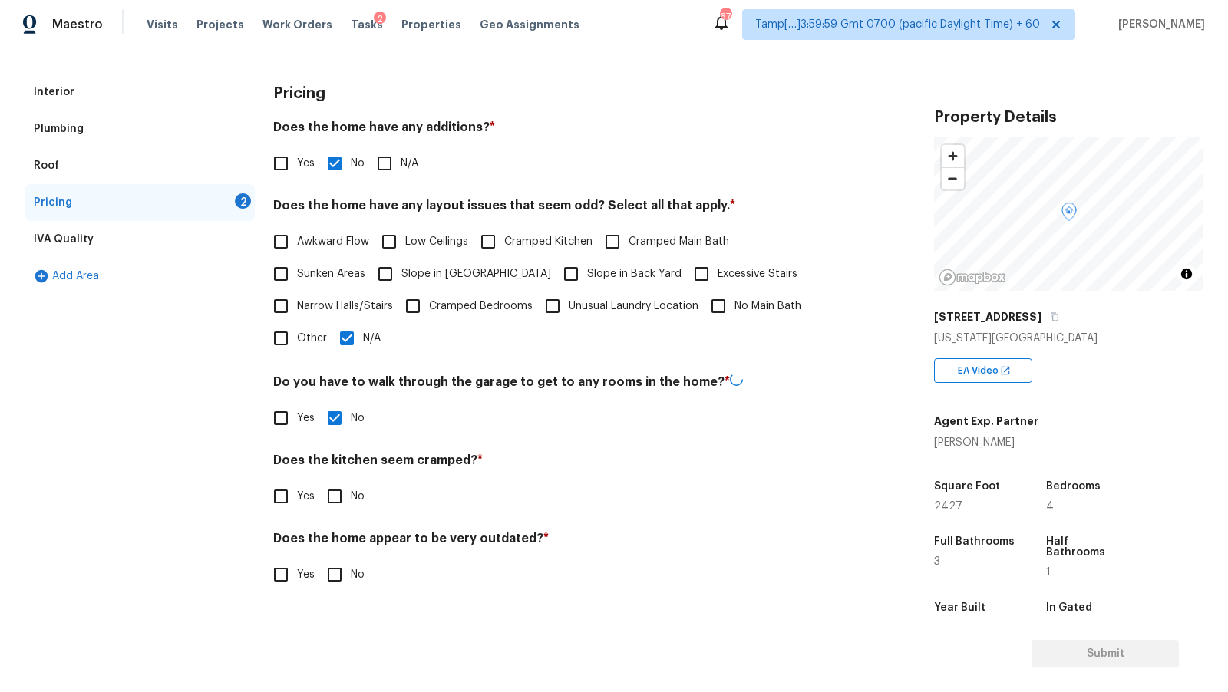
click at [351, 498] on input "No" at bounding box center [334, 496] width 32 height 32
checkbox input "true"
click at [367, 565] on div "Yes No" at bounding box center [547, 575] width 549 height 32
click at [351, 575] on span "No" at bounding box center [358, 573] width 14 height 16
click at [350, 575] on input "No" at bounding box center [334, 573] width 32 height 32
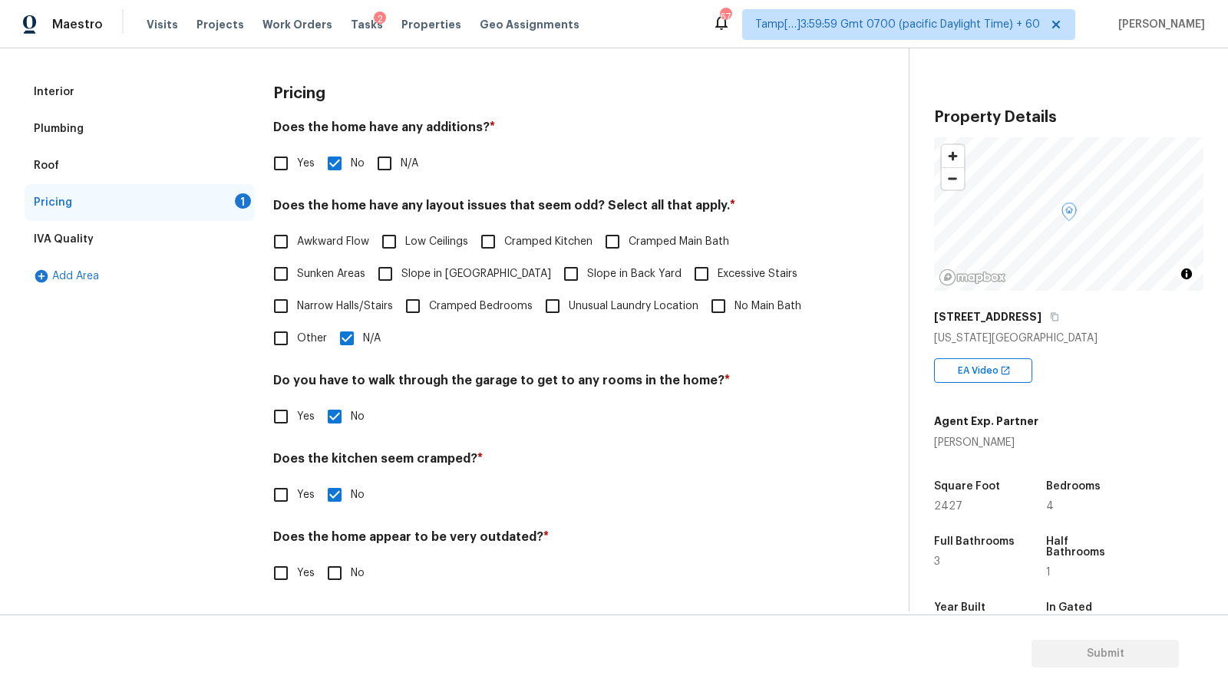
checkbox input "true"
click at [109, 231] on div "IVA Quality" at bounding box center [140, 239] width 230 height 37
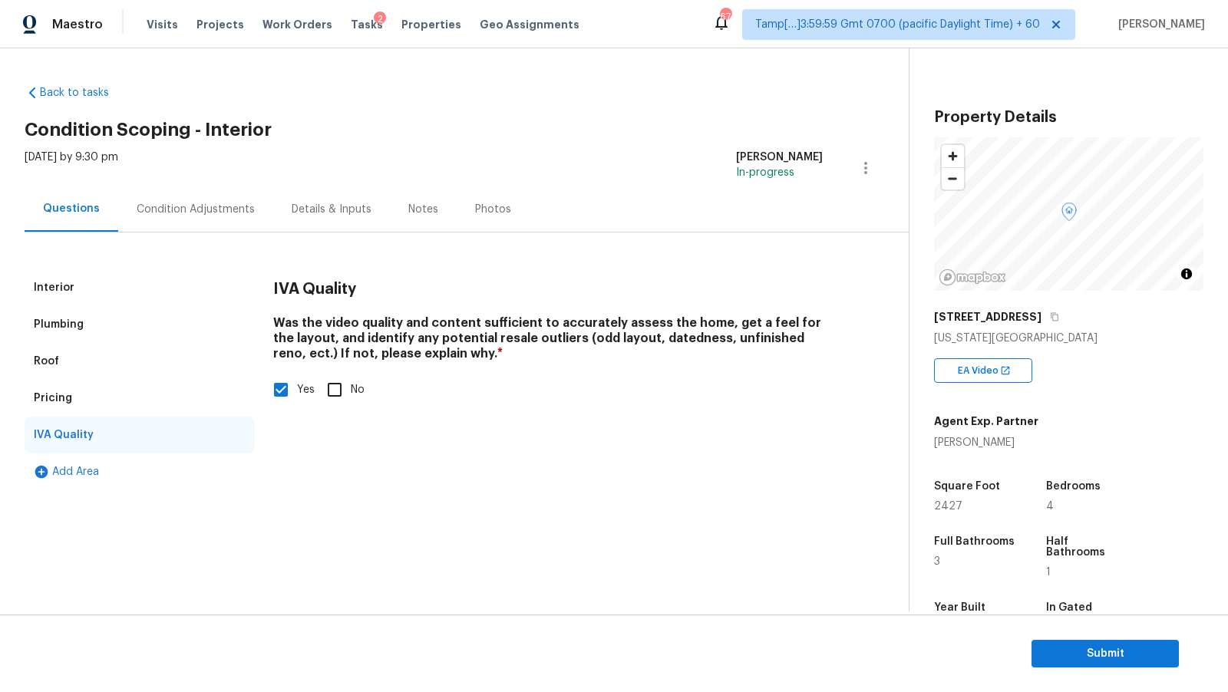
click at [167, 203] on div "Condition Adjustments" at bounding box center [196, 209] width 118 height 15
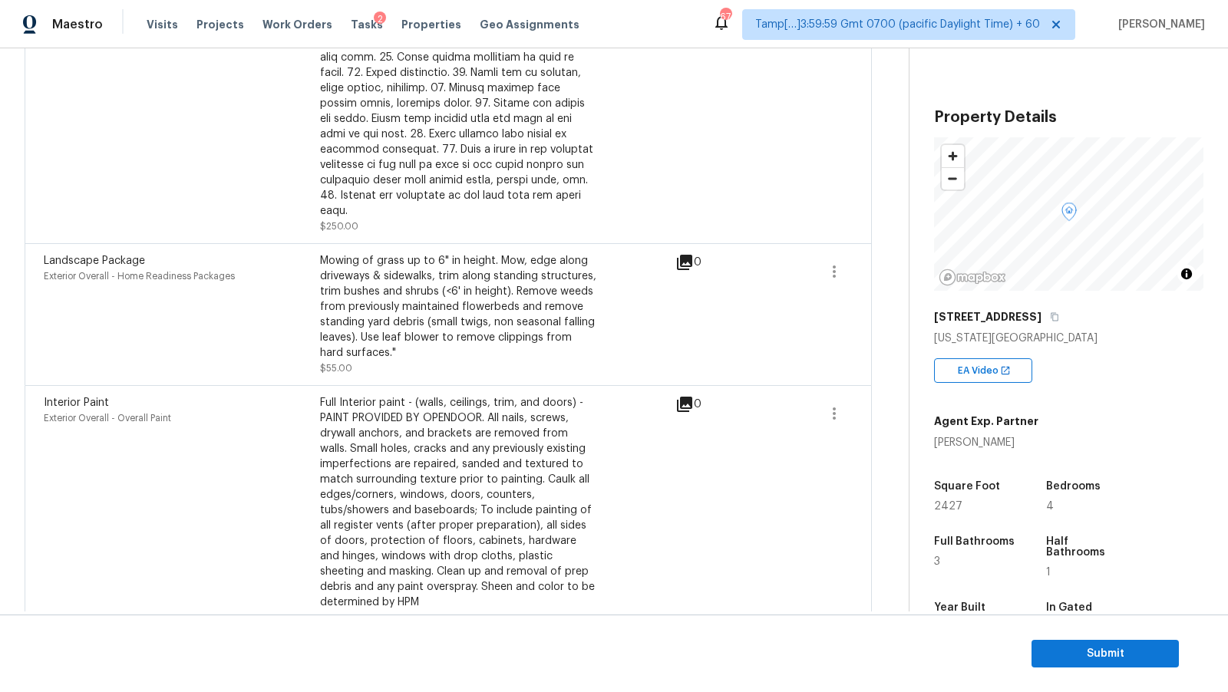
scroll to position [189, 0]
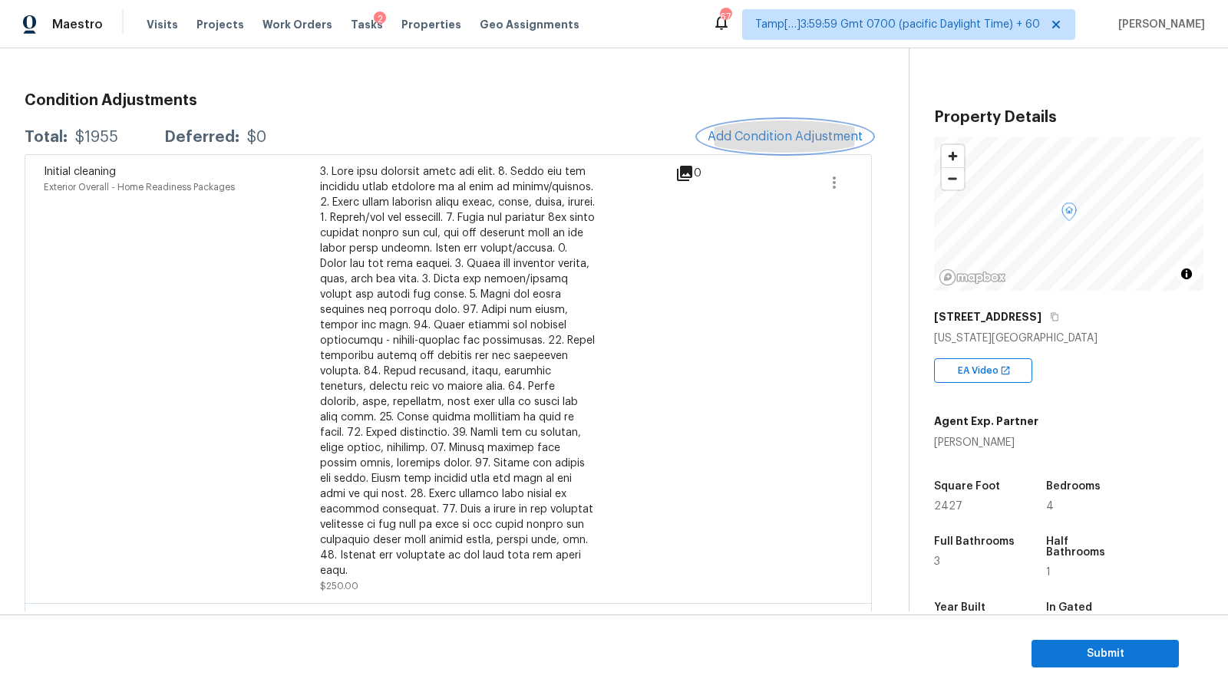
click at [730, 130] on span "Add Condition Adjustment" at bounding box center [784, 137] width 155 height 14
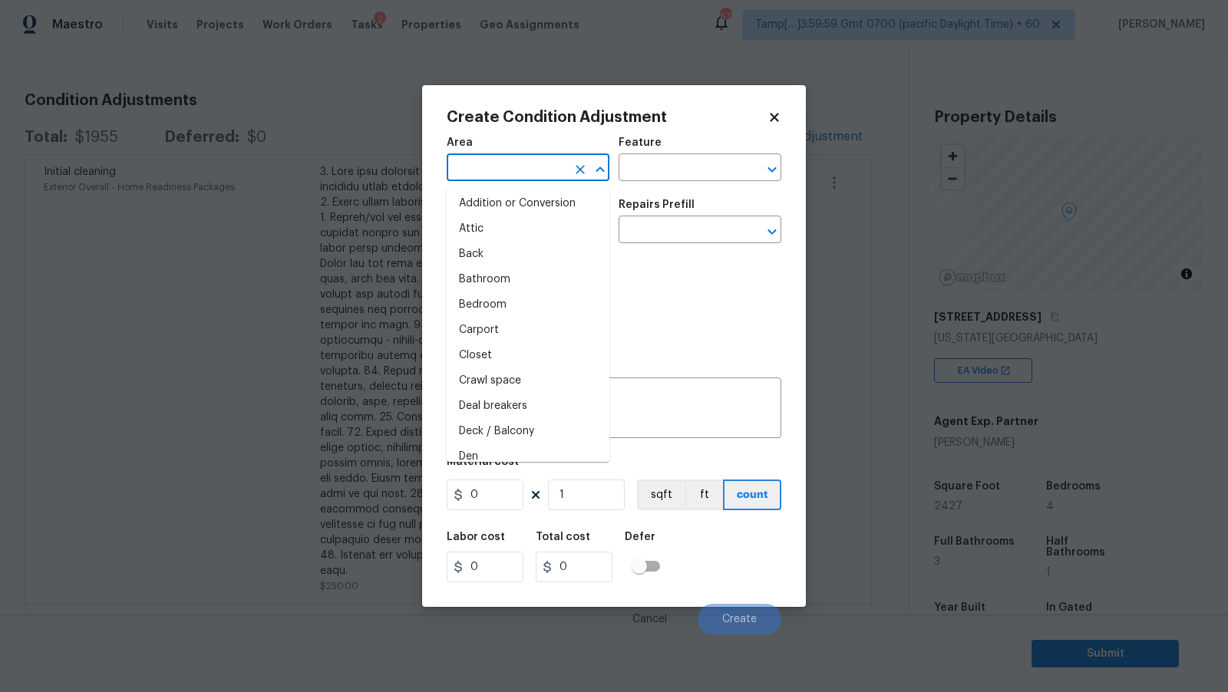
click at [523, 166] on input "text" at bounding box center [507, 169] width 120 height 24
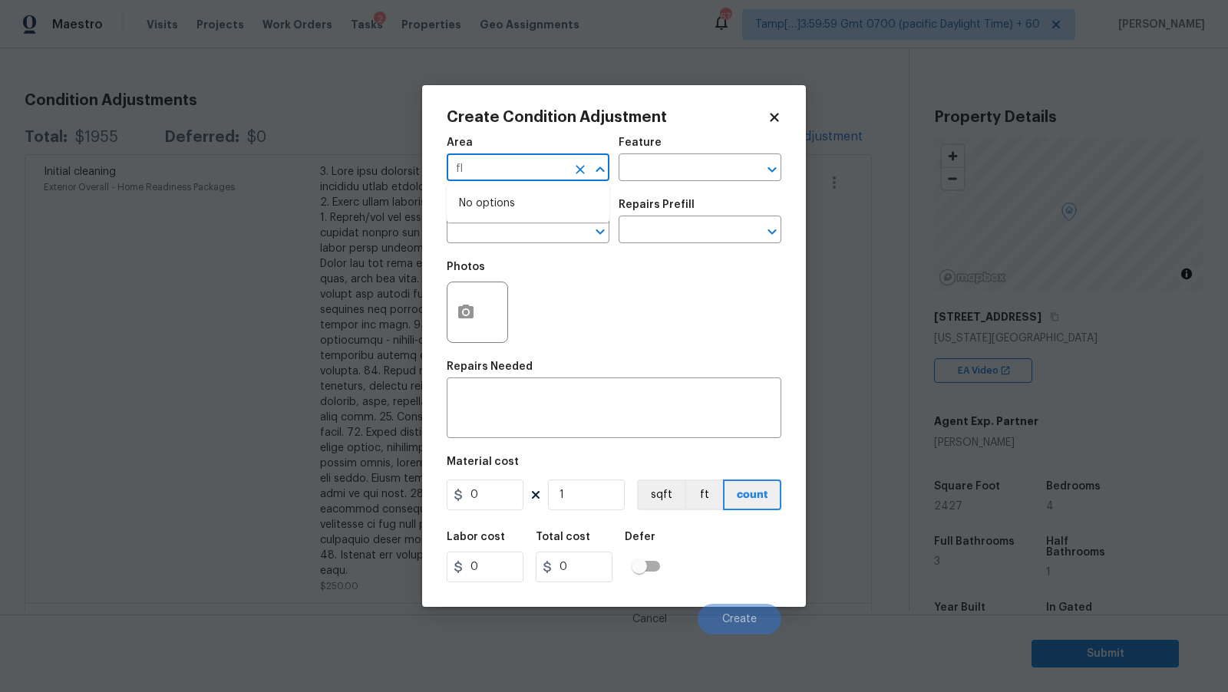
type input "flo"
type input "Interior Overall"
click at [539, 221] on input "text" at bounding box center [507, 231] width 120 height 24
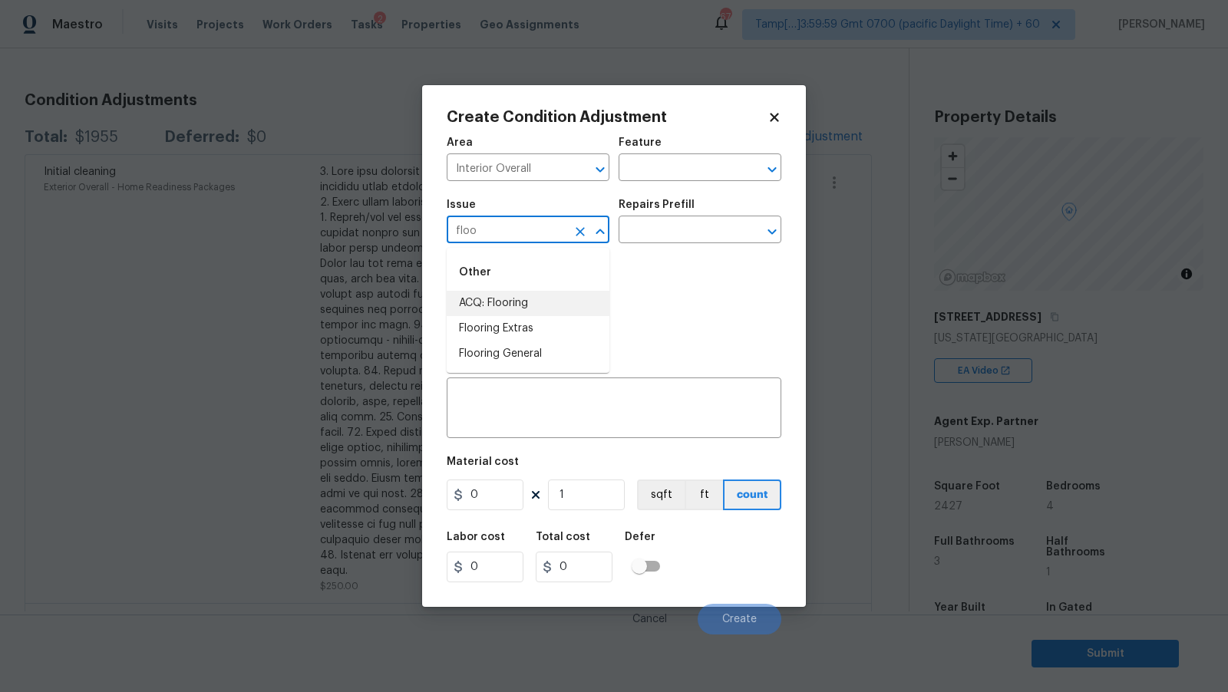
click at [539, 302] on li "ACQ: Flooring" at bounding box center [528, 303] width 163 height 25
click at [763, 228] on icon "Open" at bounding box center [772, 231] width 18 height 18
type input "ACQ: Flooring"
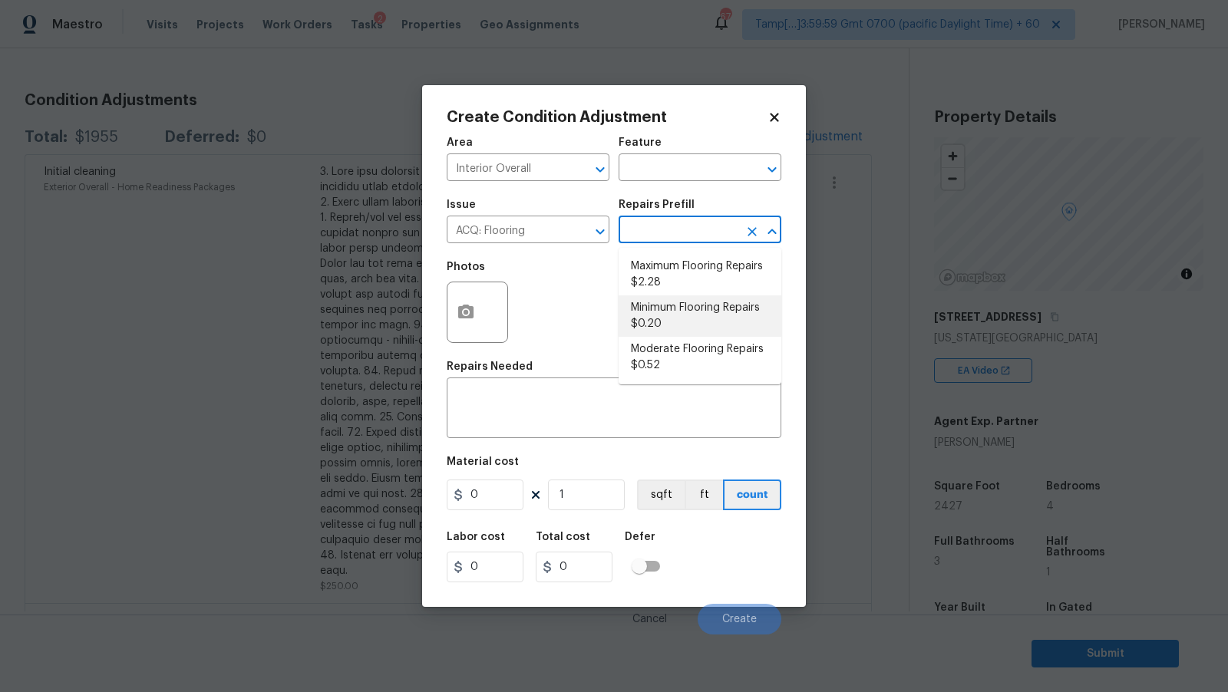
click at [700, 320] on li "Minimum Flooring Repairs $0.20" at bounding box center [699, 315] width 163 height 41
type input "Acquisition"
type textarea "Acquisition Scope: Minimum flooring repairs"
type input "0.2"
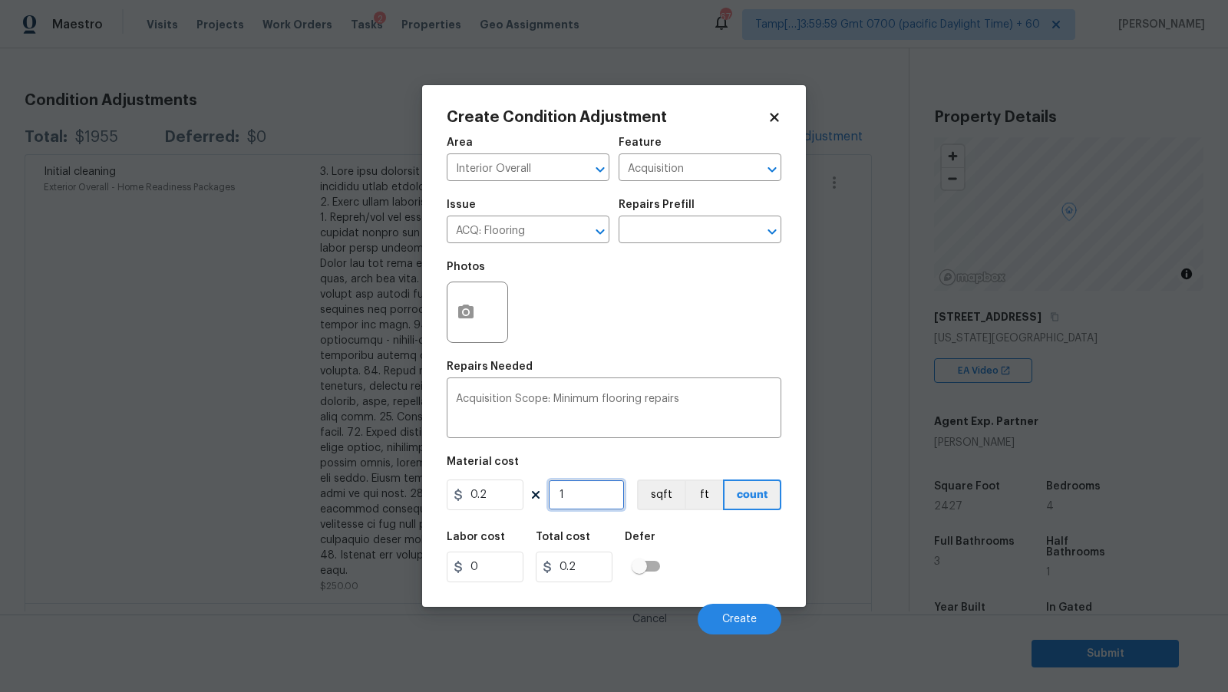
click at [572, 505] on input "1" at bounding box center [586, 495] width 77 height 31
type input "2"
type input "0.4"
type input "24"
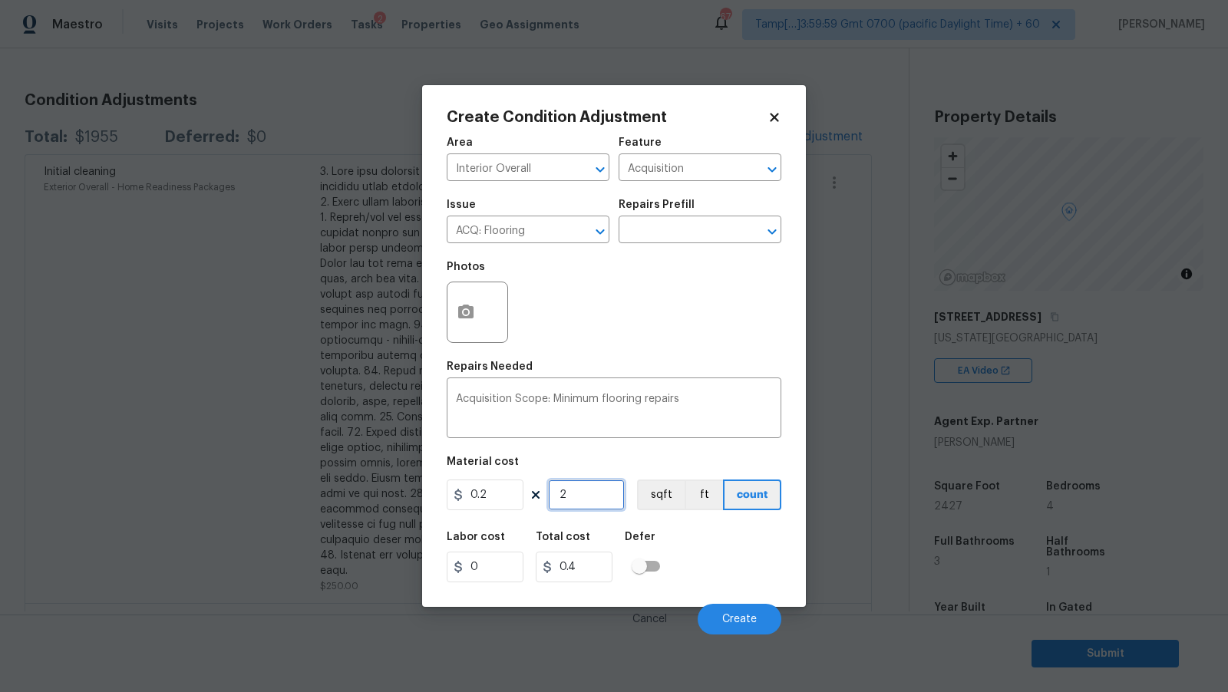
type input "4.8"
type input "242"
type input "48.4"
type input "2427"
type input "485.4"
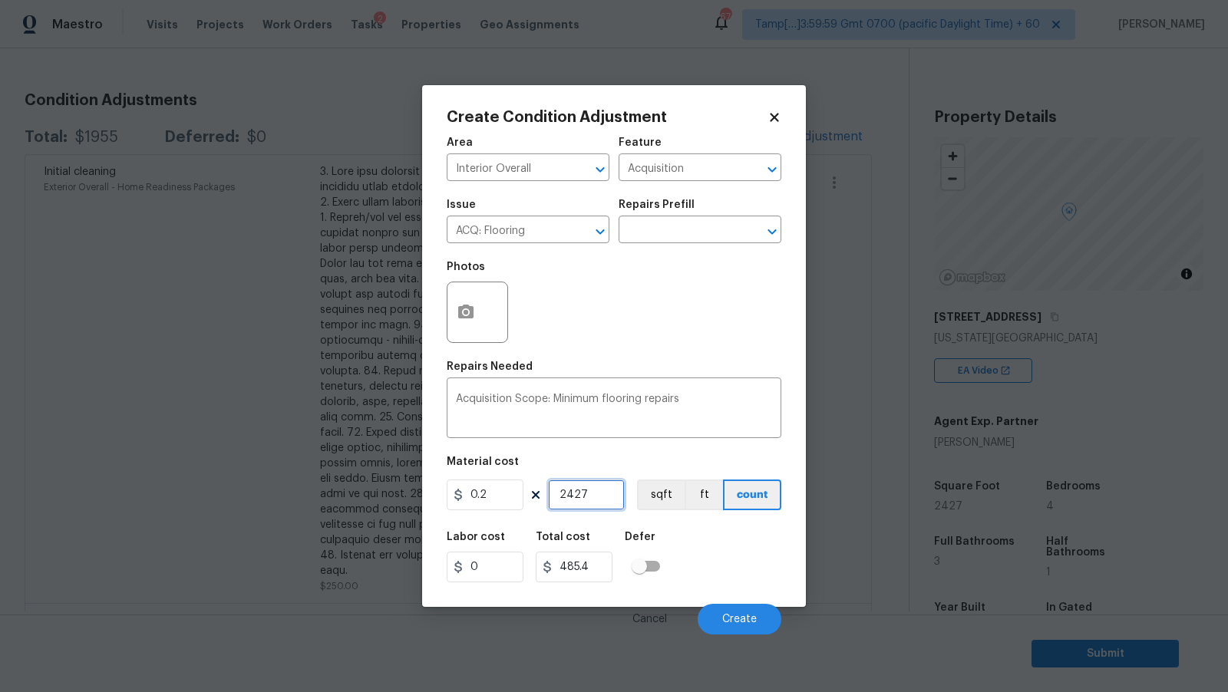
type input "2427"
click at [625, 377] on div "Repairs Needed" at bounding box center [614, 371] width 335 height 20
click at [668, 500] on button "sqft" at bounding box center [661, 495] width 48 height 31
click at [739, 621] on span "Create" at bounding box center [739, 620] width 35 height 12
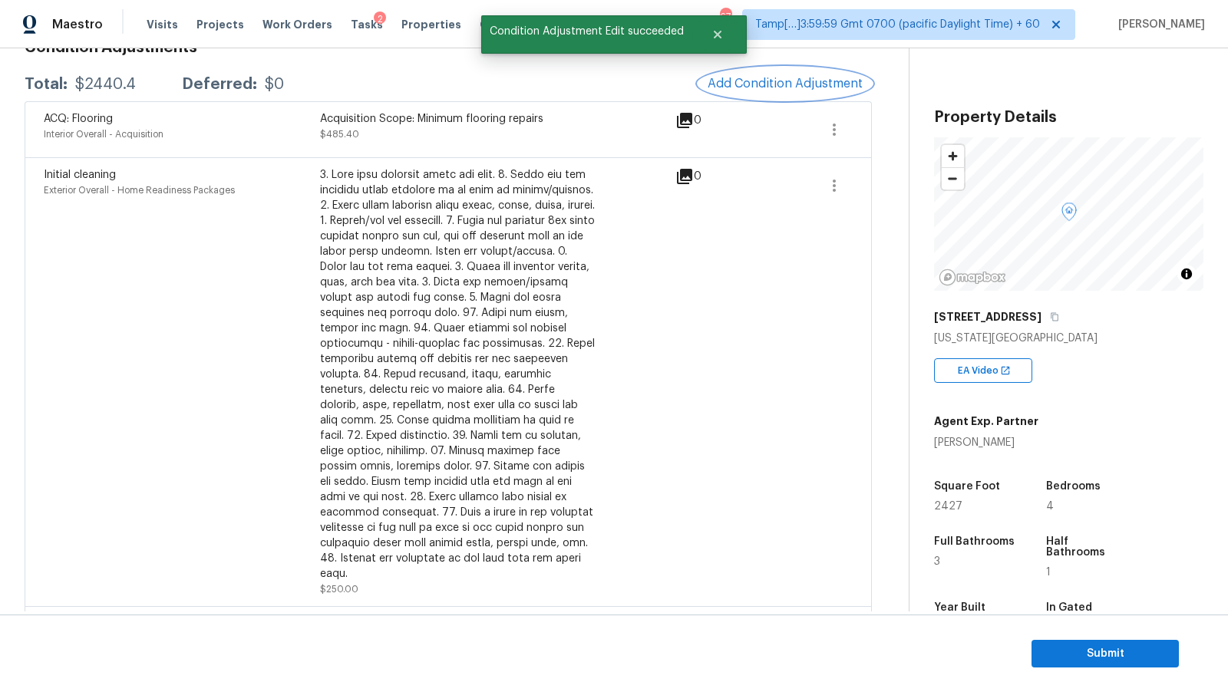
scroll to position [243, 0]
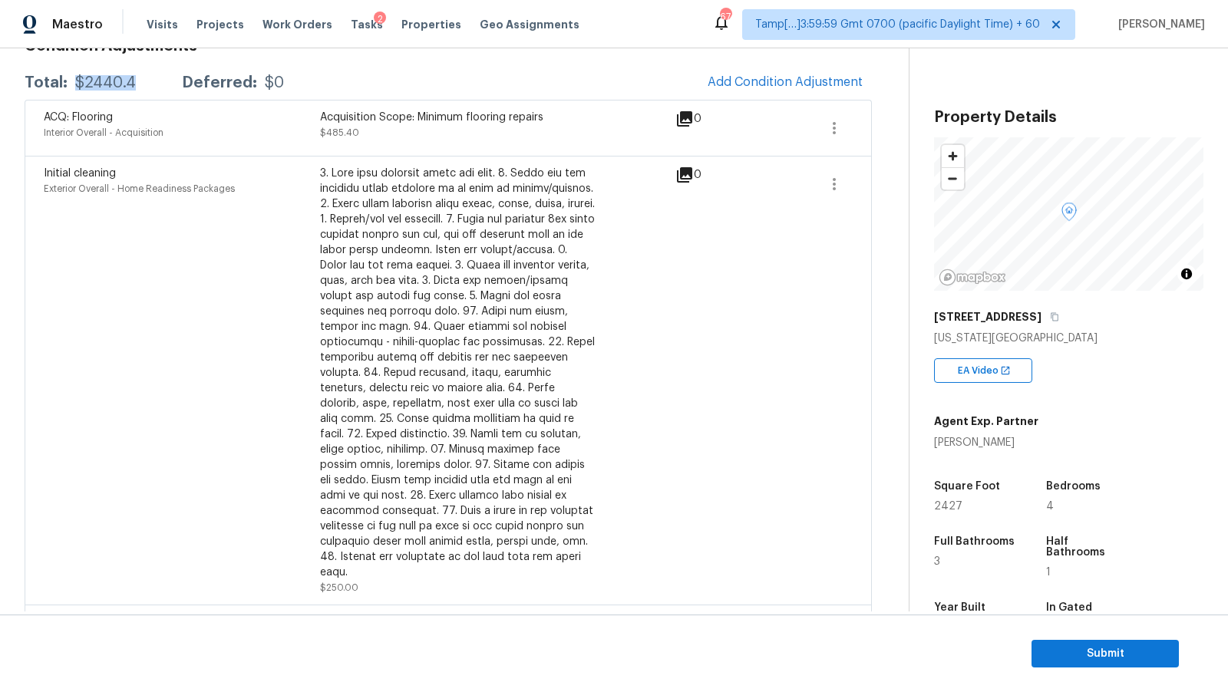
drag, startPoint x: 73, startPoint y: 81, endPoint x: 140, endPoint y: 80, distance: 66.8
click at [140, 80] on div "Total: $2440.4 Deferred: $0" at bounding box center [154, 82] width 259 height 15
copy div "$2440.4"
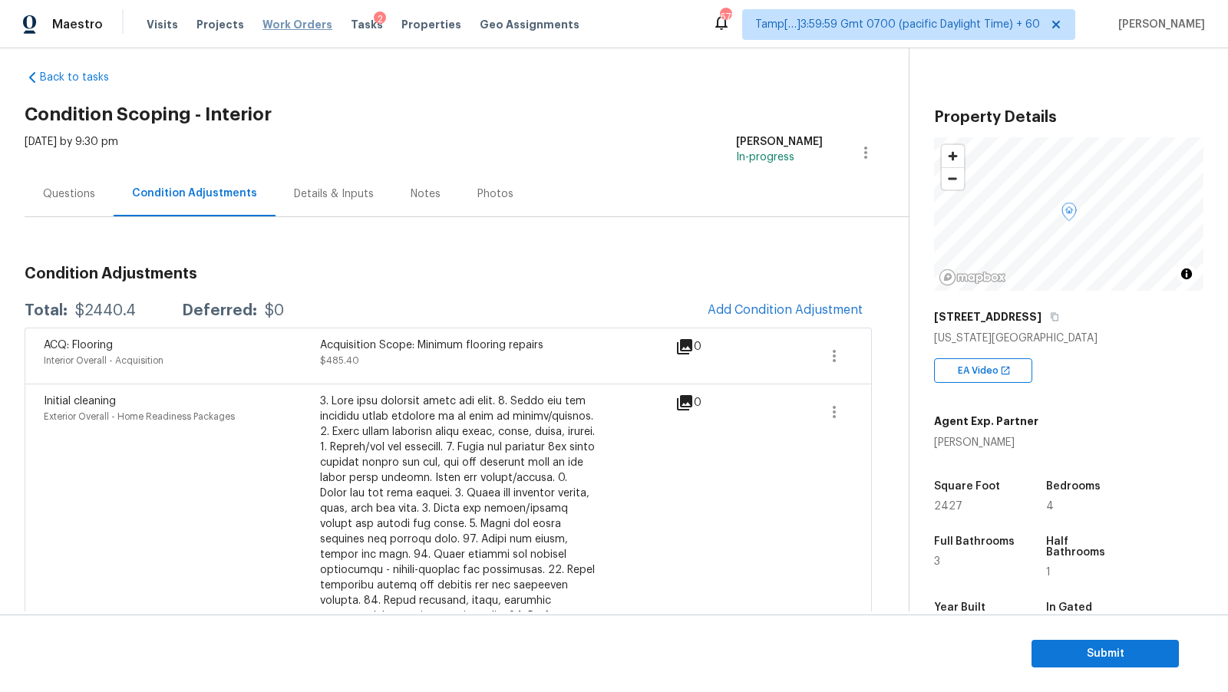
scroll to position [0, 0]
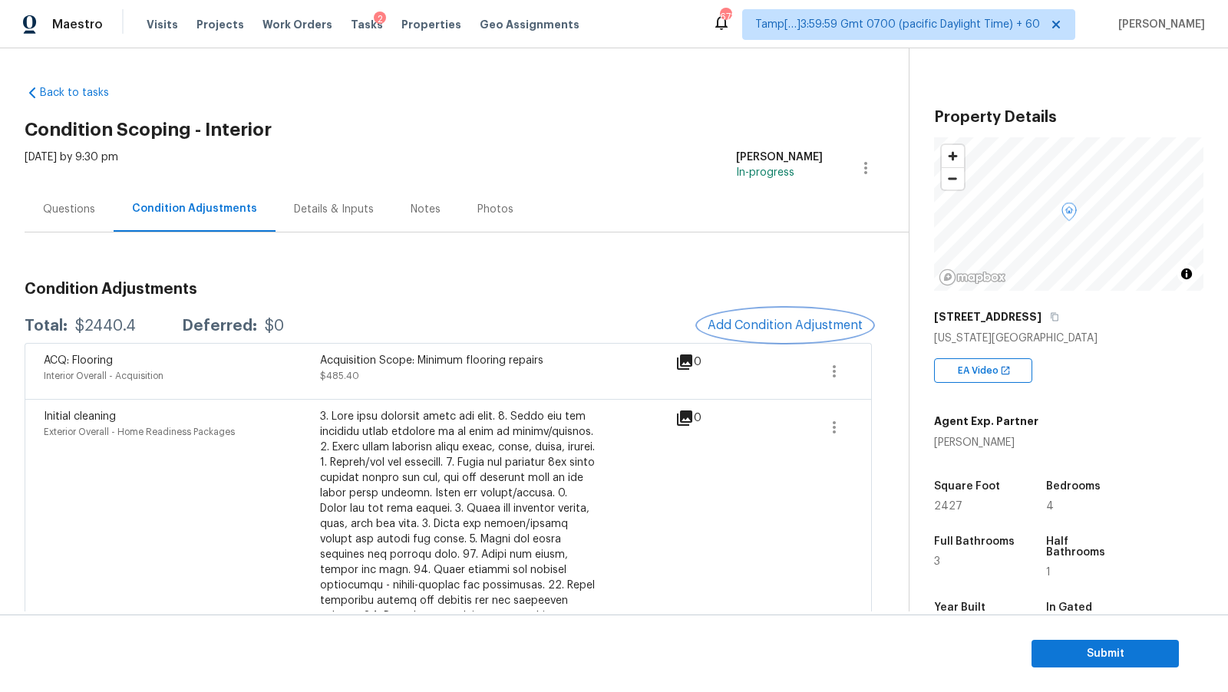
click at [724, 324] on span "Add Condition Adjustment" at bounding box center [784, 325] width 155 height 14
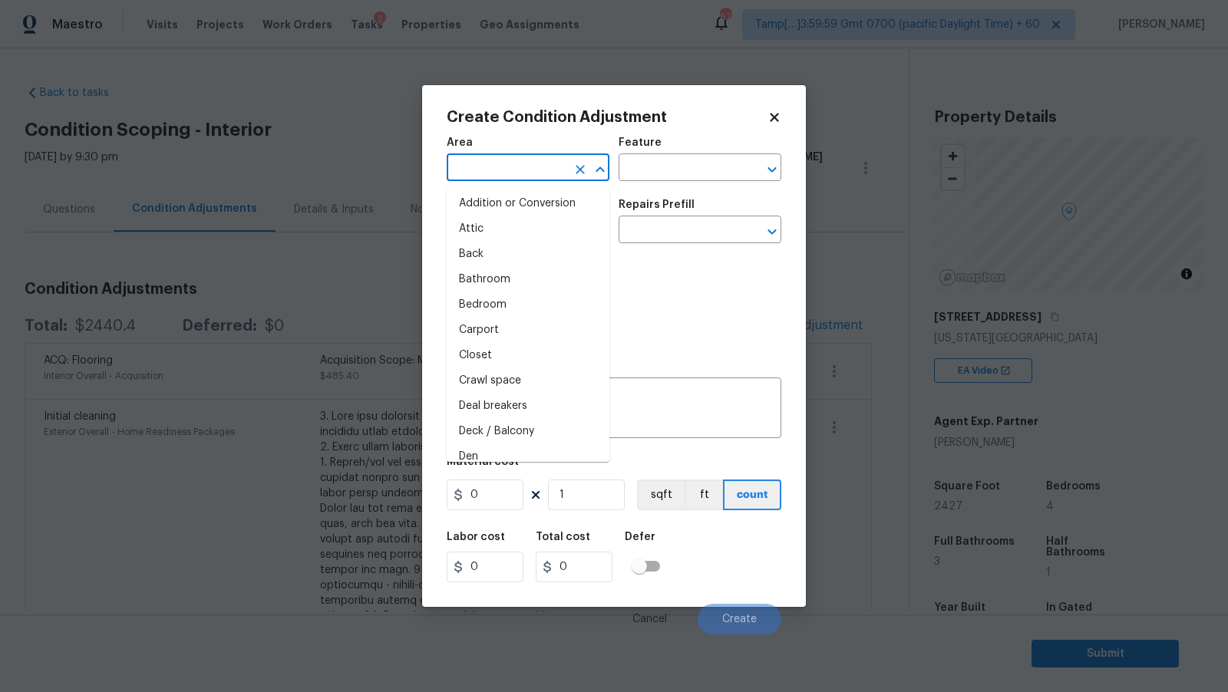
click at [539, 174] on input "text" at bounding box center [507, 169] width 120 height 24
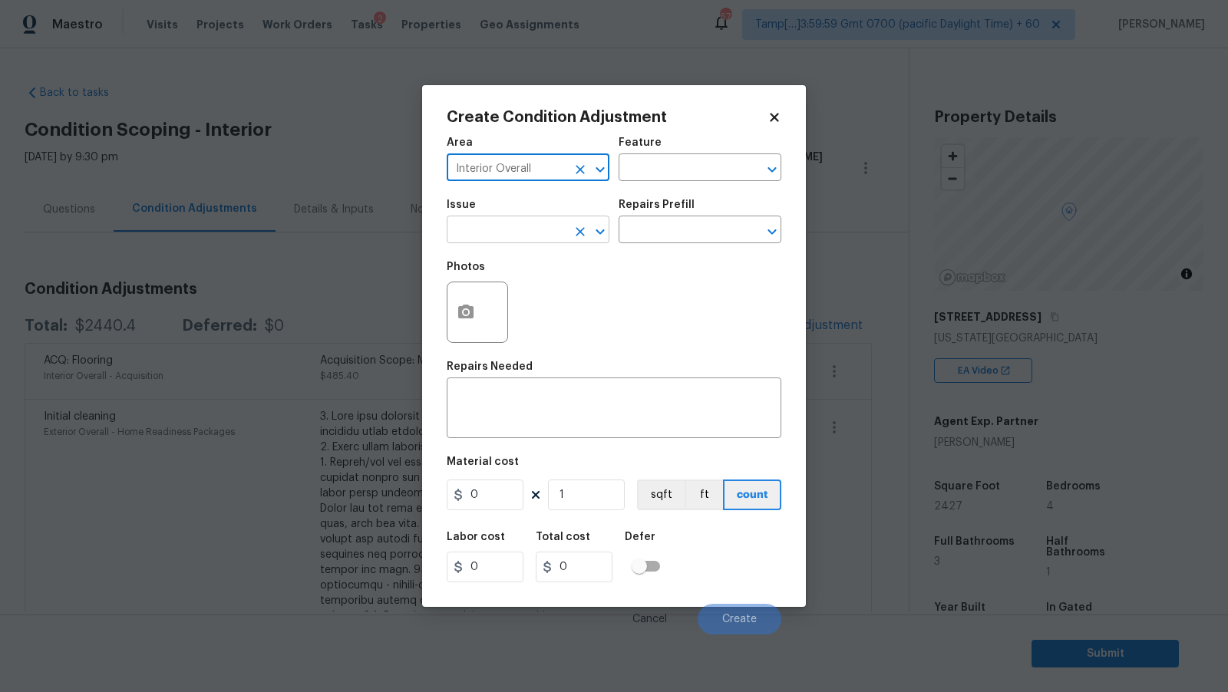
type input "Interior Overall"
click at [516, 222] on input "text" at bounding box center [507, 231] width 120 height 24
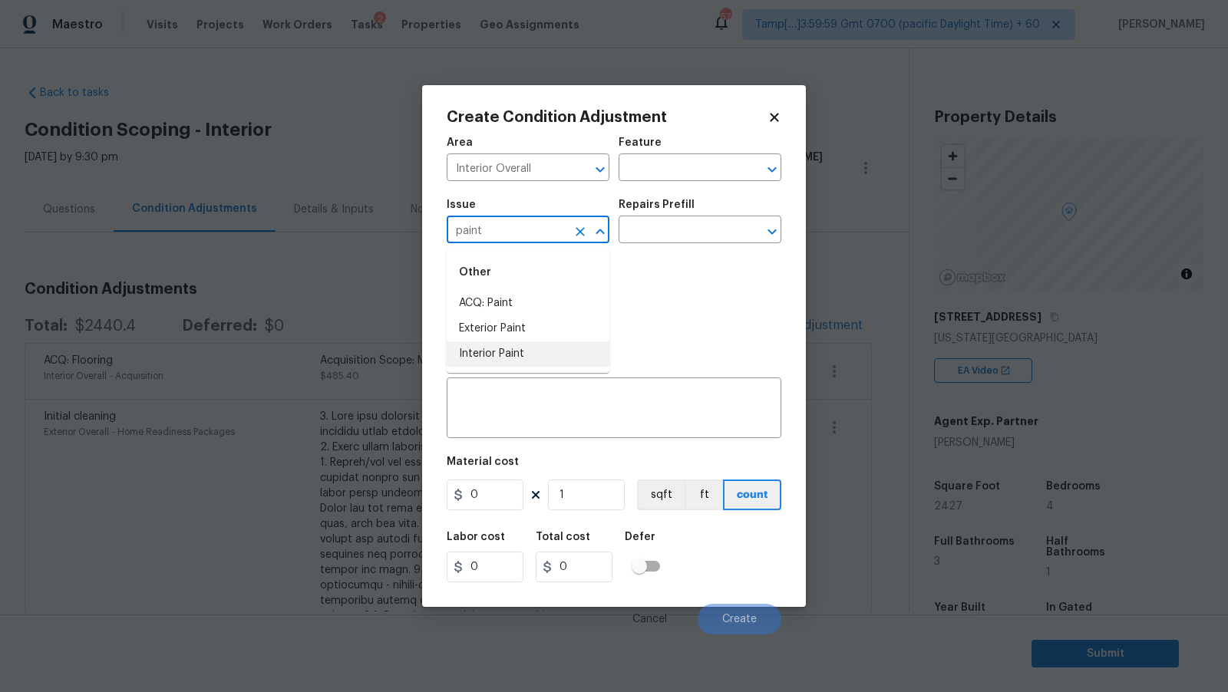
click at [515, 354] on li "Interior Paint" at bounding box center [528, 353] width 163 height 25
type input "Interior Paint"
click at [697, 225] on input "text" at bounding box center [678, 231] width 120 height 24
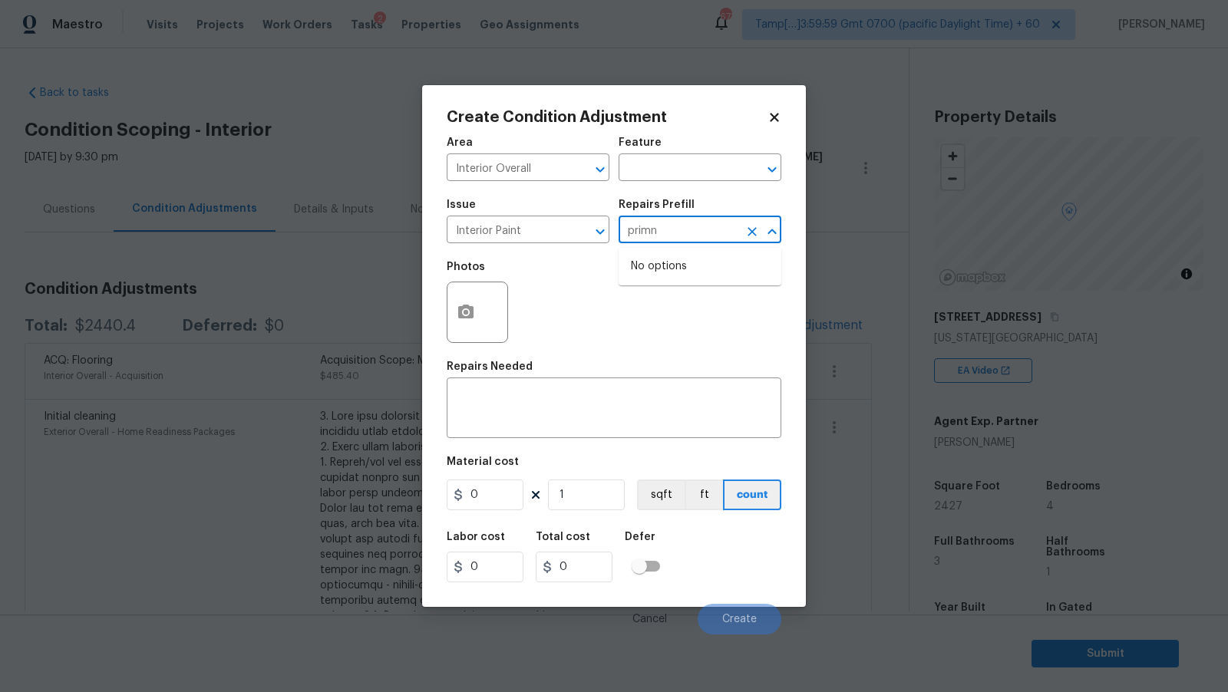
type input "prim"
click at [688, 264] on li "Primer - Labor Only $0.40" at bounding box center [699, 266] width 163 height 25
type input "Overall Paint"
type textarea "Interior primer - PRIMER PROVIDED BY OPENDOOR - All nails, screws, drywall anch…"
type input "0.4"
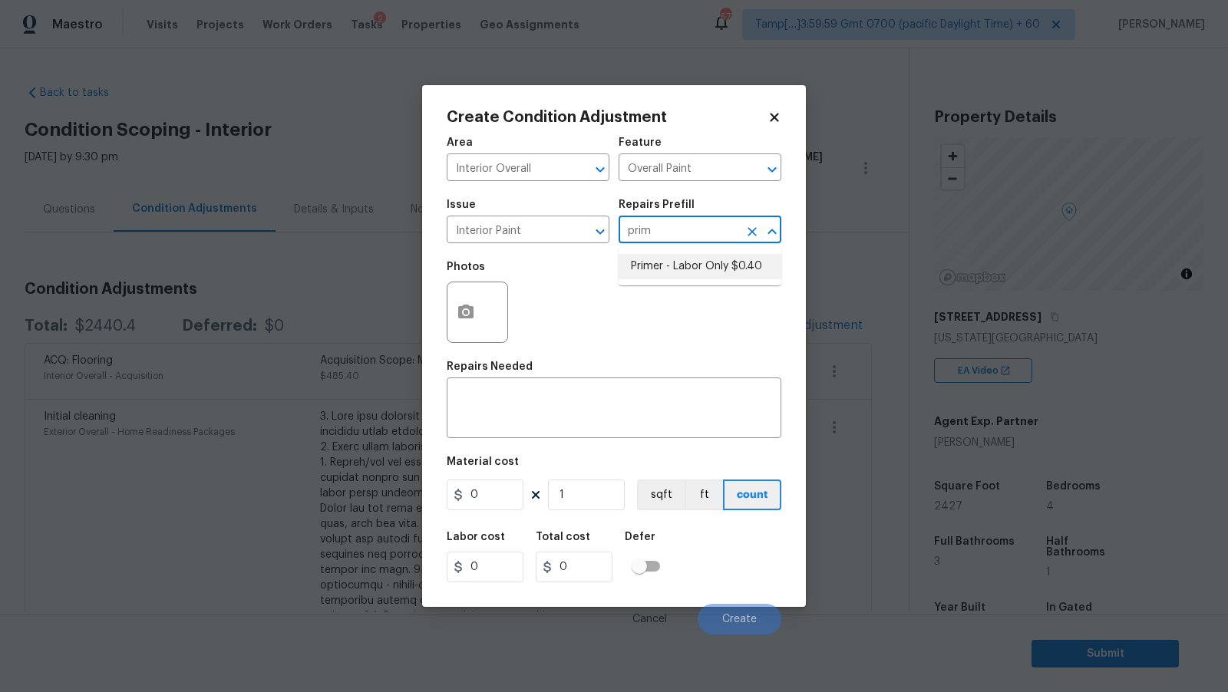
type input "0.4"
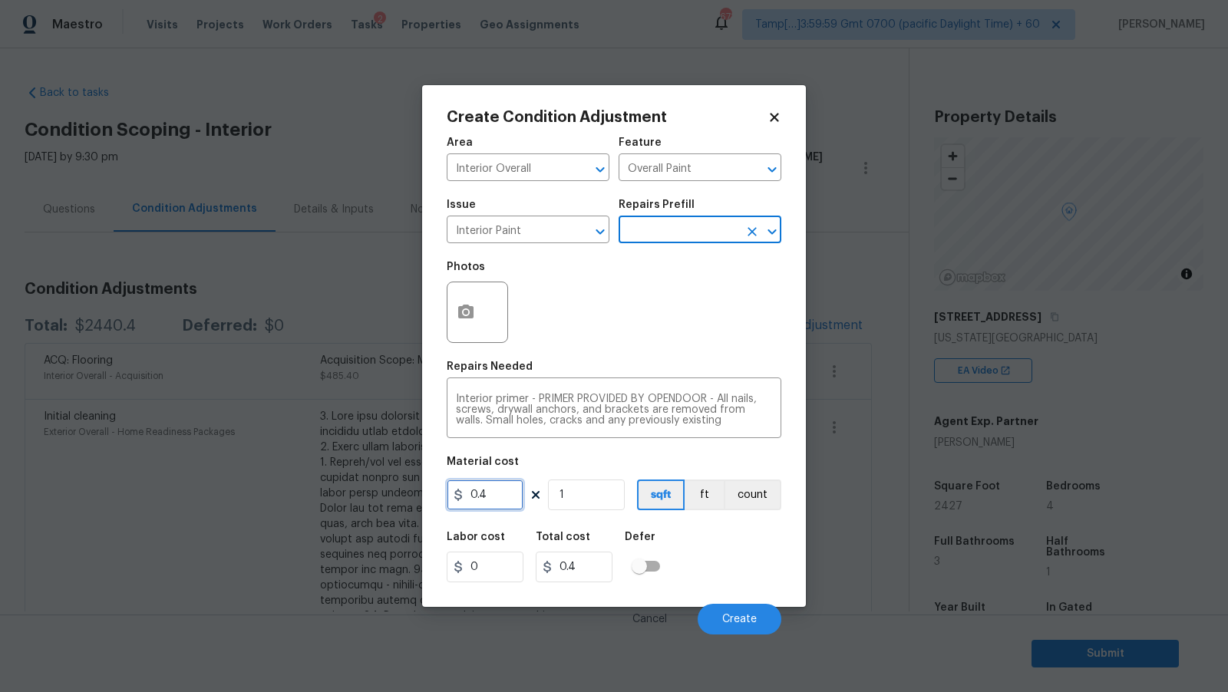
click at [486, 492] on input "0.4" at bounding box center [485, 495] width 77 height 31
type input "400"
click at [543, 315] on div "Photos" at bounding box center [614, 302] width 335 height 100
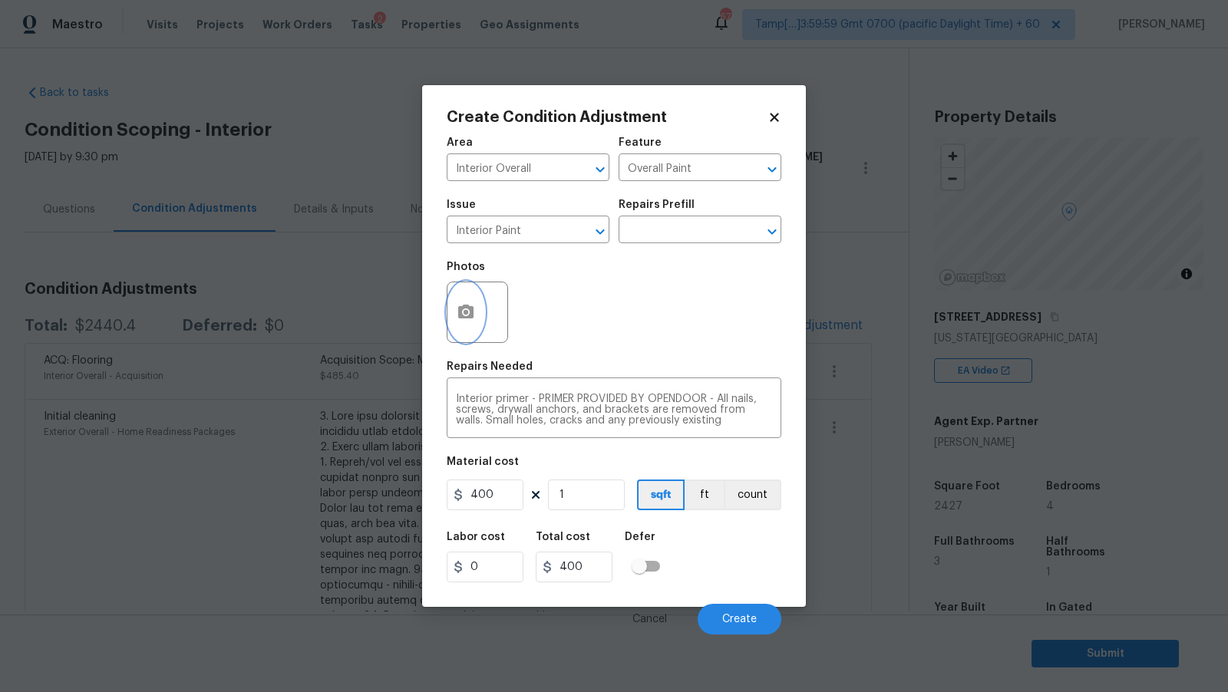
click at [462, 320] on icon "button" at bounding box center [465, 312] width 18 height 18
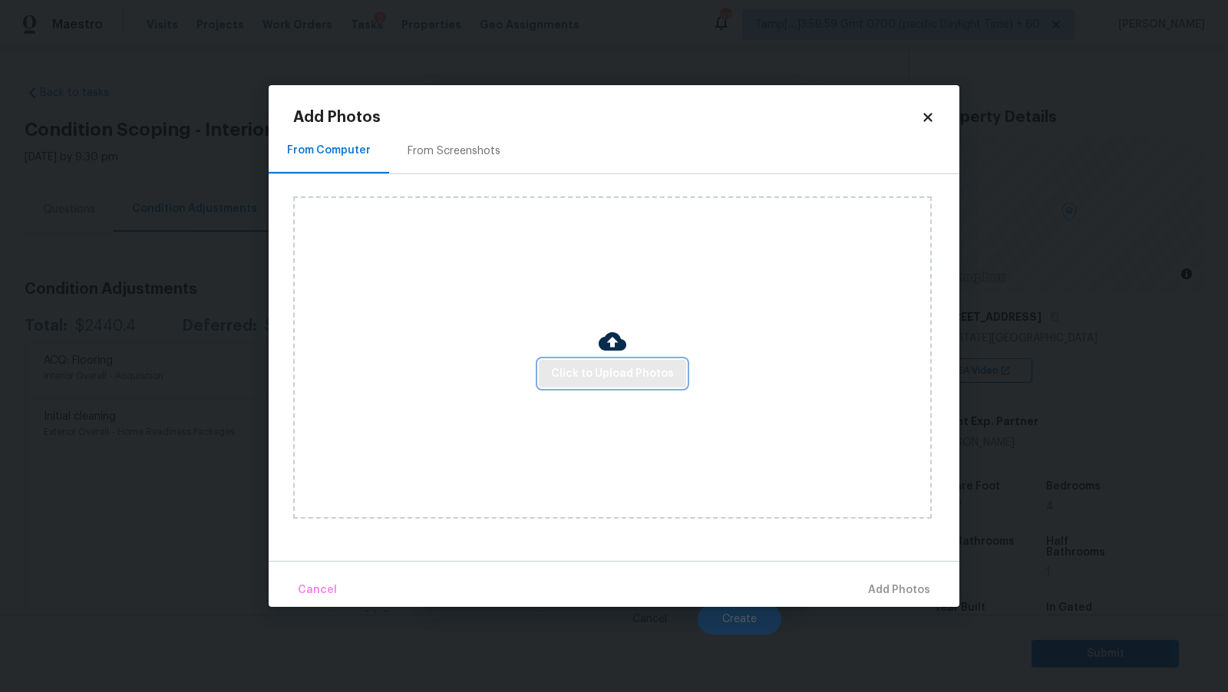
click at [623, 375] on span "Click to Upload Photos" at bounding box center [612, 373] width 123 height 19
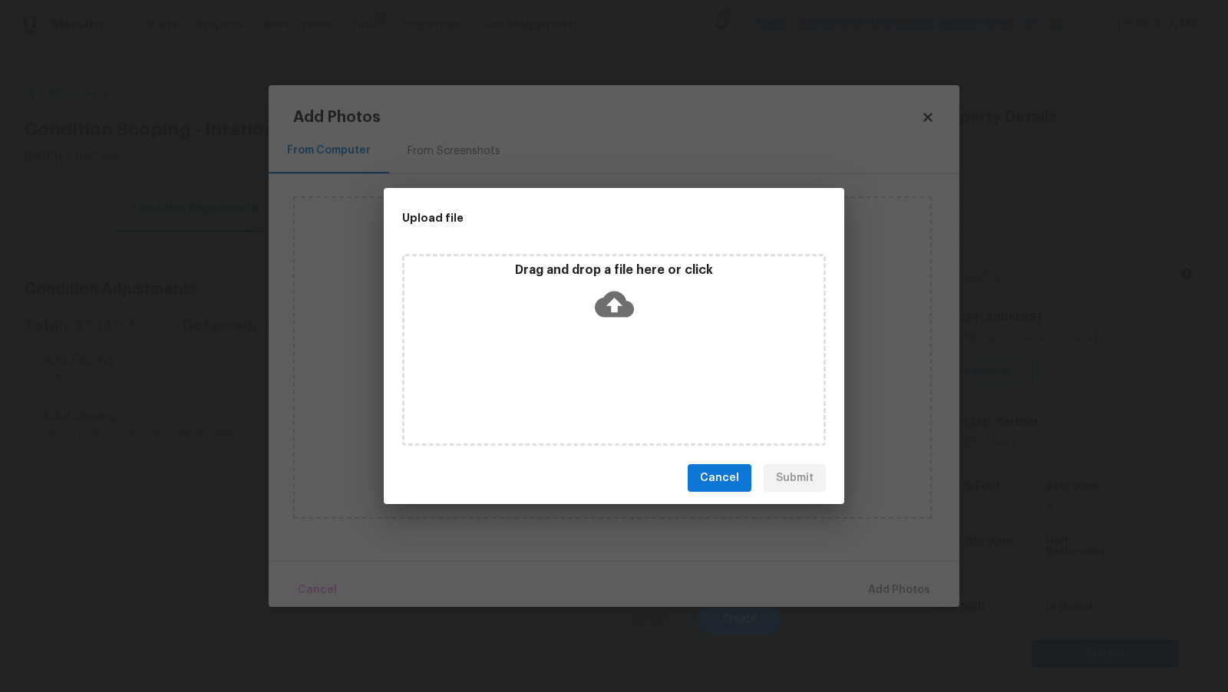
click at [616, 301] on icon at bounding box center [614, 304] width 39 height 39
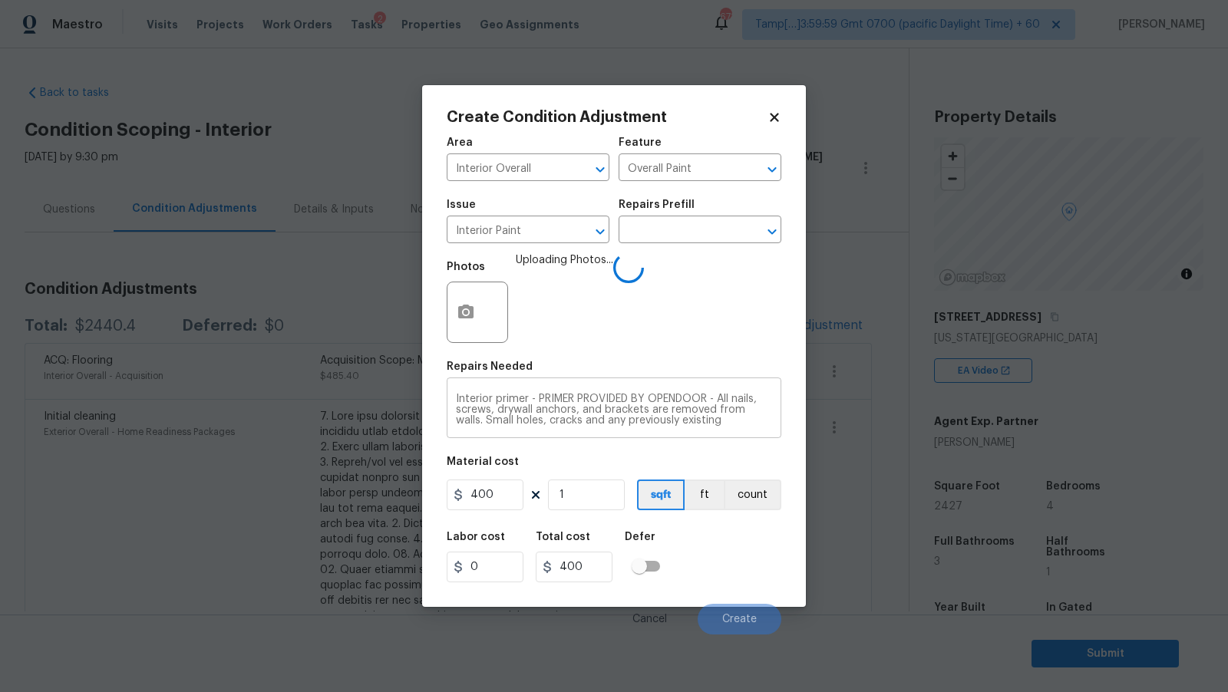
click at [455, 401] on div "Interior primer - PRIMER PROVIDED BY OPENDOOR - All nails, screws, drywall anch…" at bounding box center [614, 409] width 335 height 57
click at [456, 401] on textarea "Interior primer - PRIMER PROVIDED BY OPENDOOR - All nails, screws, drywall anch…" at bounding box center [614, 410] width 316 height 32
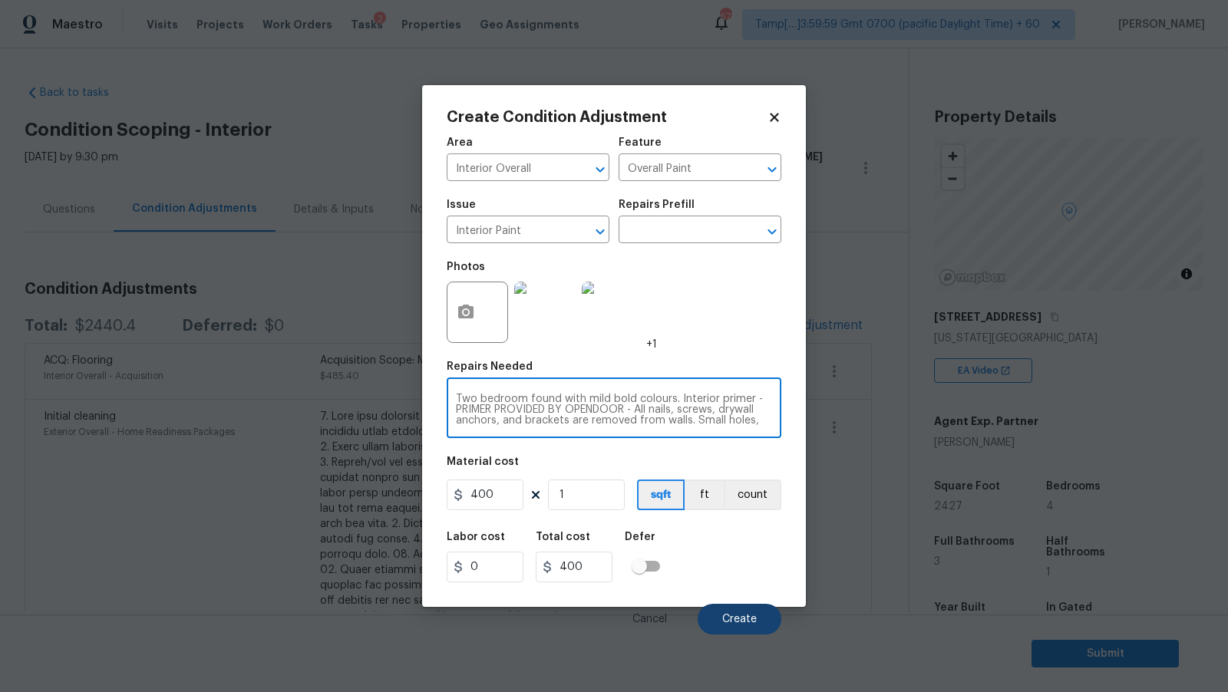
type textarea "Two bedroom found with mild bold colours. Interior primer - PRIMER PROVIDED BY …"
click at [740, 617] on span "Create" at bounding box center [739, 620] width 35 height 12
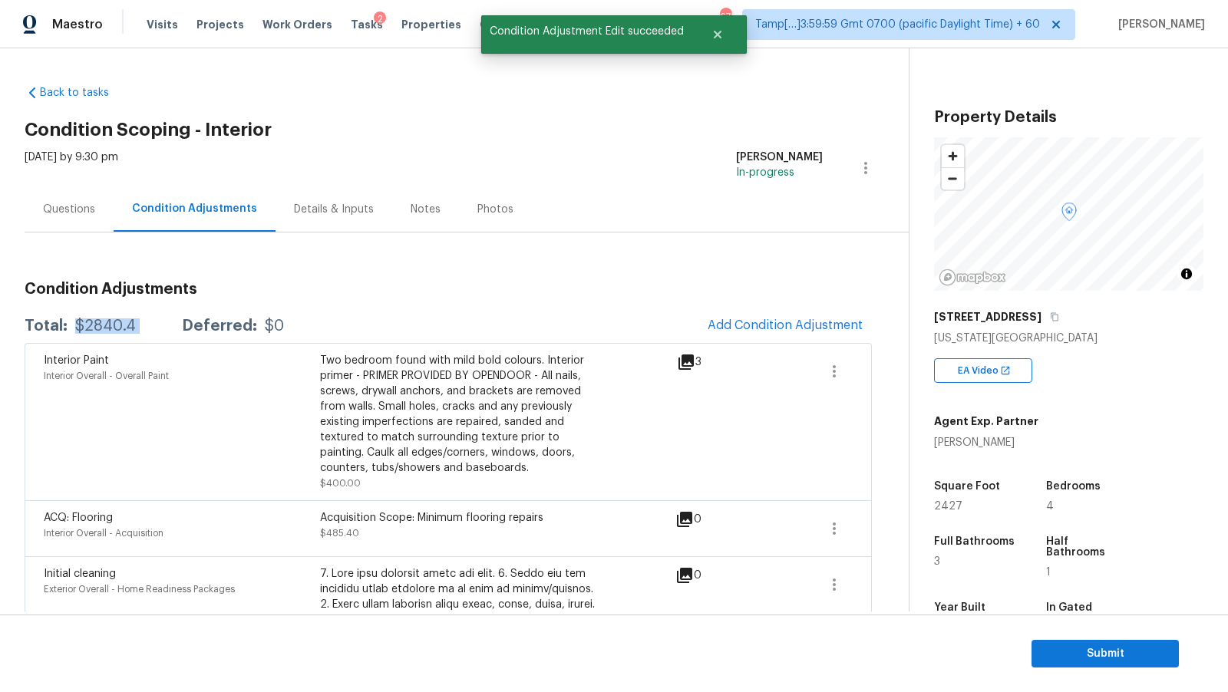
drag, startPoint x: 74, startPoint y: 328, endPoint x: 162, endPoint y: 324, distance: 88.3
click at [162, 325] on div "Total: $2840.4 Deferred: $0" at bounding box center [154, 325] width 259 height 15
copy div "$2840.4"
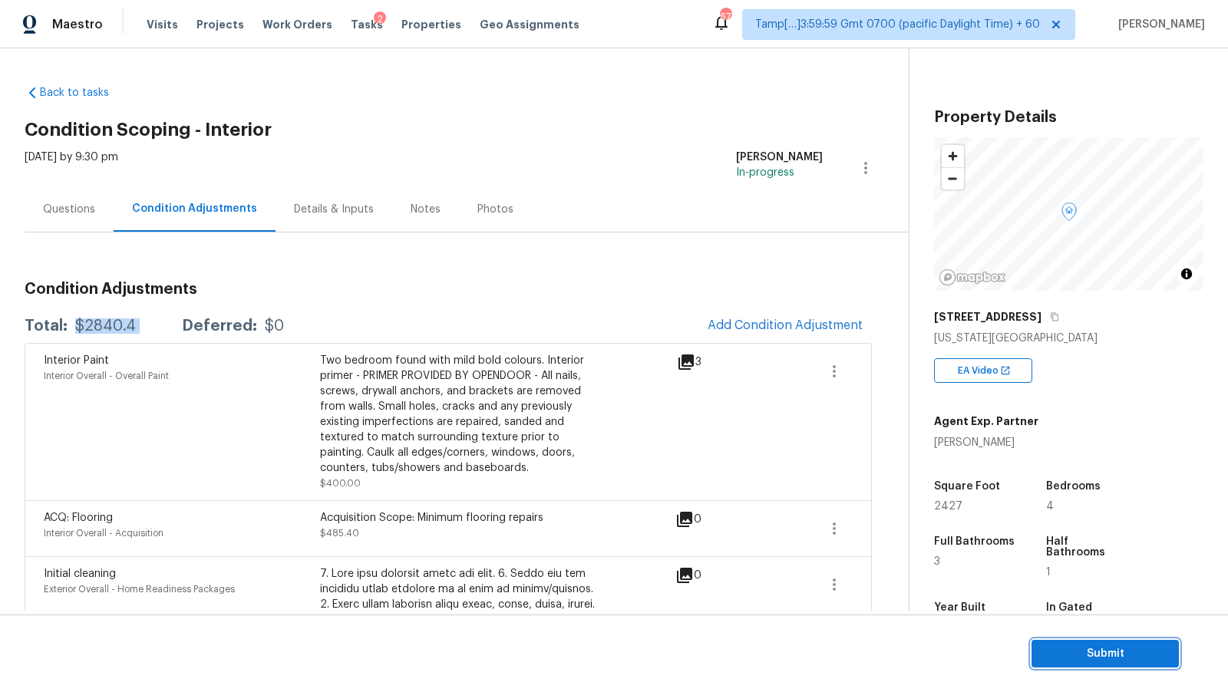
click at [1110, 660] on span "Submit" at bounding box center [1104, 653] width 123 height 19
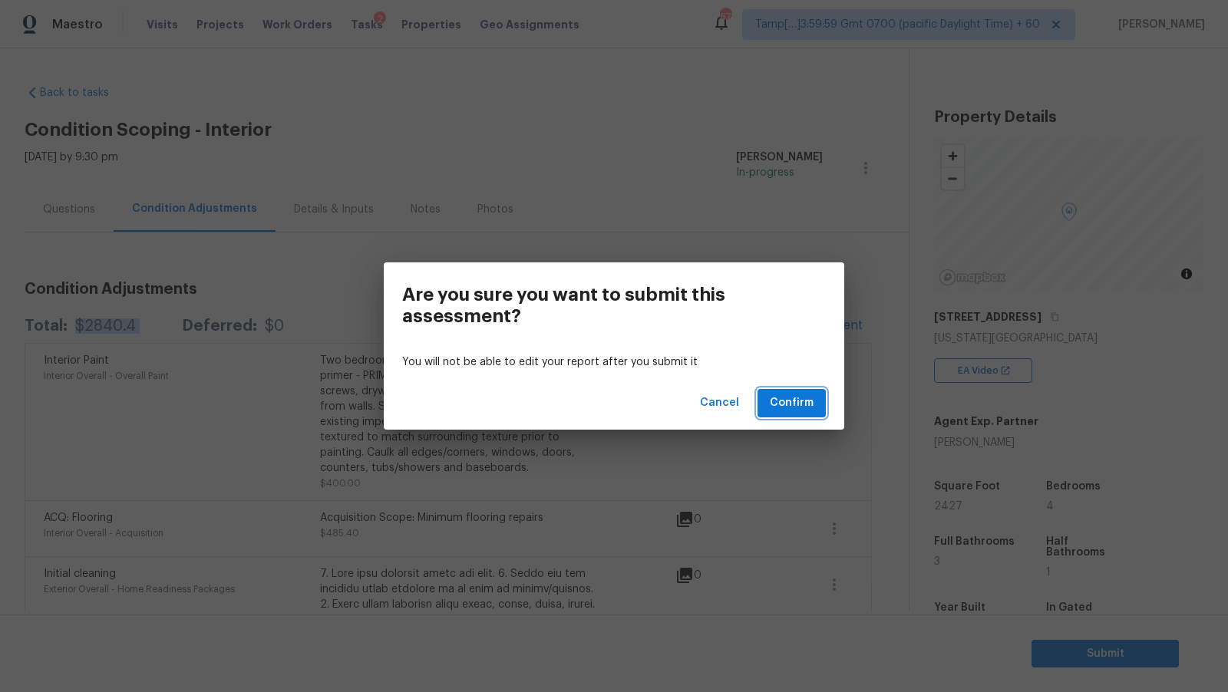
click at [799, 411] on span "Confirm" at bounding box center [792, 403] width 44 height 19
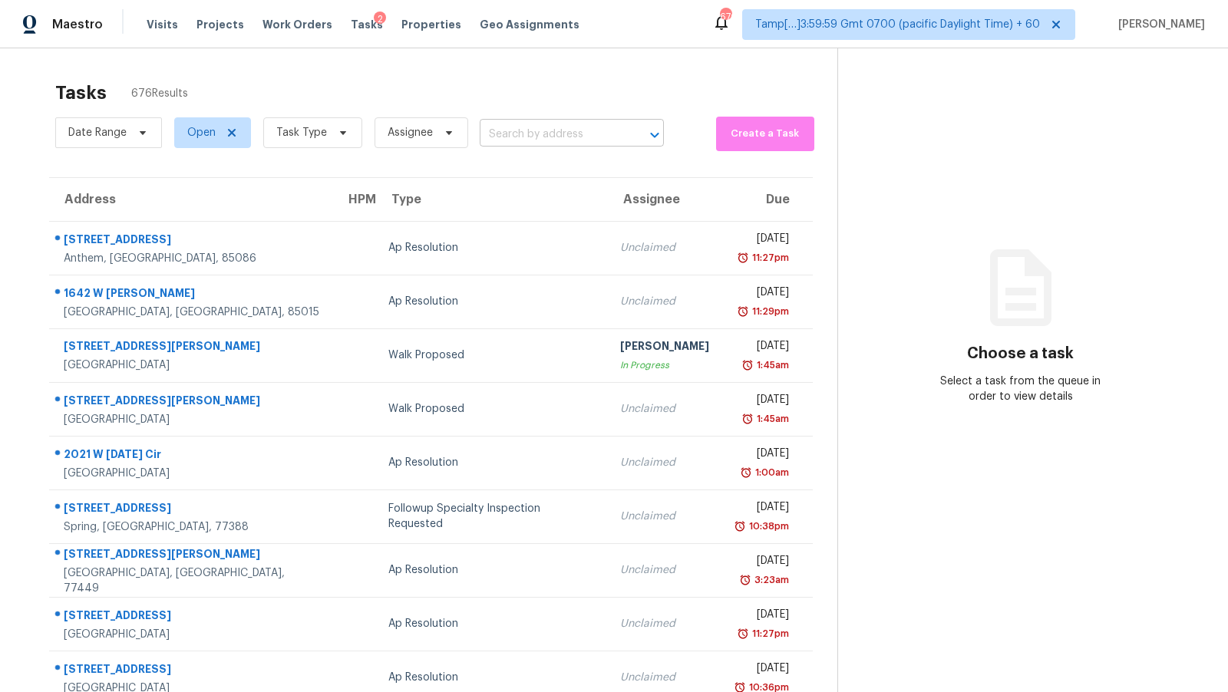
click at [534, 140] on input "text" at bounding box center [550, 135] width 141 height 24
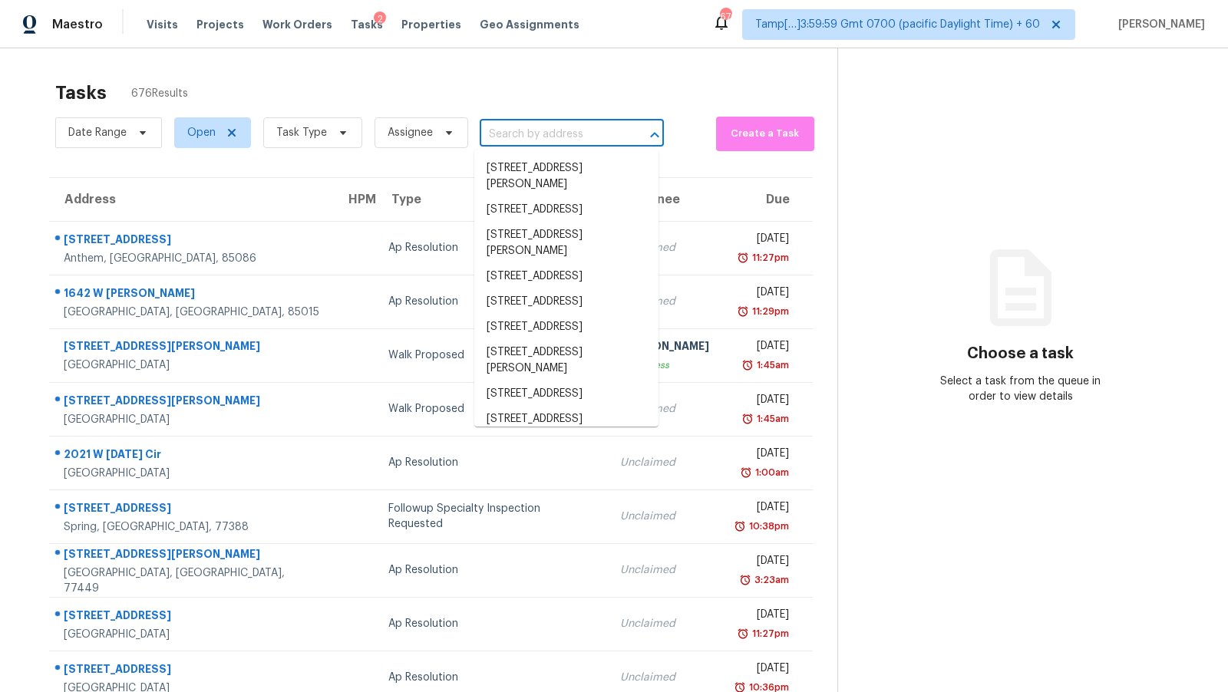
click at [534, 140] on input "text" at bounding box center [550, 135] width 141 height 24
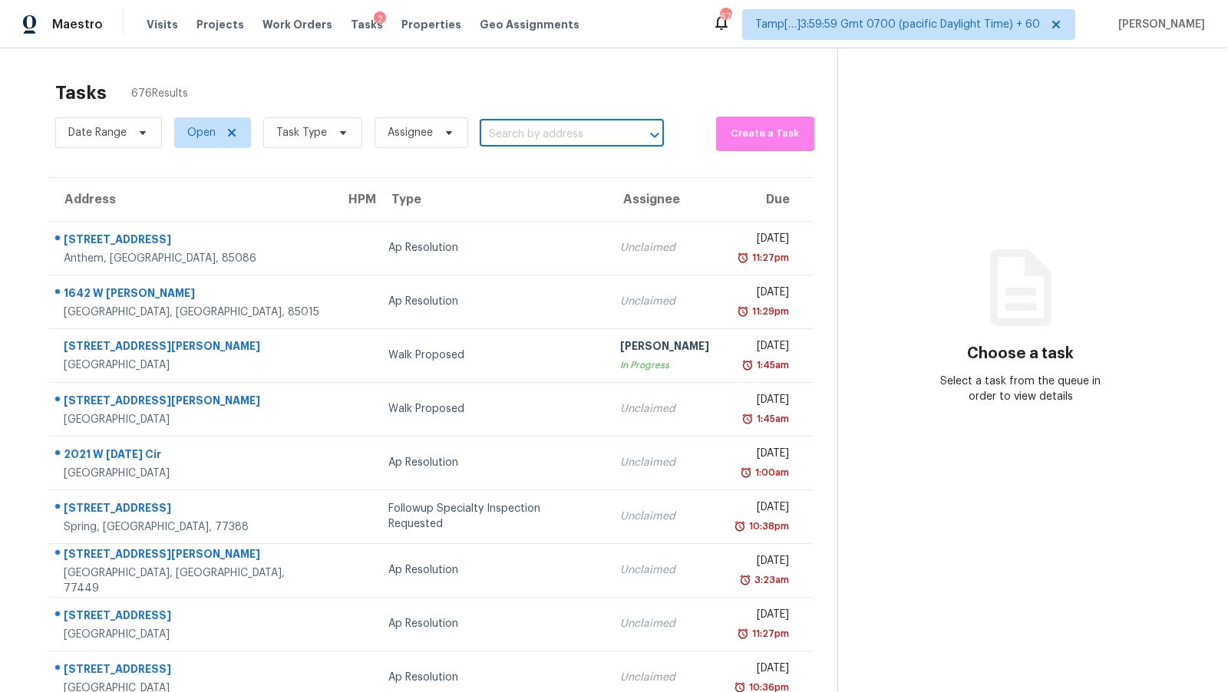
paste input "[STREET_ADDRESS][PERSON_NAME]"
type input "[STREET_ADDRESS][PERSON_NAME]"
click at [525, 173] on li "[STREET_ADDRESS][PERSON_NAME]" at bounding box center [566, 176] width 184 height 41
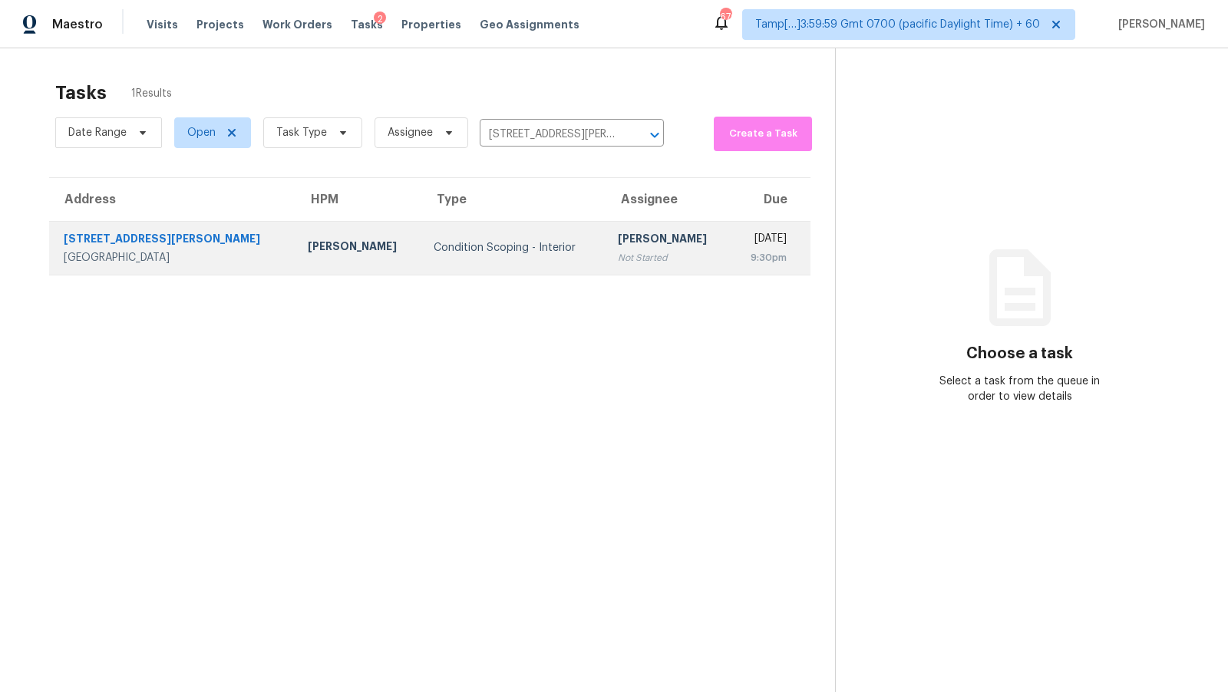
click at [618, 246] on div "[PERSON_NAME]" at bounding box center [668, 240] width 101 height 19
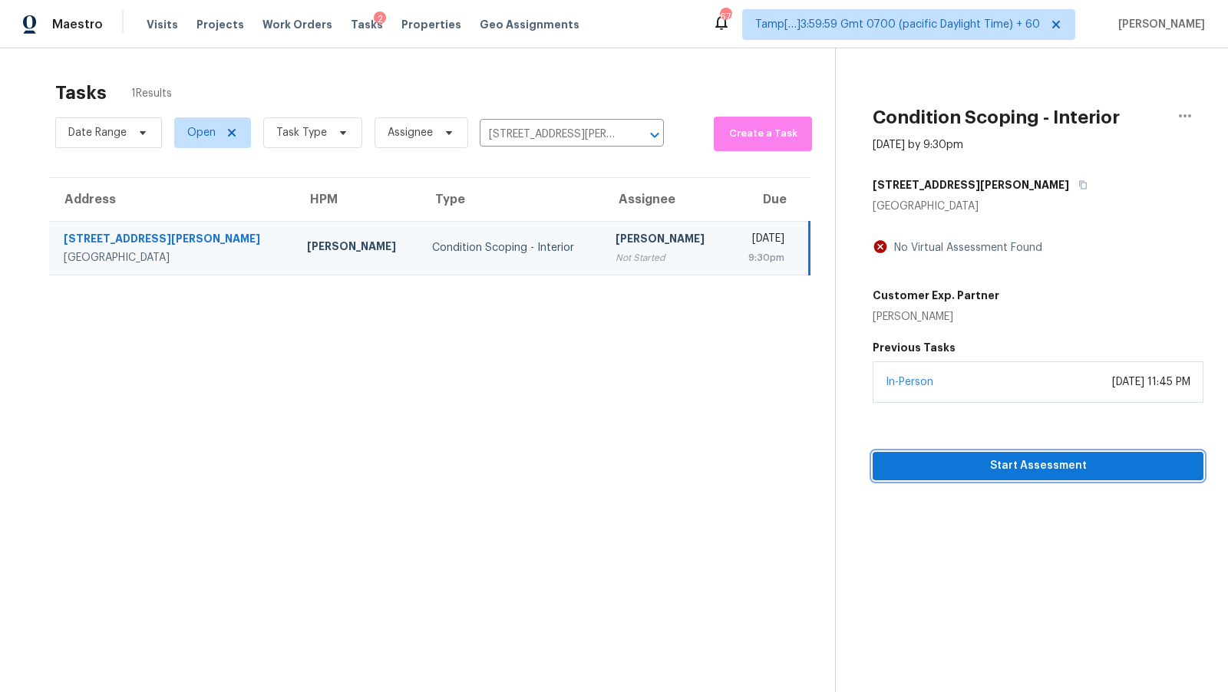
click at [969, 468] on span "Start Assessment" at bounding box center [1038, 465] width 306 height 19
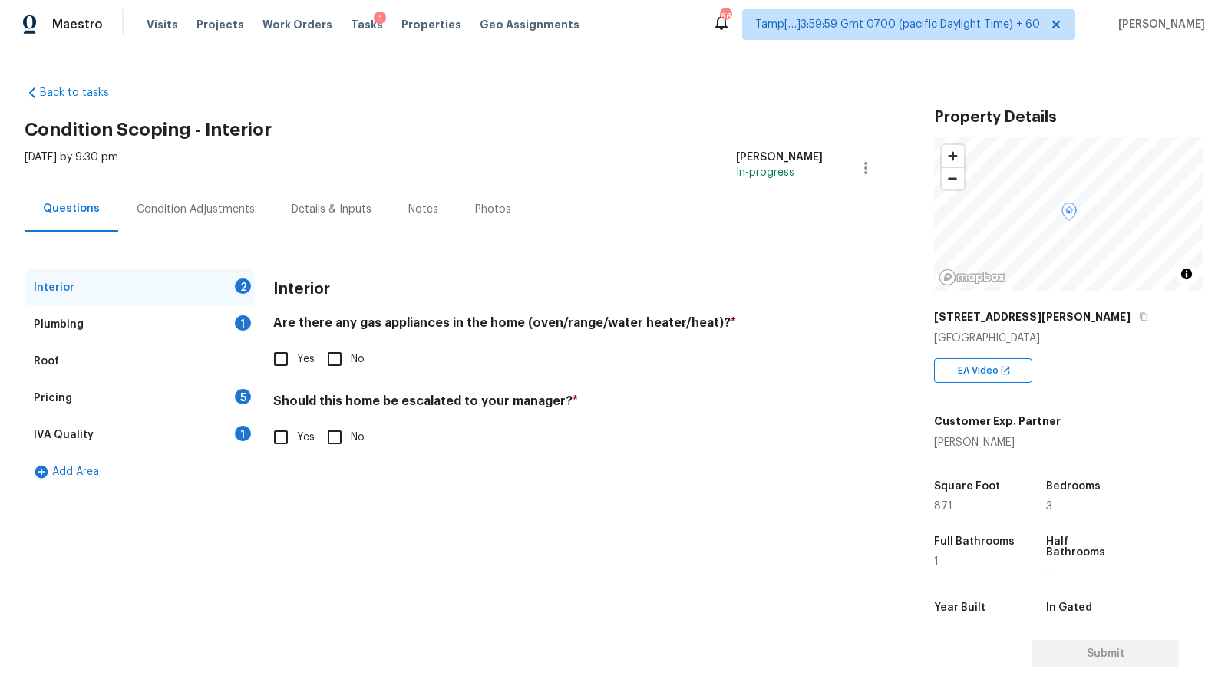
click at [276, 446] on input "Yes" at bounding box center [281, 437] width 32 height 32
checkbox input "true"
click at [116, 397] on div "Pricing 5" at bounding box center [140, 398] width 230 height 37
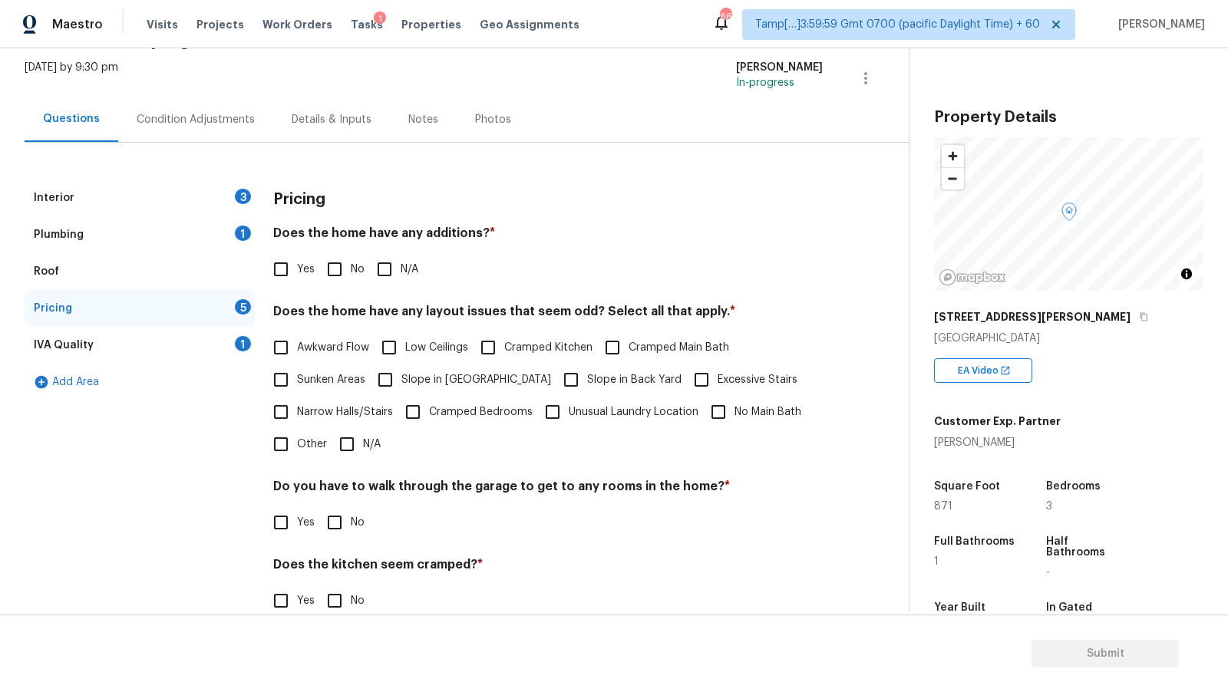
scroll to position [102, 0]
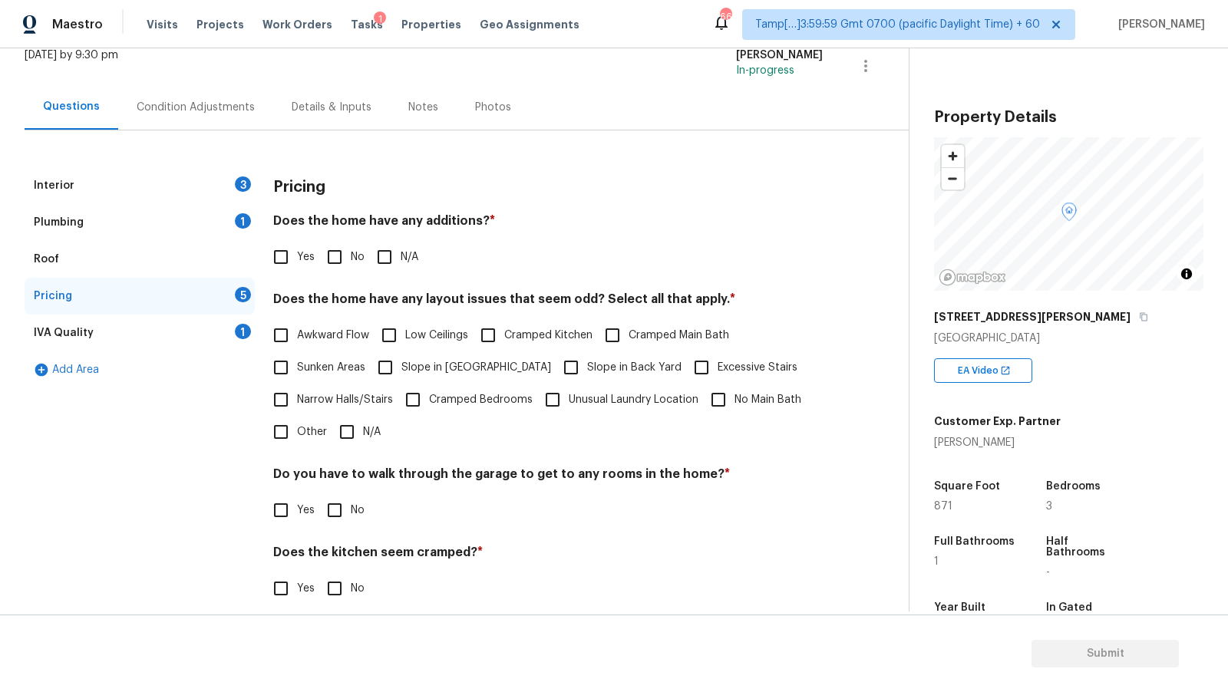
click at [537, 336] on span "Cramped Kitchen" at bounding box center [548, 336] width 88 height 16
click at [504, 336] on input "Cramped Kitchen" at bounding box center [488, 335] width 32 height 32
checkbox input "true"
click at [463, 403] on span "Cramped Bedrooms" at bounding box center [481, 400] width 104 height 16
click at [429, 403] on input "Cramped Bedrooms" at bounding box center [413, 400] width 32 height 32
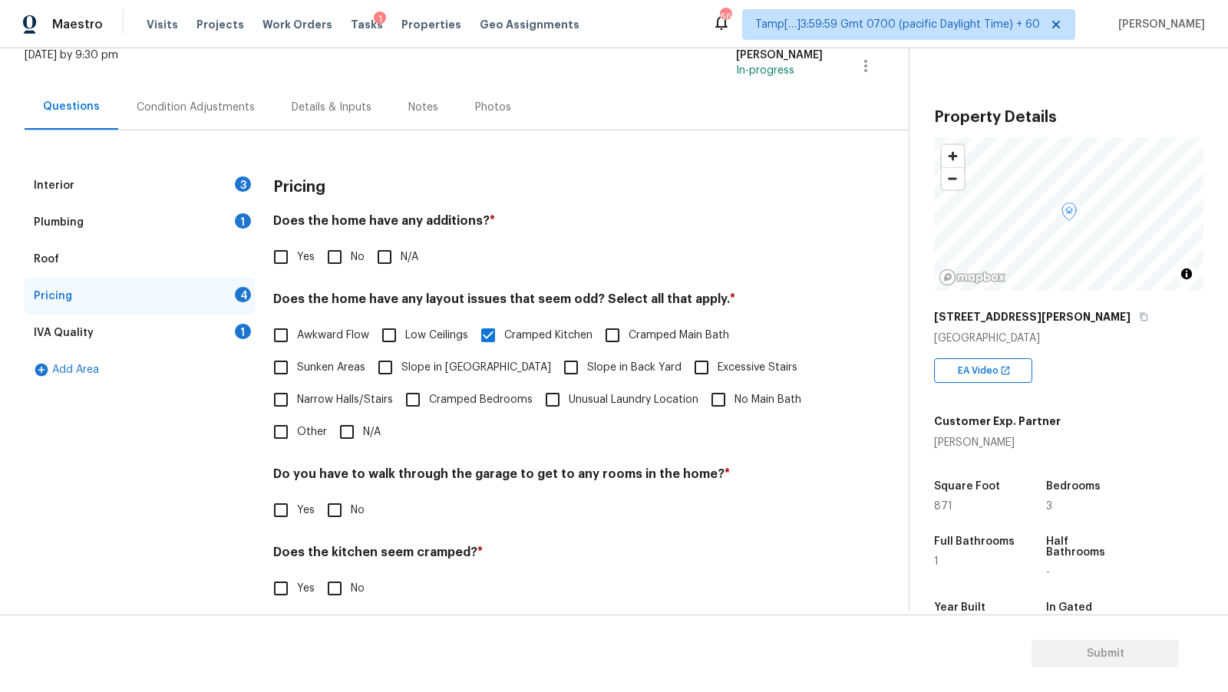
checkbox input "true"
click at [575, 404] on span "Unusual Laundry Location" at bounding box center [634, 400] width 130 height 16
click at [569, 404] on input "Unusual Laundry Location" at bounding box center [552, 400] width 32 height 32
checkbox input "true"
click at [1139, 318] on icon "button" at bounding box center [1143, 316] width 9 height 9
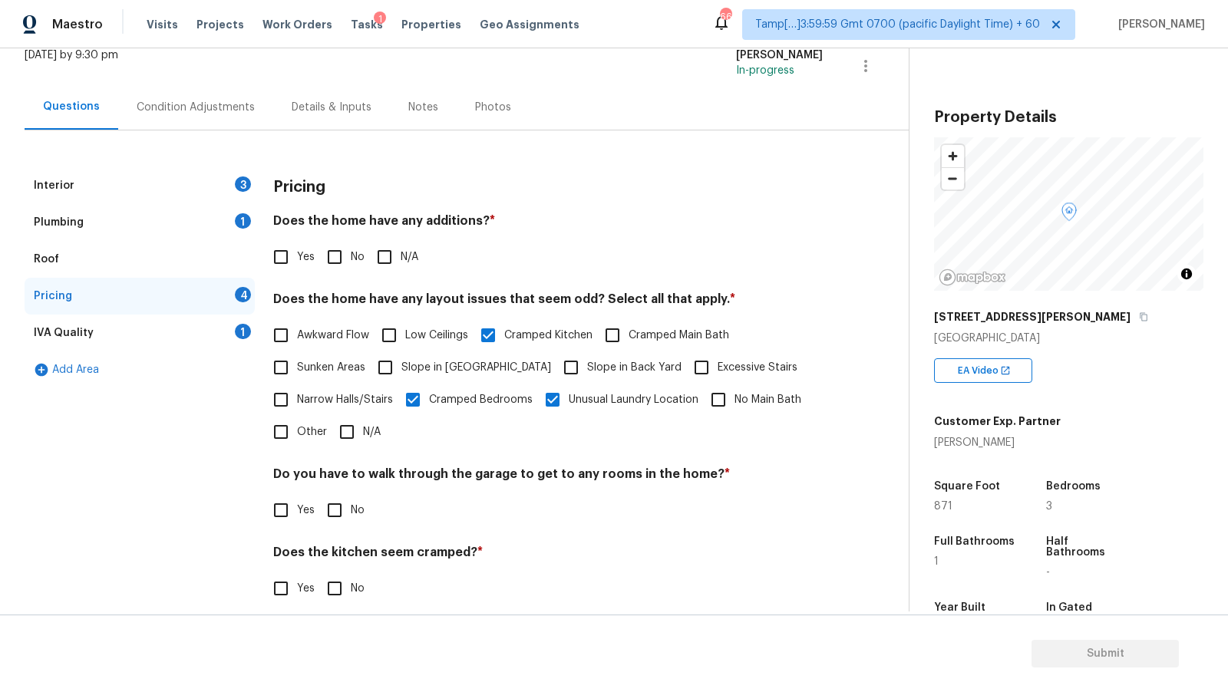
click at [133, 226] on div "Plumbing 1" at bounding box center [140, 222] width 230 height 37
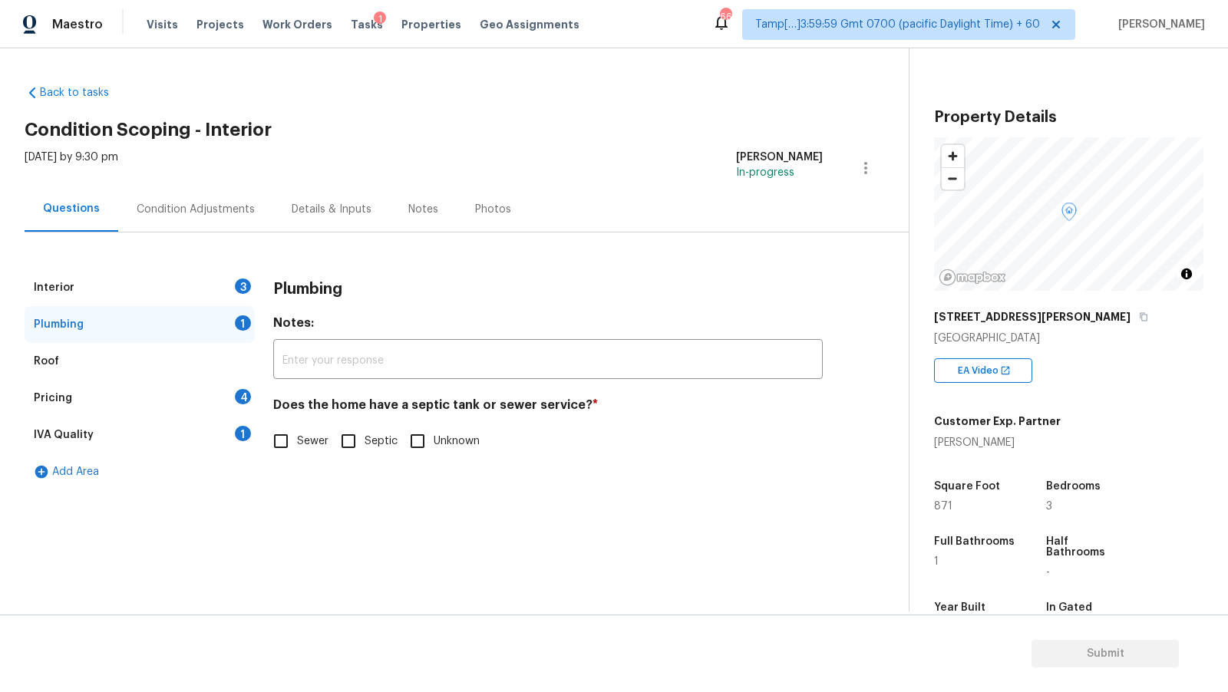
click at [294, 439] on input "Sewer" at bounding box center [281, 441] width 32 height 32
checkbox input "true"
click at [215, 354] on div "Roof" at bounding box center [140, 361] width 230 height 37
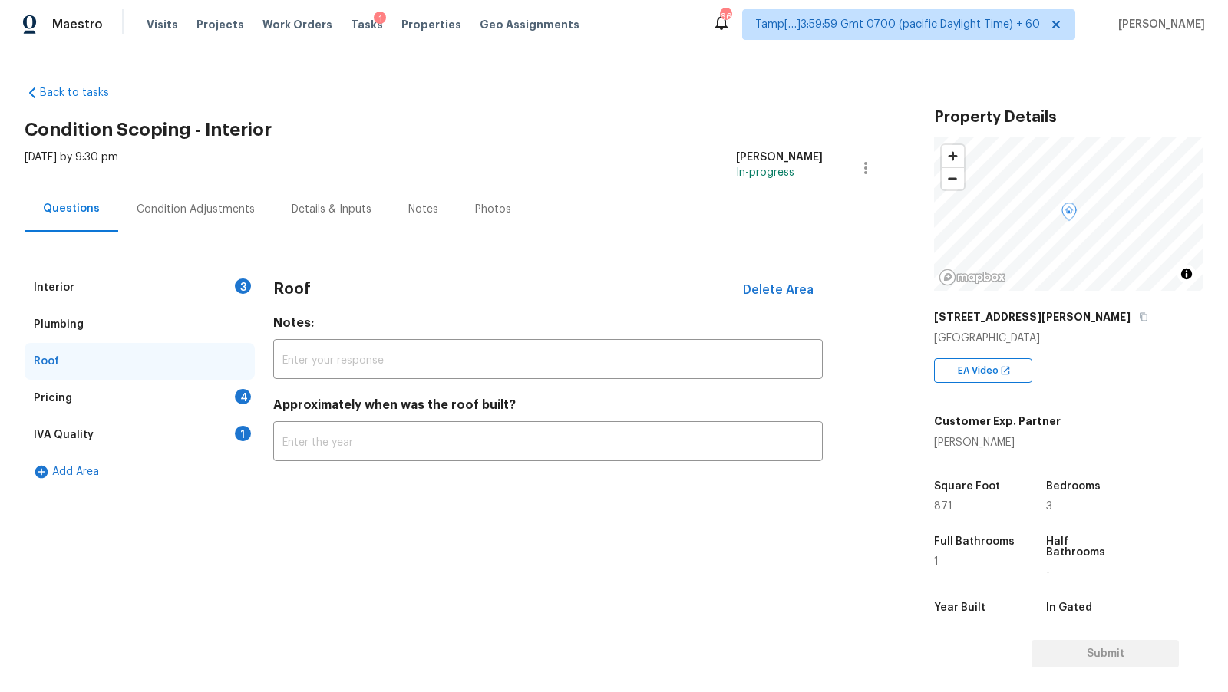
click at [196, 397] on div "Pricing 4" at bounding box center [140, 398] width 230 height 37
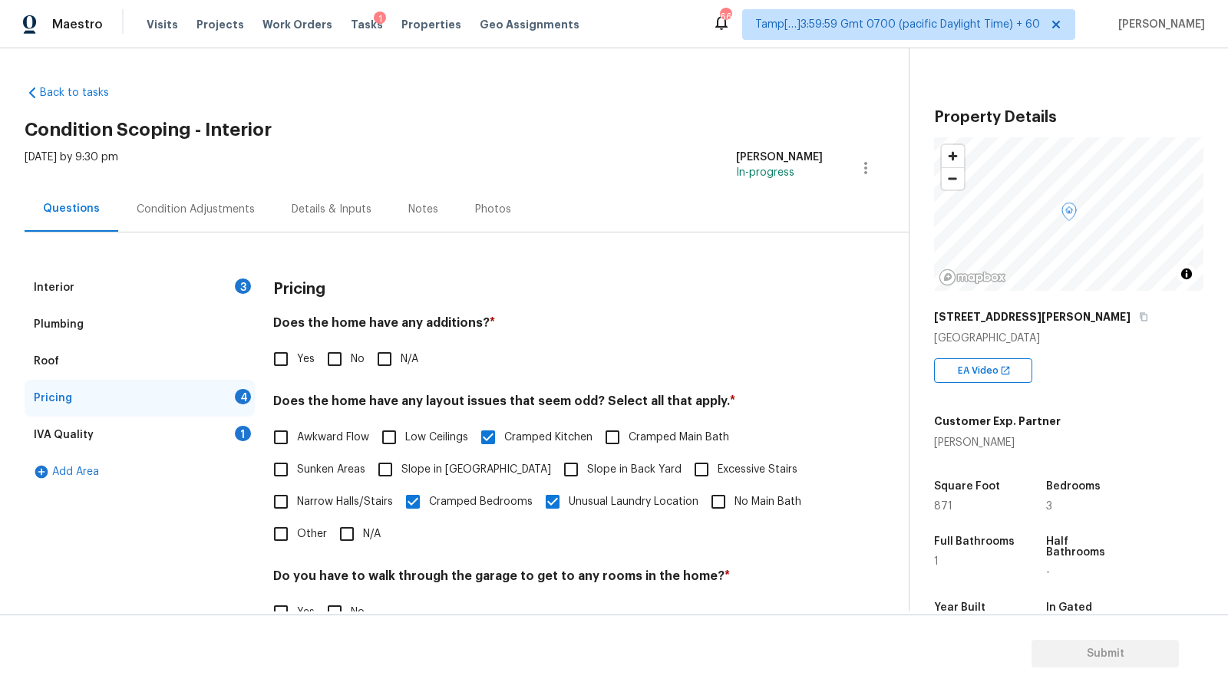
click at [196, 367] on div "Roof" at bounding box center [140, 361] width 230 height 37
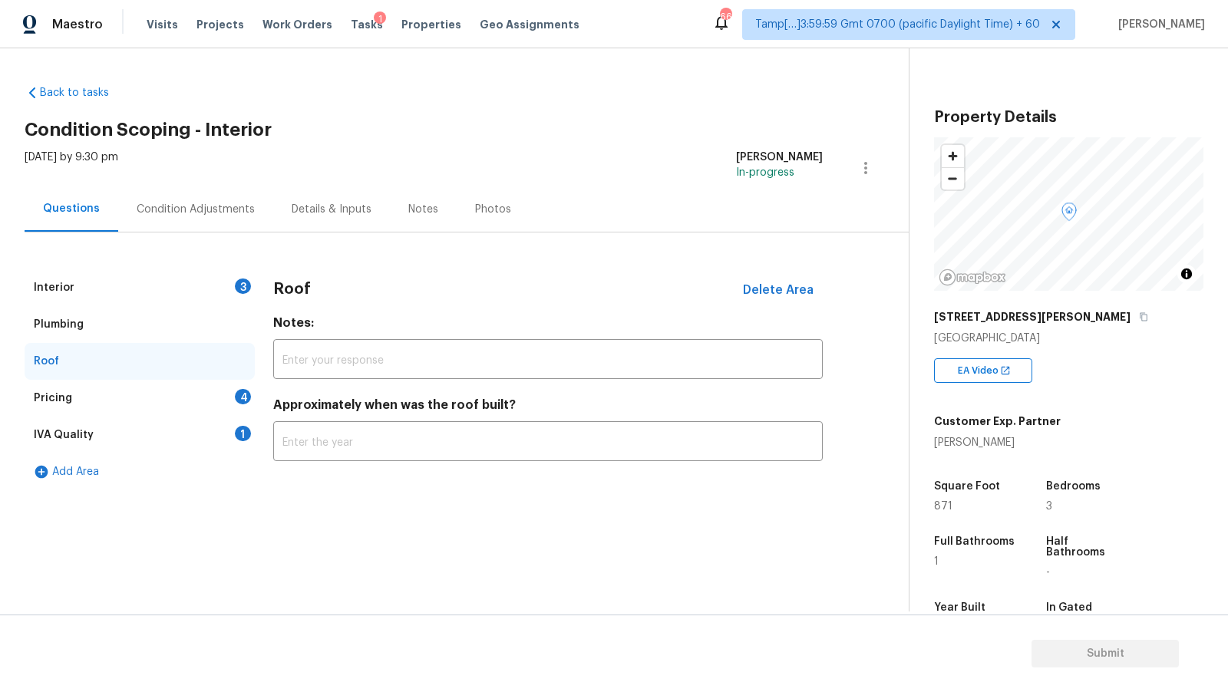
click at [193, 328] on div "Plumbing" at bounding box center [140, 324] width 230 height 37
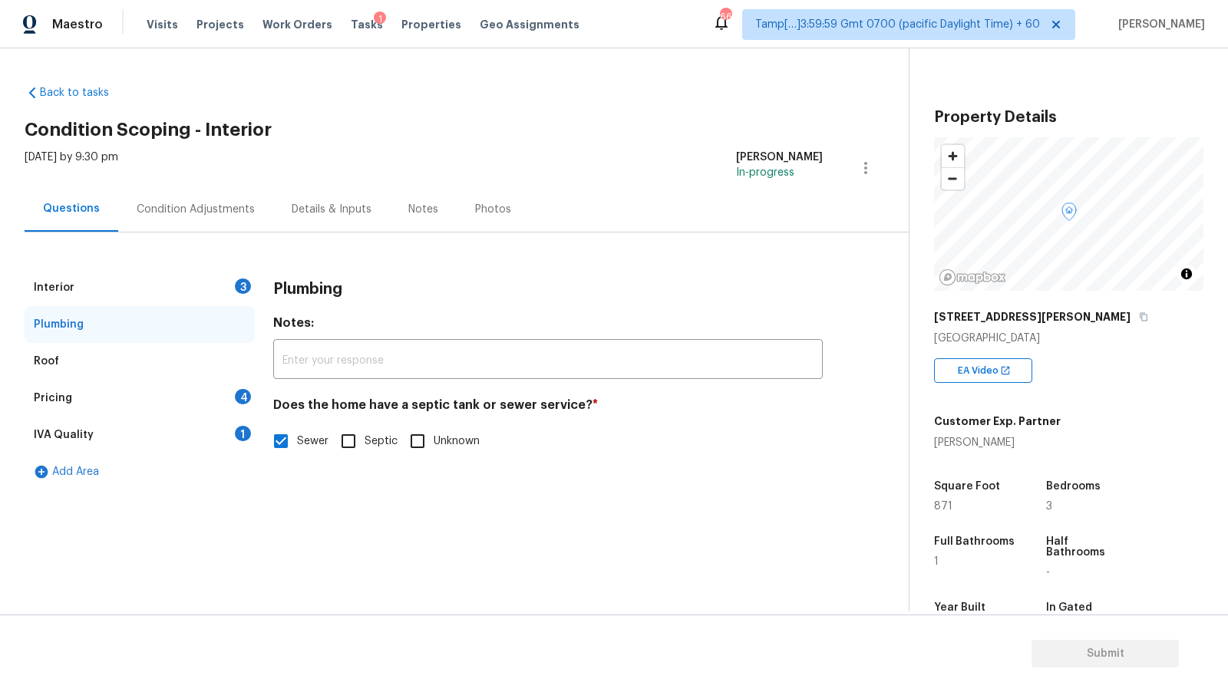
click at [206, 282] on div "Interior 3" at bounding box center [140, 287] width 230 height 37
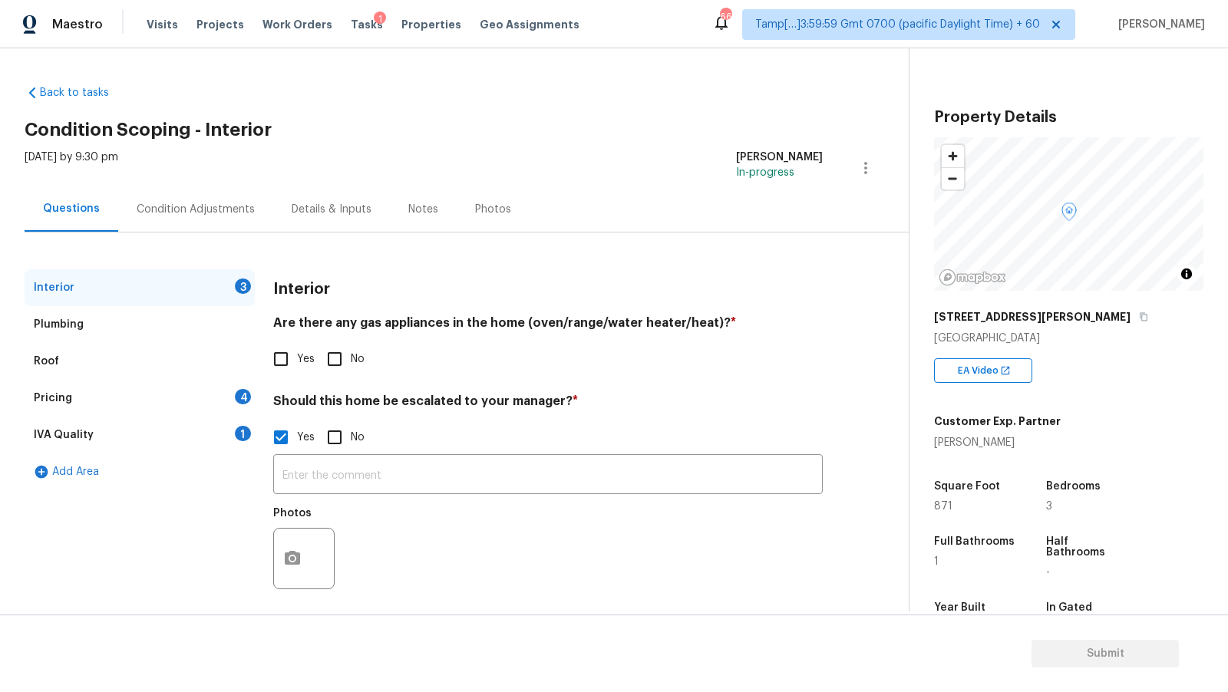
click at [333, 351] on input "No" at bounding box center [334, 359] width 32 height 32
checkbox input "true"
click at [137, 420] on div "IVA Quality 1" at bounding box center [140, 435] width 230 height 37
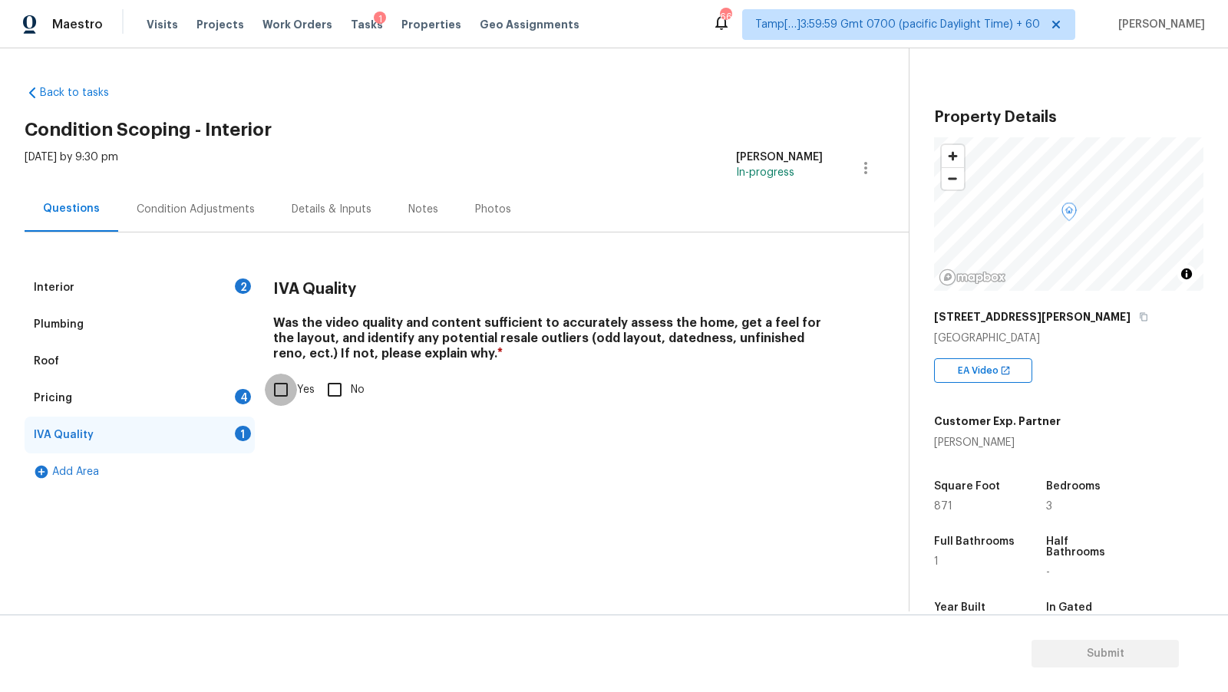
click at [286, 381] on input "Yes" at bounding box center [281, 390] width 32 height 32
checkbox input "true"
click at [212, 391] on div "Pricing 4" at bounding box center [140, 398] width 230 height 37
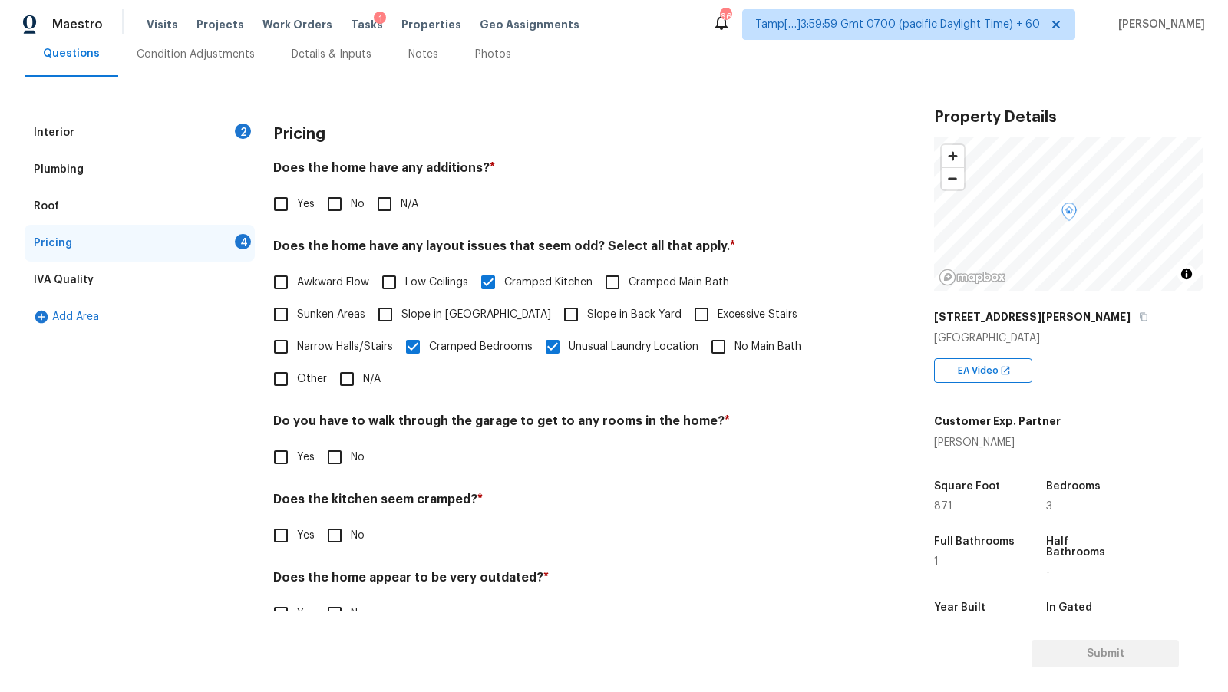
scroll to position [196, 0]
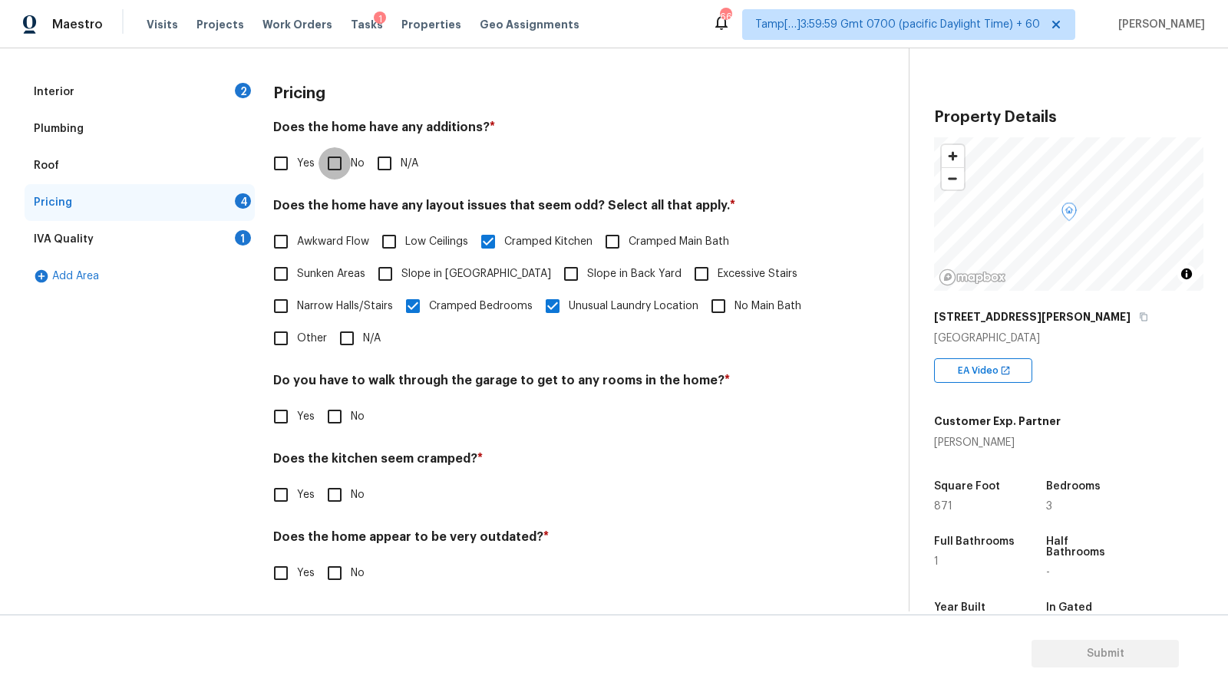
click at [341, 159] on input "No" at bounding box center [334, 163] width 32 height 32
checkbox input "true"
click at [337, 411] on input "No" at bounding box center [334, 418] width 32 height 32
checkbox input "true"
checkbox input "false"
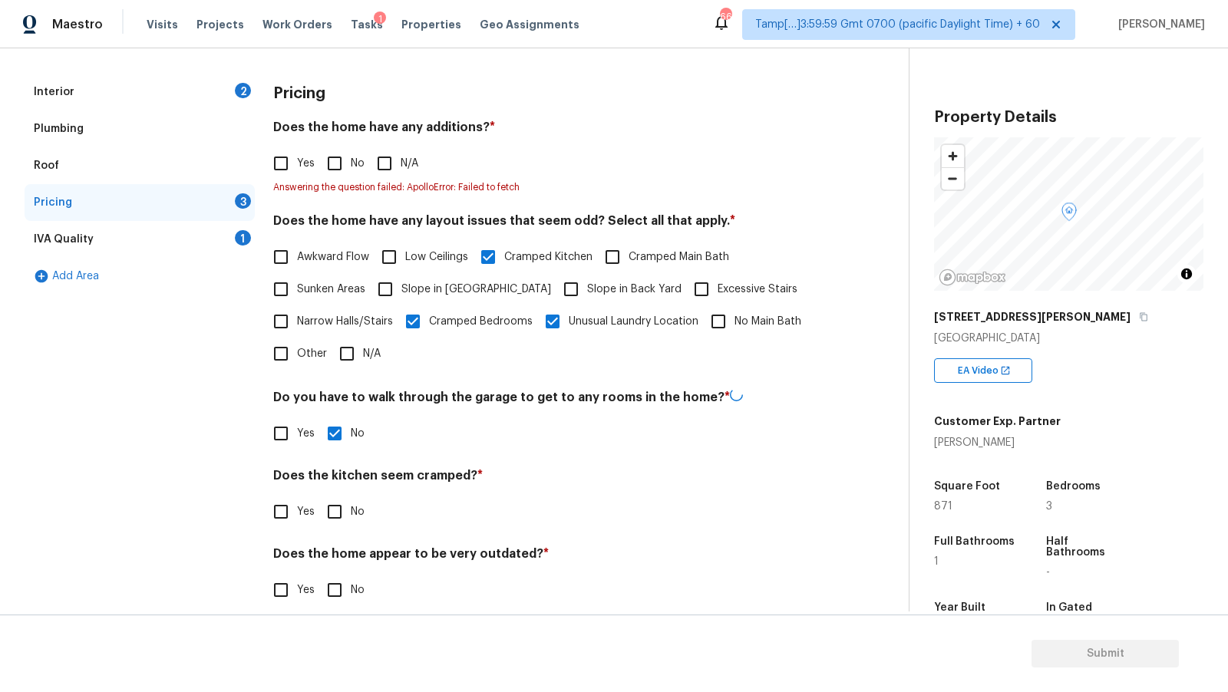
click at [335, 513] on input "No" at bounding box center [334, 512] width 32 height 32
checkbox input "true"
click at [339, 592] on input "No" at bounding box center [334, 591] width 32 height 32
checkbox input "true"
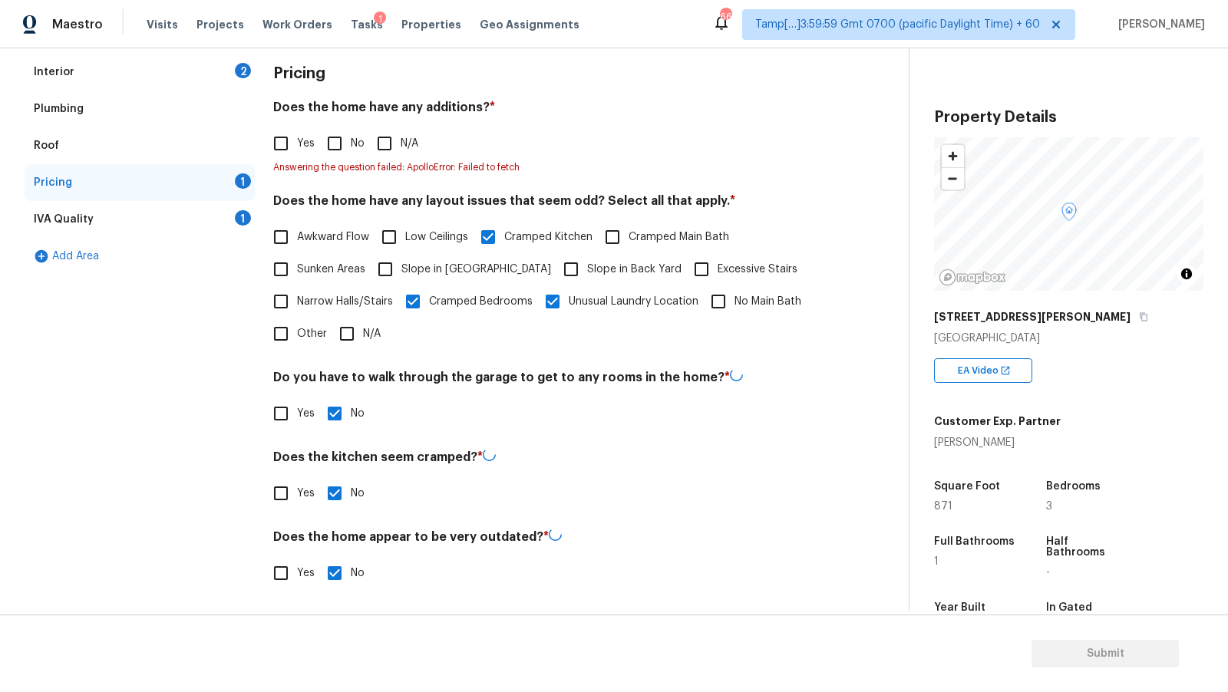
checkbox input "false"
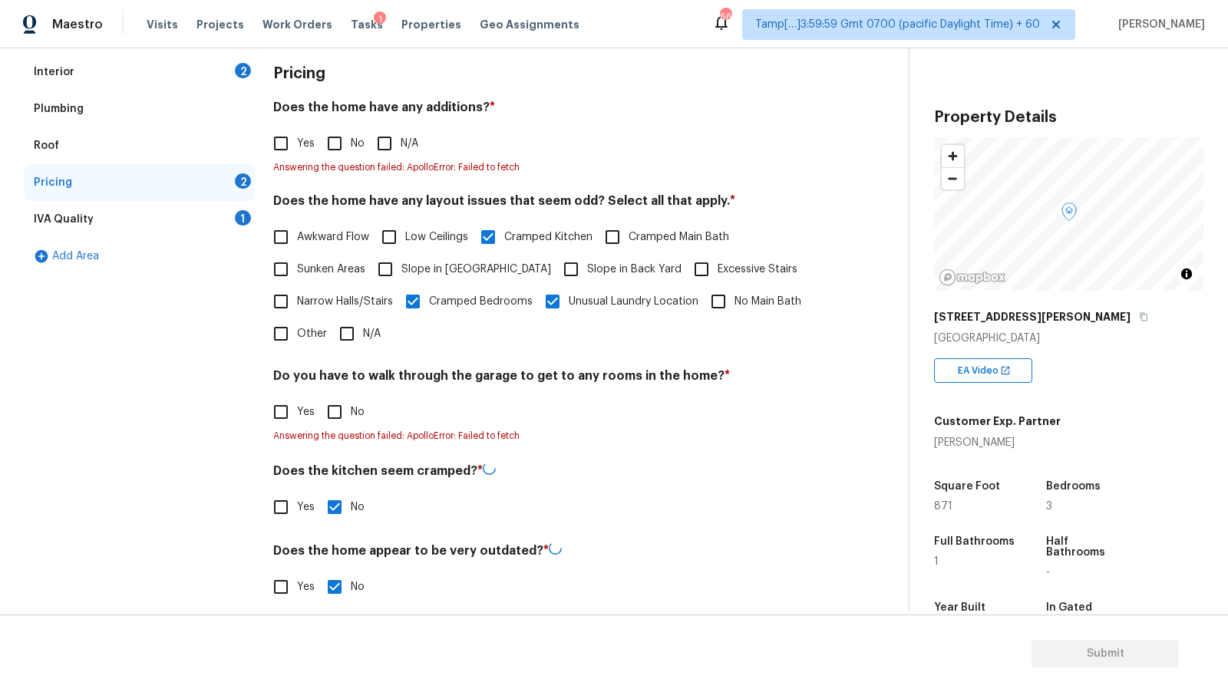
scroll to position [229, 0]
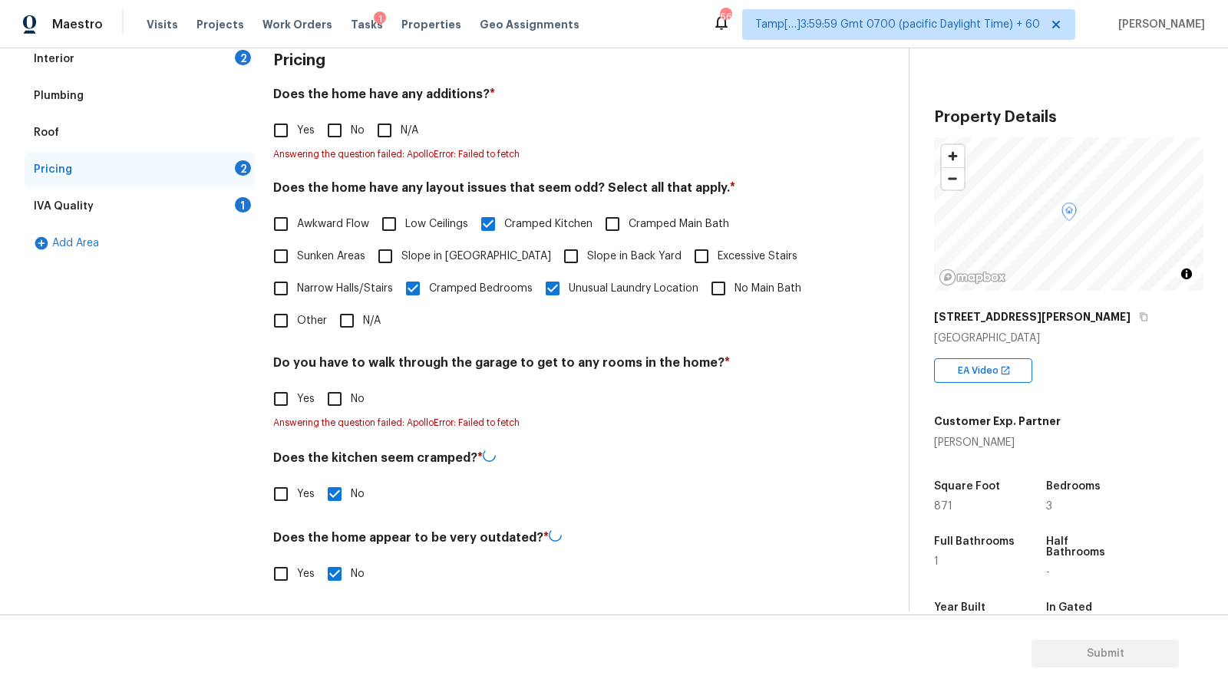
checkbox input "false"
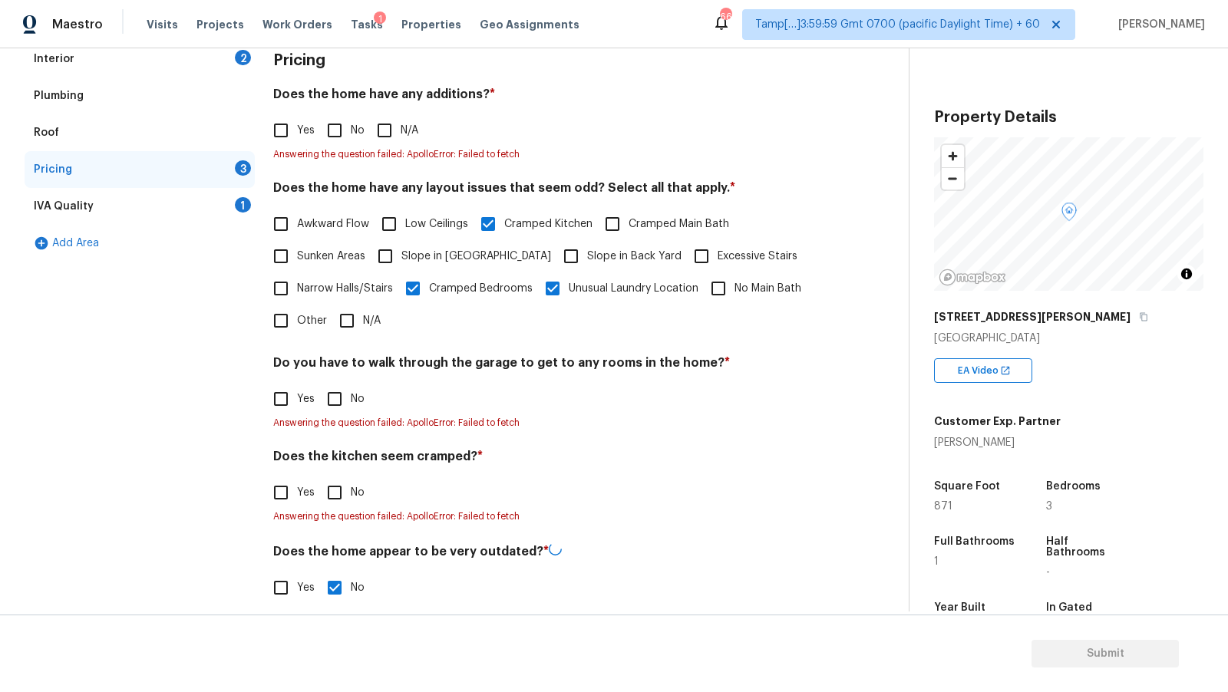
click at [111, 212] on div "IVA Quality 1" at bounding box center [140, 206] width 230 height 37
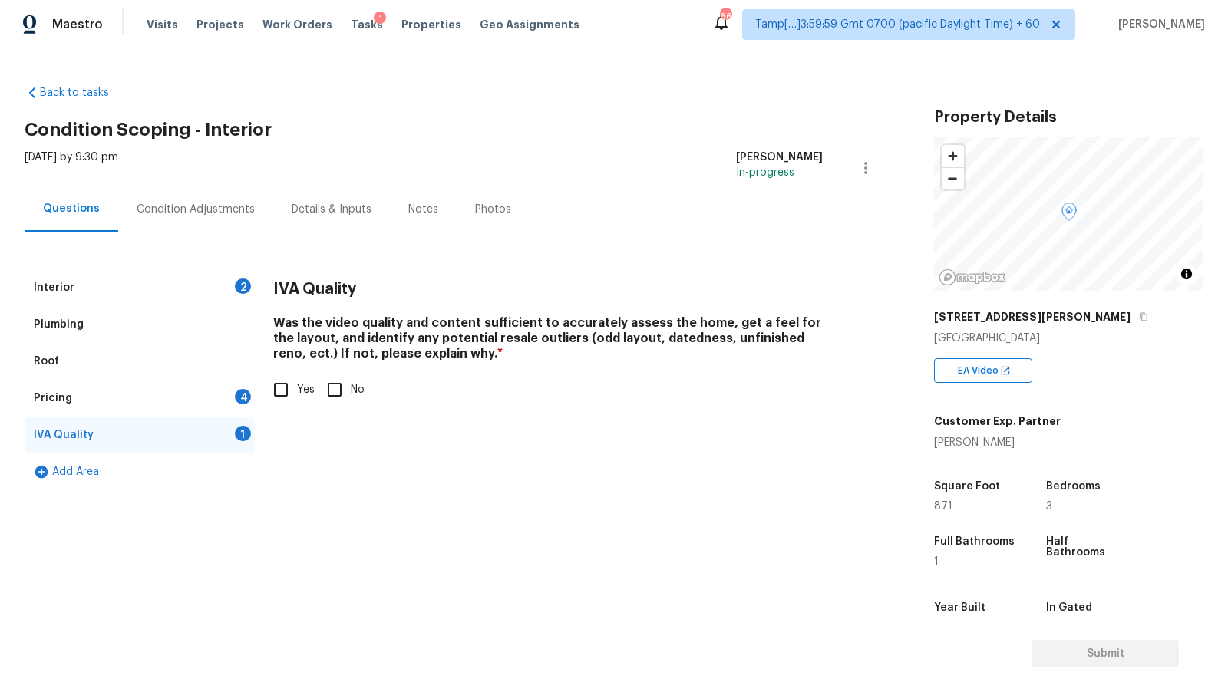
click at [294, 383] on input "Yes" at bounding box center [281, 390] width 32 height 32
checkbox input "false"
click at [158, 206] on div "Condition Adjustments" at bounding box center [196, 209] width 118 height 15
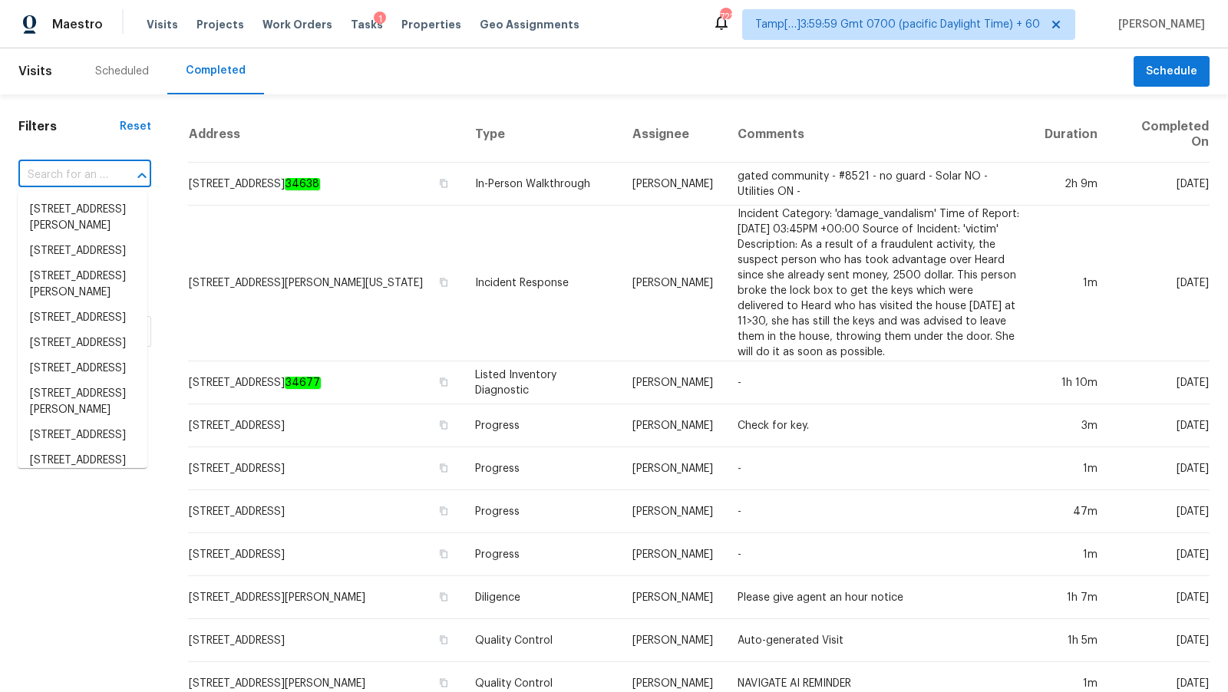
click at [77, 171] on input "text" at bounding box center [63, 175] width 90 height 24
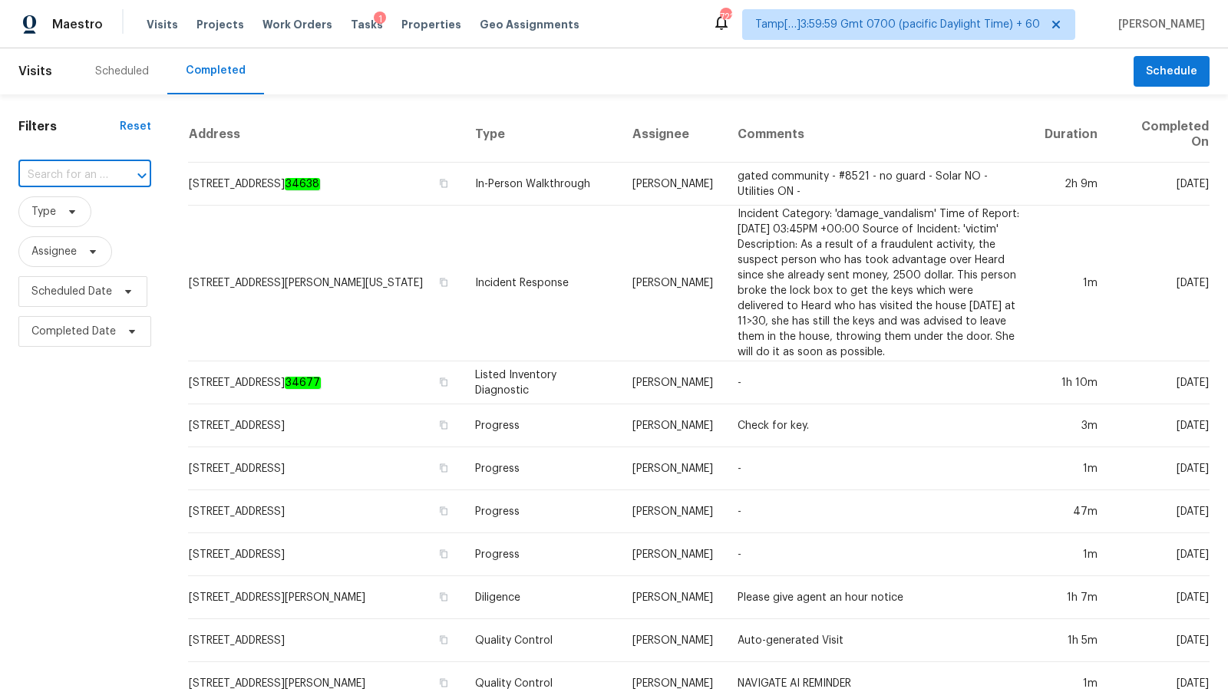
paste input "[STREET_ADDRESS][PERSON_NAME]"
type input "[STREET_ADDRESS][PERSON_NAME]"
click at [81, 219] on li "[STREET_ADDRESS][PERSON_NAME]" at bounding box center [83, 217] width 130 height 41
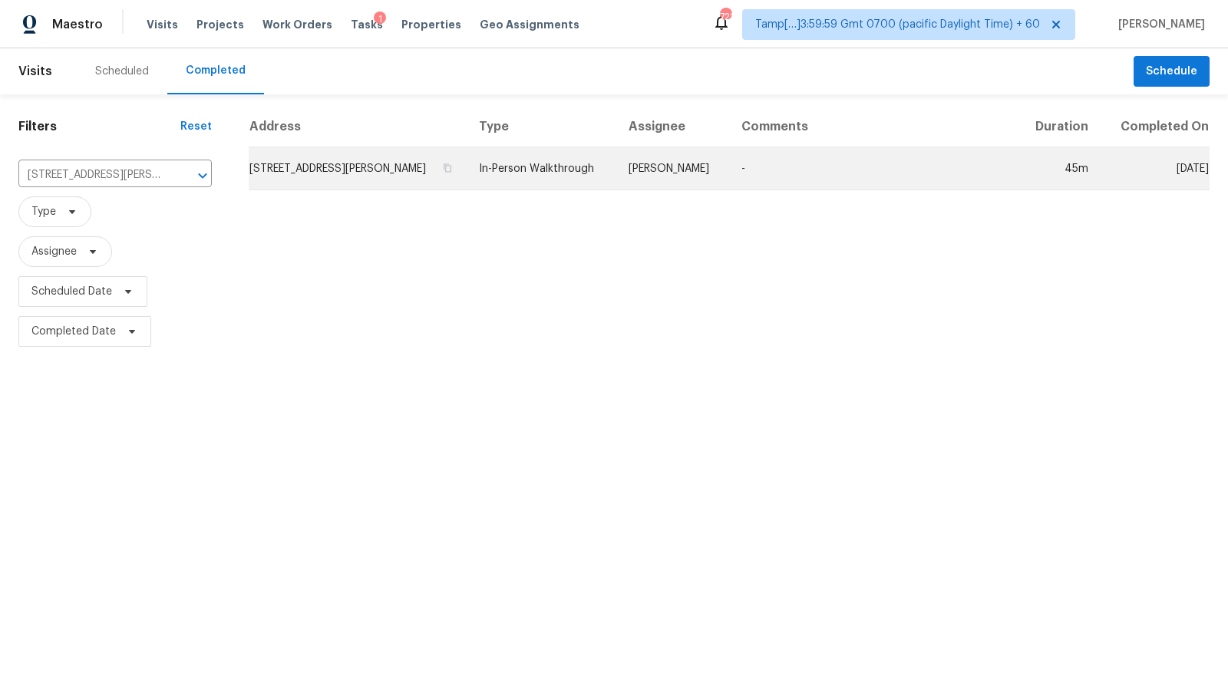
click at [522, 185] on td "In-Person Walkthrough" at bounding box center [541, 168] width 150 height 43
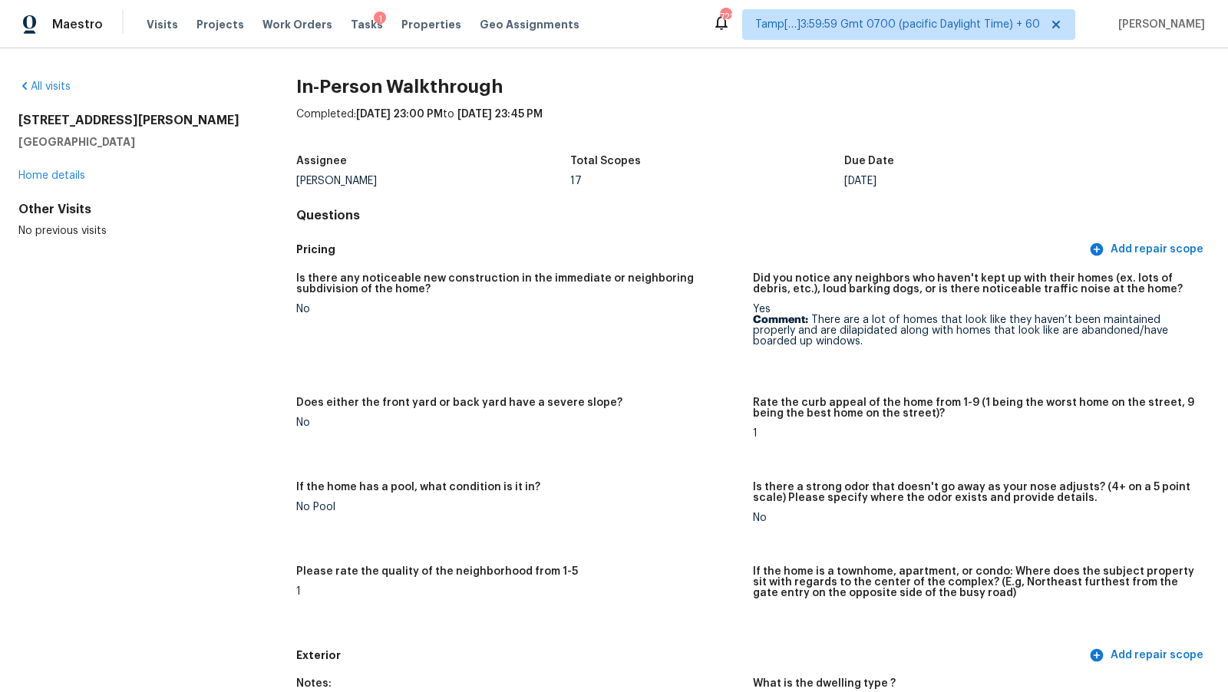
click at [730, 288] on h5 "Is there any noticeable new construction in the immediate or neighboring subdiv…" at bounding box center [518, 283] width 444 height 21
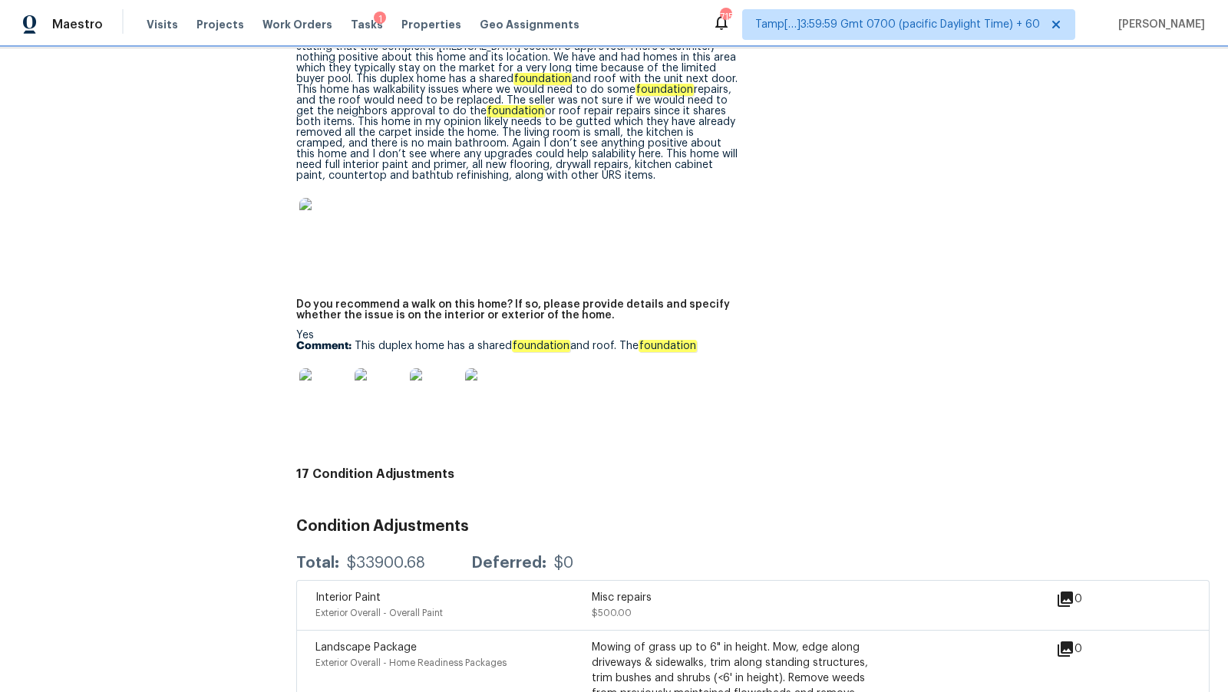
scroll to position [3462, 0]
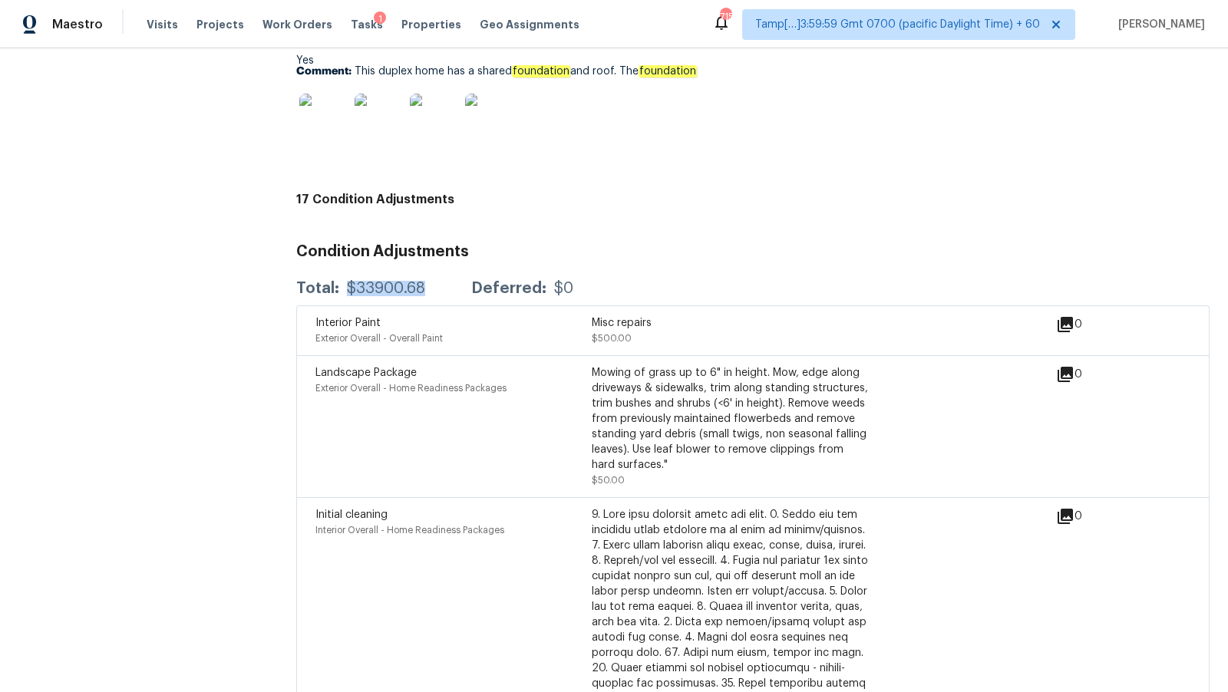
drag, startPoint x: 346, startPoint y: 285, endPoint x: 425, endPoint y: 288, distance: 79.1
click at [426, 288] on div "Total: $33900.68 Deferred: $0" at bounding box center [434, 288] width 277 height 15
copy div "$33900.68"
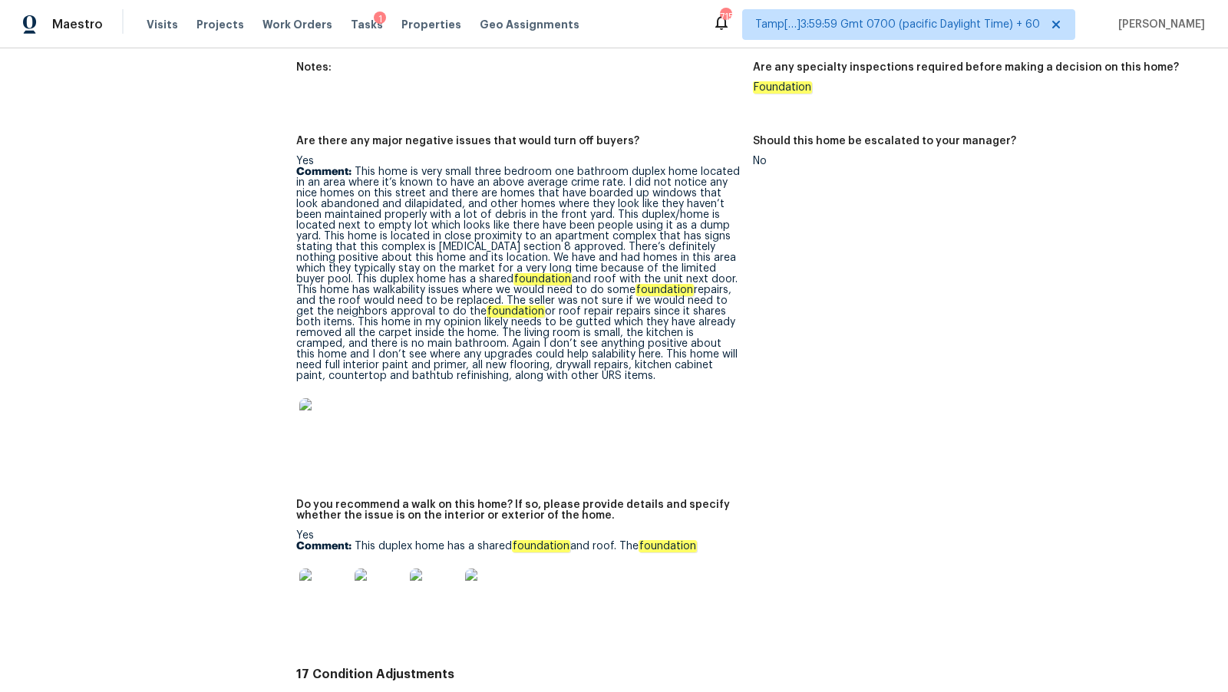
scroll to position [2961, 0]
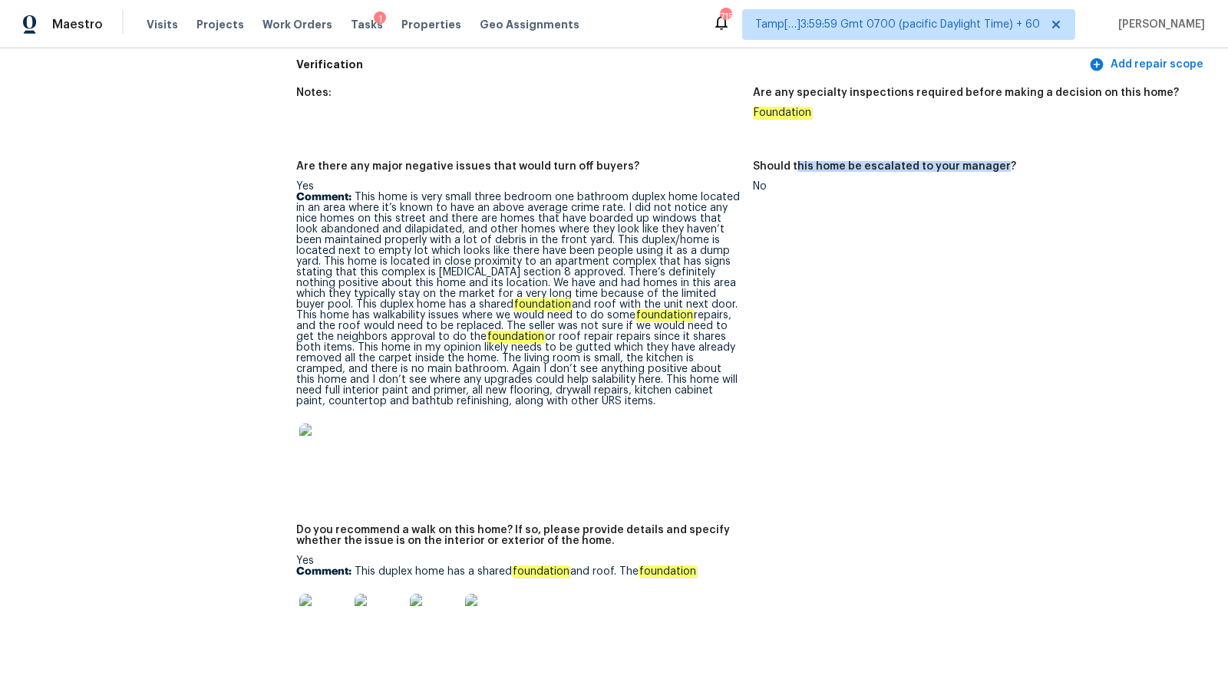
drag, startPoint x: 794, startPoint y: 164, endPoint x: 998, endPoint y: 169, distance: 204.1
click at [998, 169] on h5 "Should this home be escalated to your manager?" at bounding box center [884, 166] width 263 height 11
copy h5 "his home be escalated to your manager"
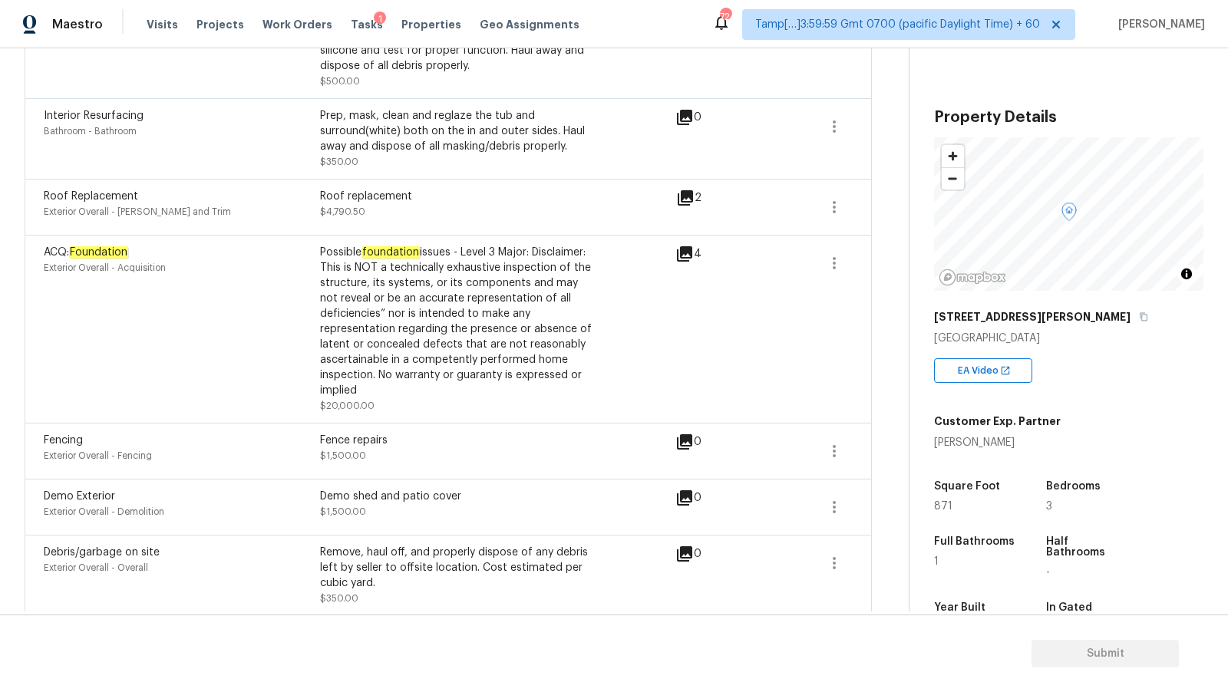
scroll to position [131, 0]
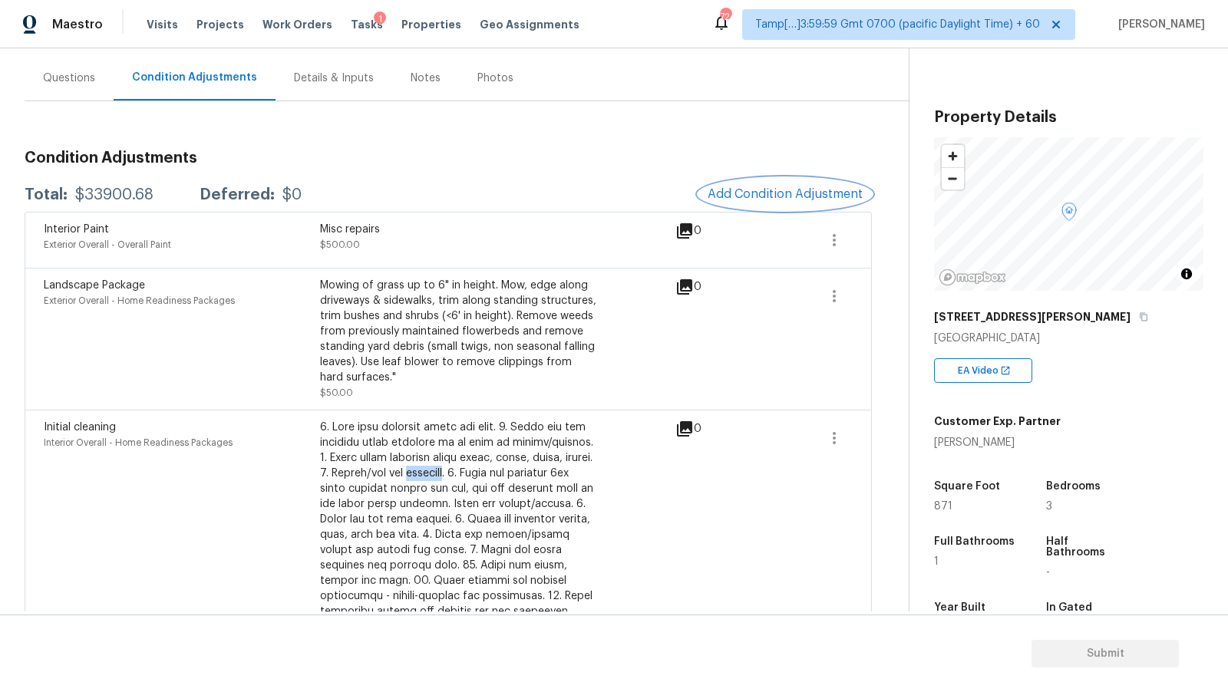
click at [752, 187] on span "Add Condition Adjustment" at bounding box center [784, 194] width 155 height 14
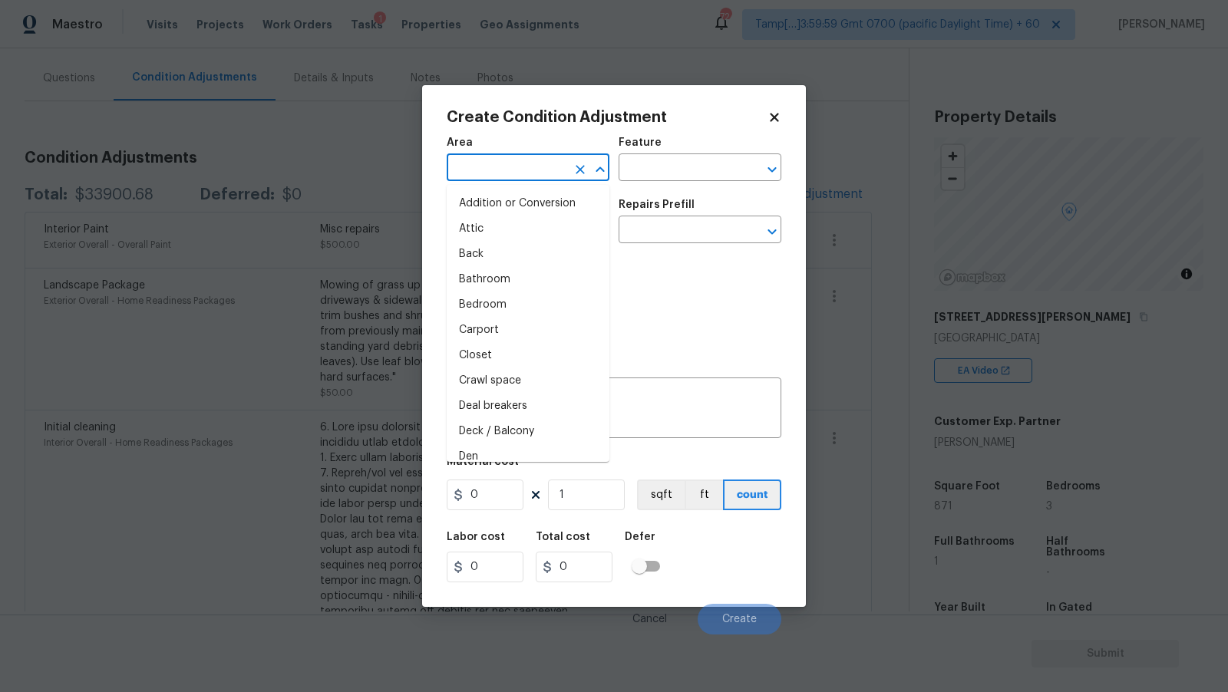
click at [545, 174] on input "text" at bounding box center [507, 169] width 120 height 24
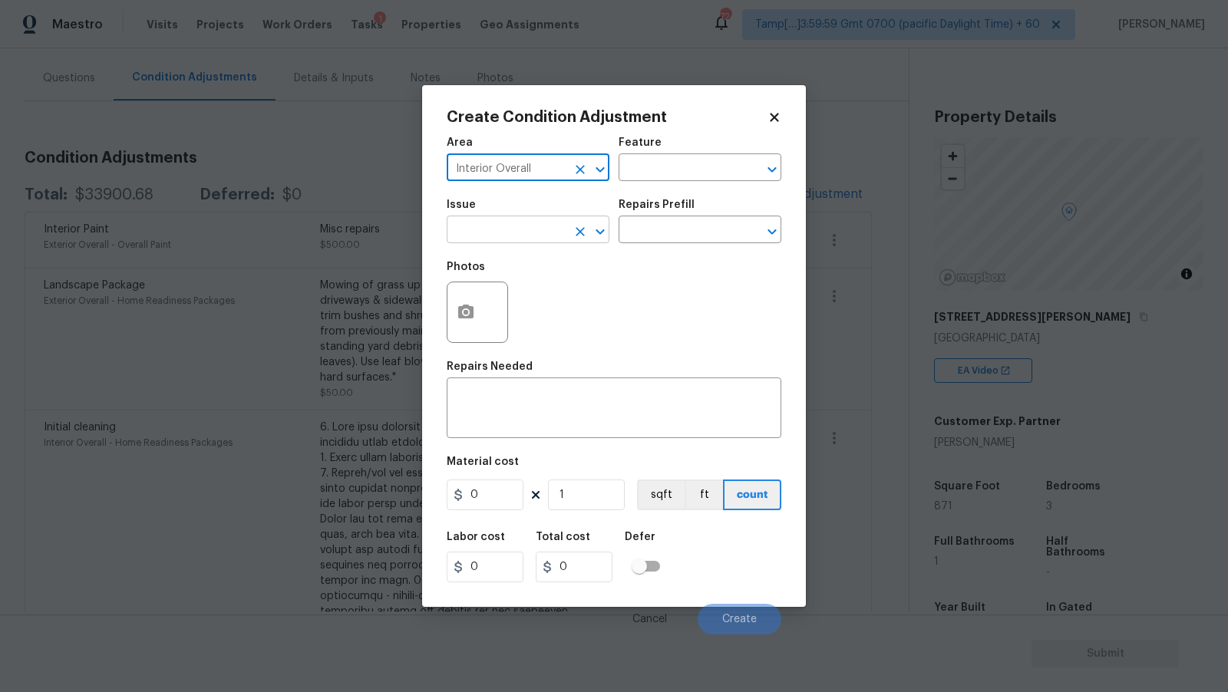
type input "Interior Overall"
click at [541, 229] on input "text" at bounding box center [507, 231] width 120 height 24
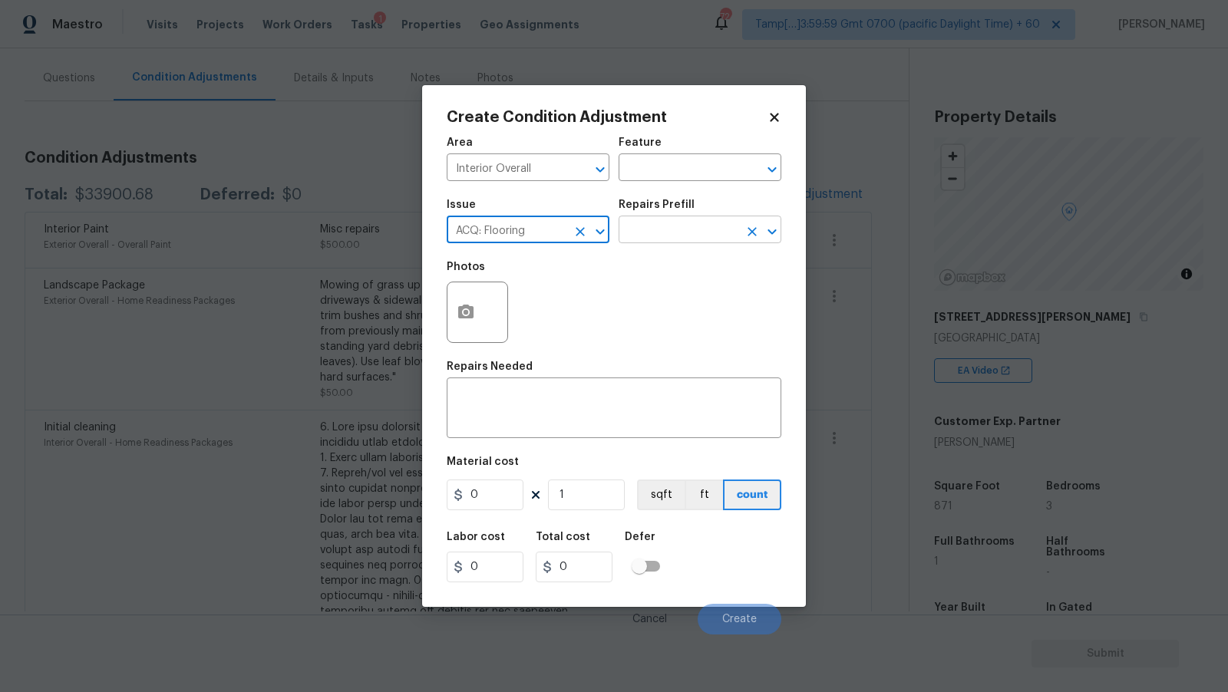
type input "ACQ: Flooring"
click at [725, 229] on input "text" at bounding box center [678, 231] width 120 height 24
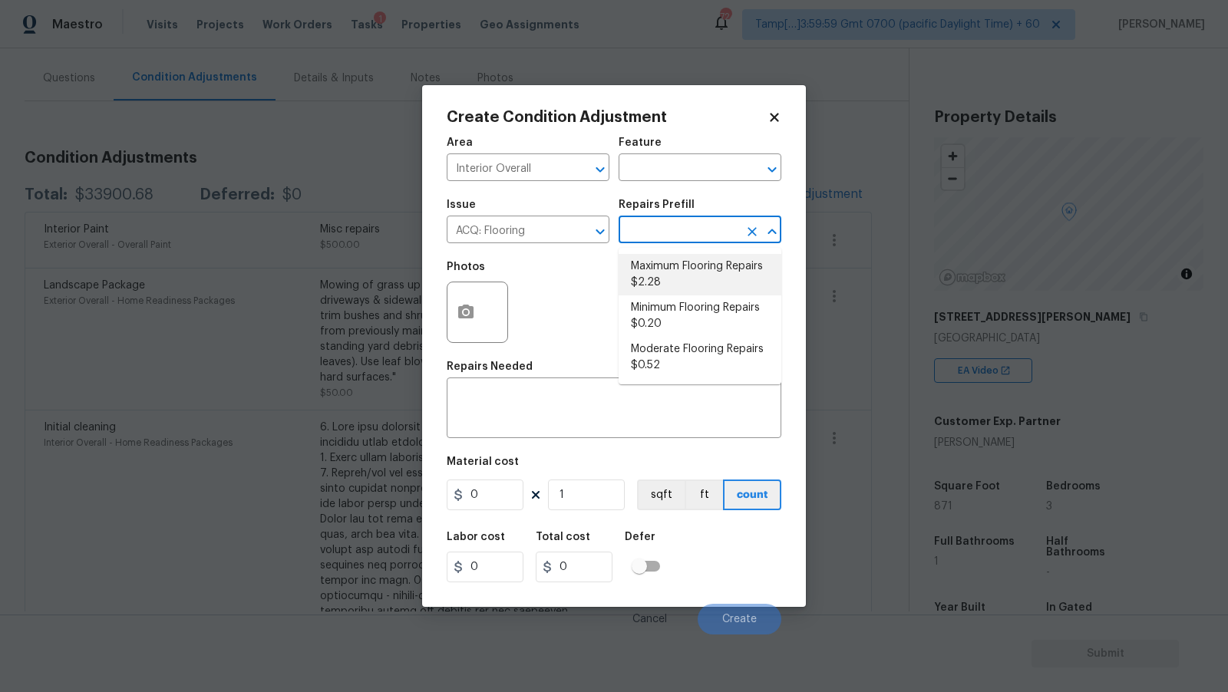
click at [717, 281] on li "Maximum Flooring Repairs $2.28" at bounding box center [699, 274] width 163 height 41
type input "Acquisition"
type textarea "Acquisition Scope: Maximum flooring repairs"
type input "2.28"
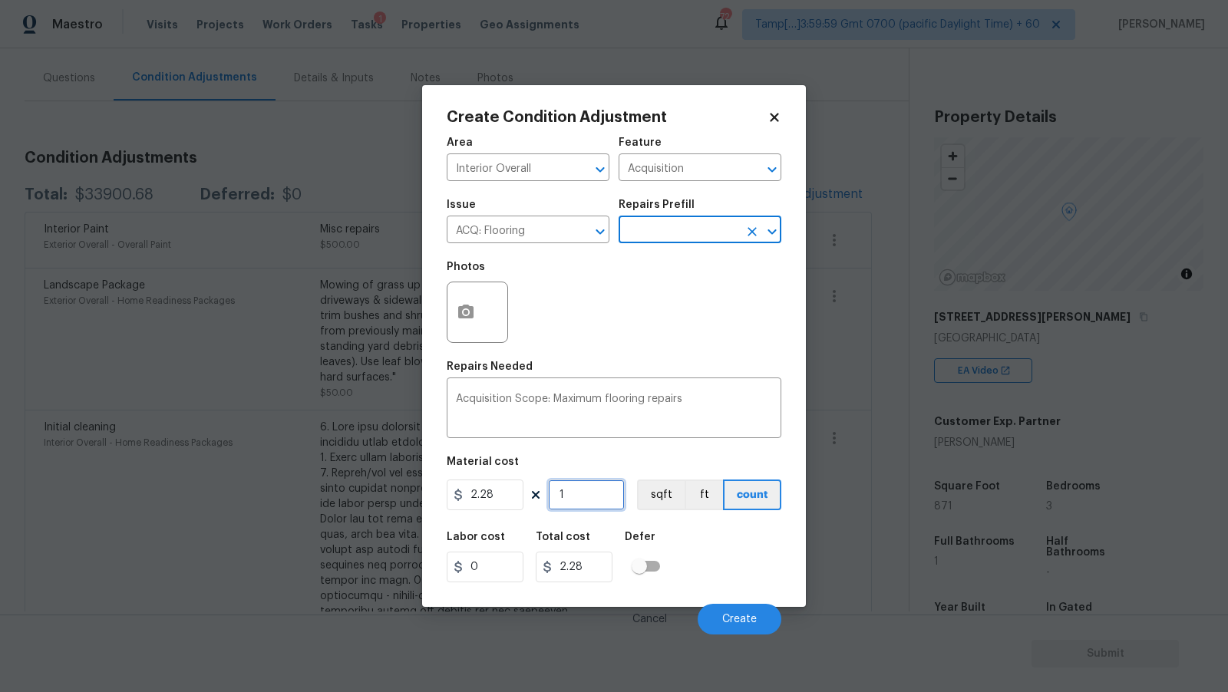
click at [589, 498] on input "1" at bounding box center [586, 495] width 77 height 31
type input "8"
type input "18.24"
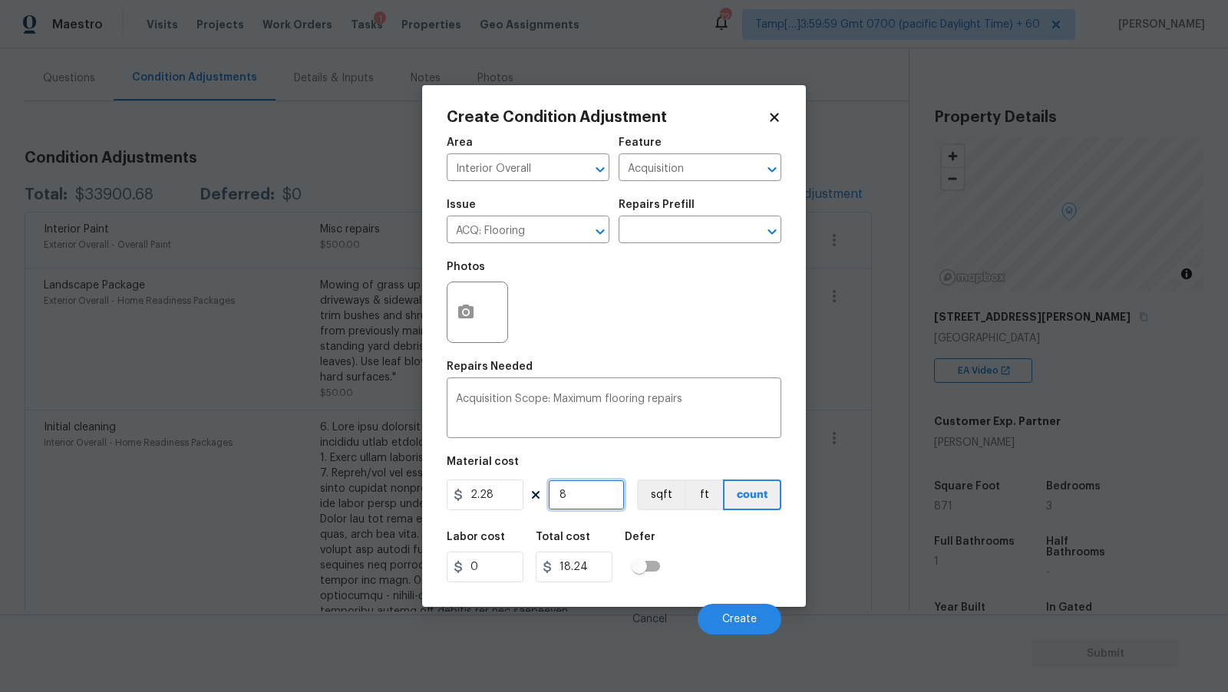
type input "87"
type input "198.36"
type input "871"
type input "1985.88"
type input "871"
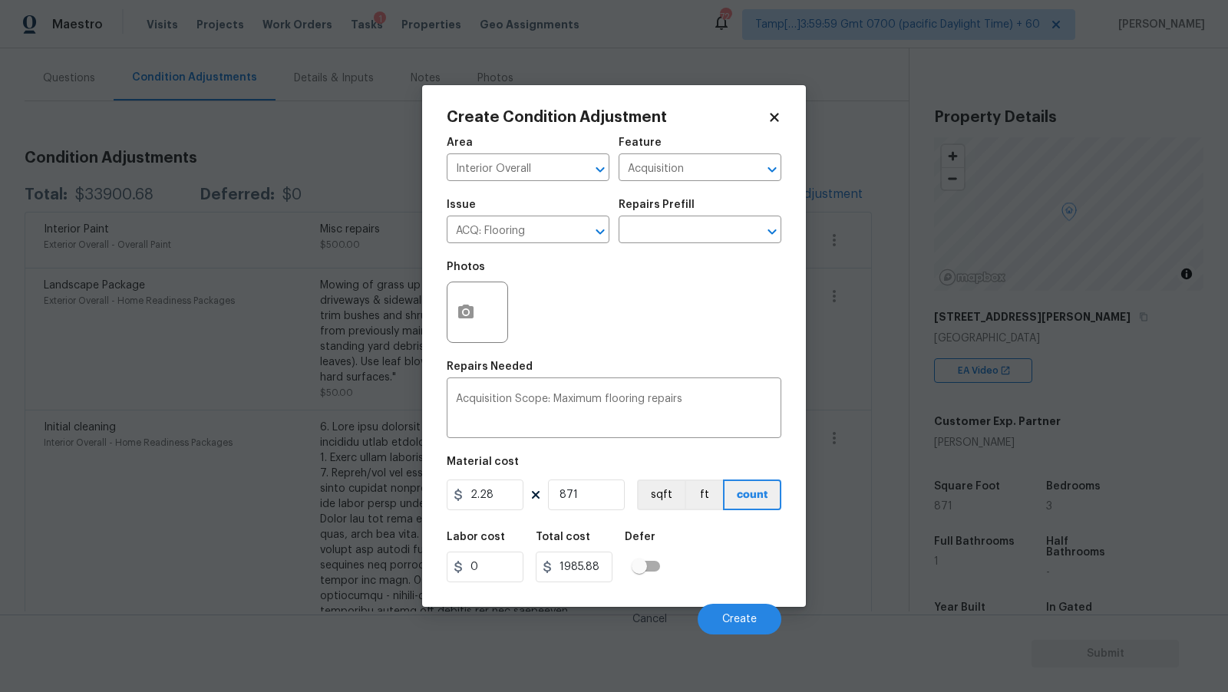
click at [674, 462] on div "Material cost" at bounding box center [614, 466] width 335 height 20
click at [643, 498] on button "sqft" at bounding box center [661, 495] width 48 height 31
click at [747, 615] on span "Create" at bounding box center [739, 620] width 35 height 12
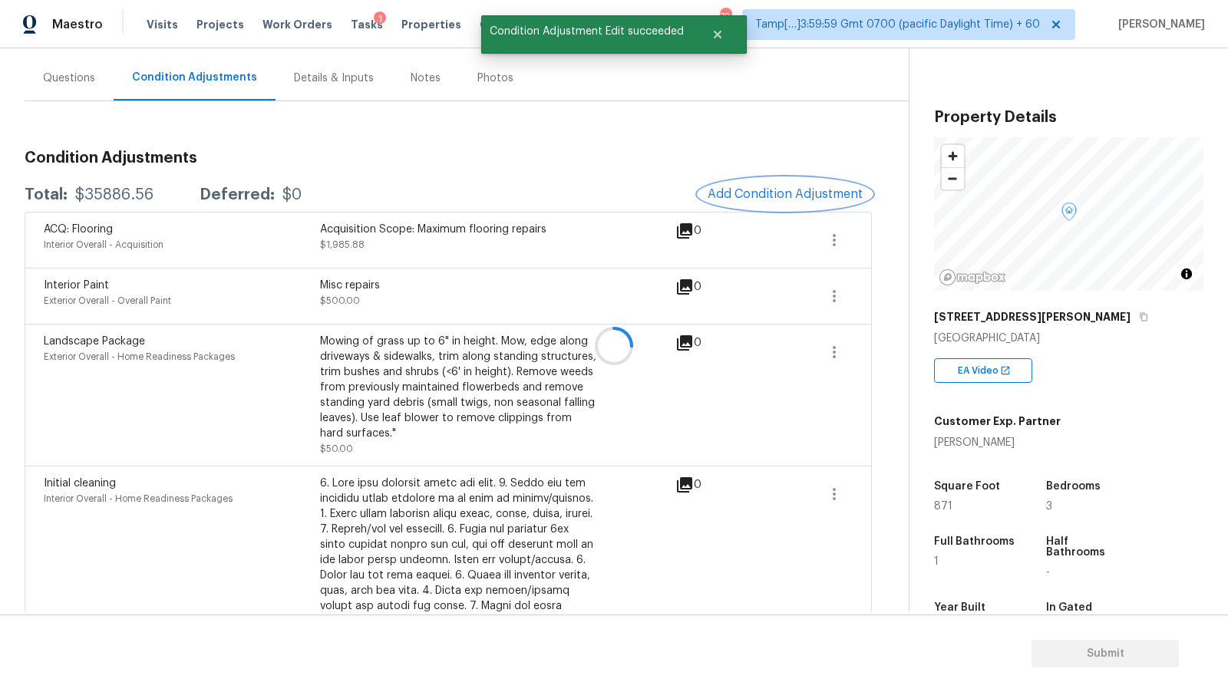
scroll to position [187, 0]
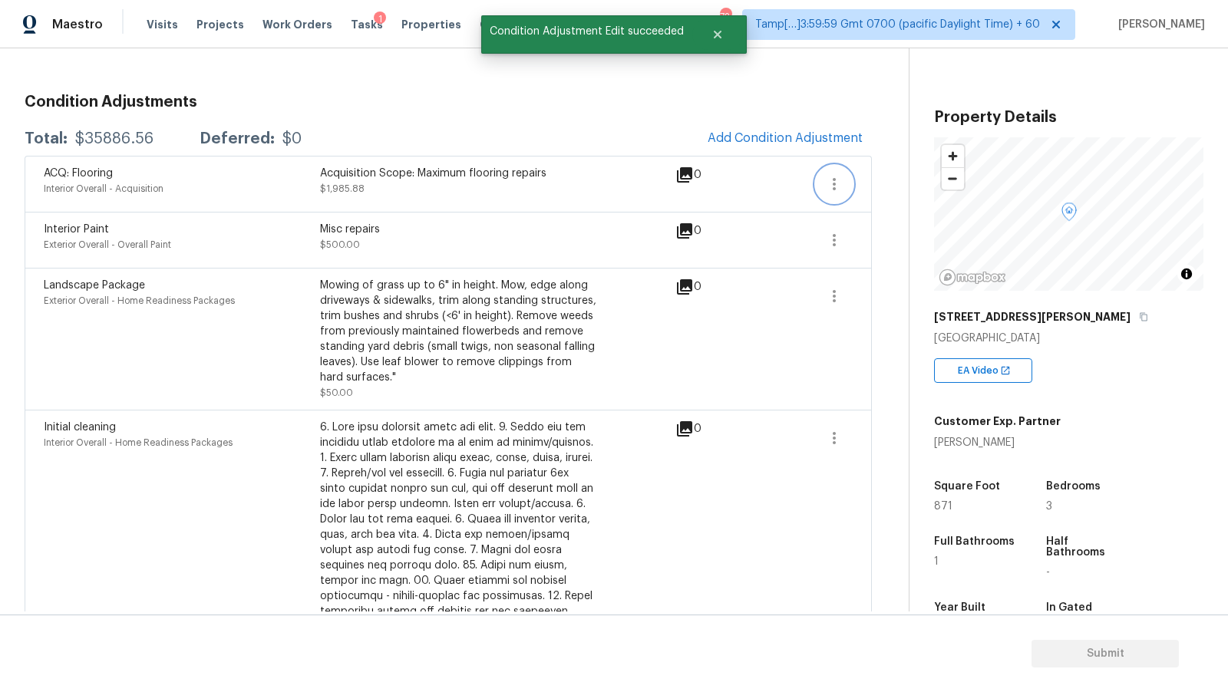
click at [836, 175] on icon "button" at bounding box center [834, 184] width 18 height 18
click at [884, 178] on div "Edit" at bounding box center [922, 180] width 120 height 15
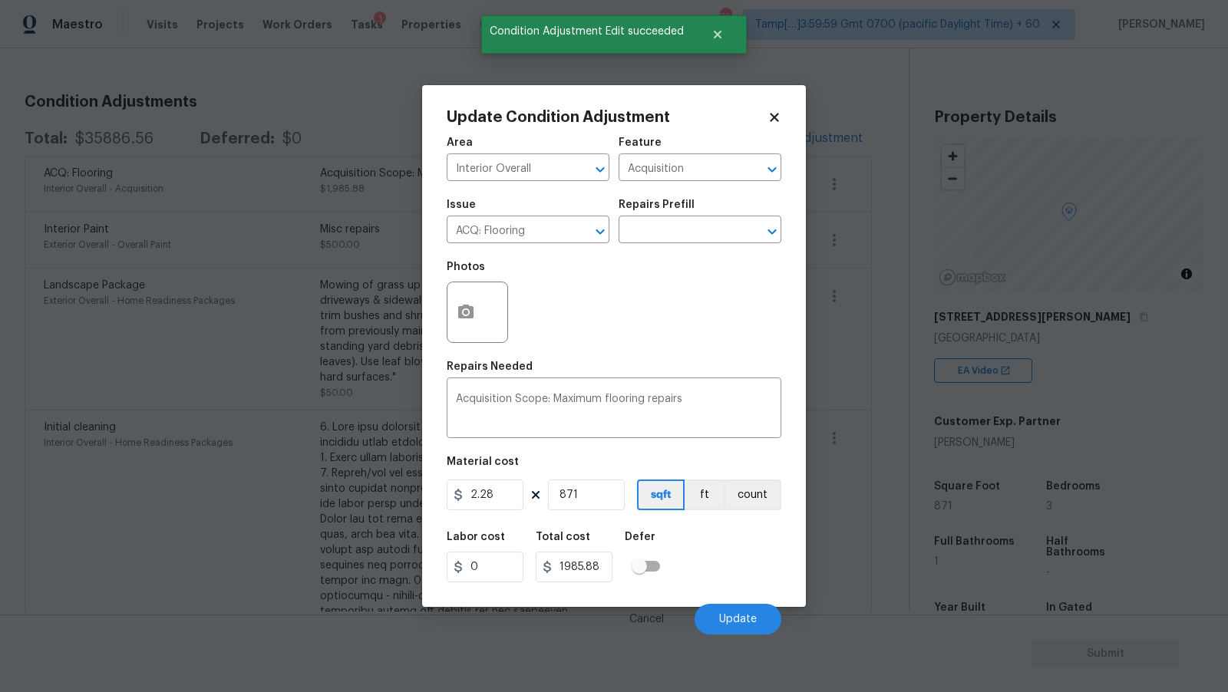
click at [498, 299] on div at bounding box center [477, 312] width 61 height 61
click at [478, 309] on button "button" at bounding box center [465, 312] width 37 height 60
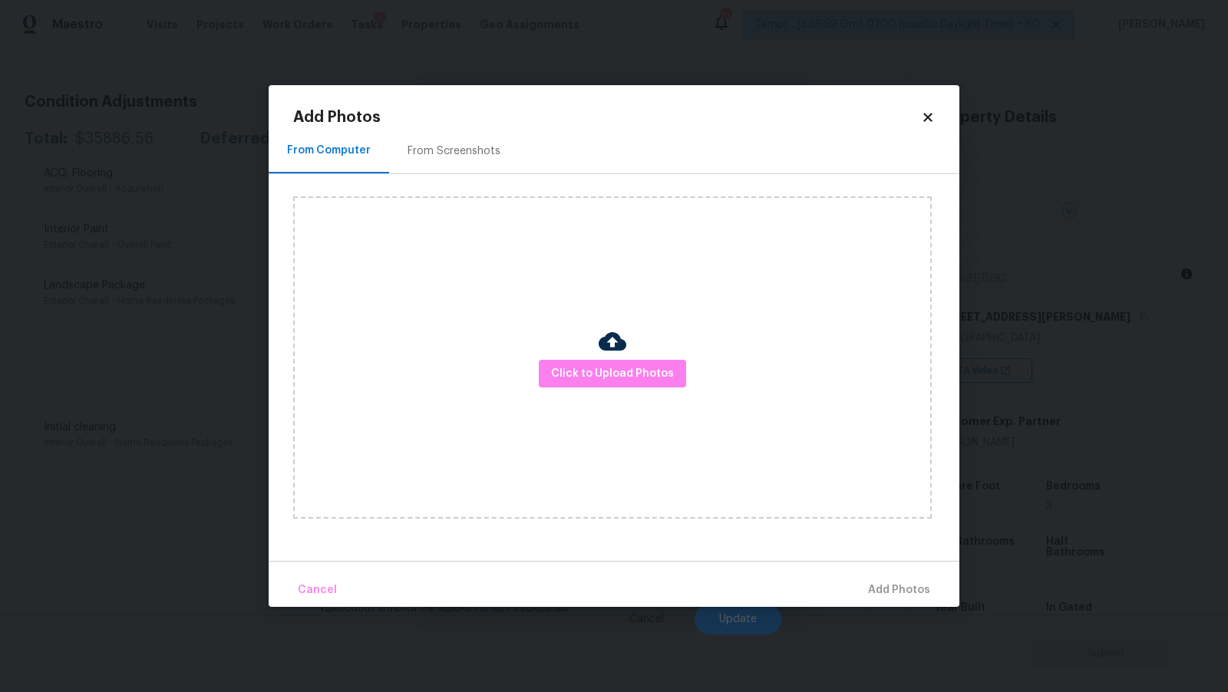
click at [568, 351] on div "Click to Upload Photos" at bounding box center [612, 357] width 638 height 322
click at [561, 368] on span "Click to Upload Photos" at bounding box center [612, 373] width 123 height 19
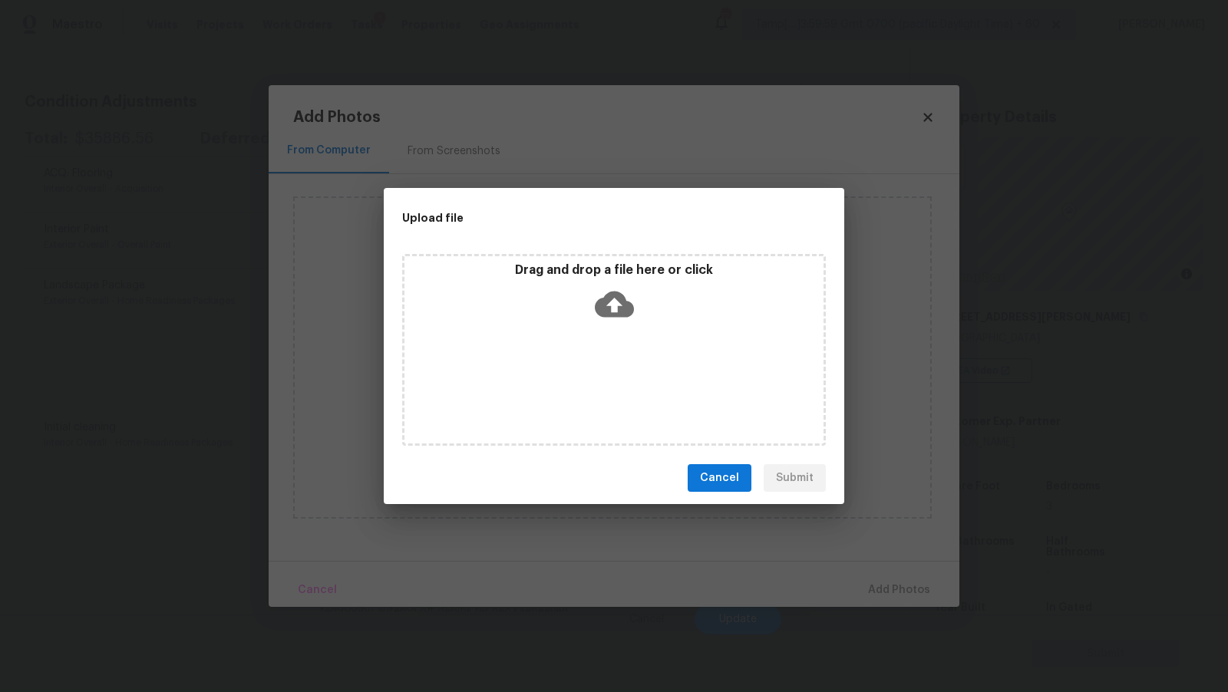
click at [602, 295] on icon at bounding box center [614, 304] width 39 height 39
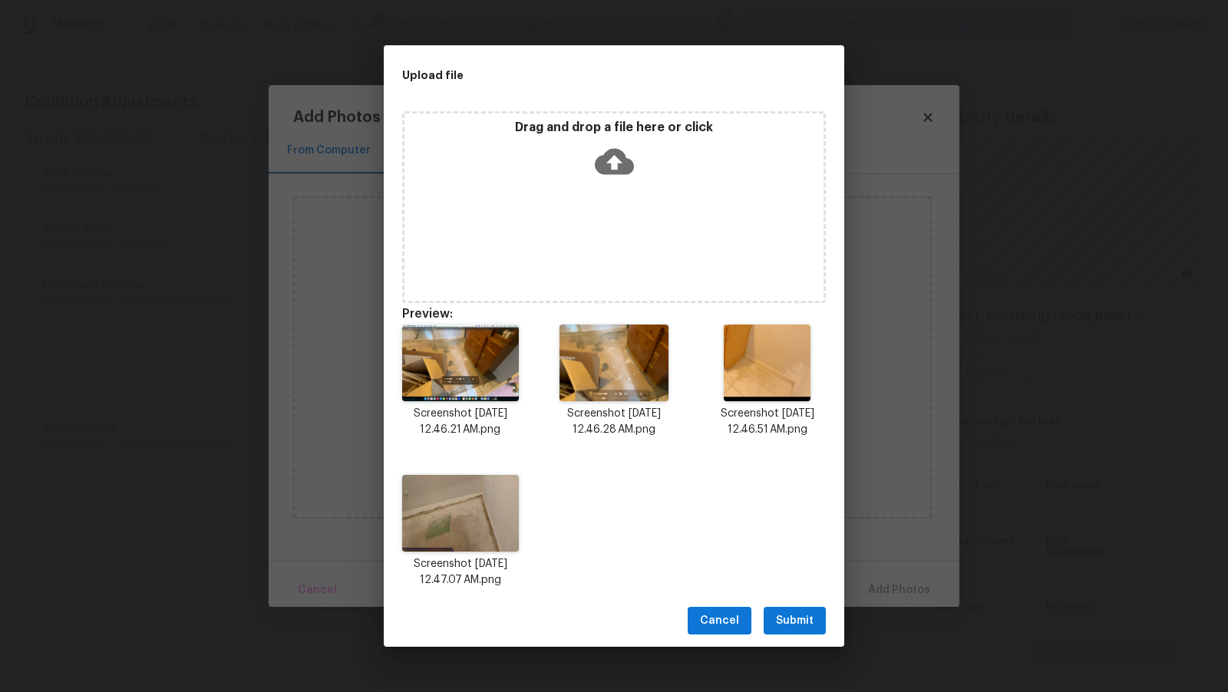
click at [810, 618] on span "Submit" at bounding box center [795, 620] width 38 height 19
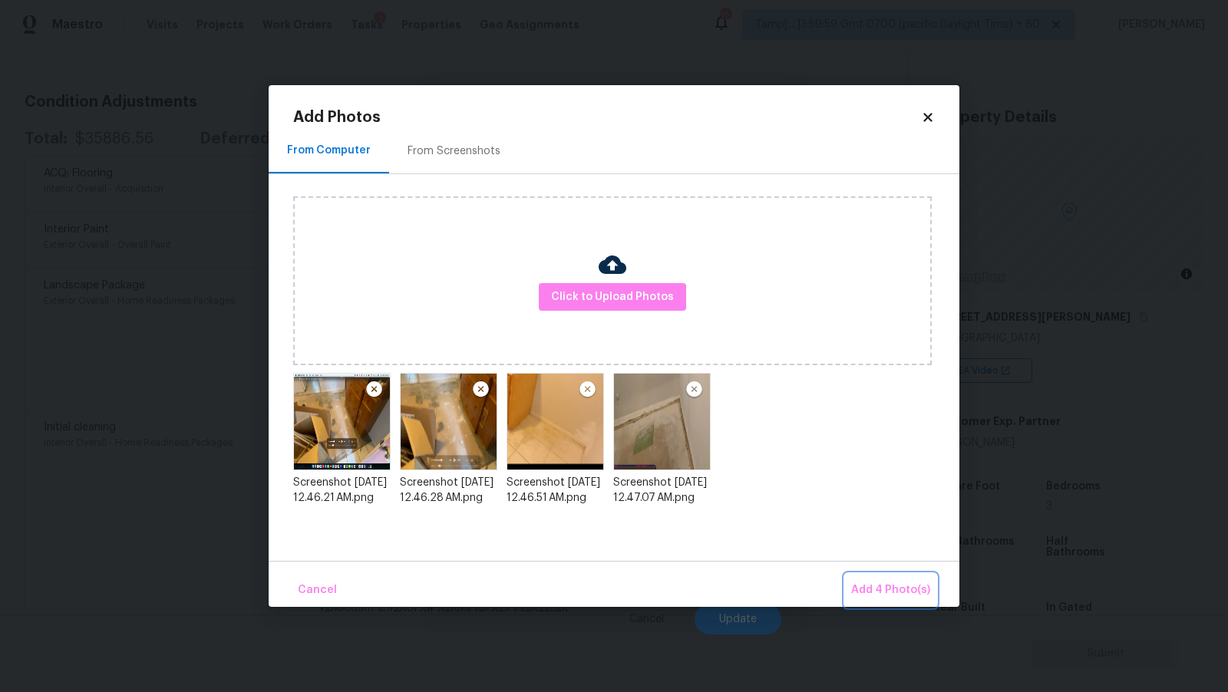
click at [887, 593] on span "Add 4 Photo(s)" at bounding box center [890, 590] width 79 height 19
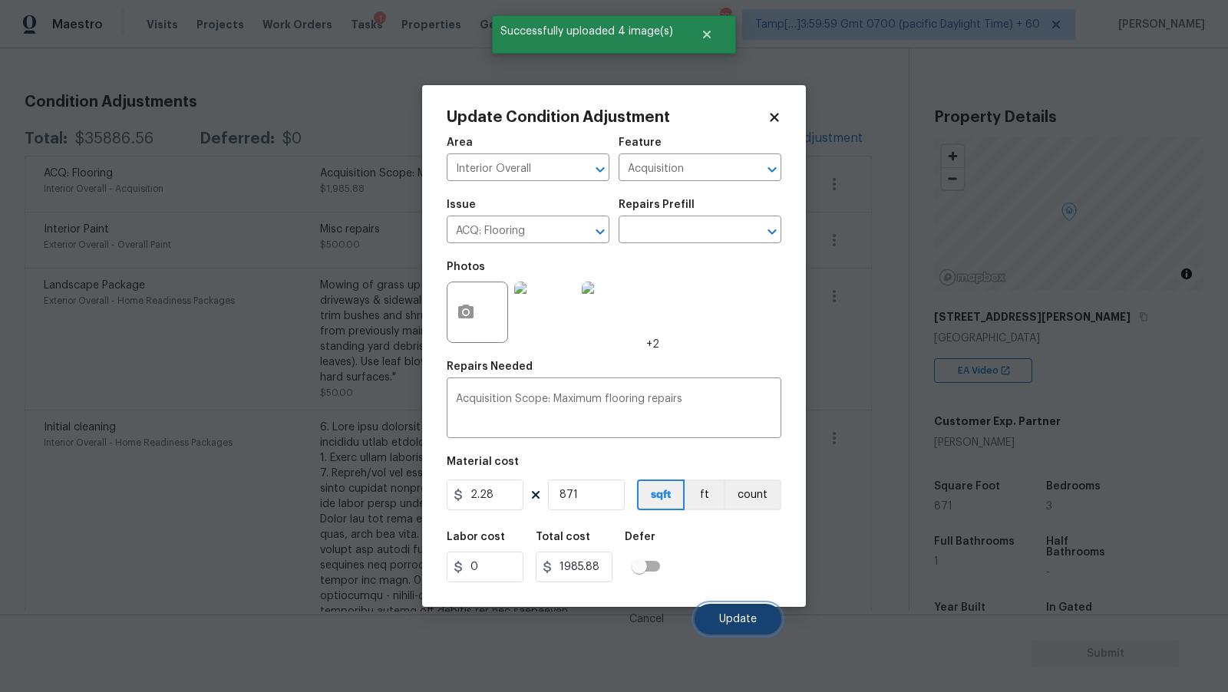
click at [745, 626] on button "Update" at bounding box center [737, 619] width 87 height 31
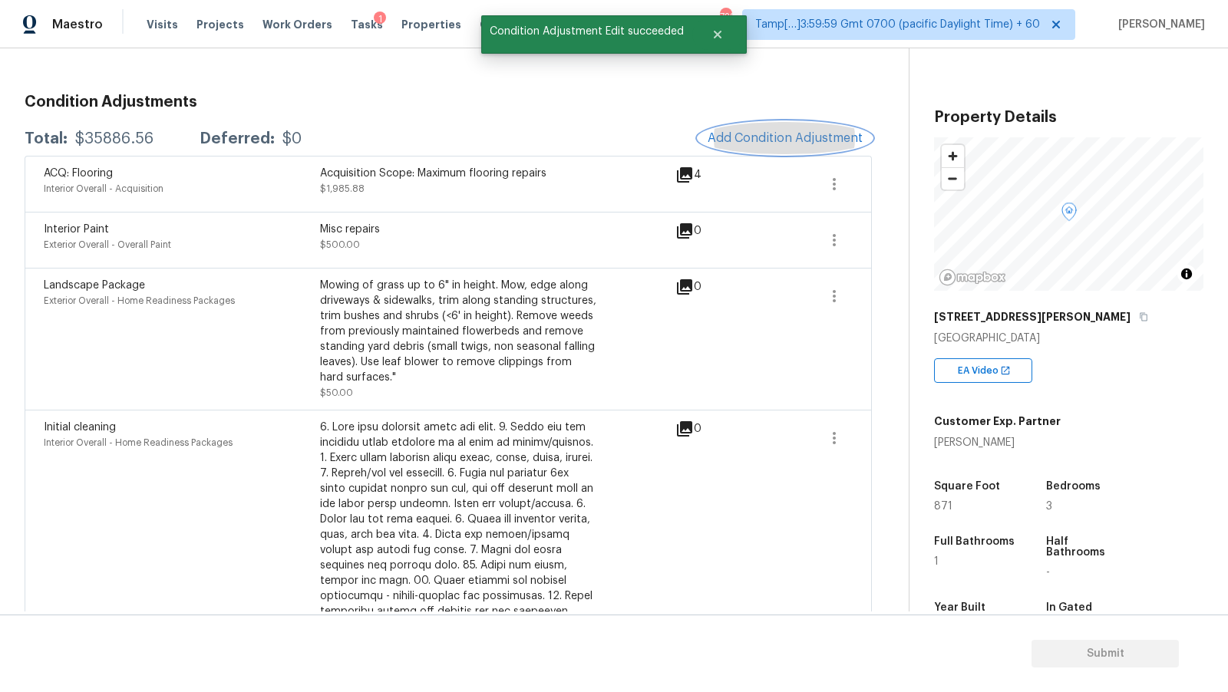
click at [740, 131] on span "Add Condition Adjustment" at bounding box center [784, 138] width 155 height 14
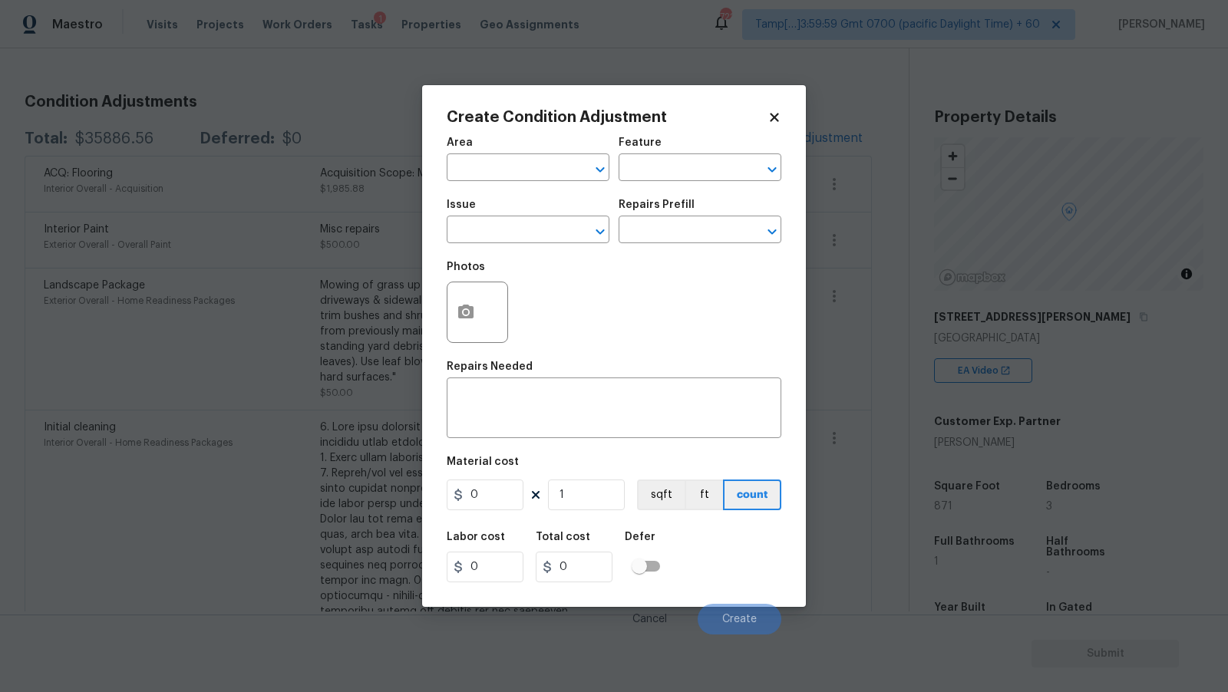
click at [776, 124] on div "Create Condition Adjustment" at bounding box center [614, 117] width 335 height 15
click at [775, 120] on icon at bounding box center [774, 117] width 8 height 8
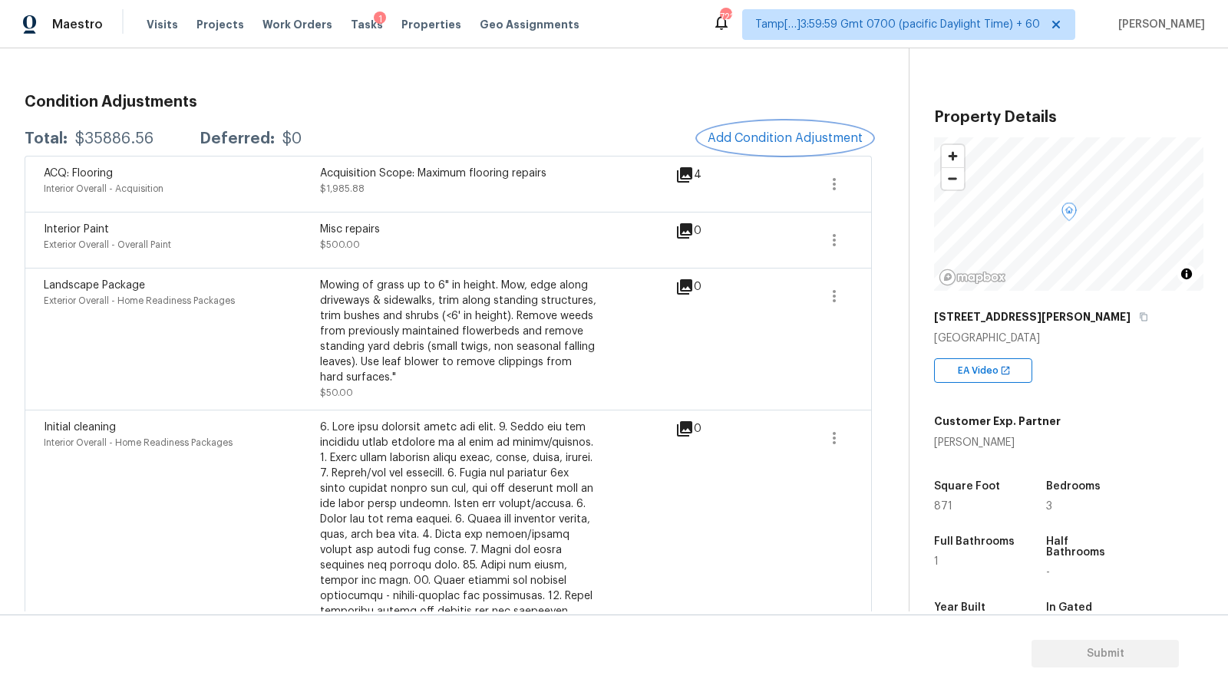
scroll to position [0, 0]
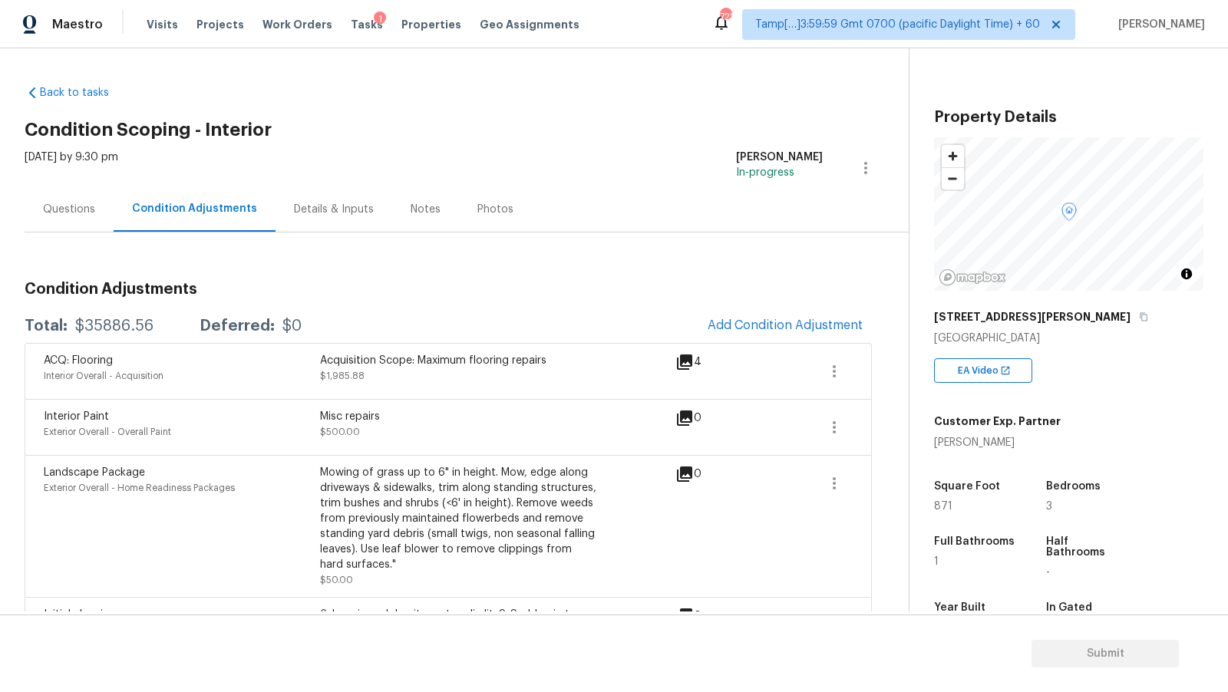
click at [91, 191] on div "Questions" at bounding box center [69, 208] width 89 height 45
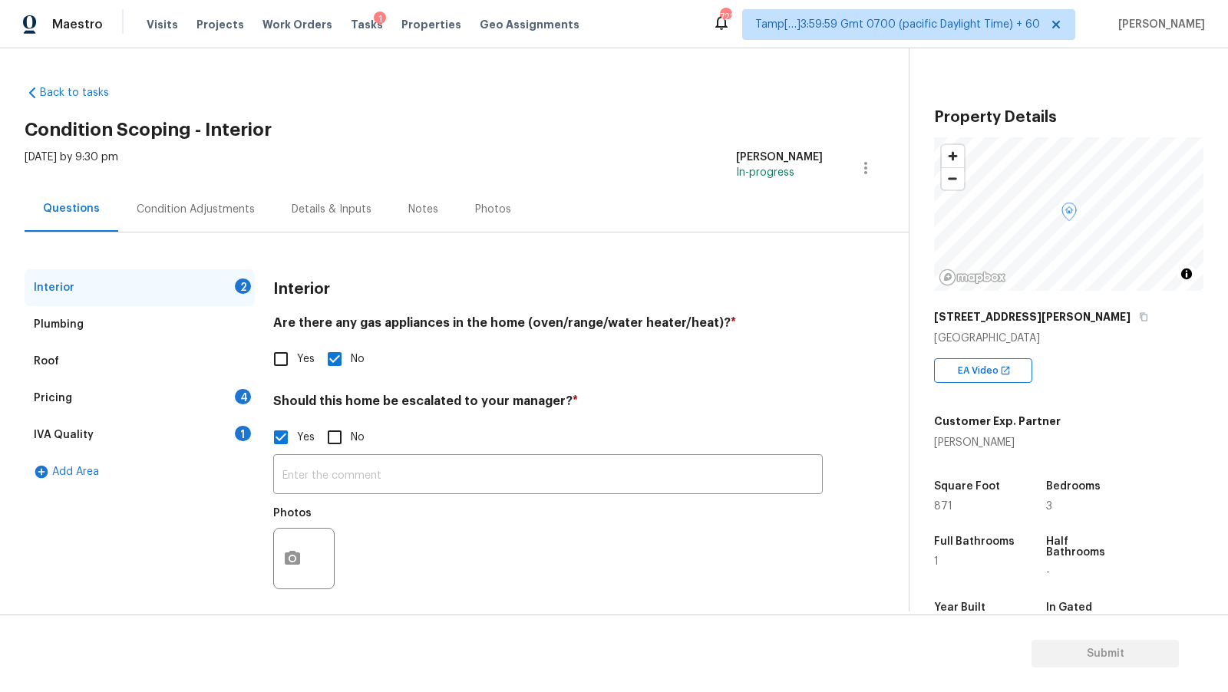
scroll to position [10, 0]
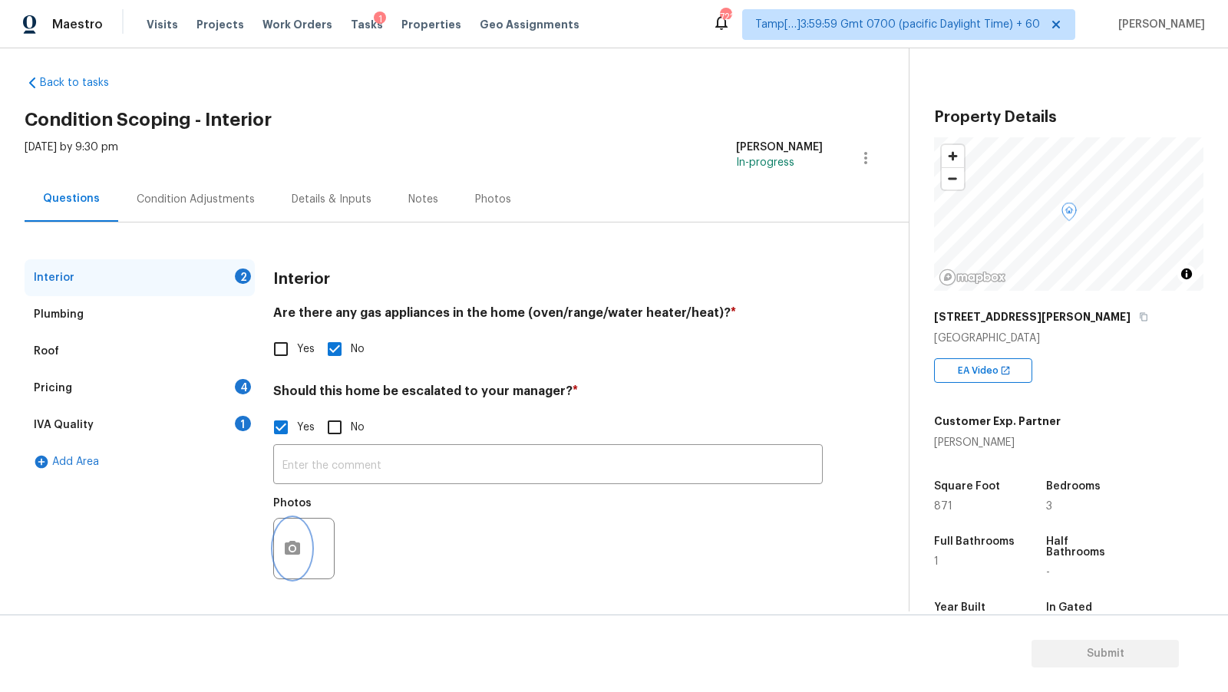
click at [285, 542] on icon "button" at bounding box center [292, 548] width 15 height 14
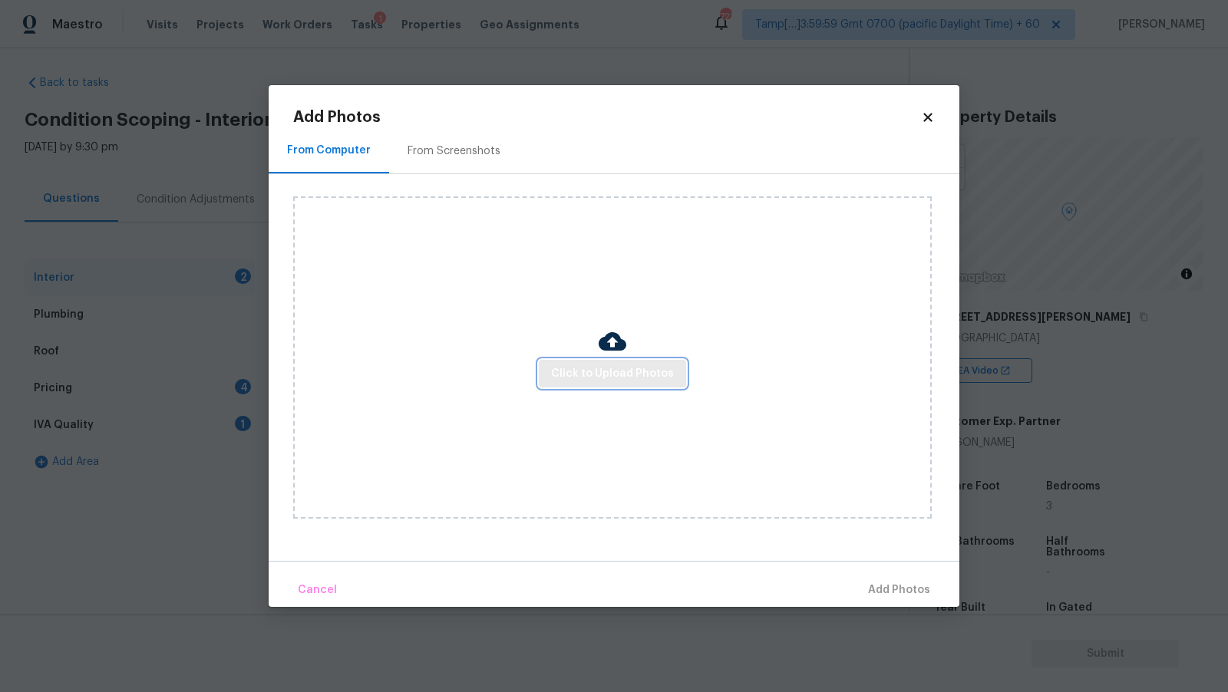
click at [598, 380] on span "Click to Upload Photos" at bounding box center [612, 373] width 123 height 19
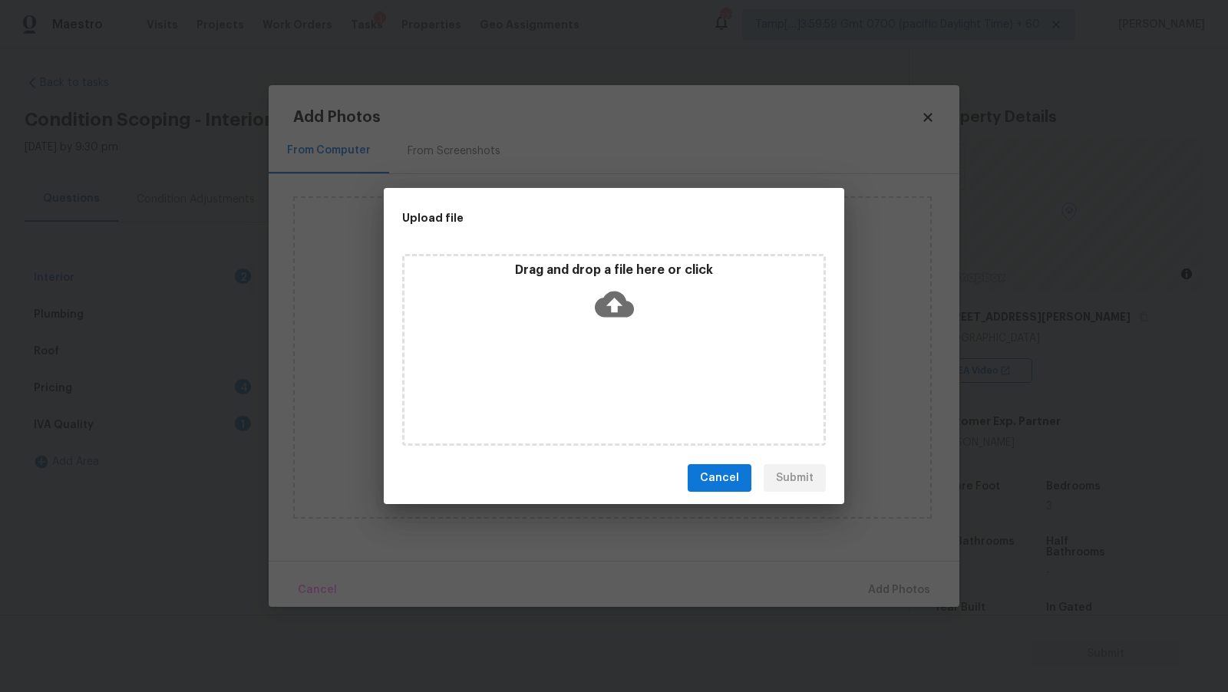
click at [615, 300] on icon at bounding box center [614, 304] width 39 height 39
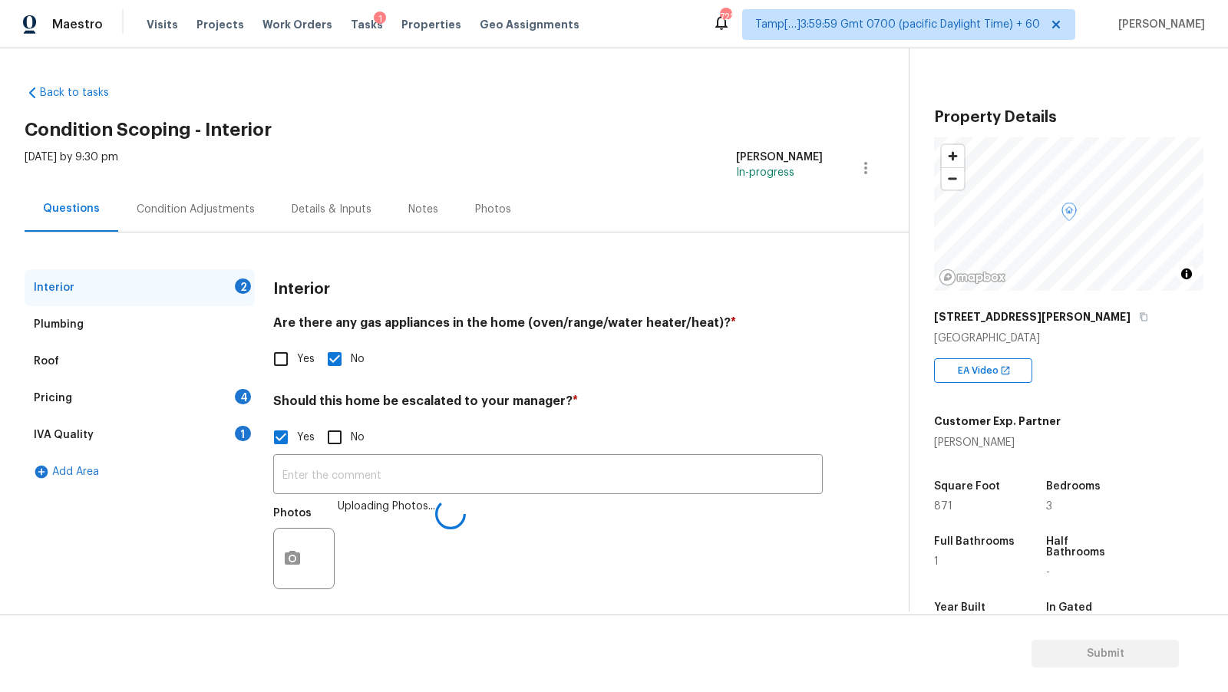
scroll to position [10, 0]
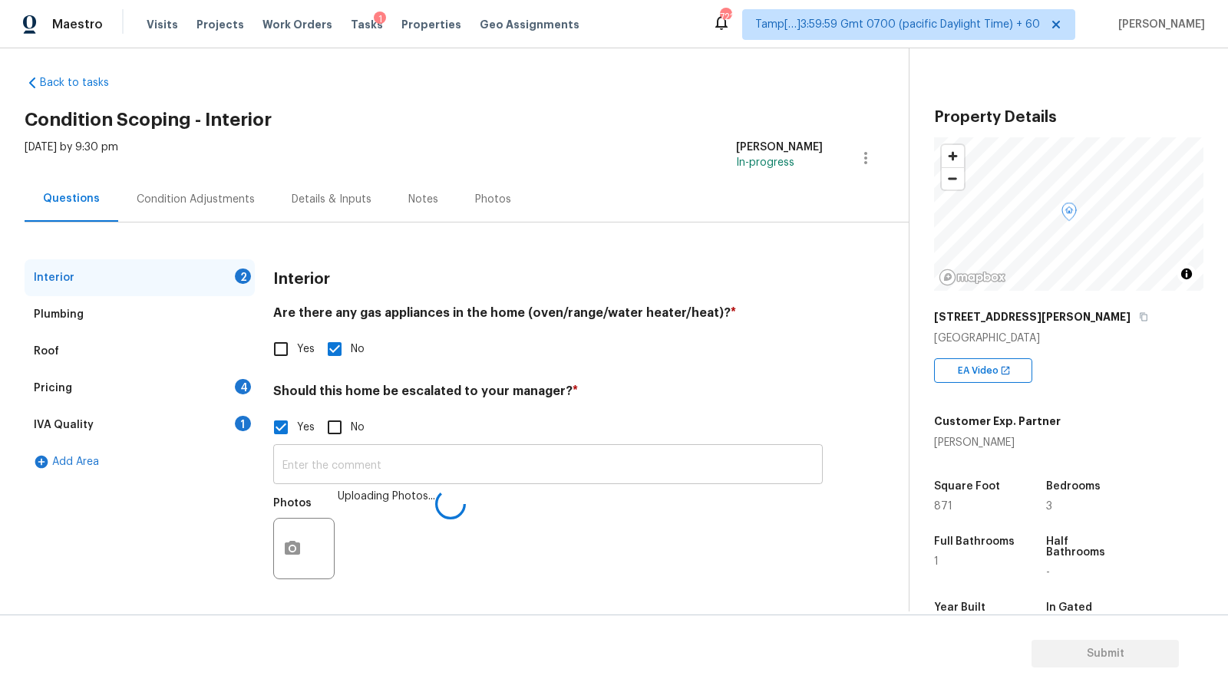
click at [354, 464] on input "text" at bounding box center [547, 466] width 549 height 36
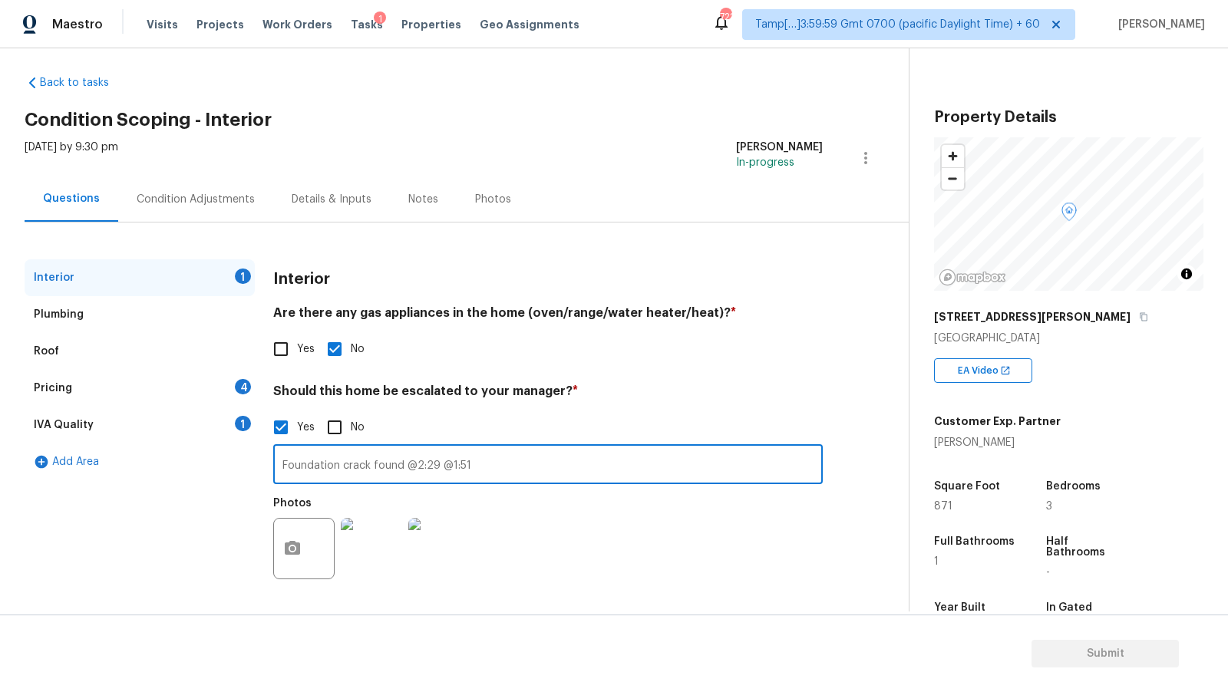
type input "Foundation crack found @2:29 @1:51"
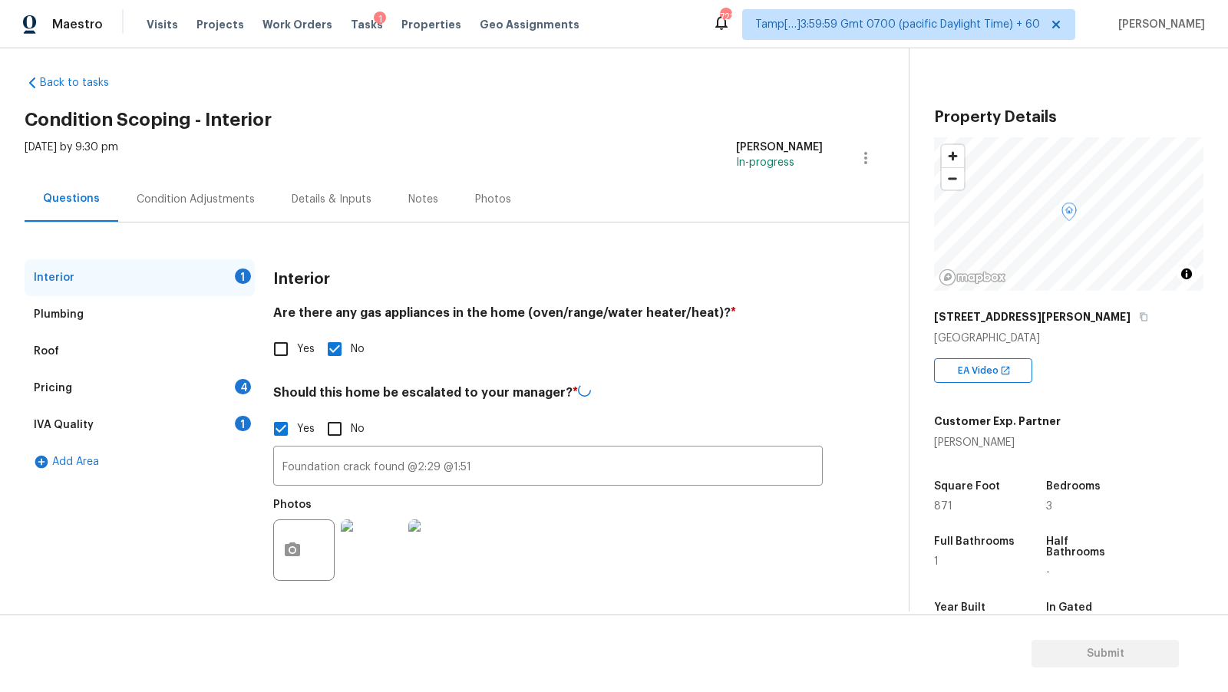
click at [166, 315] on div "Plumbing" at bounding box center [140, 314] width 230 height 37
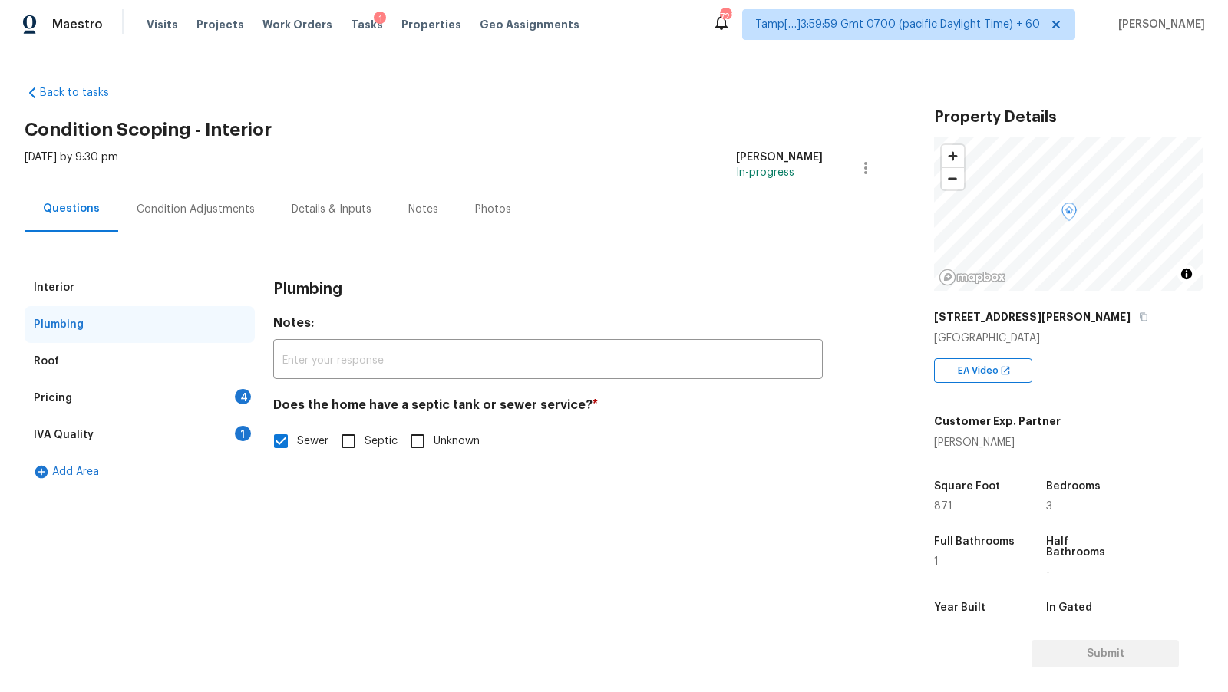
click at [148, 362] on div "Roof" at bounding box center [140, 361] width 230 height 37
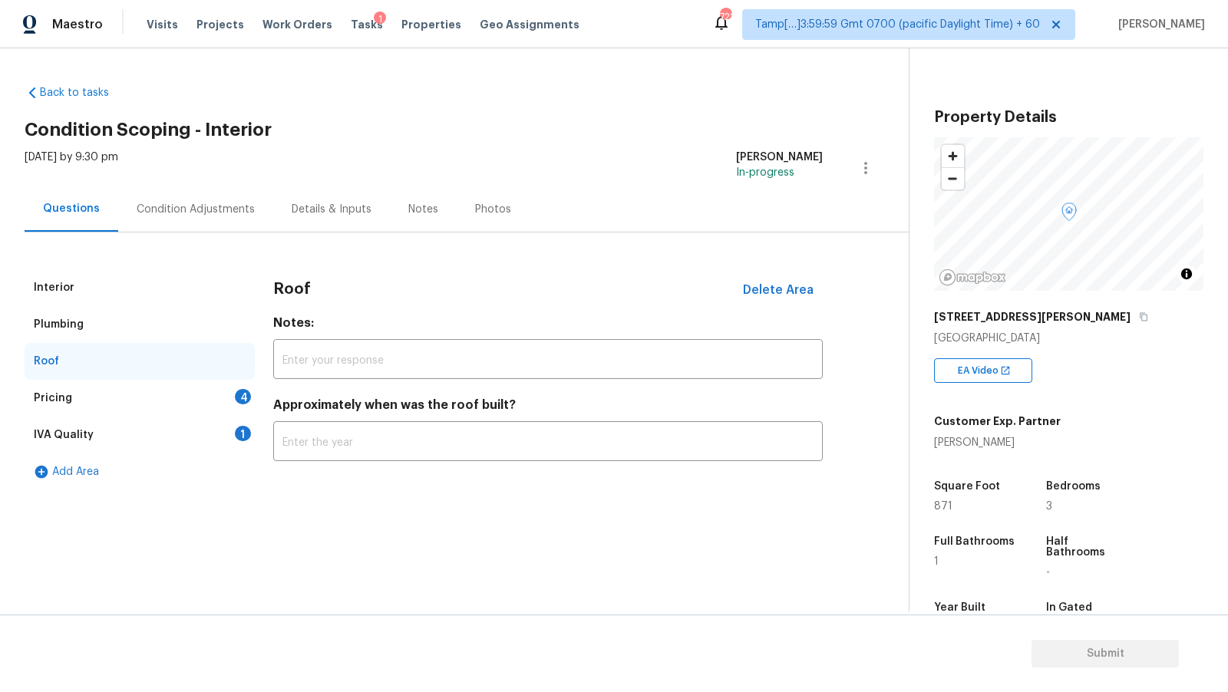
click at [139, 392] on div "Pricing 4" at bounding box center [140, 398] width 230 height 37
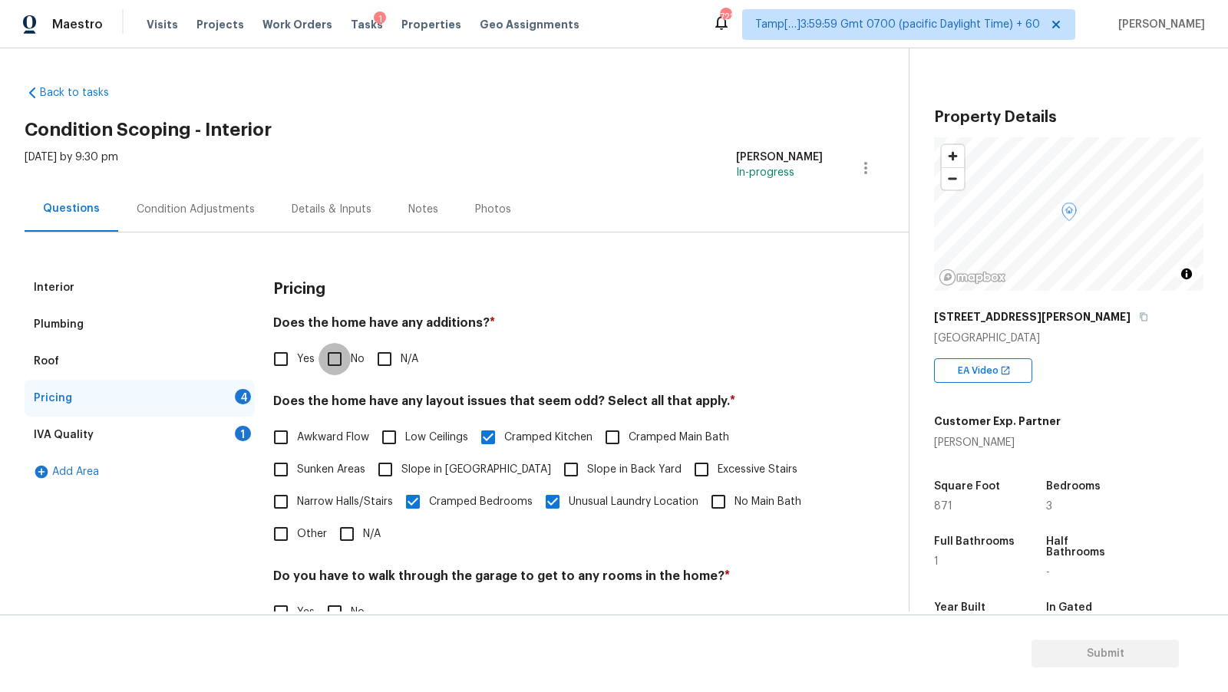
click at [338, 356] on input "No" at bounding box center [334, 359] width 32 height 32
checkbox input "true"
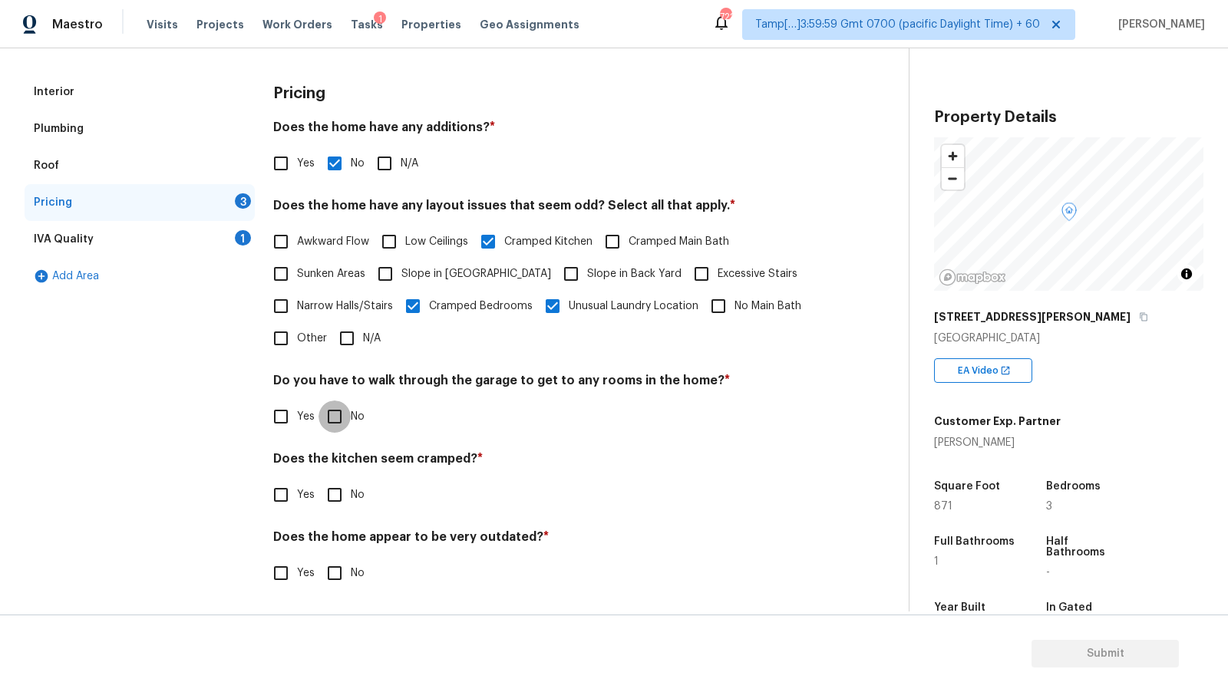
click at [344, 423] on input "No" at bounding box center [334, 416] width 32 height 32
checkbox input "true"
click at [328, 486] on input "No" at bounding box center [334, 496] width 32 height 32
checkbox input "true"
click at [351, 571] on span "No" at bounding box center [358, 573] width 14 height 16
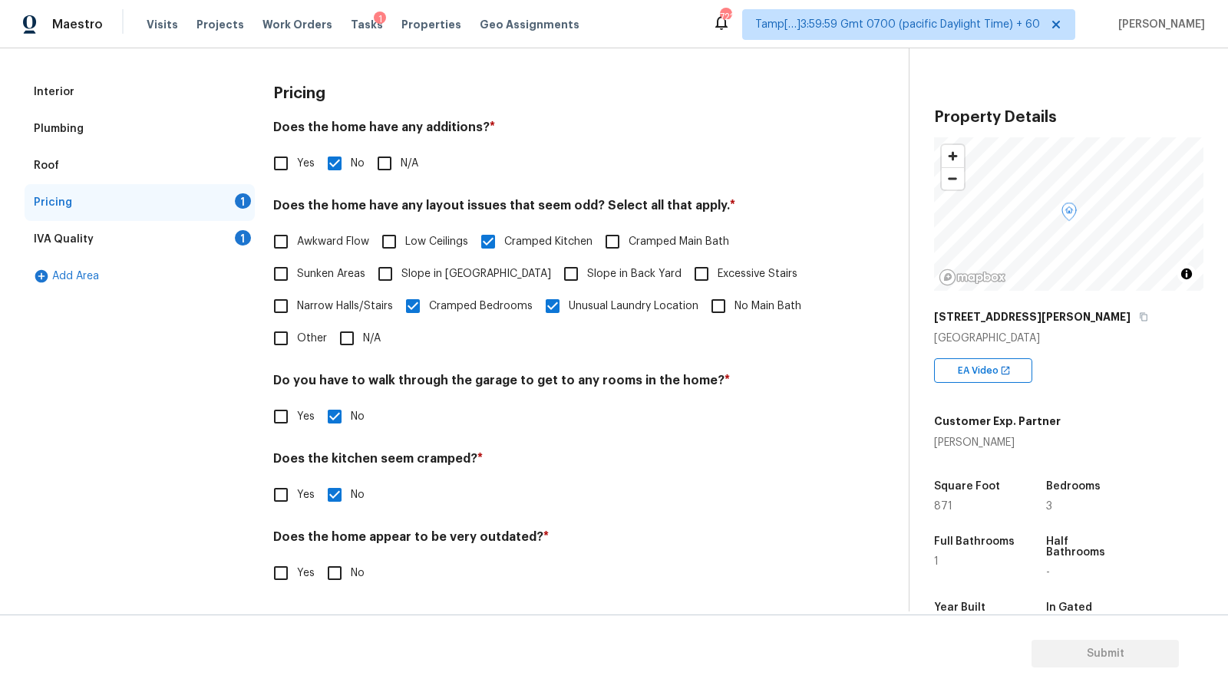
click at [351, 571] on input "No" at bounding box center [334, 573] width 32 height 32
checkbox input "true"
click at [121, 240] on div "IVA Quality 1" at bounding box center [140, 239] width 230 height 37
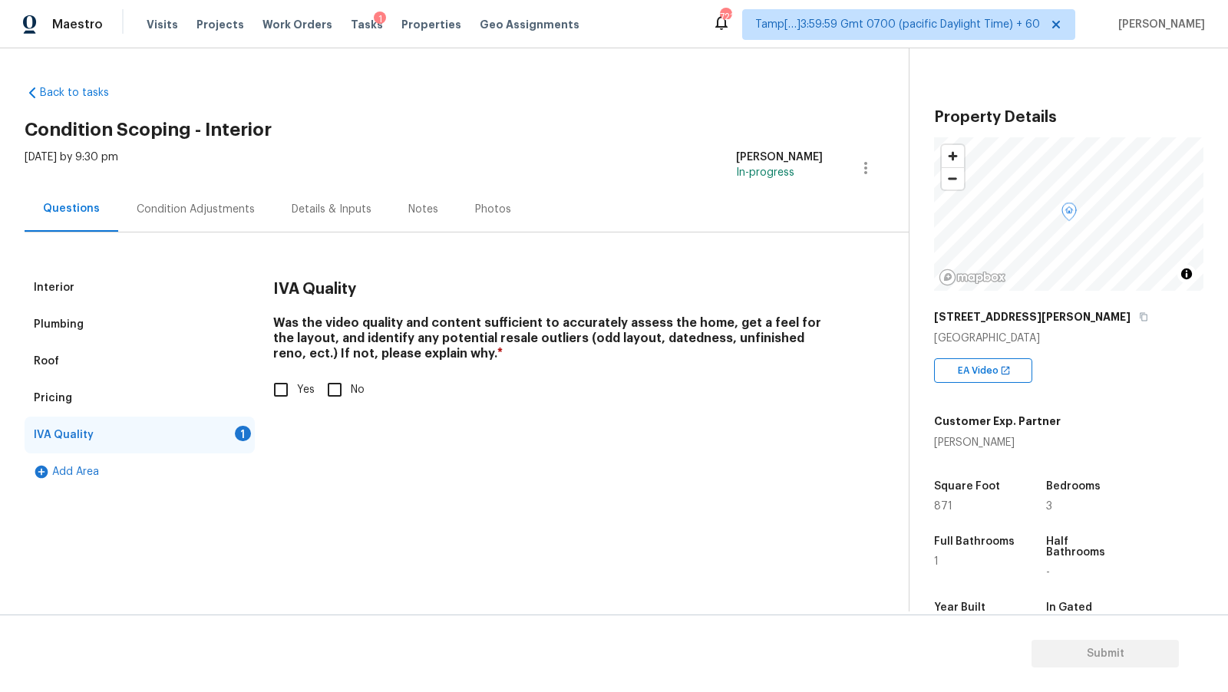
click at [283, 389] on input "Yes" at bounding box center [281, 390] width 32 height 32
checkbox input "true"
click at [157, 405] on div "Pricing" at bounding box center [140, 398] width 230 height 37
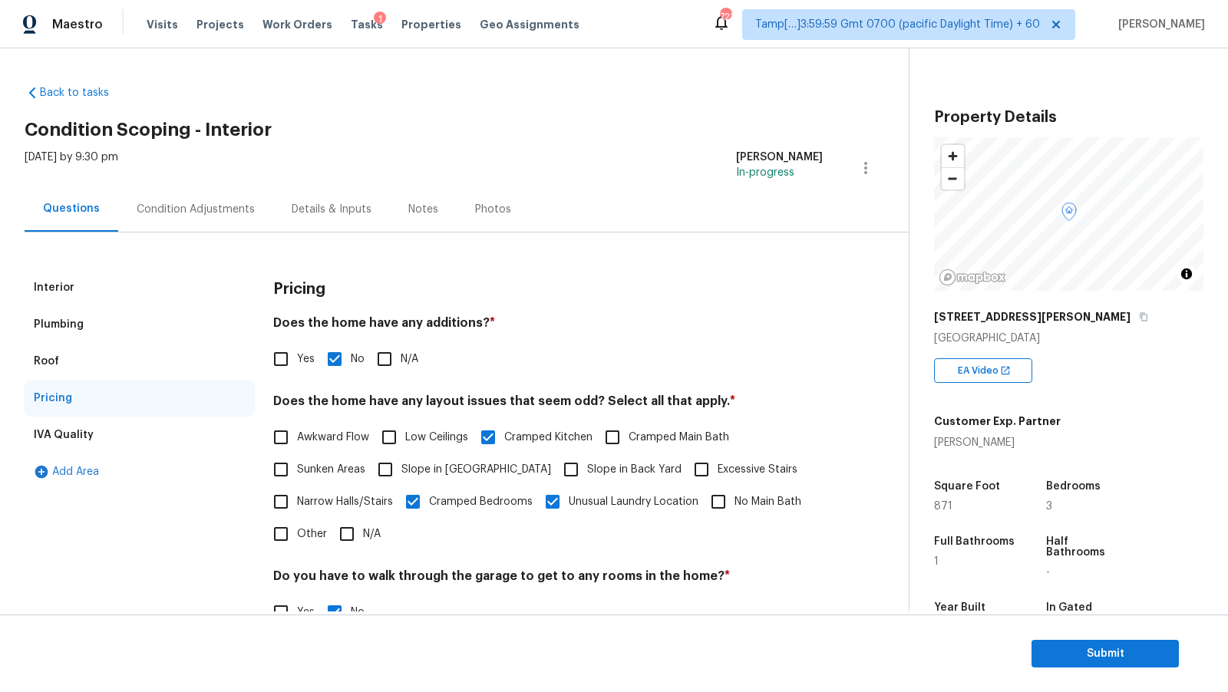
click at [150, 294] on div "Interior" at bounding box center [140, 287] width 230 height 37
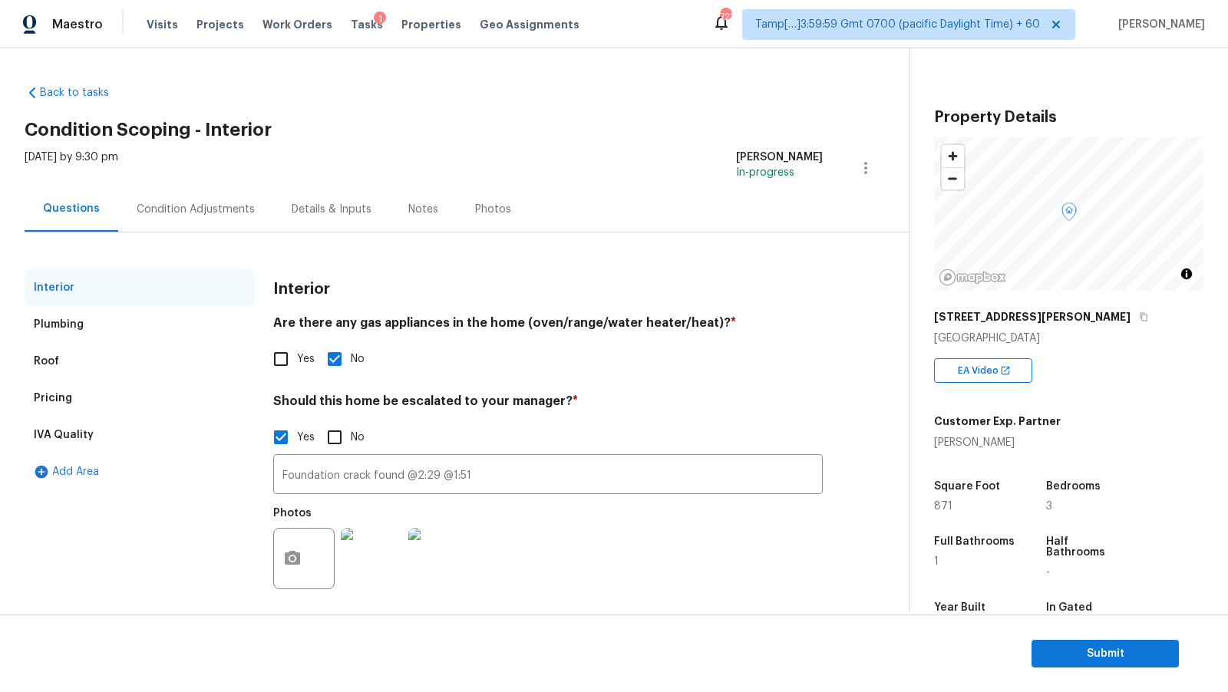
click at [183, 214] on div "Condition Adjustments" at bounding box center [196, 209] width 118 height 15
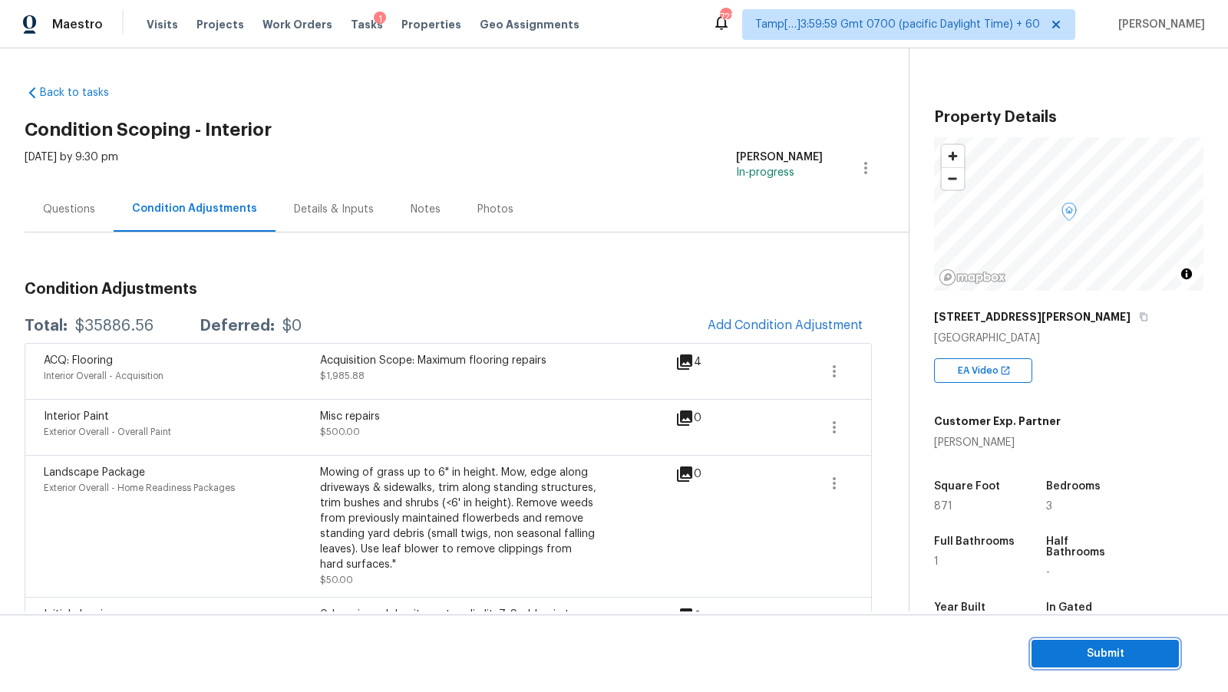
click at [1085, 664] on button "Submit" at bounding box center [1104, 654] width 147 height 28
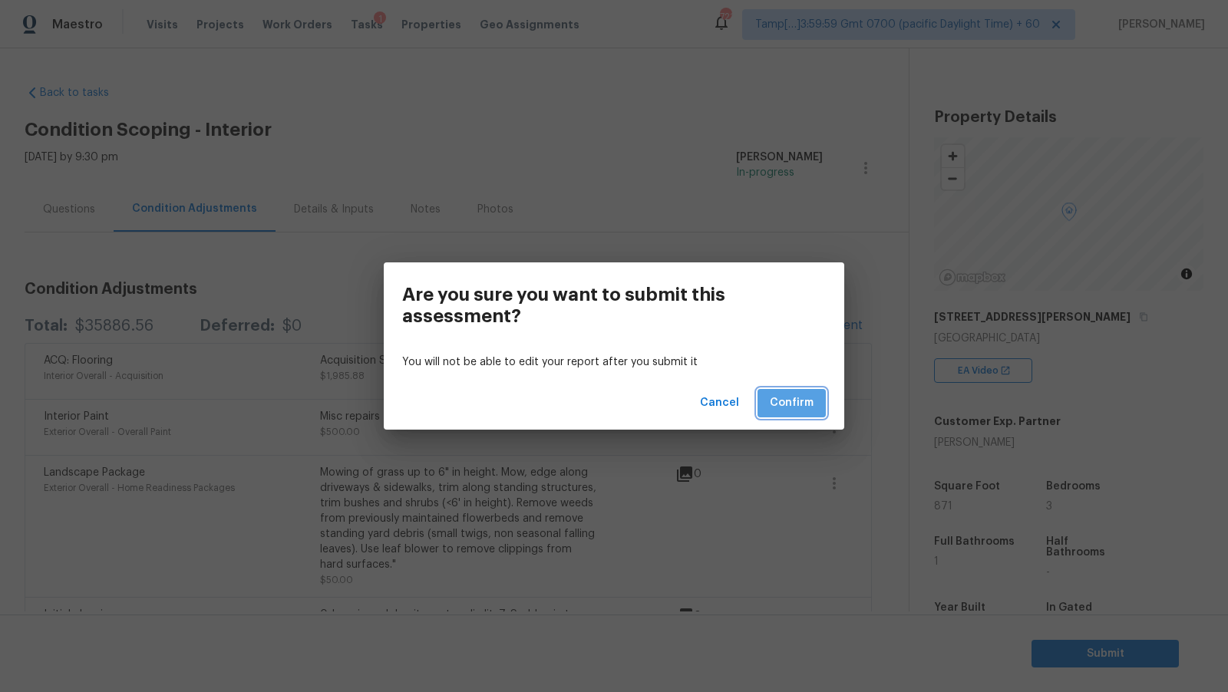
click at [783, 397] on span "Confirm" at bounding box center [792, 403] width 44 height 19
